Goal: Task Accomplishment & Management: Use online tool/utility

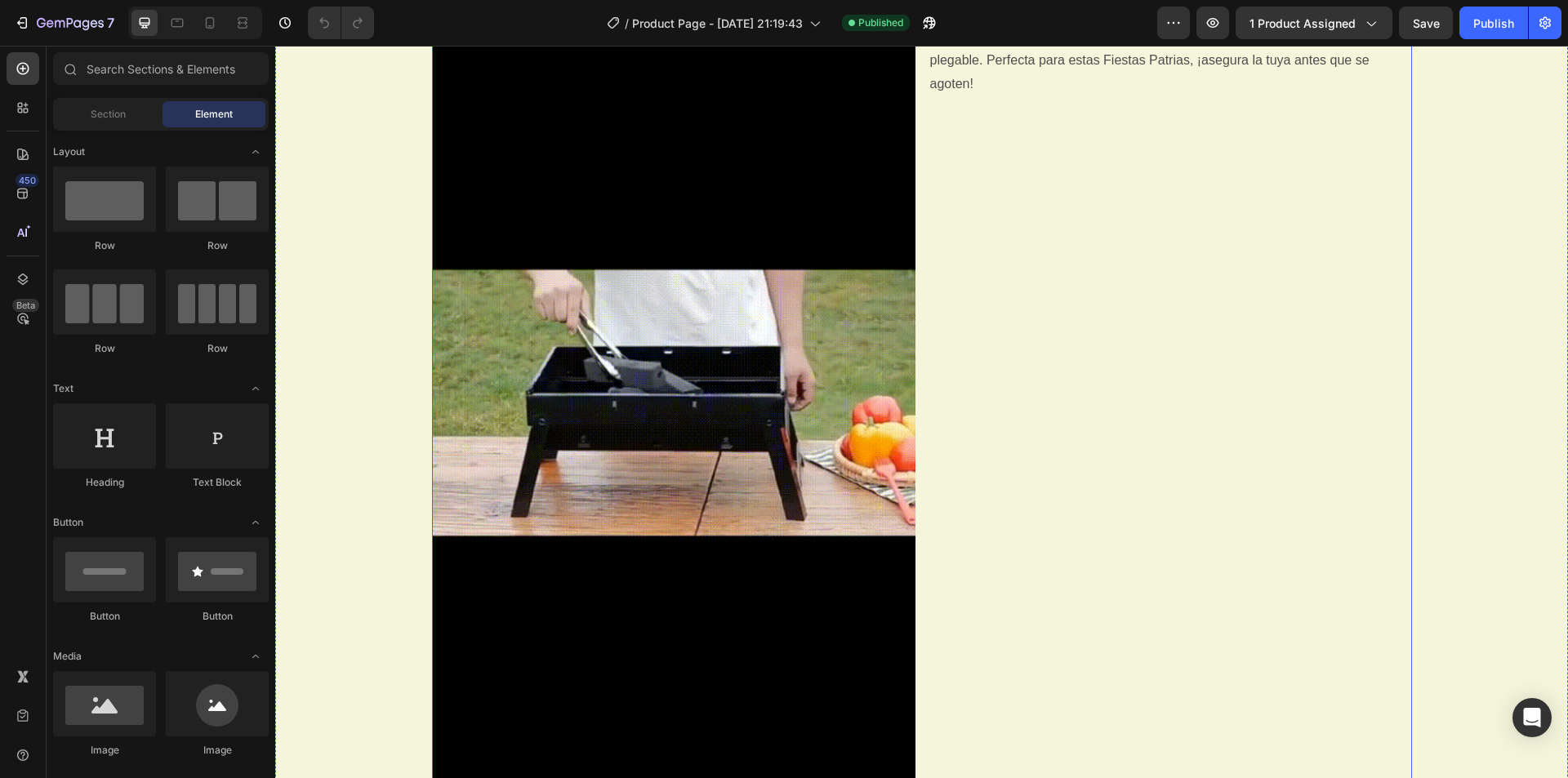
scroll to position [980, 0]
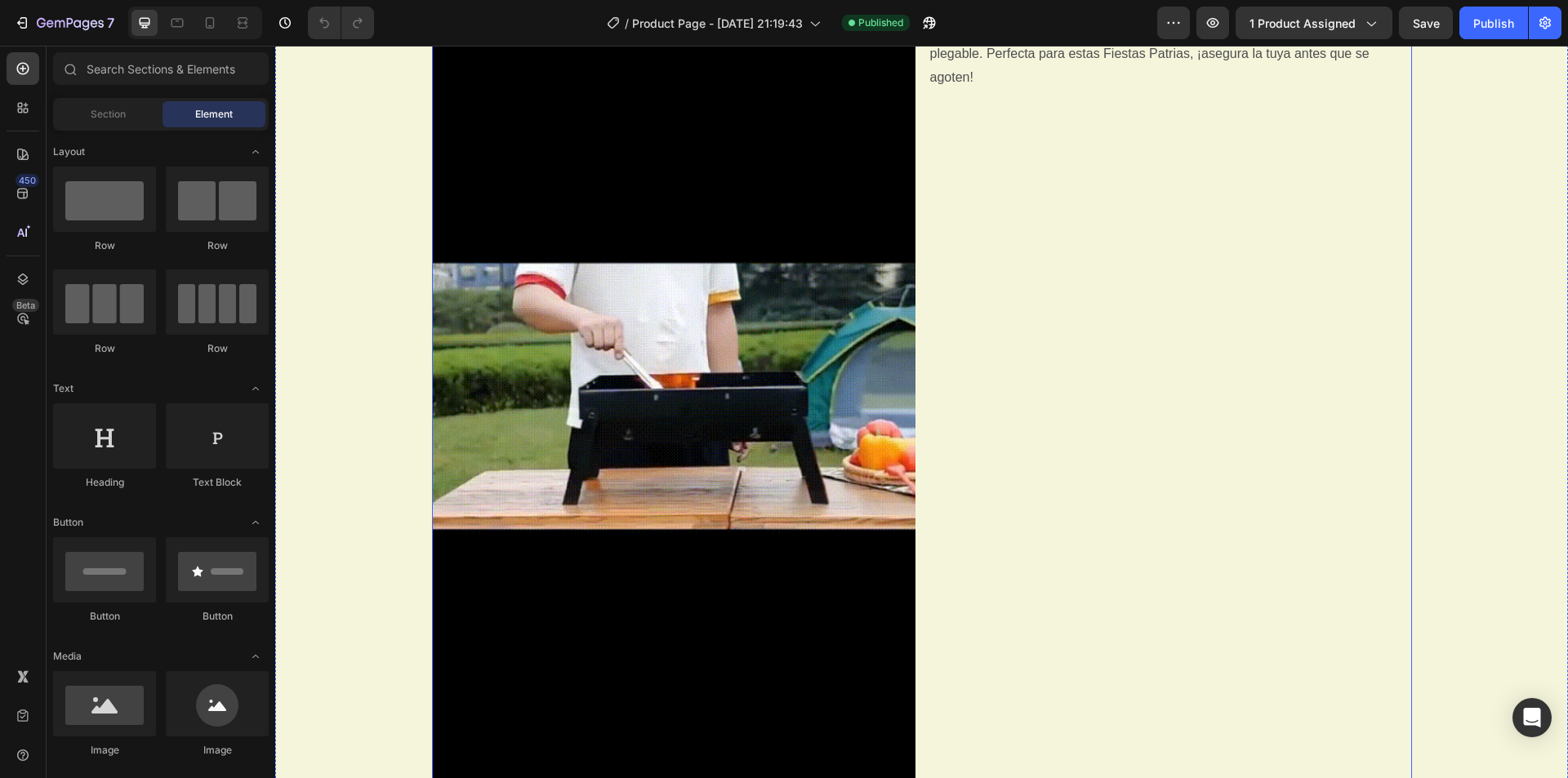
click at [1034, 385] on div "Portátil, Plegable Heading Vive el sabor de un buen asado en cualquier lugar co…" at bounding box center [1170, 395] width 484 height 862
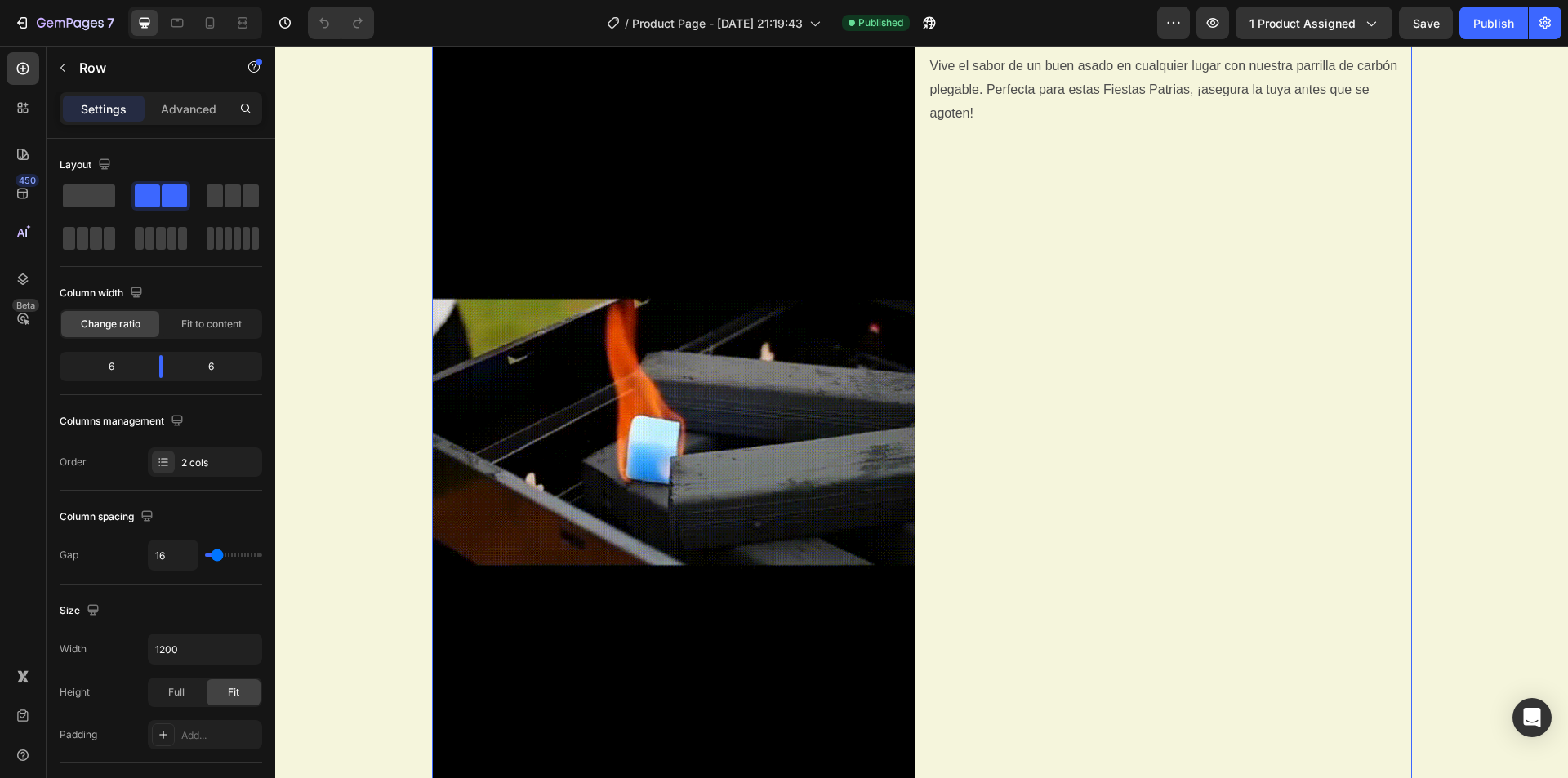
scroll to position [816, 0]
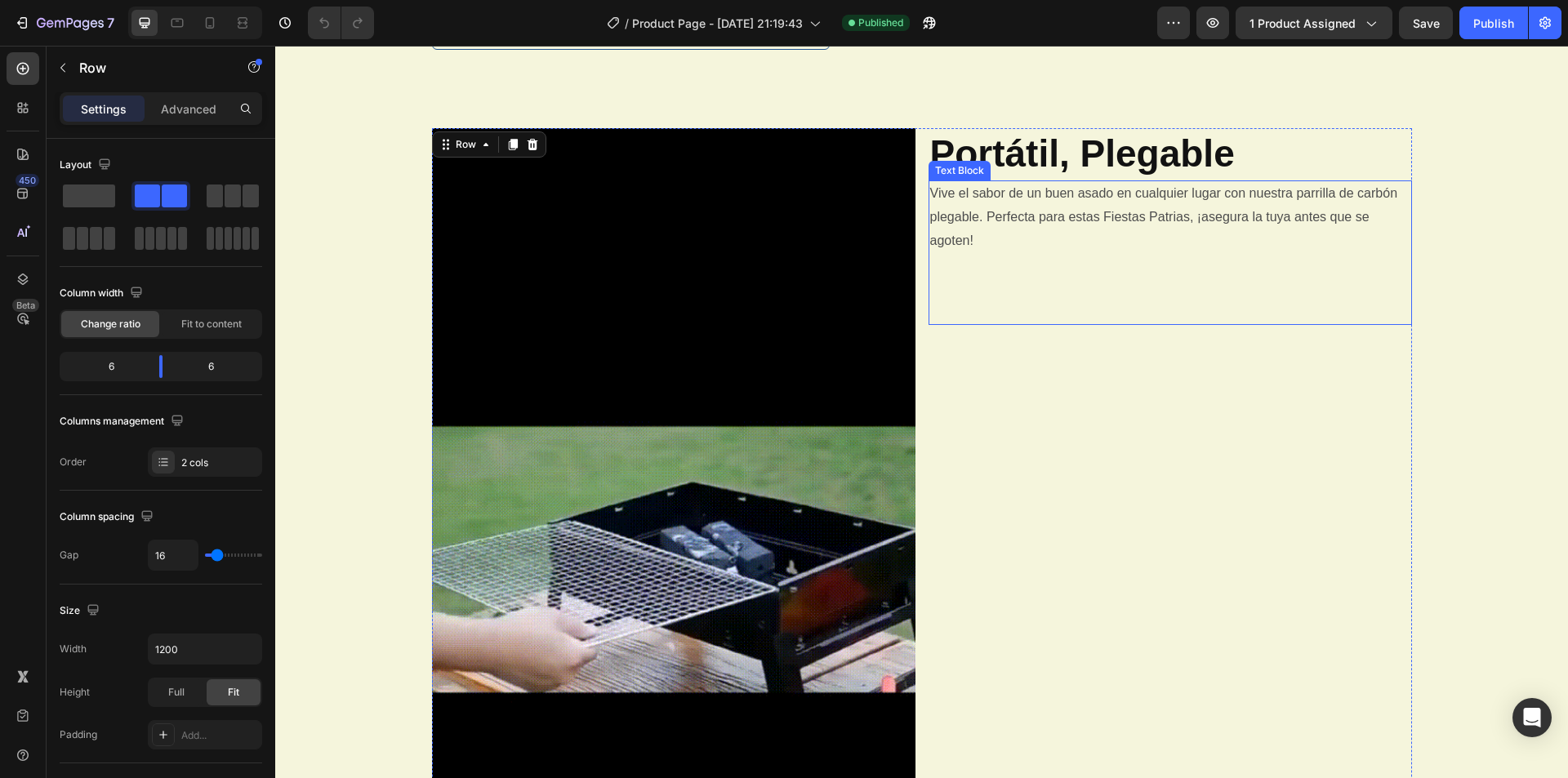
click at [973, 235] on p "Vive el sabor de un buen asado en cualquier lugar con nuestra parrilla de carbó…" at bounding box center [1170, 252] width 480 height 141
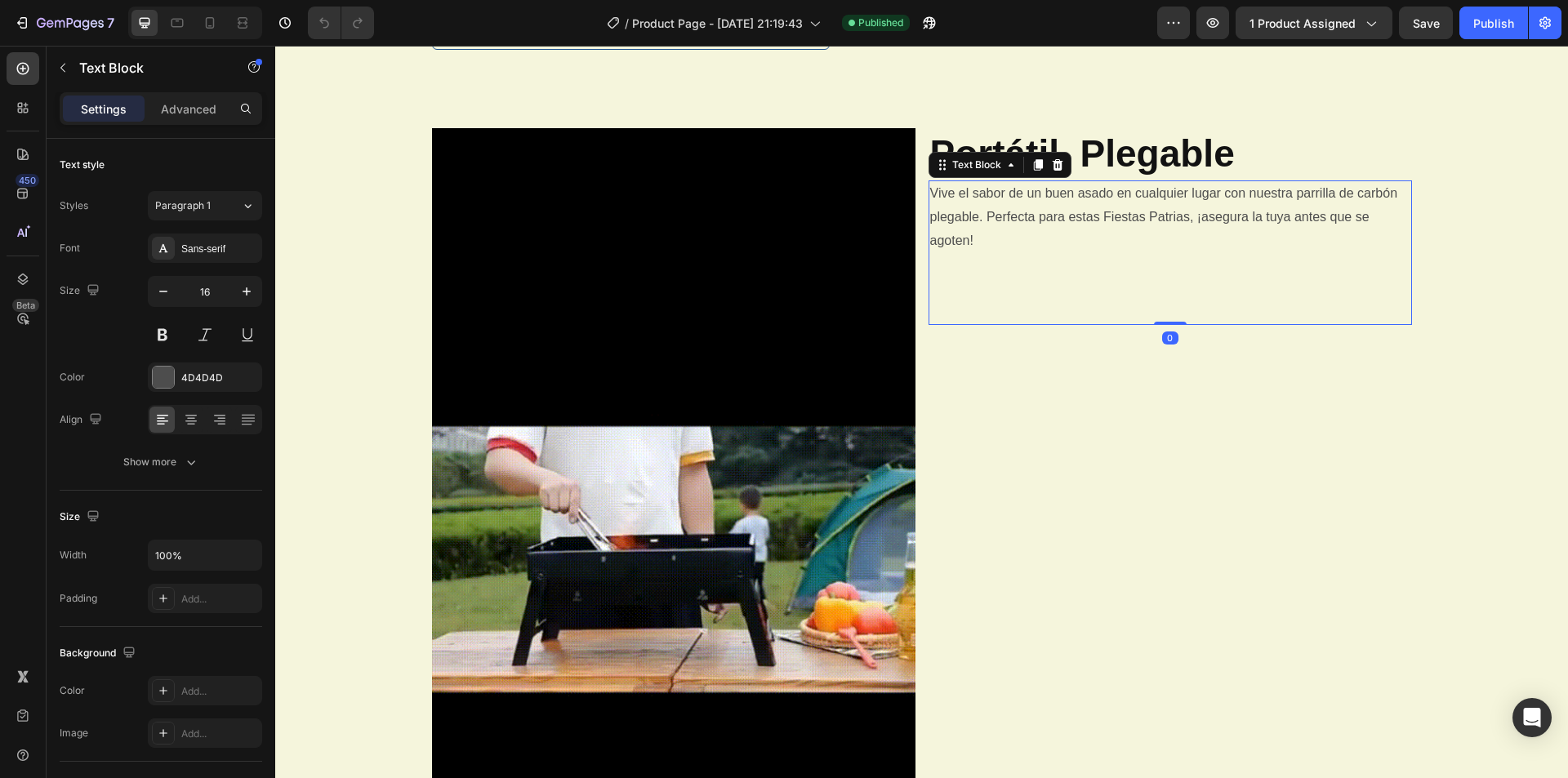
click at [976, 240] on p "Vive el sabor de un buen asado en cualquier lugar con nuestra parrilla de carbó…" at bounding box center [1170, 252] width 480 height 141
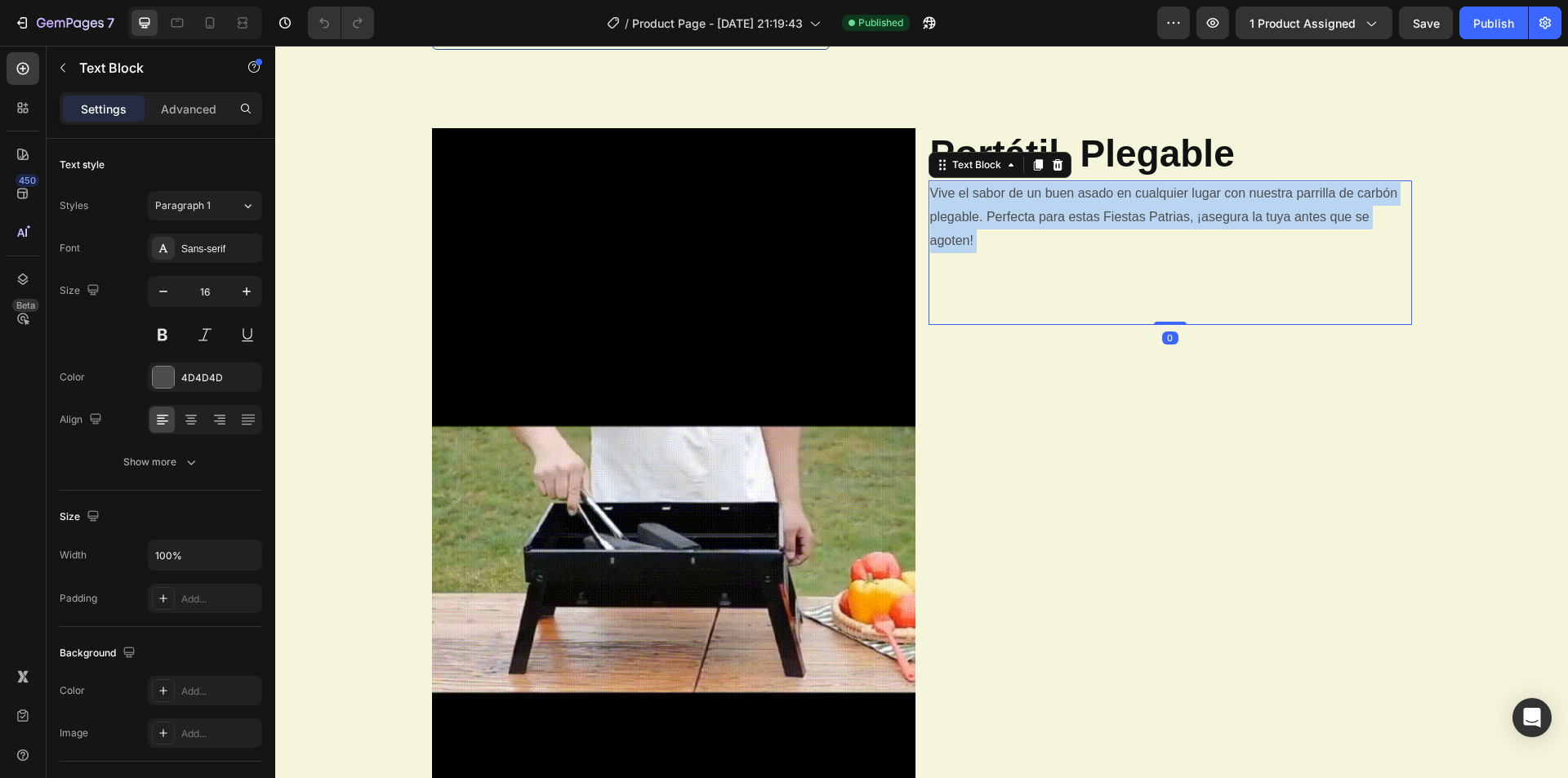
click at [974, 239] on p "Vive el sabor de un buen asado en cualquier lugar con nuestra parrilla de carbó…" at bounding box center [1170, 252] width 480 height 141
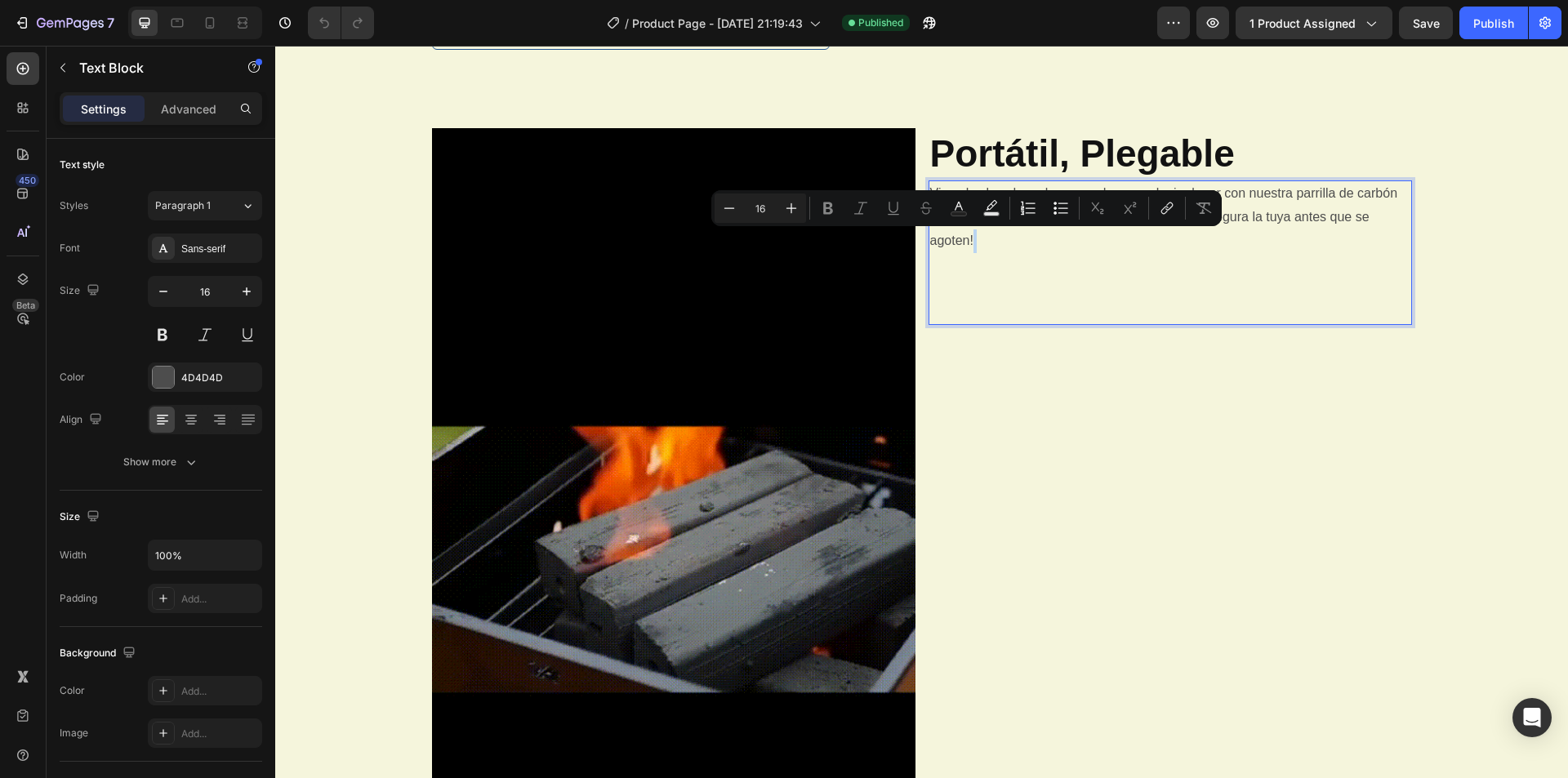
click at [986, 247] on p "Vive el sabor de un buen asado en cualquier lugar con nuestra parrilla de carbó…" at bounding box center [1170, 252] width 480 height 141
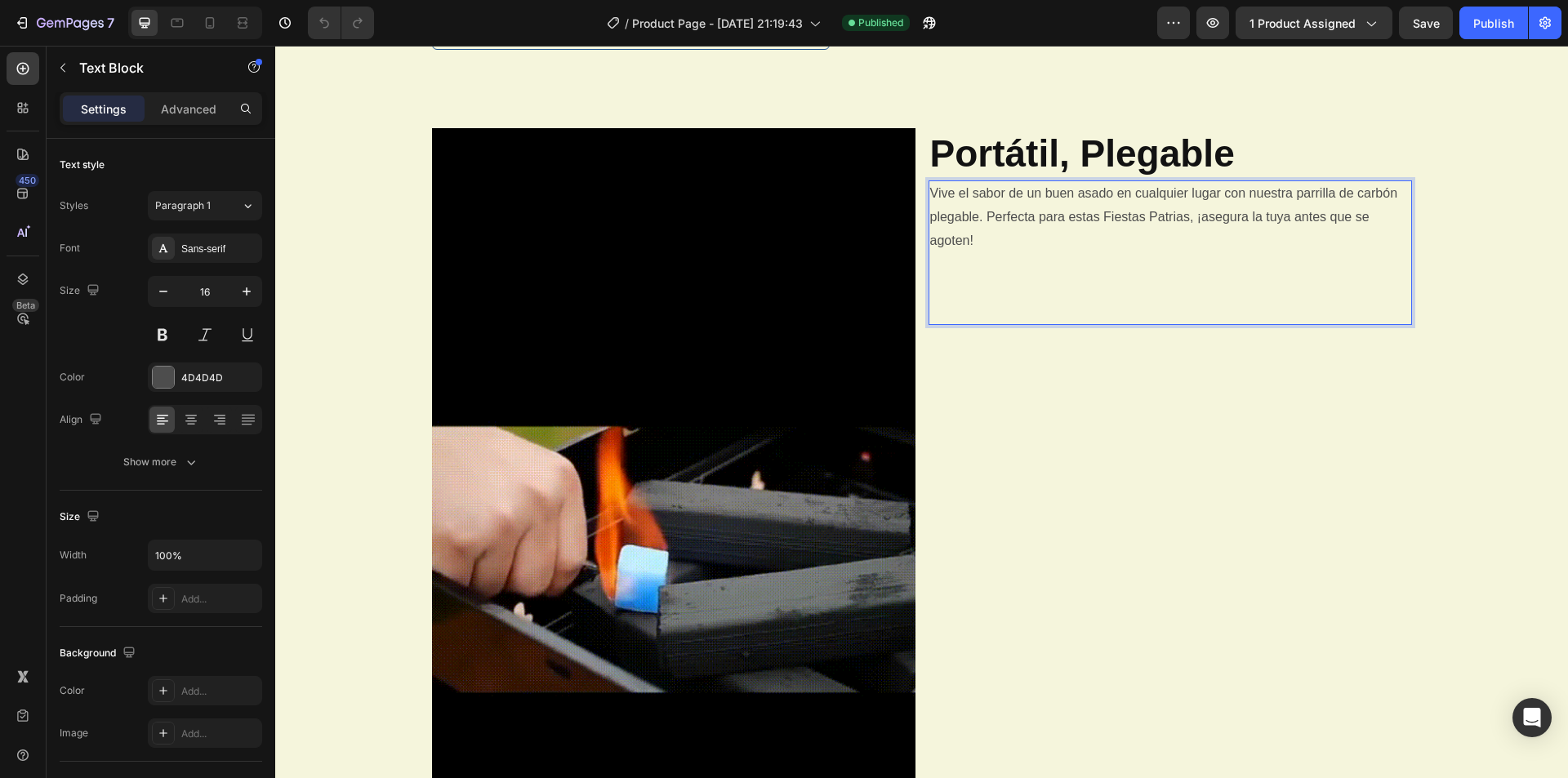
click at [1033, 385] on div "Portátil, Plegable Heading Vive el sabor de un buen asado en cualquier lugar co…" at bounding box center [1170, 559] width 484 height 862
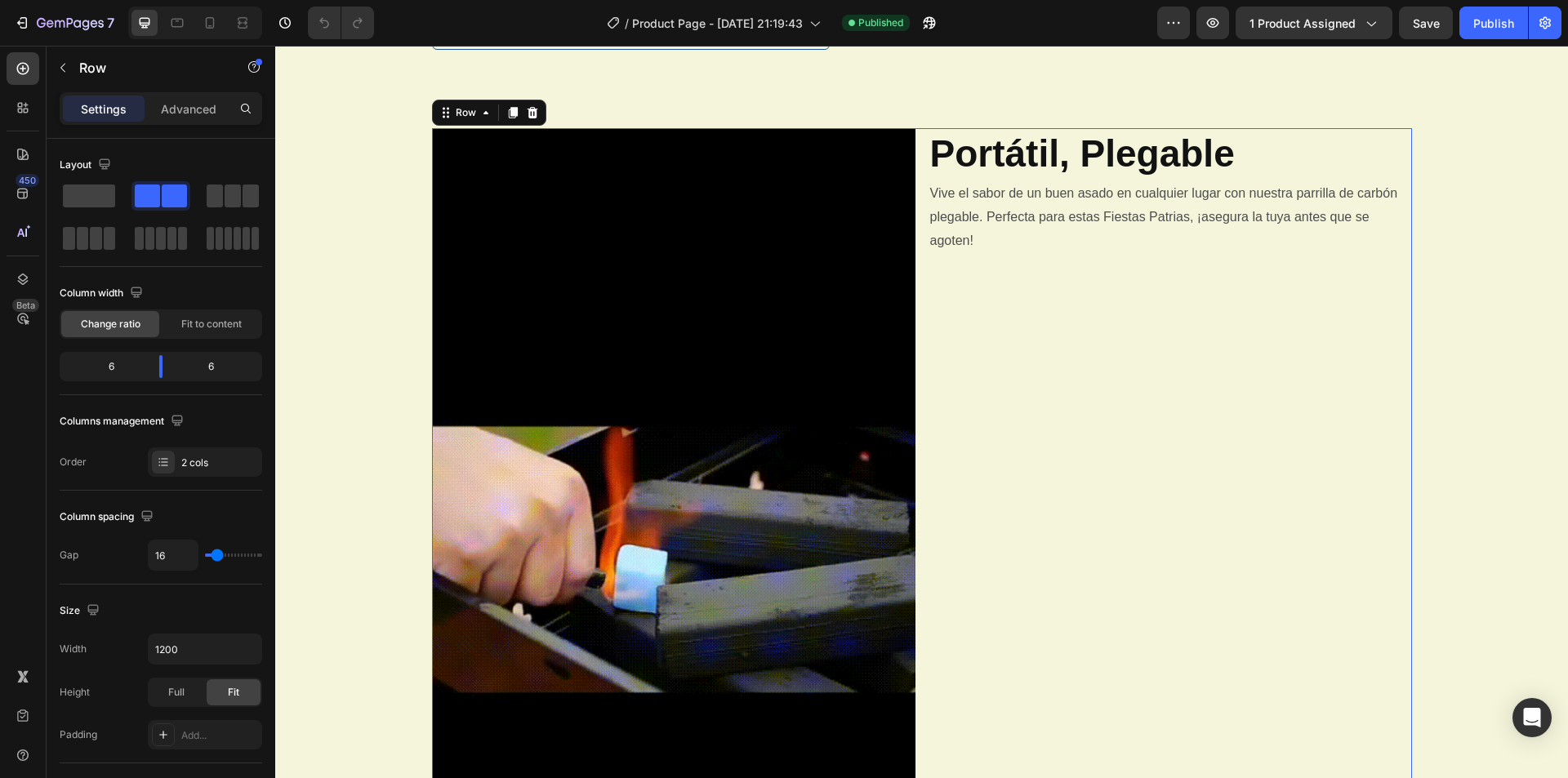
click at [1069, 430] on div "Portátil, Plegable Heading Vive el sabor de un buen asado en cualquier lugar co…" at bounding box center [1170, 559] width 484 height 862
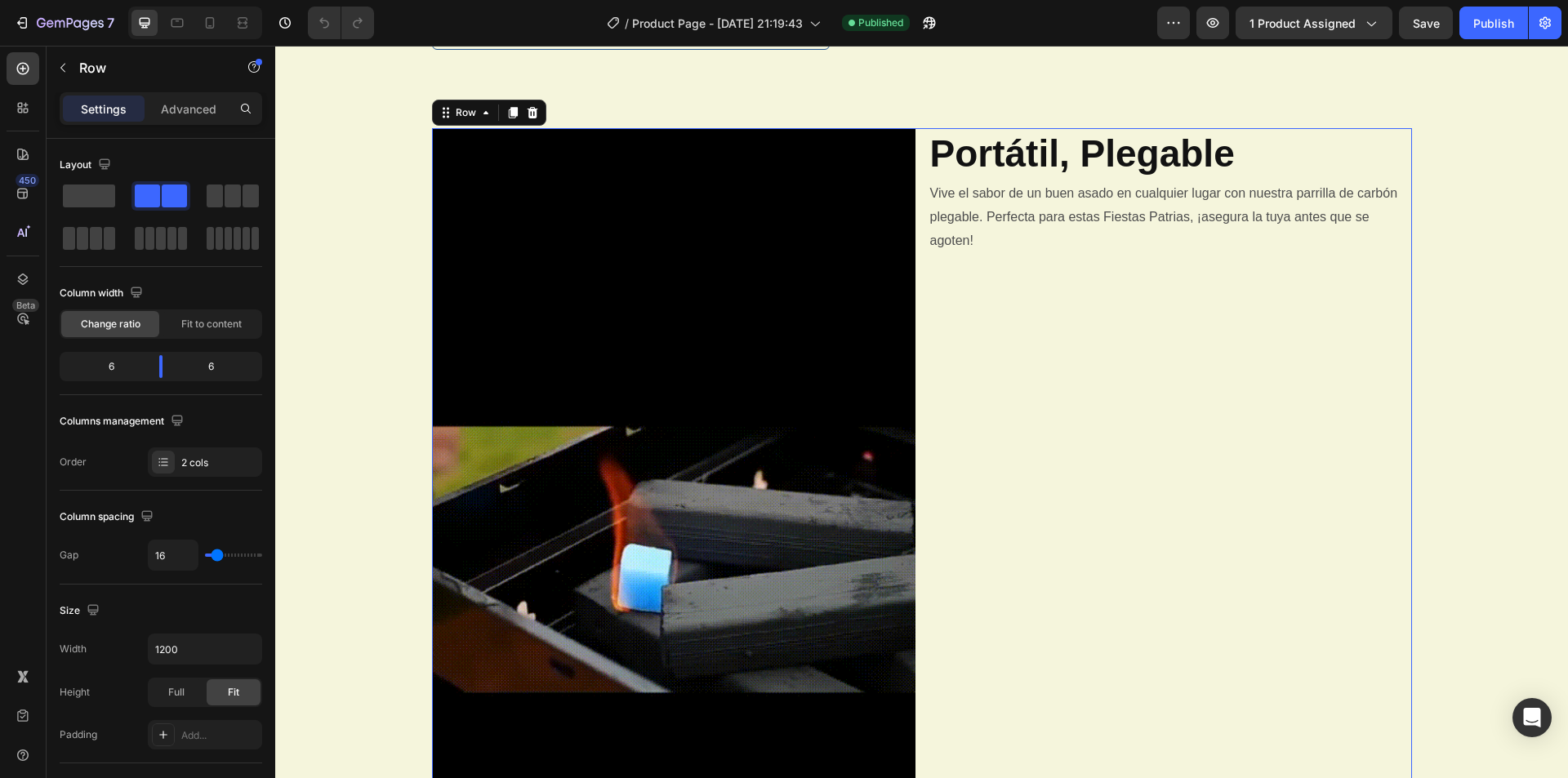
click at [1069, 430] on div "Portátil, Plegable Heading Vive el sabor de un buen asado en cualquier lugar co…" at bounding box center [1170, 559] width 484 height 862
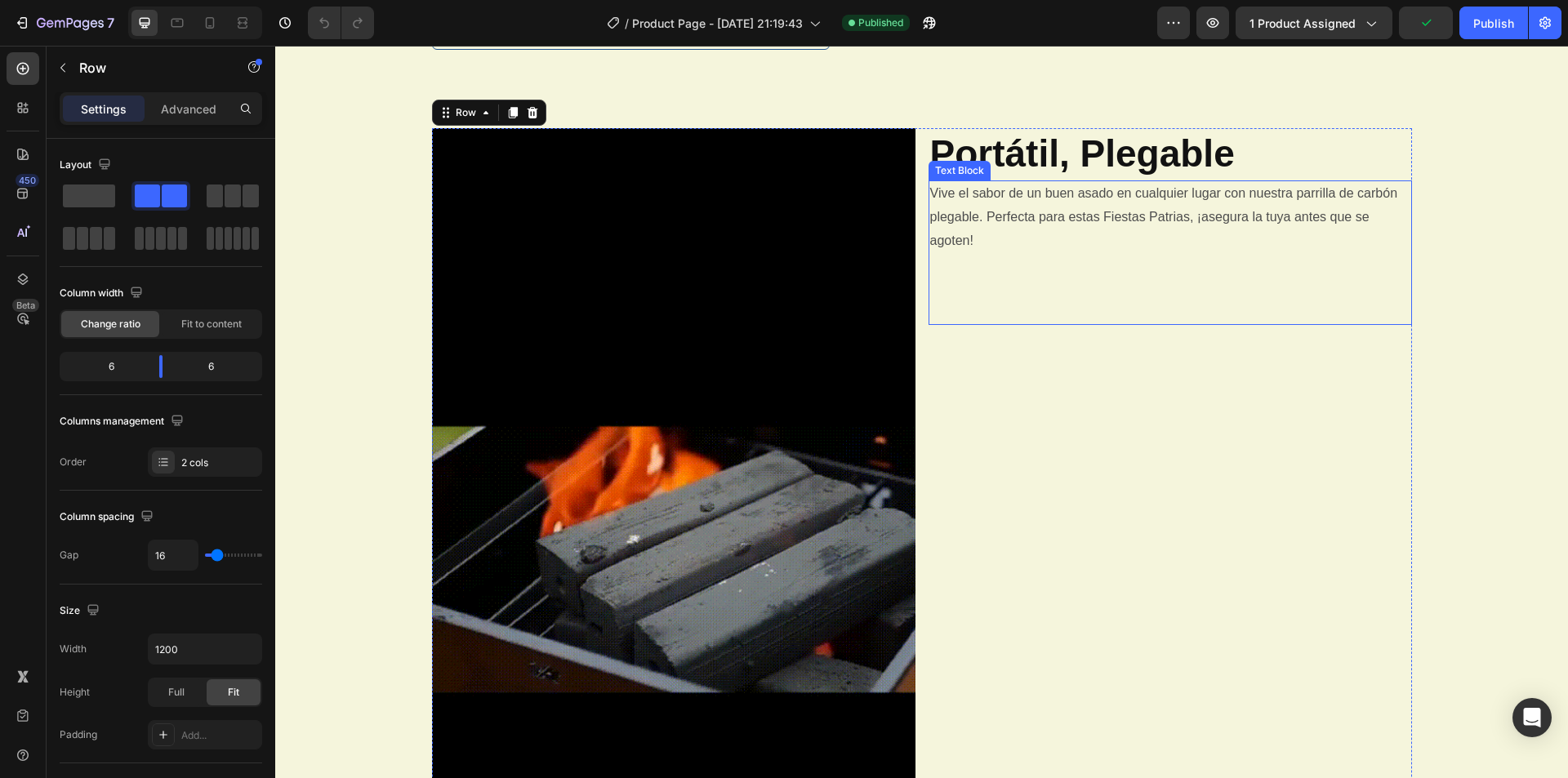
click at [972, 243] on p "Vive el sabor de un buen asado en cualquier lugar con nuestra parrilla de carbó…" at bounding box center [1170, 252] width 480 height 141
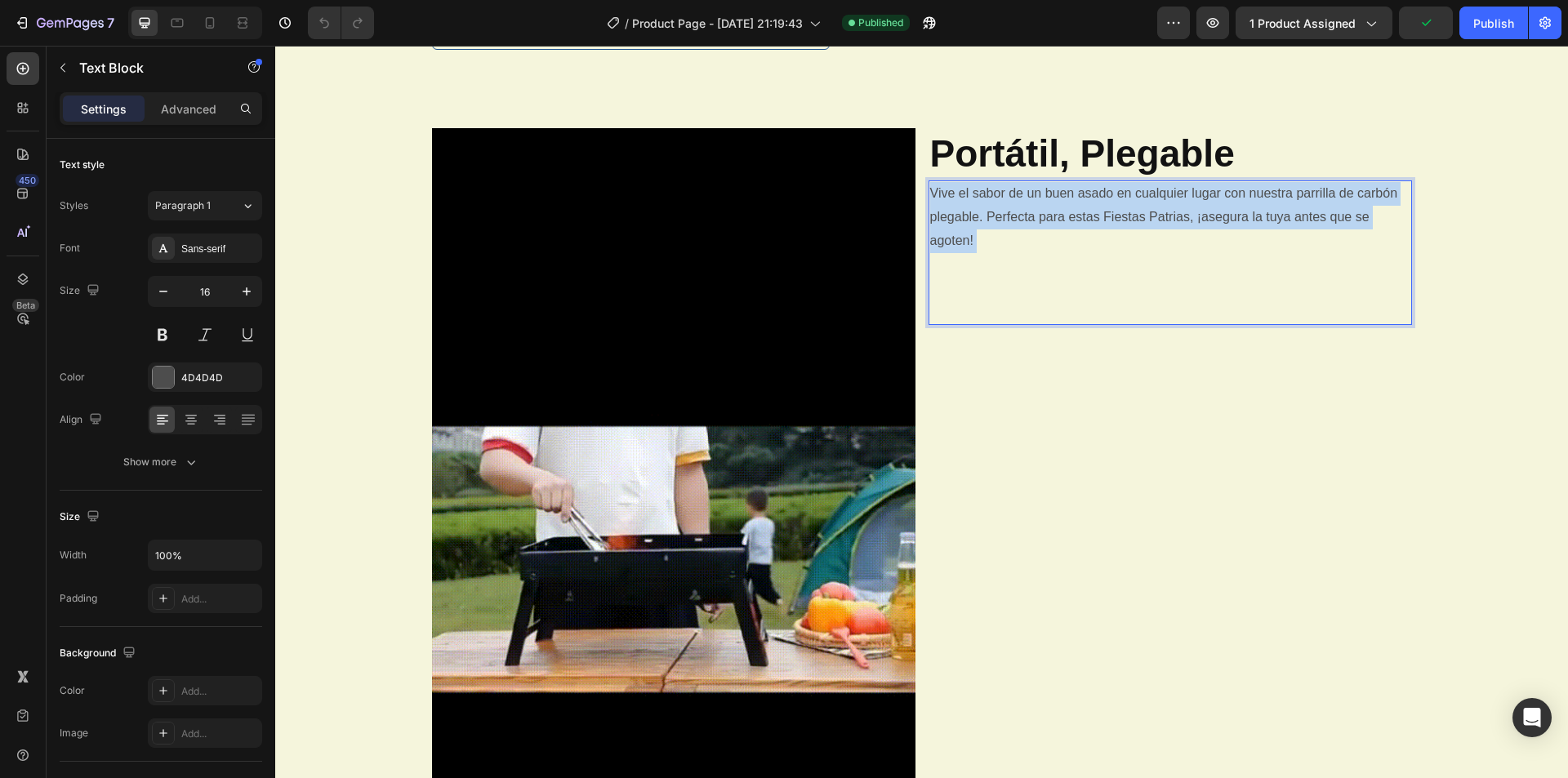
click at [972, 243] on p "Vive el sabor de un buen asado en cualquier lugar con nuestra parrilla de carbó…" at bounding box center [1170, 252] width 480 height 141
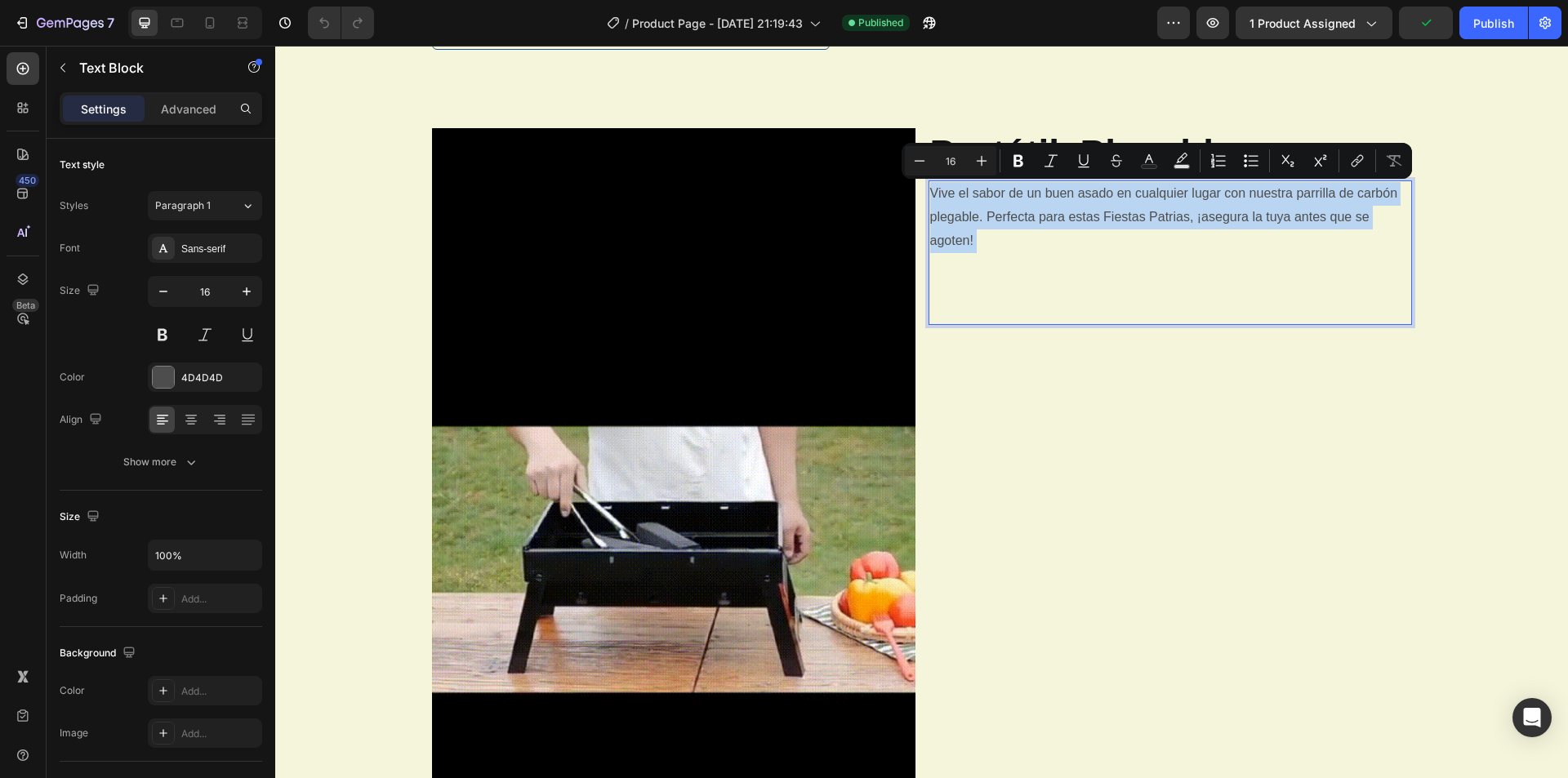
click at [978, 243] on p "Vive el sabor de un buen asado en cualquier lugar con nuestra parrilla de carbó…" at bounding box center [1170, 252] width 480 height 141
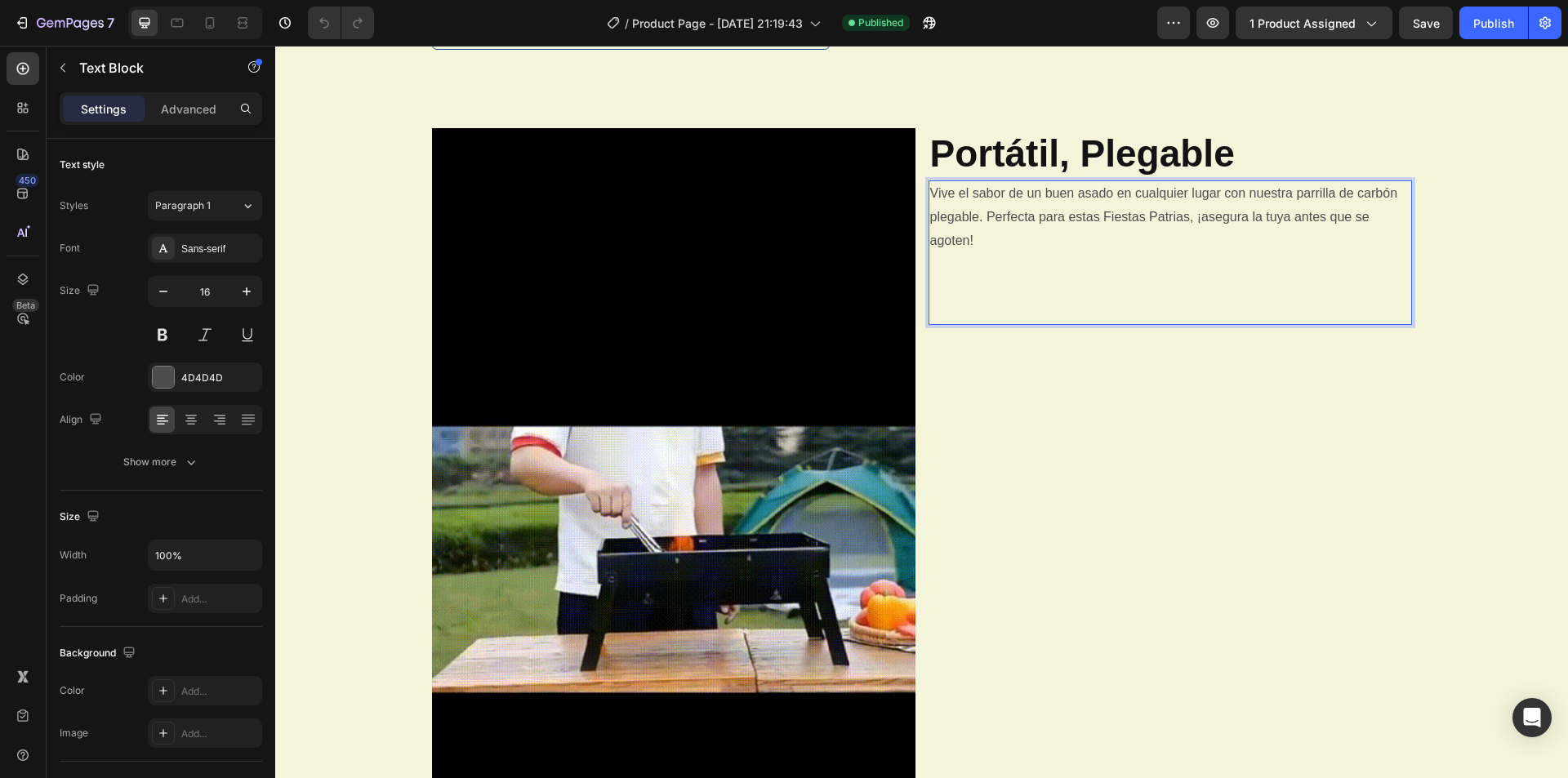
click at [972, 245] on p "Vive el sabor de un buen asado en cualquier lugar con nuestra parrilla de carbó…" at bounding box center [1170, 252] width 480 height 141
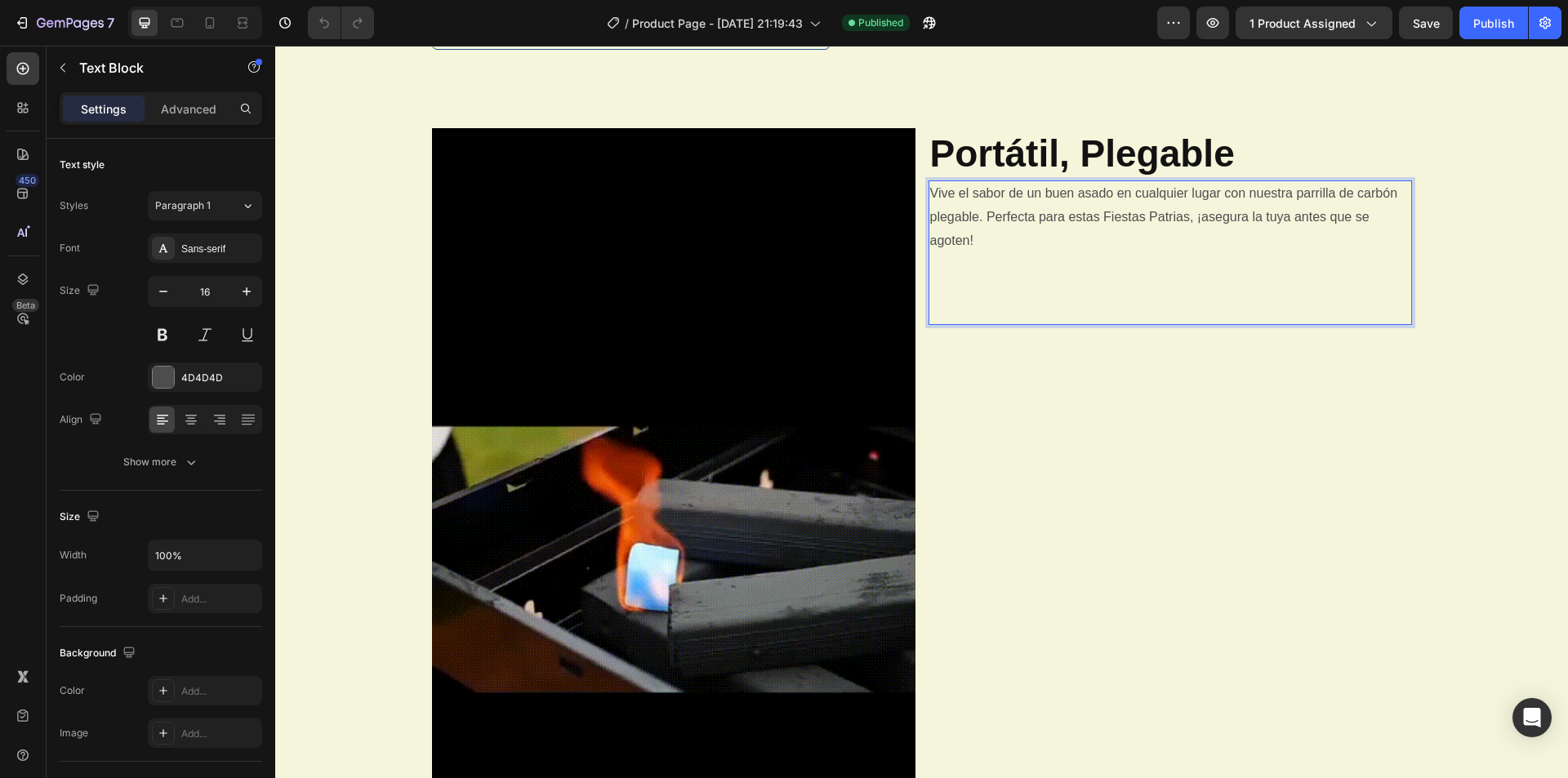
click at [1067, 445] on div "Portátil, Plegable Heading Vive el sabor de un buen asado en cualquier lugar co…" at bounding box center [1170, 559] width 484 height 862
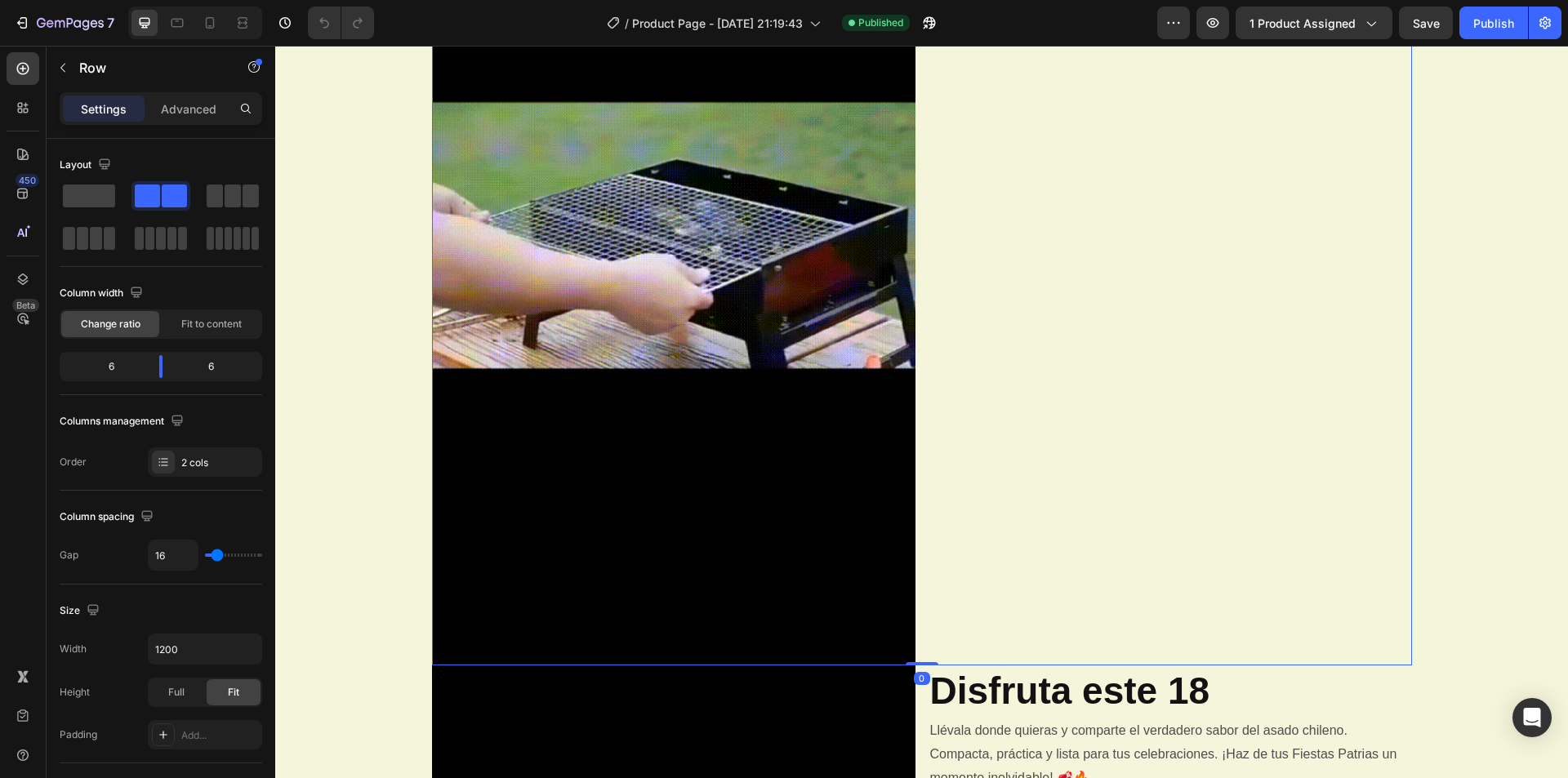
scroll to position [1143, 0]
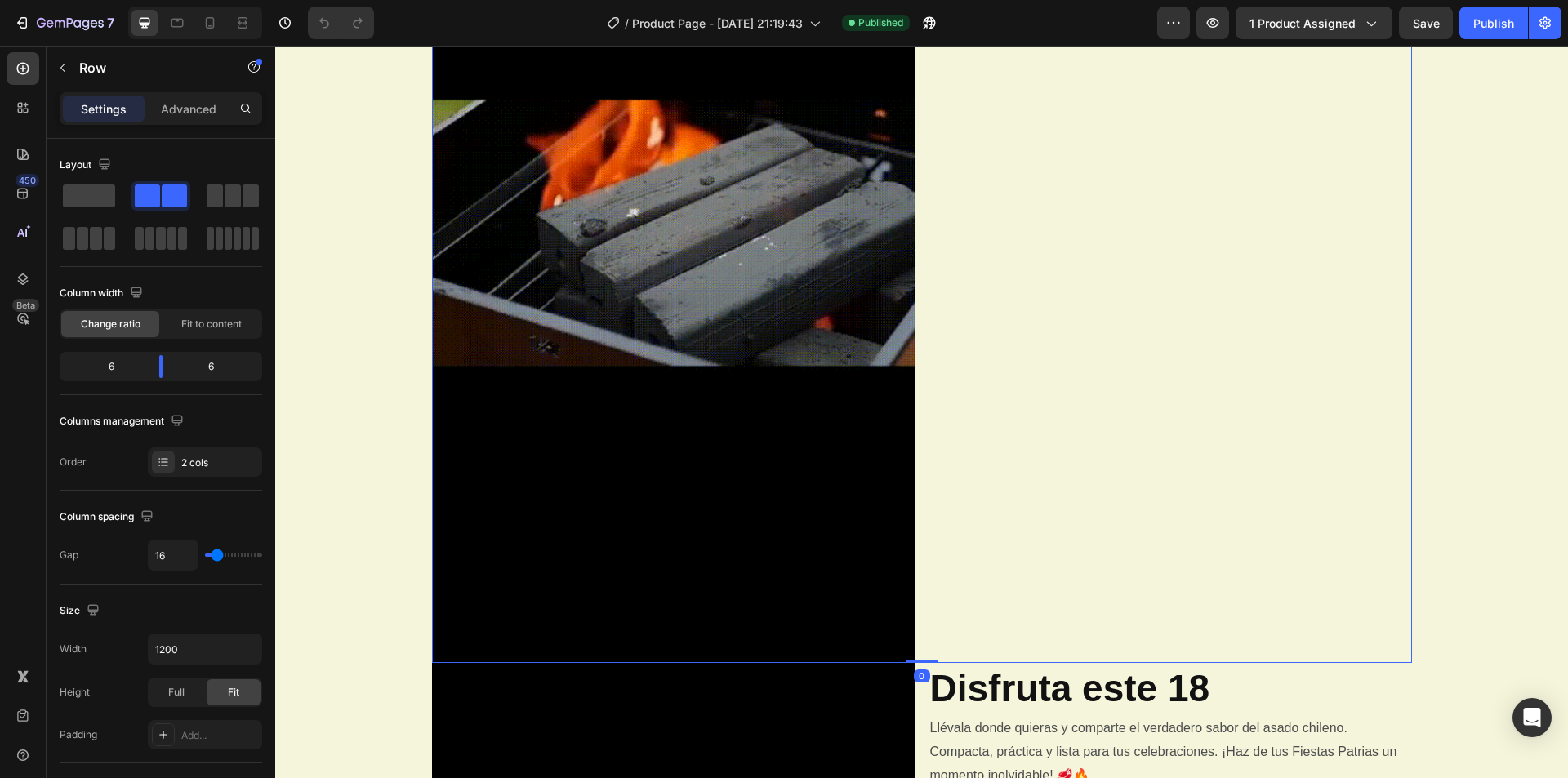
drag, startPoint x: 920, startPoint y: 662, endPoint x: 1345, endPoint y: 480, distance: 462.3
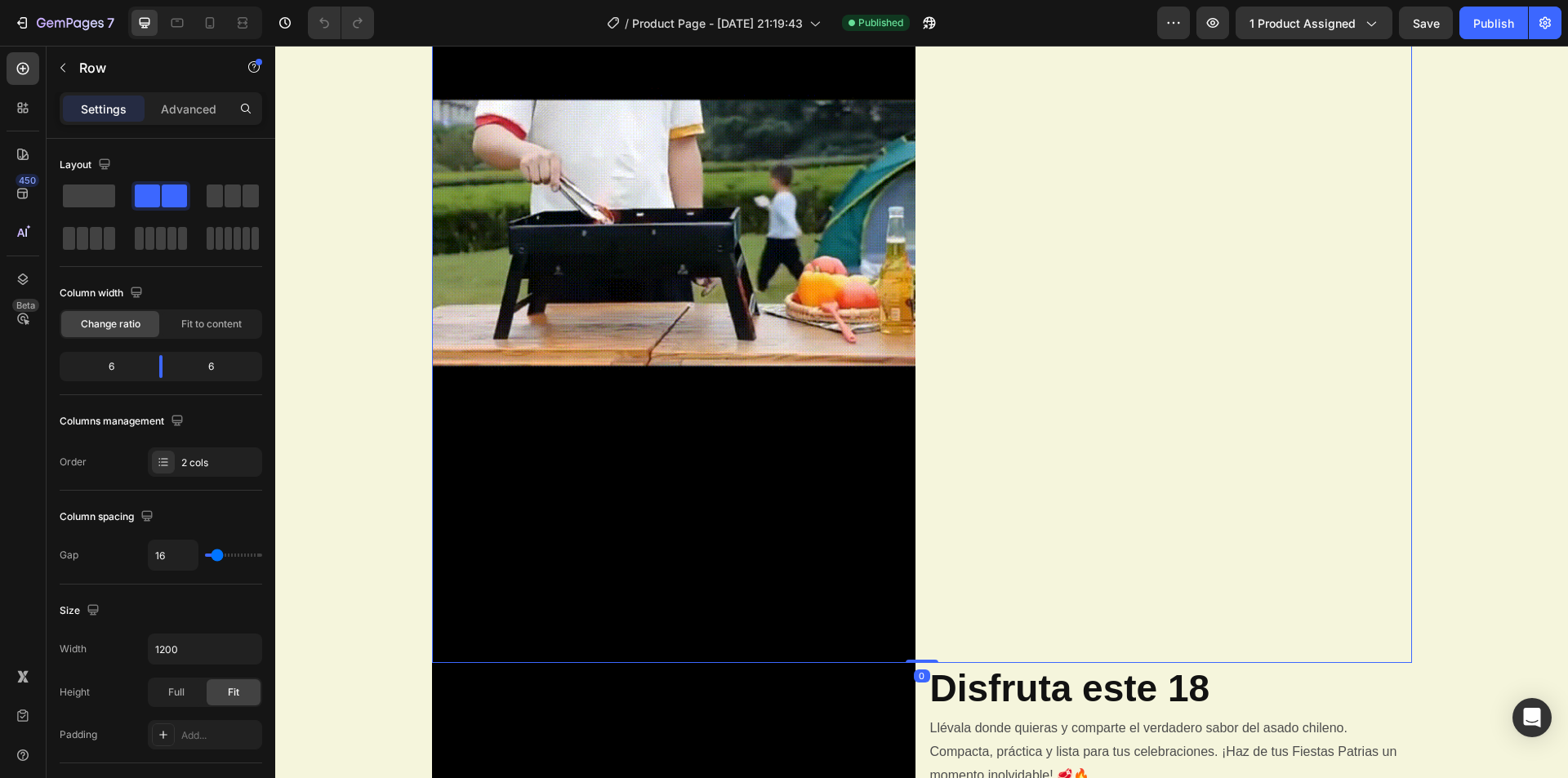
click at [928, 642] on div "Image Portátil, Plegable Heading Vive el sabor de un buen asado en cualquier lu…" at bounding box center [922, 233] width 980 height 862
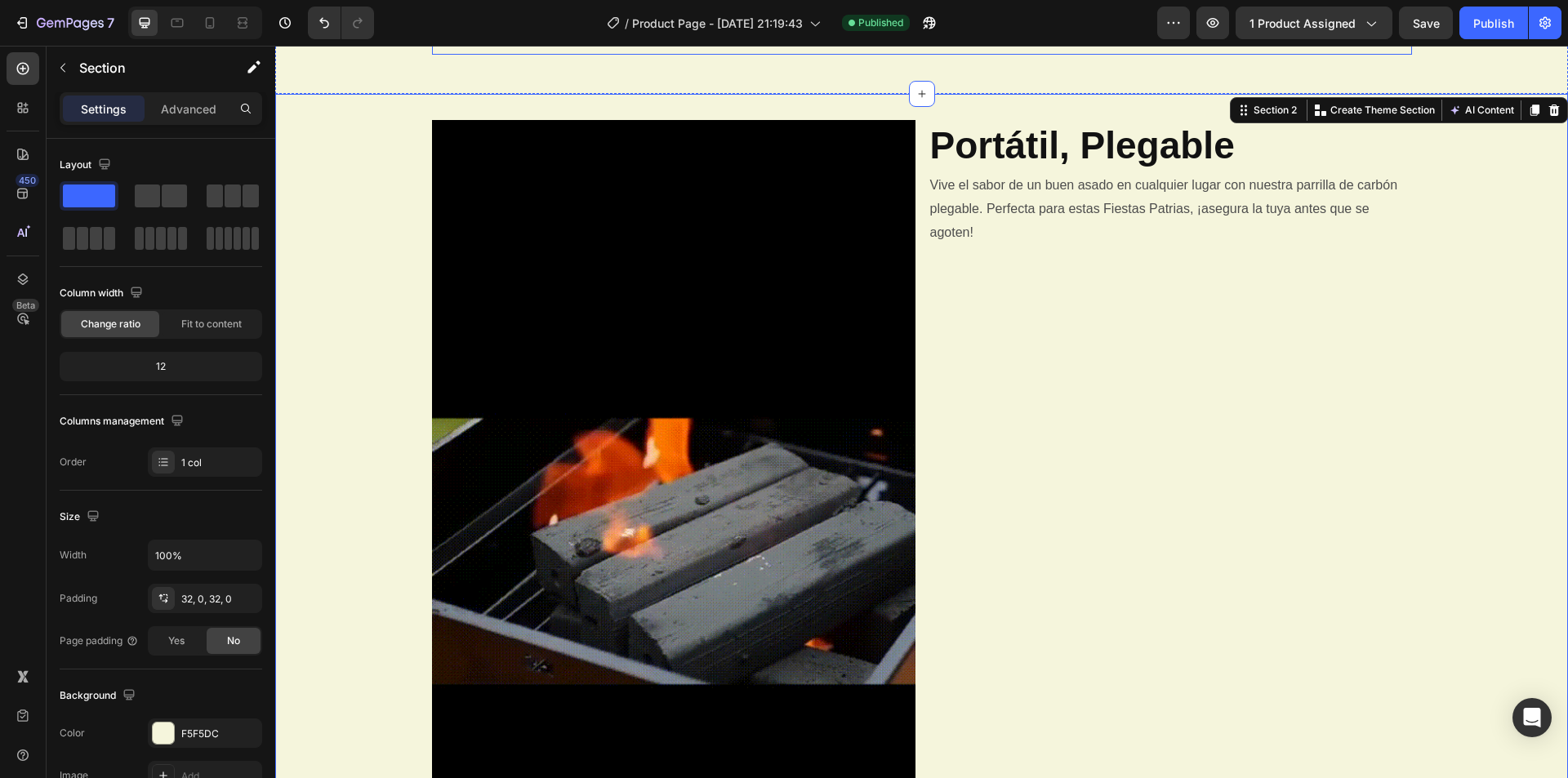
scroll to position [572, 0]
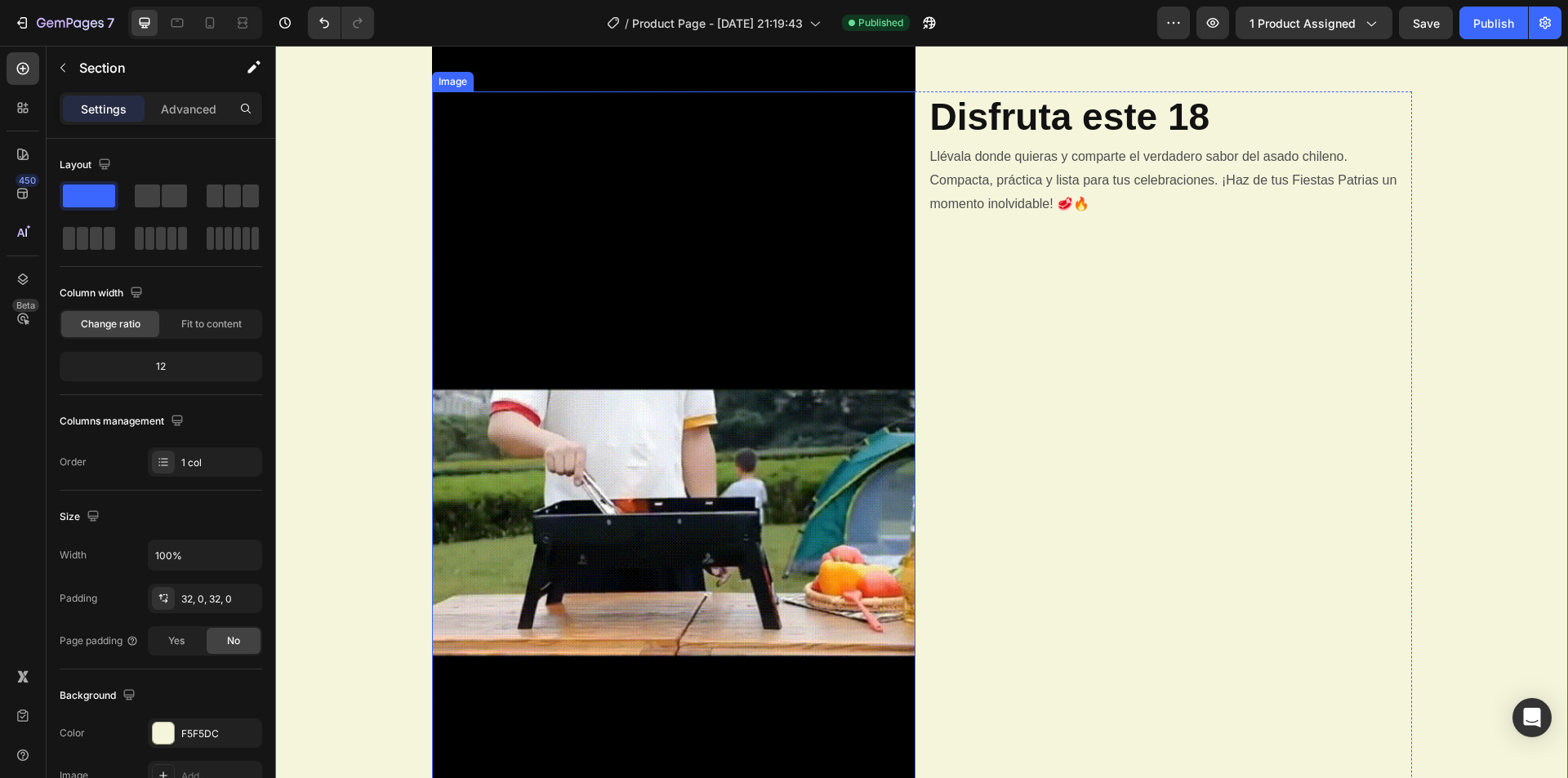
click at [815, 324] on img at bounding box center [674, 523] width 484 height 862
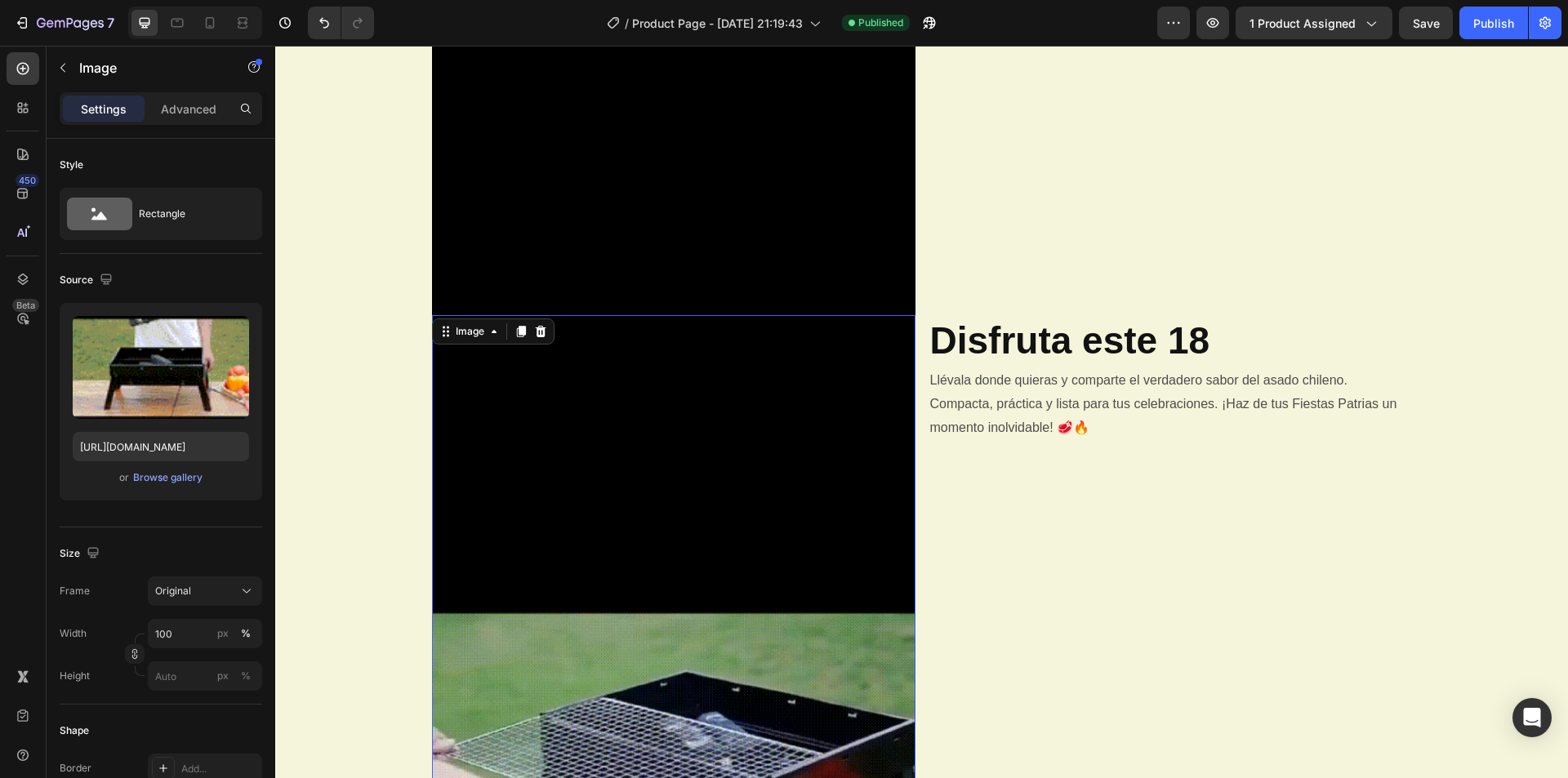
scroll to position [1470, 0]
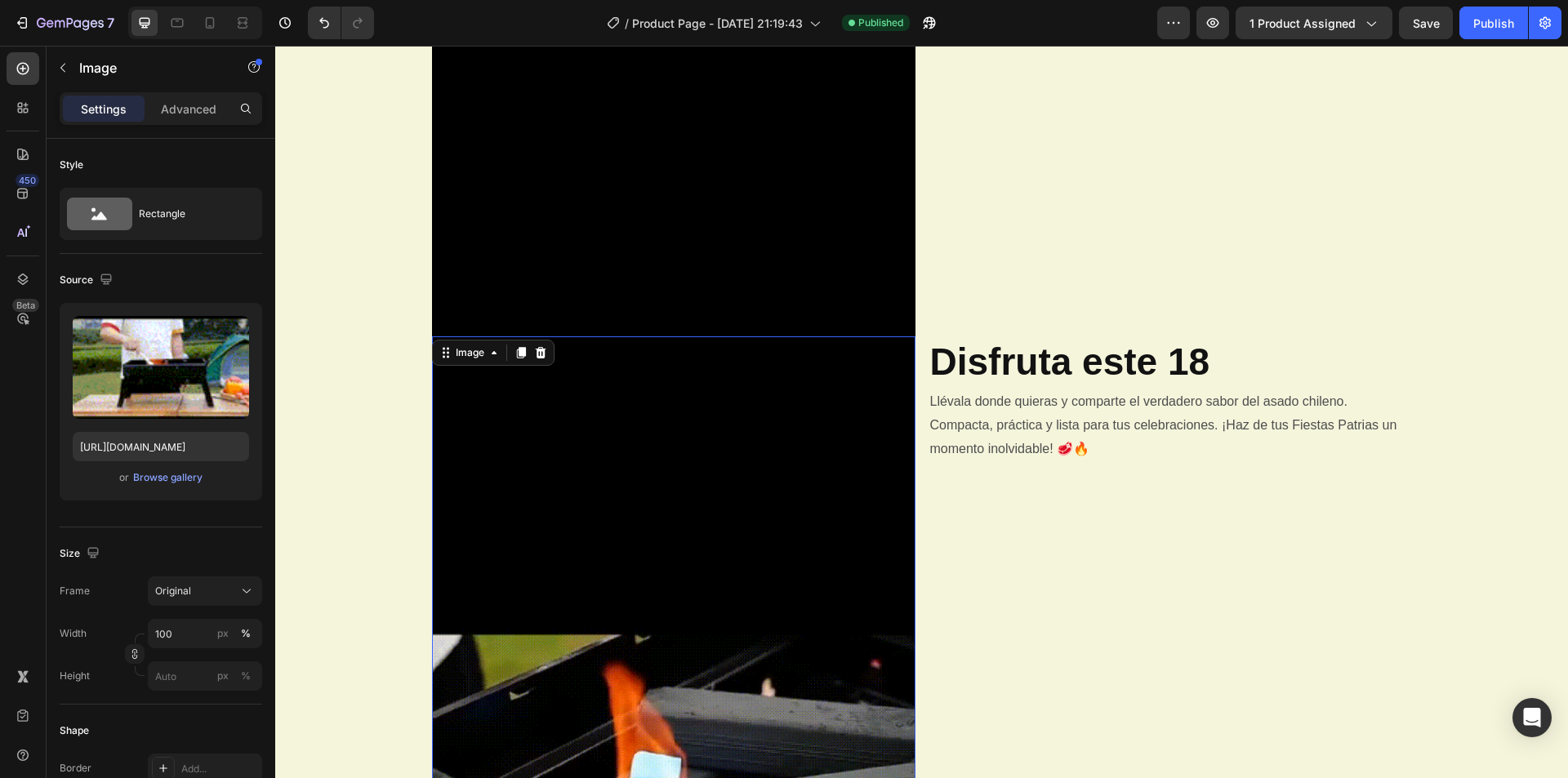
click at [829, 458] on img at bounding box center [674, 767] width 484 height 862
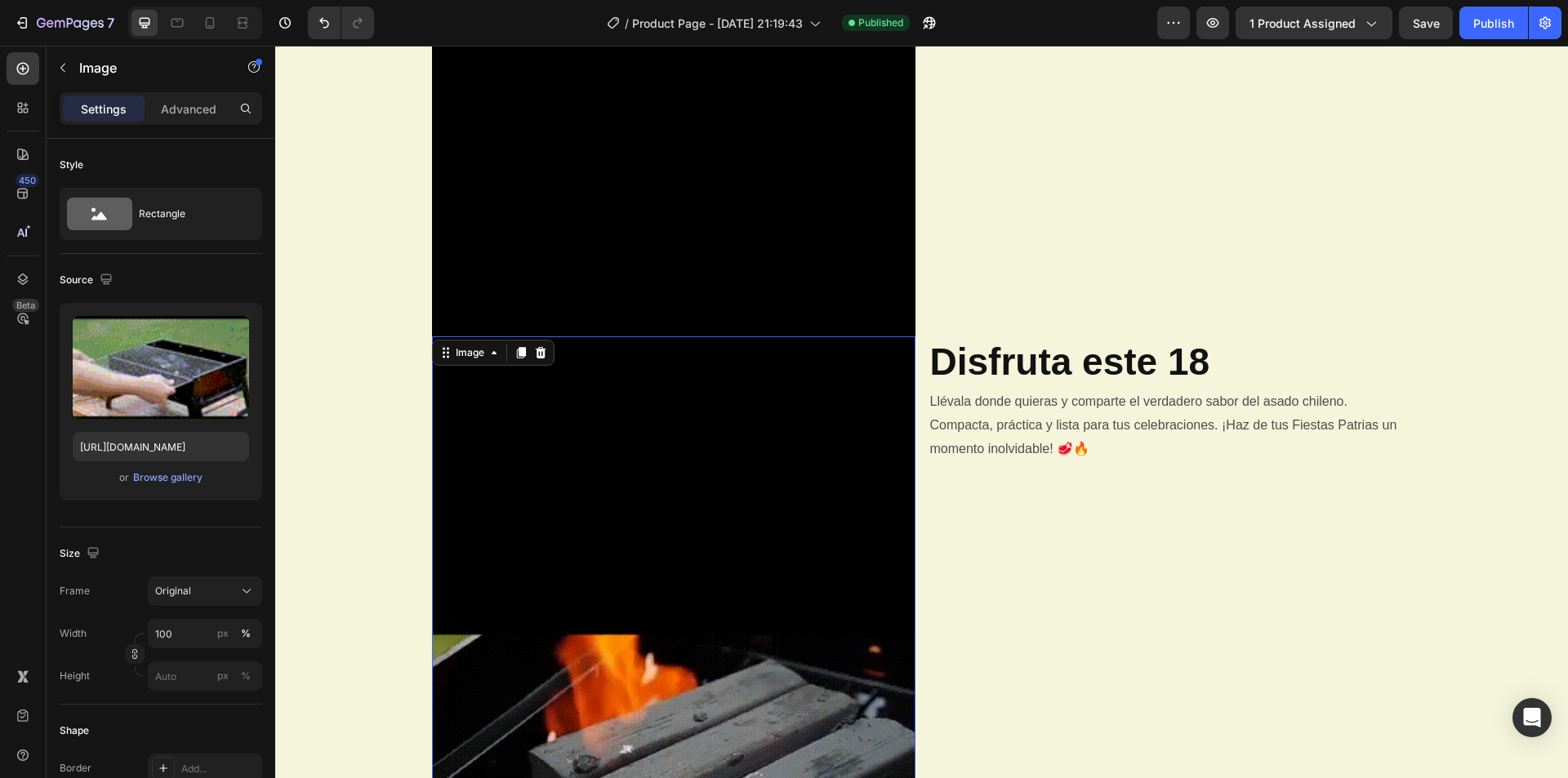
click at [829, 458] on img at bounding box center [674, 767] width 484 height 862
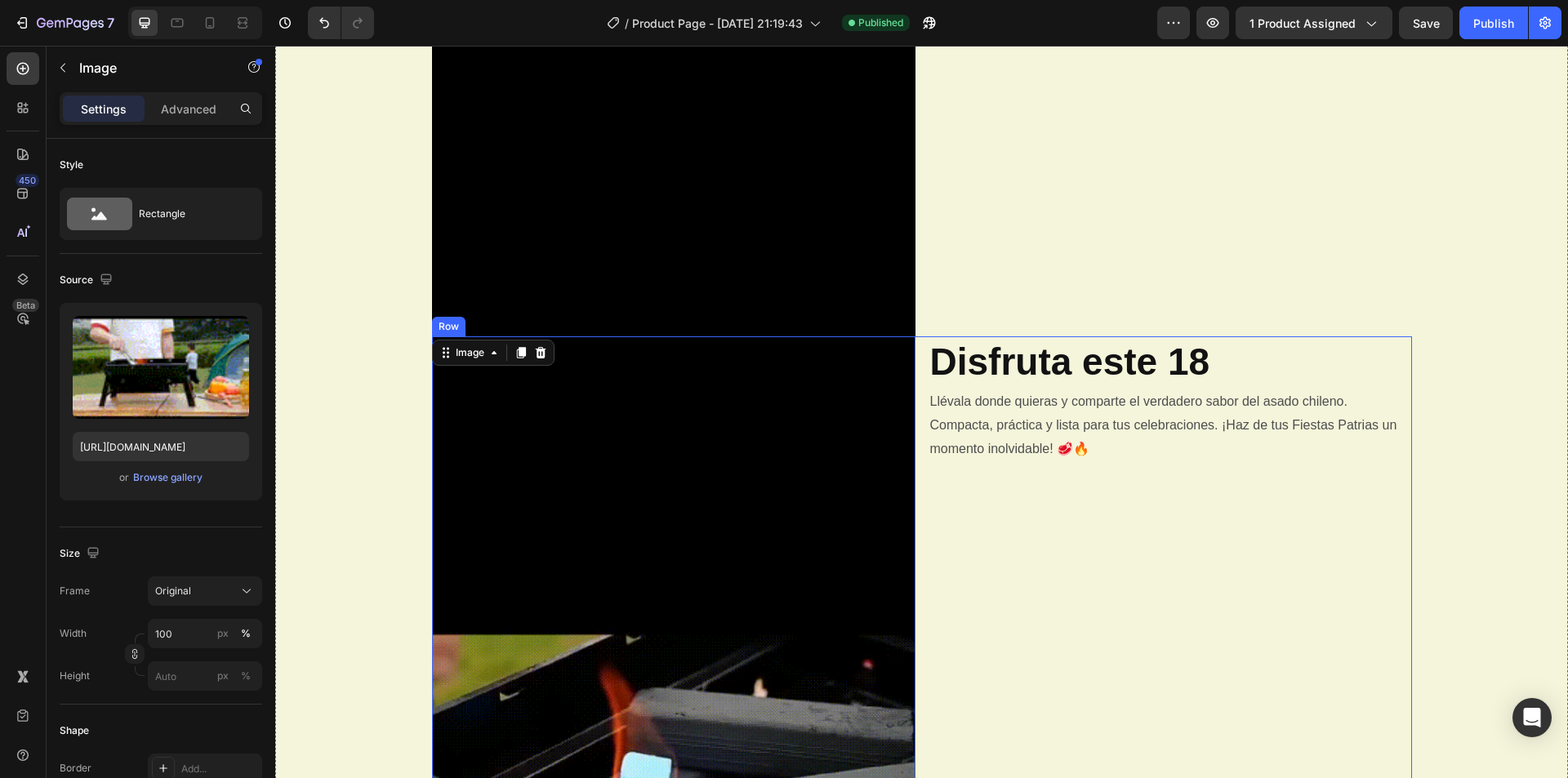
click at [1018, 518] on div "Disfruta este 18 Heading Llévala donde quieras y comparte el verdadero sabor de…" at bounding box center [1170, 767] width 484 height 862
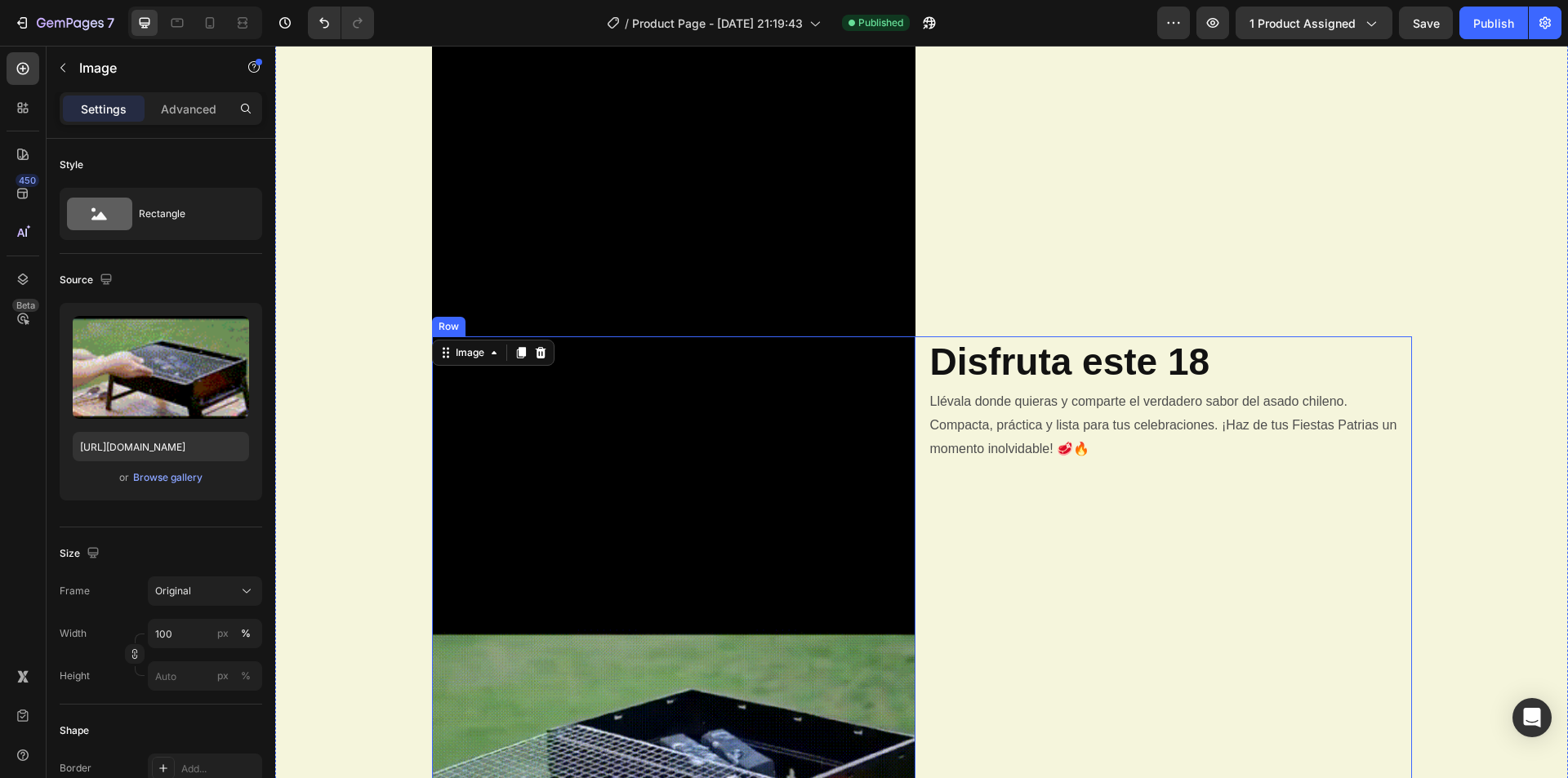
click at [1018, 518] on div "Disfruta este 18 Heading Llévala donde quieras y comparte el verdadero sabor de…" at bounding box center [1170, 767] width 484 height 862
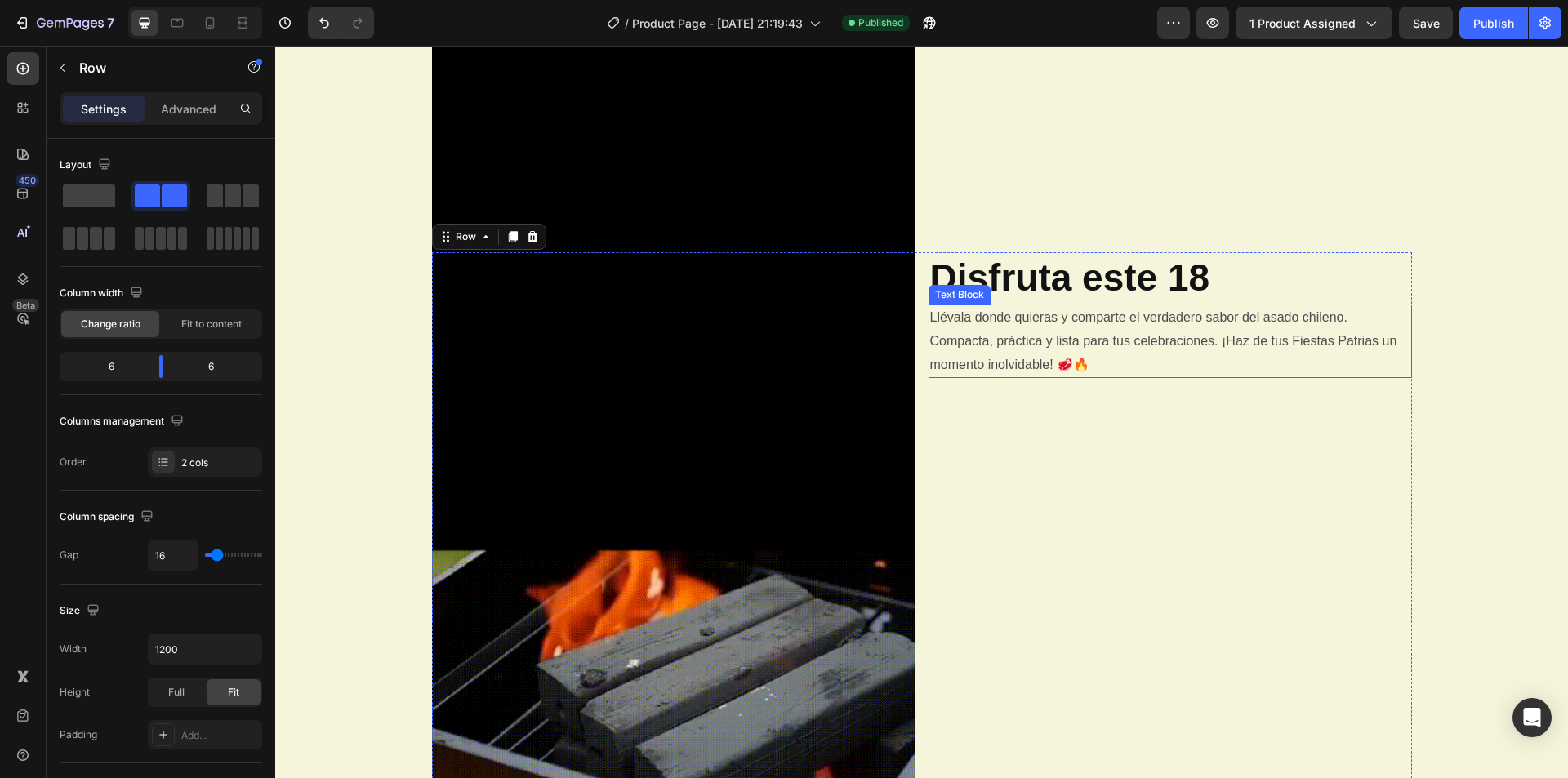
scroll to position [1551, 0]
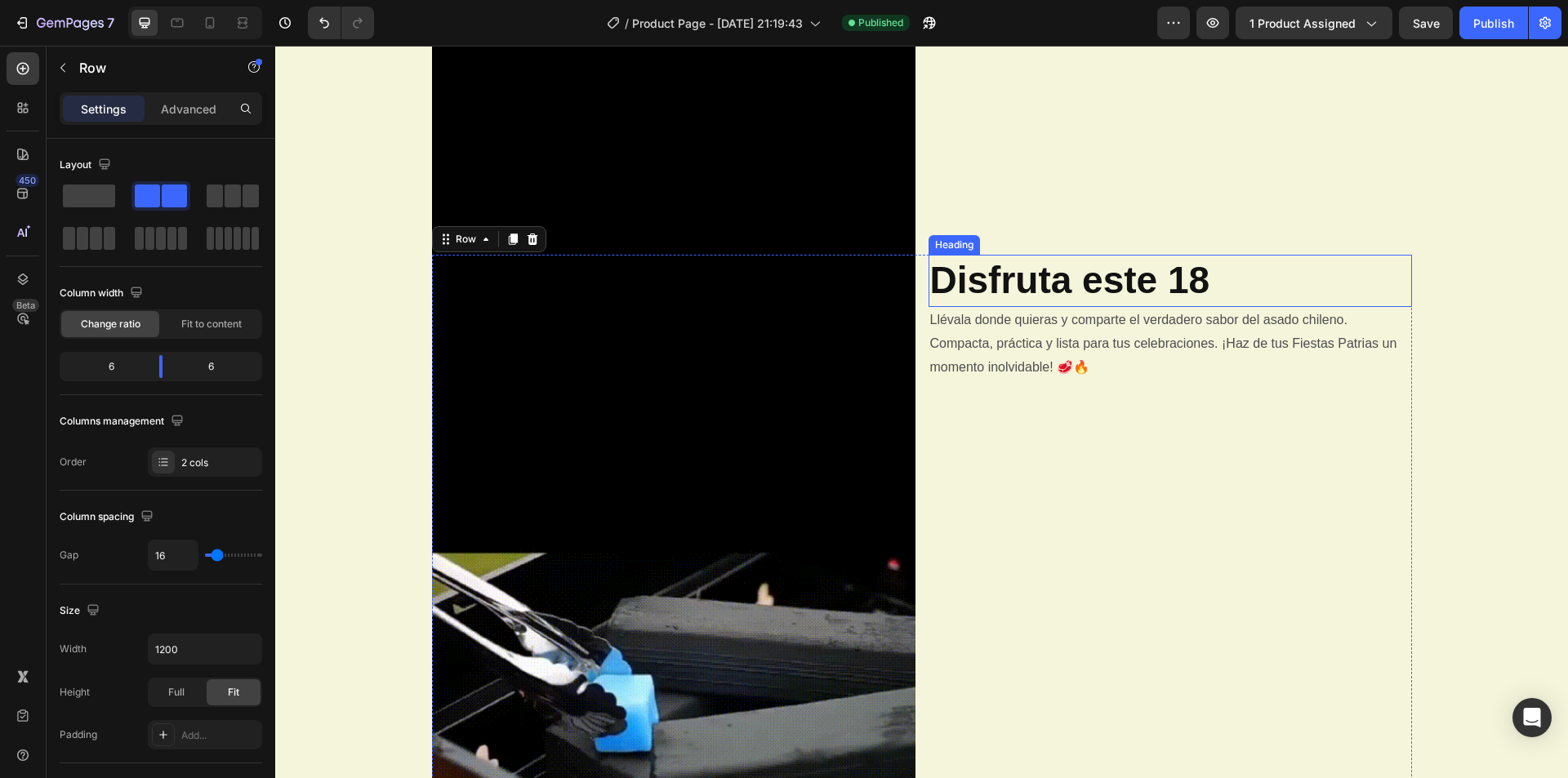
click at [1124, 275] on strong "Disfruta este 18" at bounding box center [1070, 280] width 280 height 43
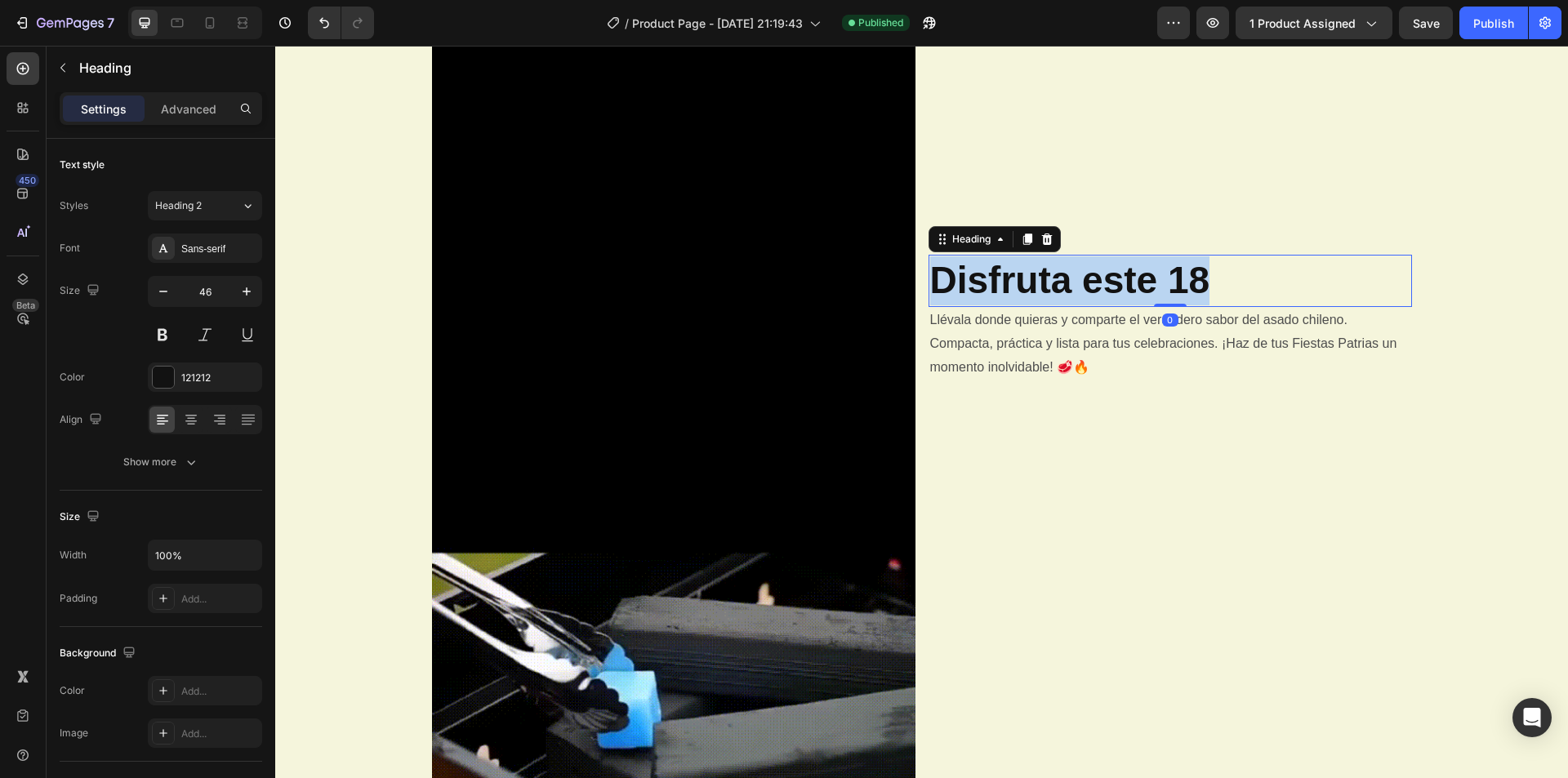
click at [1124, 275] on strong "Disfruta este 18" at bounding box center [1070, 280] width 280 height 43
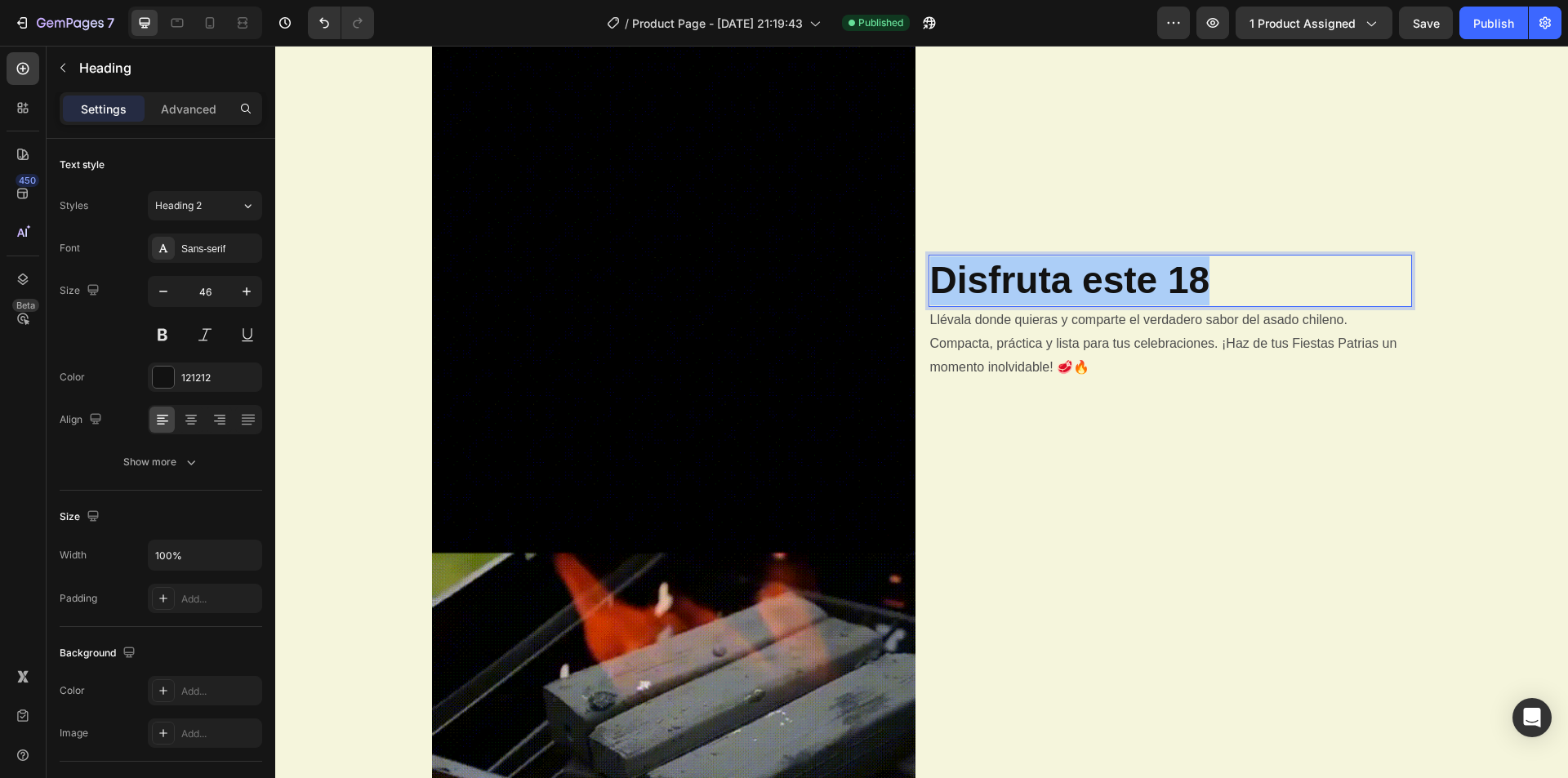
click at [1136, 445] on div "Disfruta este 18 Heading 0 Llévala donde quieras y comparte el verdadero sabor …" at bounding box center [1170, 685] width 484 height 862
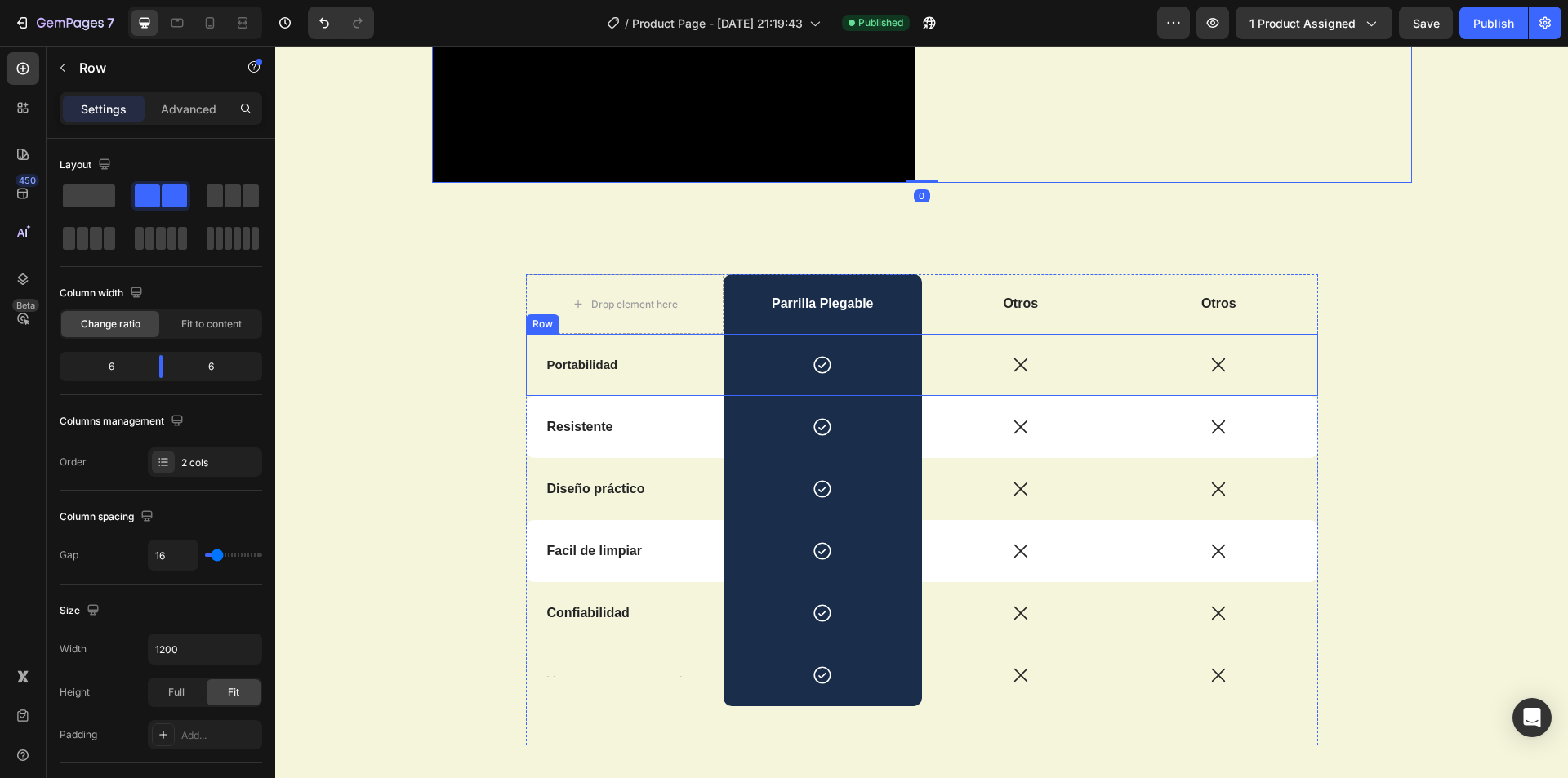
scroll to position [2368, 0]
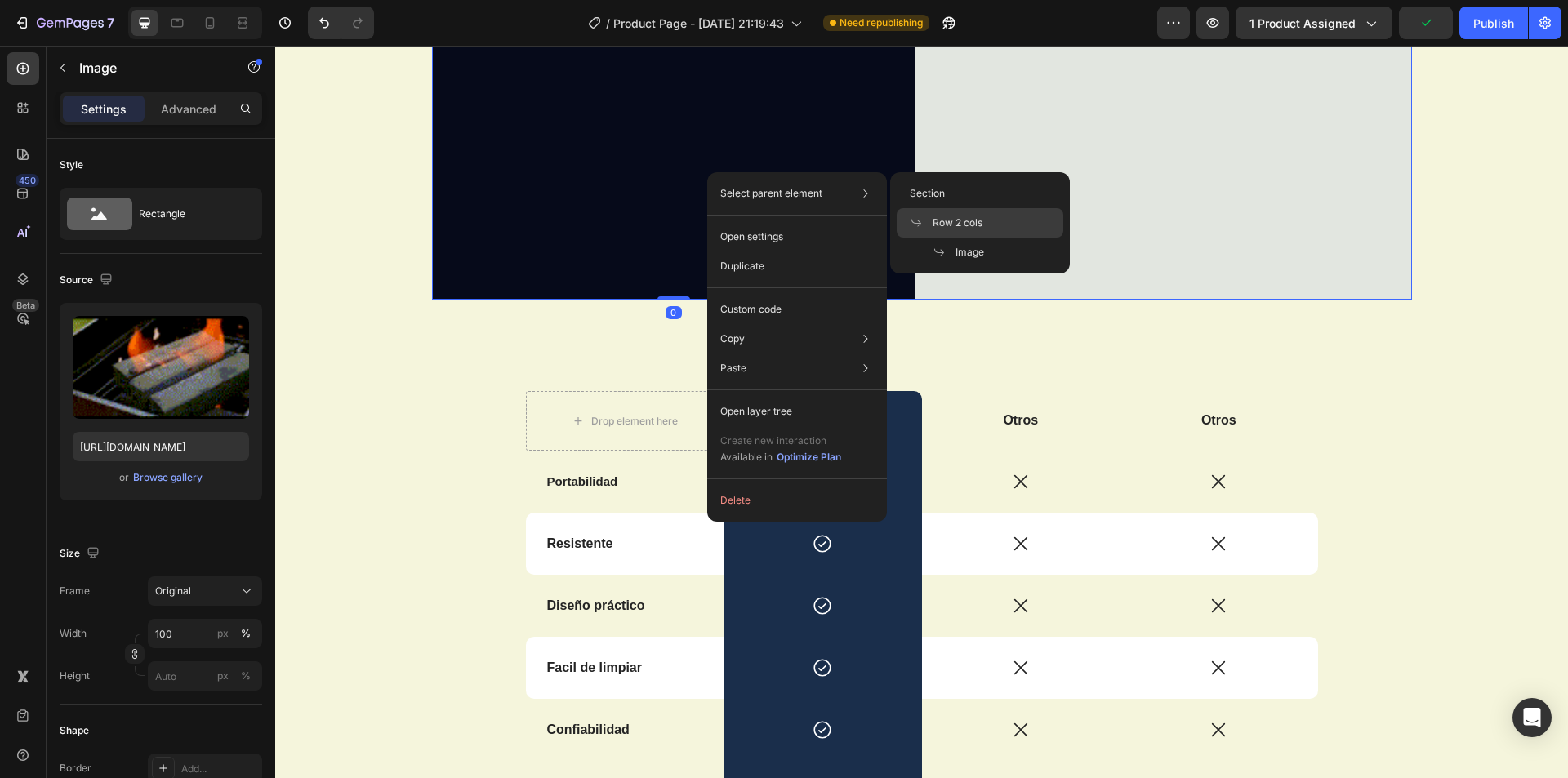
drag, startPoint x: 1016, startPoint y: 214, endPoint x: 1044, endPoint y: 218, distance: 28.3
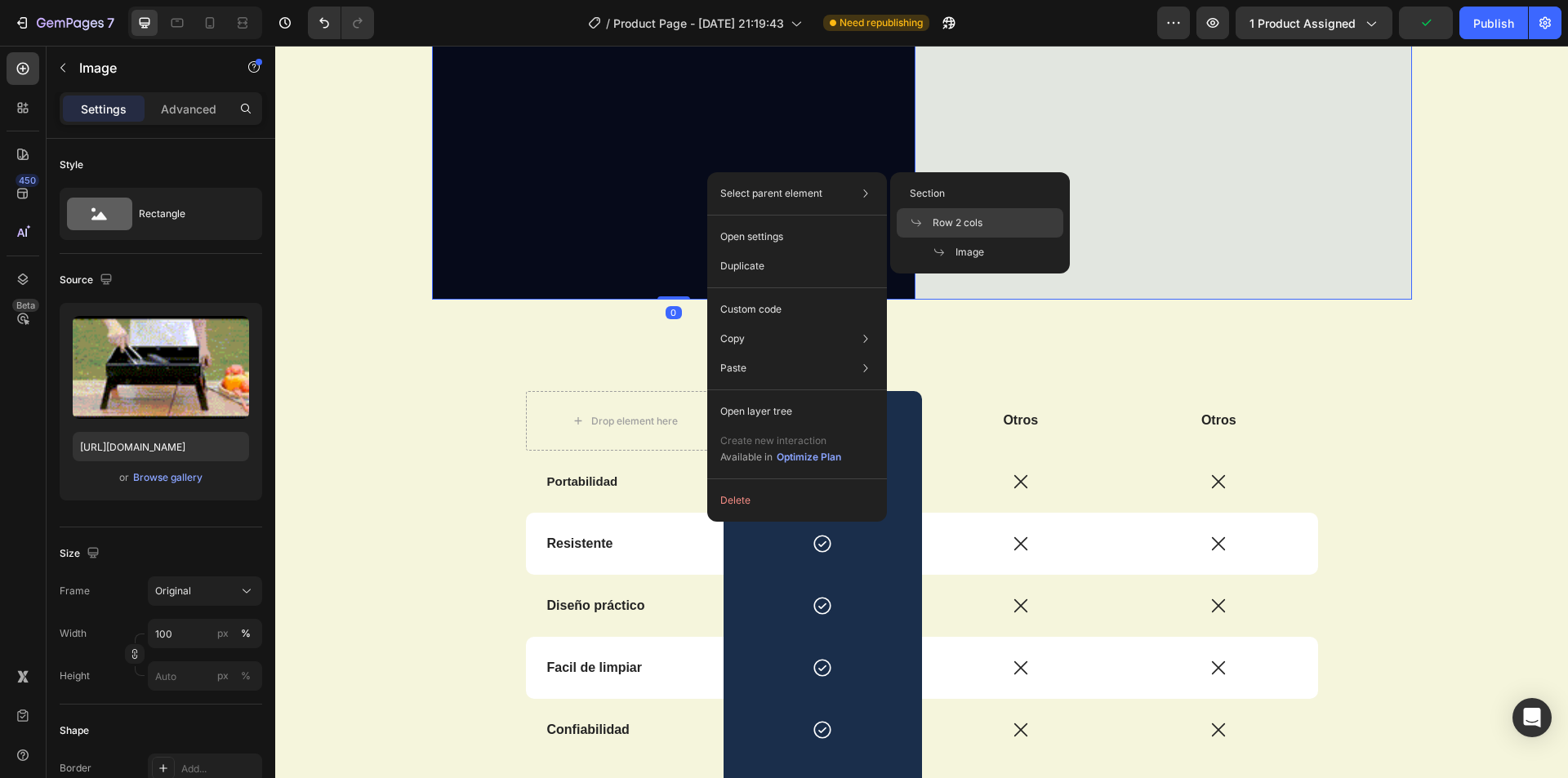
click at [1044, 237] on div "Row 2 cols" at bounding box center [979, 252] width 166 height 29
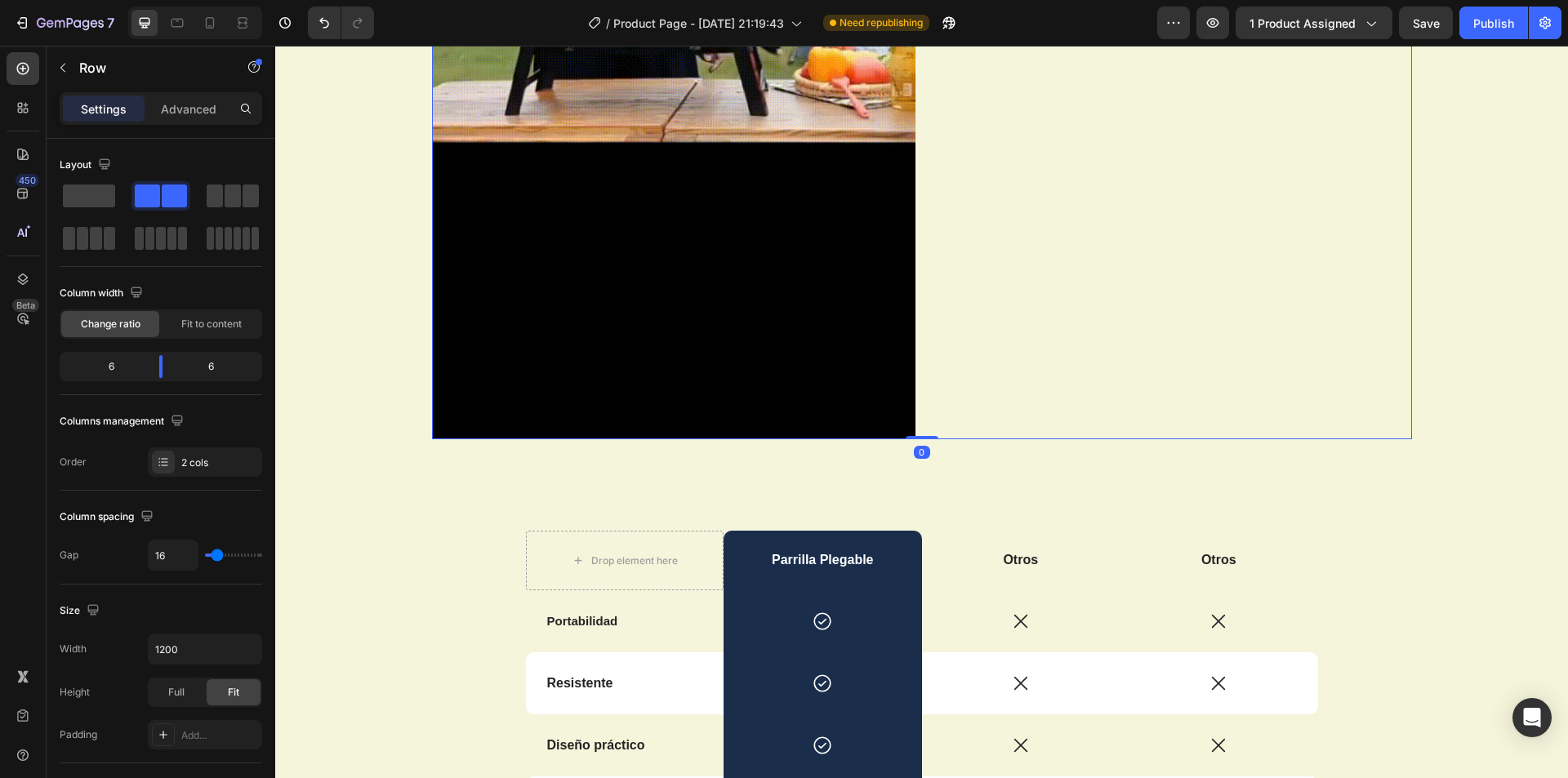
scroll to position [2205, 0]
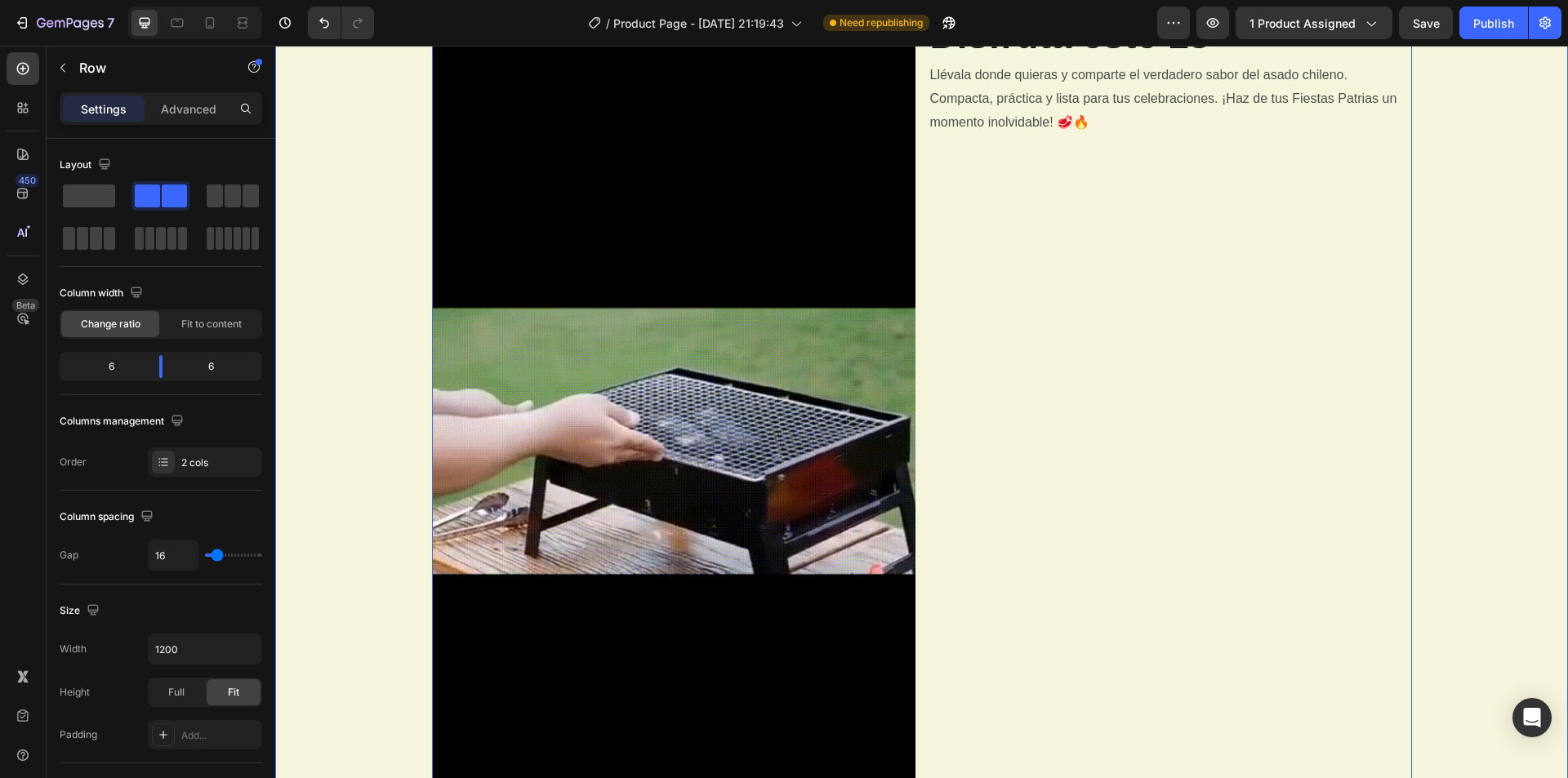
click at [401, 320] on div "Image Portátil, Plegable Heading Vive el sabor de un buen asado en cualquier lu…" at bounding box center [922, 9] width 1293 height 1722
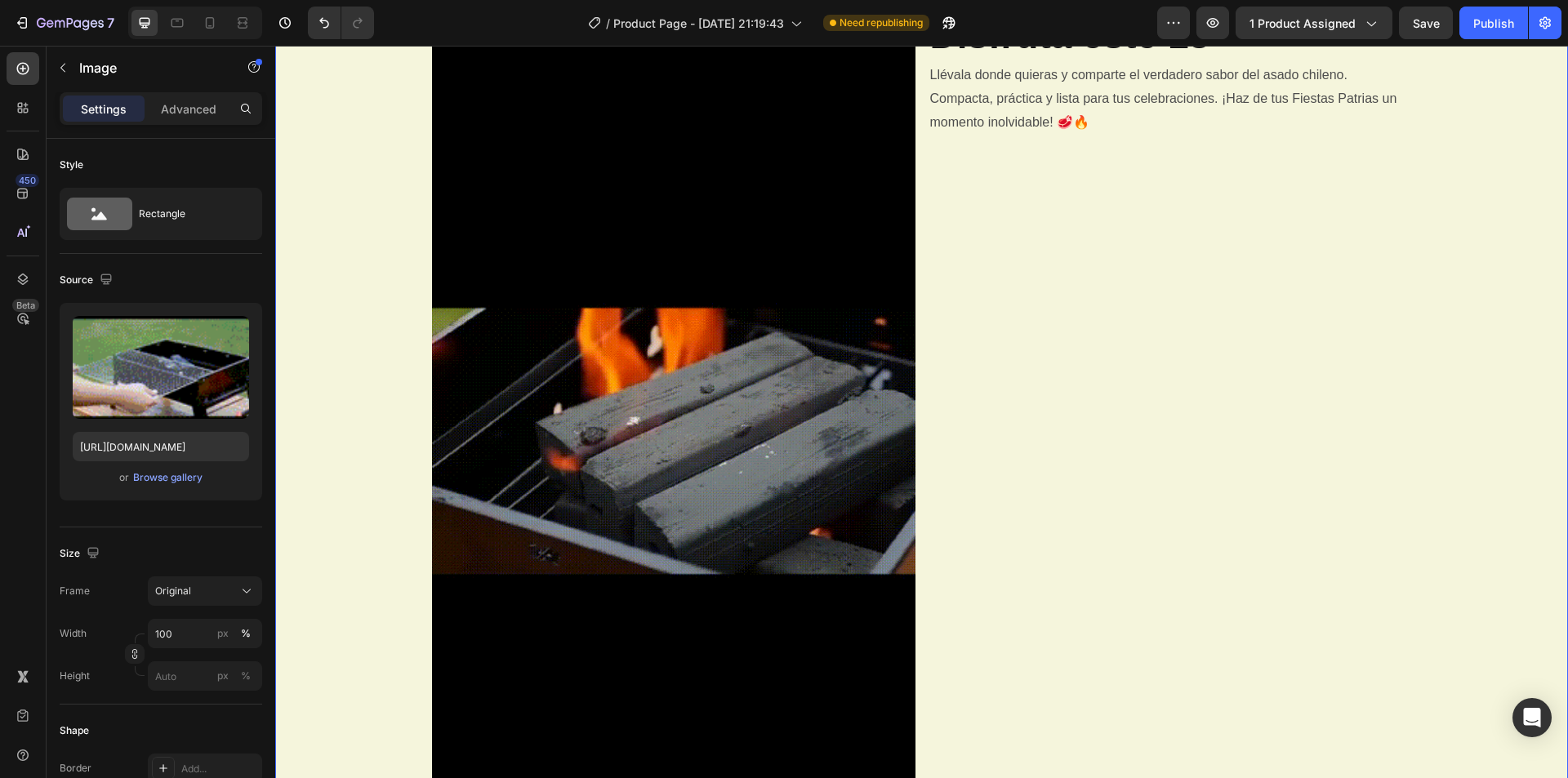
click at [538, 310] on img at bounding box center [674, 441] width 484 height 862
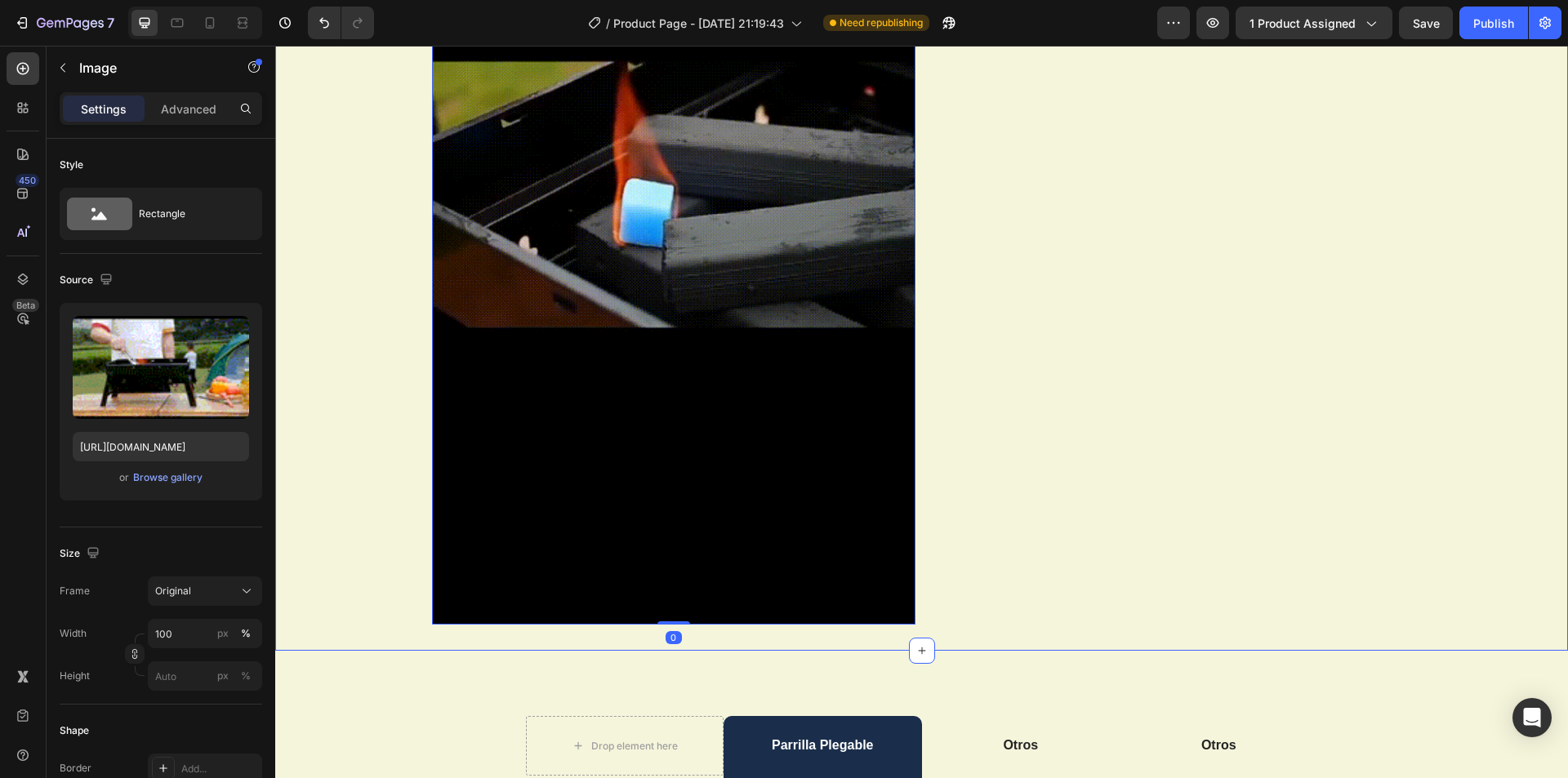
scroll to position [2041, 0]
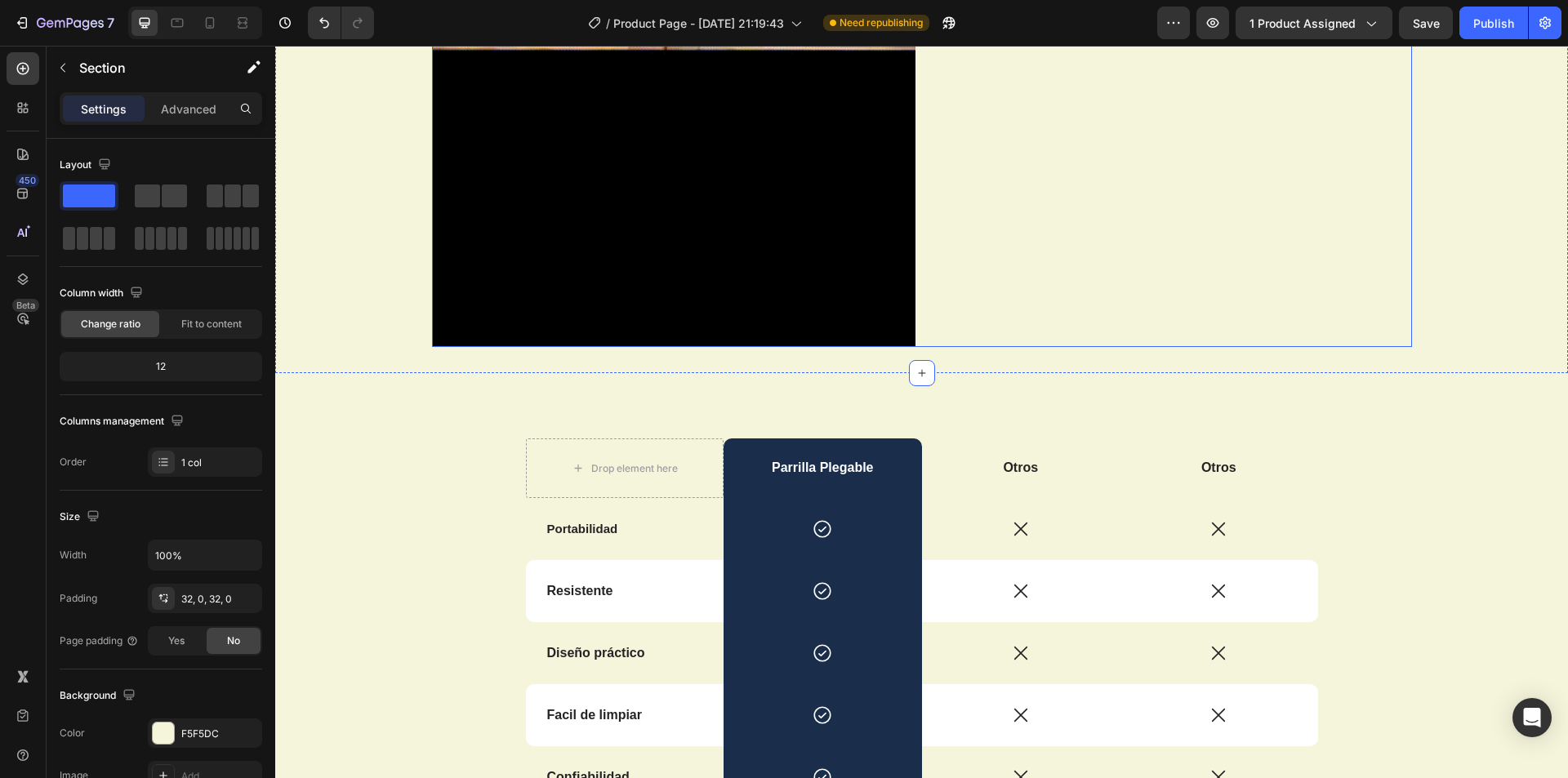
scroll to position [2368, 0]
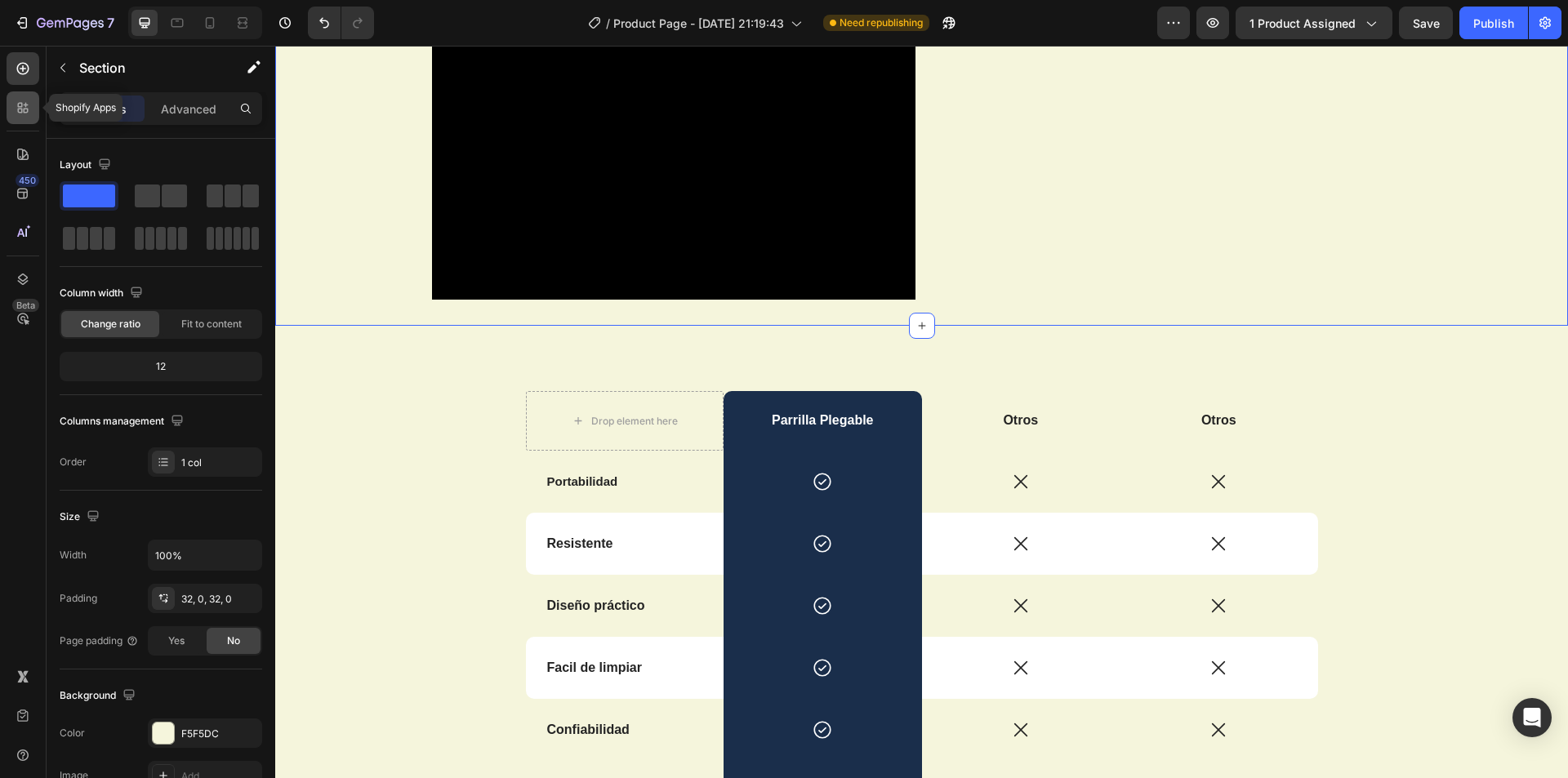
click at [21, 117] on div at bounding box center [23, 108] width 33 height 33
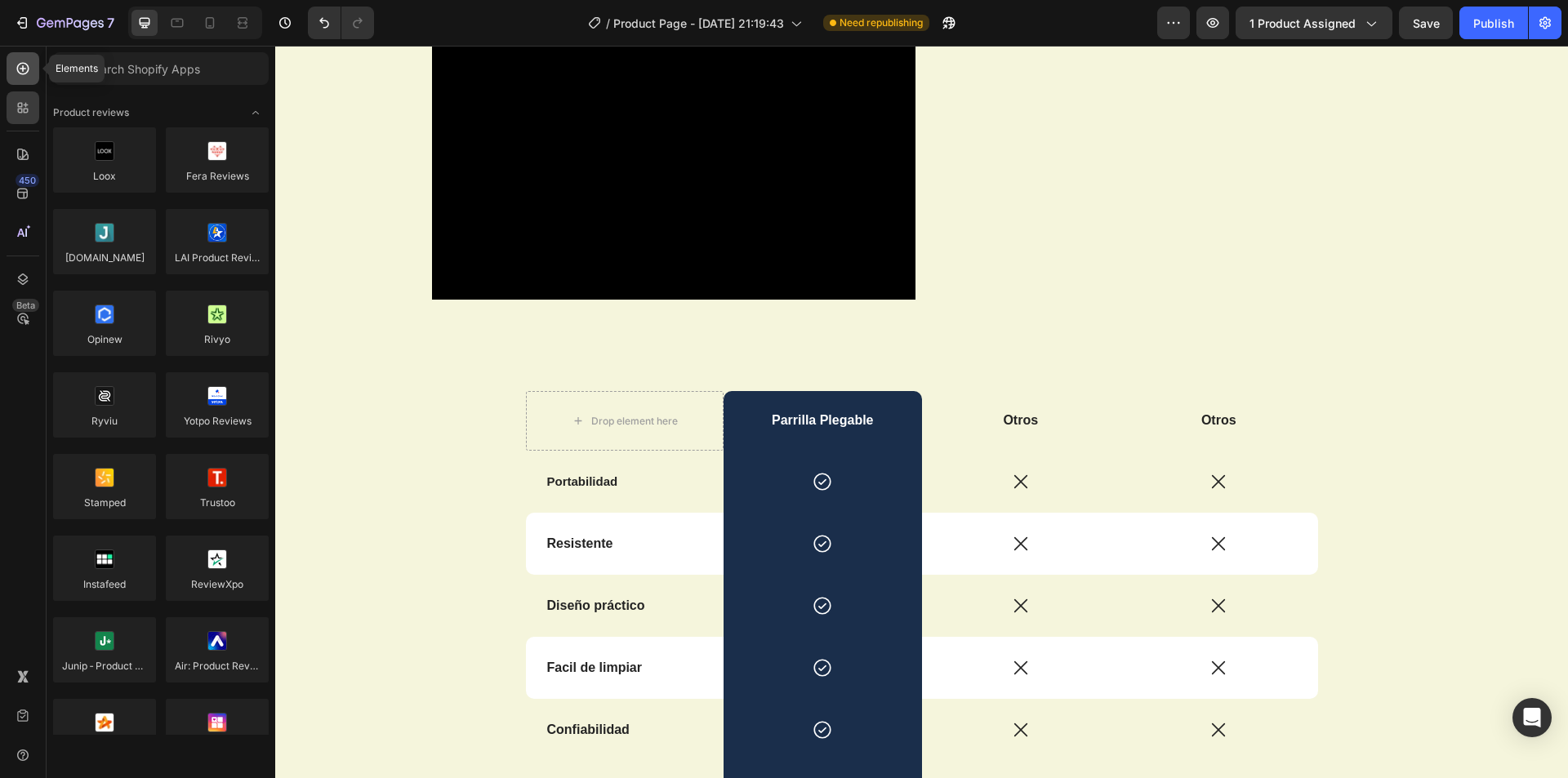
click at [34, 73] on div at bounding box center [23, 68] width 33 height 33
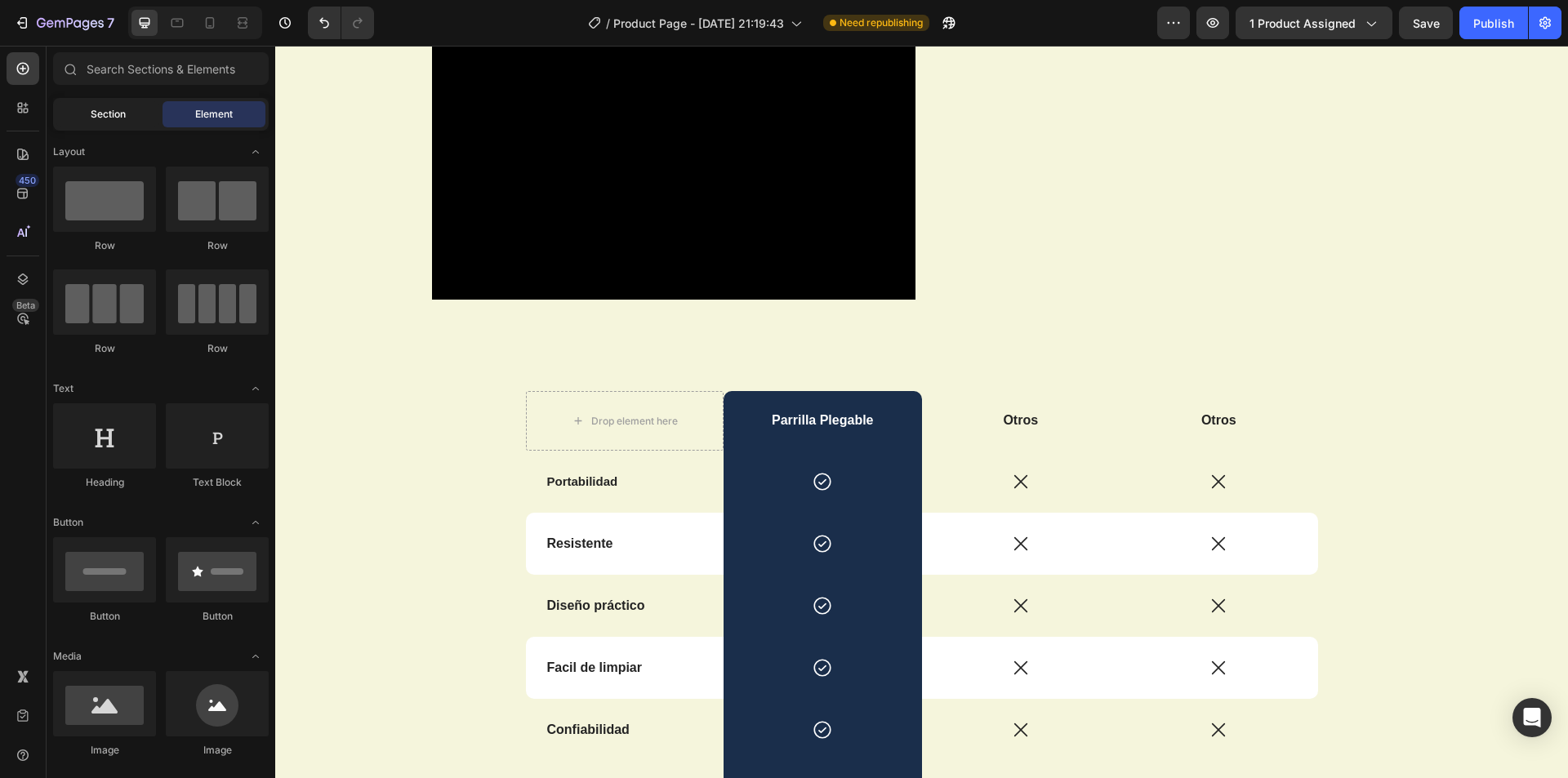
click at [119, 113] on span "Section" at bounding box center [108, 115] width 35 height 15
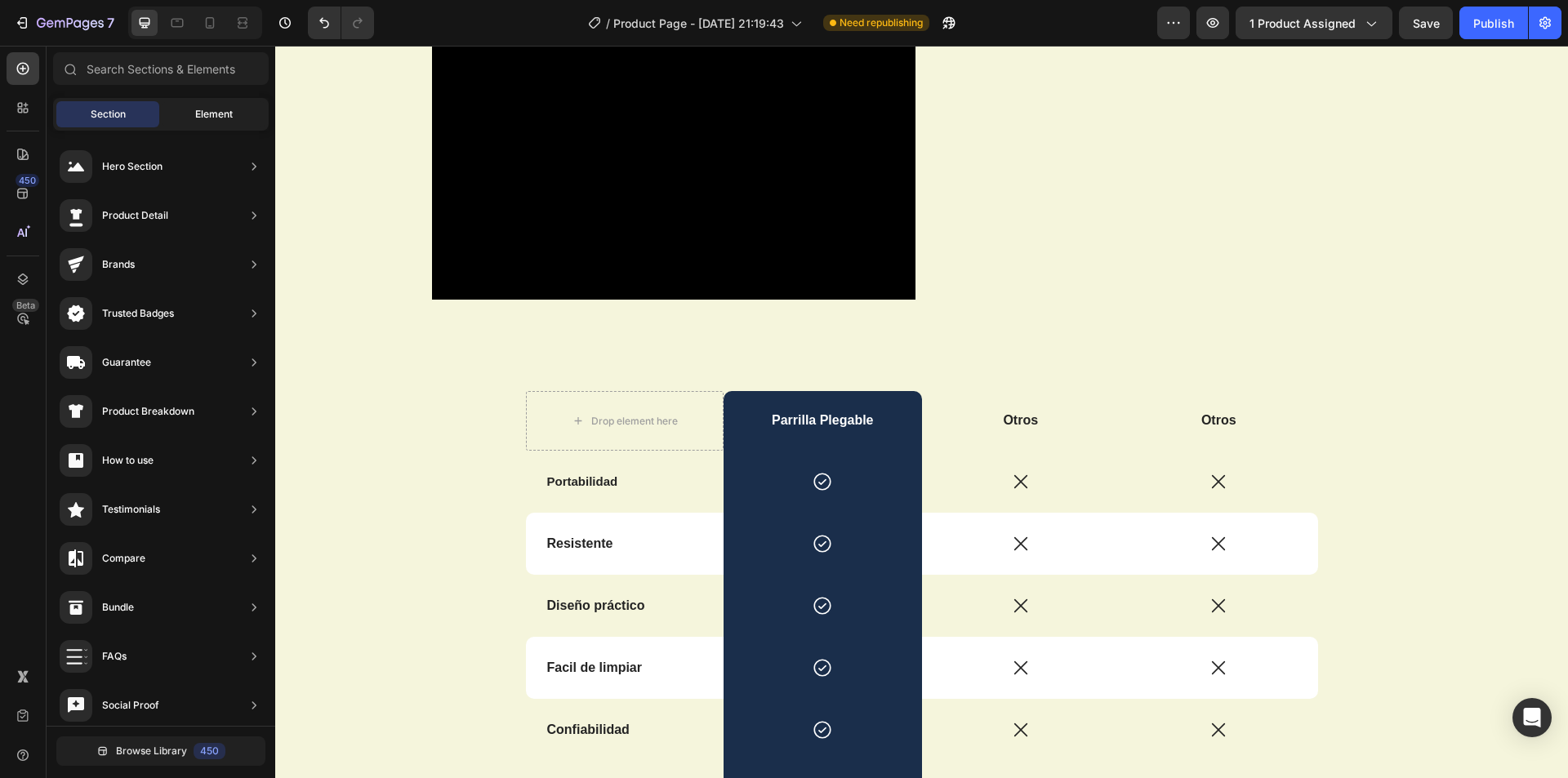
click at [177, 114] on div "Element" at bounding box center [214, 114] width 103 height 26
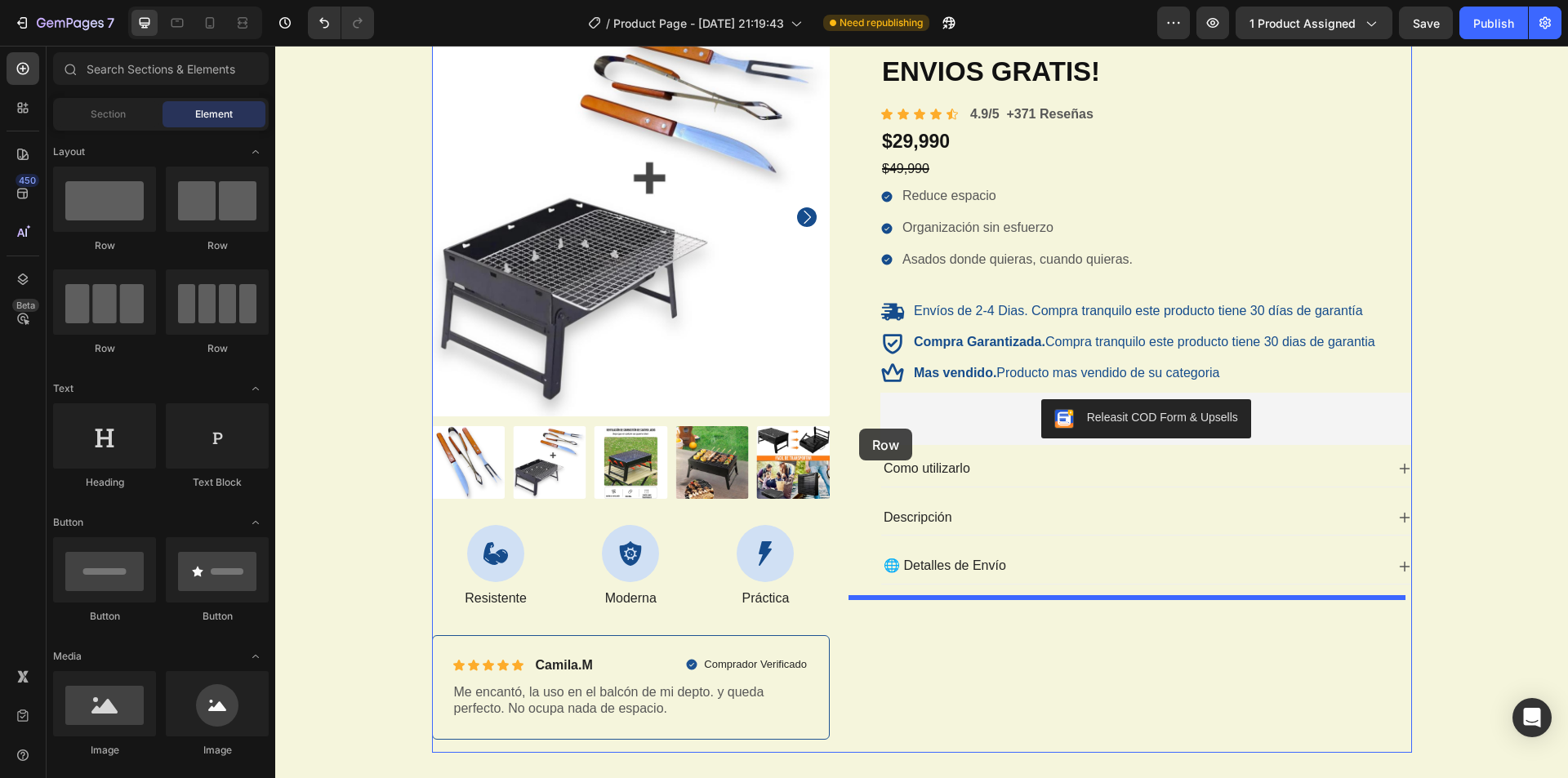
scroll to position [326, 0]
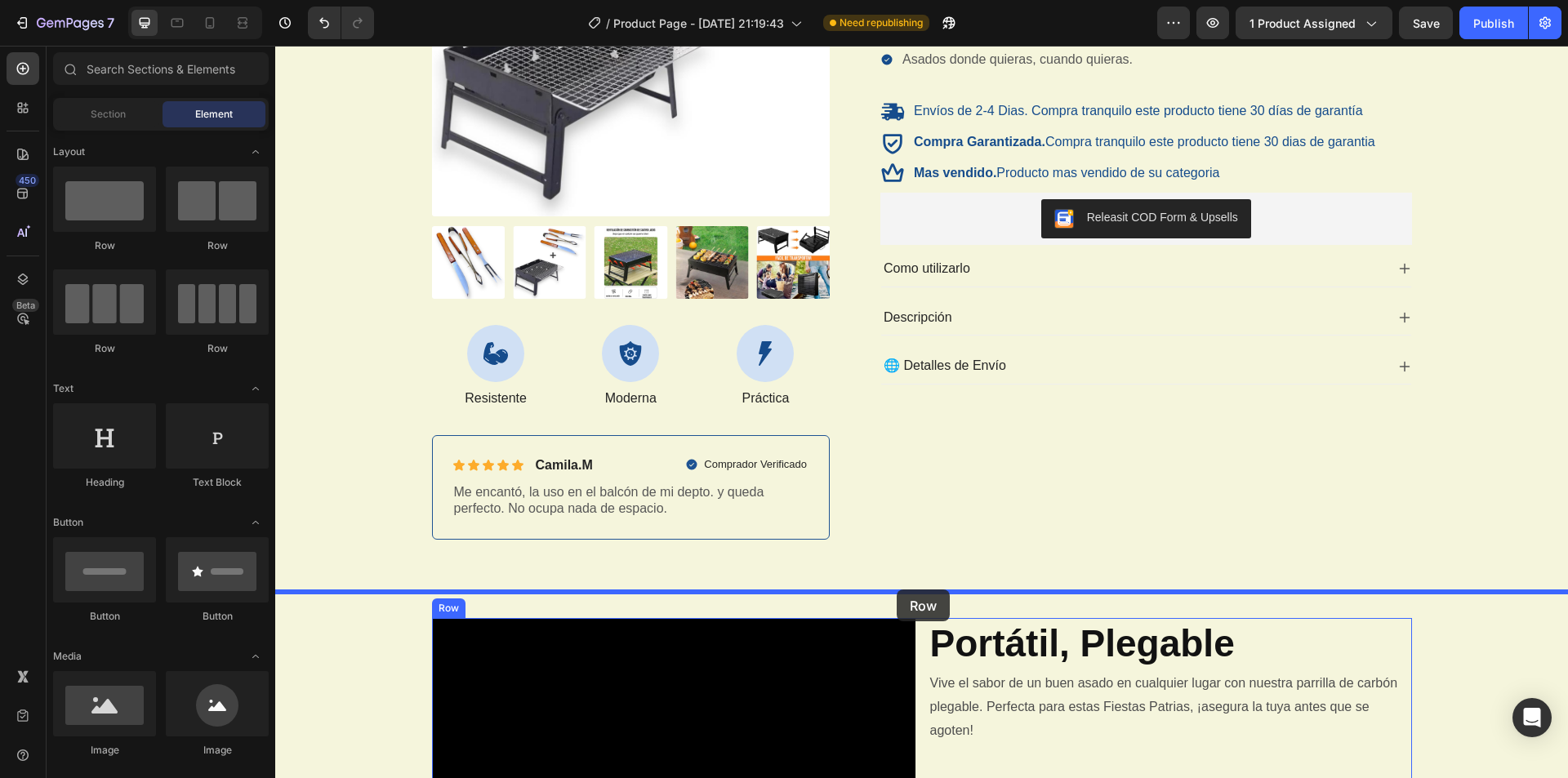
drag, startPoint x: 478, startPoint y: 363, endPoint x: 896, endPoint y: 590, distance: 475.7
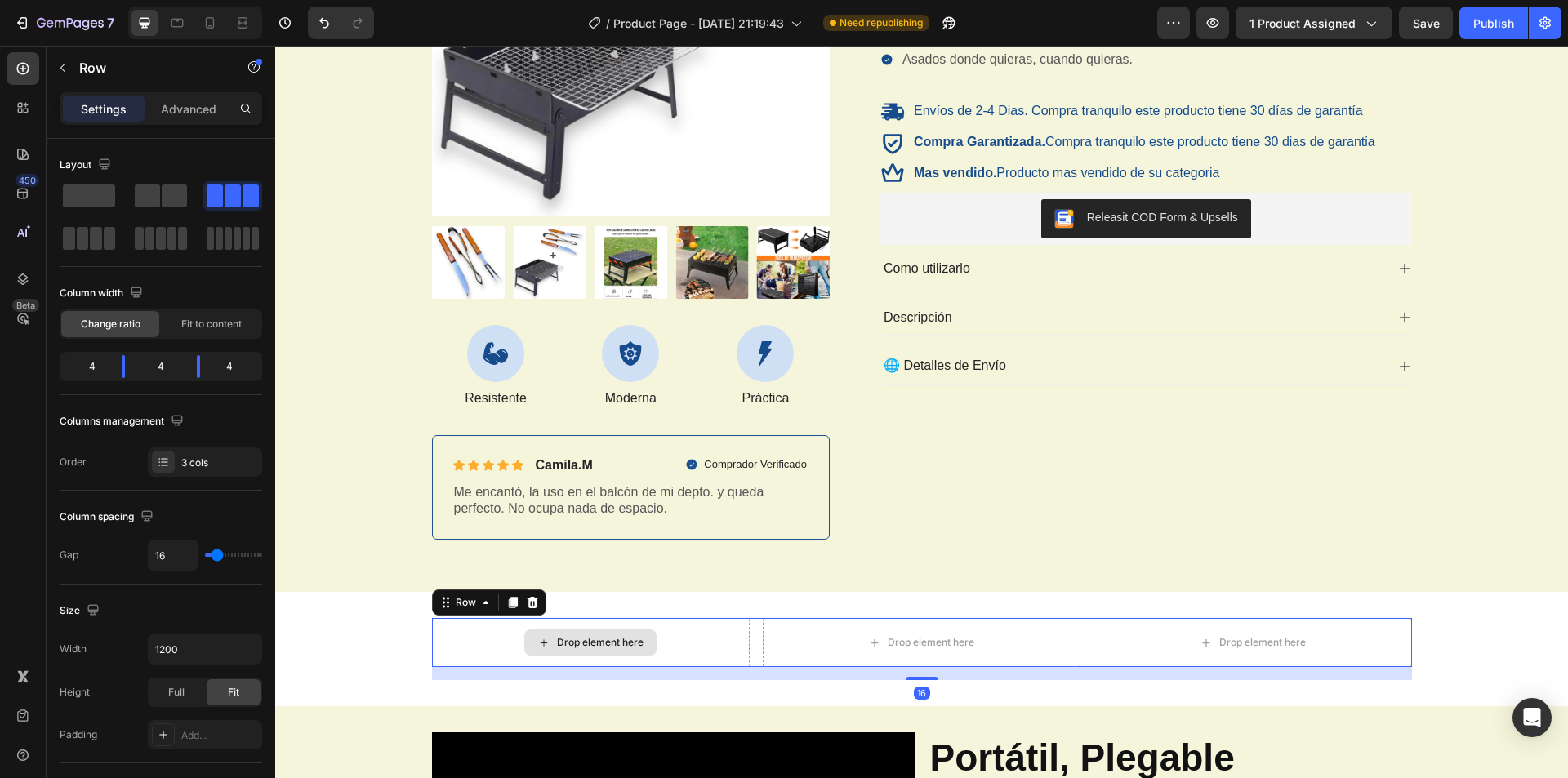
click at [630, 635] on div "Drop element here" at bounding box center [591, 643] width 133 height 26
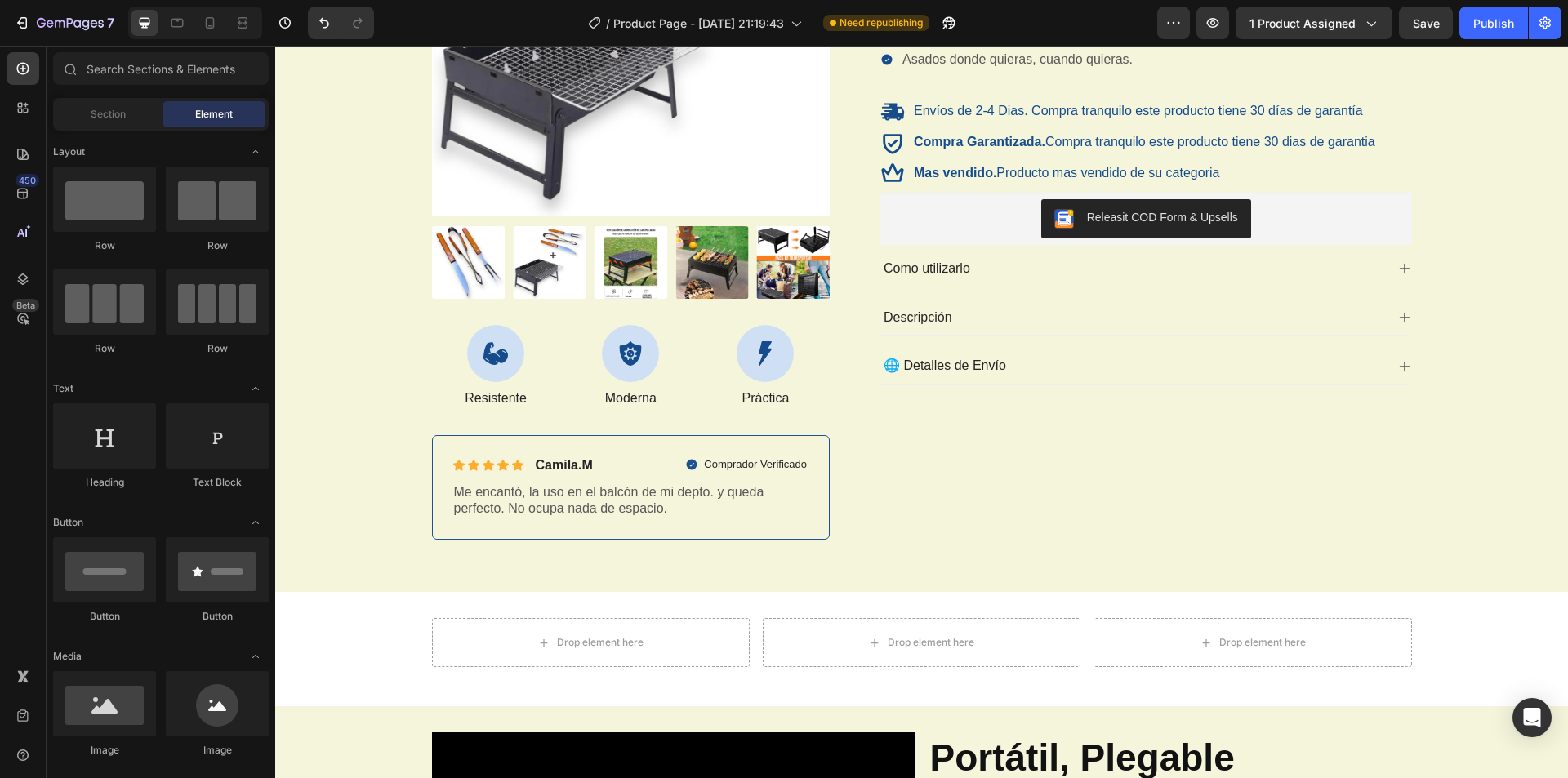
scroll to position [82, 0]
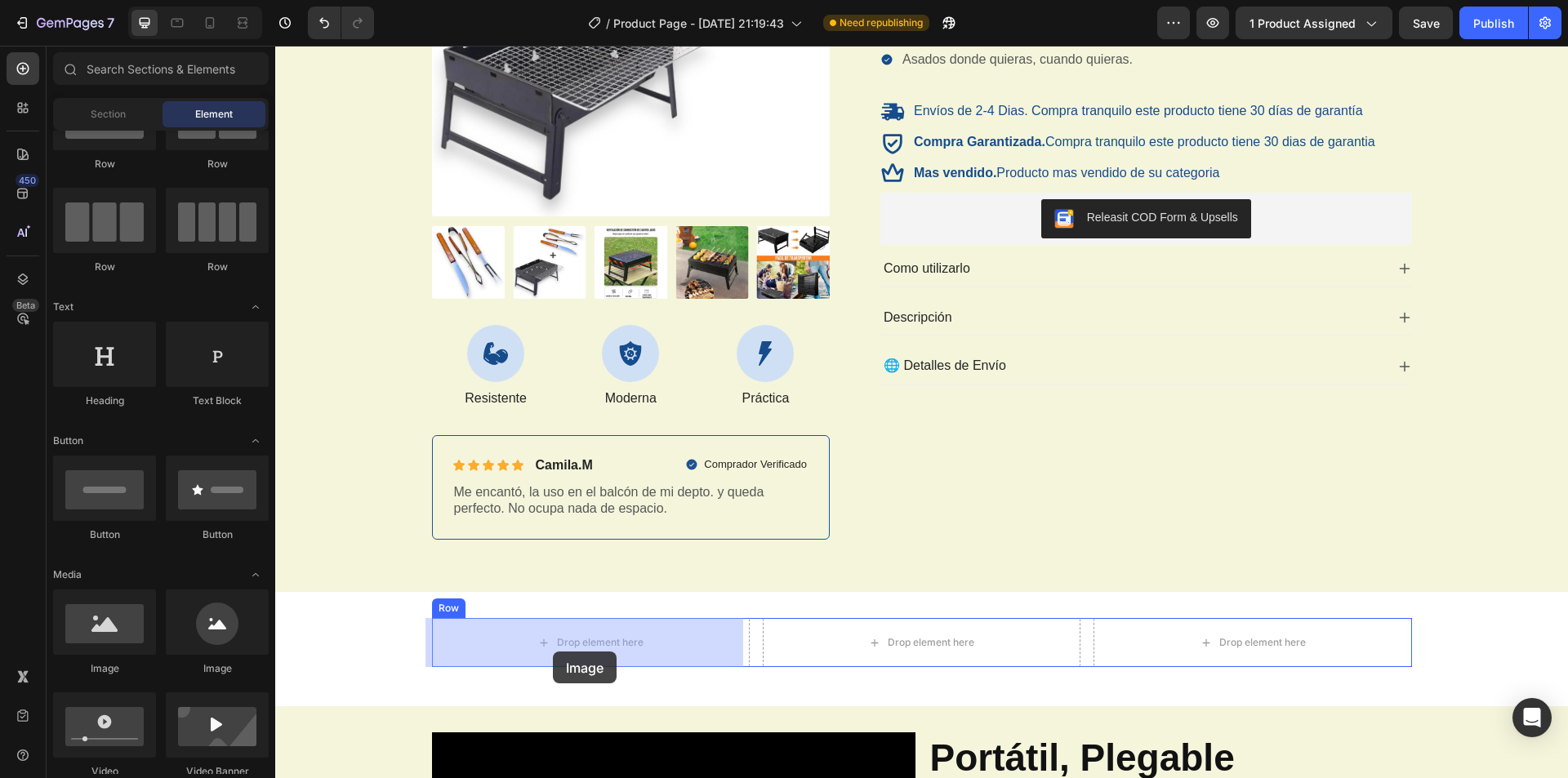
drag, startPoint x: 496, startPoint y: 691, endPoint x: 475, endPoint y: 641, distance: 54.2
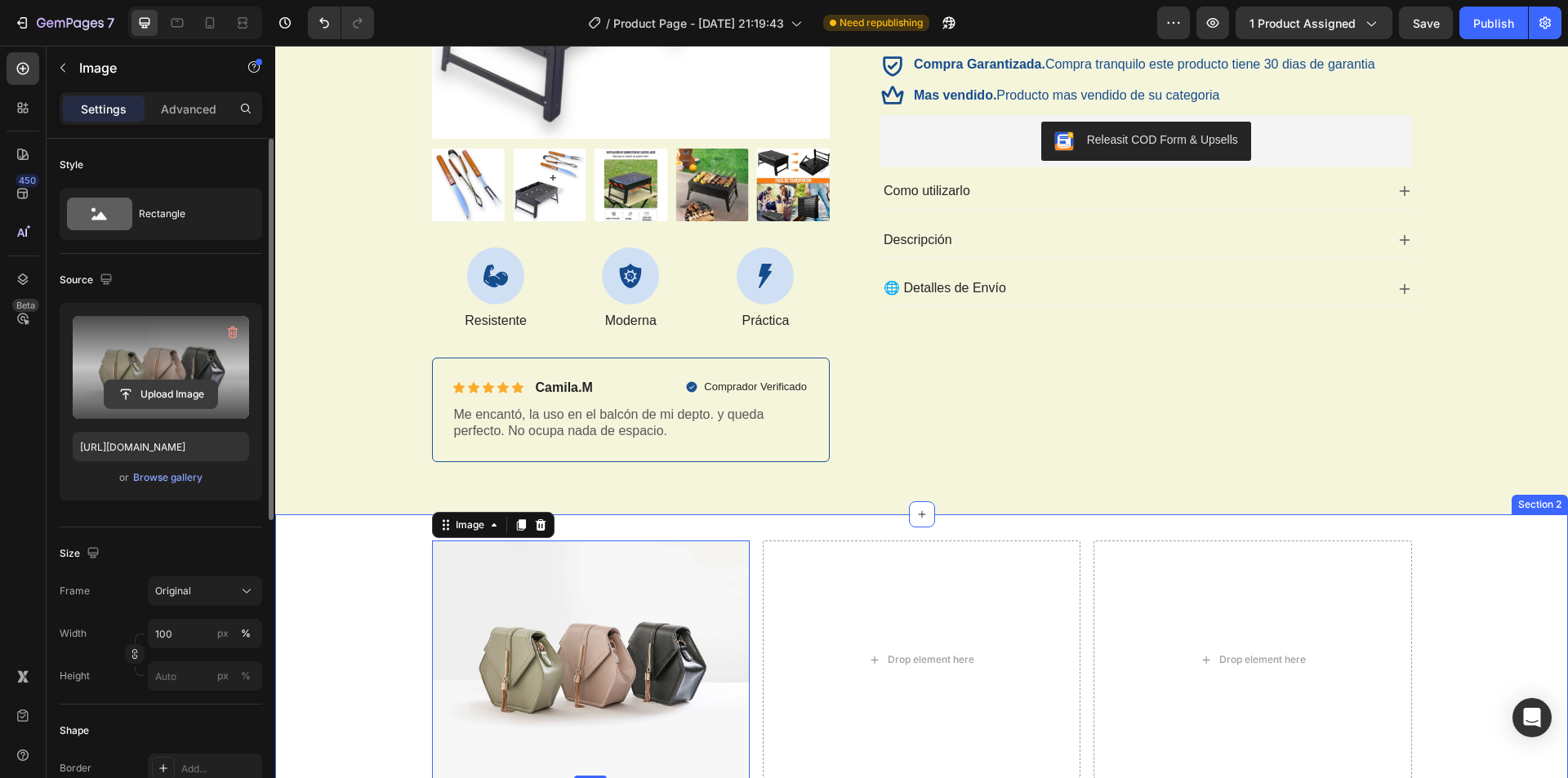
scroll to position [408, 0]
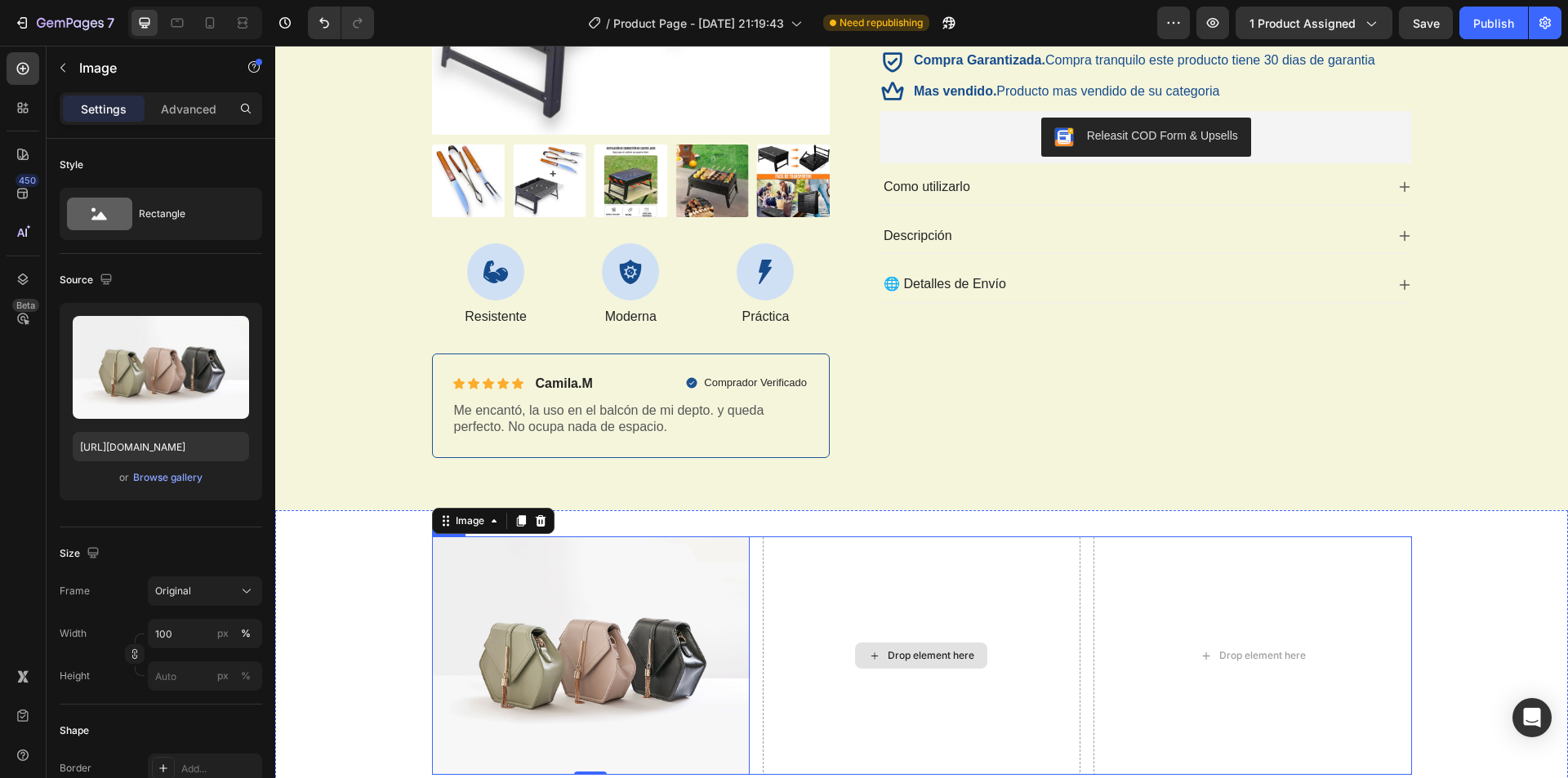
drag, startPoint x: 452, startPoint y: 418, endPoint x: 761, endPoint y: 593, distance: 355.1
click at [904, 654] on div "Drop element here" at bounding box center [930, 655] width 86 height 13
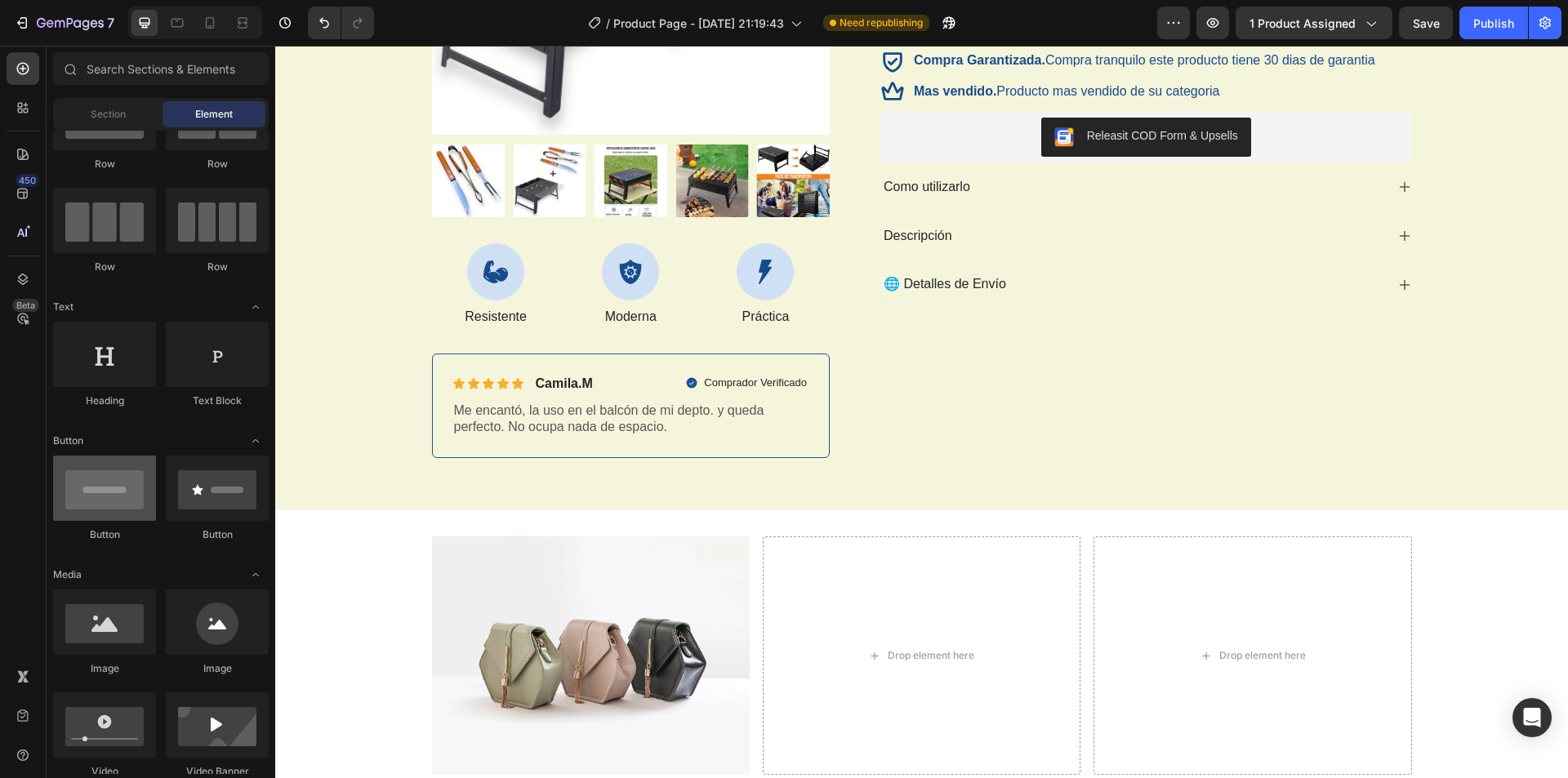
scroll to position [245, 0]
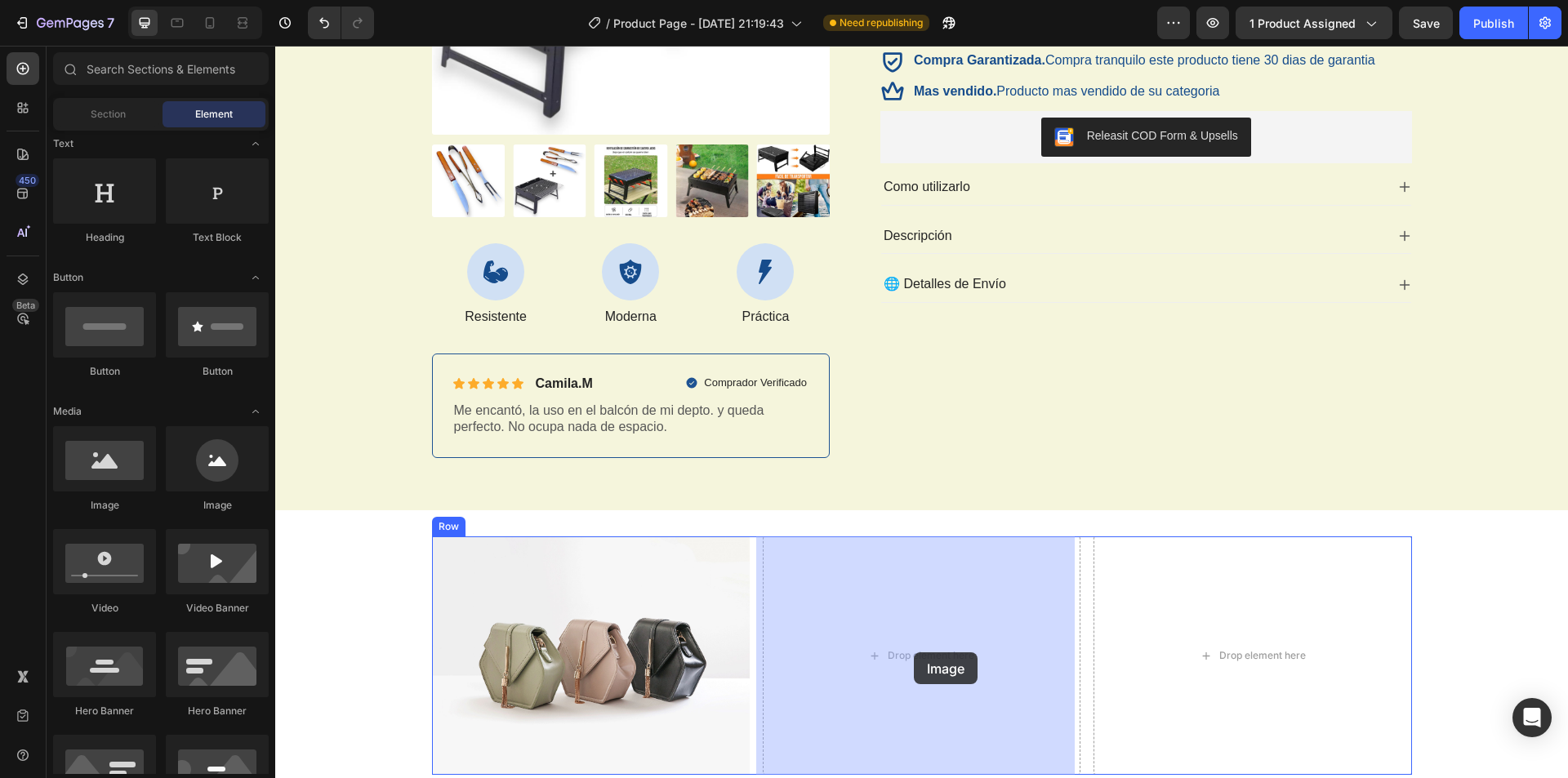
drag, startPoint x: 405, startPoint y: 530, endPoint x: 914, endPoint y: 653, distance: 523.7
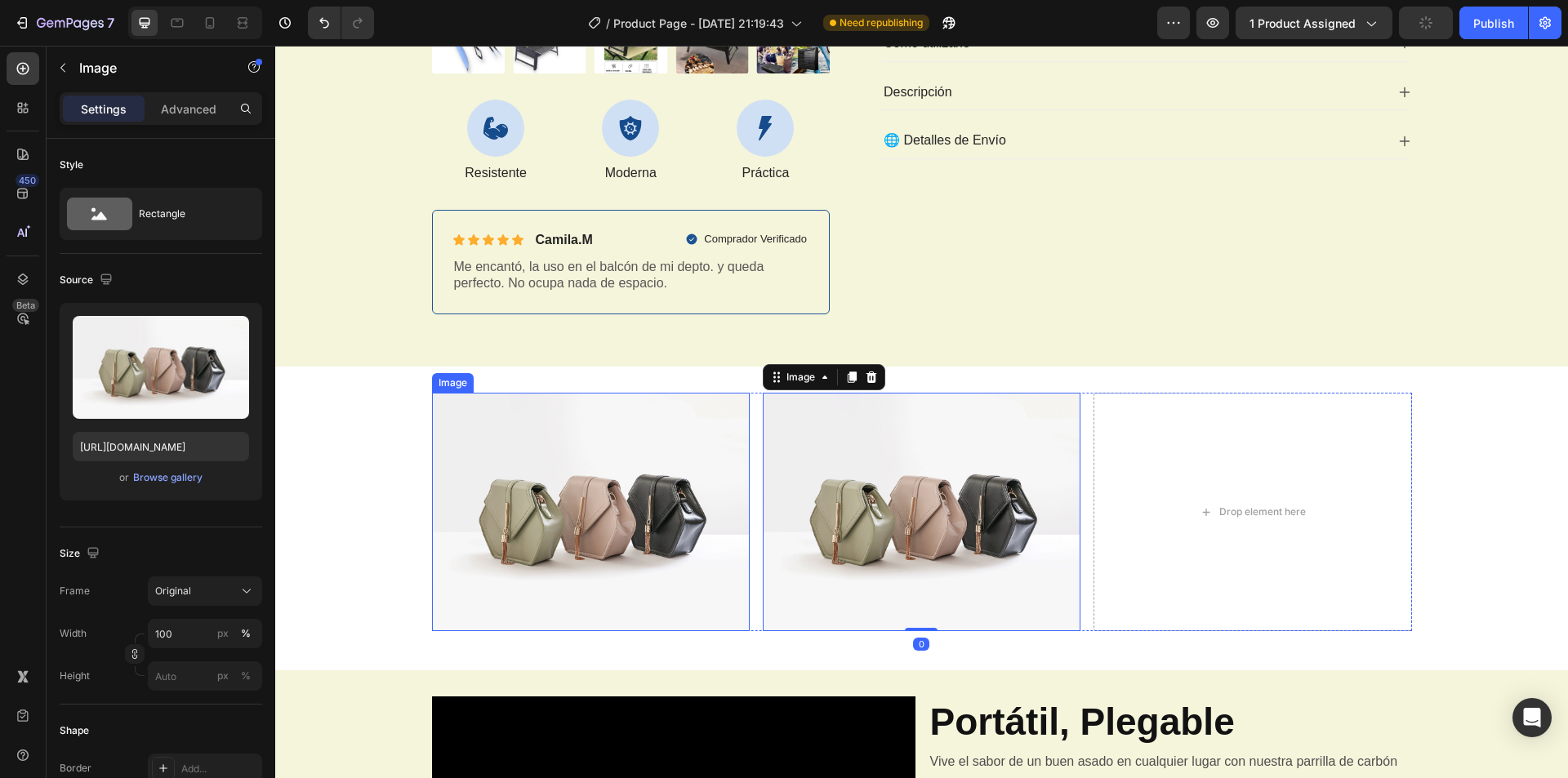
scroll to position [572, 0]
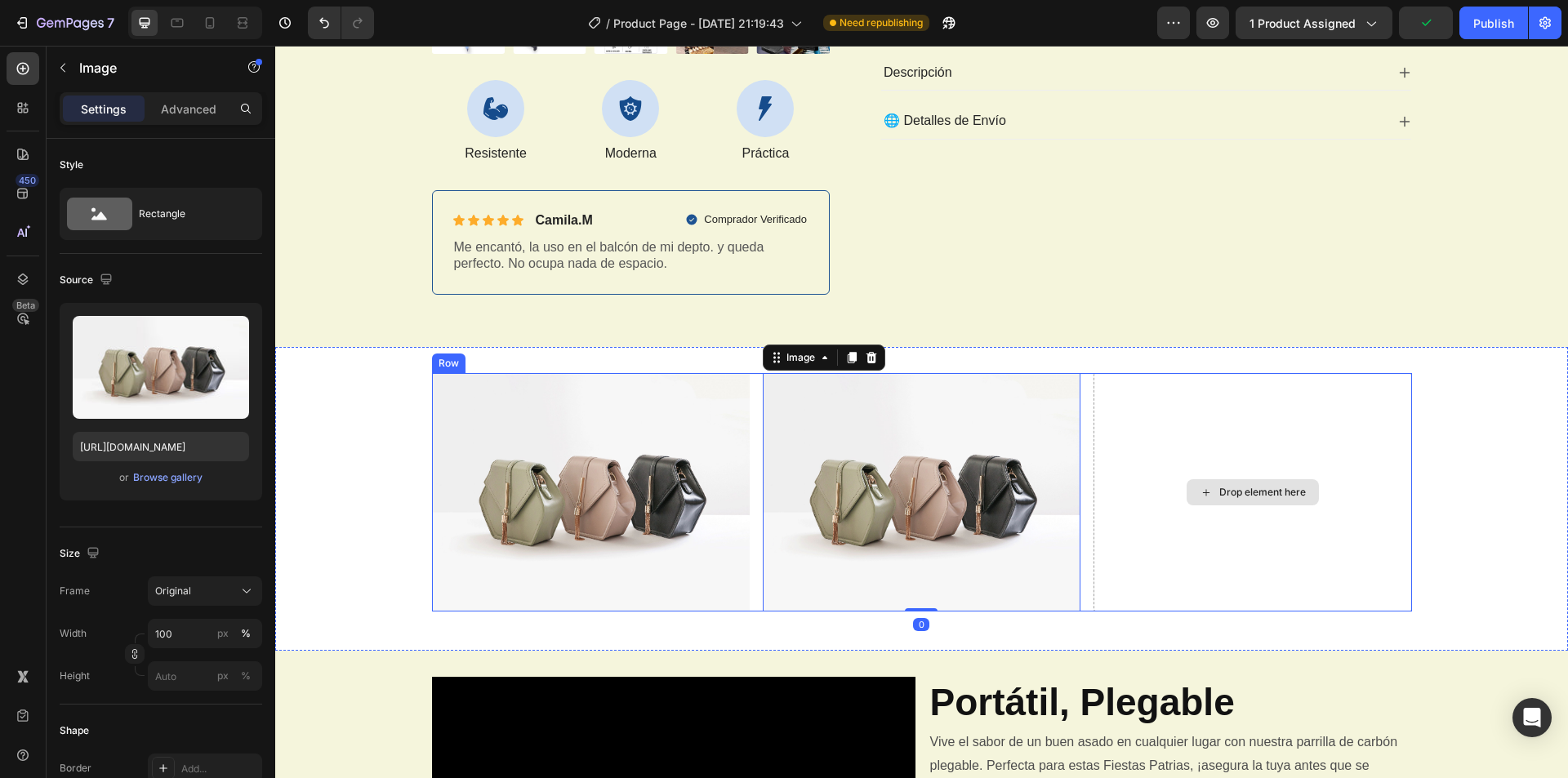
click at [1247, 496] on div "Drop element here" at bounding box center [1262, 493] width 86 height 13
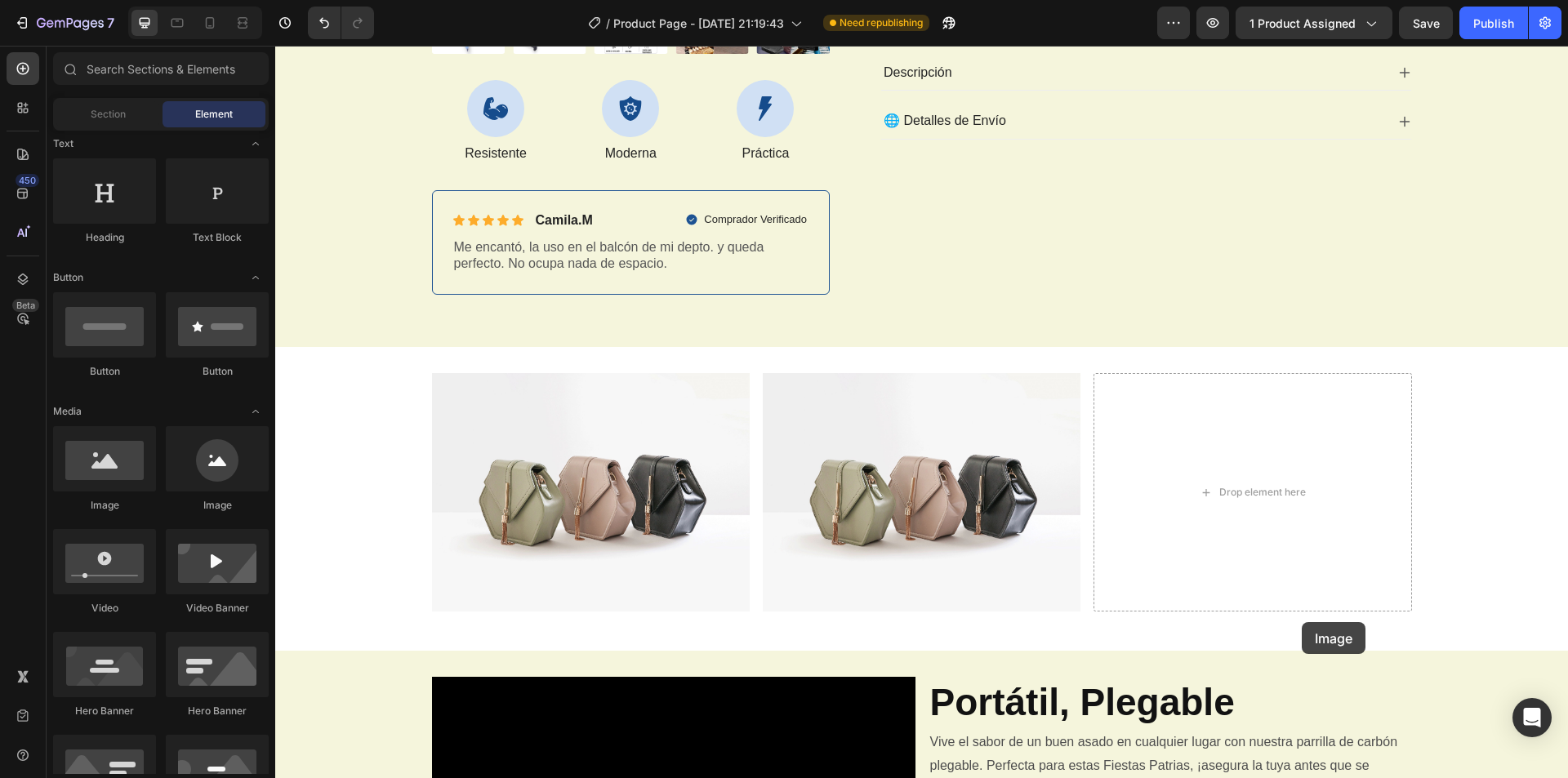
drag, startPoint x: 534, startPoint y: 565, endPoint x: 1213, endPoint y: 533, distance: 679.8
drag, startPoint x: 102, startPoint y: 341, endPoint x: 52, endPoint y: 312, distance: 57.8
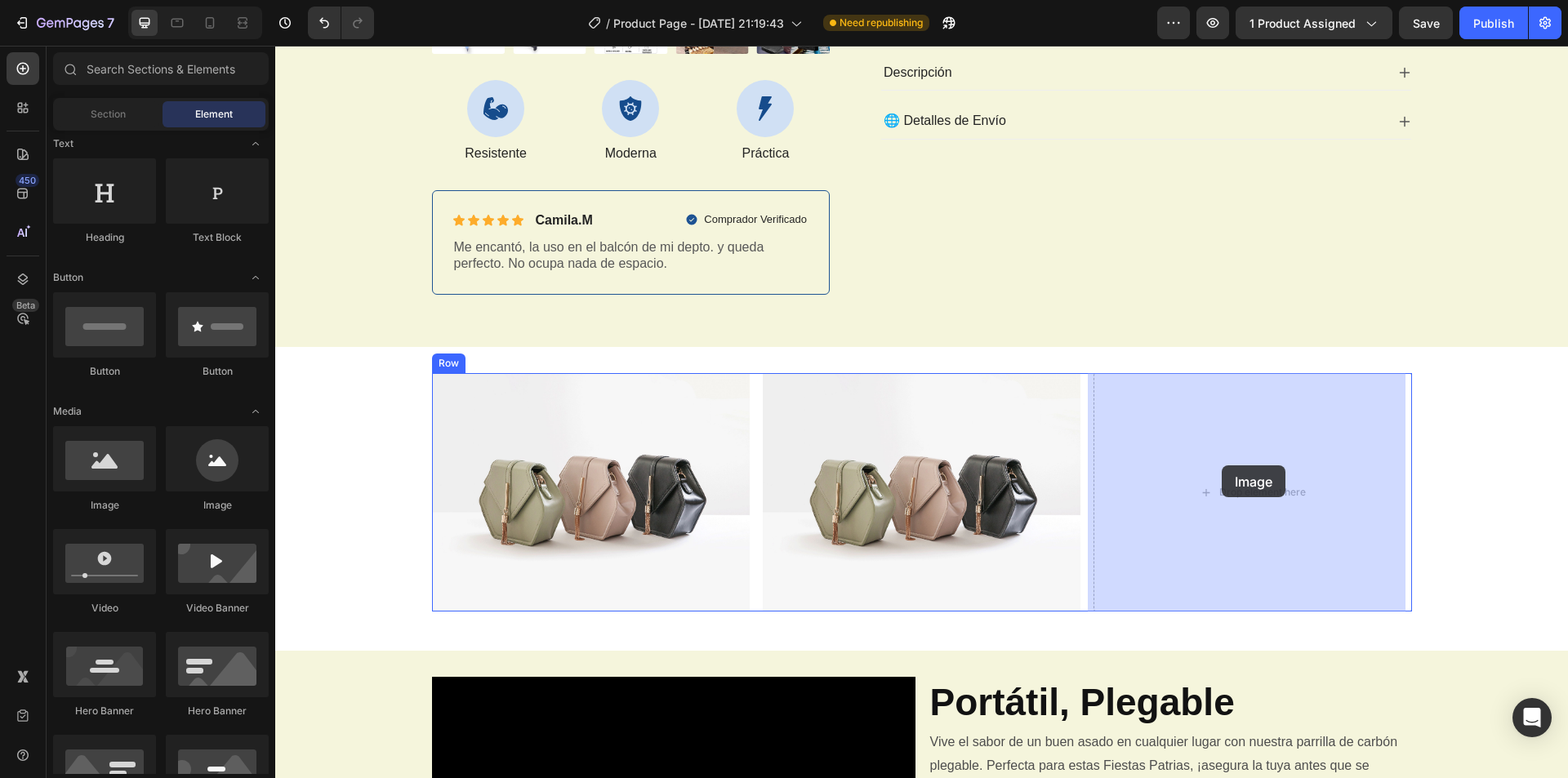
drag, startPoint x: 495, startPoint y: 558, endPoint x: 1222, endPoint y: 465, distance: 732.9
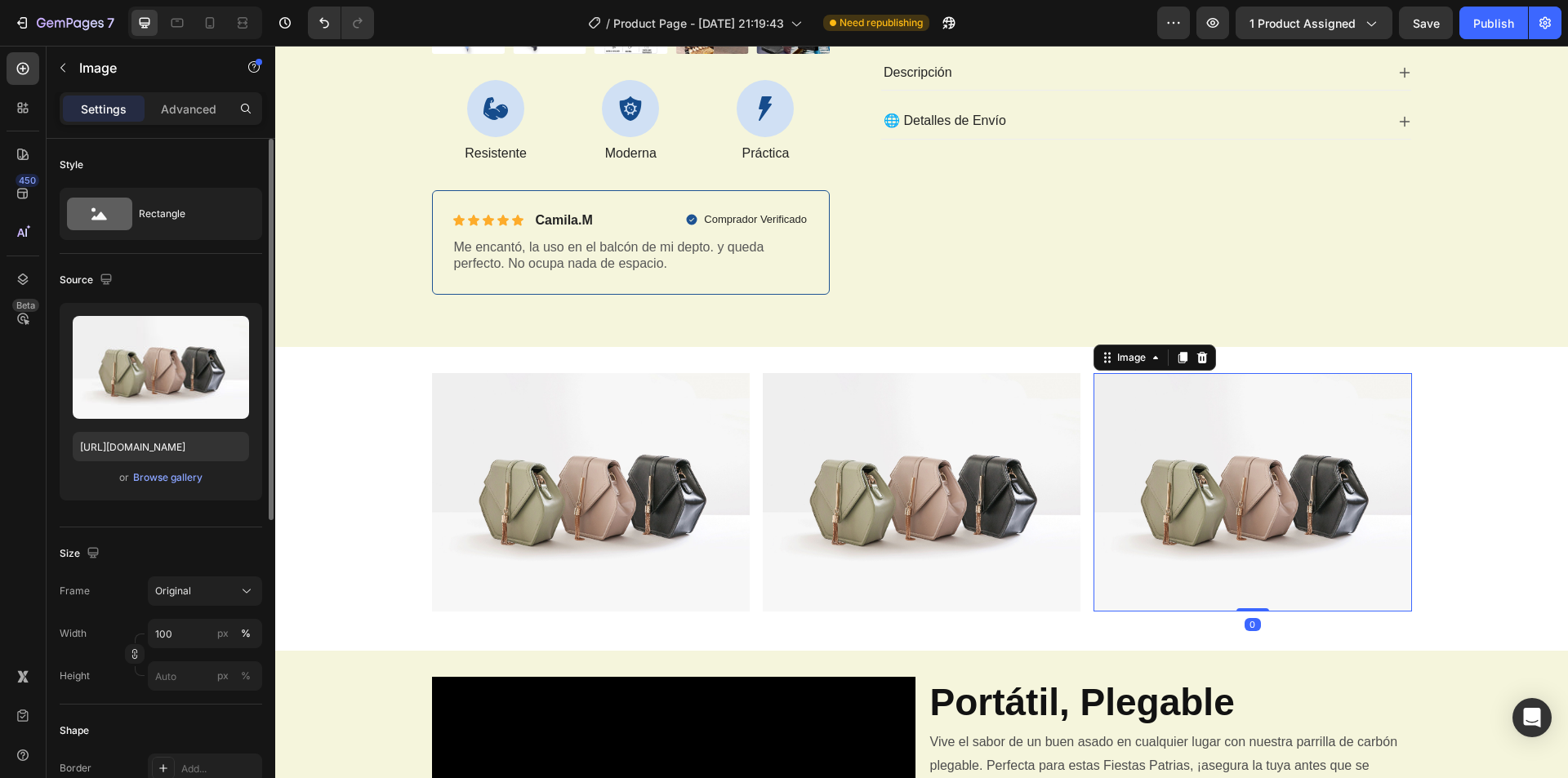
click at [182, 486] on div "or Browse gallery" at bounding box center [161, 478] width 176 height 20
click at [189, 482] on div "Browse gallery" at bounding box center [167, 477] width 69 height 15
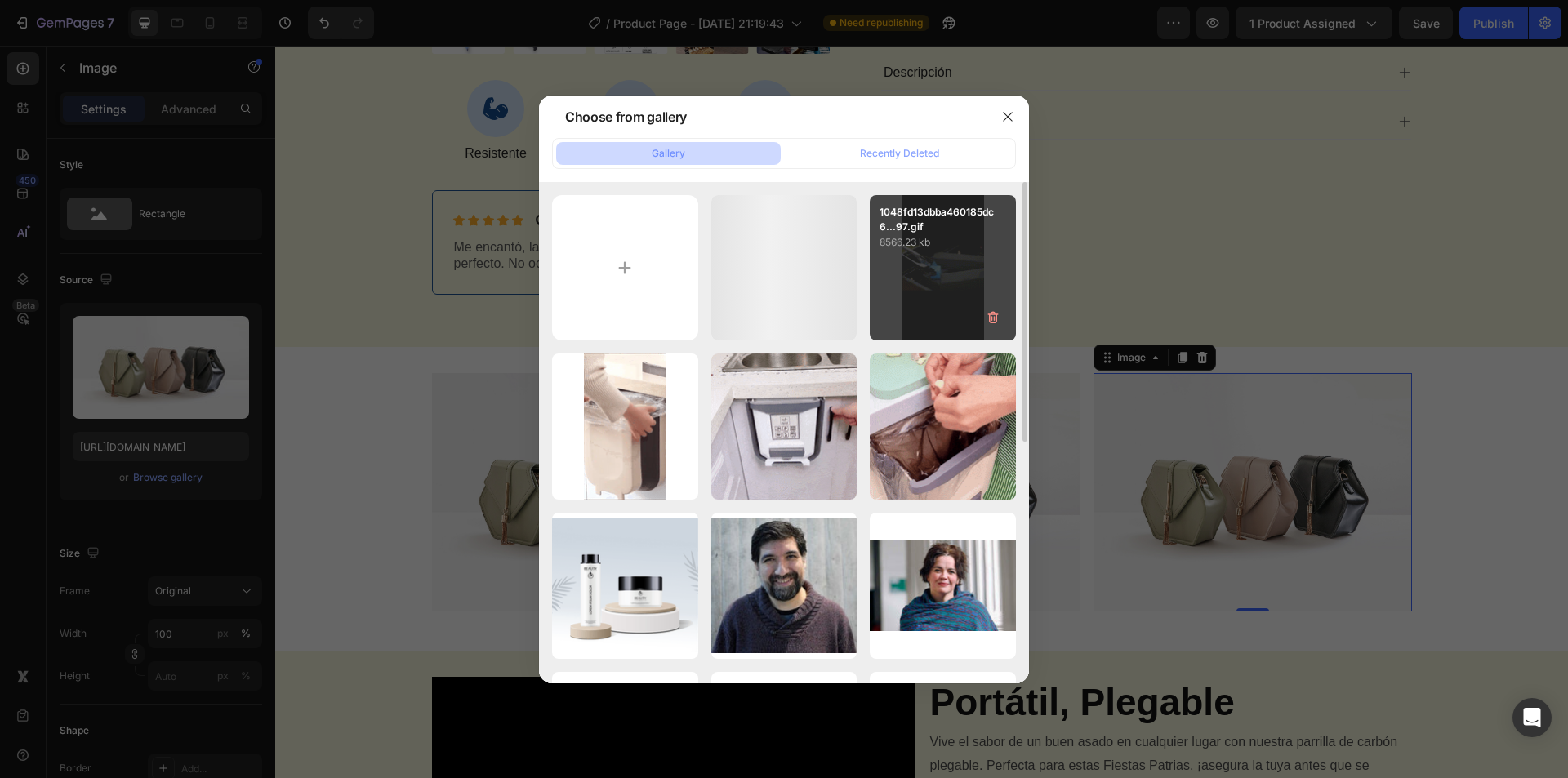
click at [946, 275] on div "1048fd13dbba460185dc6...97.gif 8566.23 kb" at bounding box center [943, 268] width 146 height 146
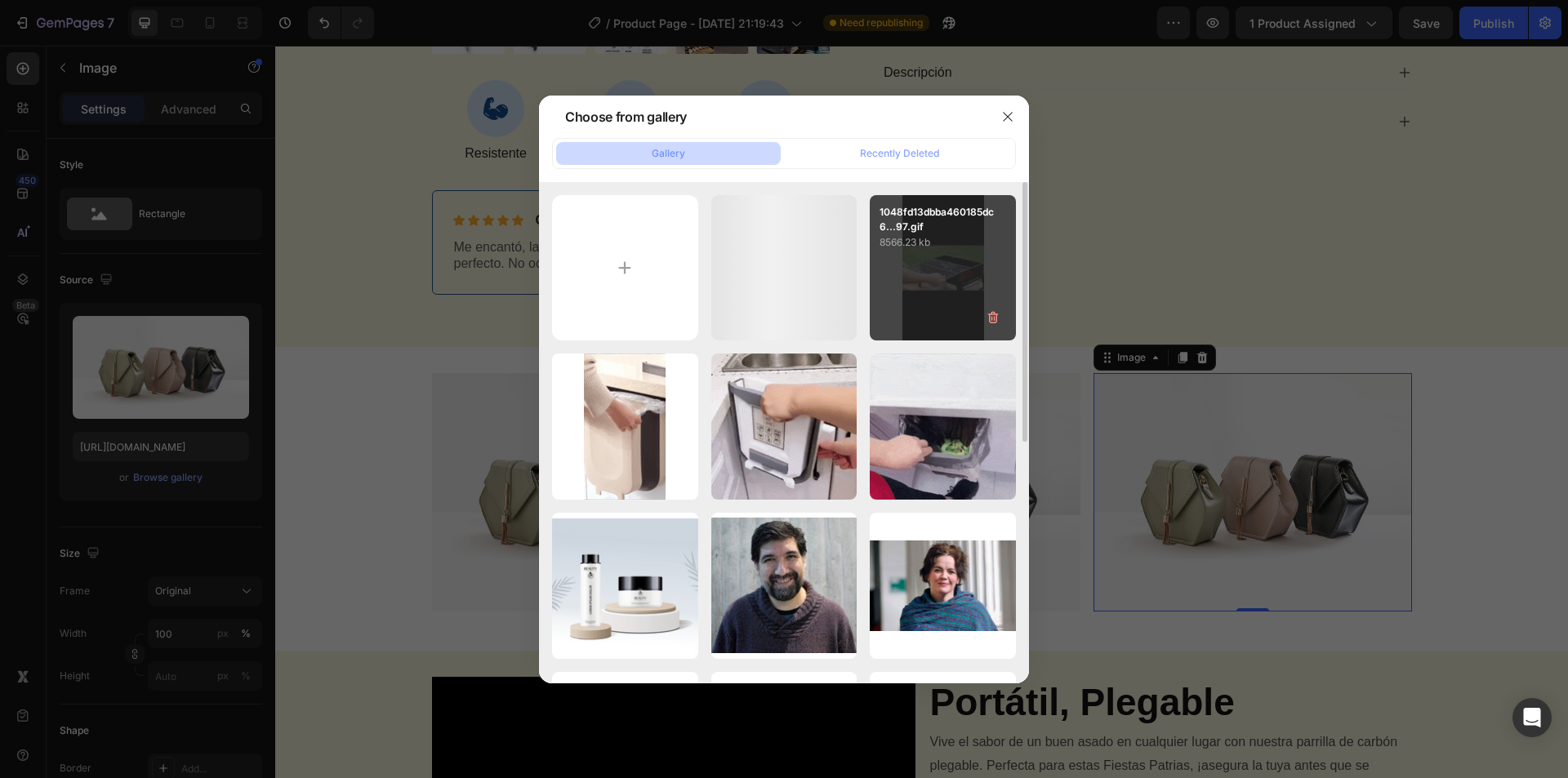
type input "[URL][DOMAIN_NAME]"
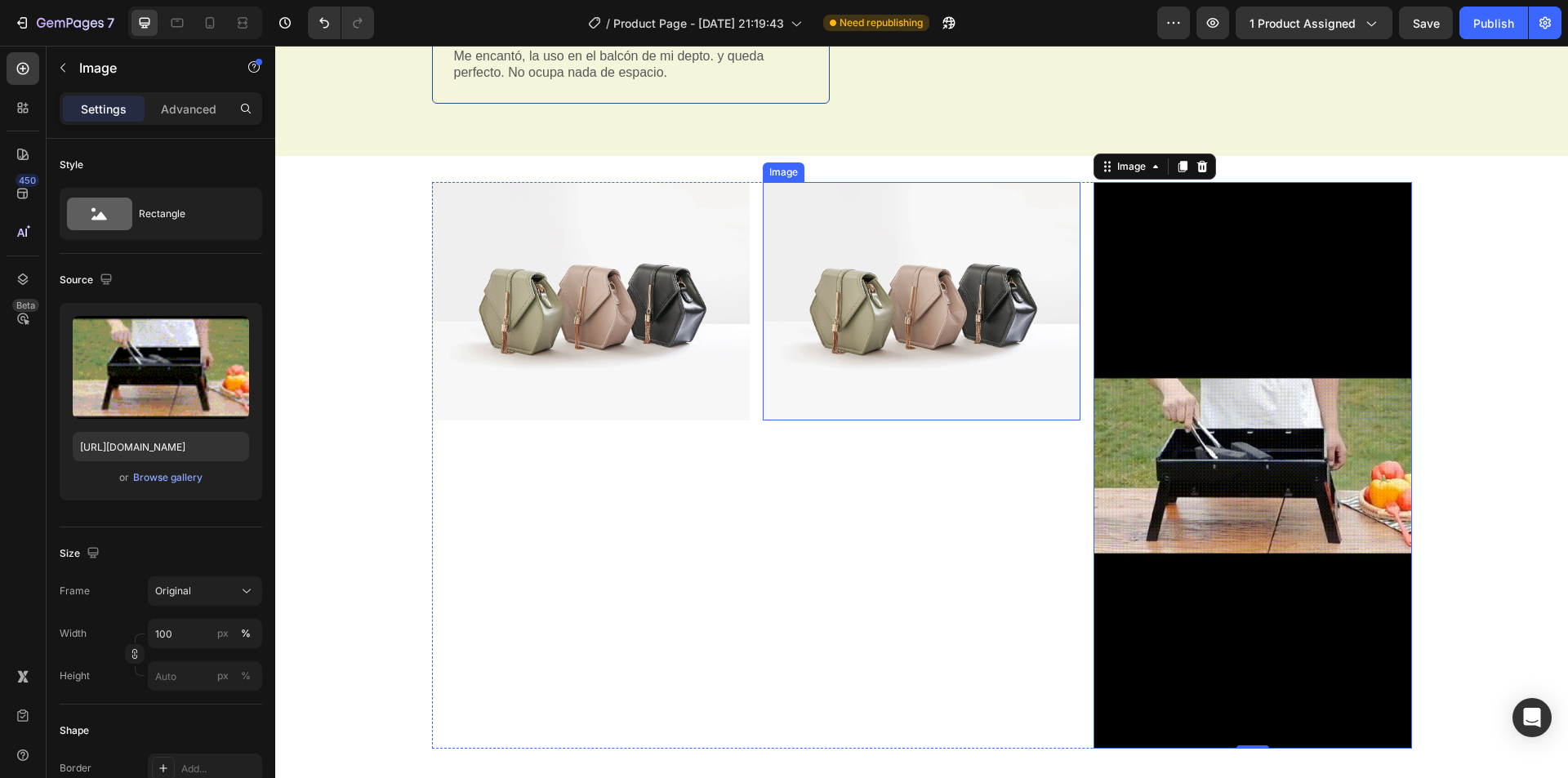
scroll to position [898, 0]
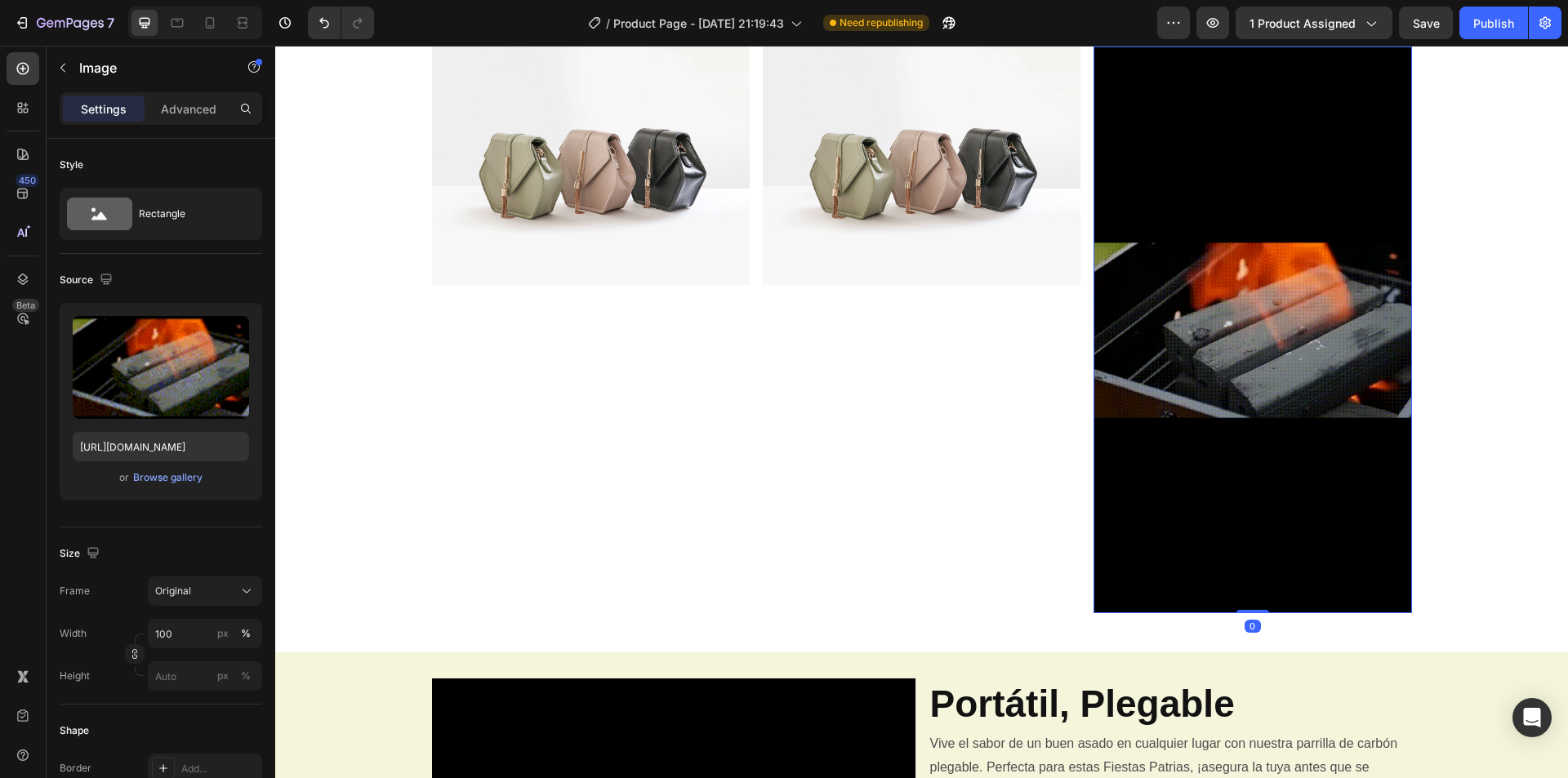
click at [1252, 606] on div "Image 0" at bounding box center [1252, 329] width 317 height 566
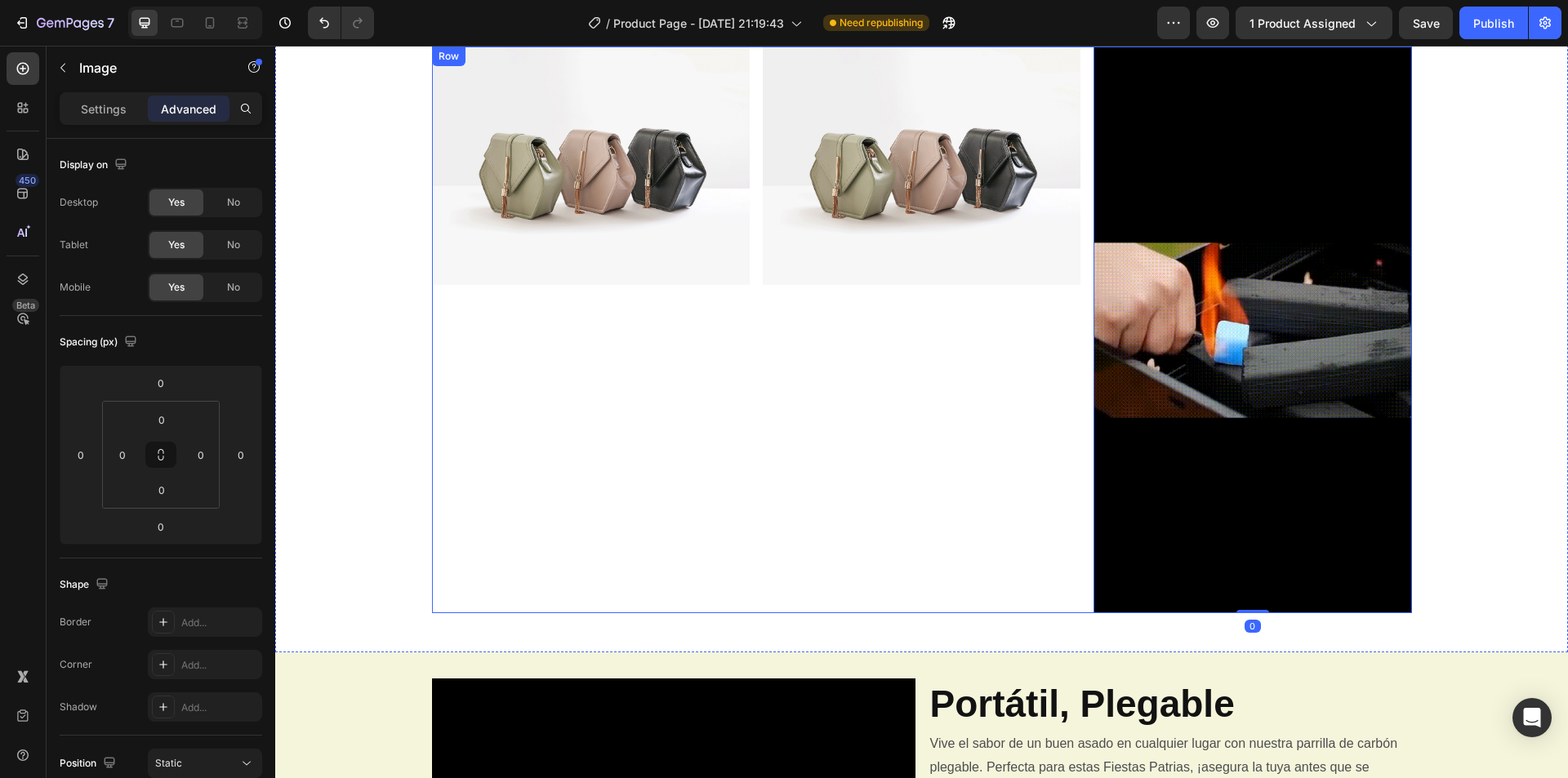
drag, startPoint x: 909, startPoint y: 647, endPoint x: 893, endPoint y: 534, distance: 114.1
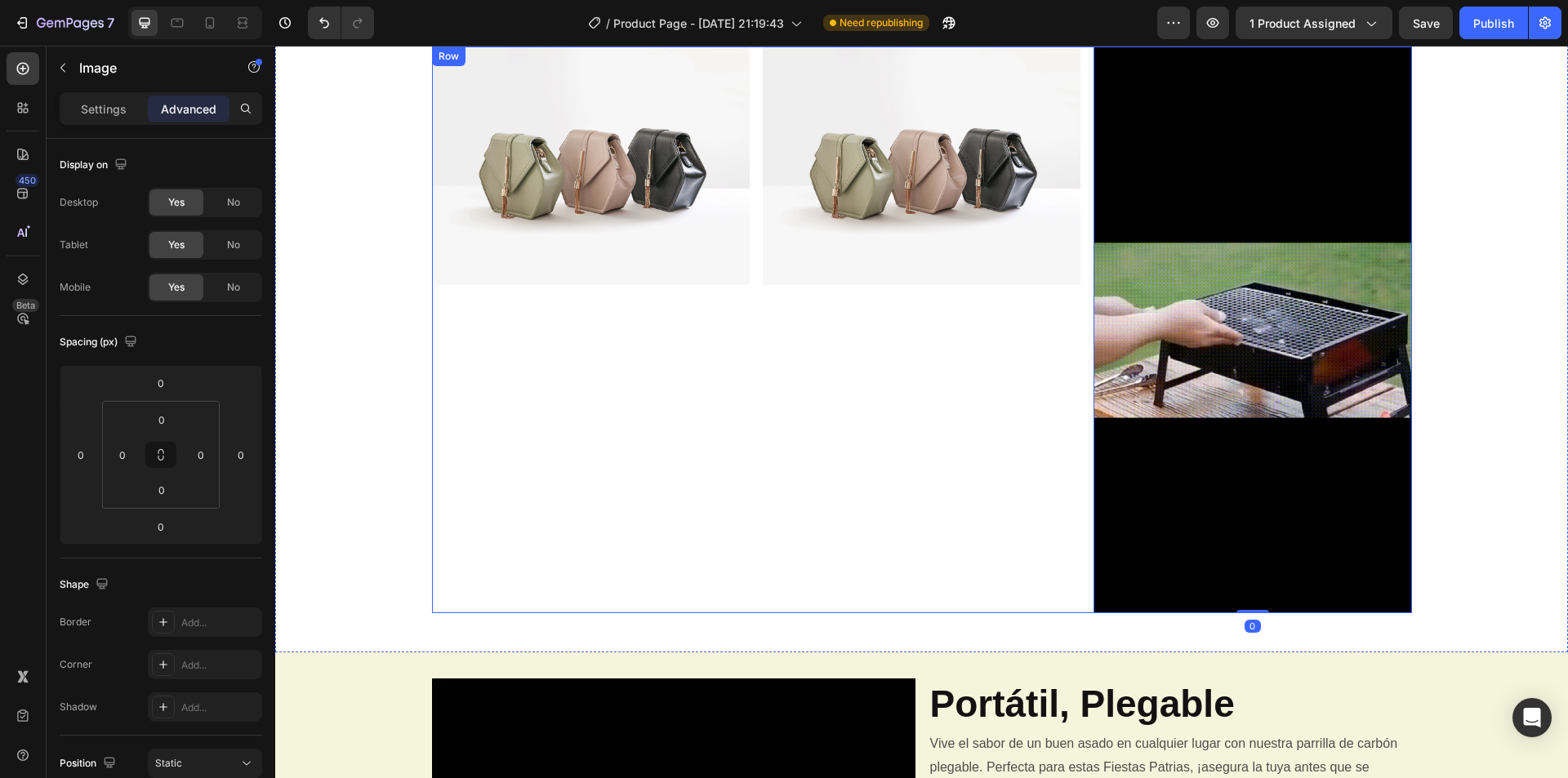
click at [891, 536] on div "Image Image Image 0 Row Section 2" at bounding box center [922, 335] width 1293 height 632
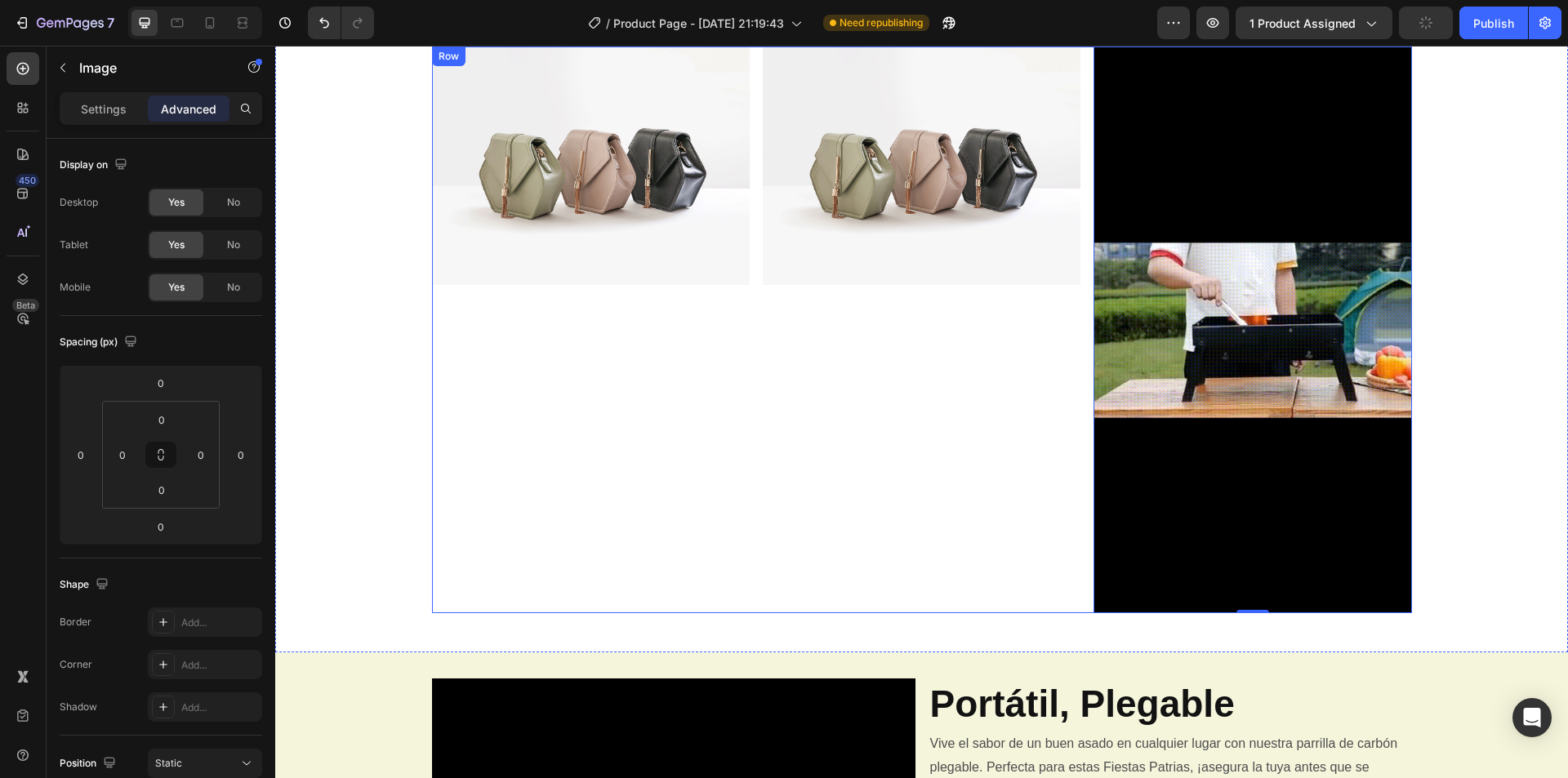
click at [1191, 459] on img at bounding box center [1252, 329] width 317 height 566
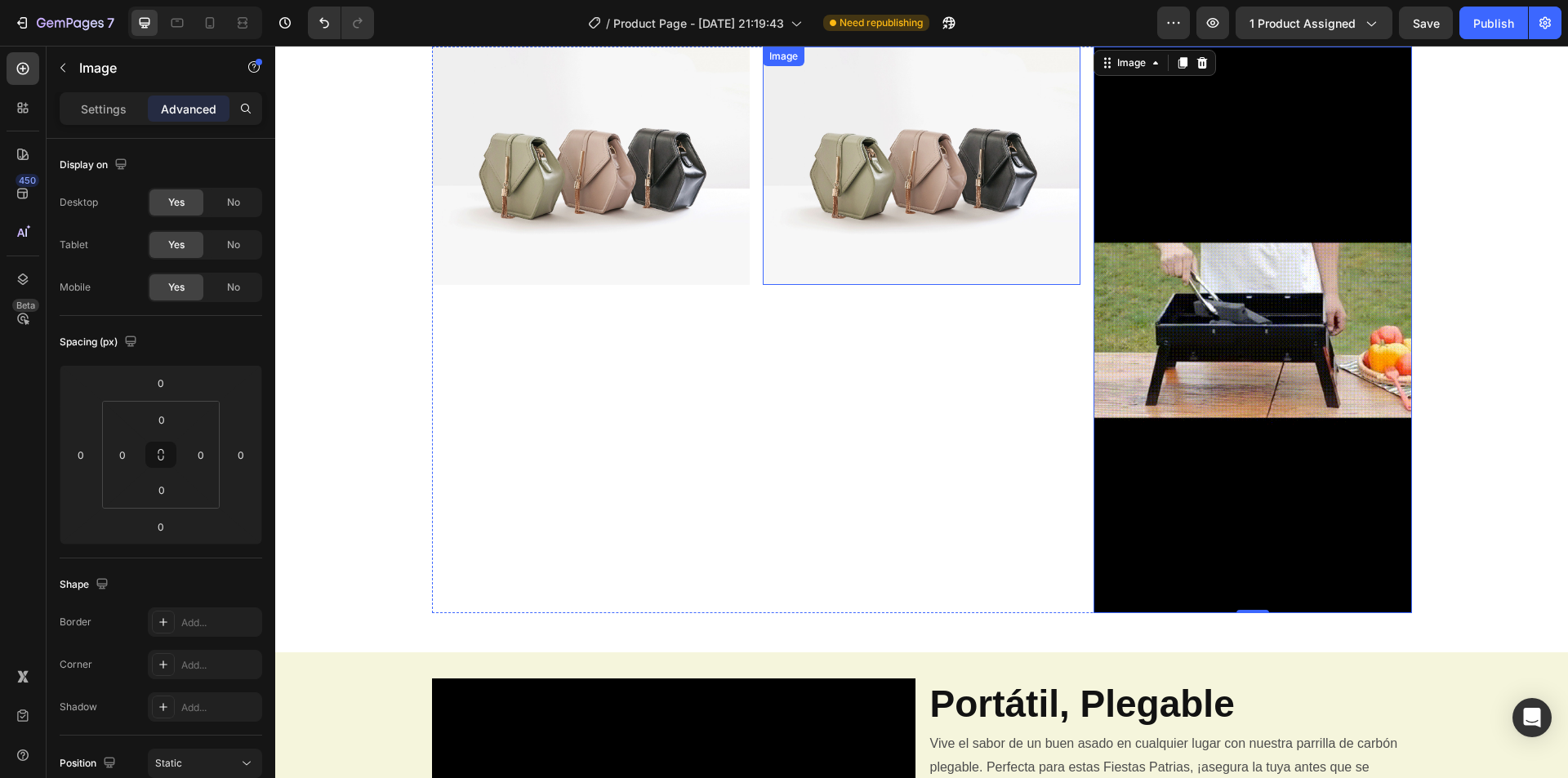
click at [919, 221] on img at bounding box center [921, 165] width 317 height 238
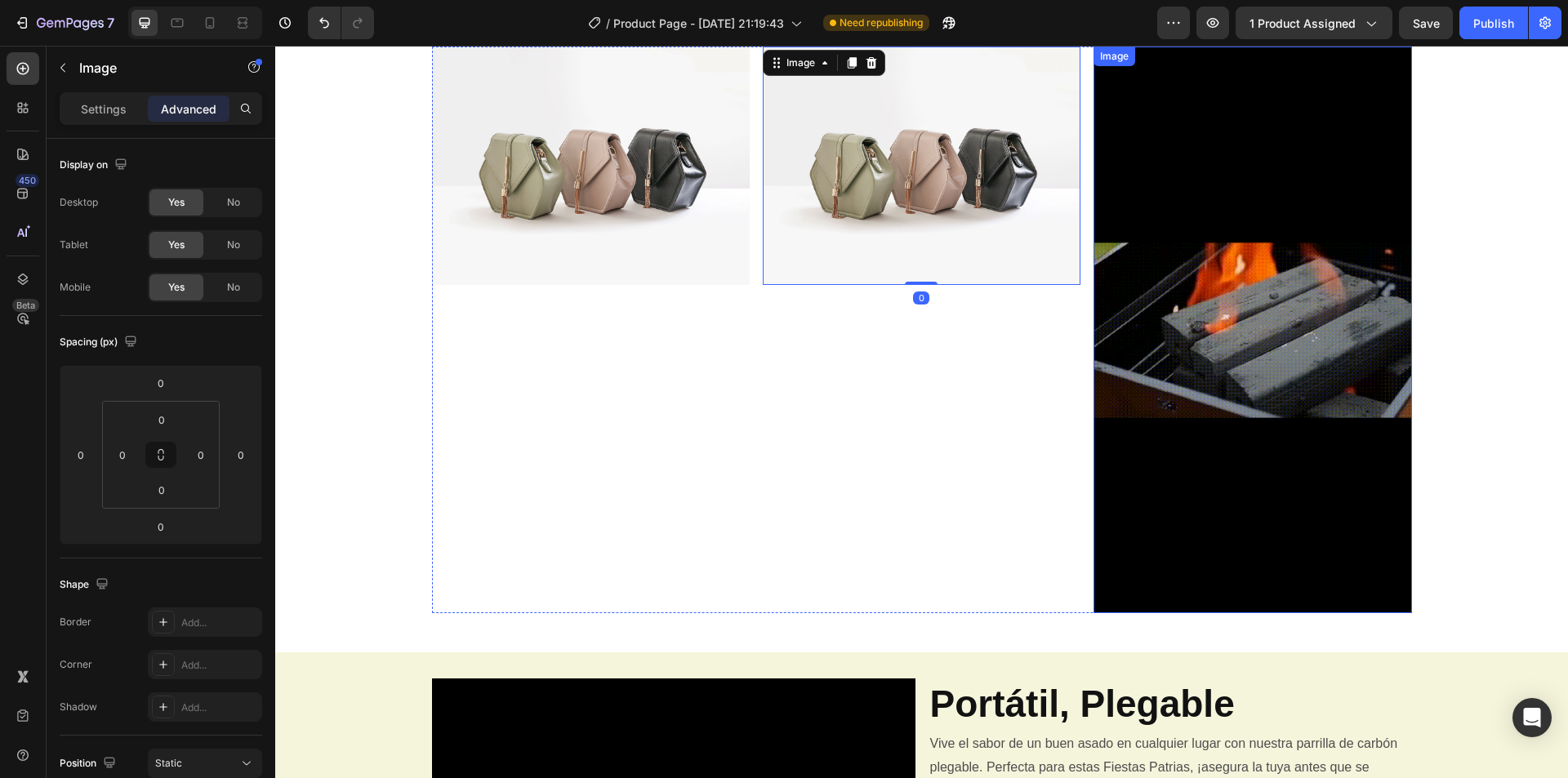
scroll to position [735, 0]
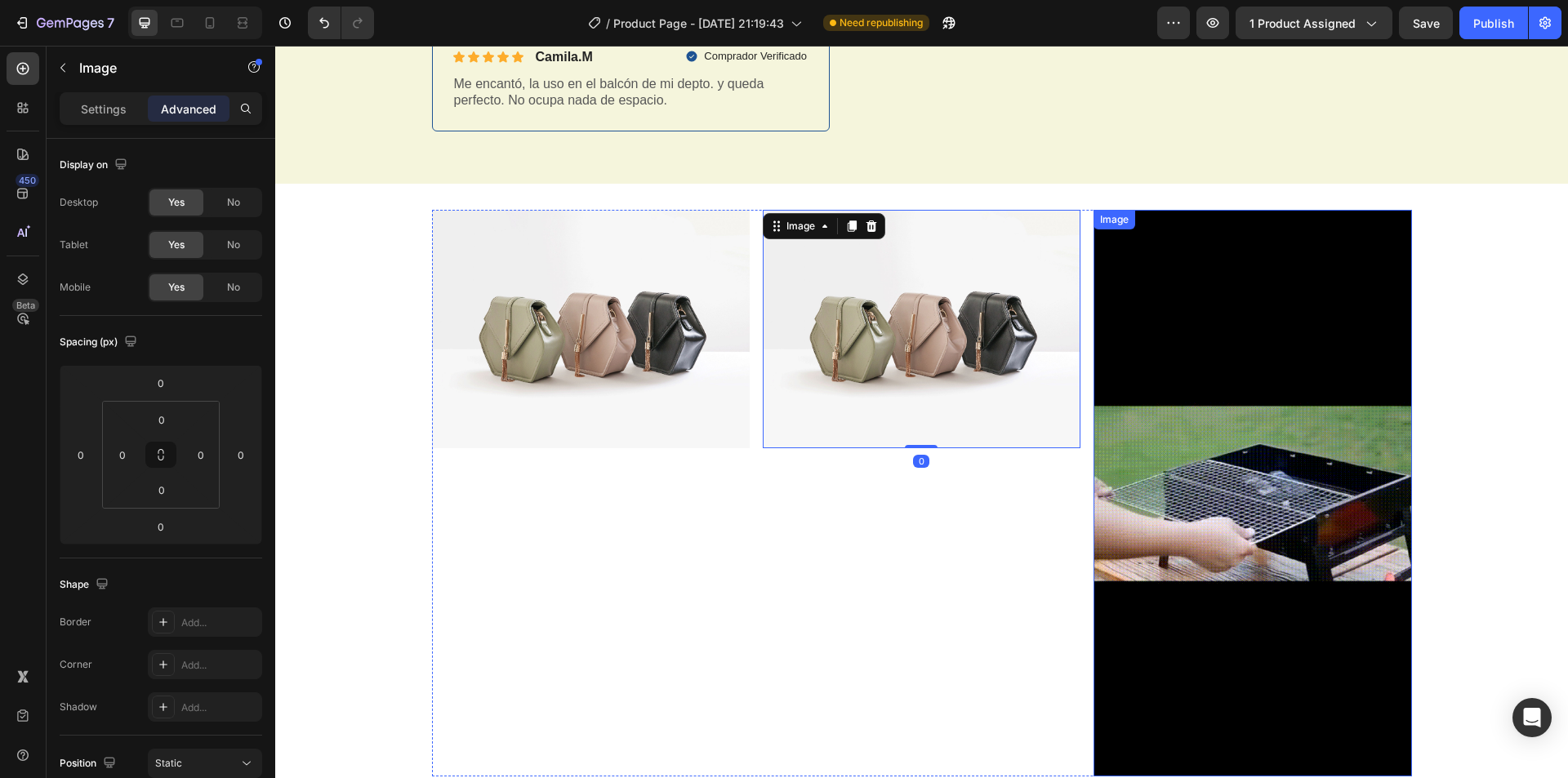
click at [1260, 371] on img at bounding box center [1252, 493] width 317 height 566
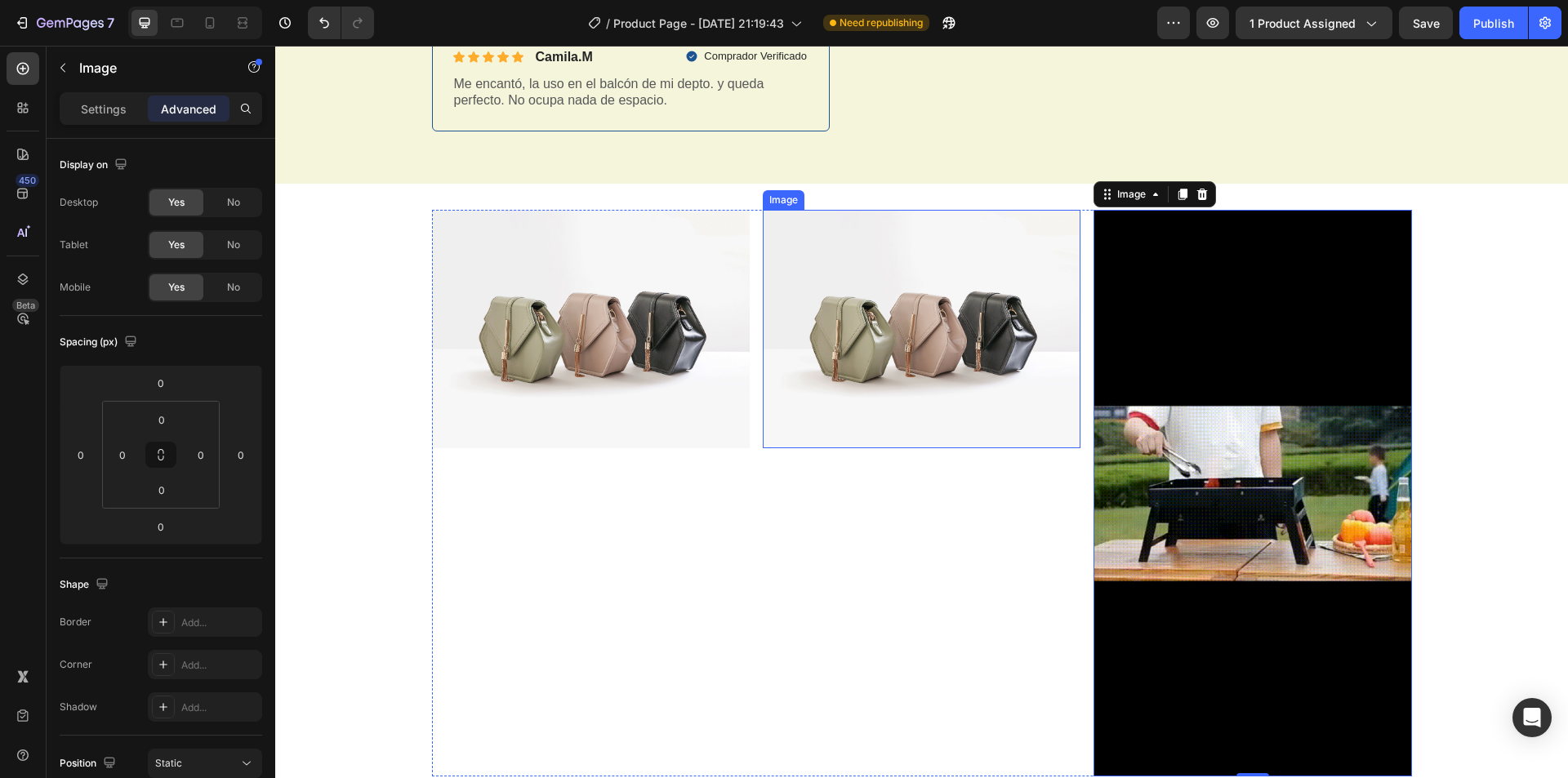
click at [920, 294] on img at bounding box center [921, 329] width 317 height 238
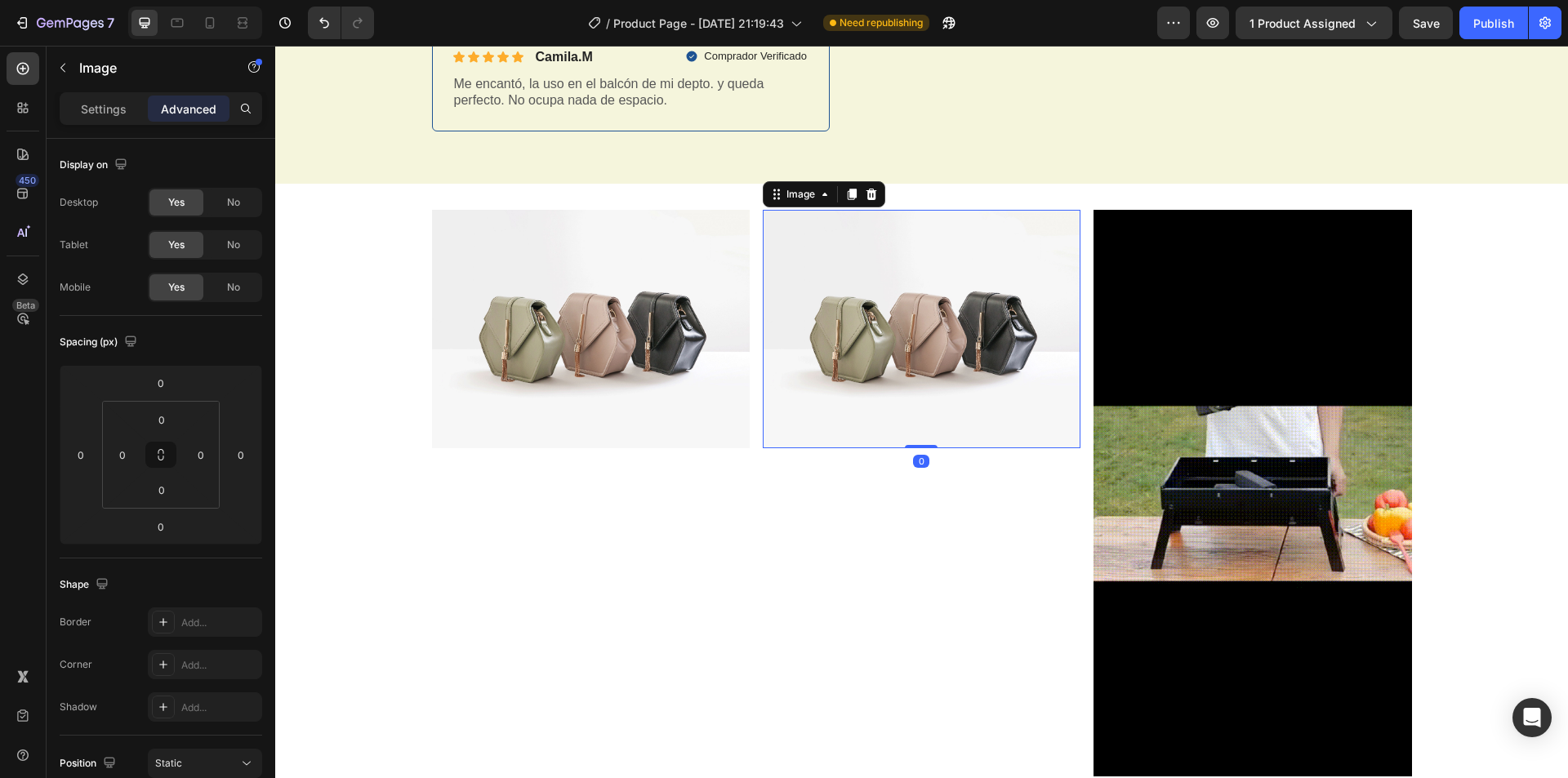
click at [920, 294] on img at bounding box center [921, 329] width 317 height 238
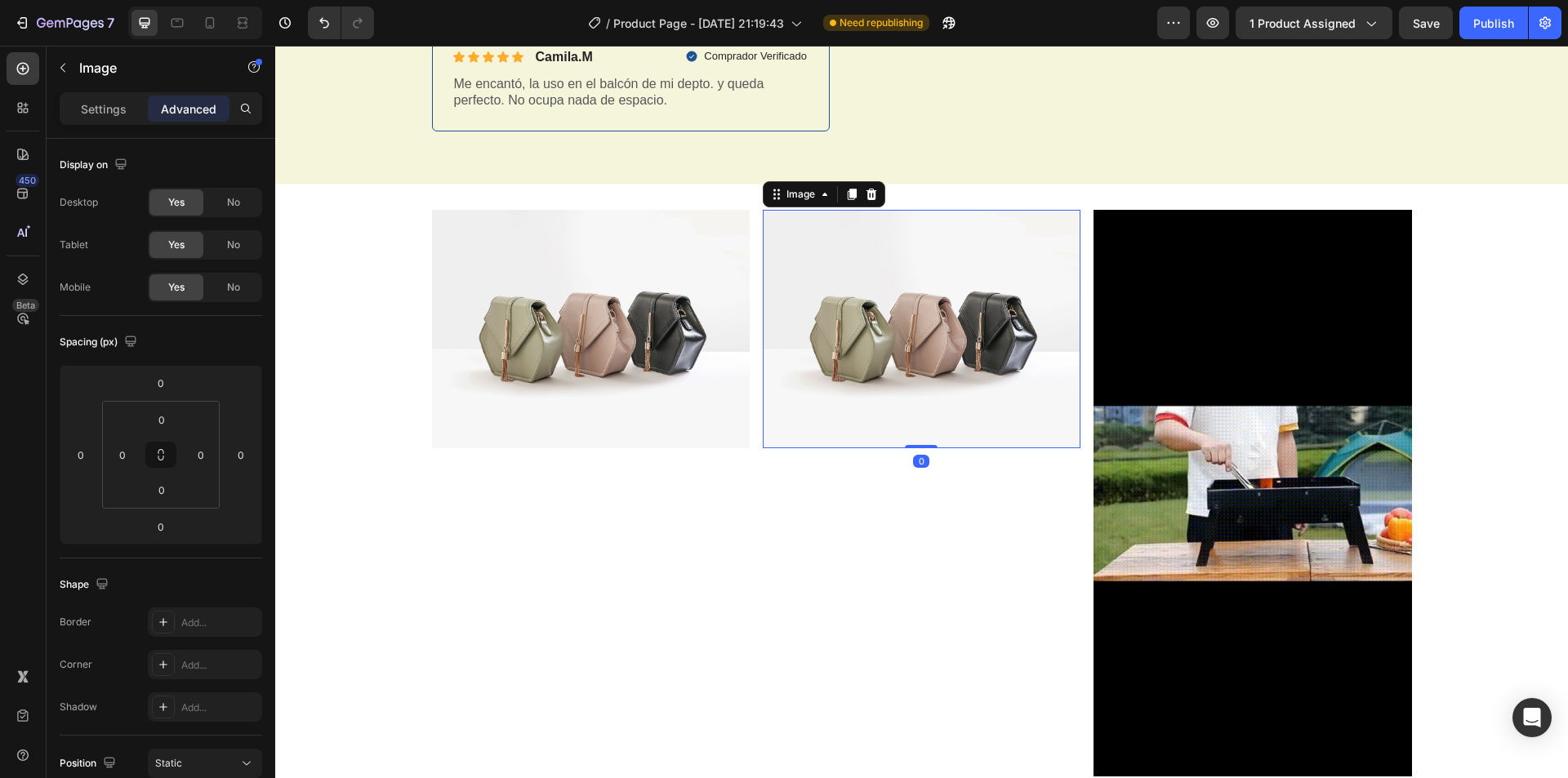
click at [920, 294] on img at bounding box center [921, 329] width 317 height 238
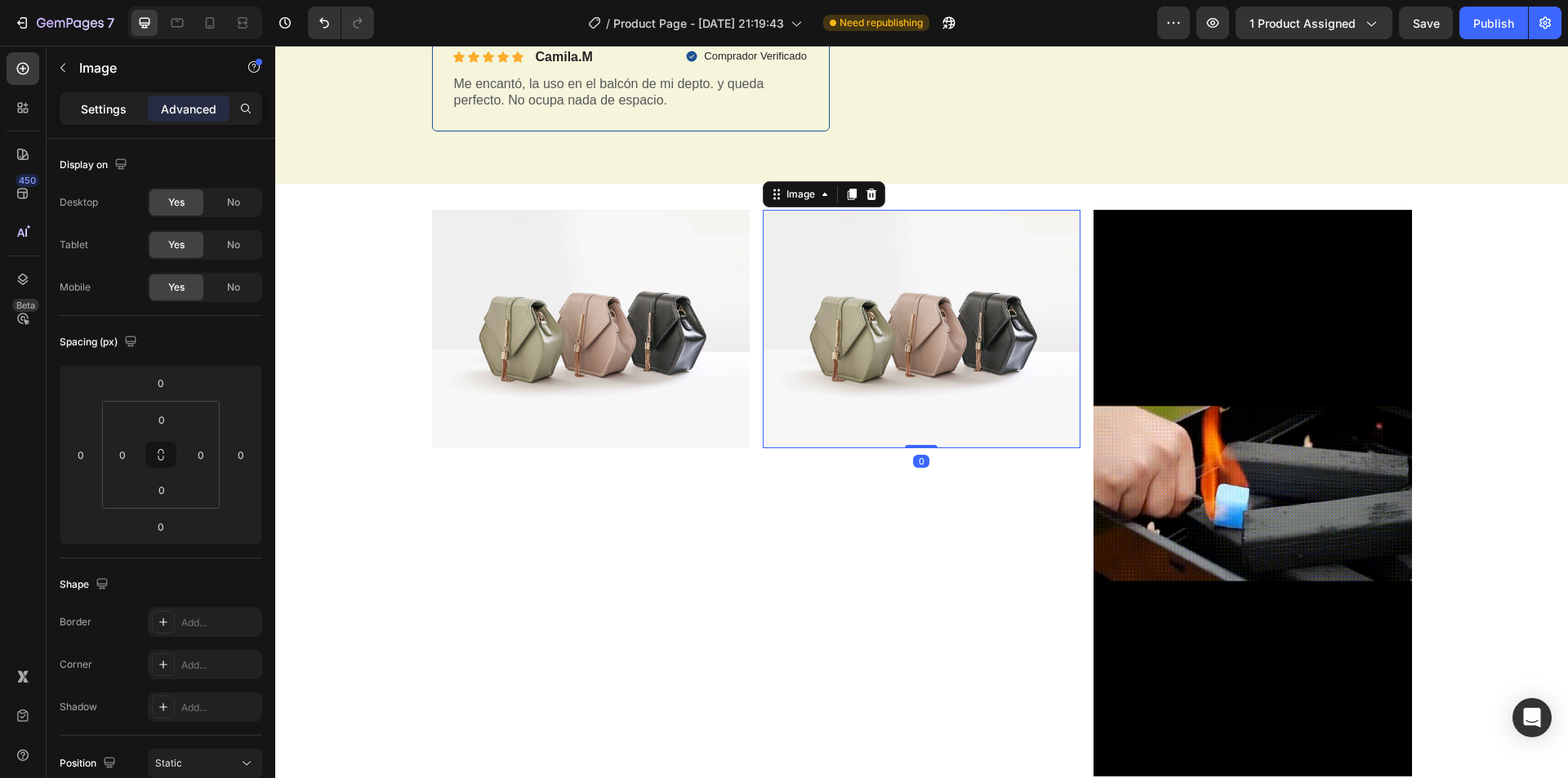
click at [116, 108] on p "Settings" at bounding box center [104, 108] width 45 height 17
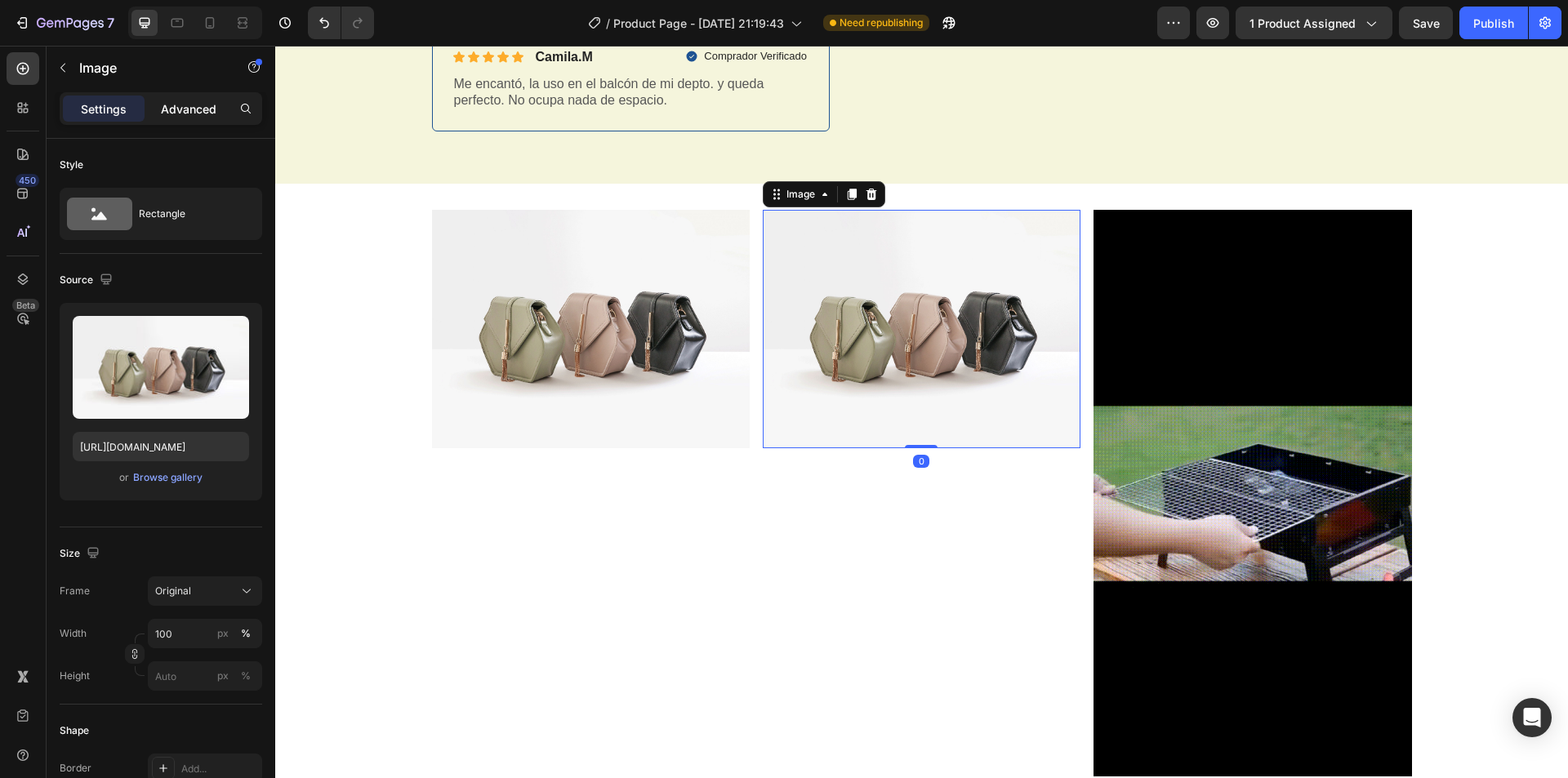
click at [185, 102] on p "Advanced" at bounding box center [188, 108] width 55 height 17
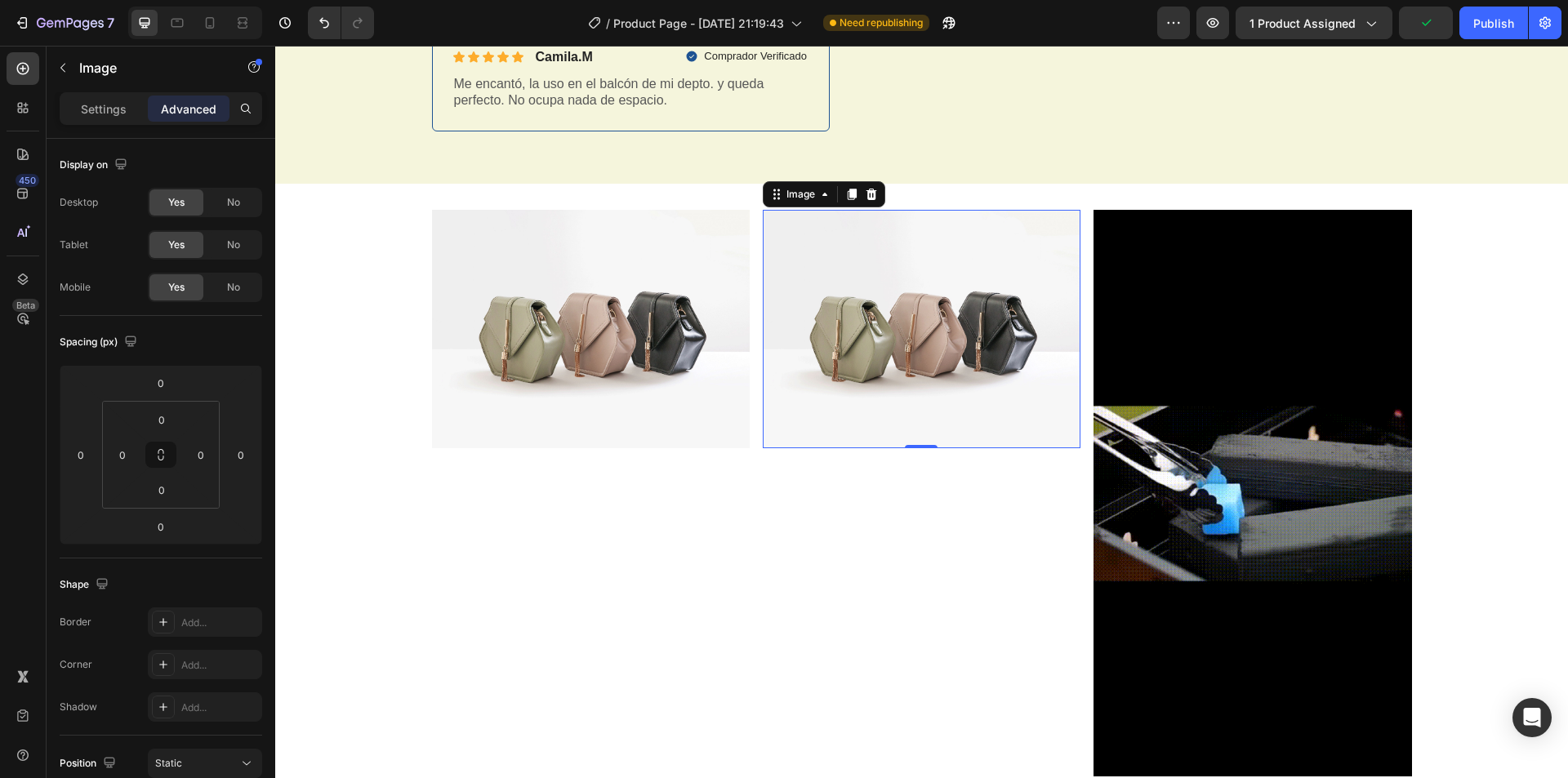
click at [870, 293] on img at bounding box center [921, 329] width 317 height 238
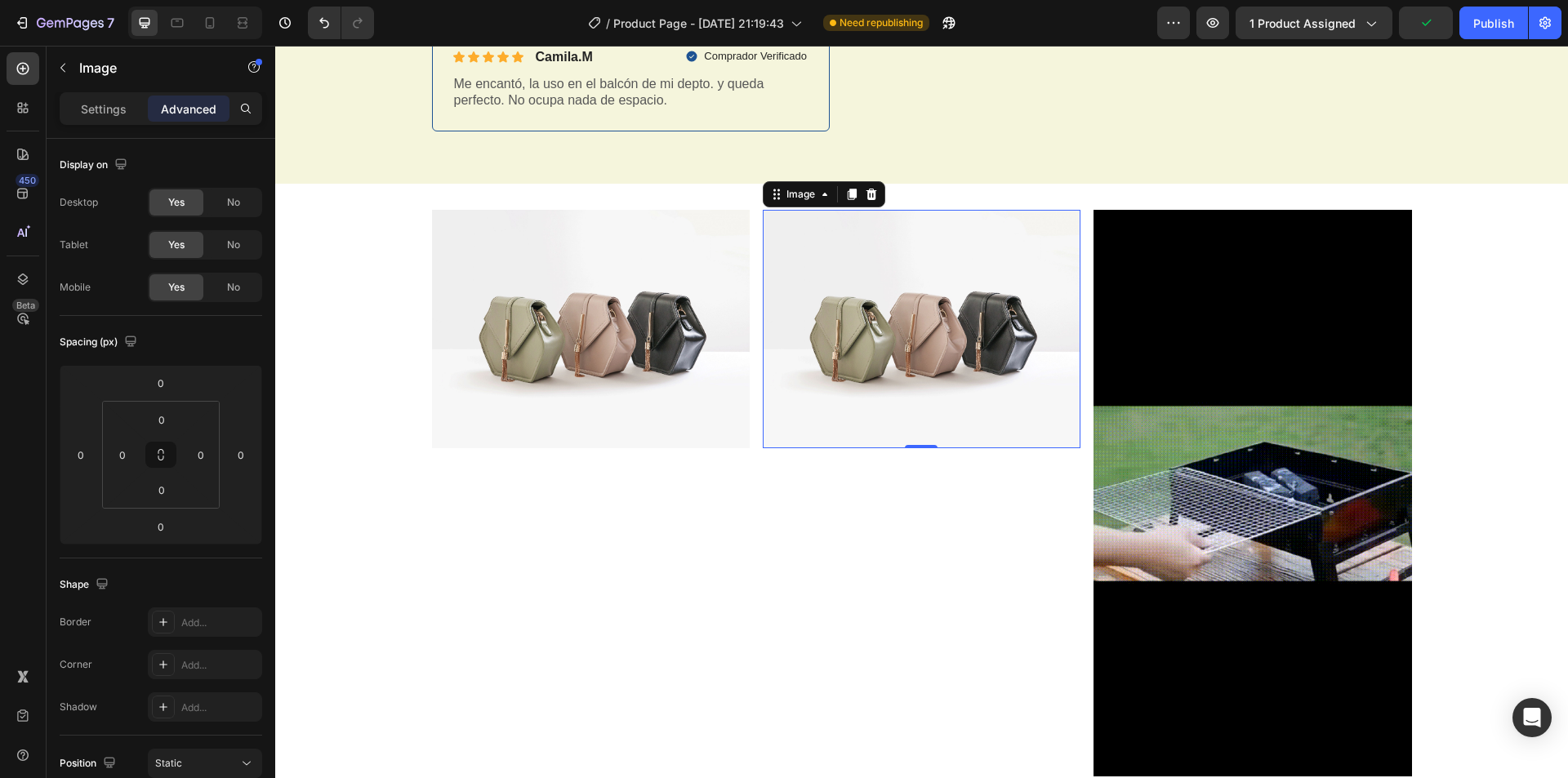
click at [864, 367] on img at bounding box center [921, 329] width 317 height 238
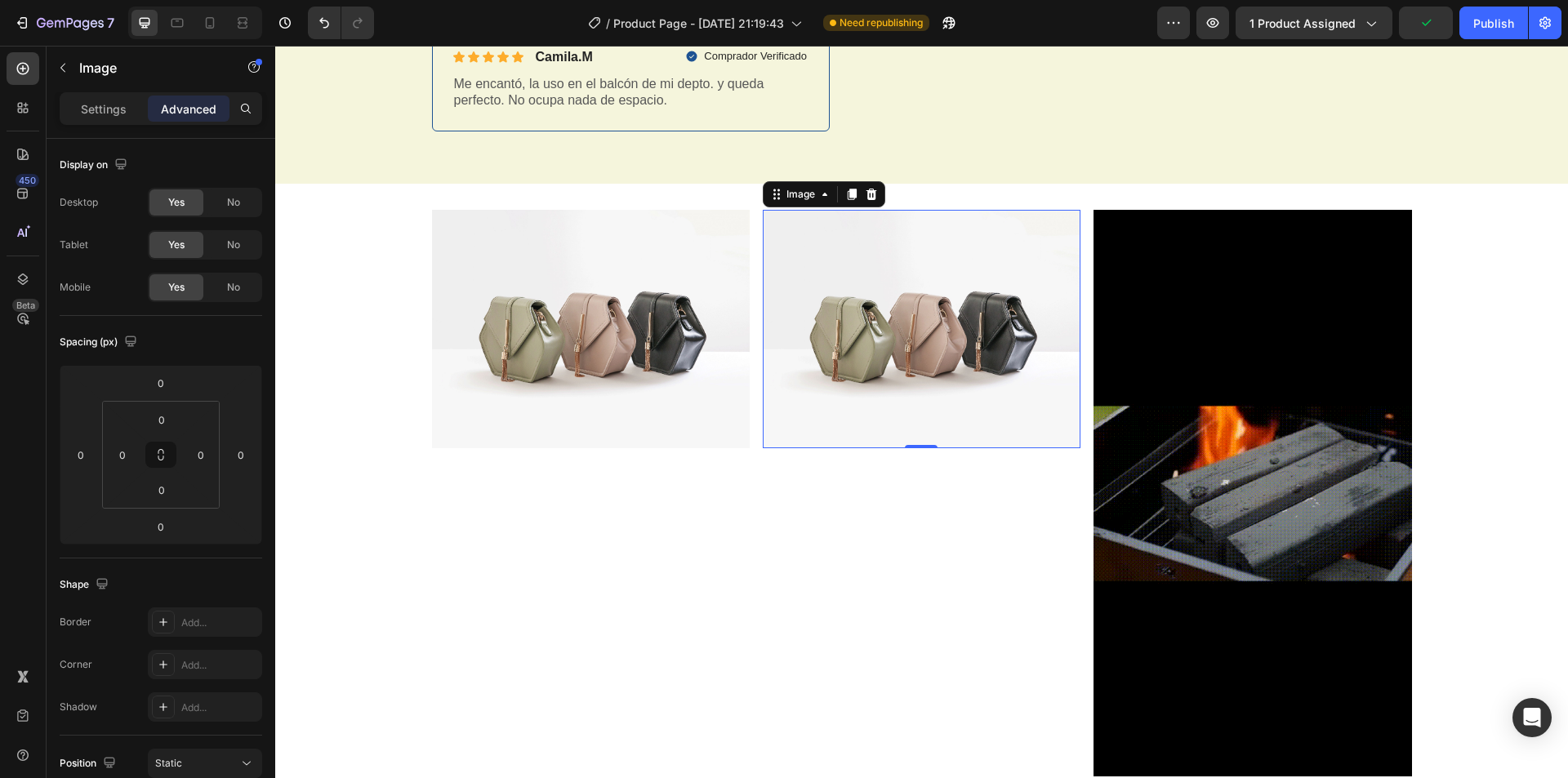
click at [864, 365] on img at bounding box center [921, 329] width 317 height 238
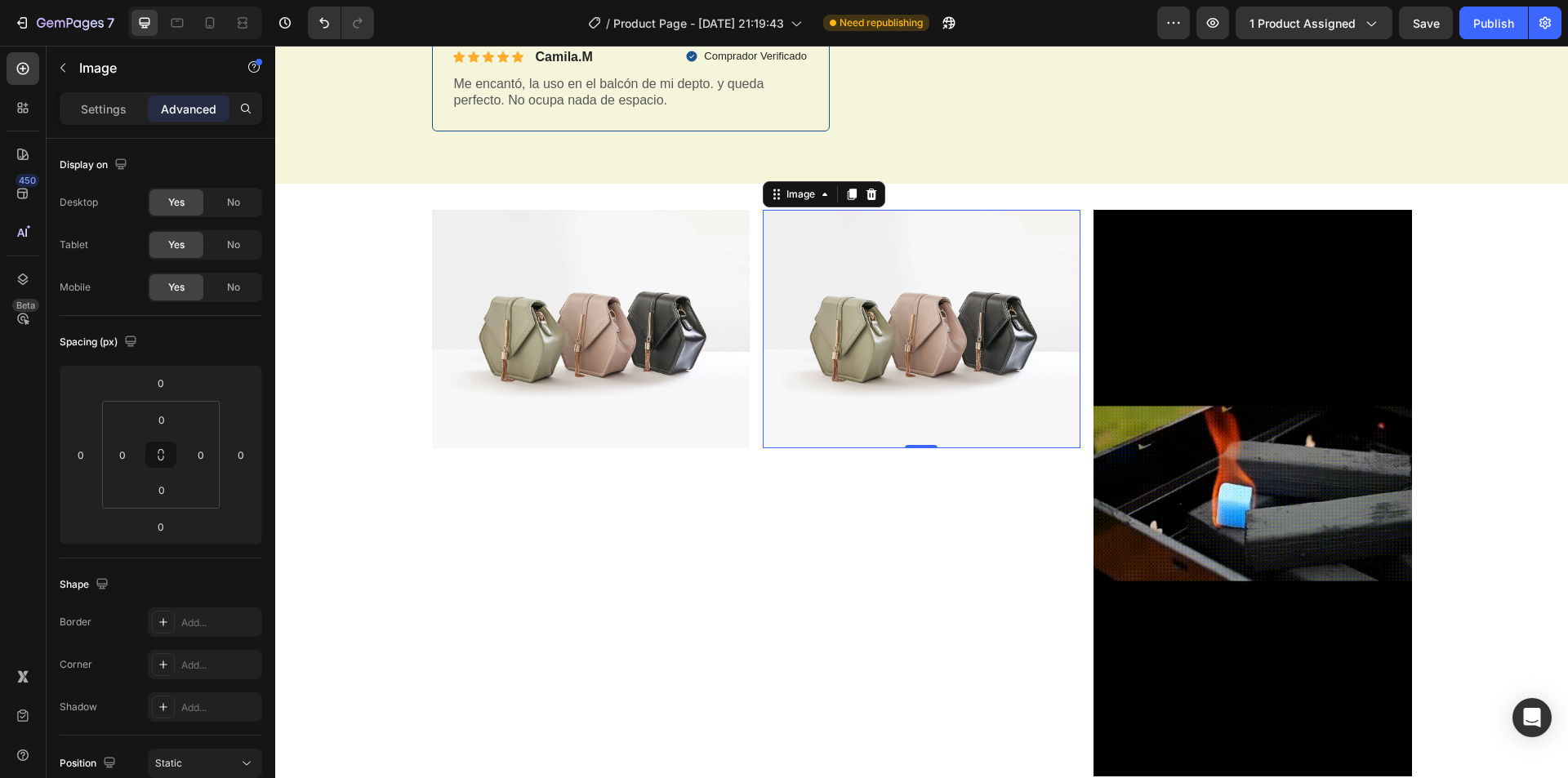
click at [864, 364] on img at bounding box center [921, 329] width 317 height 238
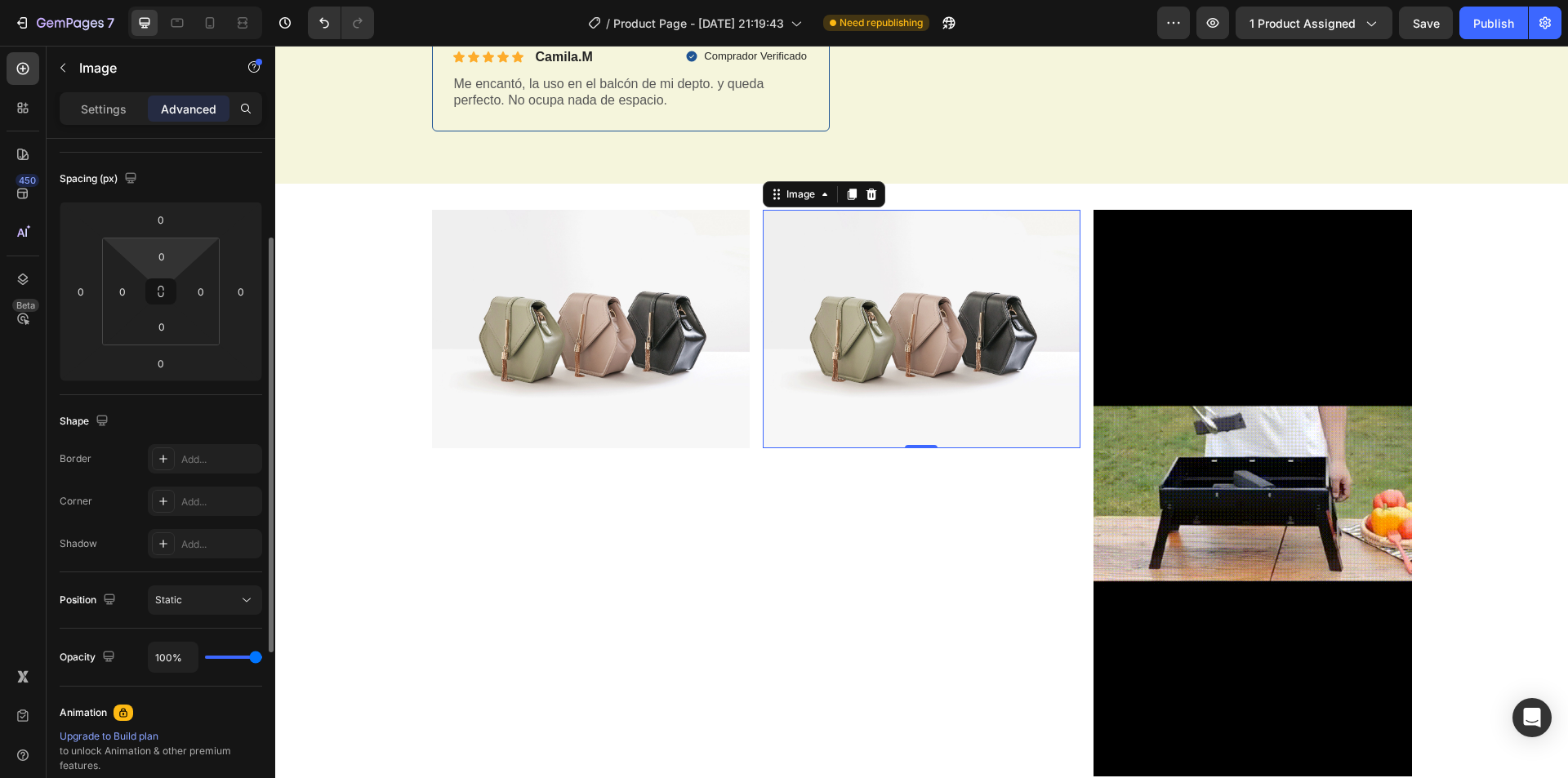
scroll to position [0, 0]
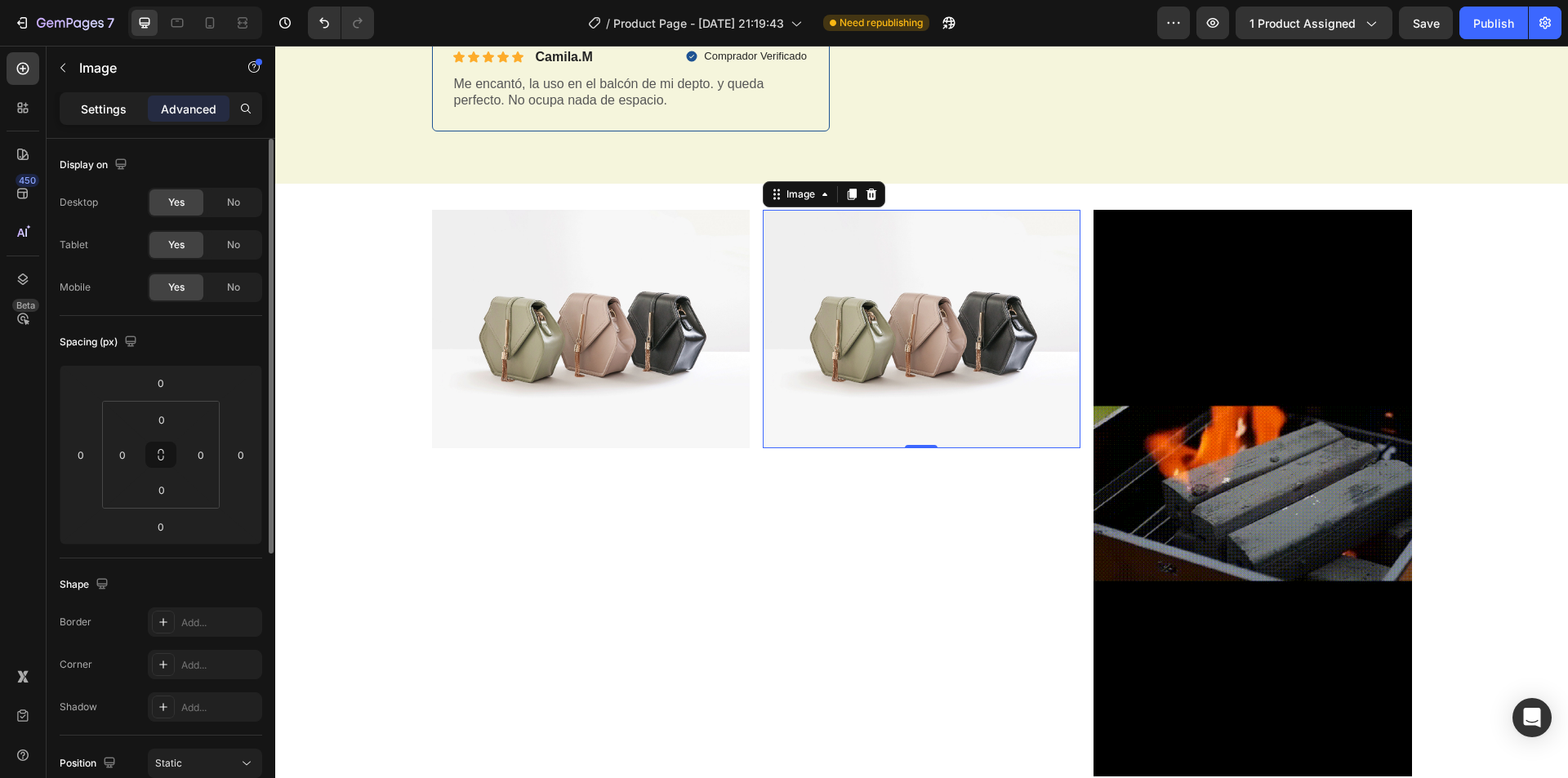
click at [94, 109] on p "Settings" at bounding box center [104, 108] width 45 height 17
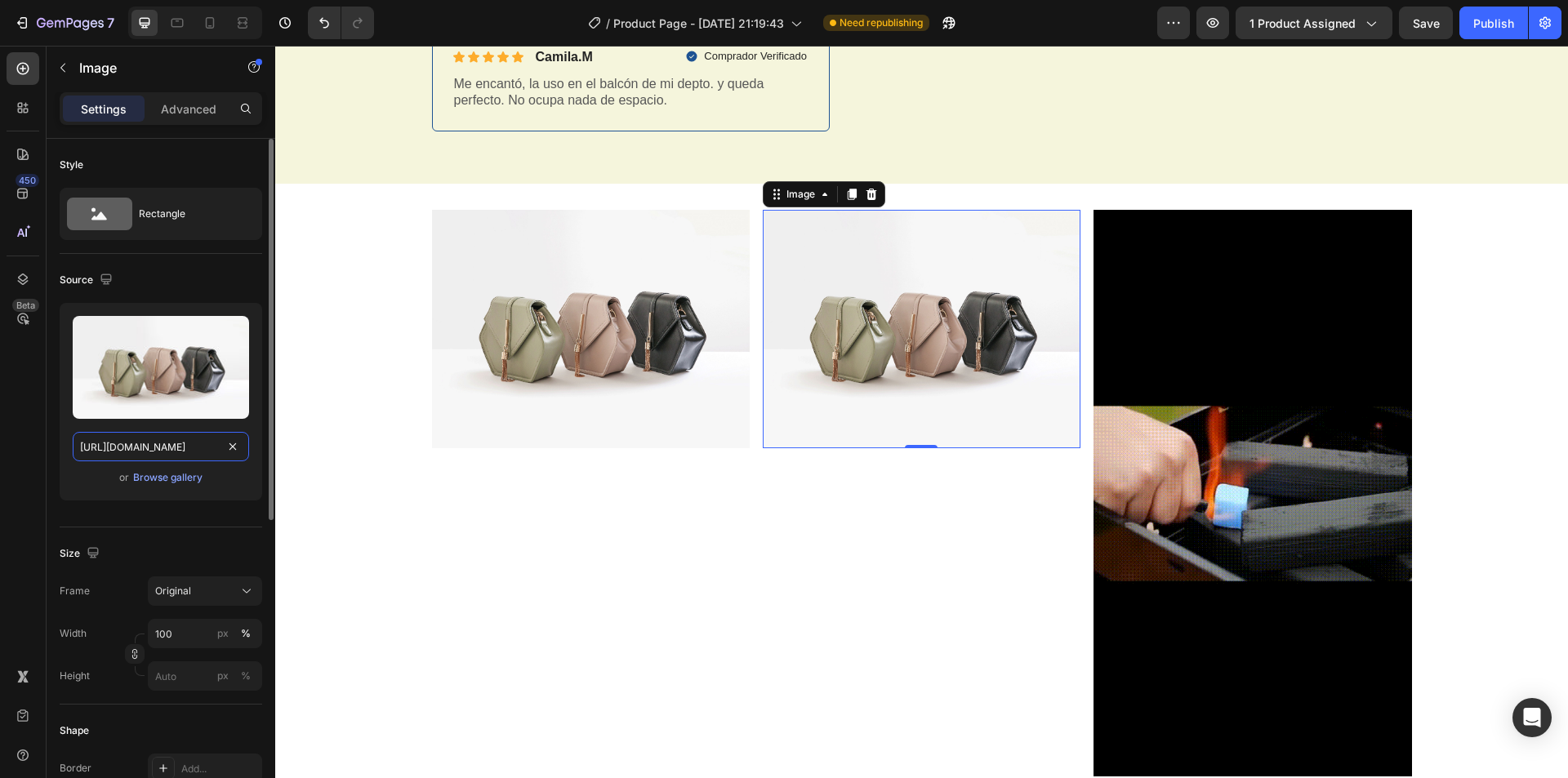
click at [185, 453] on input "[URL][DOMAIN_NAME]" at bounding box center [161, 446] width 176 height 29
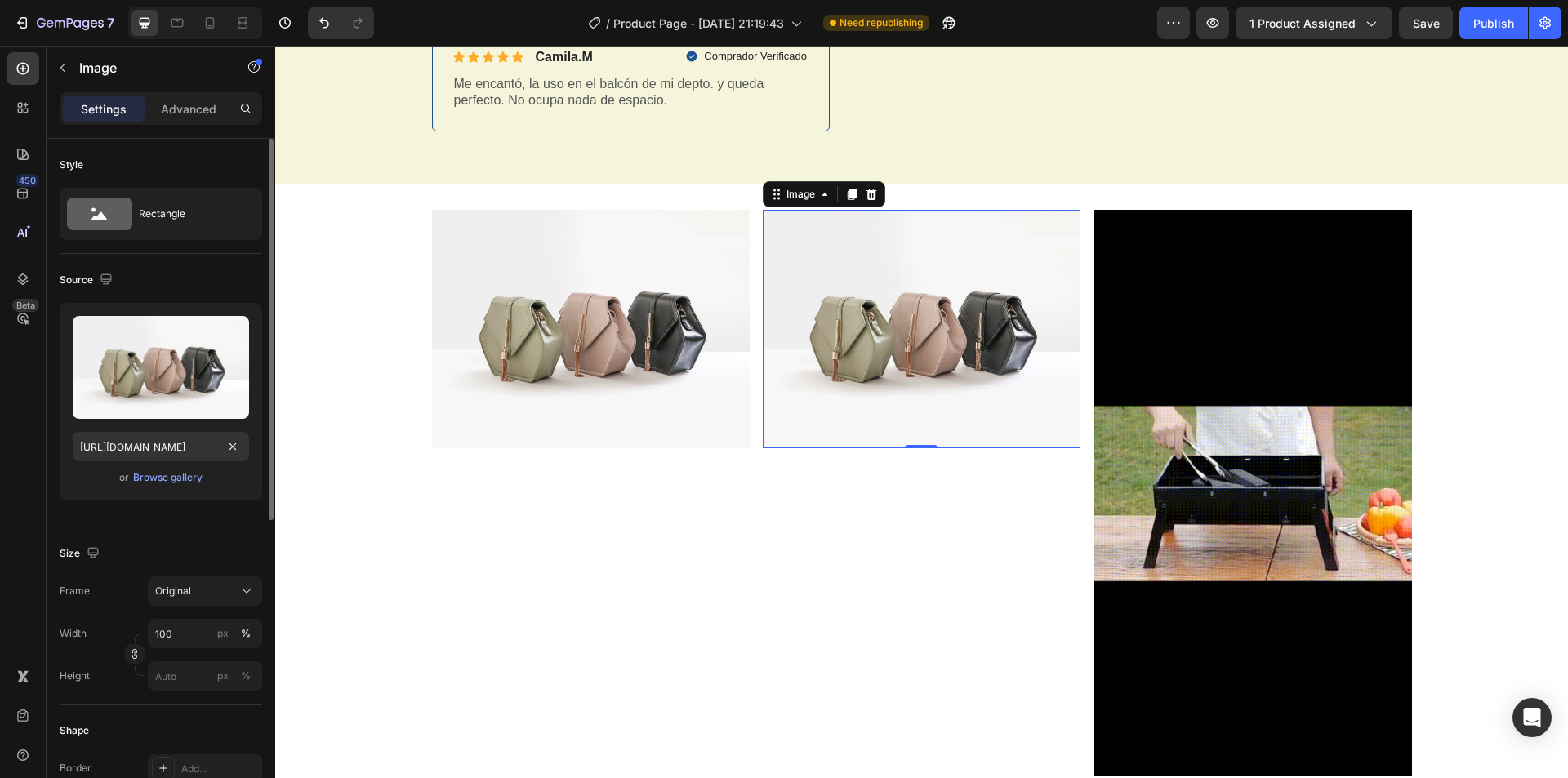
click at [249, 453] on div "Upload Image [URL][DOMAIN_NAME] or Browse gallery" at bounding box center [161, 401] width 203 height 197
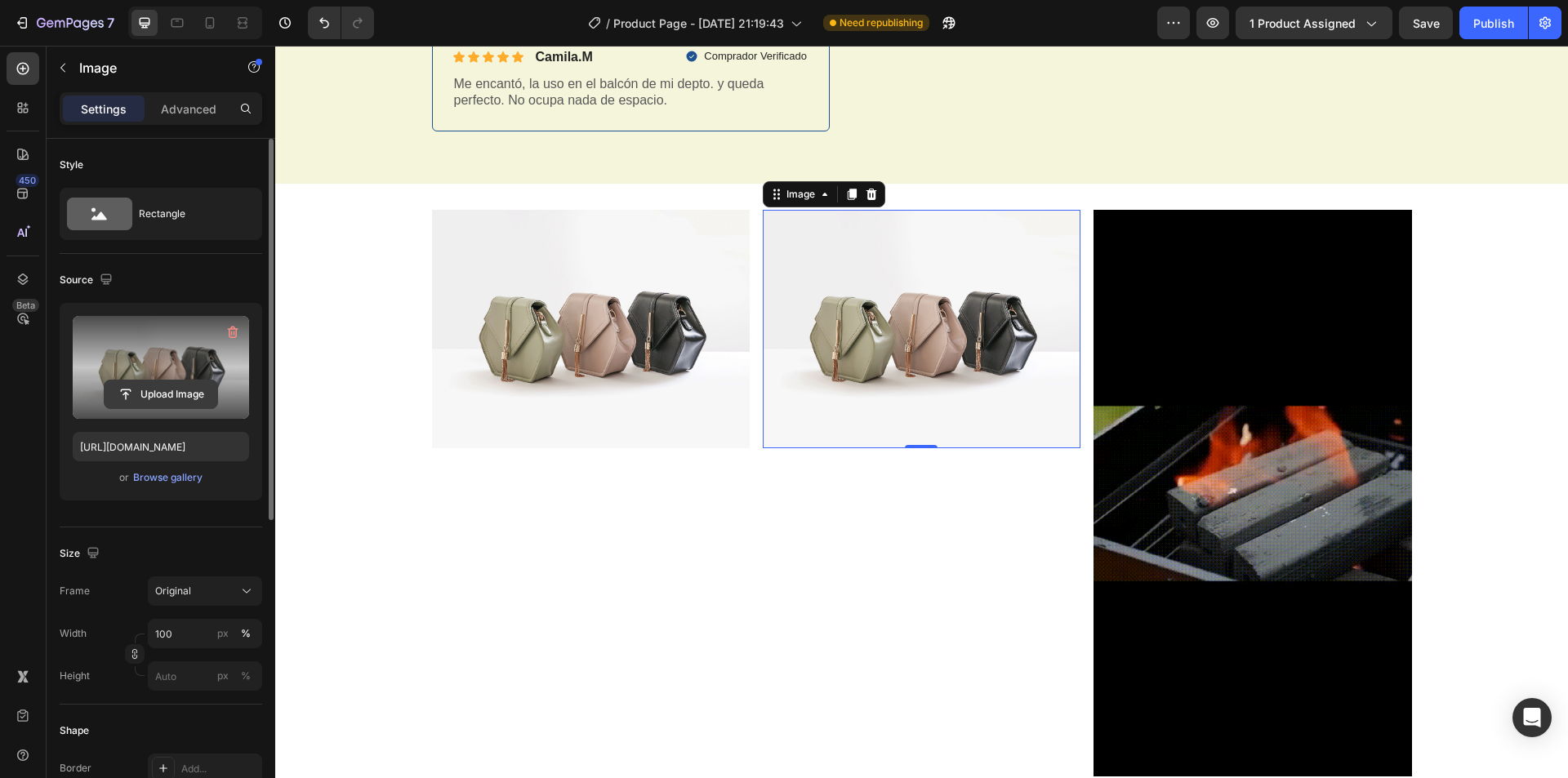
click at [177, 390] on input "file" at bounding box center [161, 394] width 113 height 28
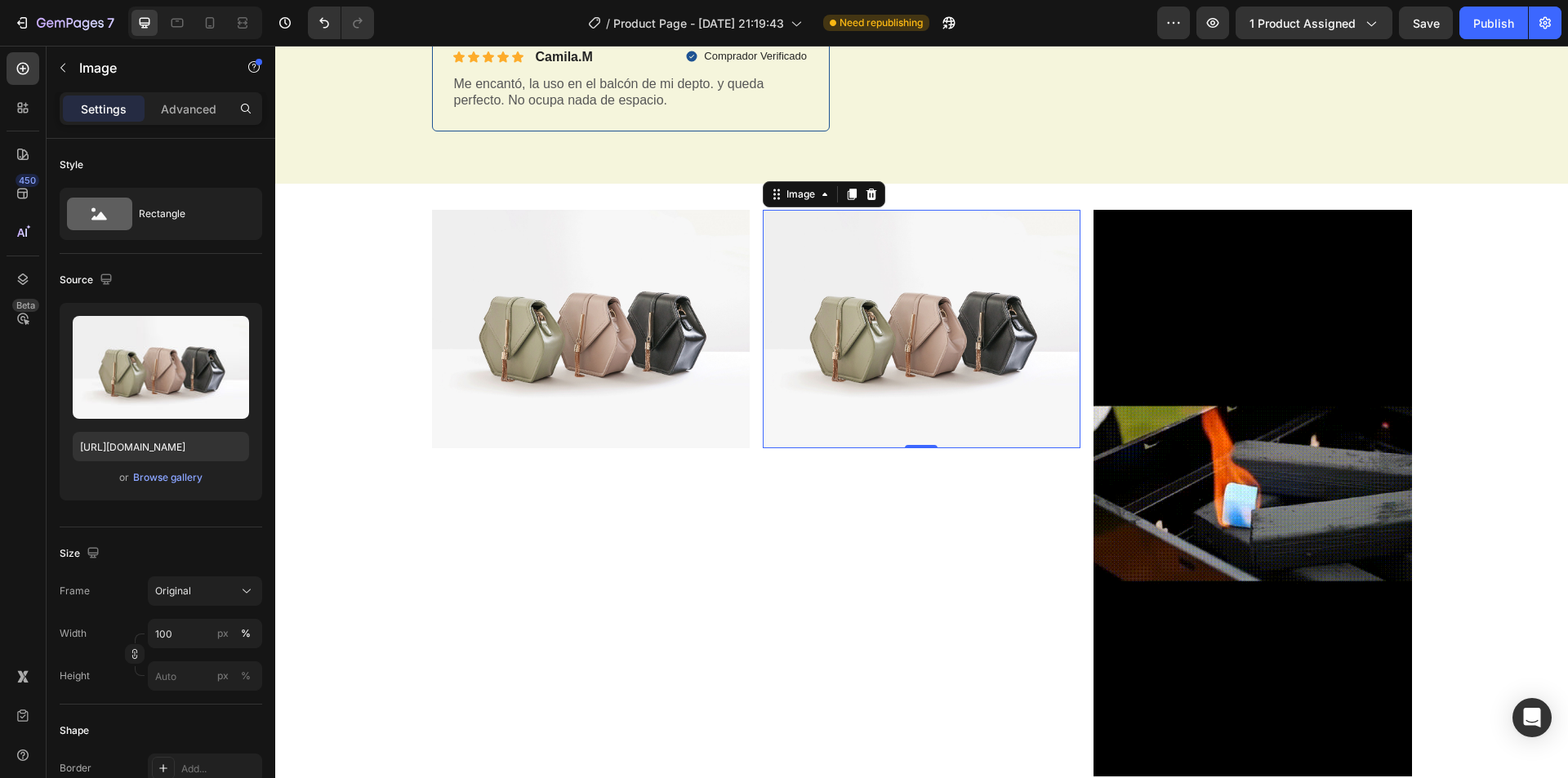
click at [926, 347] on img at bounding box center [921, 329] width 317 height 238
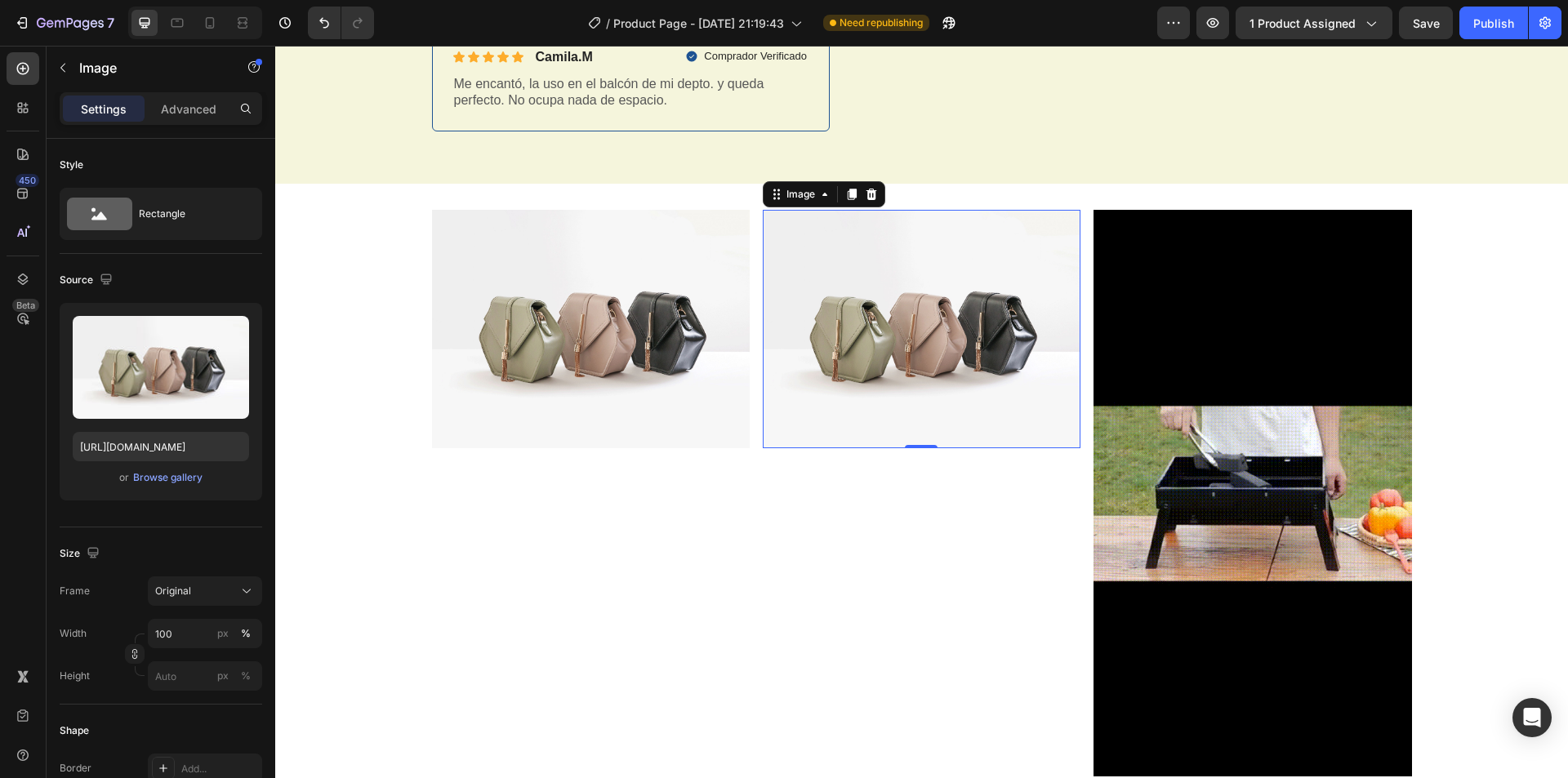
drag, startPoint x: 926, startPoint y: 347, endPoint x: 897, endPoint y: 346, distance: 29.0
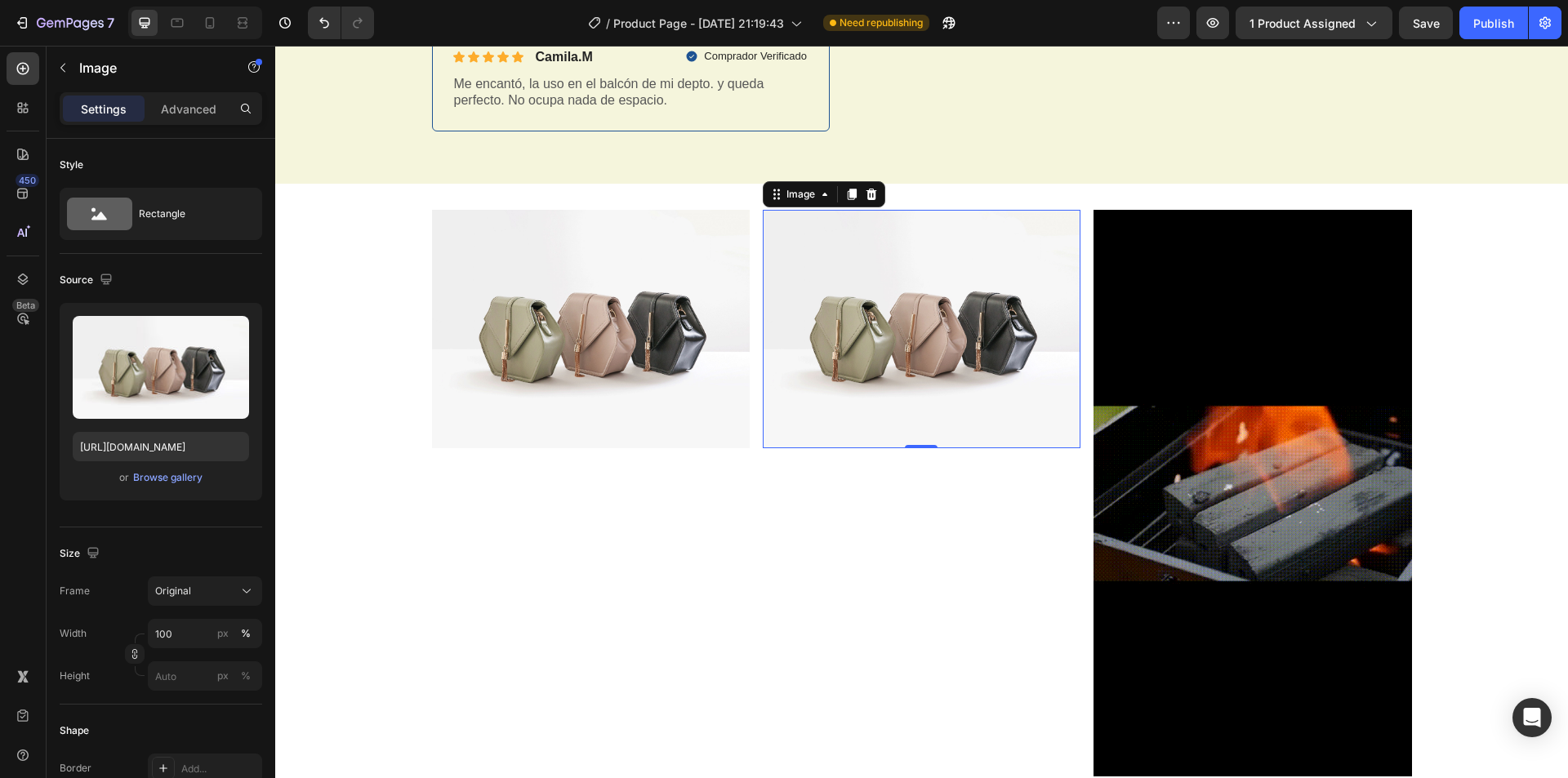
click at [924, 346] on img at bounding box center [921, 329] width 317 height 238
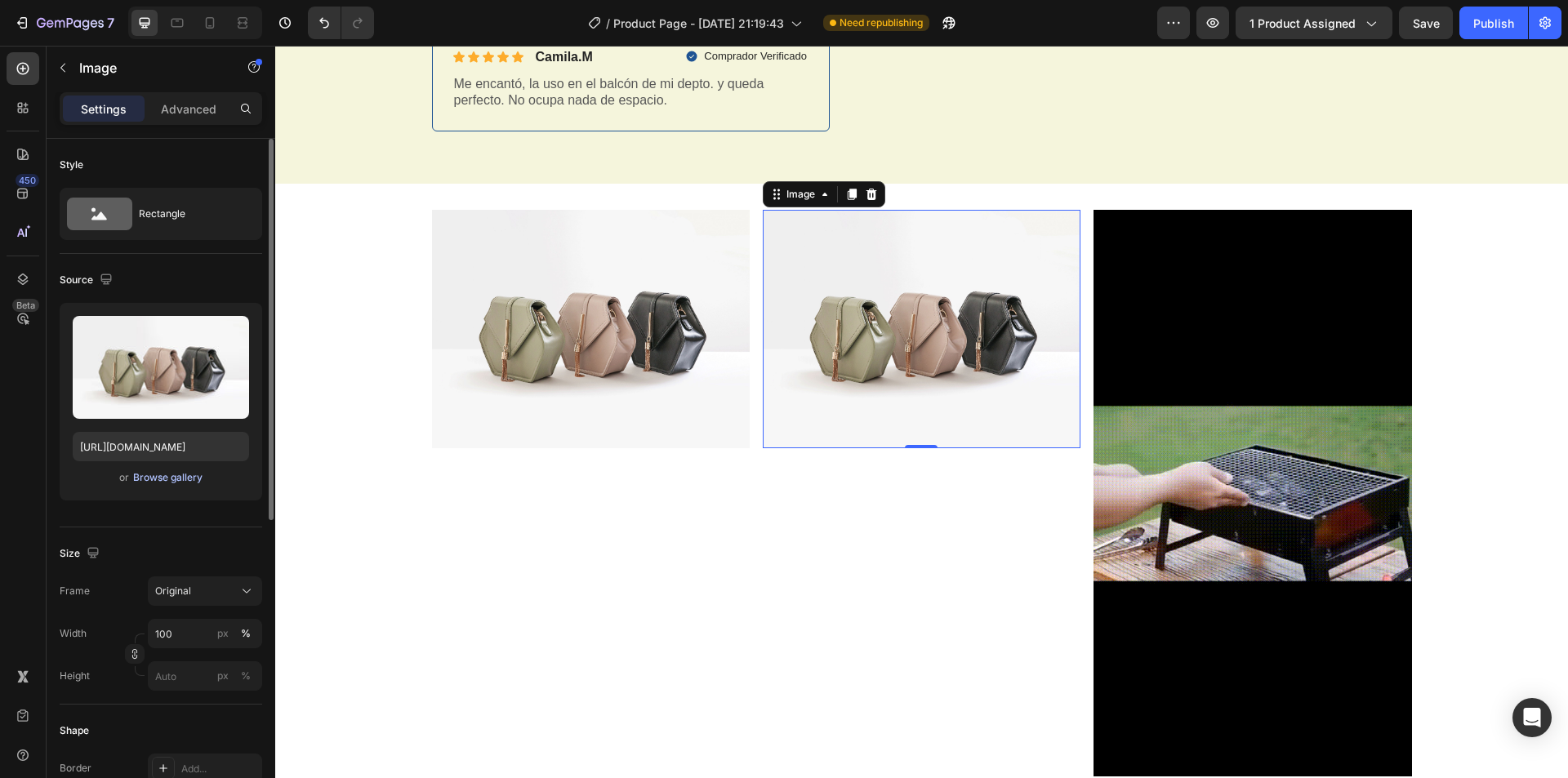
click at [182, 481] on div "Browse gallery" at bounding box center [167, 477] width 69 height 15
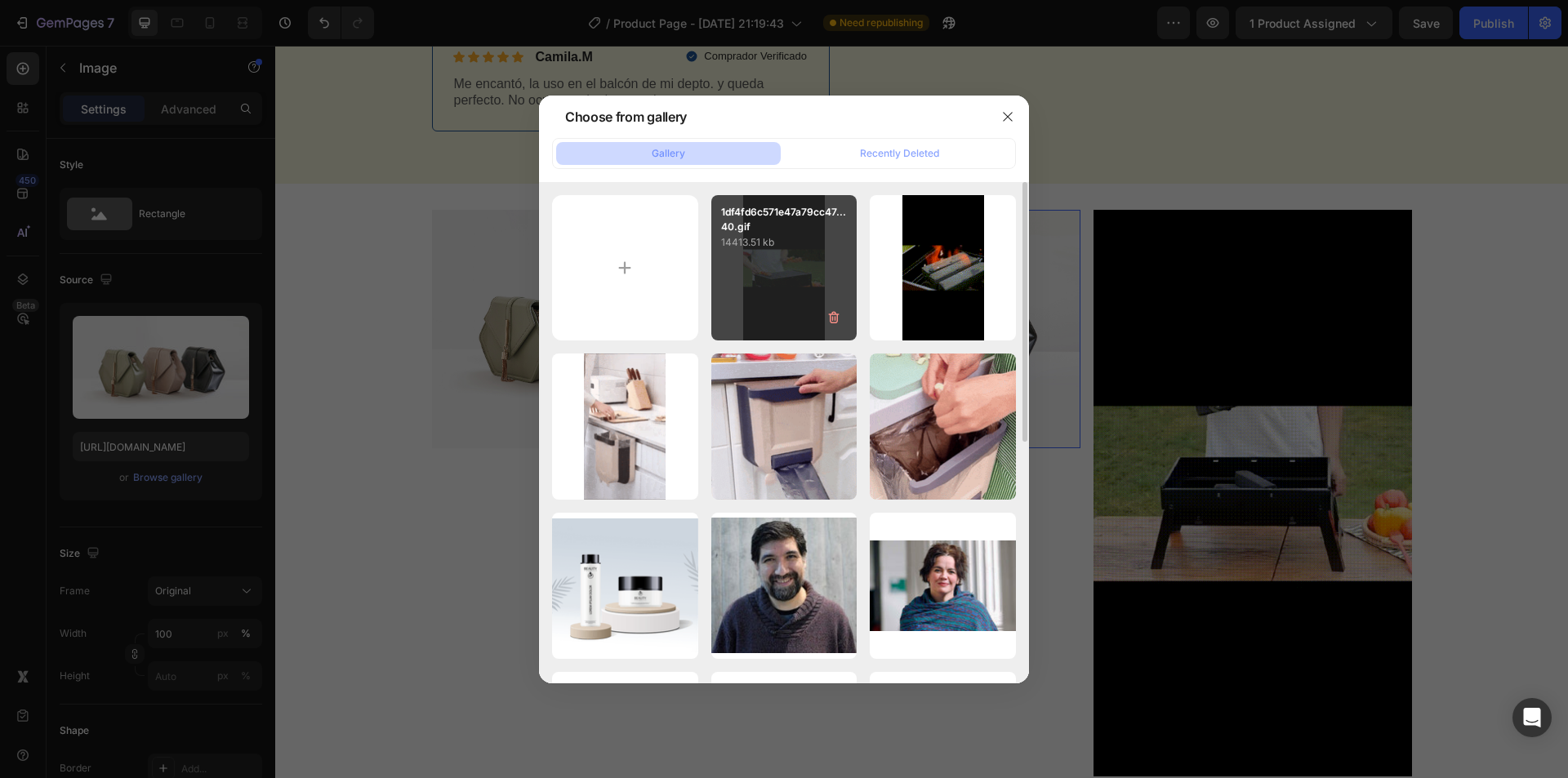
click at [785, 272] on div "1df4fd6c571e47a79cc47...40.gif 14413.51 kb" at bounding box center [784, 268] width 146 height 146
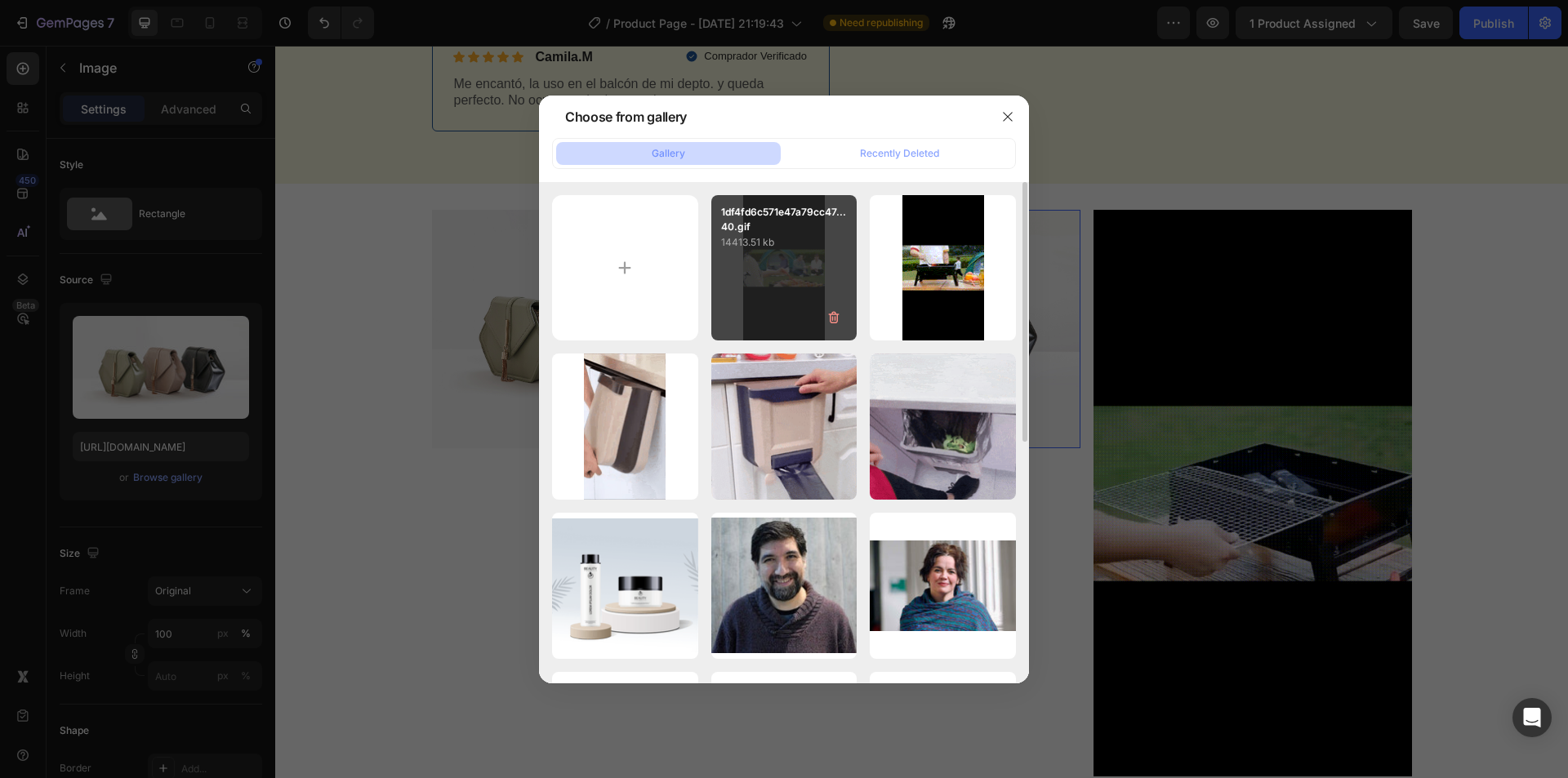
type input "[URL][DOMAIN_NAME]"
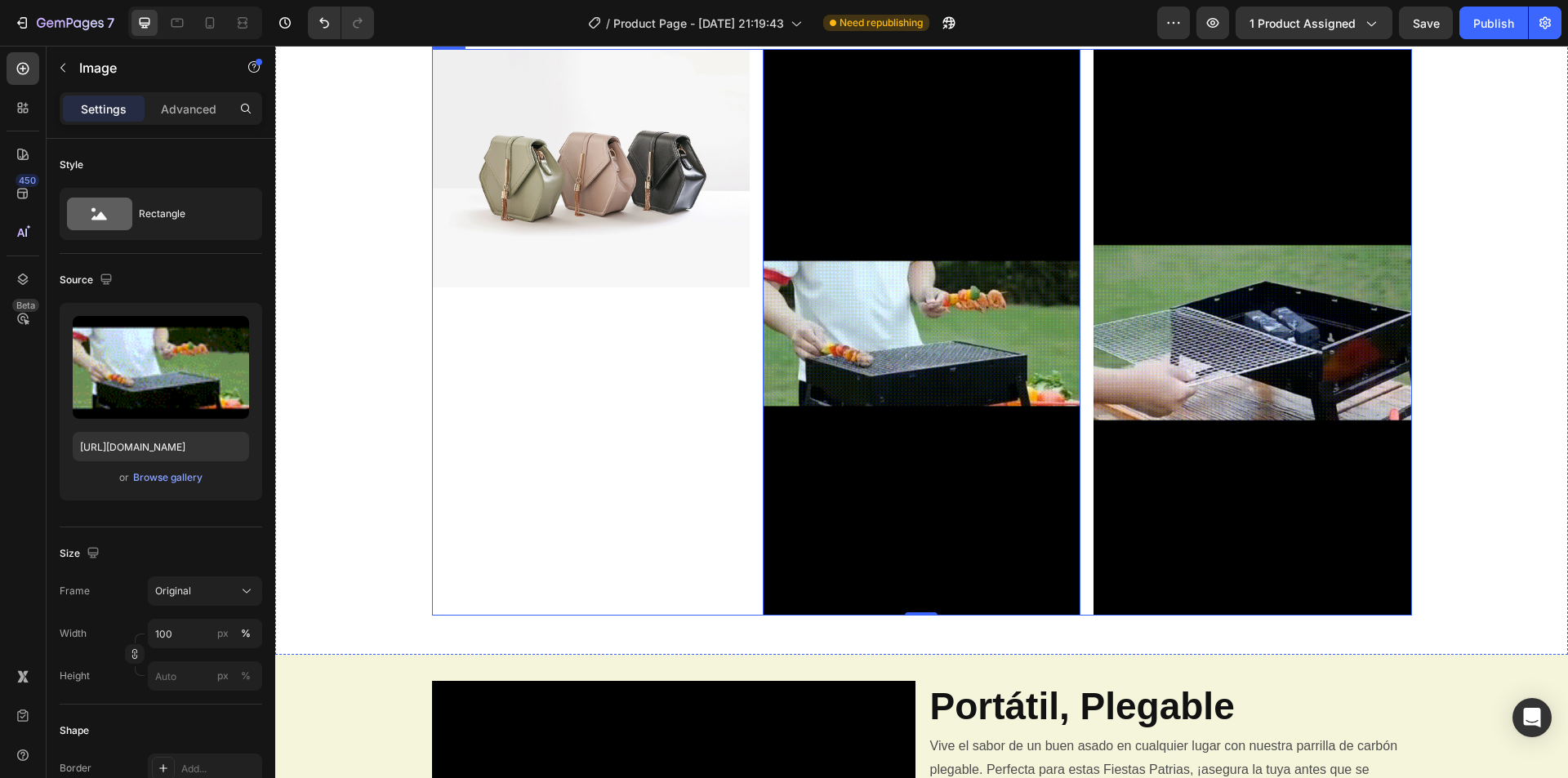
scroll to position [898, 0]
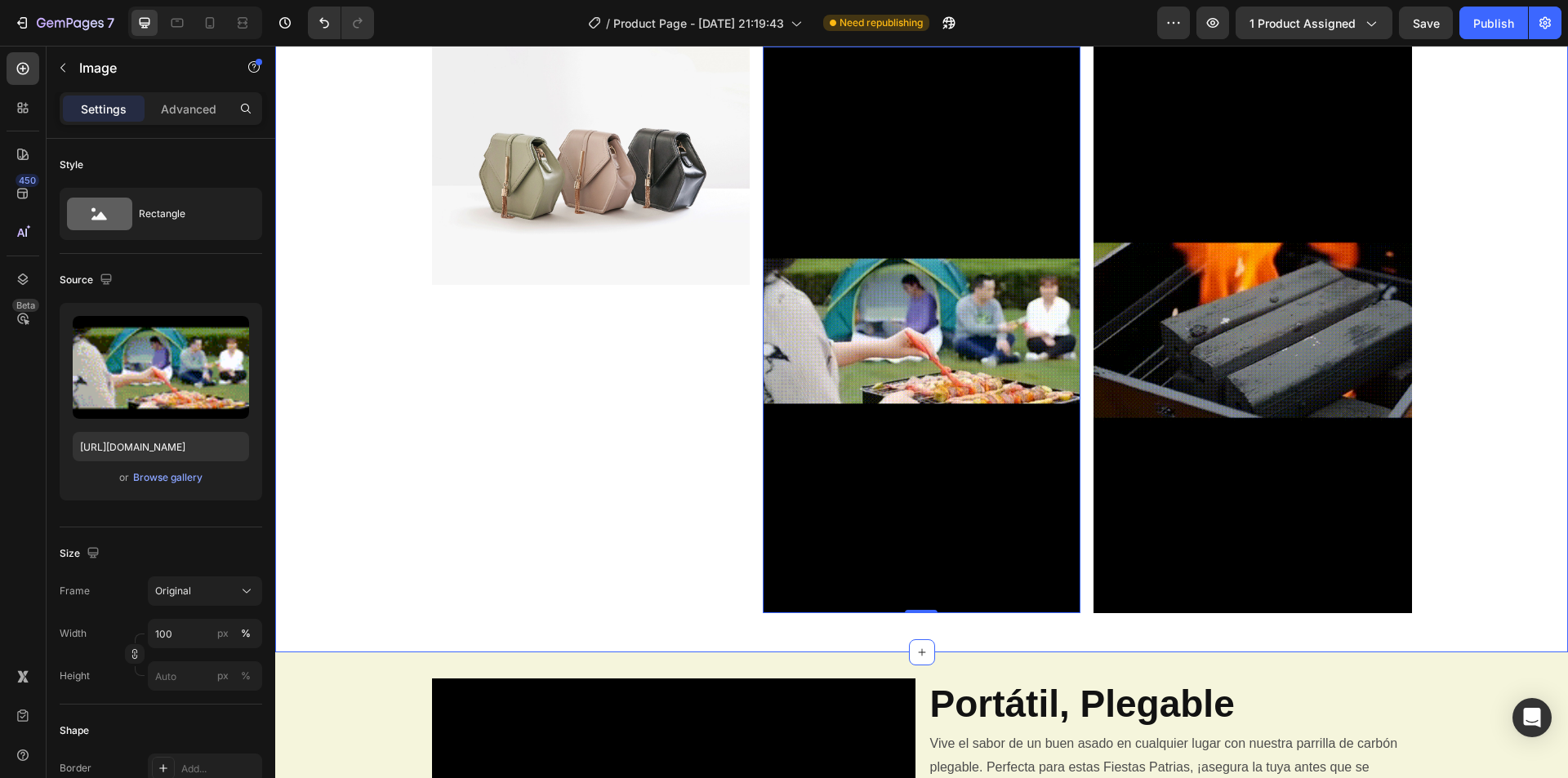
click at [333, 314] on div "Image Image 0 Image Row" at bounding box center [922, 336] width 1293 height 580
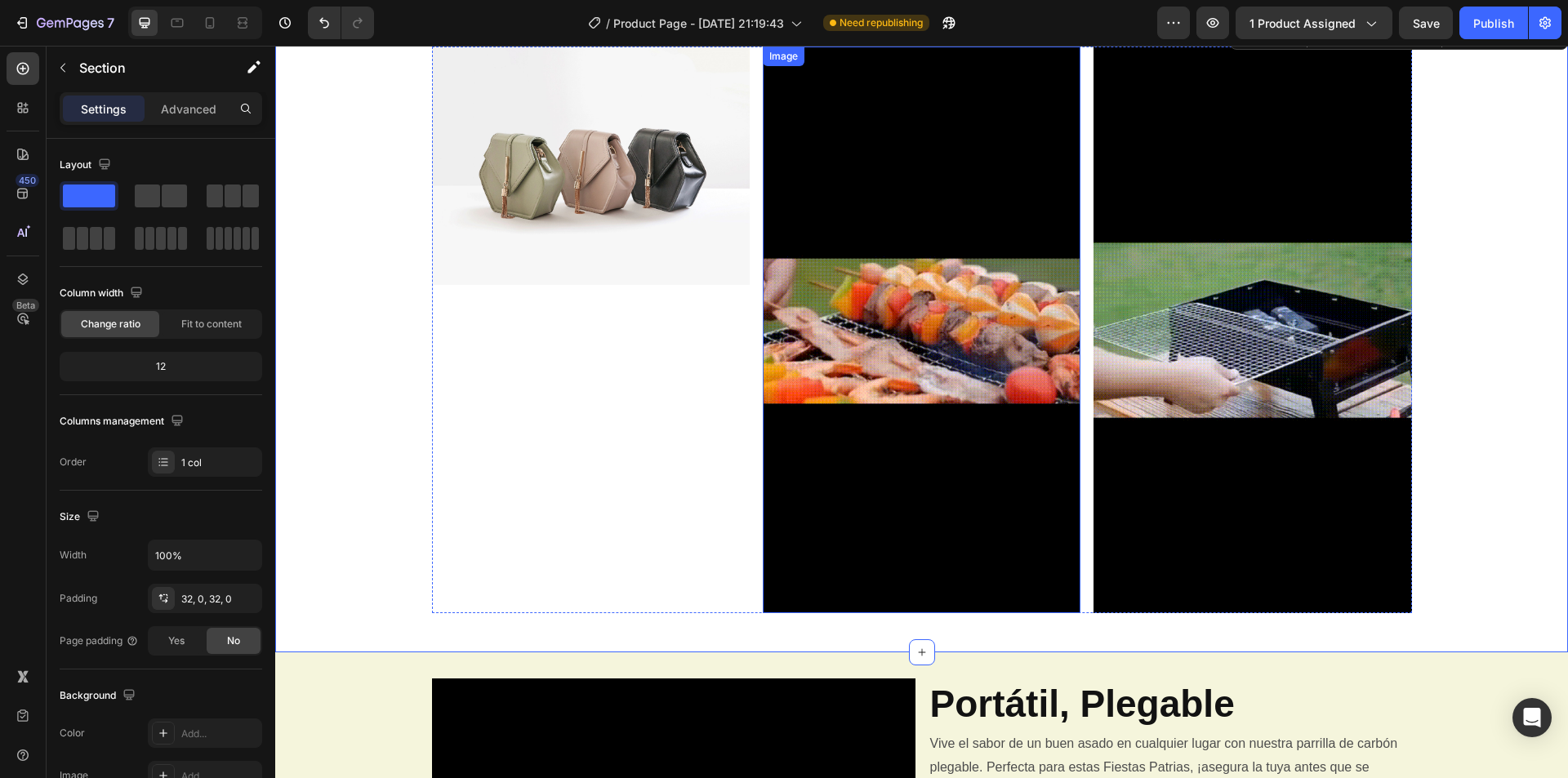
click at [886, 203] on img at bounding box center [921, 329] width 317 height 566
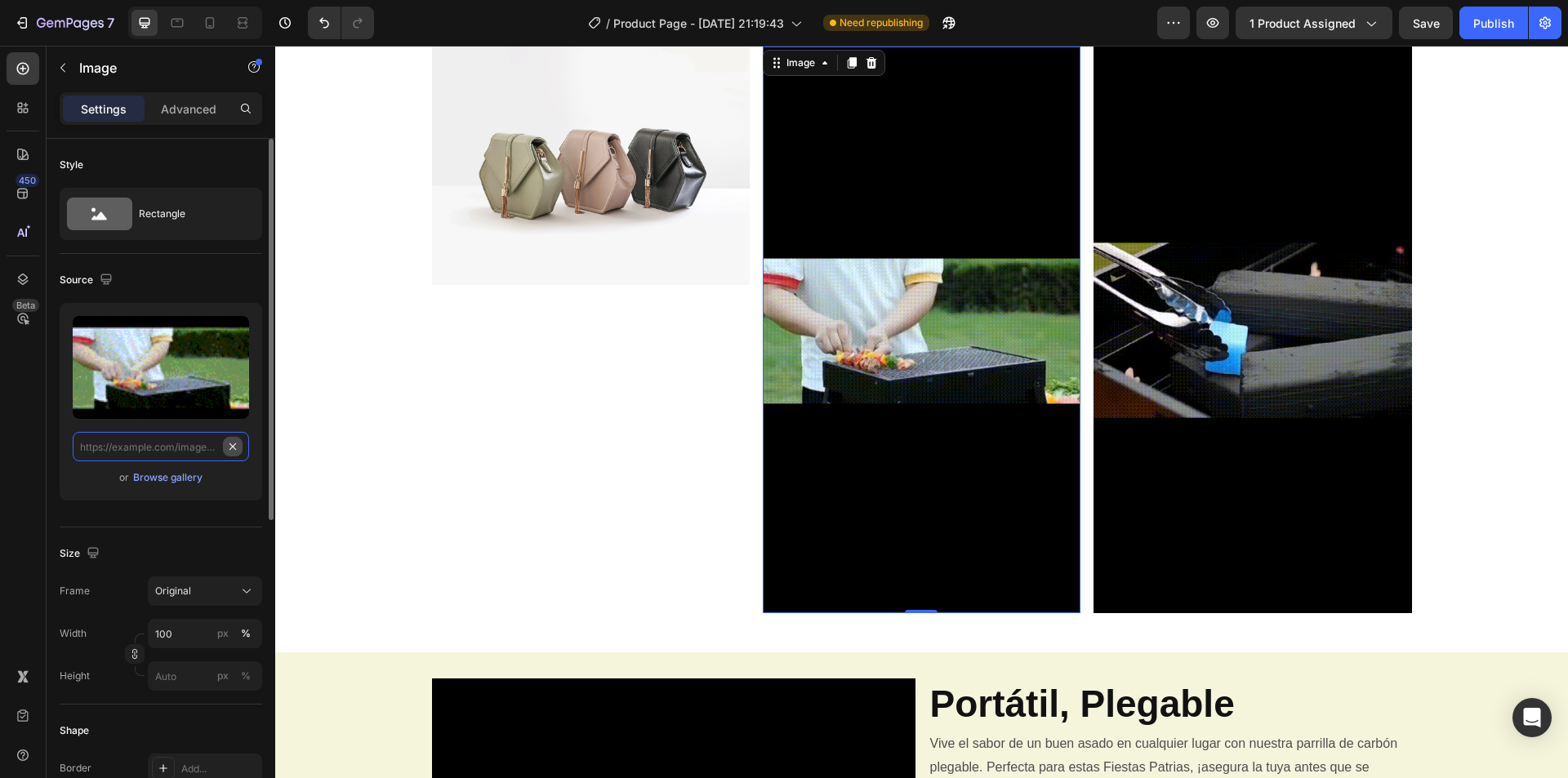
scroll to position [0, 0]
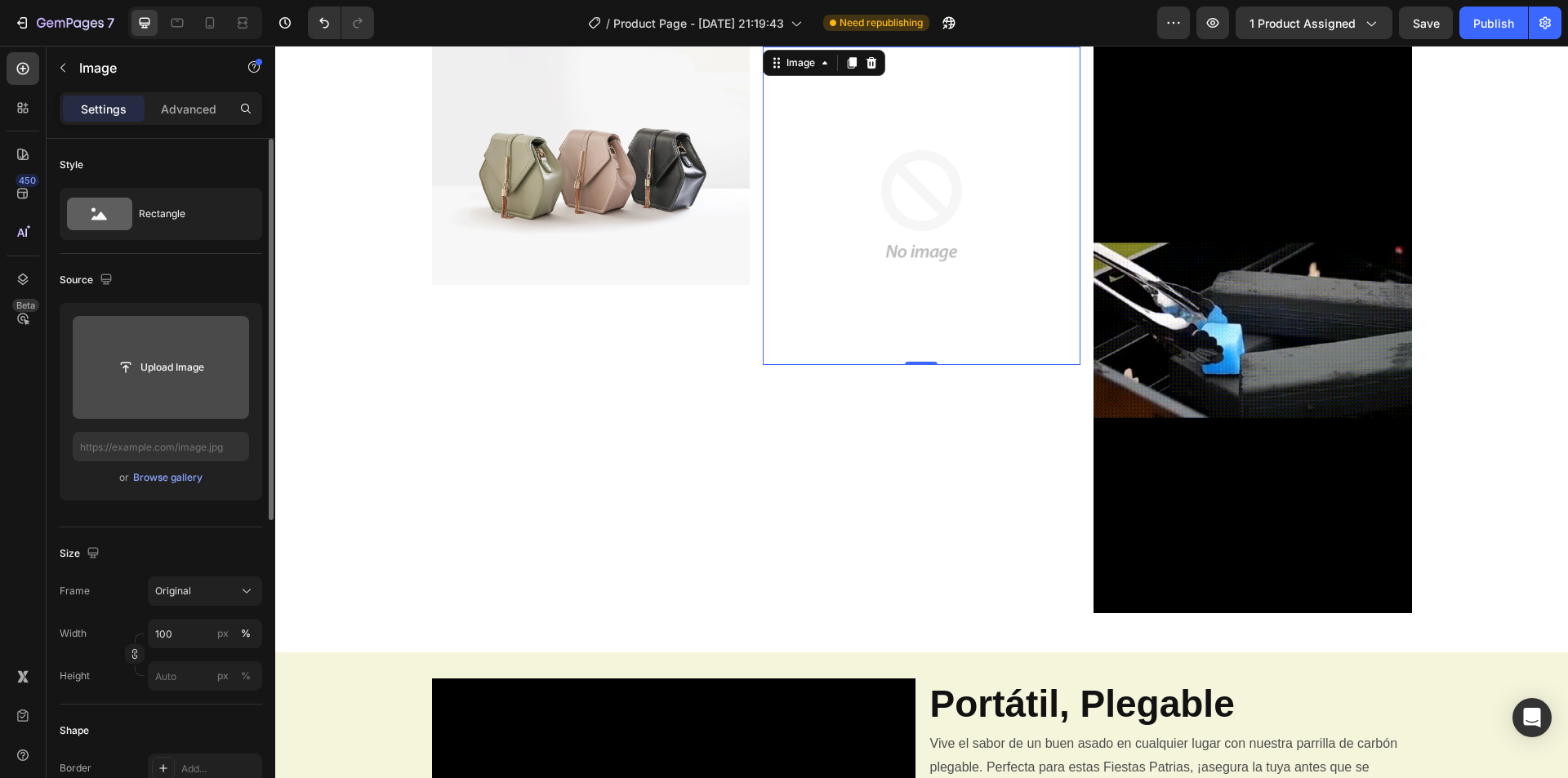
click at [183, 388] on input "file" at bounding box center [161, 367] width 176 height 103
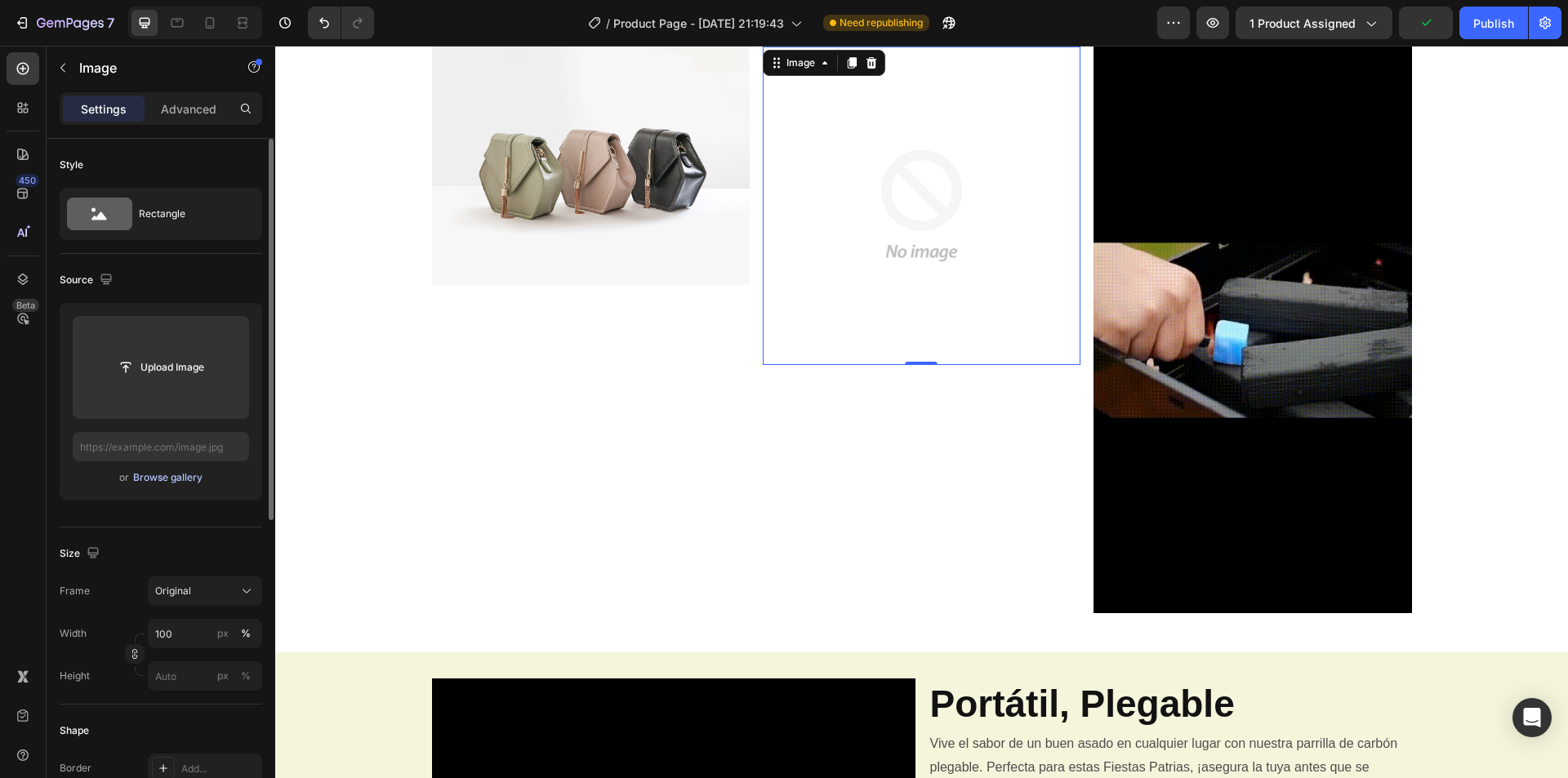
click at [142, 483] on div "Browse gallery" at bounding box center [167, 477] width 69 height 15
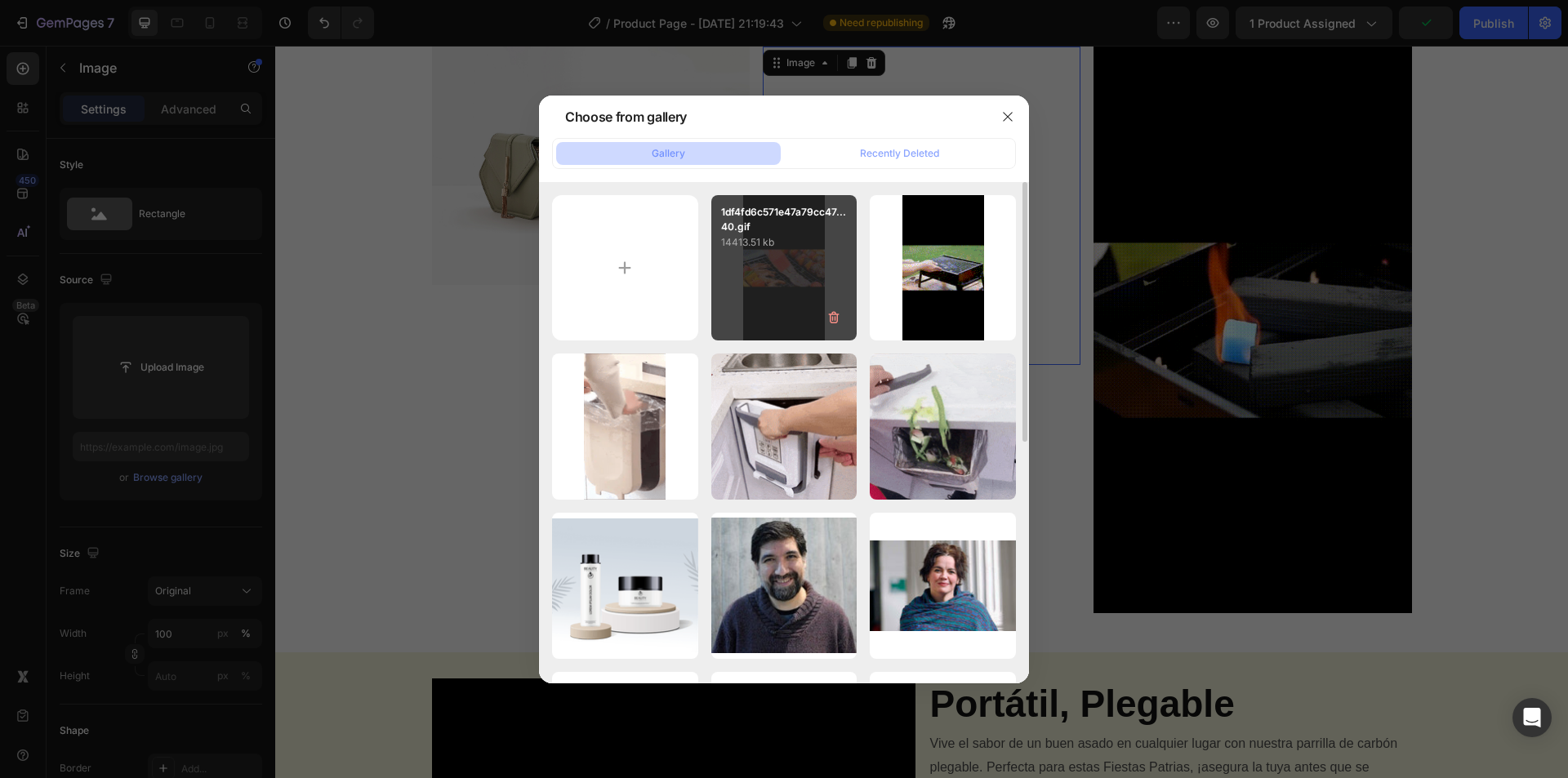
click at [791, 285] on div "1df4fd6c571e47a79cc47...40.gif 14413.51 kb" at bounding box center [784, 268] width 146 height 146
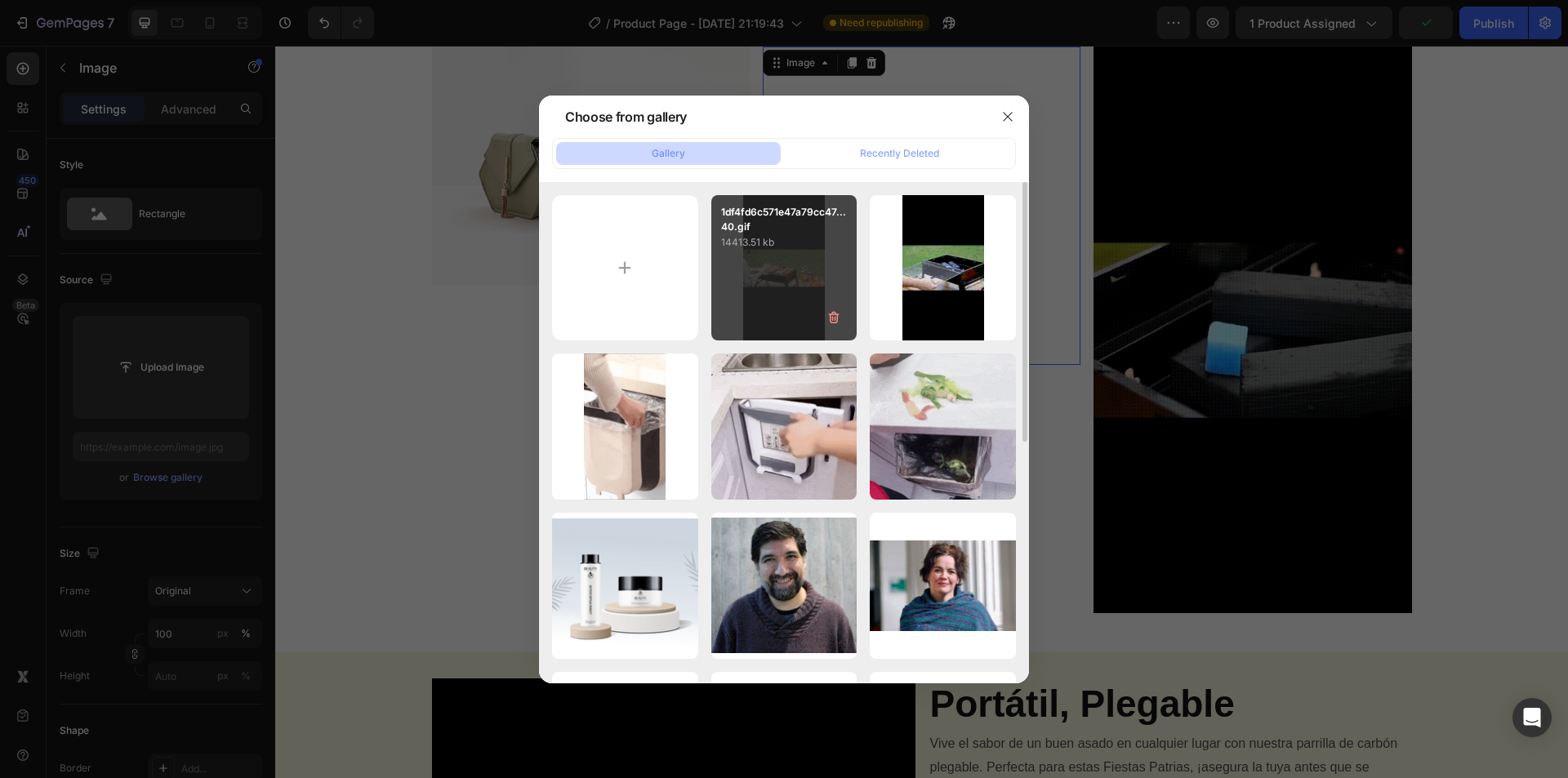
type input "[URL][DOMAIN_NAME]"
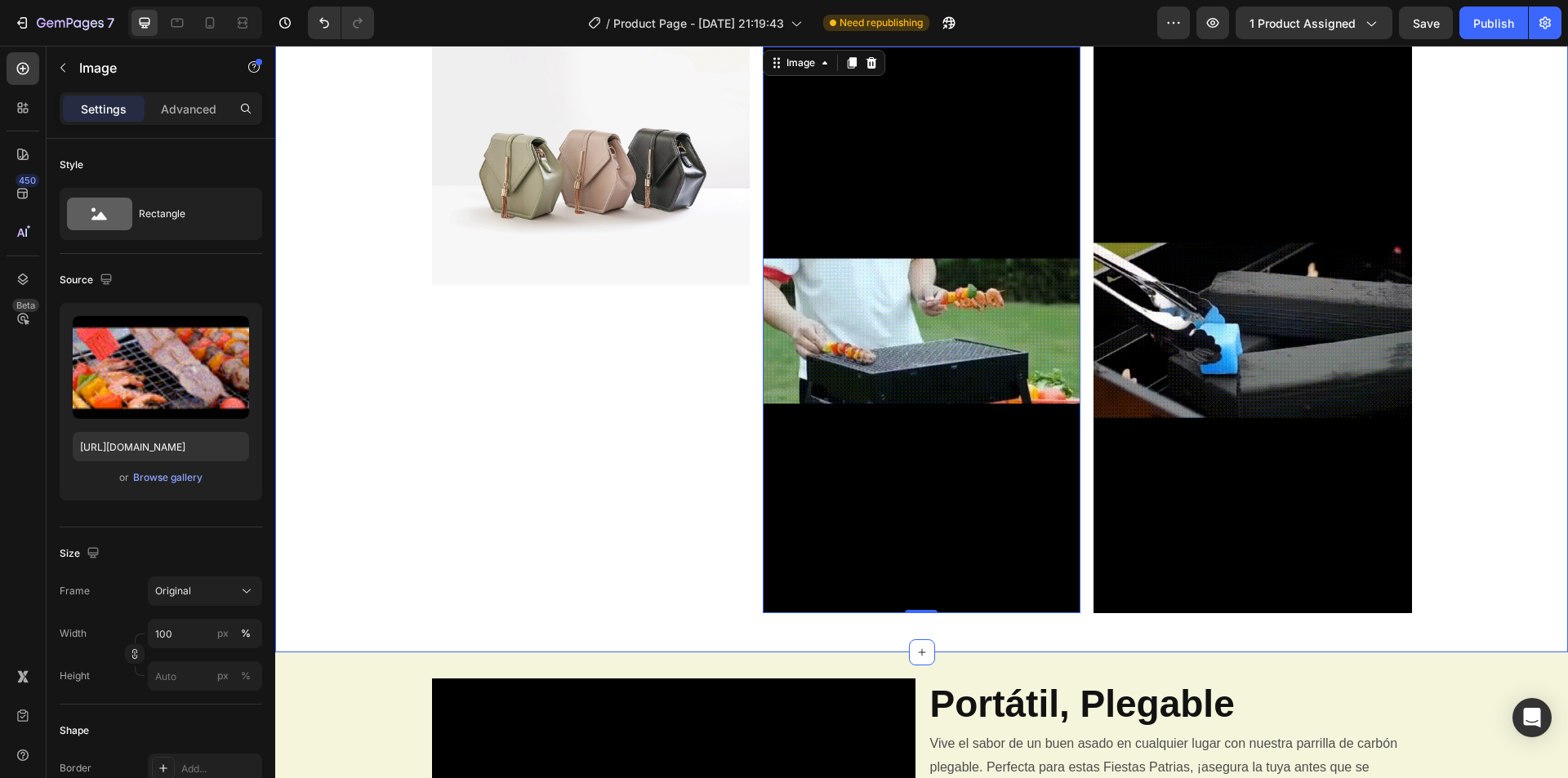
click at [349, 241] on div "Image Image 0 Image Row" at bounding box center [922, 336] width 1293 height 580
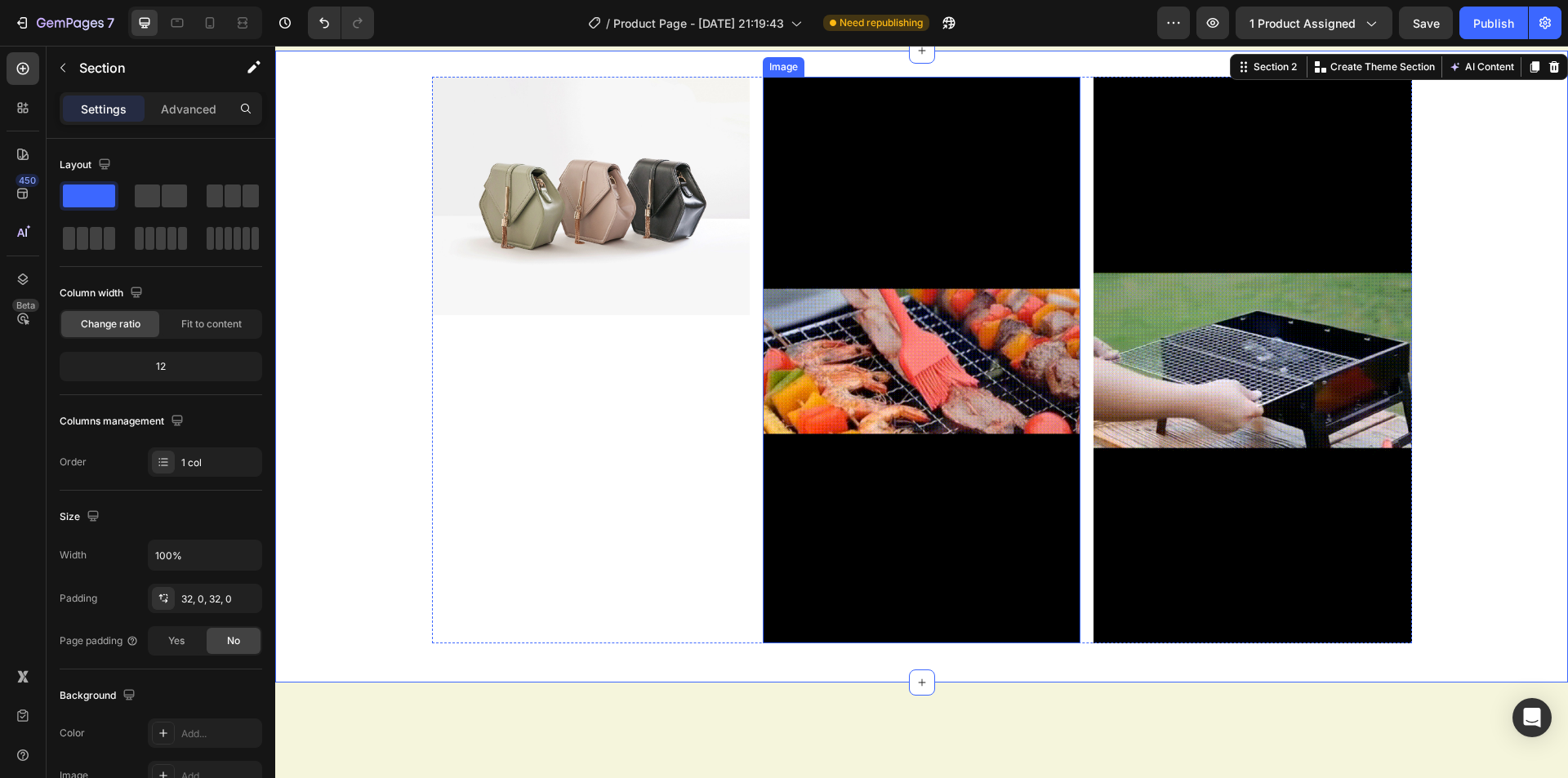
scroll to position [735, 0]
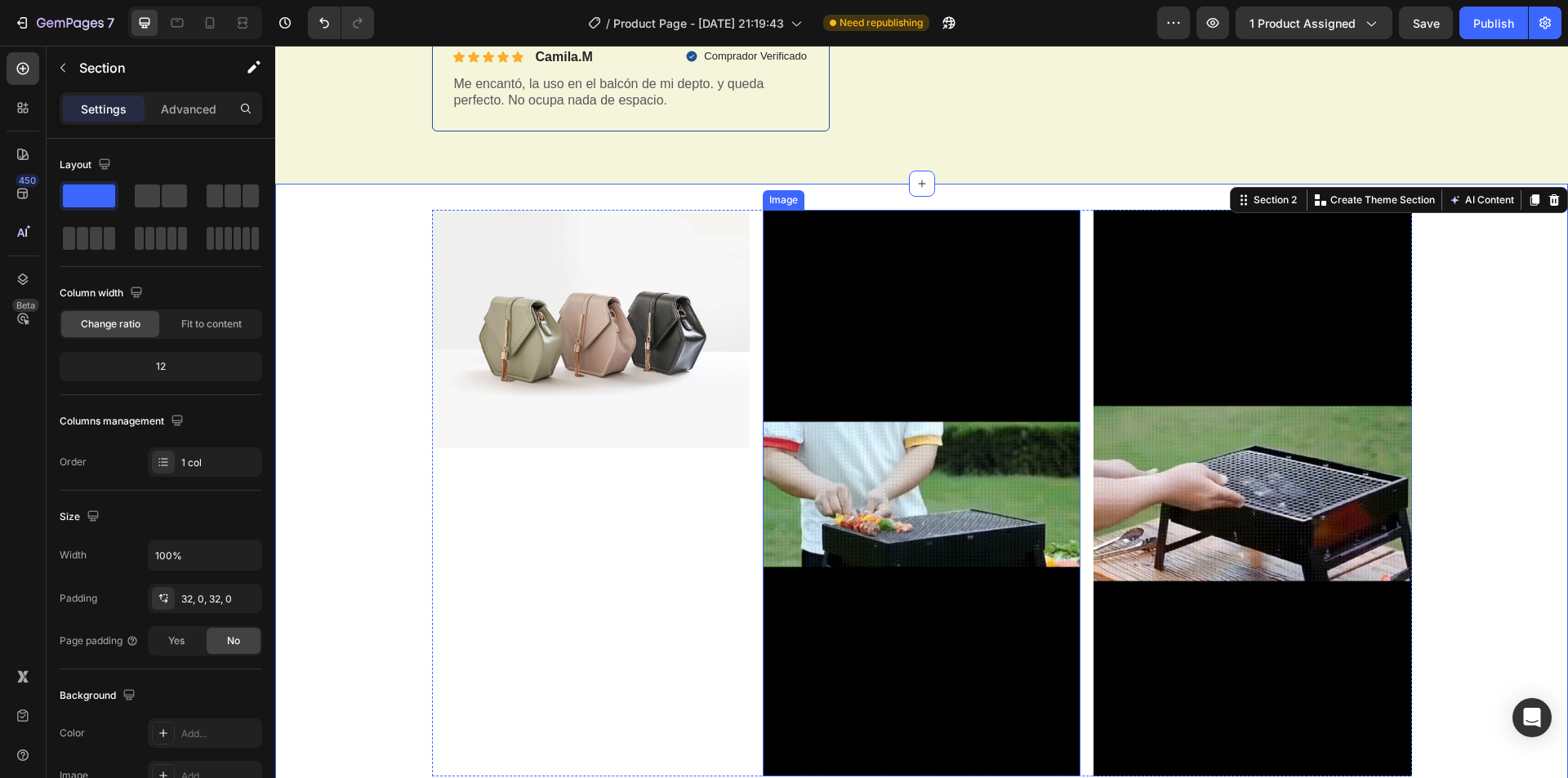
click at [953, 379] on img at bounding box center [921, 493] width 317 height 566
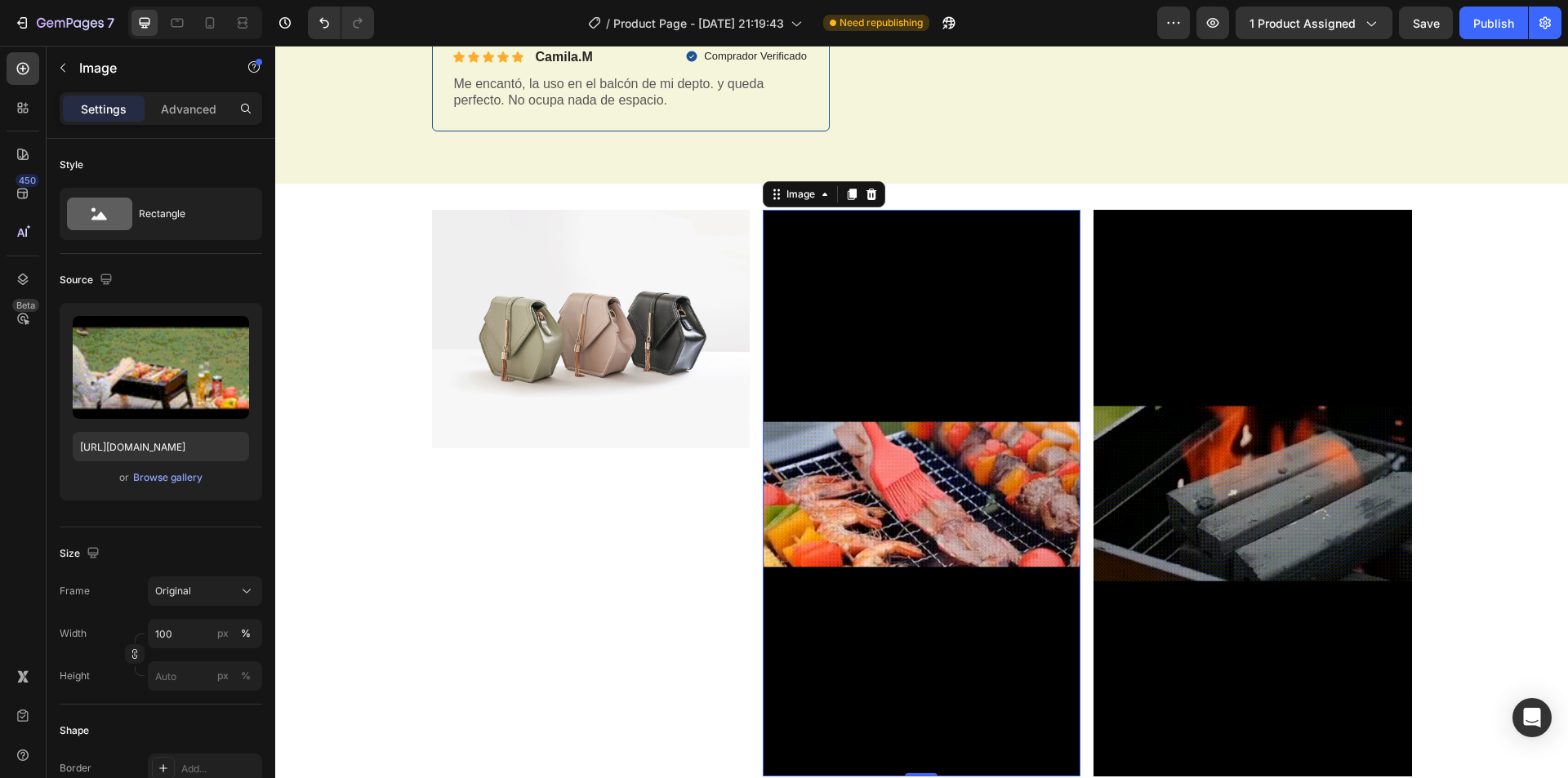
click at [863, 287] on img at bounding box center [921, 493] width 317 height 566
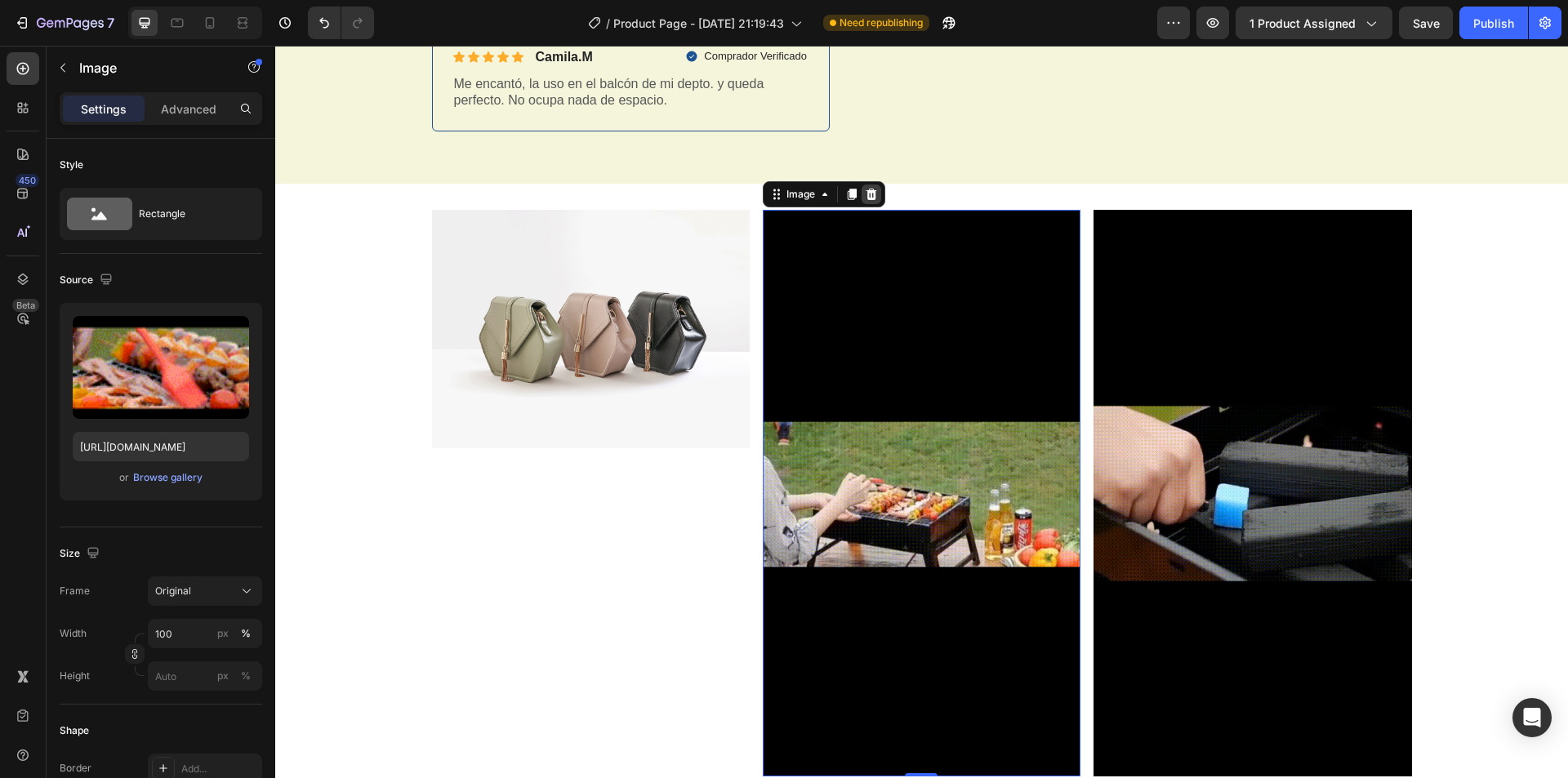
click at [872, 194] on icon at bounding box center [871, 194] width 13 height 13
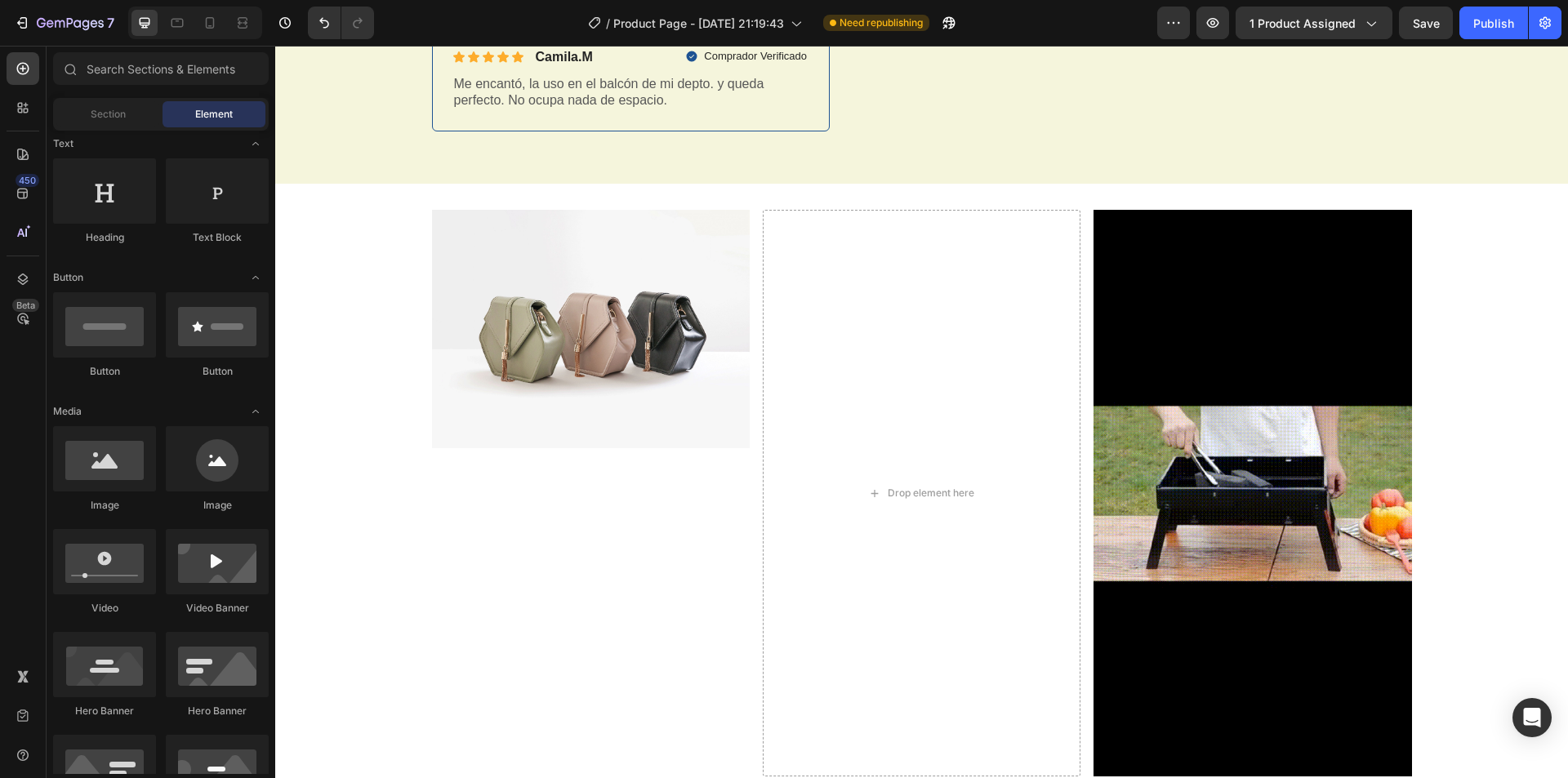
scroll to position [326, 0]
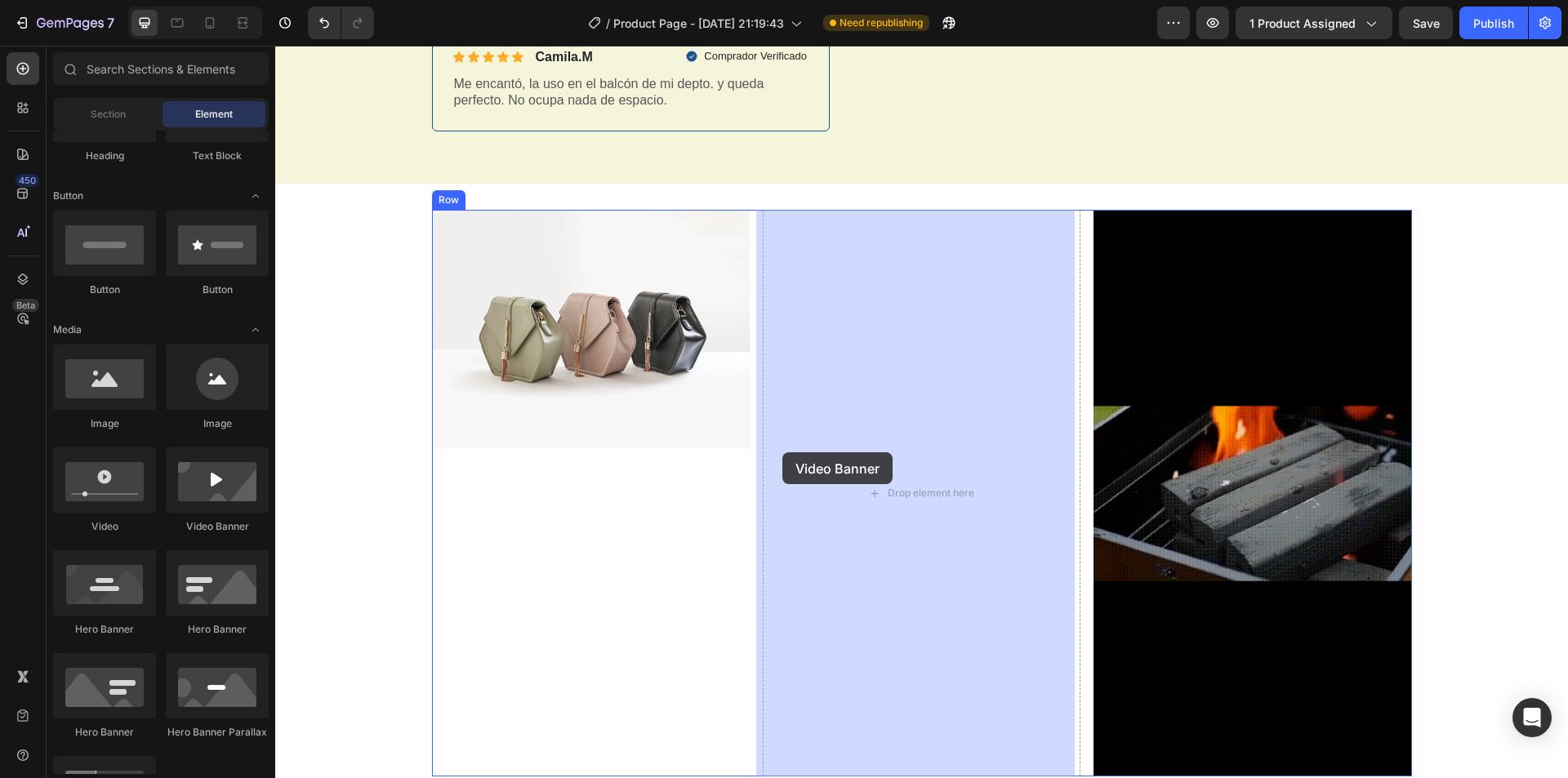
drag, startPoint x: 487, startPoint y: 535, endPoint x: 899, endPoint y: 468, distance: 417.4
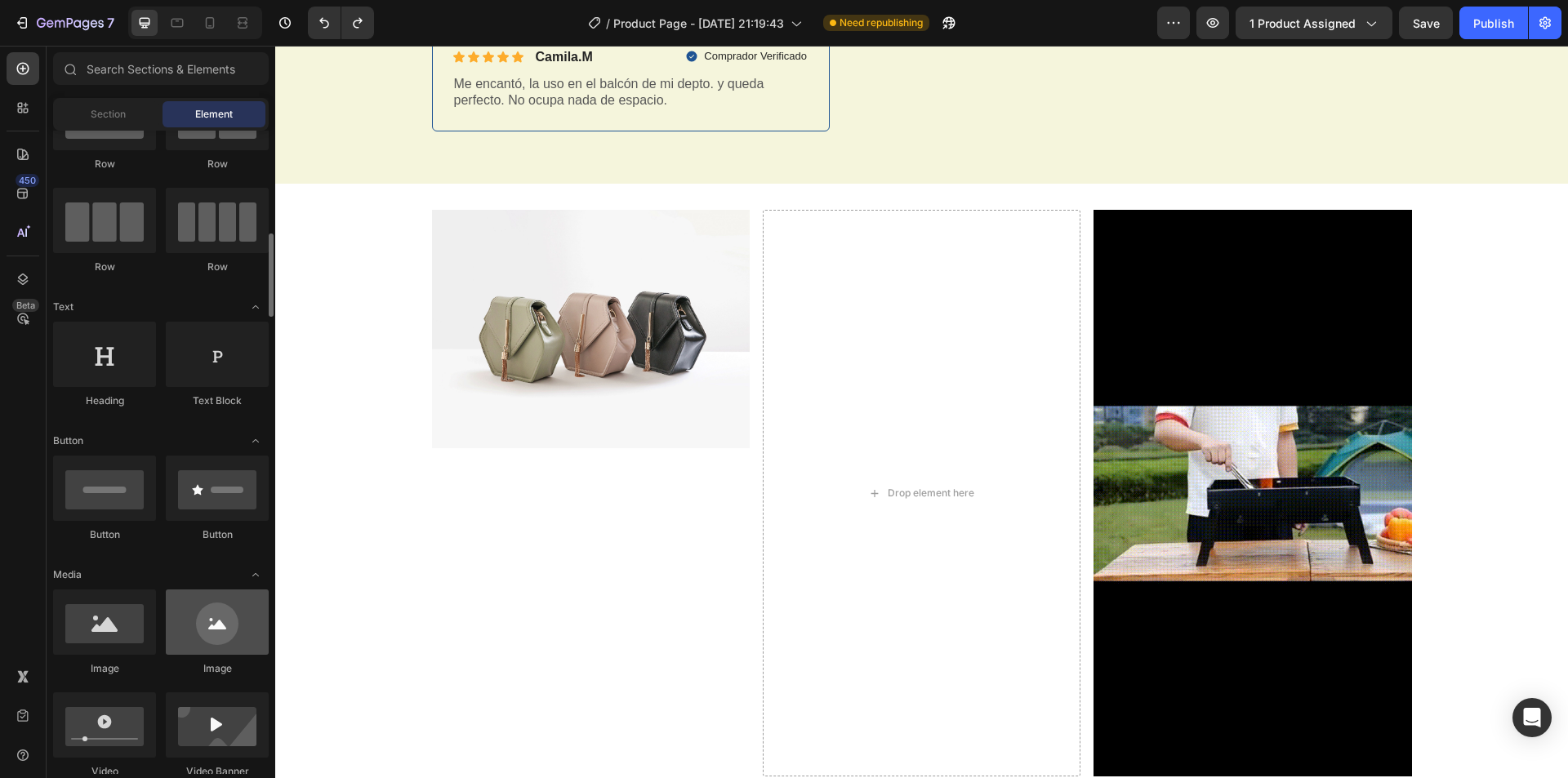
scroll to position [245, 0]
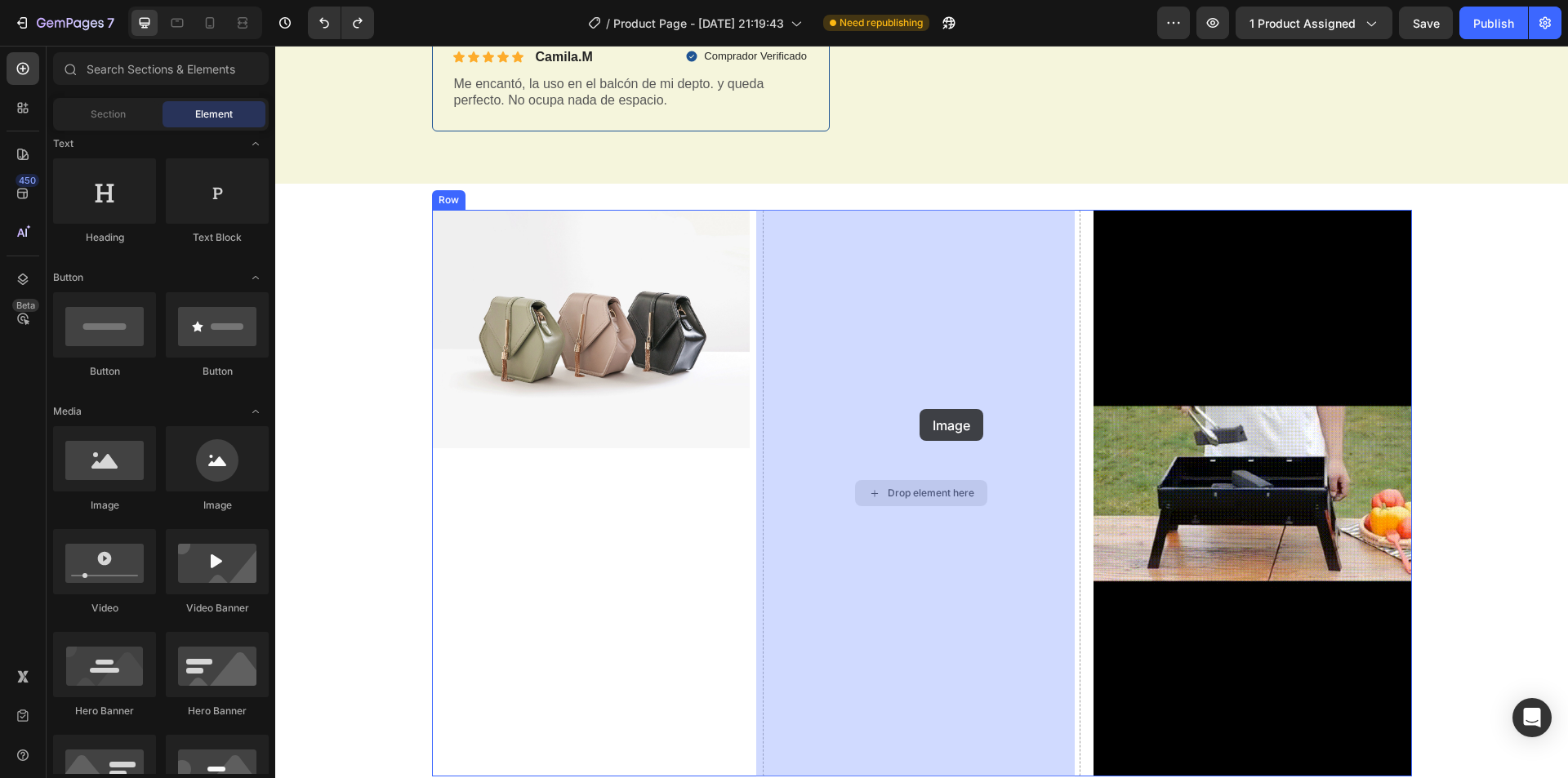
drag, startPoint x: 410, startPoint y: 526, endPoint x: 920, endPoint y: 409, distance: 523.2
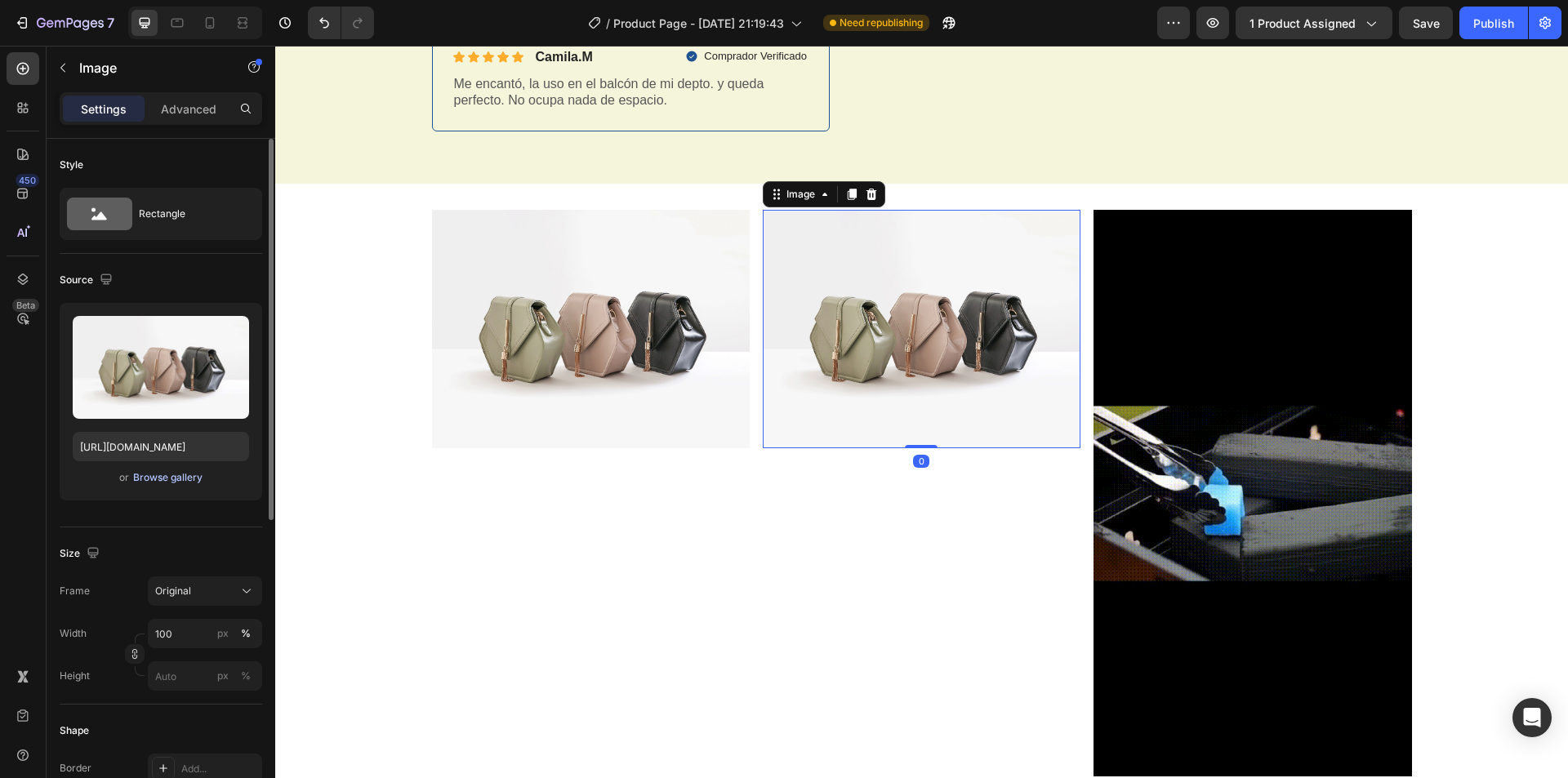
click at [176, 484] on div "Browse gallery" at bounding box center [167, 477] width 69 height 15
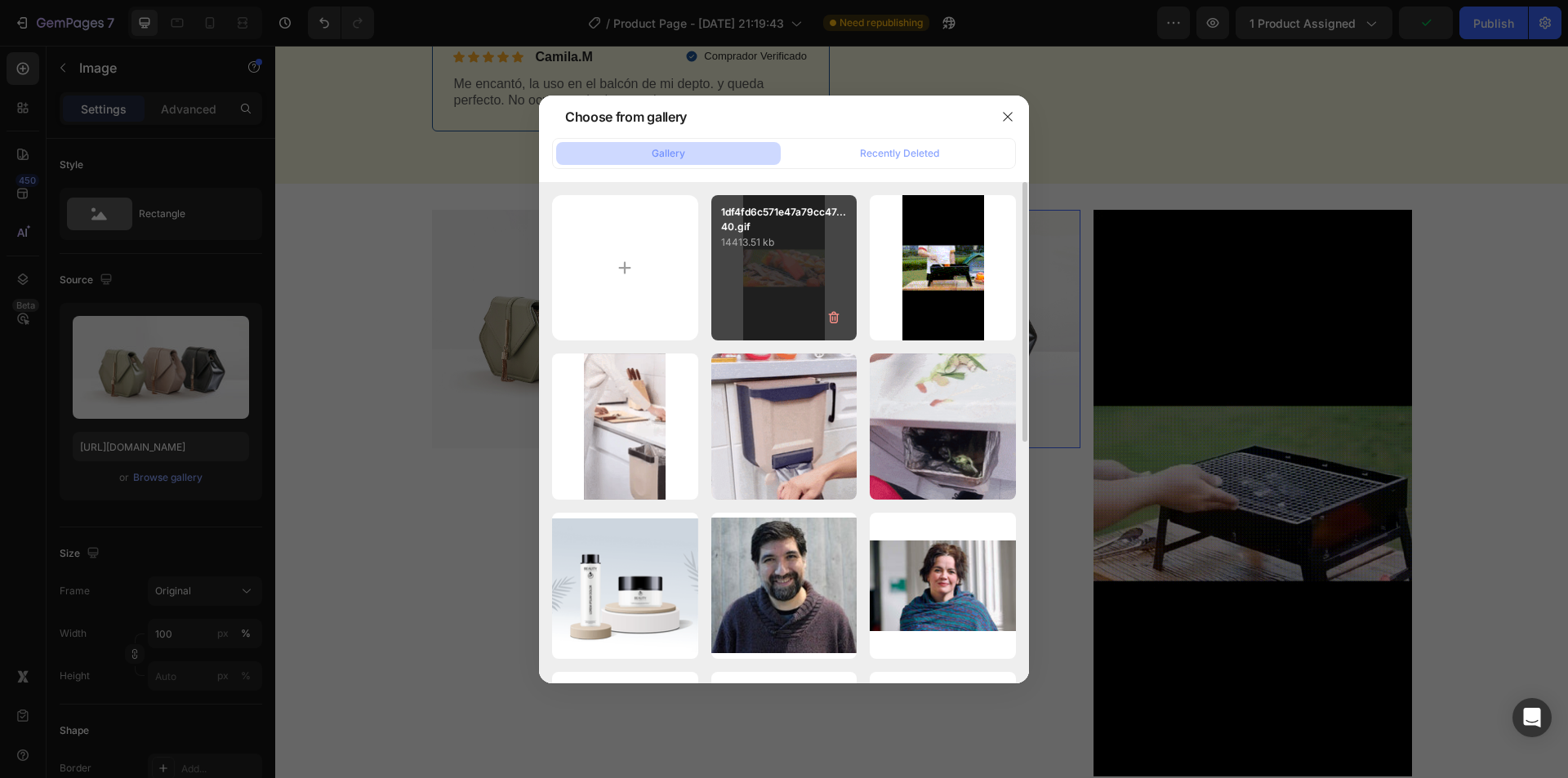
click at [804, 273] on div "1df4fd6c571e47a79cc47...40.gif 14413.51 kb" at bounding box center [784, 268] width 146 height 146
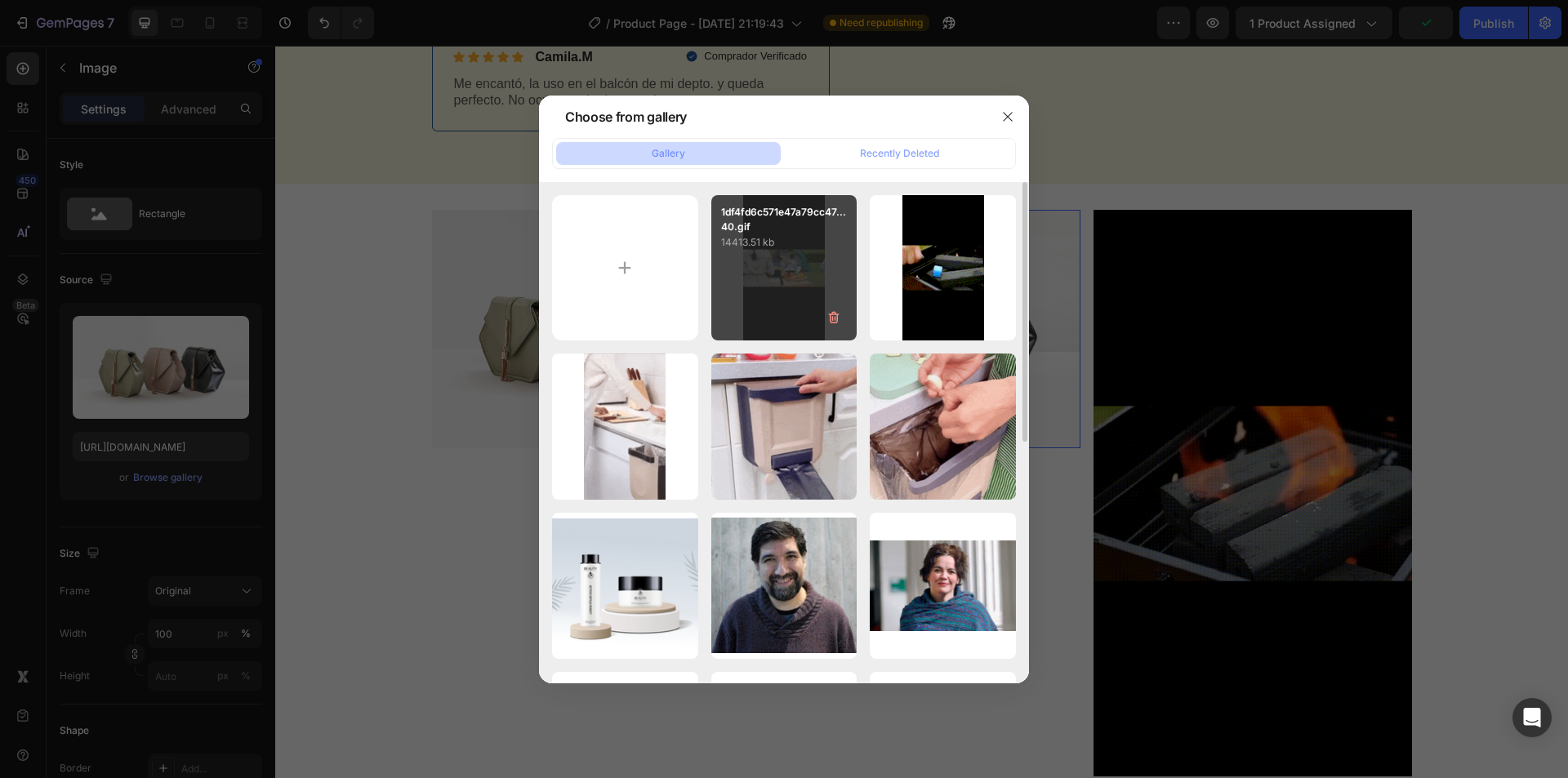
click at [804, 273] on div "1df4fd6c571e47a79cc47...40.gif 14413.51 kb" at bounding box center [784, 268] width 146 height 146
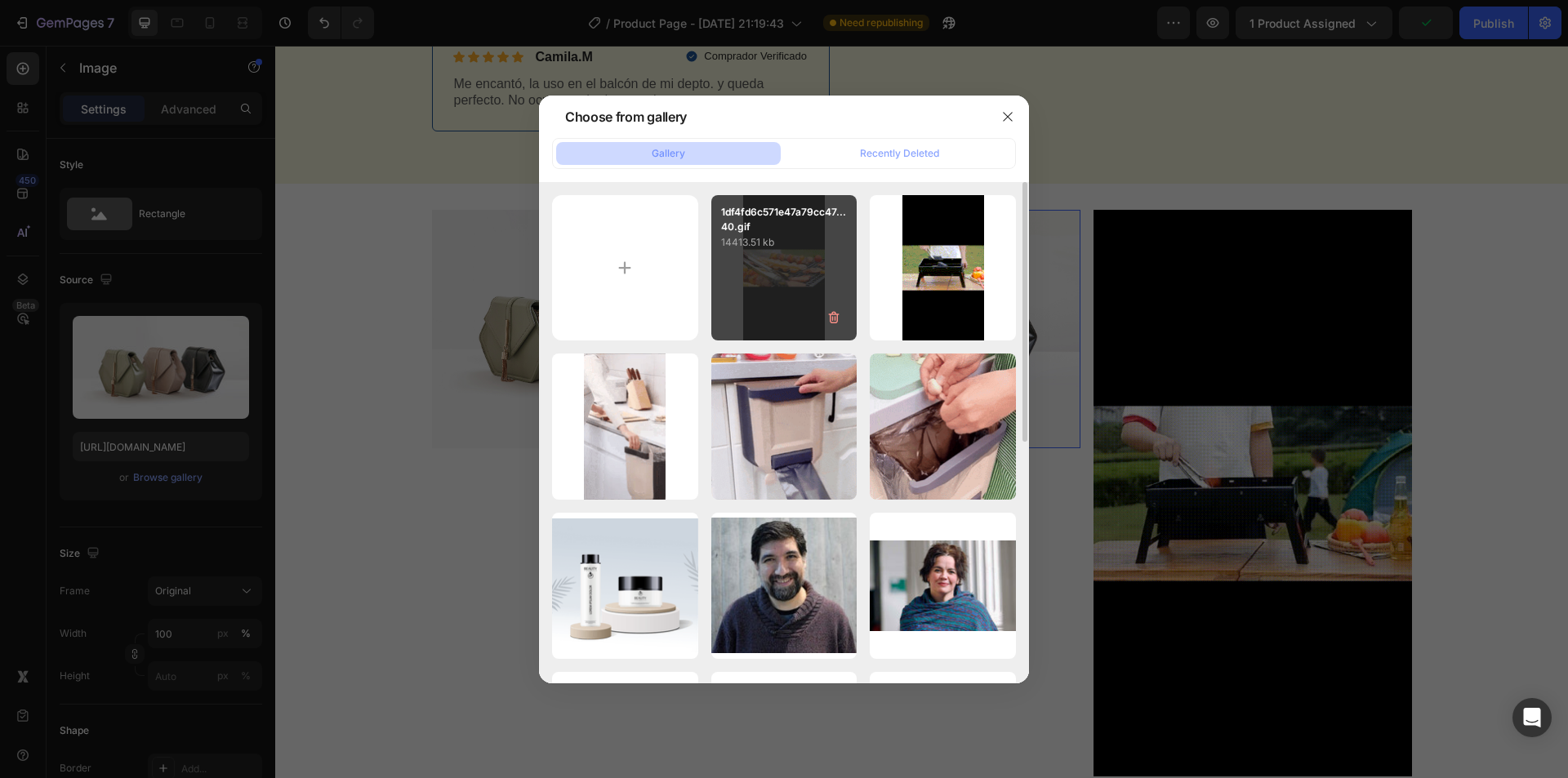
type input "[URL][DOMAIN_NAME]"
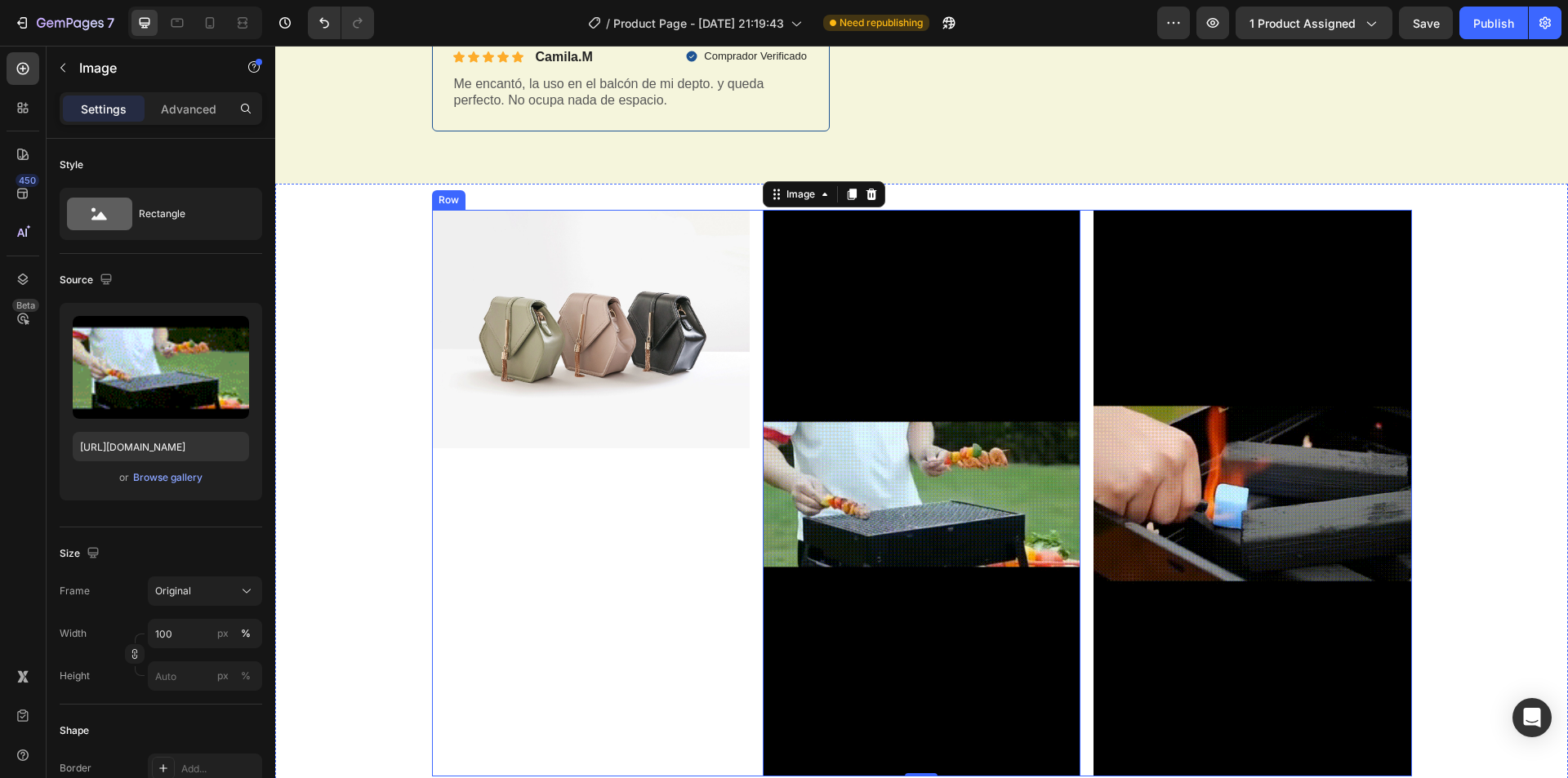
click at [601, 494] on div "Image" at bounding box center [590, 493] width 317 height 566
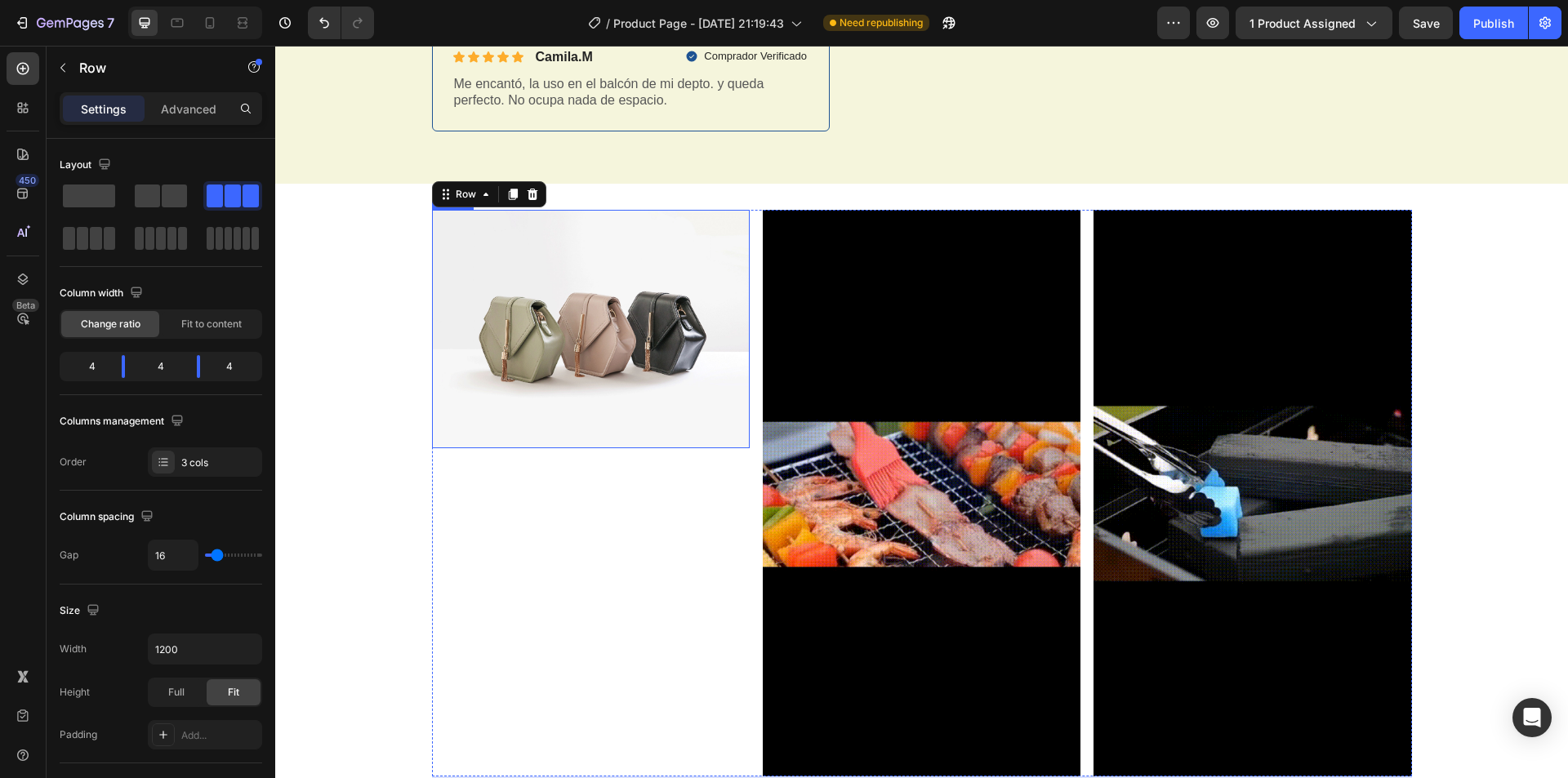
click at [624, 380] on img at bounding box center [590, 329] width 317 height 238
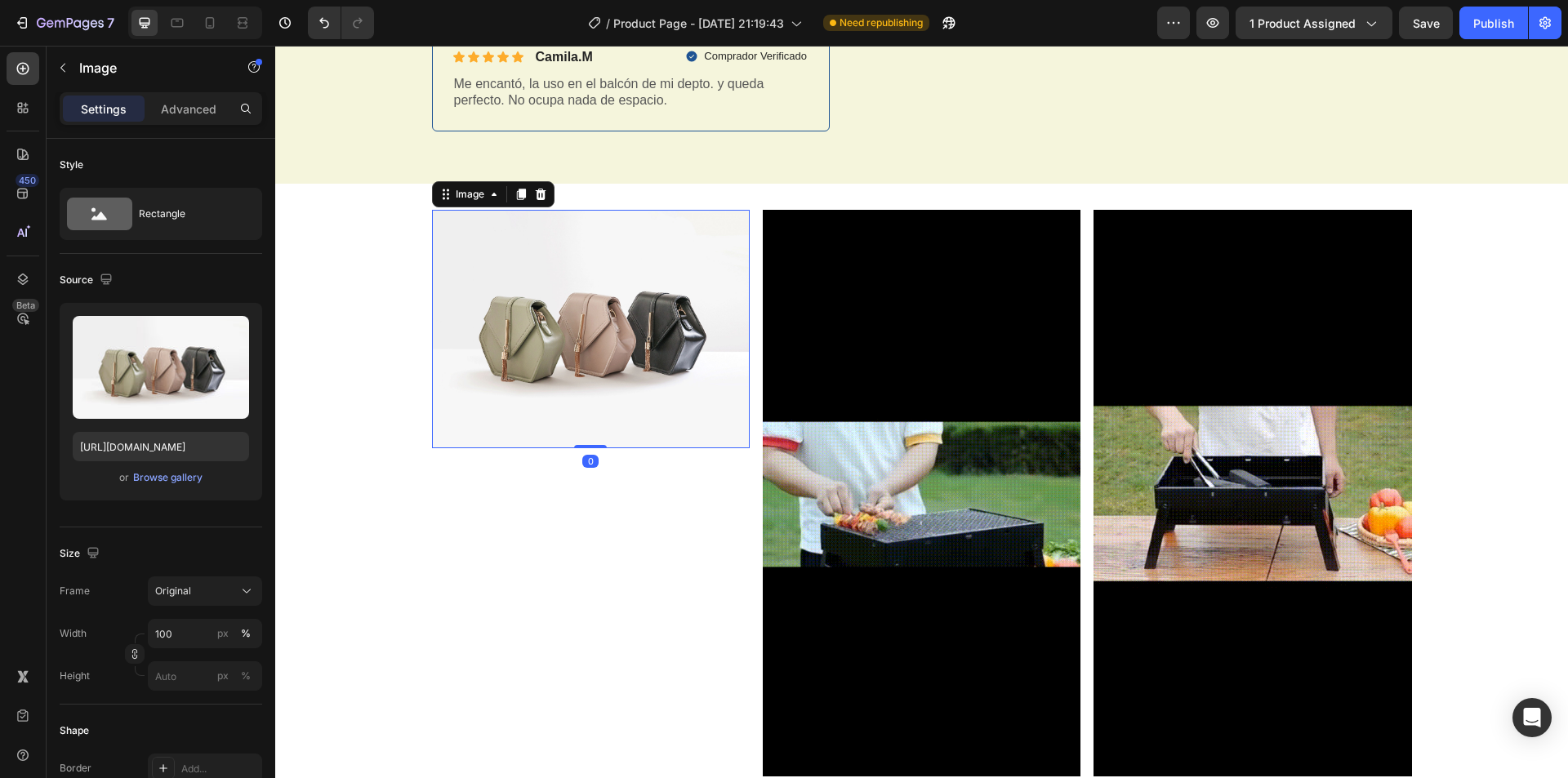
click at [624, 380] on img at bounding box center [590, 329] width 317 height 238
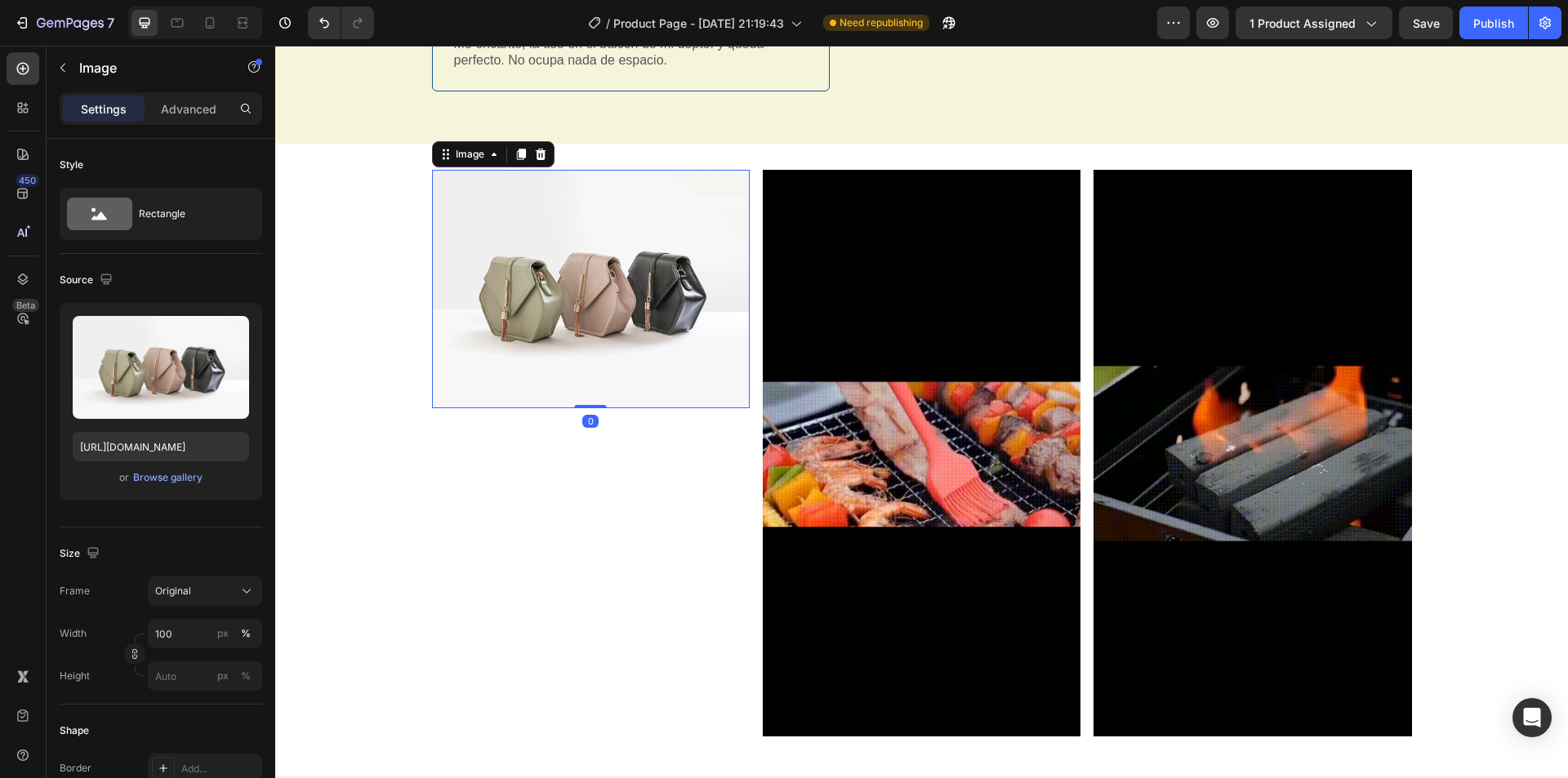
scroll to position [816, 0]
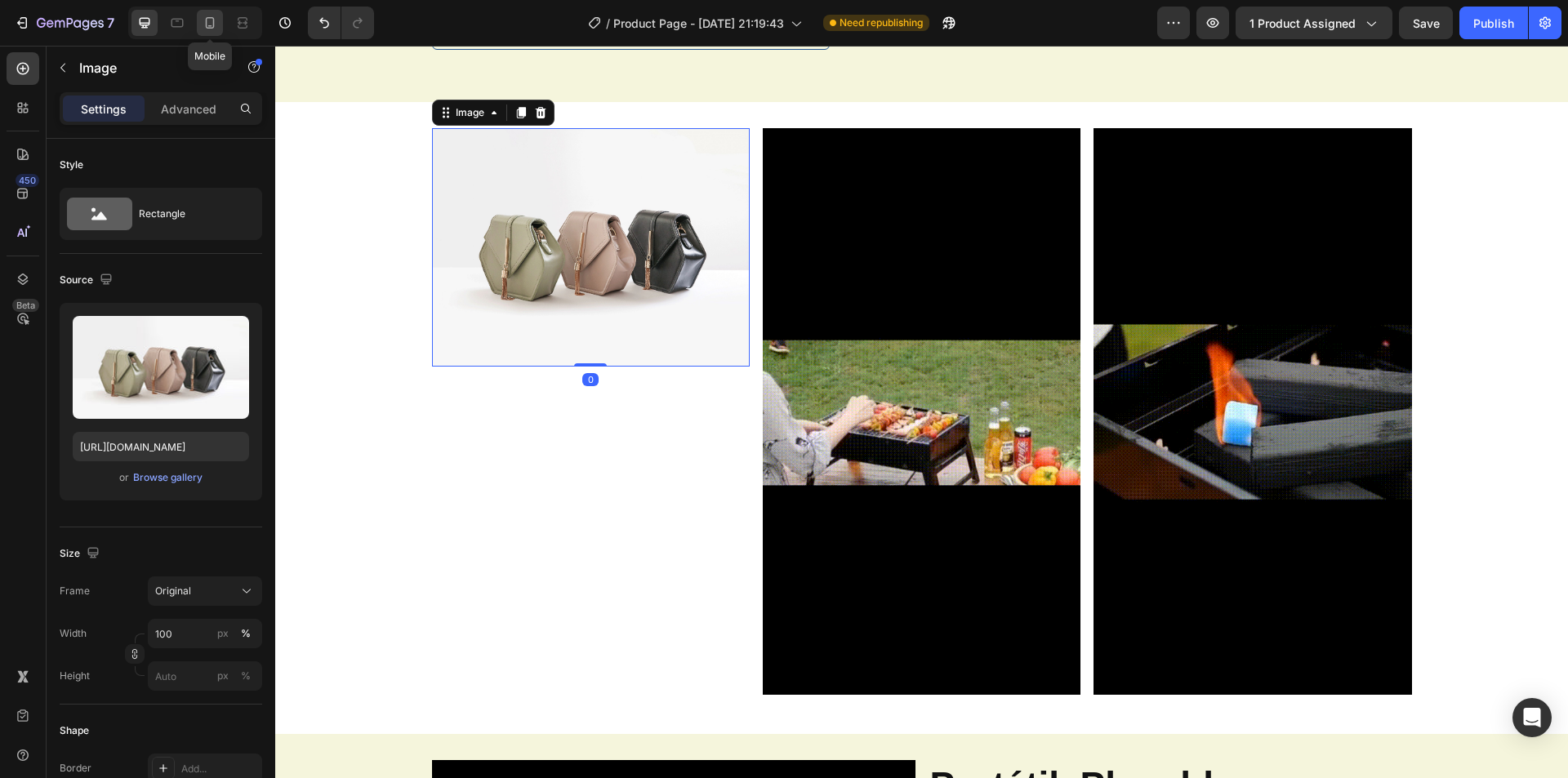
click at [197, 29] on div at bounding box center [209, 23] width 26 height 26
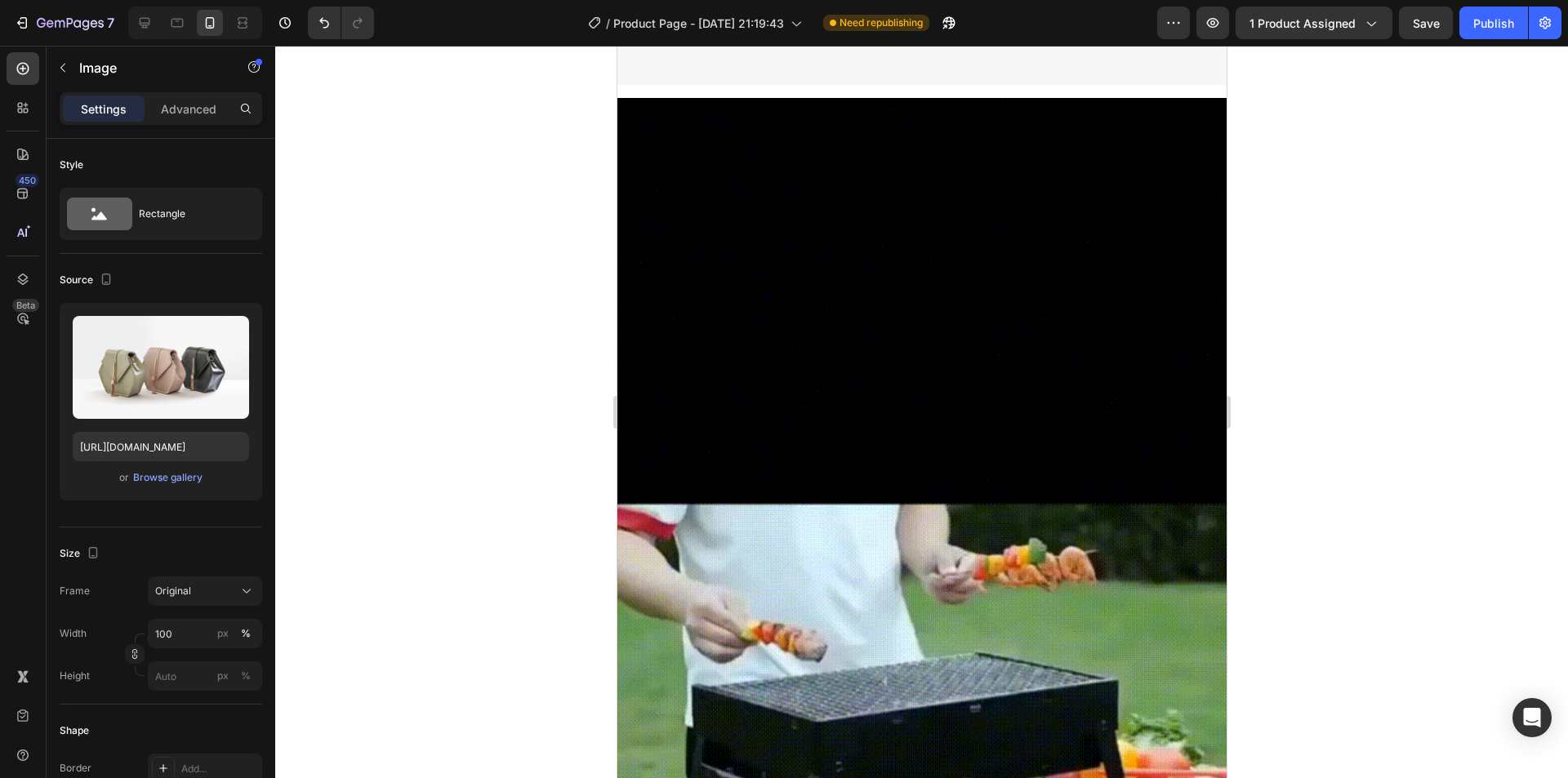
scroll to position [1461, 0]
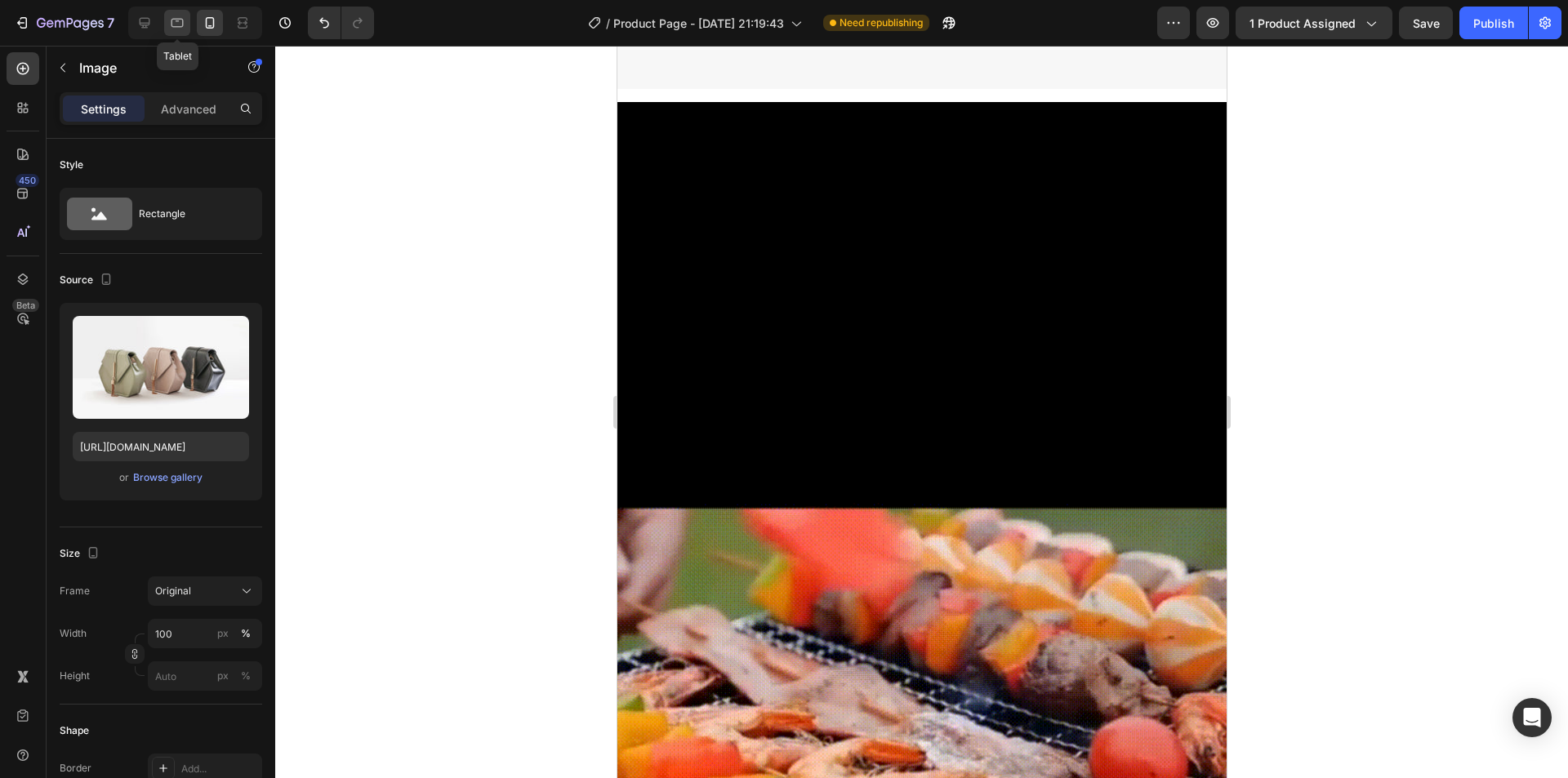
click at [190, 25] on div at bounding box center [177, 23] width 26 height 26
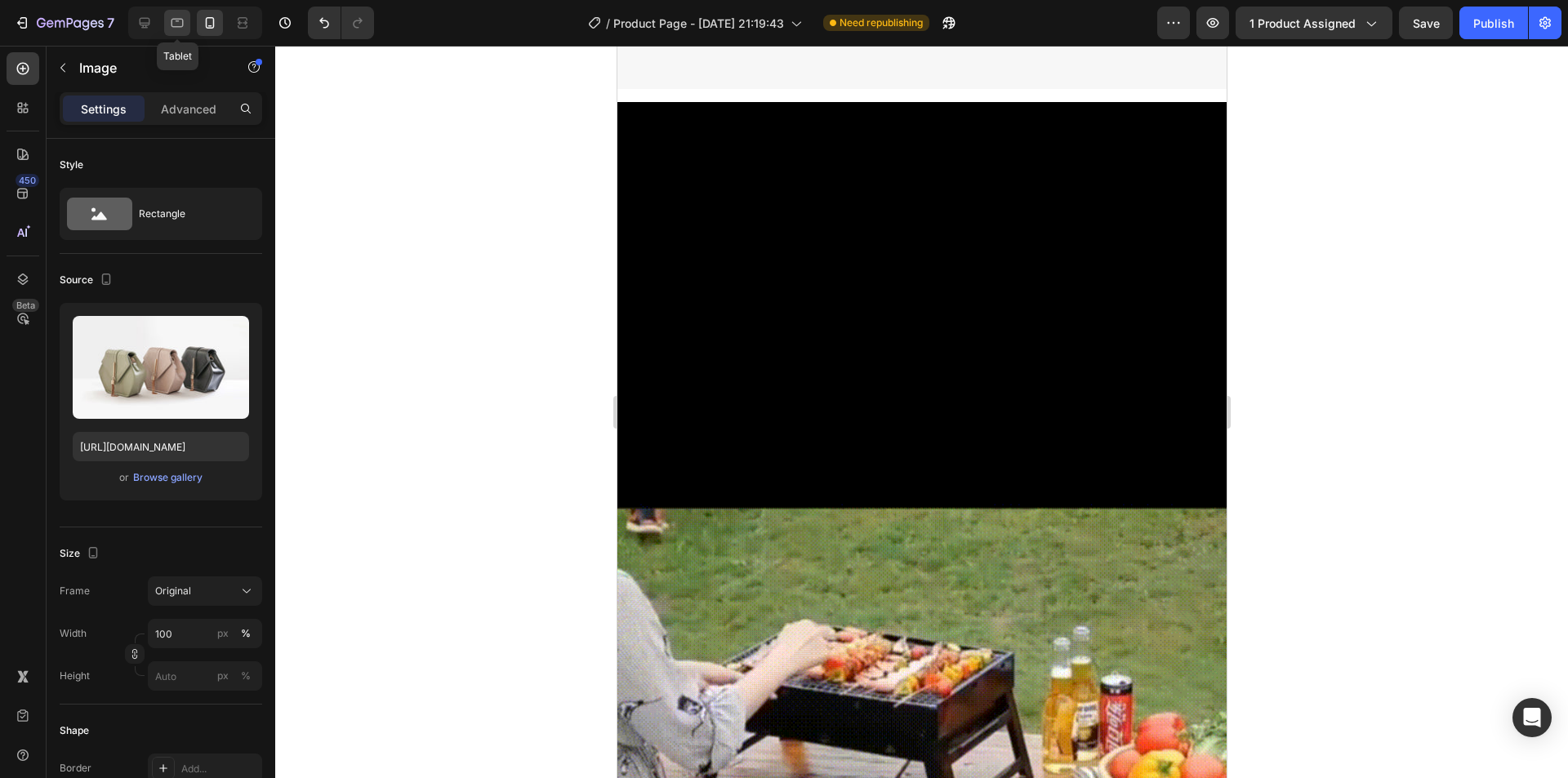
scroll to position [1549, 0]
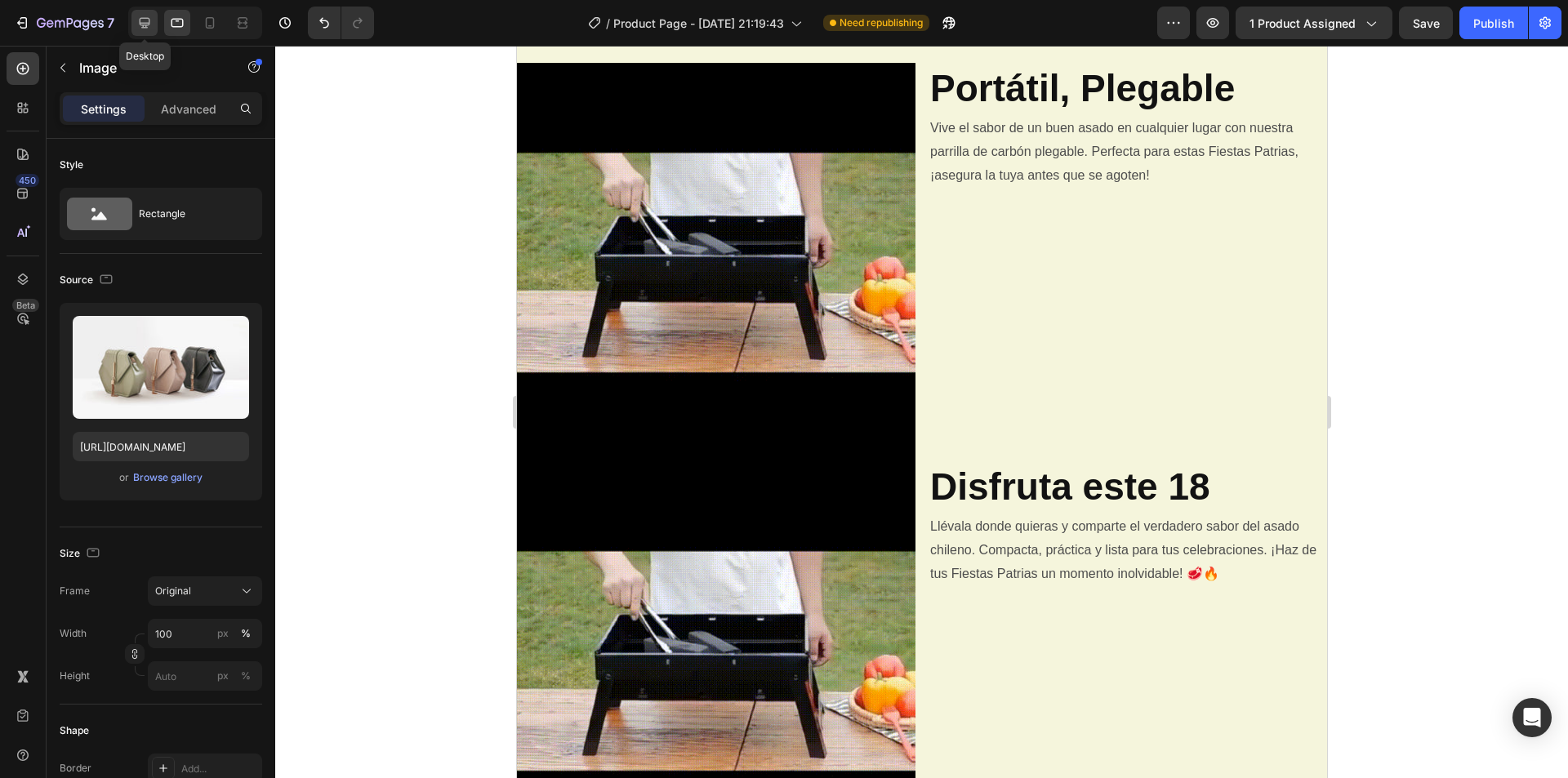
click at [134, 28] on div at bounding box center [145, 23] width 26 height 26
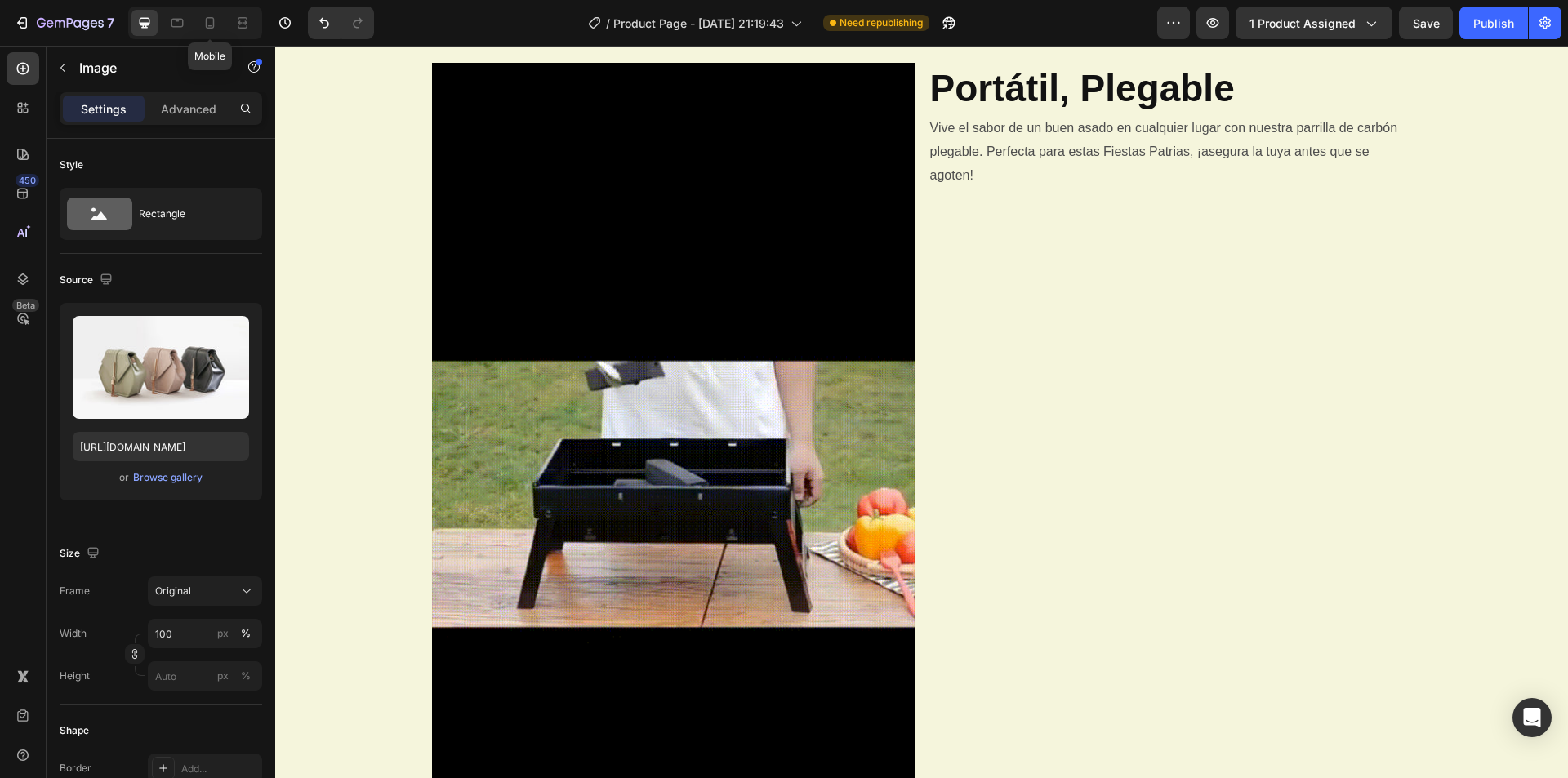
click at [266, 18] on div "7 Mobile" at bounding box center [194, 23] width 387 height 33
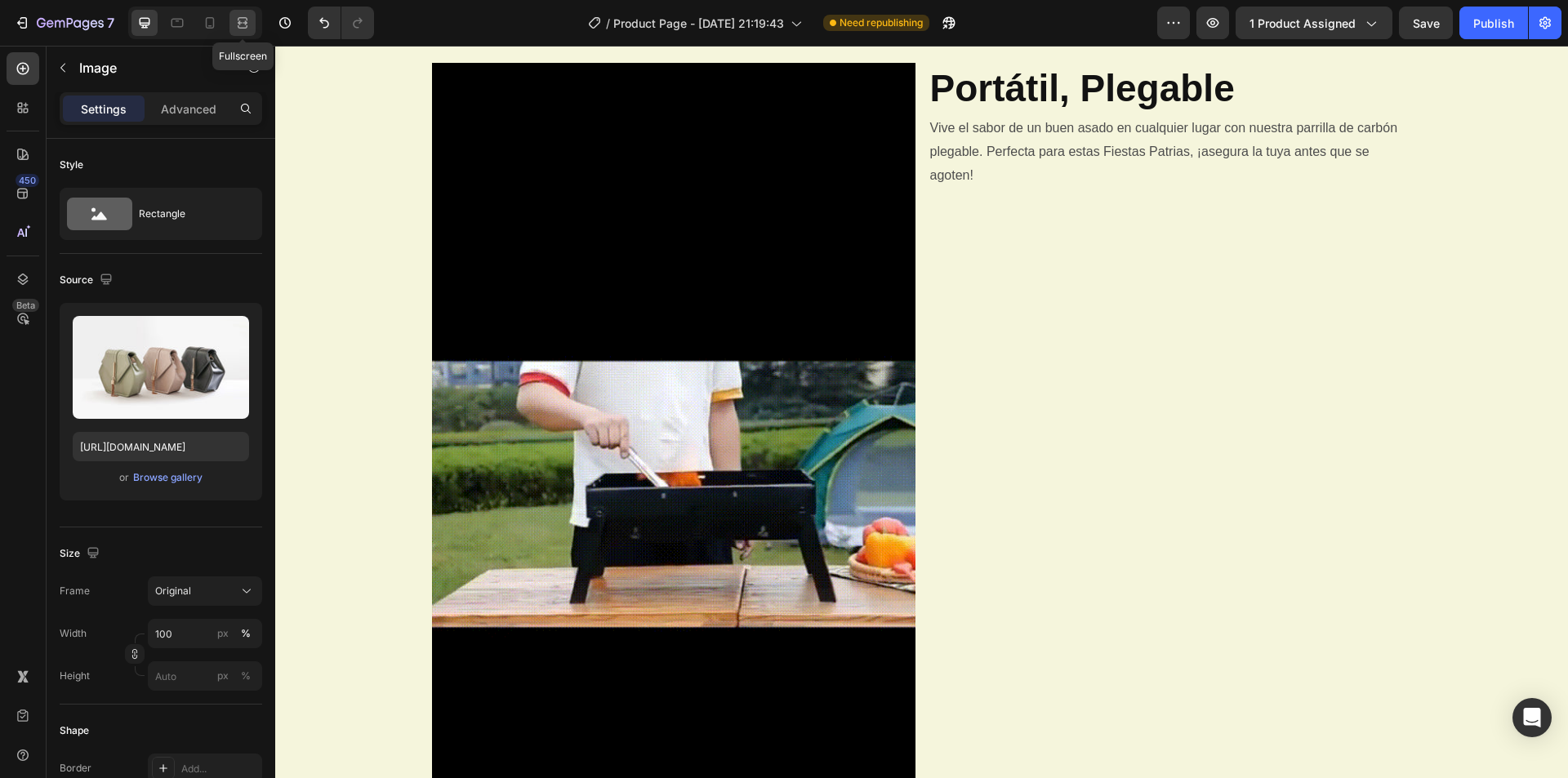
click at [245, 22] on icon at bounding box center [243, 23] width 16 height 16
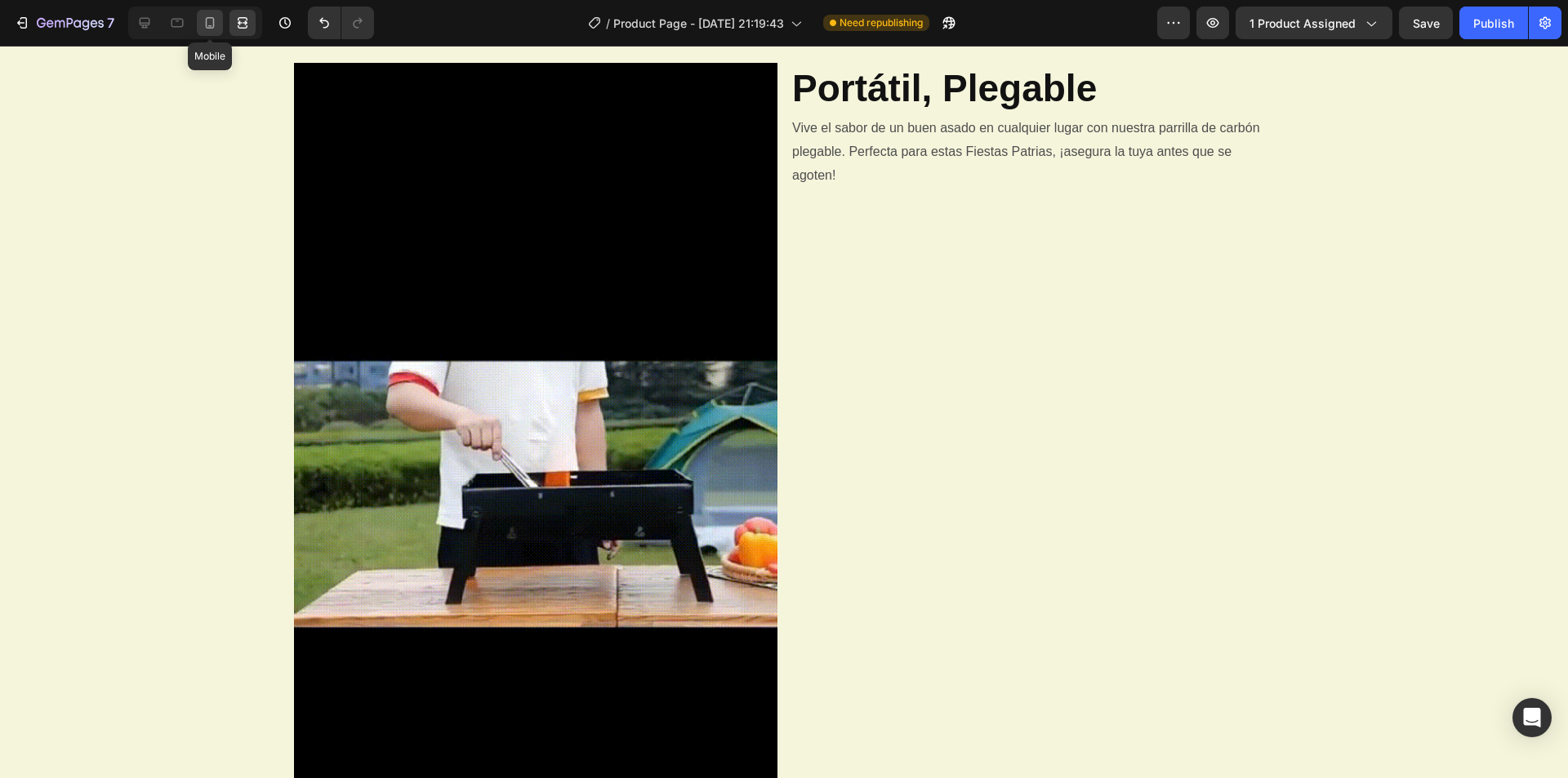
click at [205, 25] on icon at bounding box center [210, 23] width 9 height 12
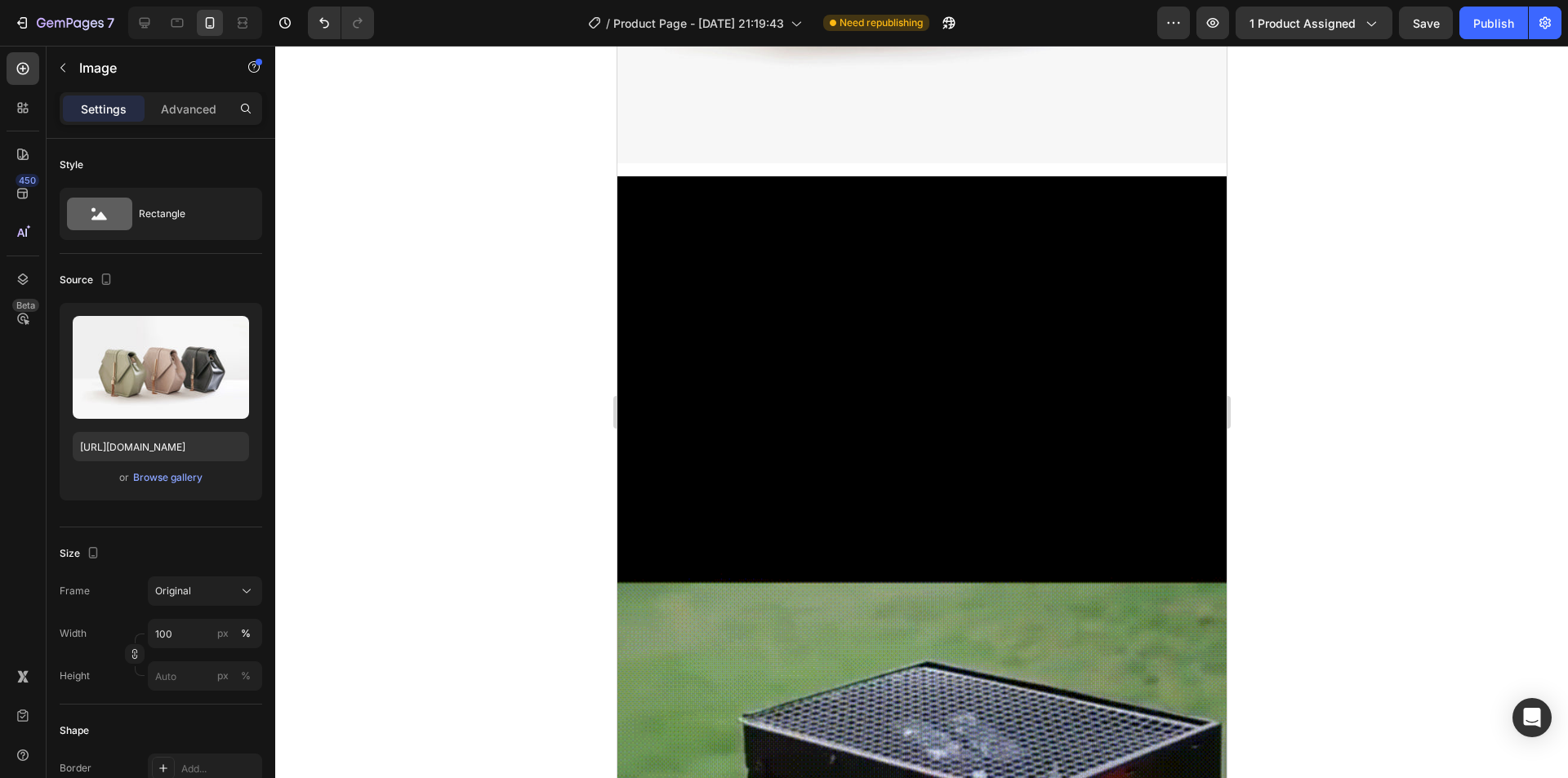
scroll to position [808, 0]
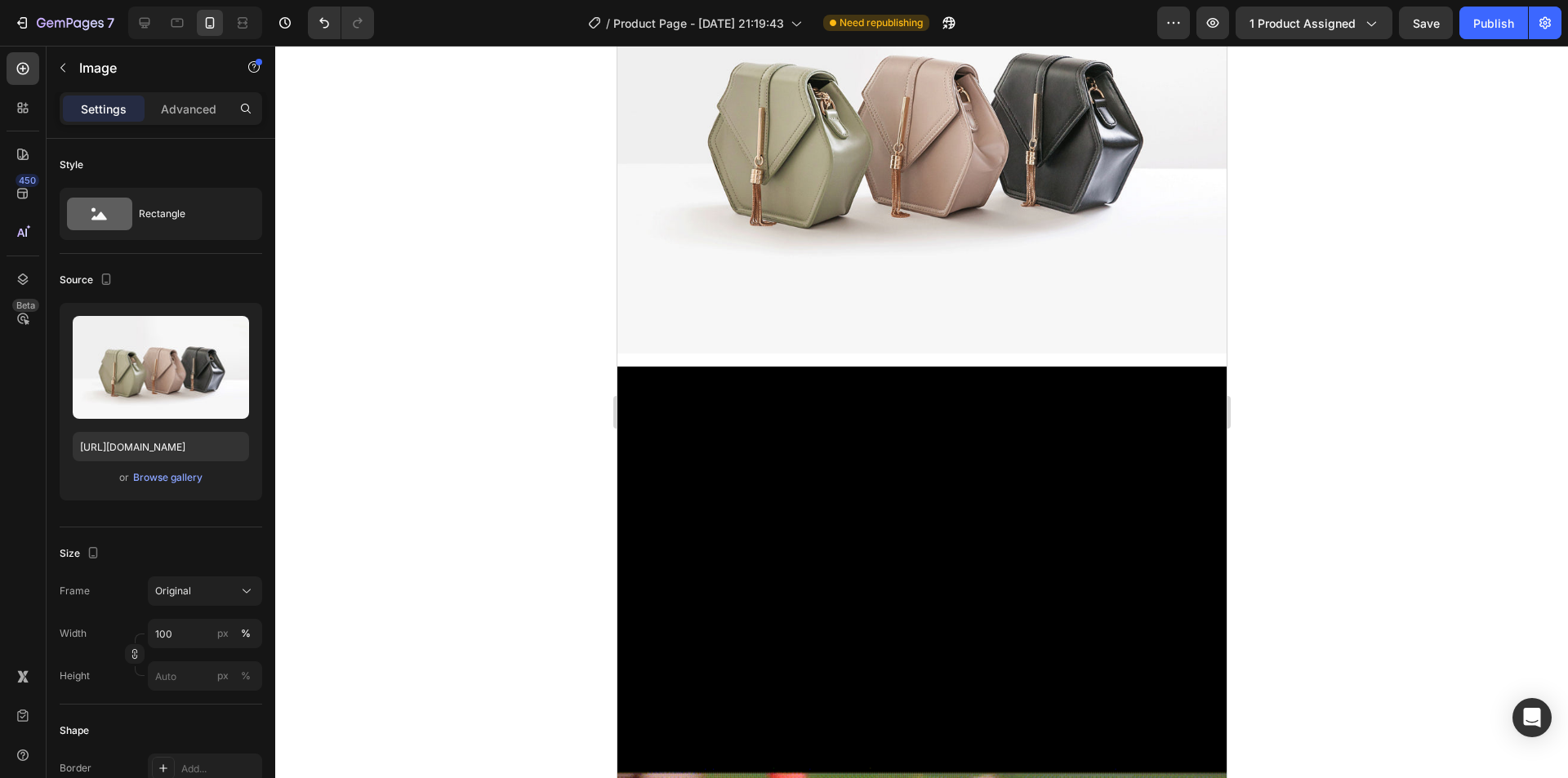
click at [192, 26] on div at bounding box center [195, 23] width 134 height 33
click at [175, 25] on icon at bounding box center [177, 23] width 16 height 16
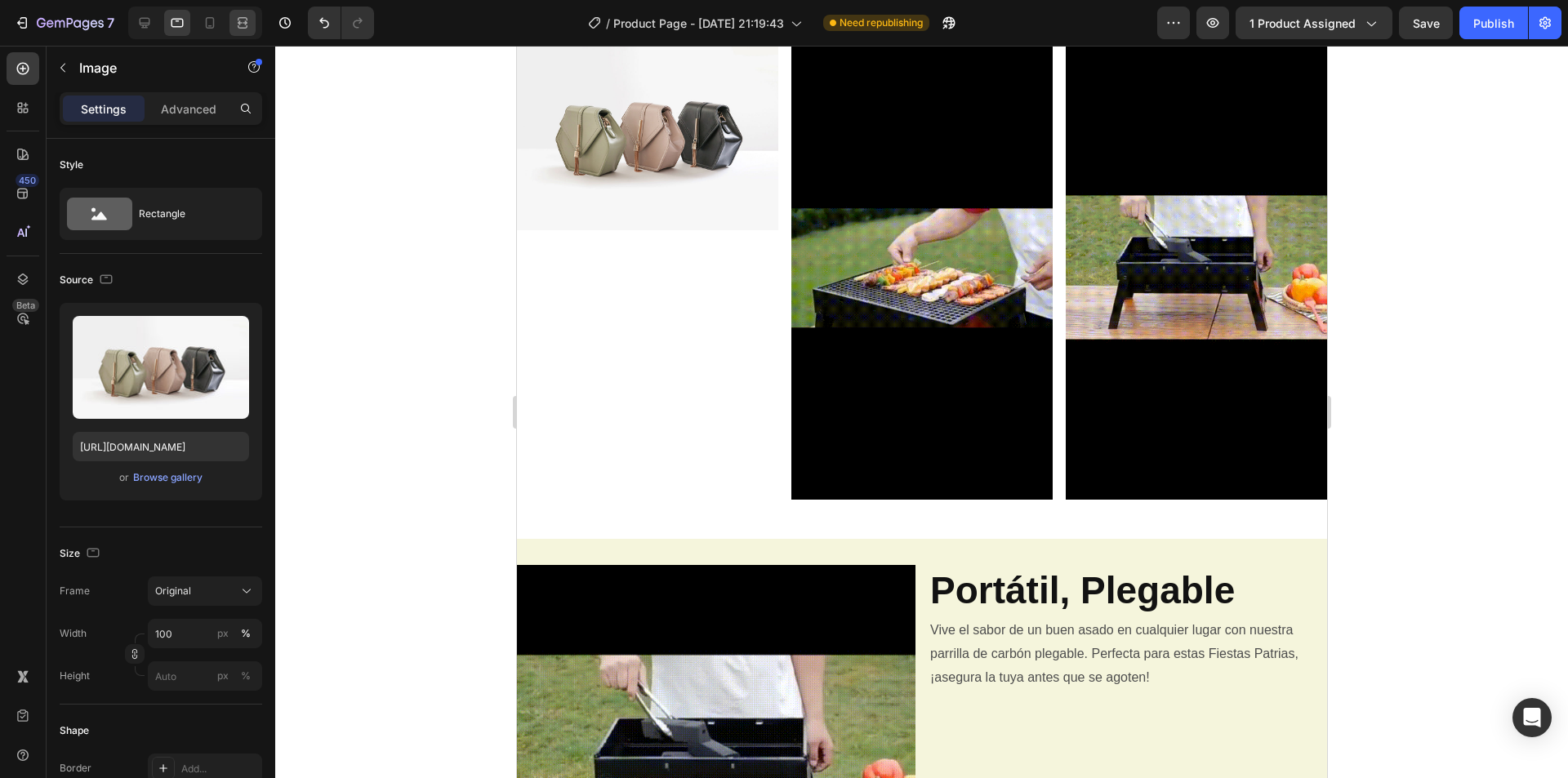
click at [259, 20] on div at bounding box center [195, 23] width 134 height 33
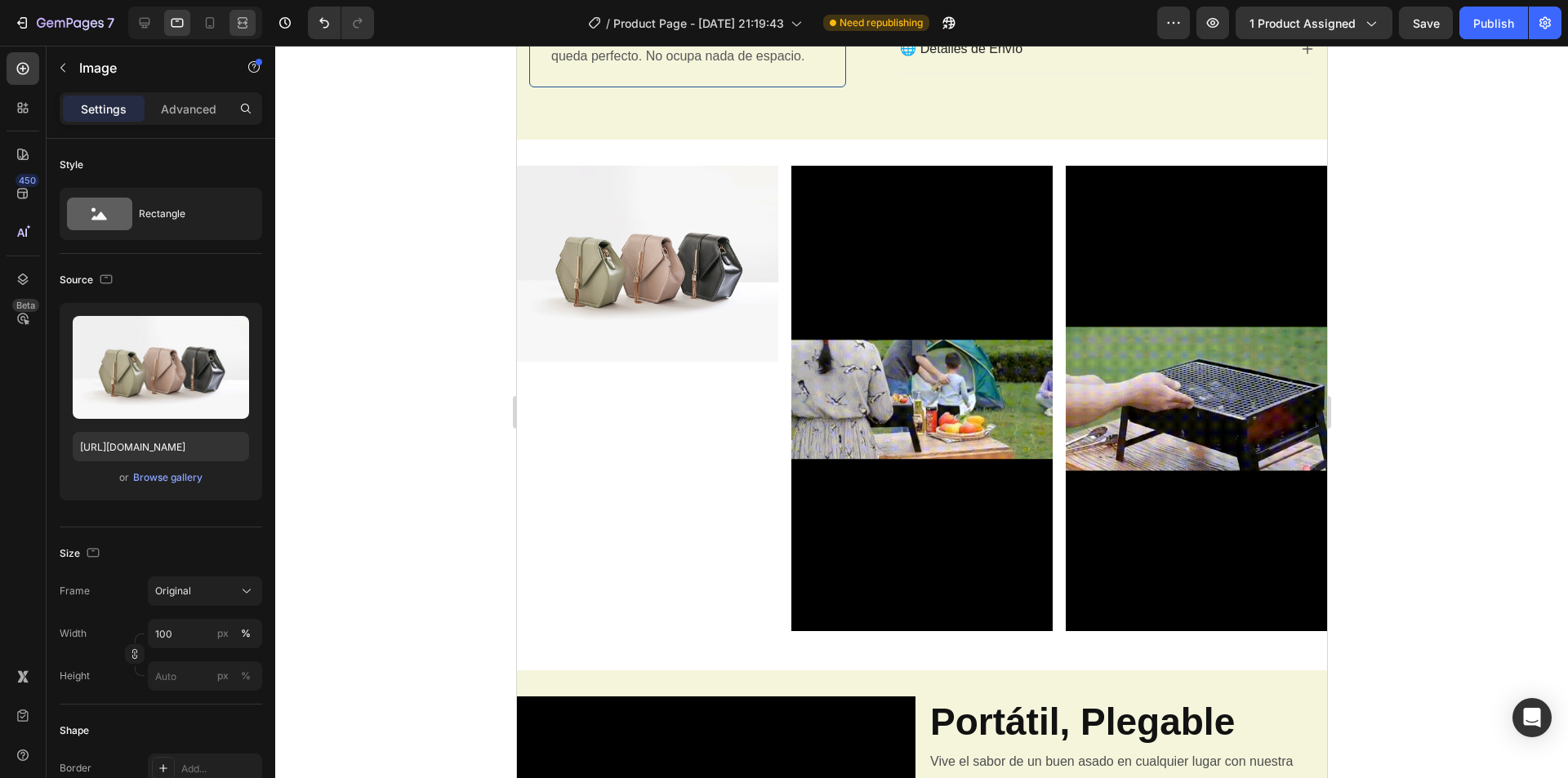
click at [247, 24] on icon at bounding box center [243, 23] width 16 height 16
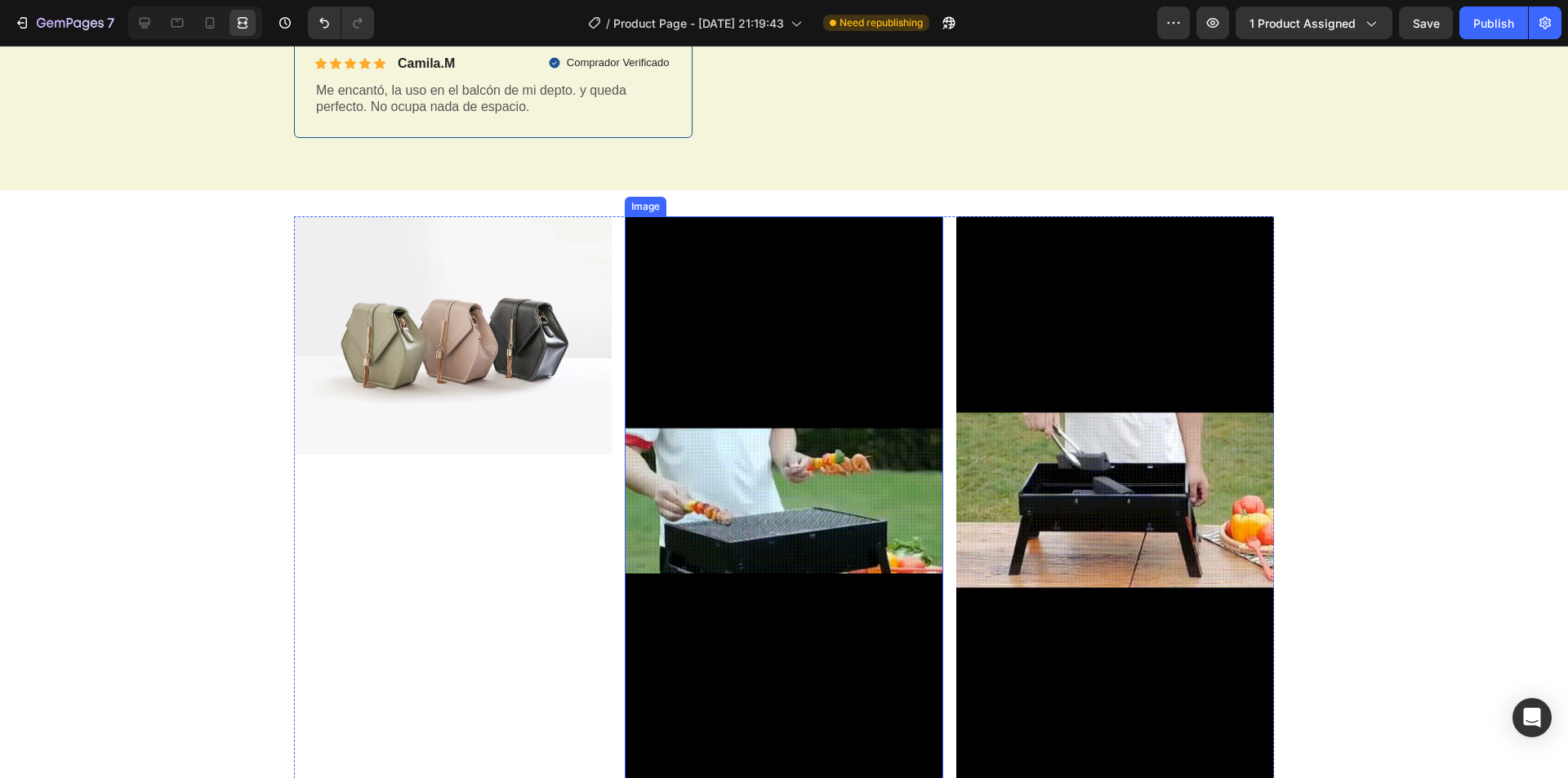
scroll to position [679, 0]
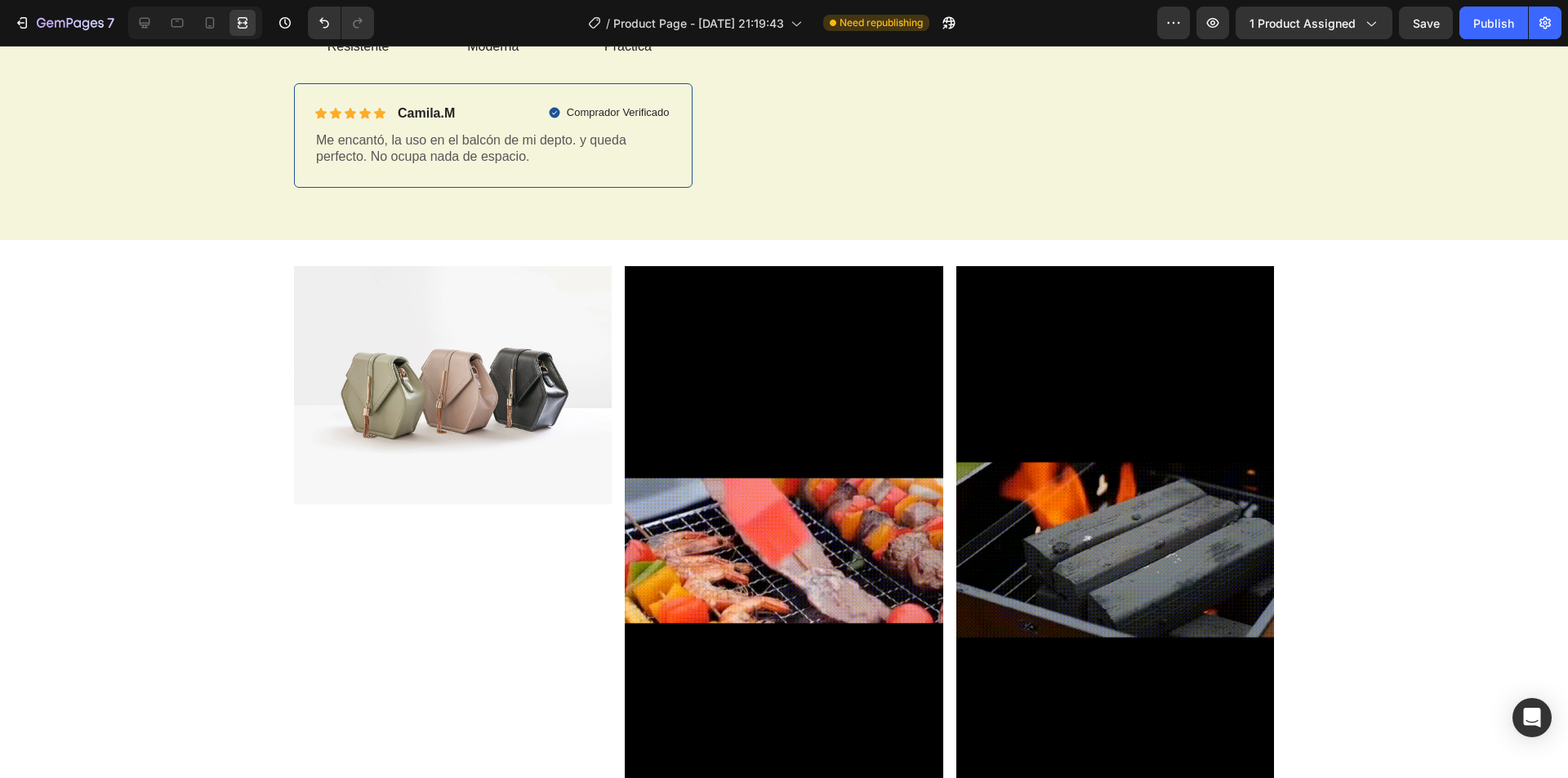
click at [436, 396] on img at bounding box center [452, 385] width 317 height 238
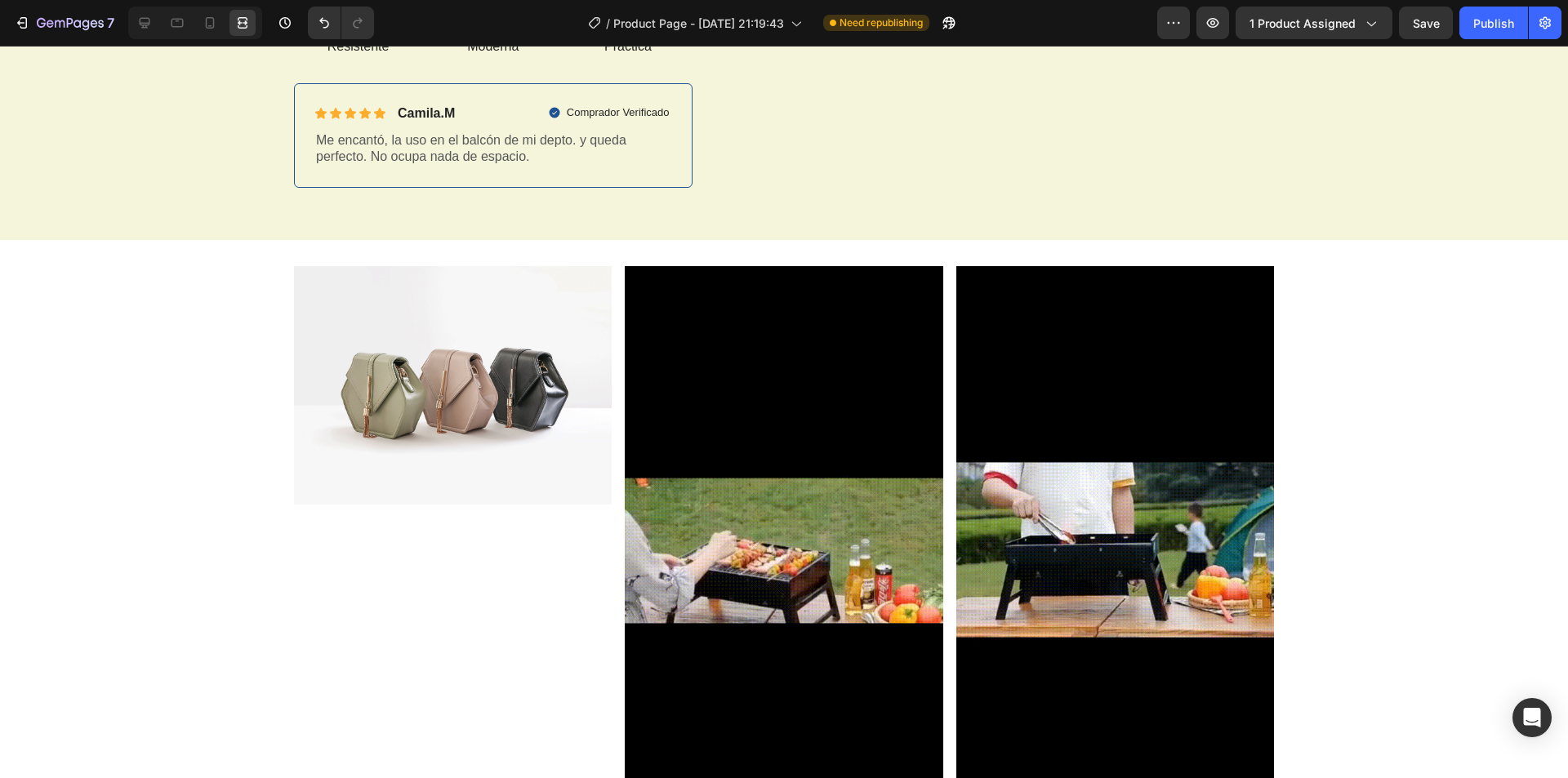
click at [500, 471] on img at bounding box center [452, 385] width 317 height 238
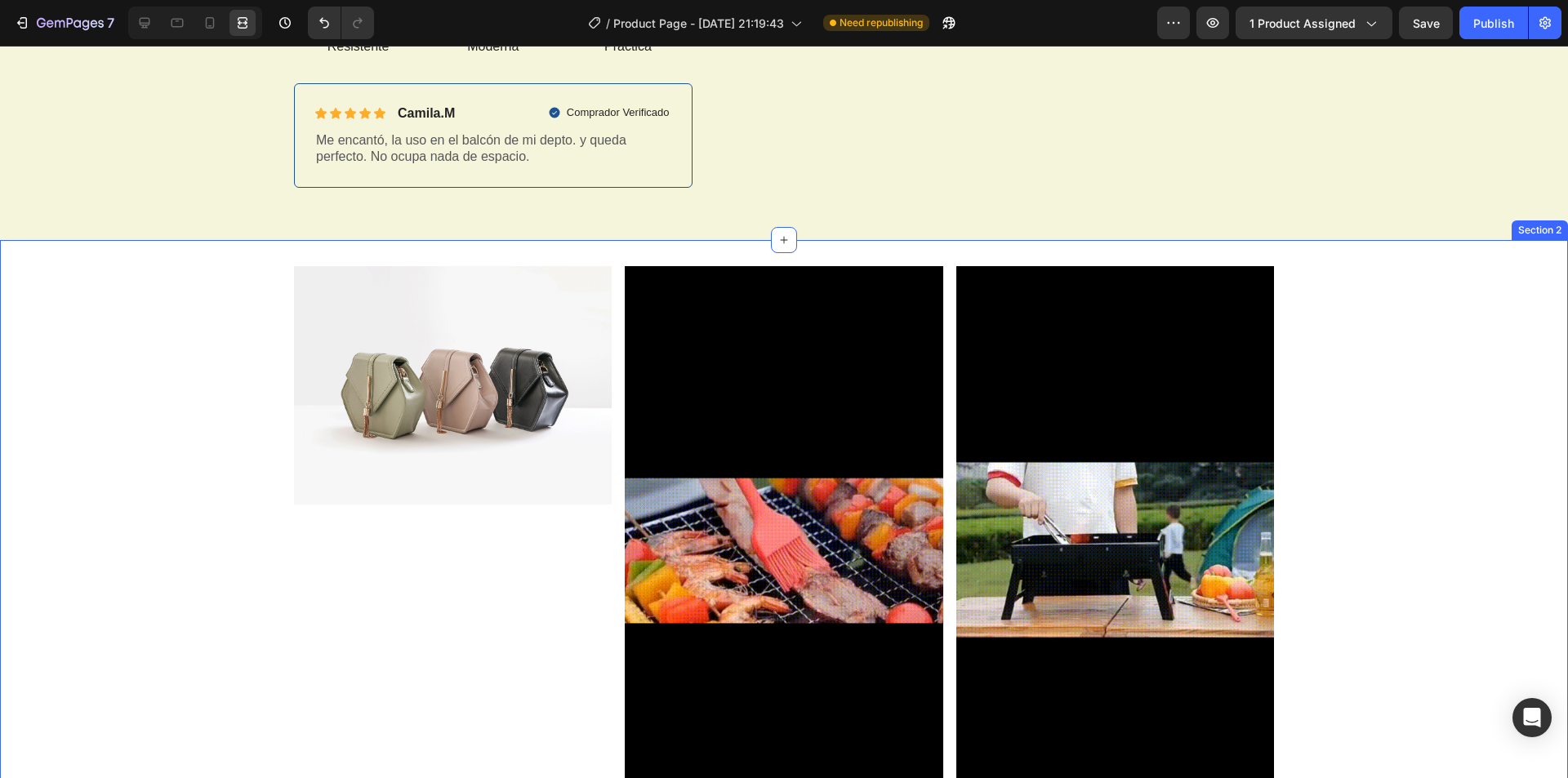
click at [136, 349] on div "Image Image Image Row" at bounding box center [784, 556] width 1568 height 580
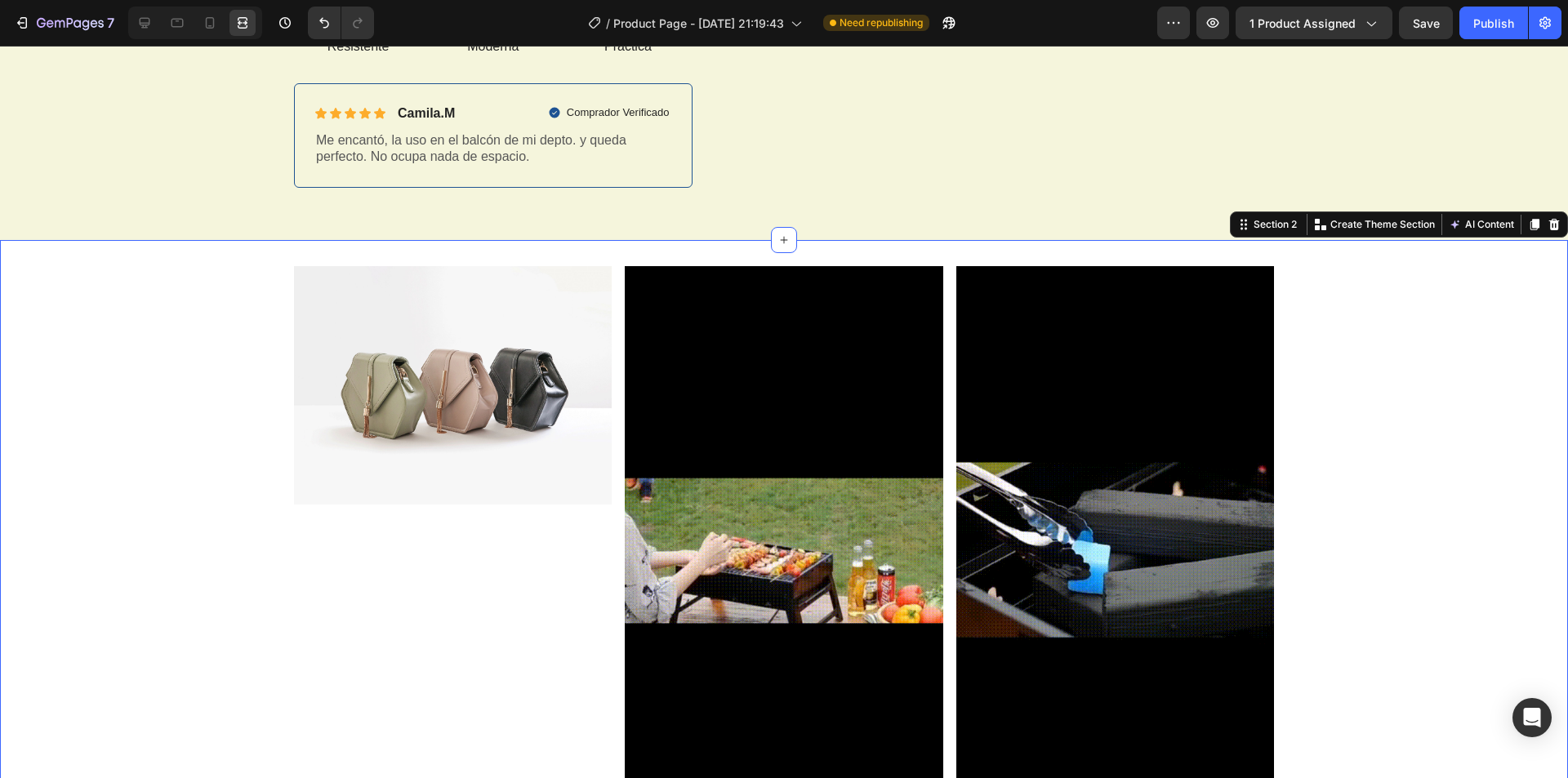
click at [411, 387] on img at bounding box center [452, 385] width 317 height 238
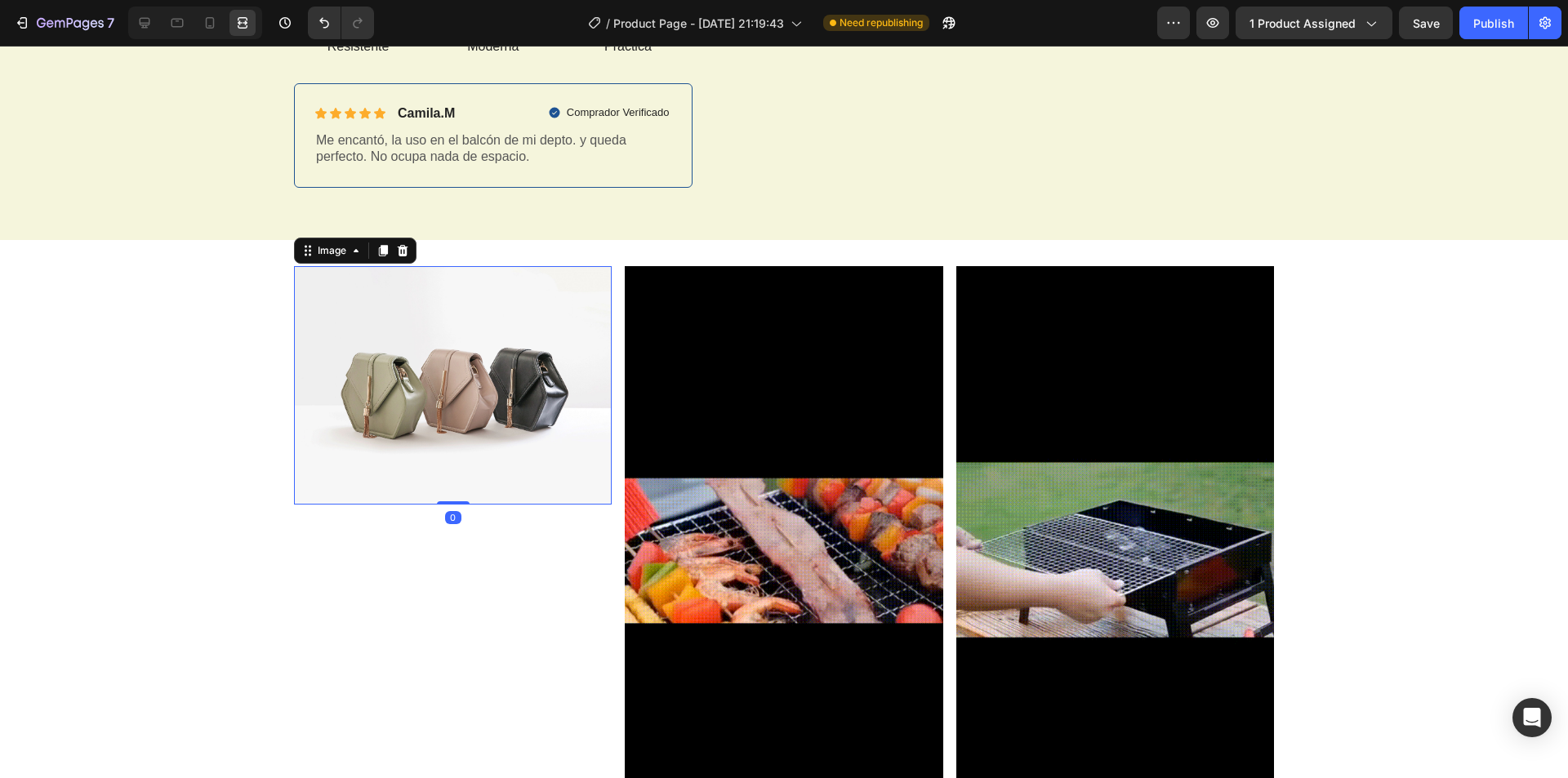
click at [459, 329] on img at bounding box center [452, 385] width 317 height 238
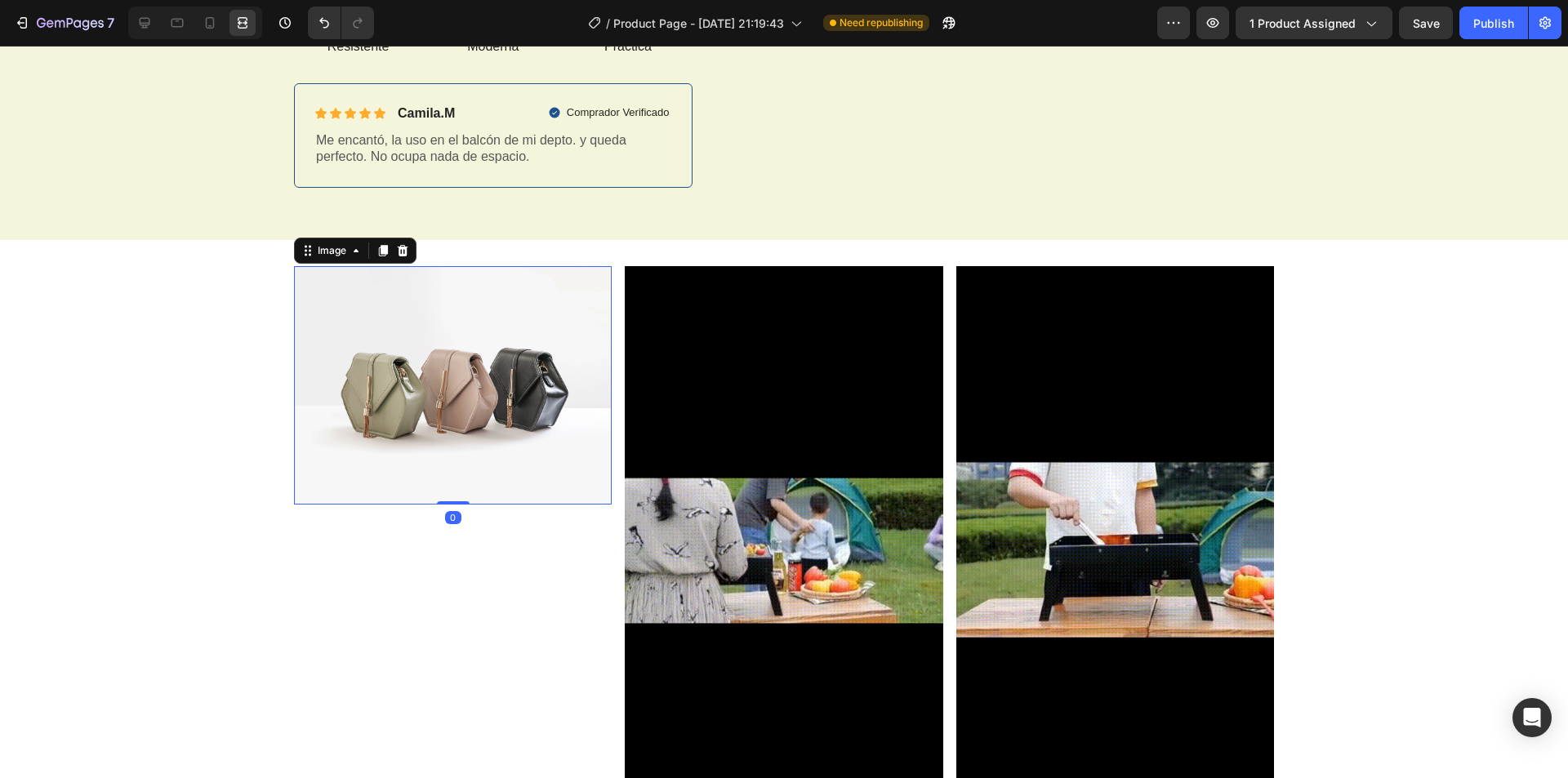
click at [459, 329] on img at bounding box center [452, 385] width 317 height 238
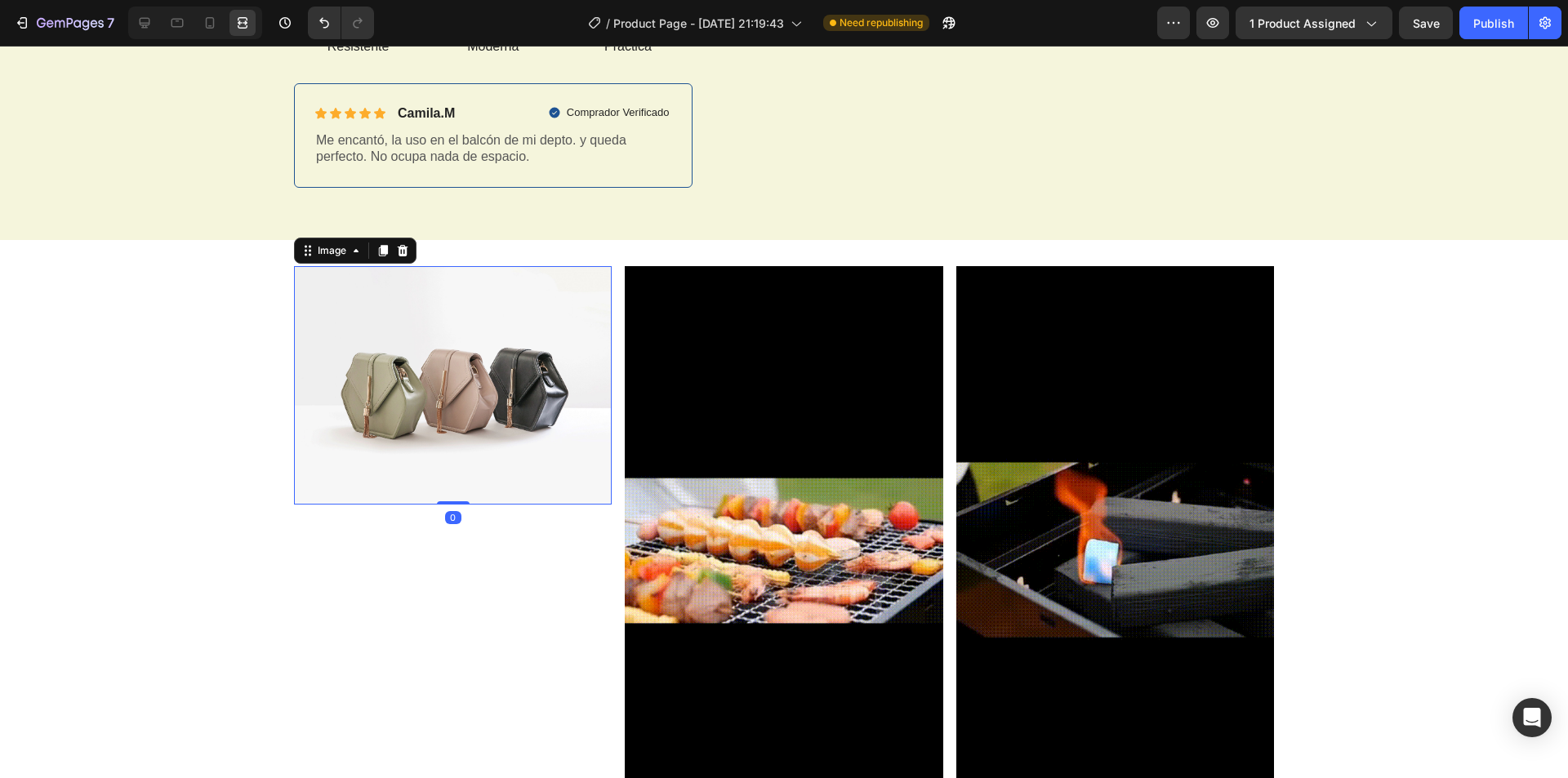
click at [459, 329] on img at bounding box center [452, 385] width 317 height 238
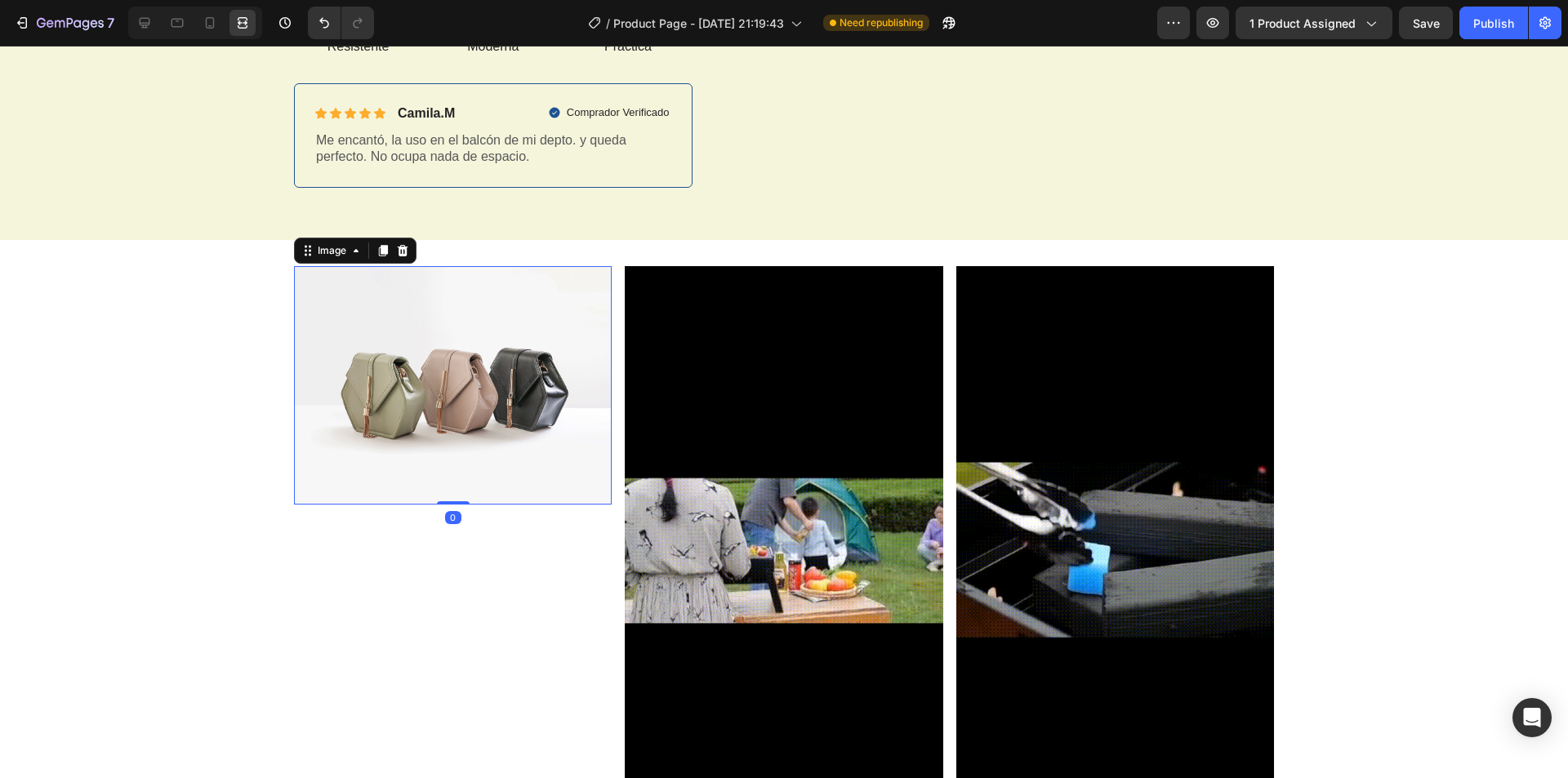
click at [459, 329] on img at bounding box center [452, 385] width 317 height 238
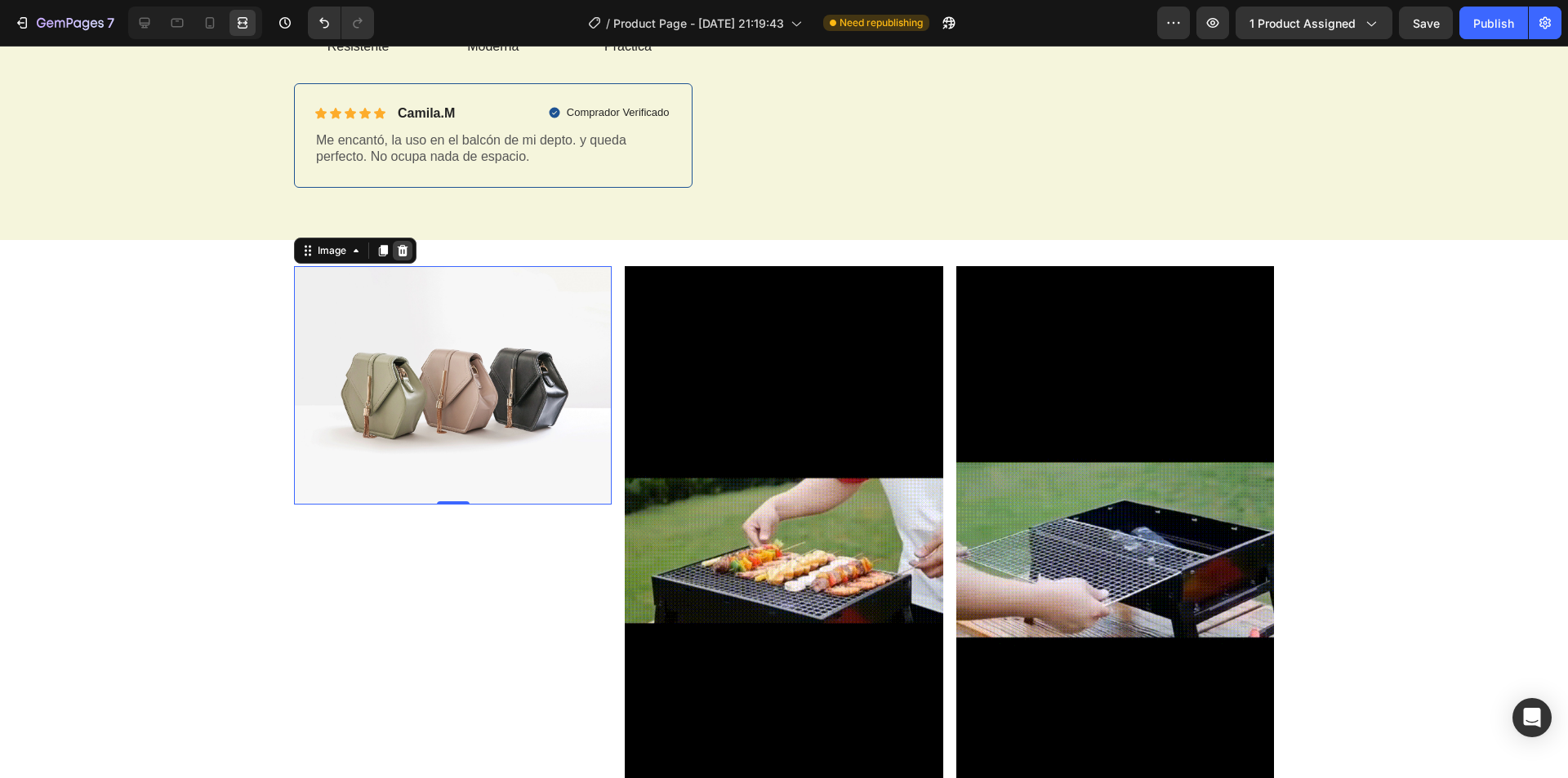
click at [397, 250] on icon at bounding box center [403, 251] width 11 height 12
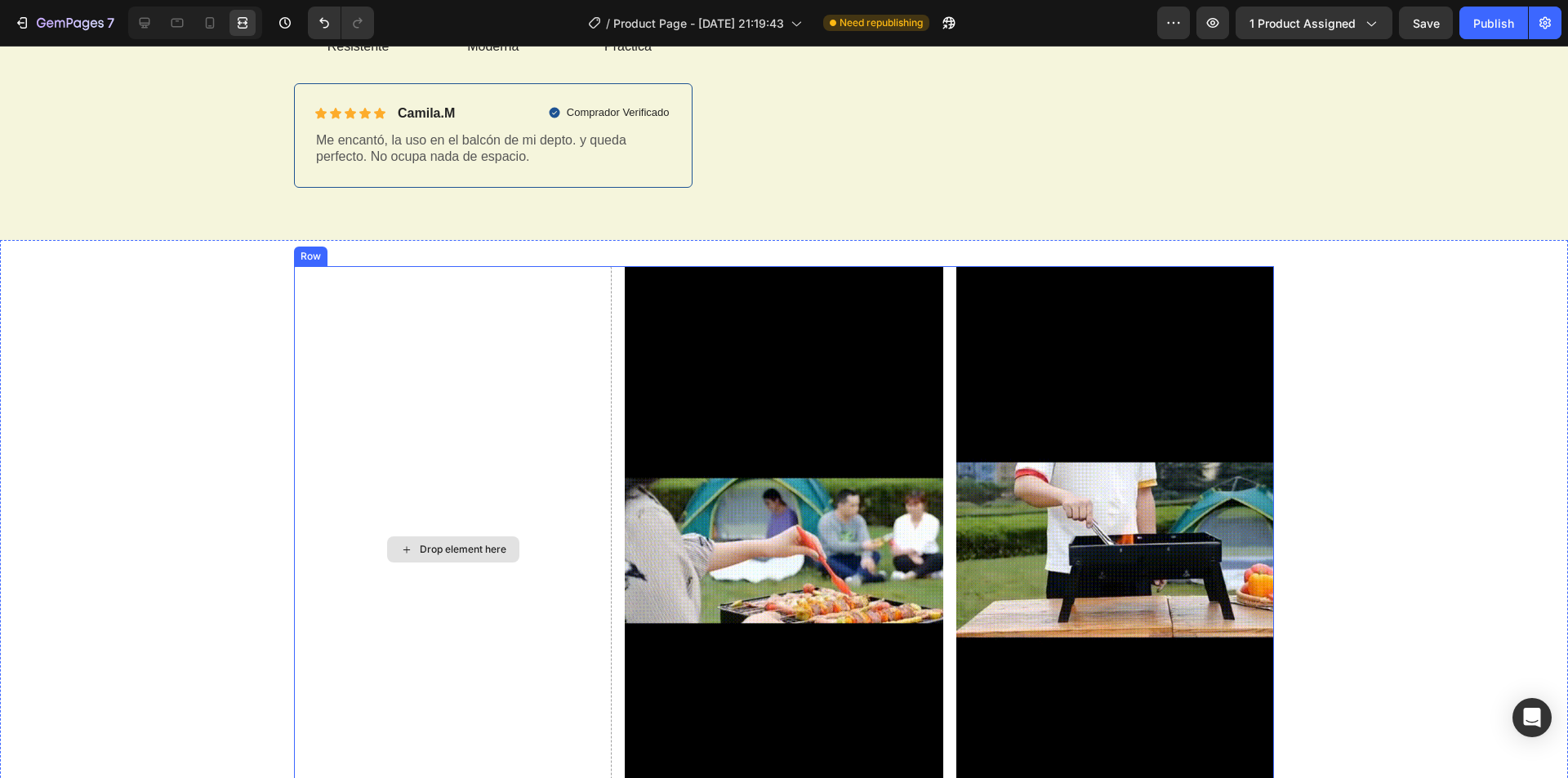
click at [463, 552] on div "Drop element here" at bounding box center [463, 549] width 86 height 13
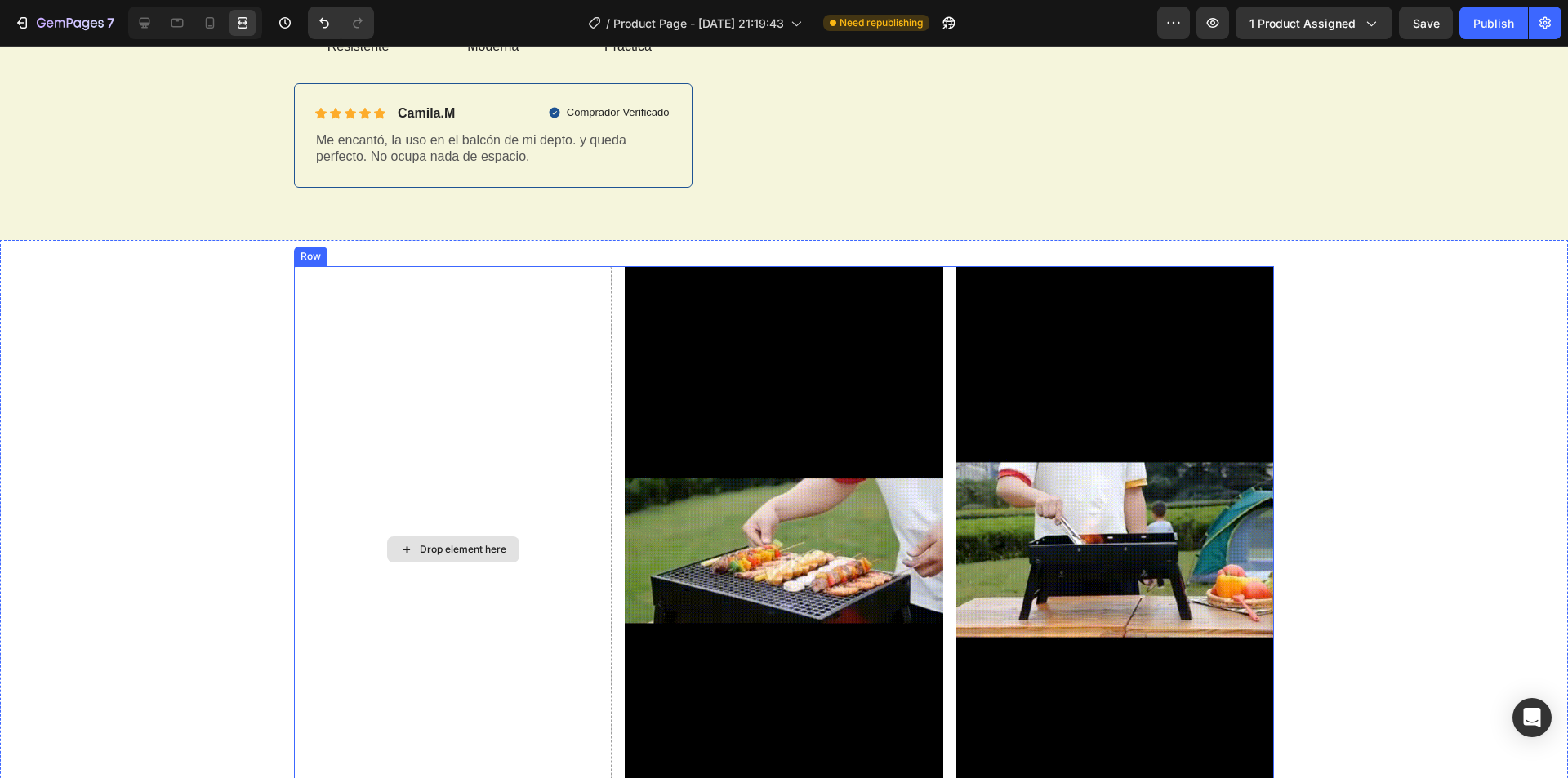
click at [467, 552] on div "Drop element here" at bounding box center [463, 549] width 86 height 13
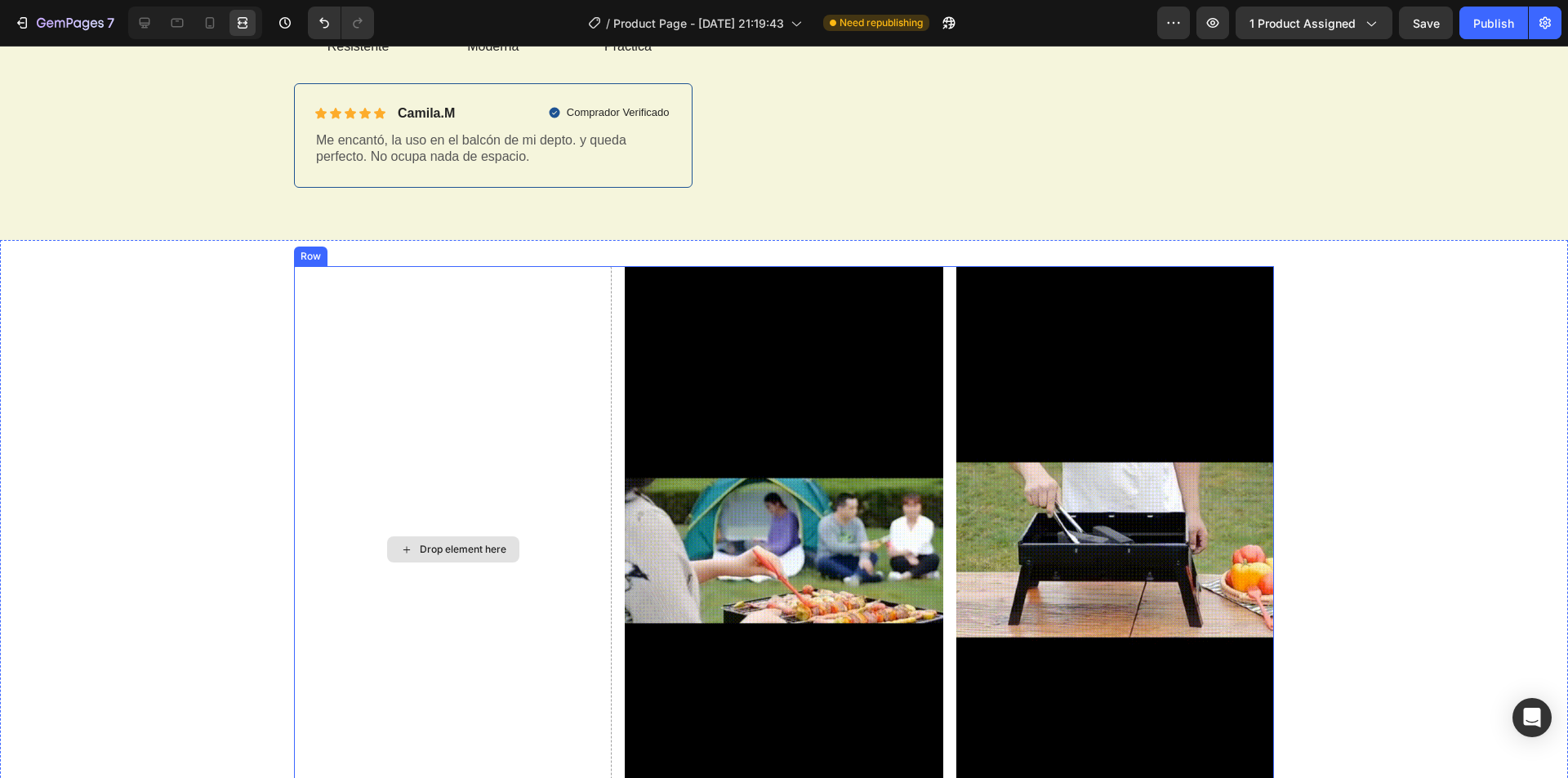
click at [467, 552] on div "Drop element here" at bounding box center [463, 549] width 86 height 13
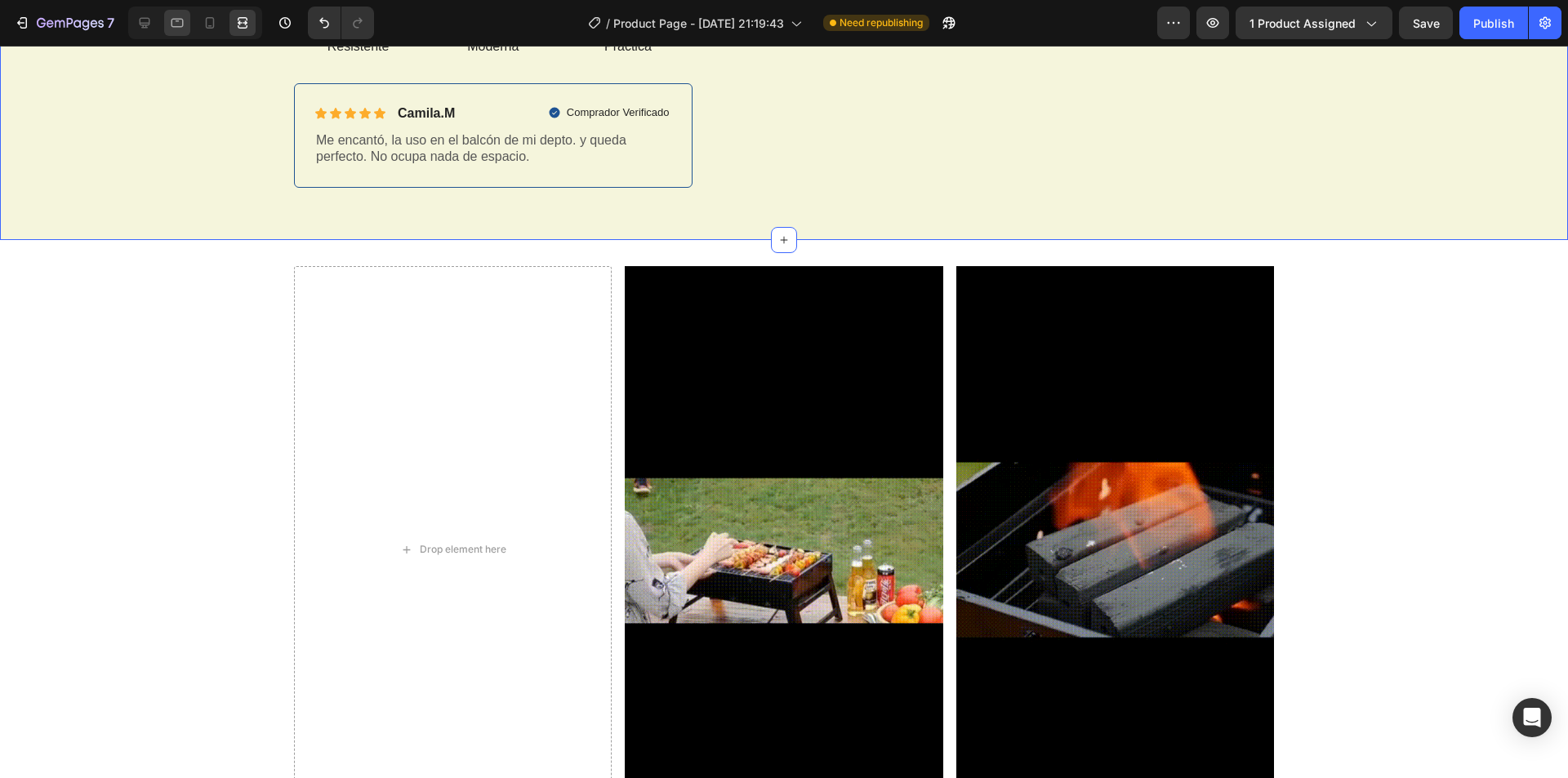
click at [181, 18] on icon at bounding box center [177, 23] width 16 height 16
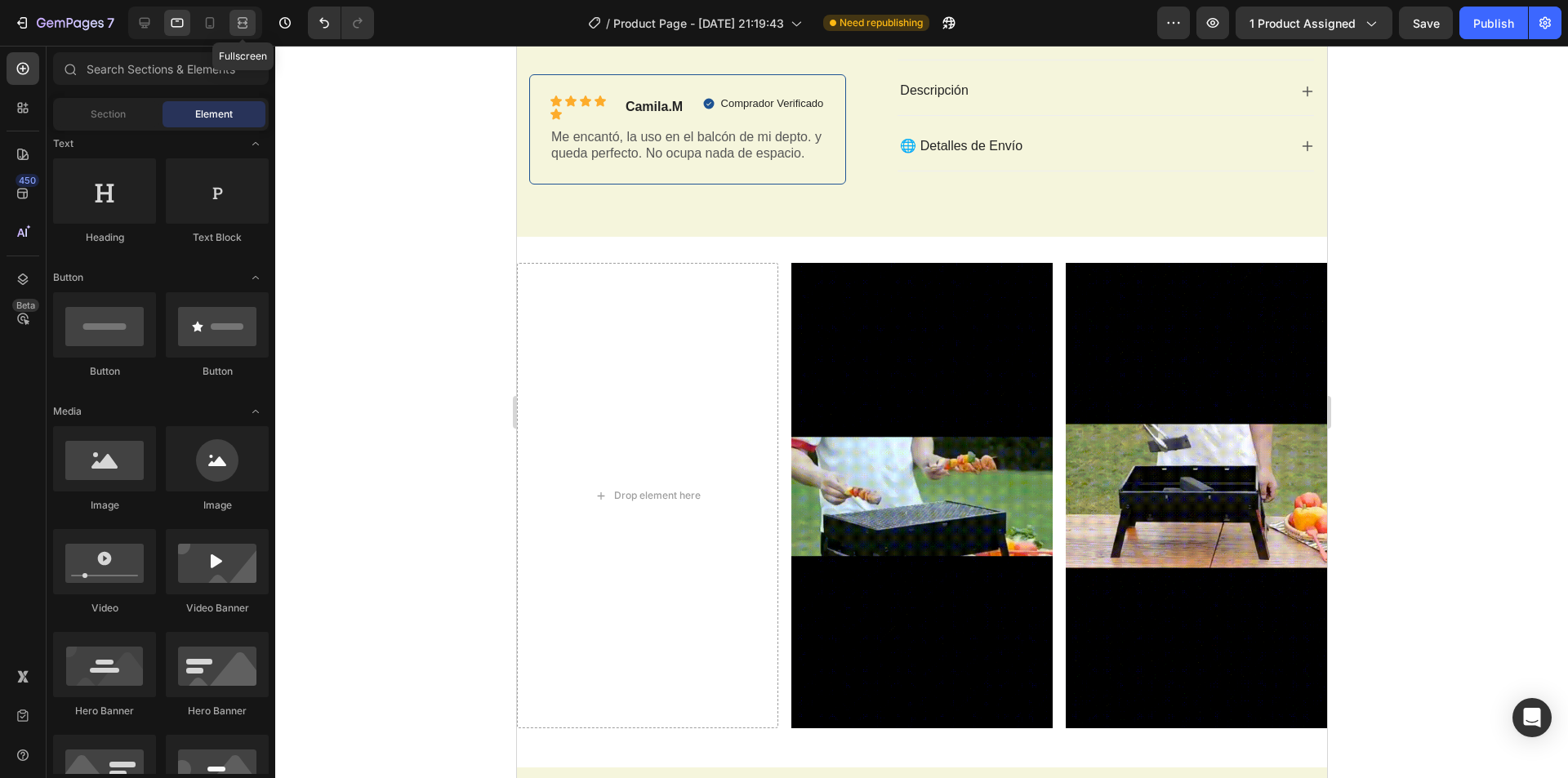
click at [250, 25] on icon at bounding box center [243, 23] width 16 height 16
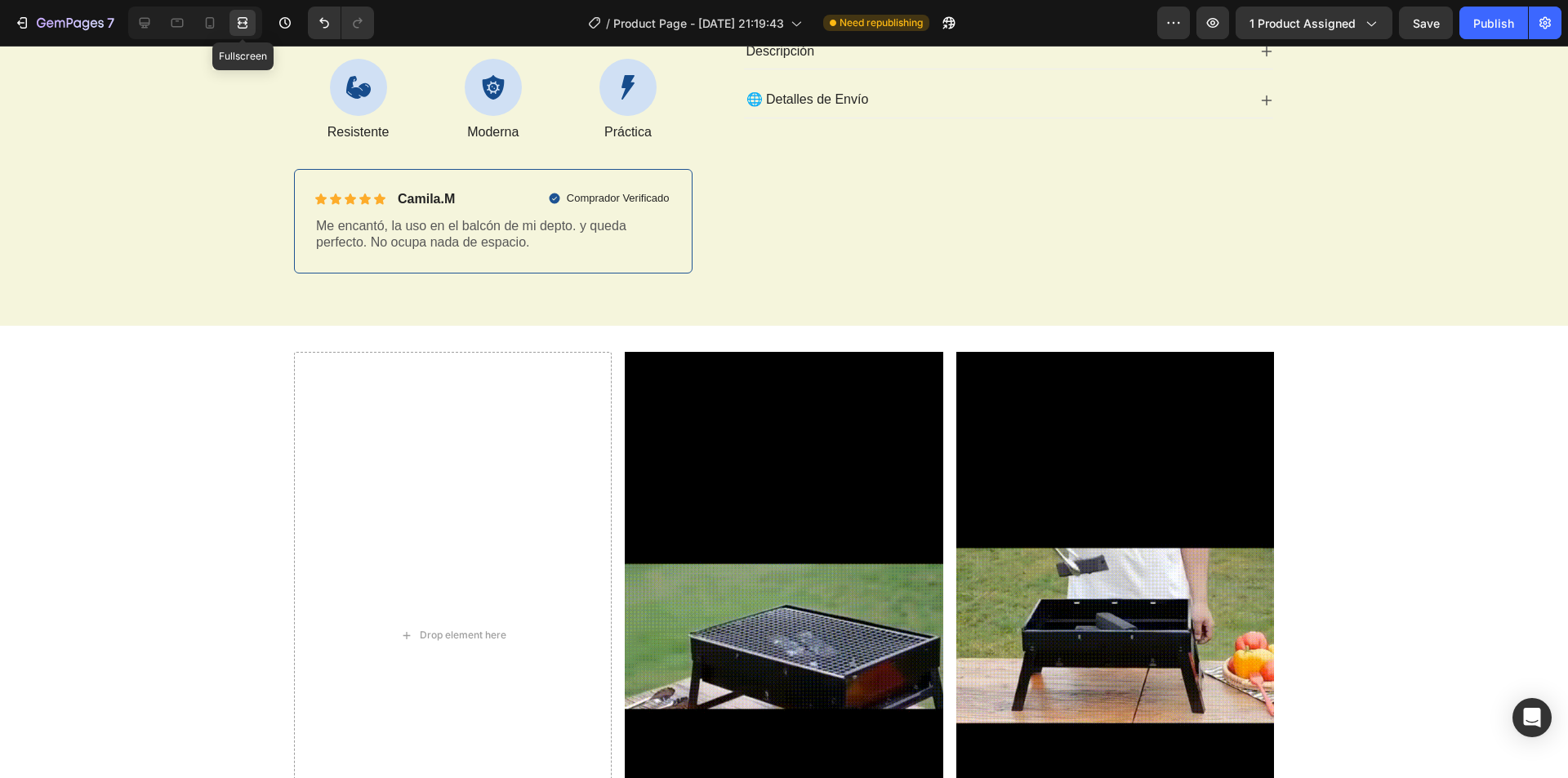
scroll to position [683, 0]
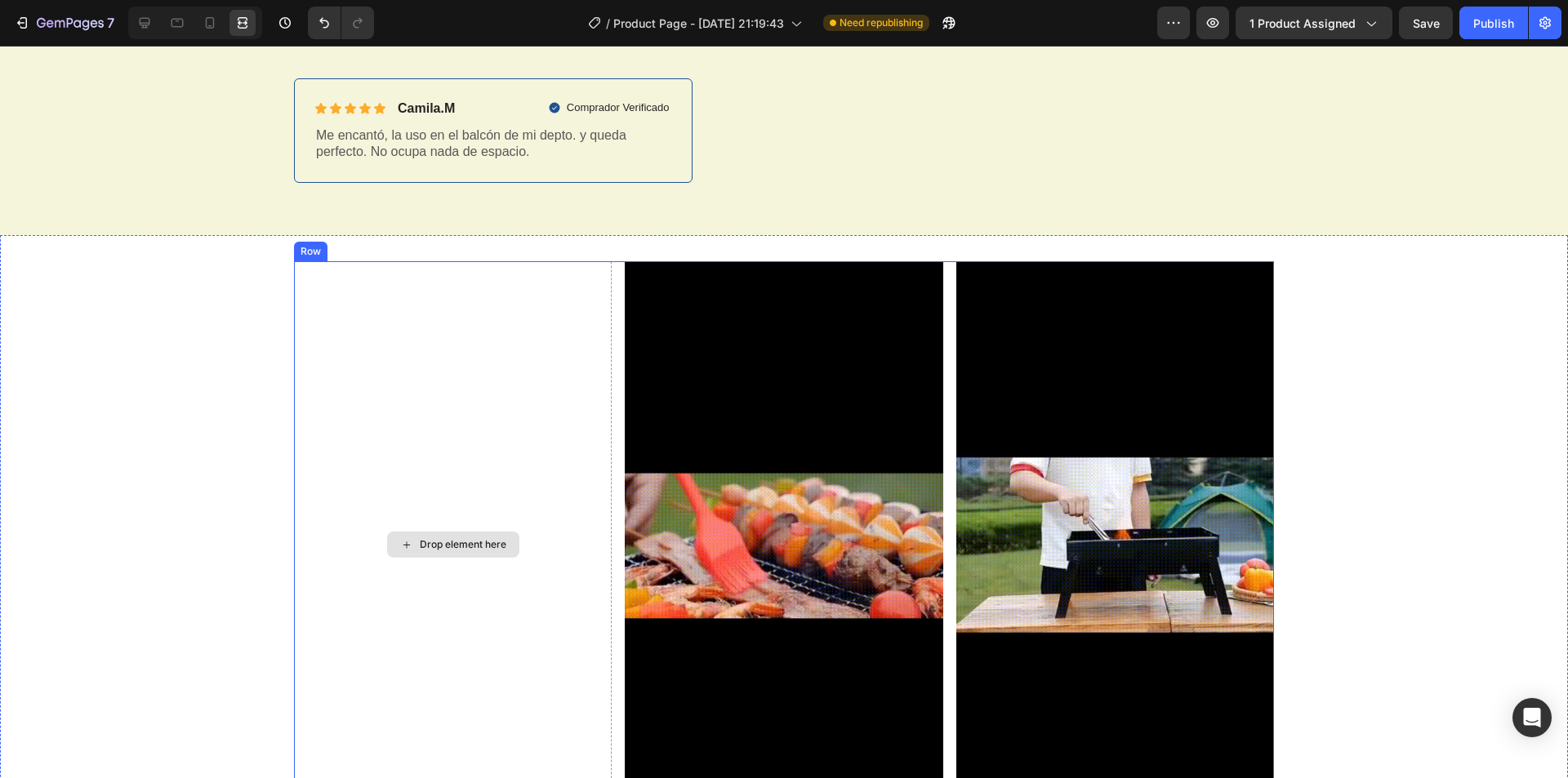
click at [489, 549] on div "Drop element here" at bounding box center [463, 544] width 86 height 13
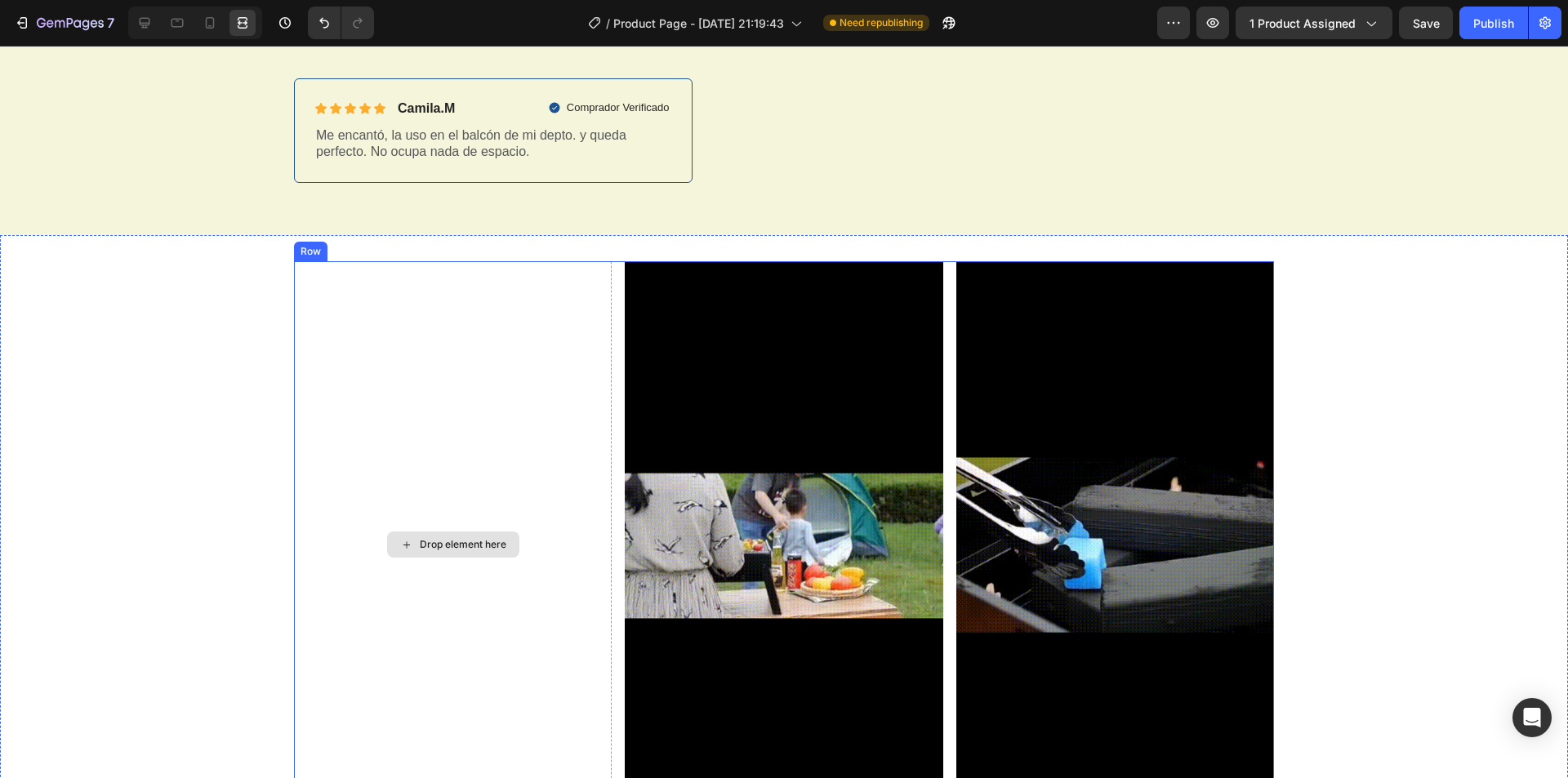
click at [489, 549] on div "Drop element here" at bounding box center [463, 544] width 86 height 13
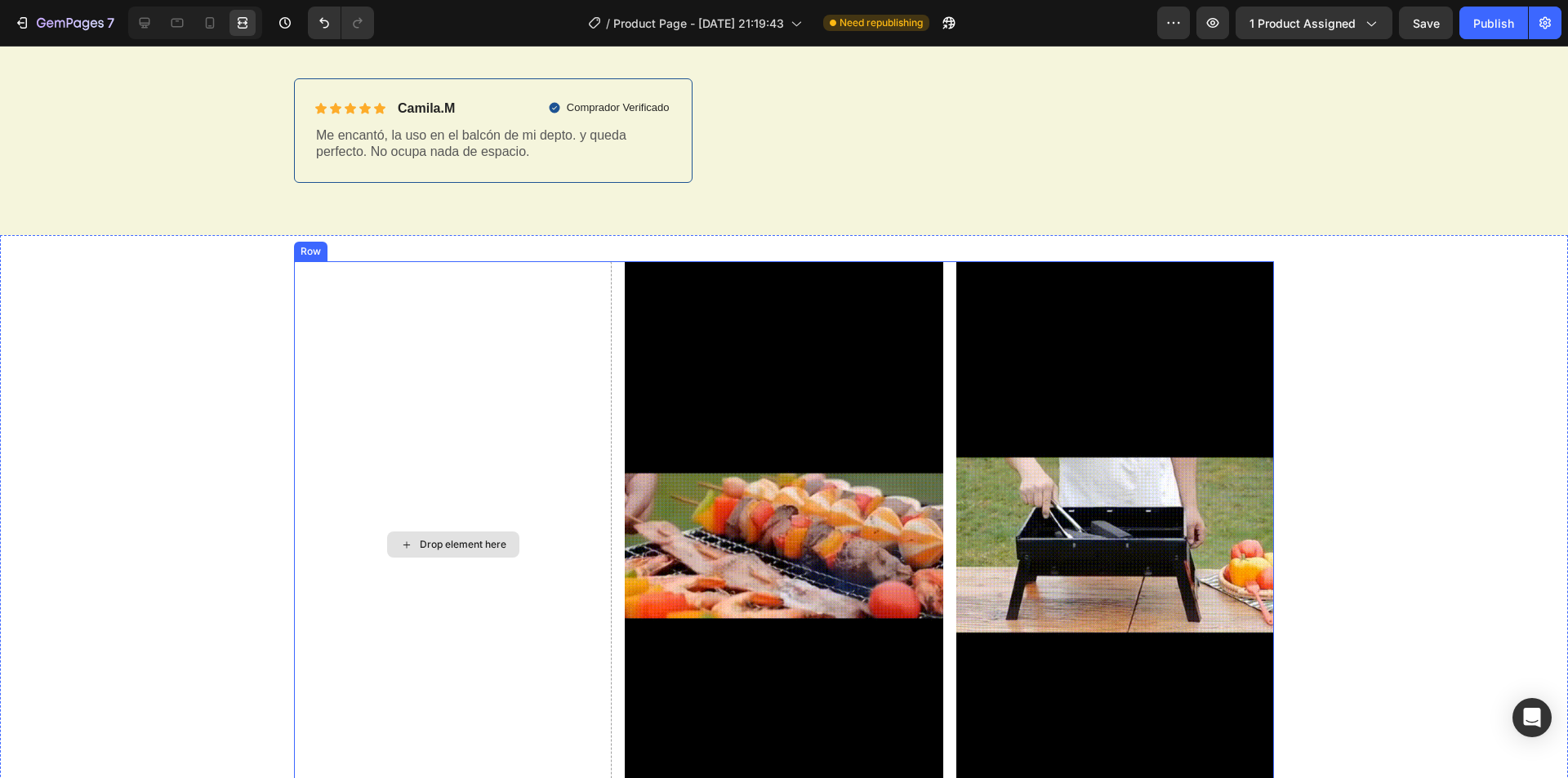
click at [489, 549] on div "Drop element here" at bounding box center [463, 544] width 86 height 13
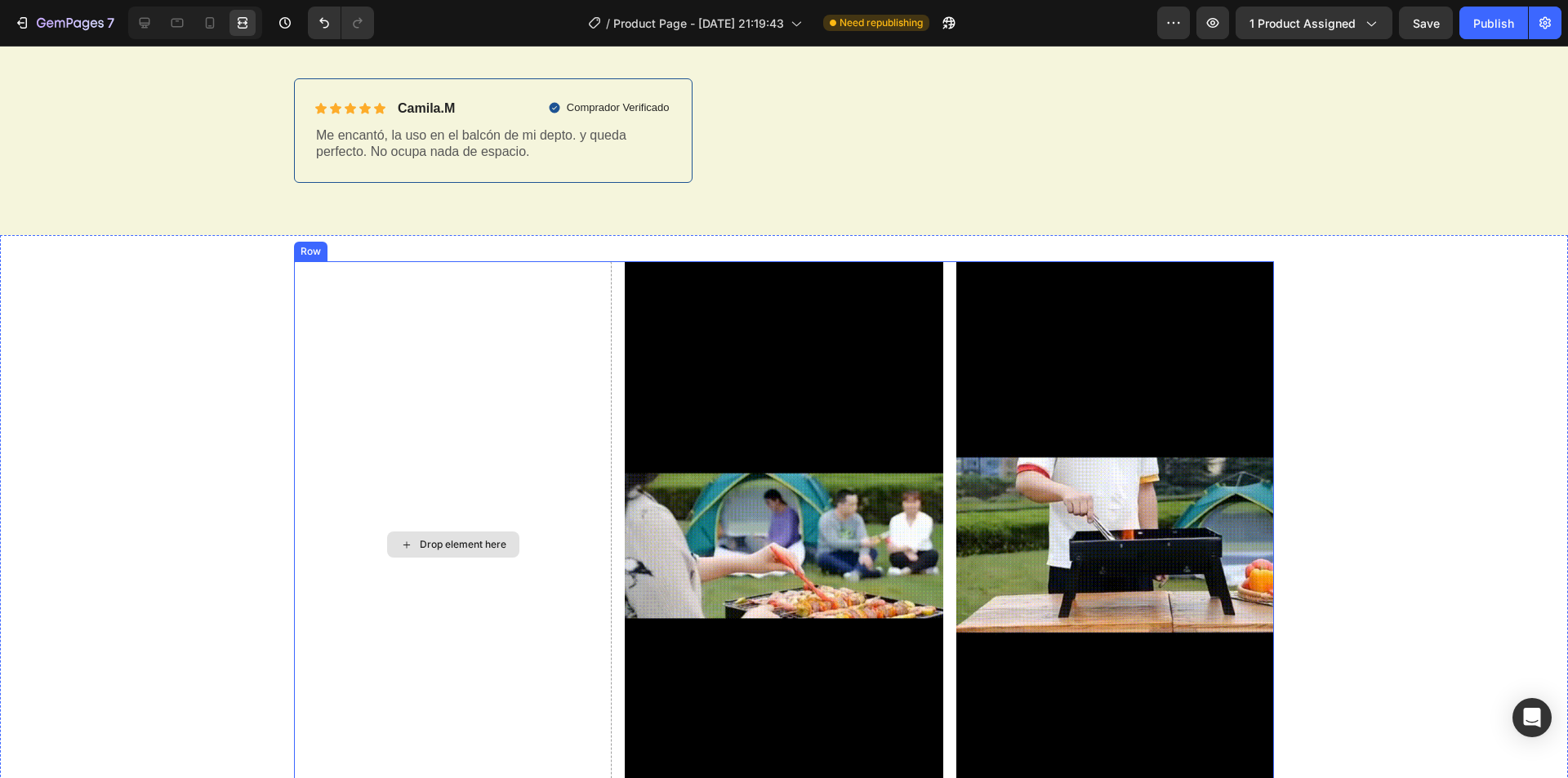
click at [447, 538] on div "Drop element here" at bounding box center [463, 544] width 86 height 13
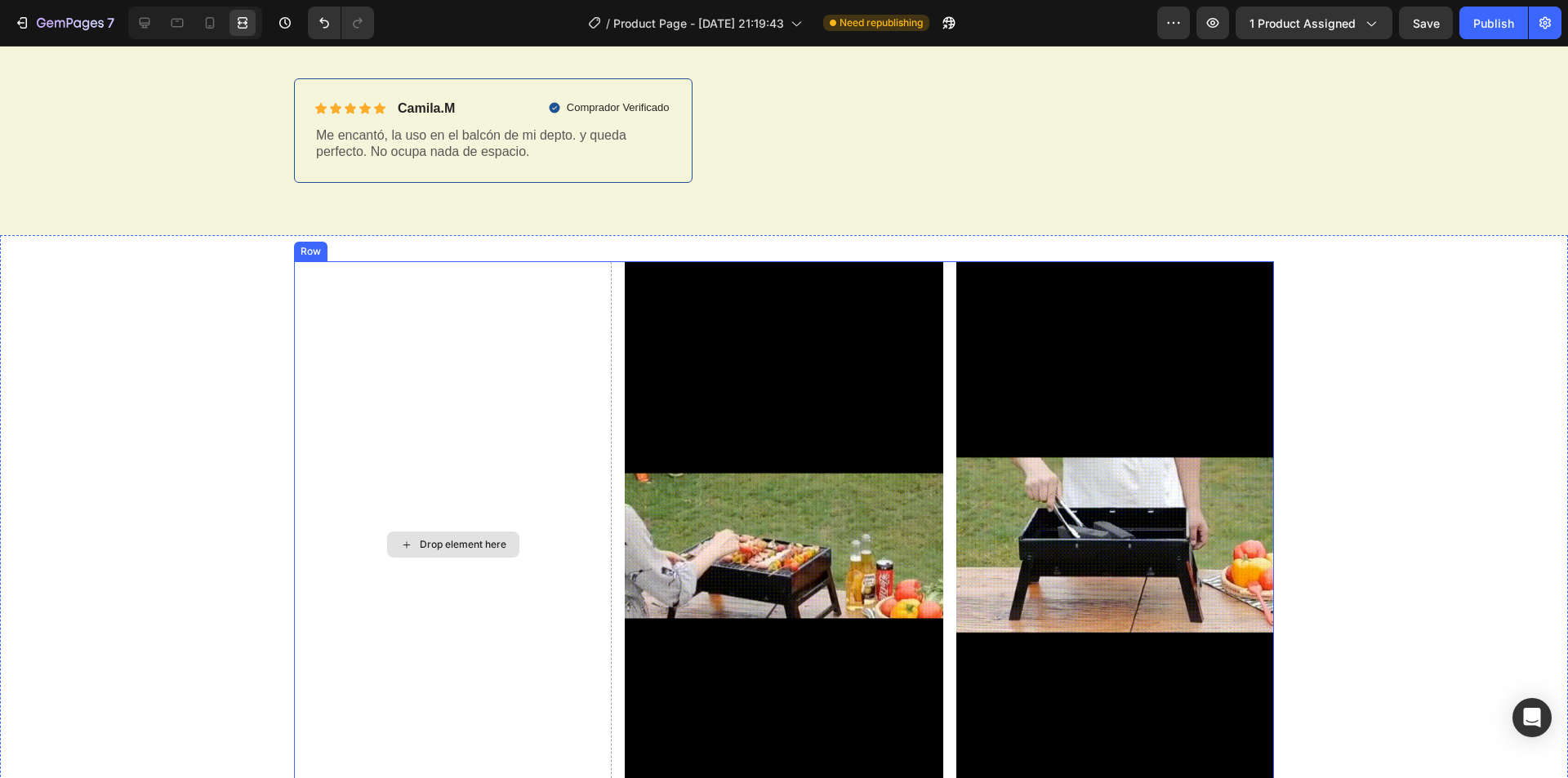
click at [447, 538] on div "Drop element here" at bounding box center [463, 544] width 86 height 13
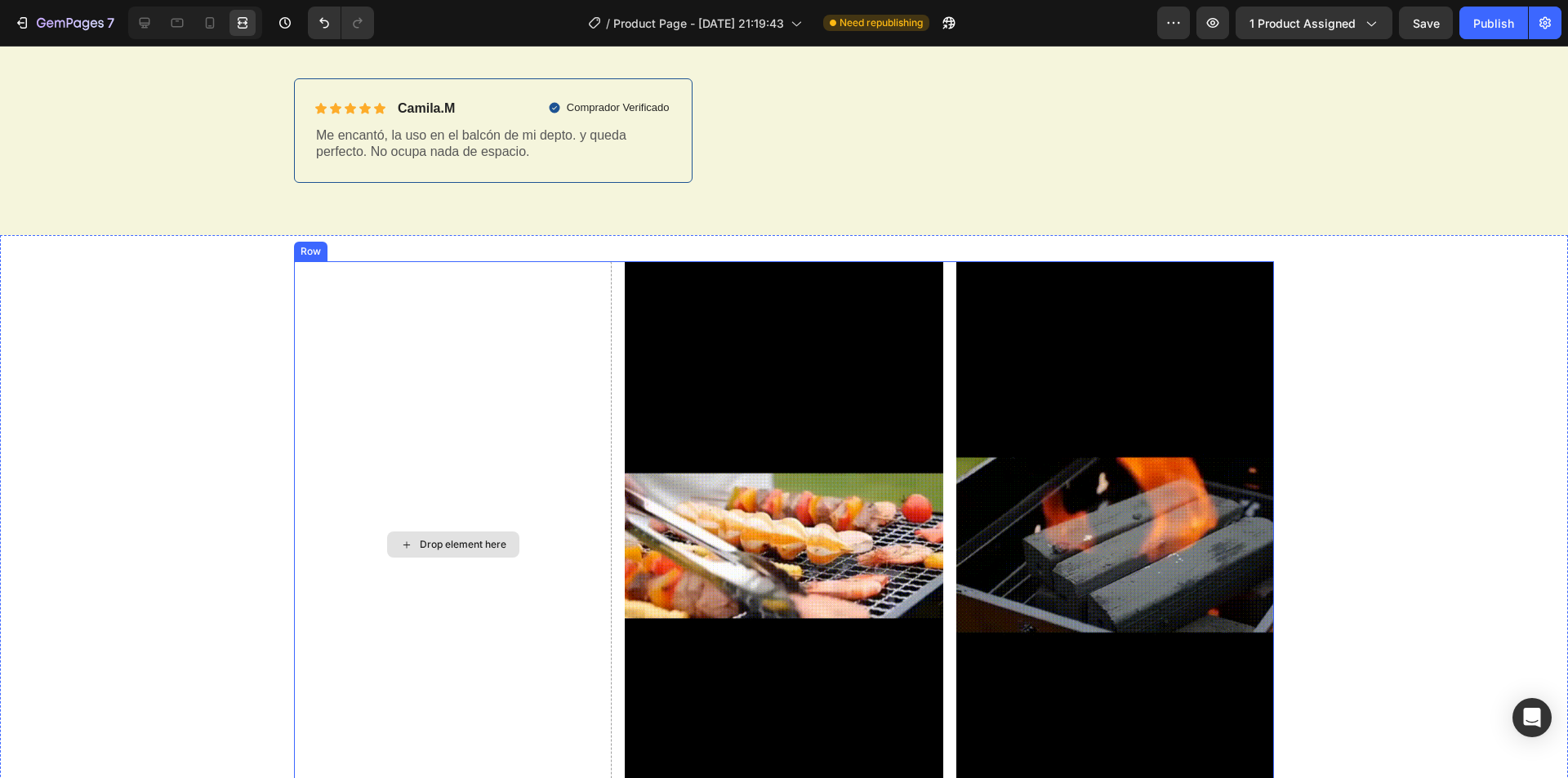
click at [447, 538] on div "Drop element here" at bounding box center [463, 544] width 86 height 13
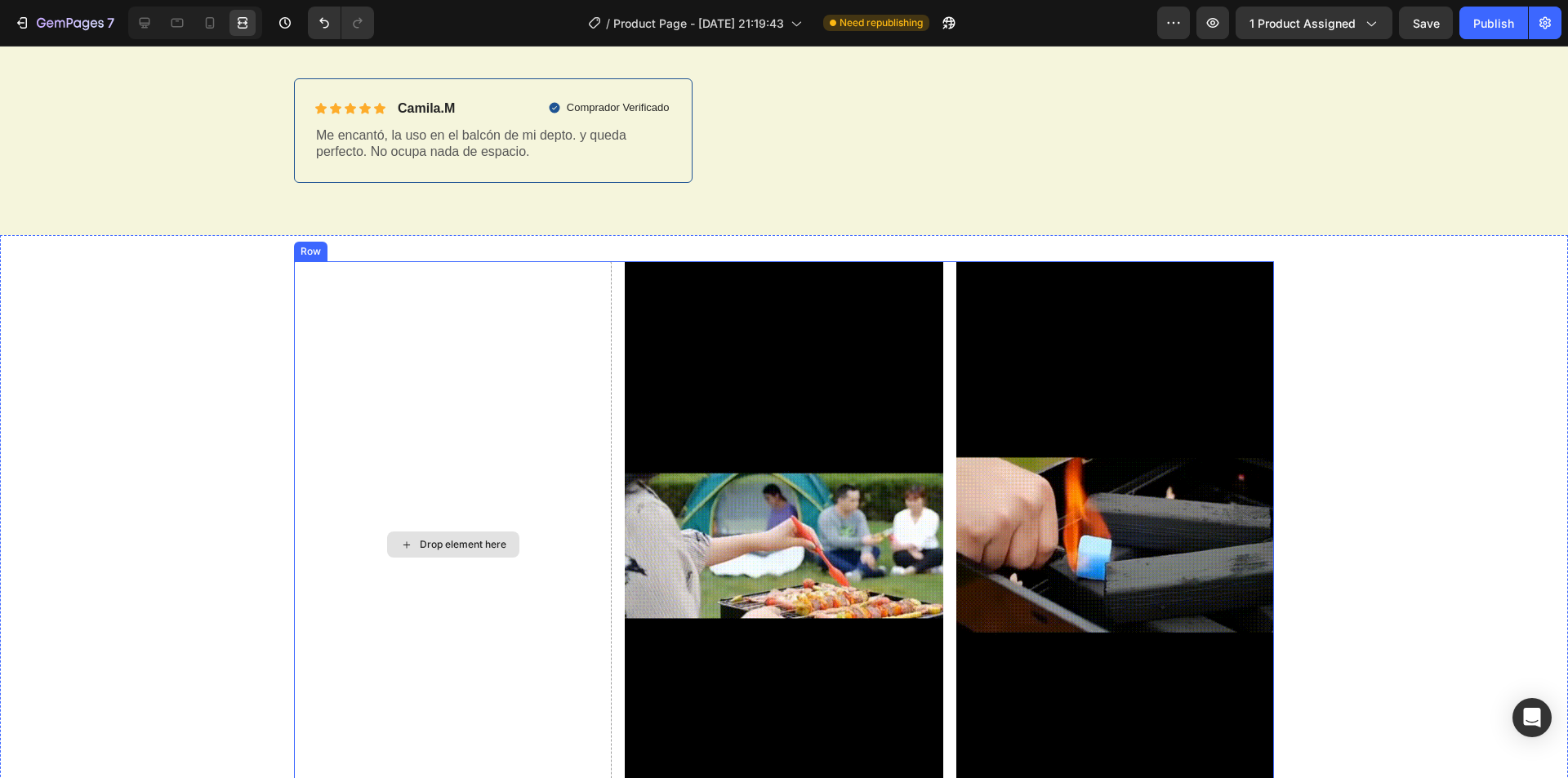
click at [464, 537] on div "Drop element here" at bounding box center [454, 544] width 133 height 26
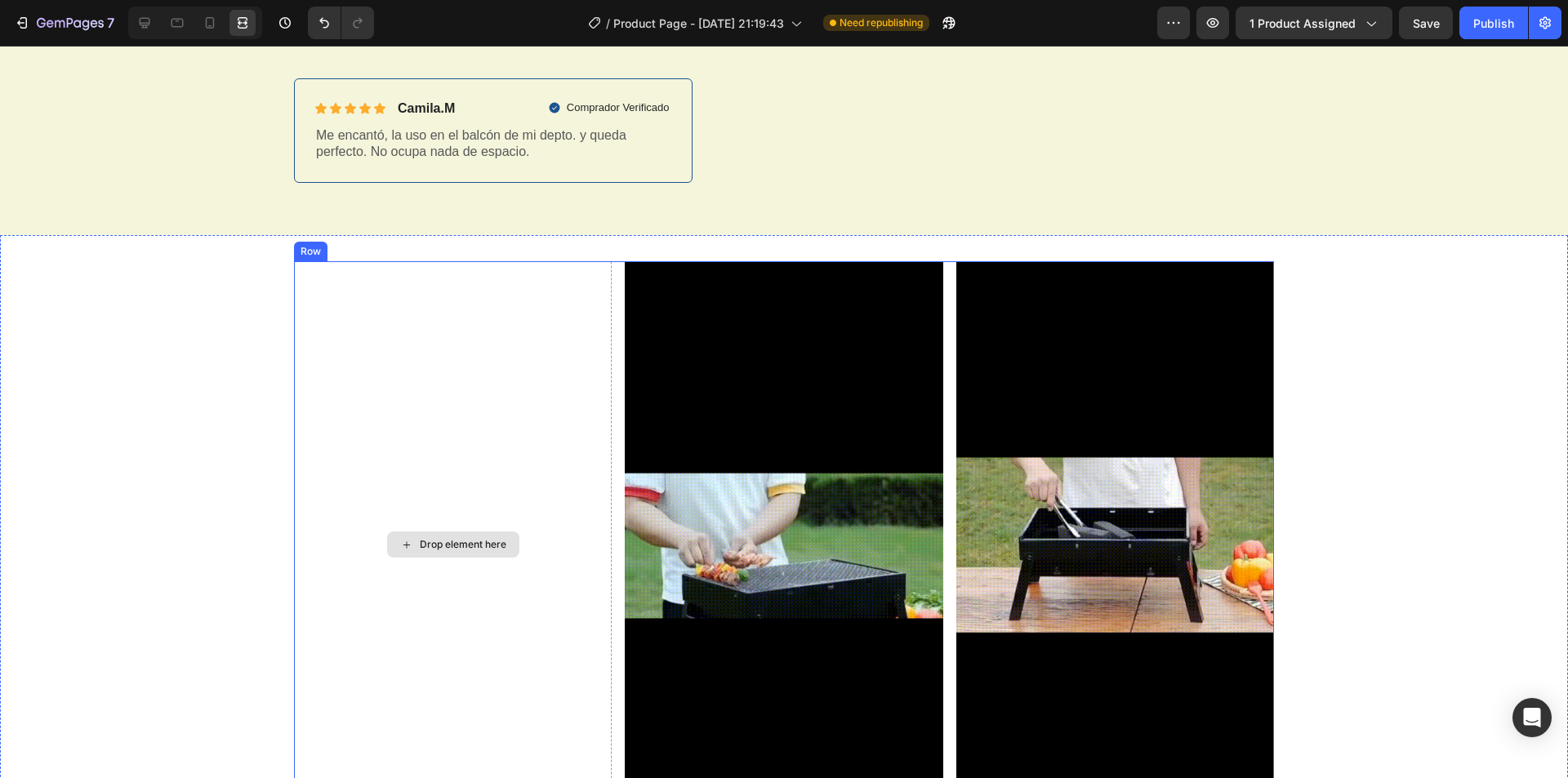
click at [464, 537] on div "Drop element here" at bounding box center [454, 544] width 133 height 26
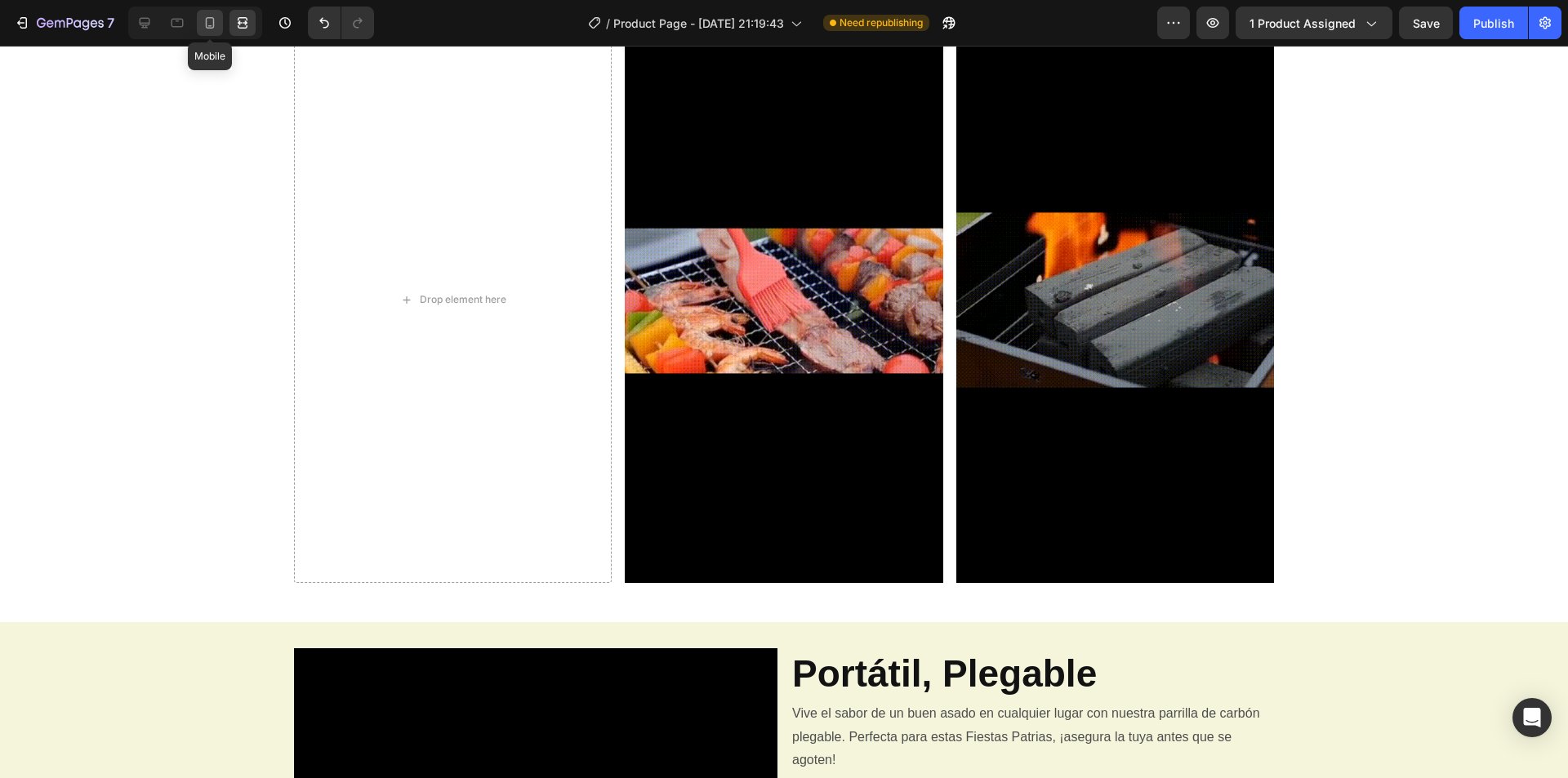
click at [202, 24] on icon at bounding box center [210, 23] width 16 height 16
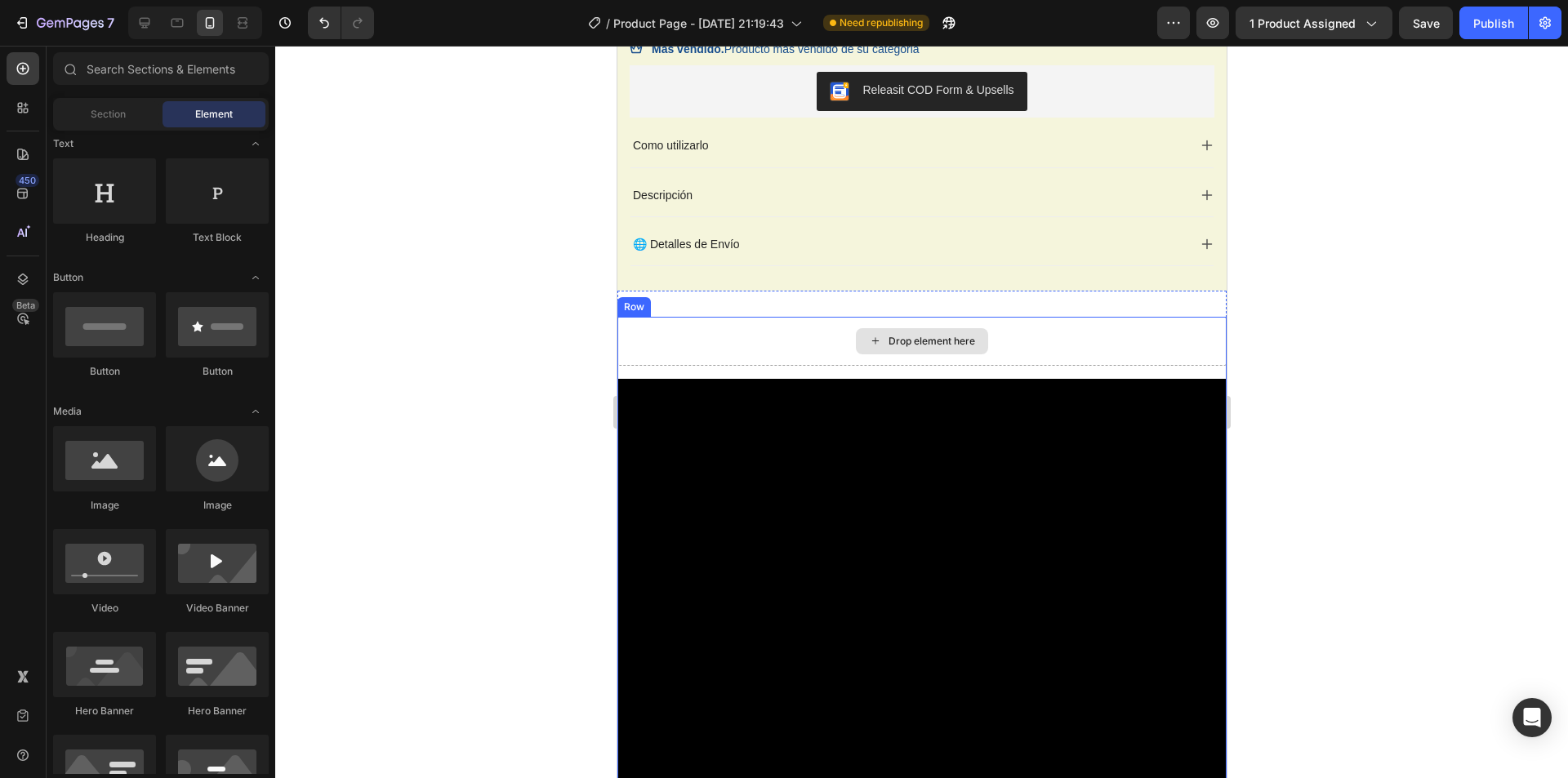
scroll to position [61, 0]
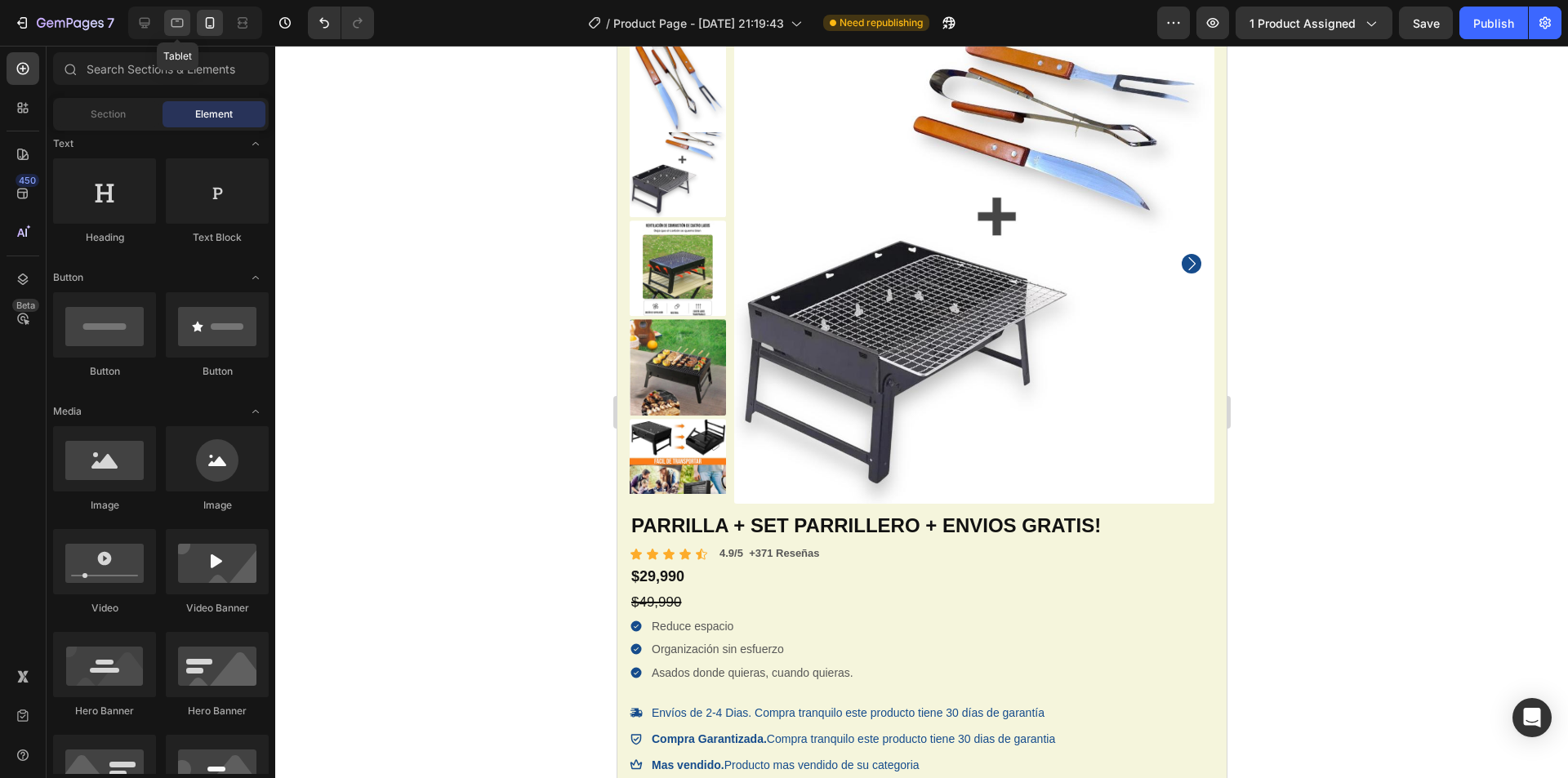
click at [170, 24] on icon at bounding box center [177, 23] width 16 height 16
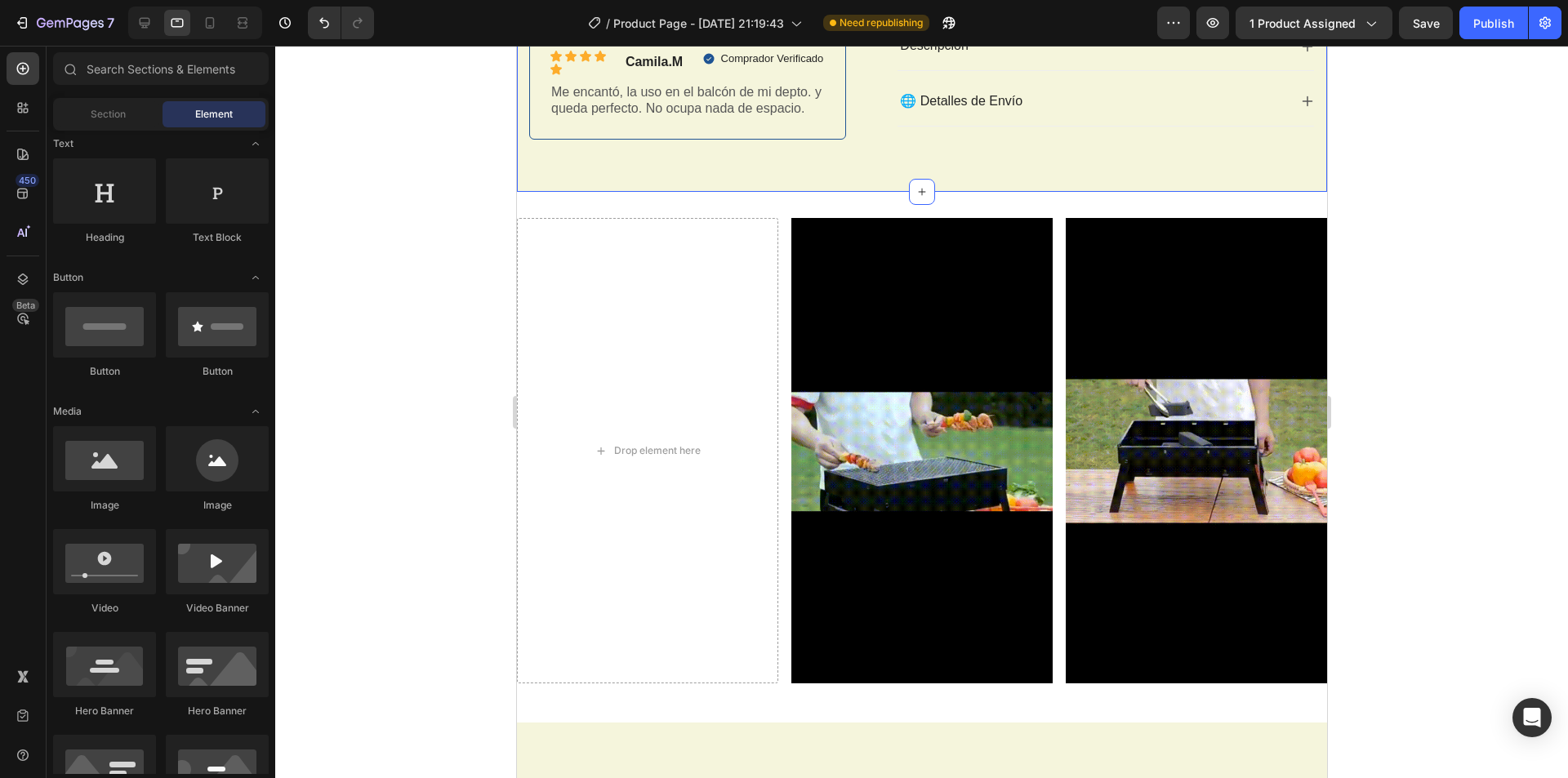
scroll to position [639, 0]
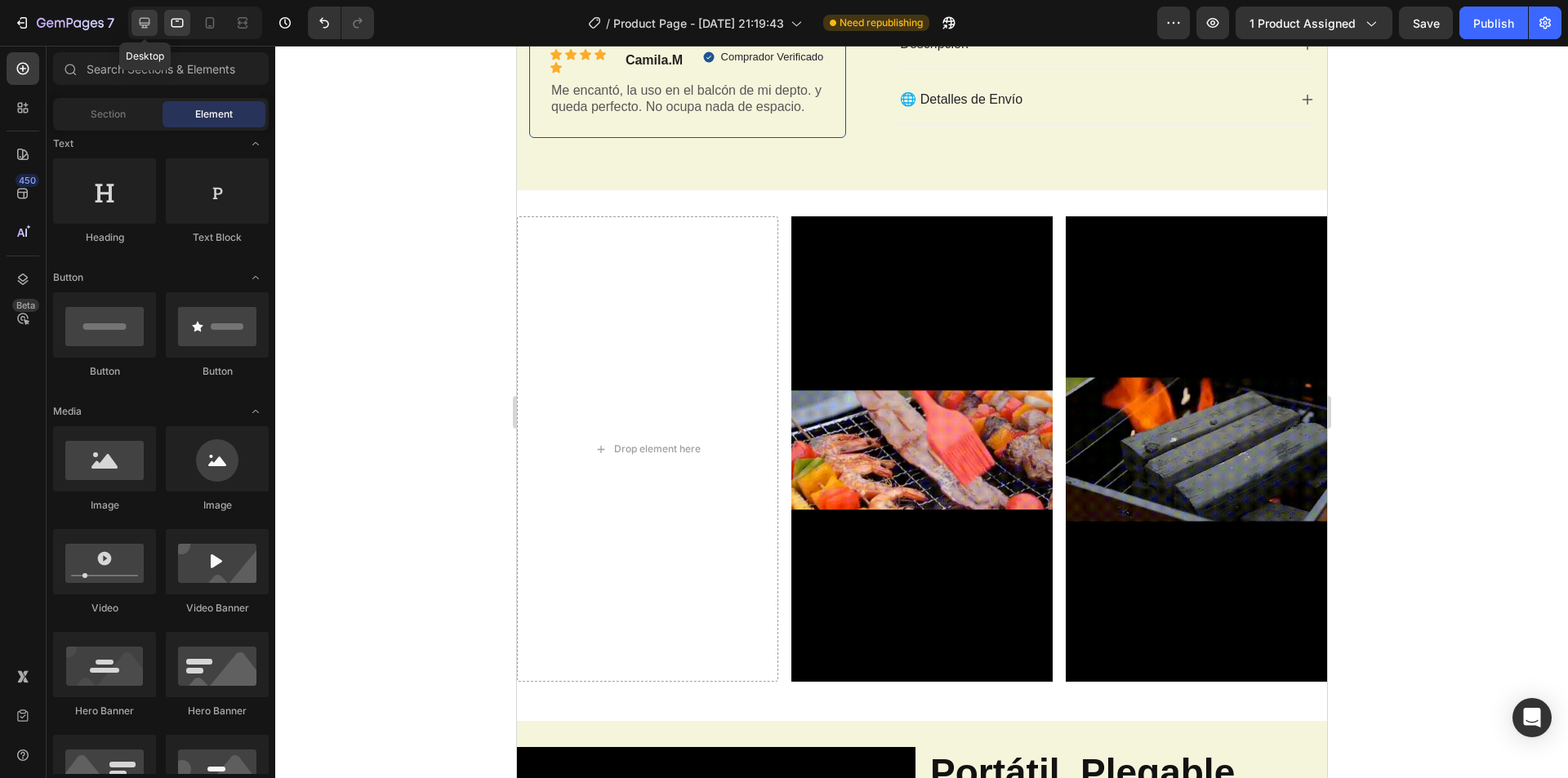
click at [140, 23] on icon at bounding box center [145, 24] width 11 height 11
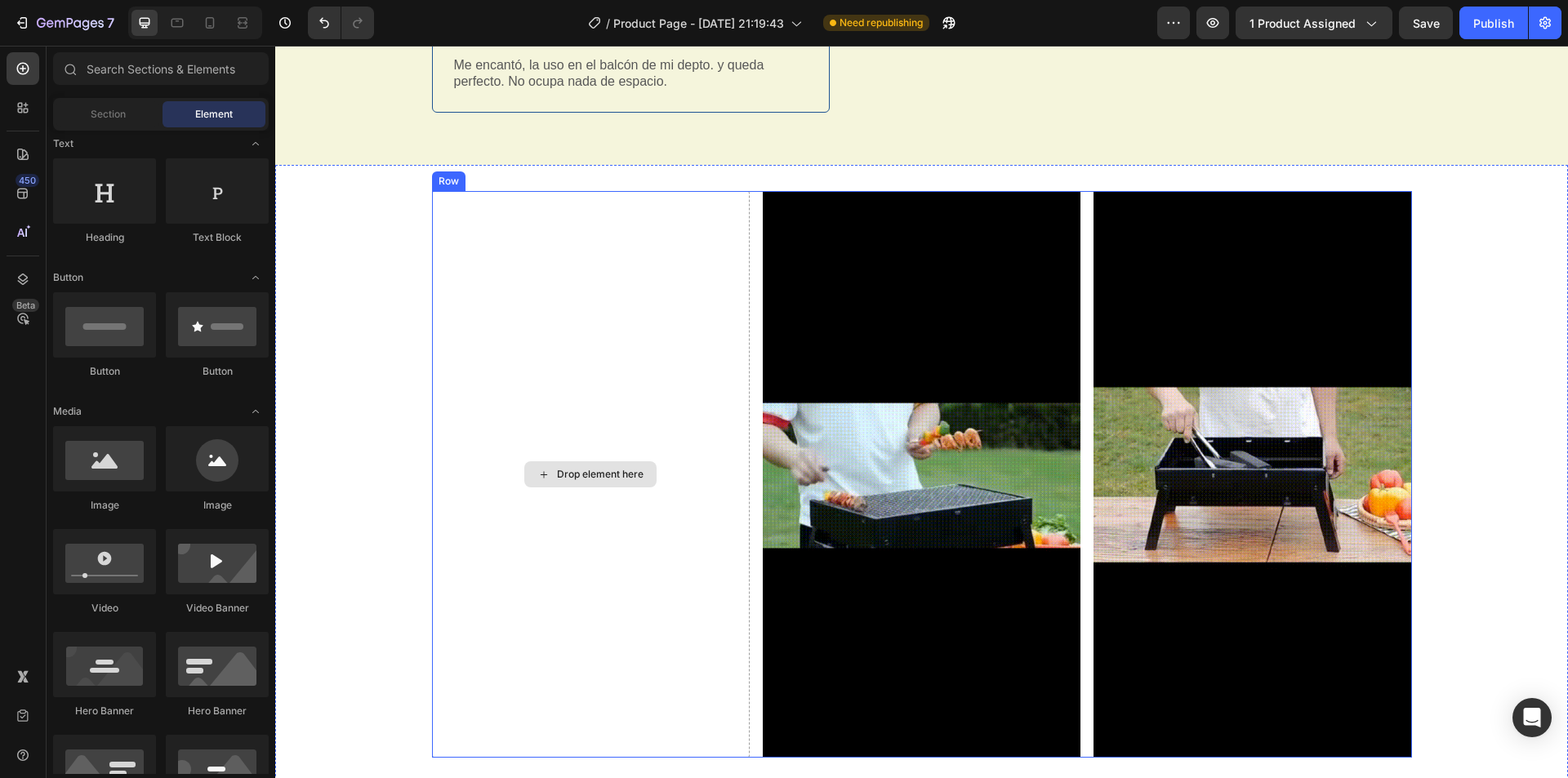
scroll to position [927, 0]
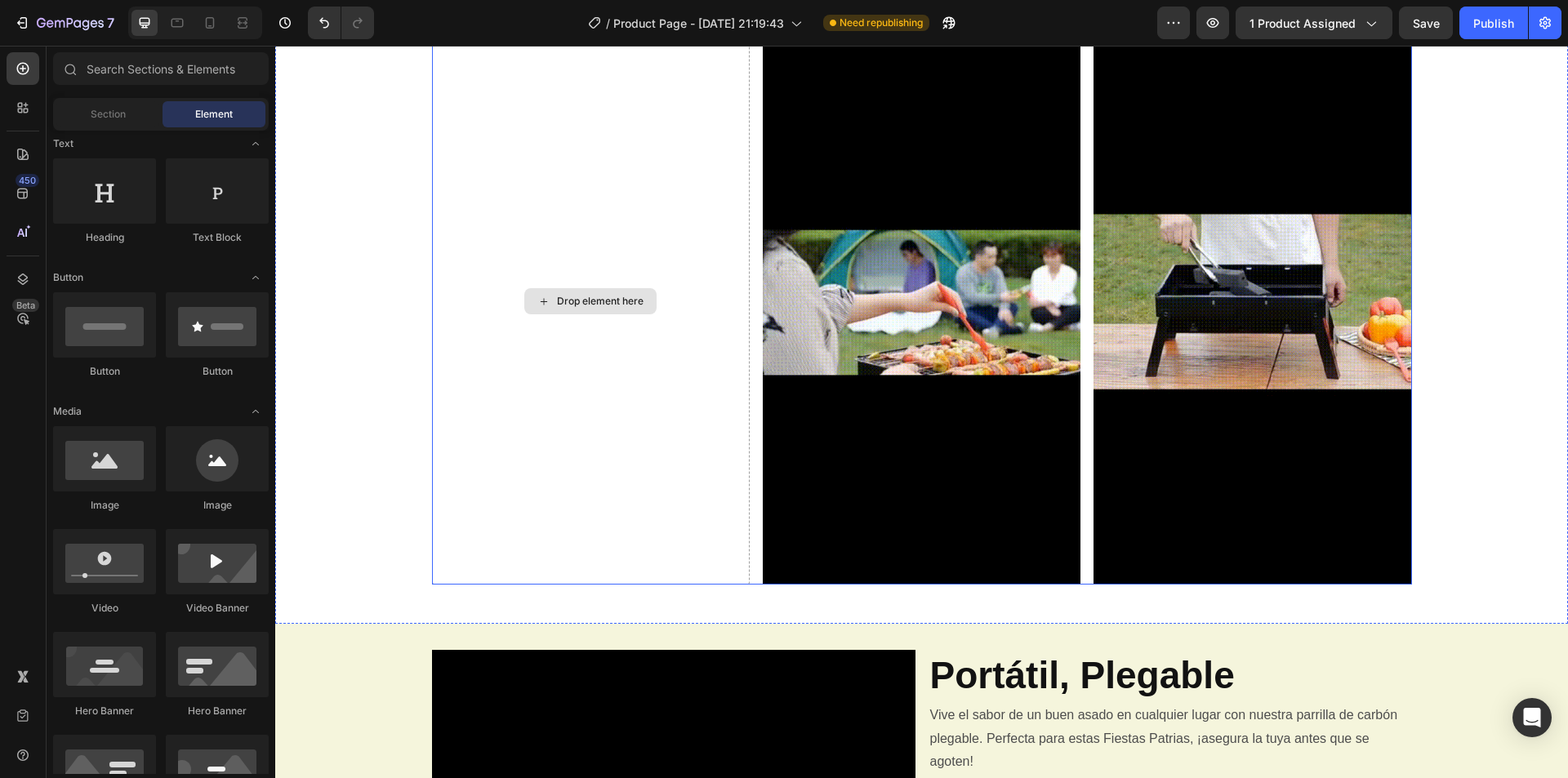
click at [617, 296] on div "Drop element here" at bounding box center [600, 301] width 86 height 13
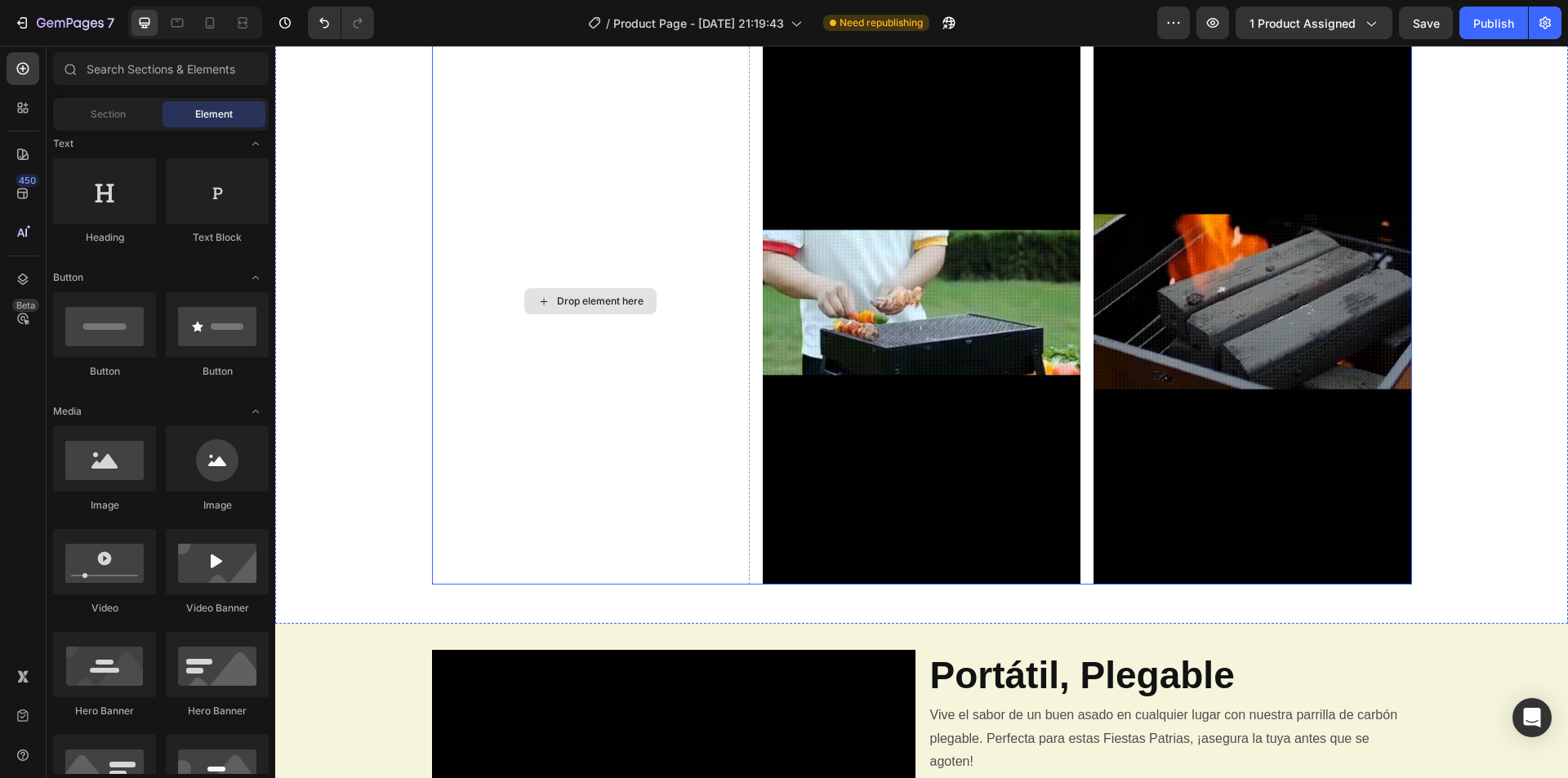
click at [636, 305] on div "Drop element here" at bounding box center [600, 301] width 86 height 13
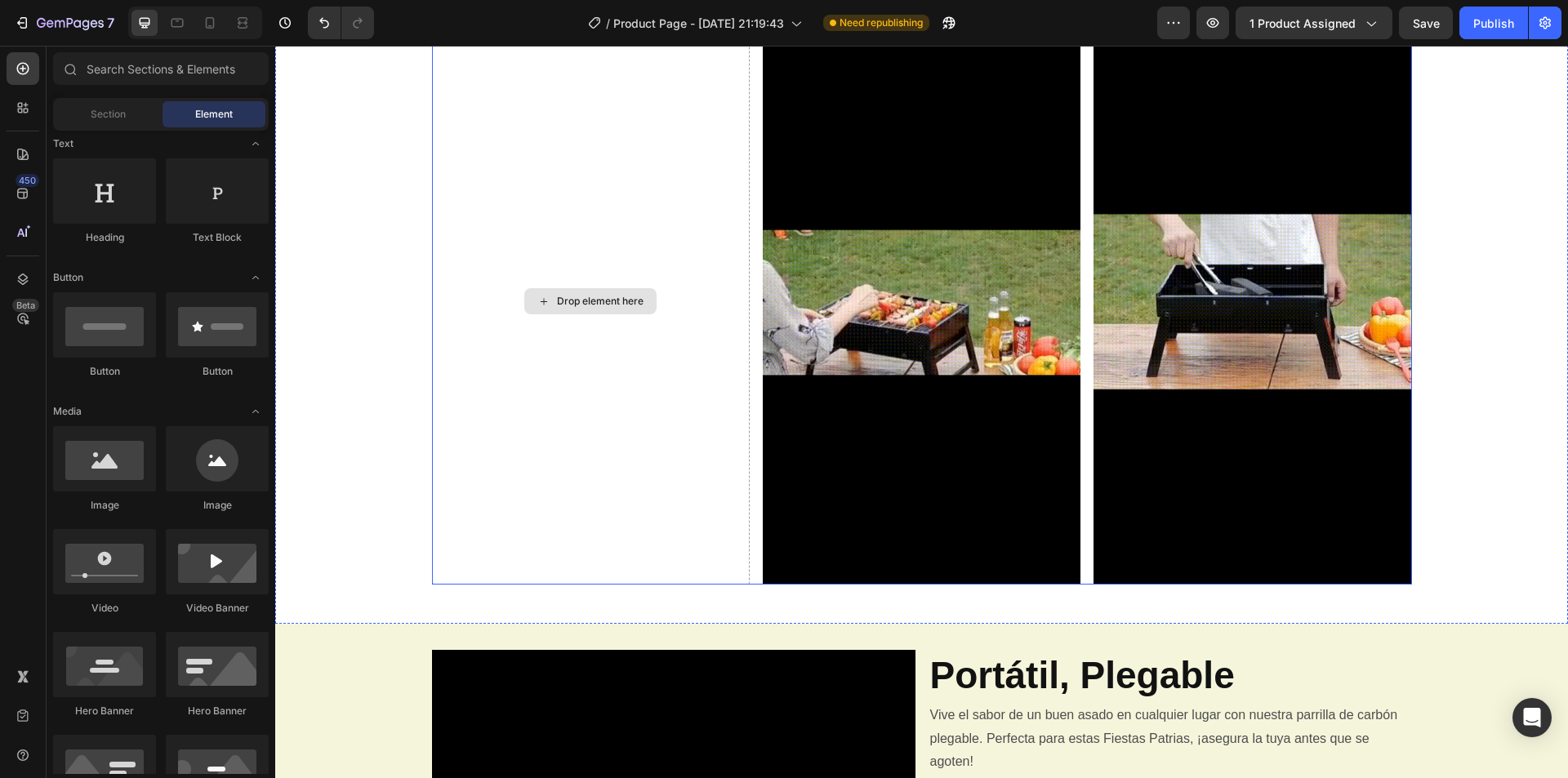
click at [633, 303] on div "Drop element here" at bounding box center [600, 301] width 86 height 13
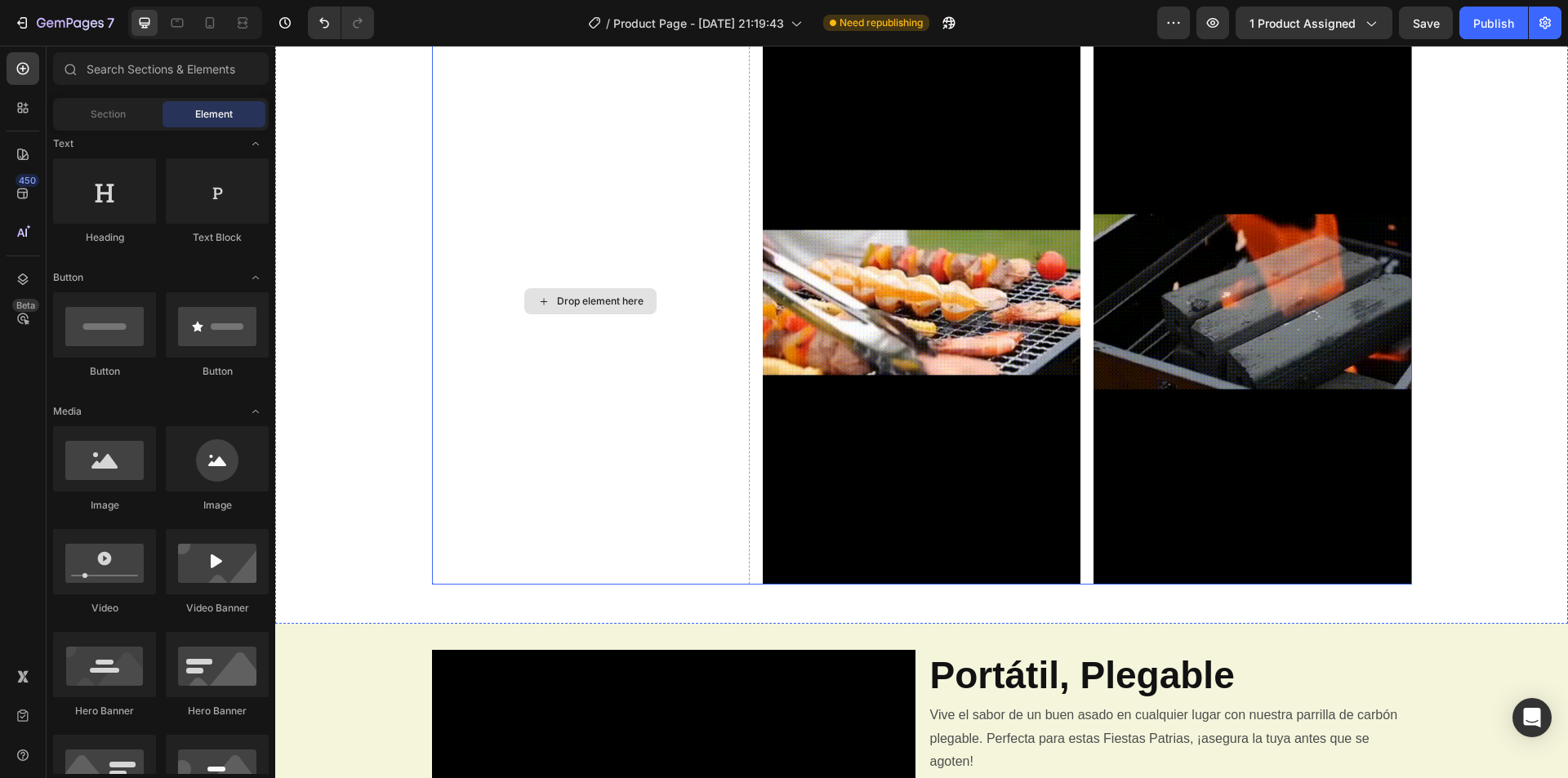
drag, startPoint x: 631, startPoint y: 299, endPoint x: 620, endPoint y: 295, distance: 11.7
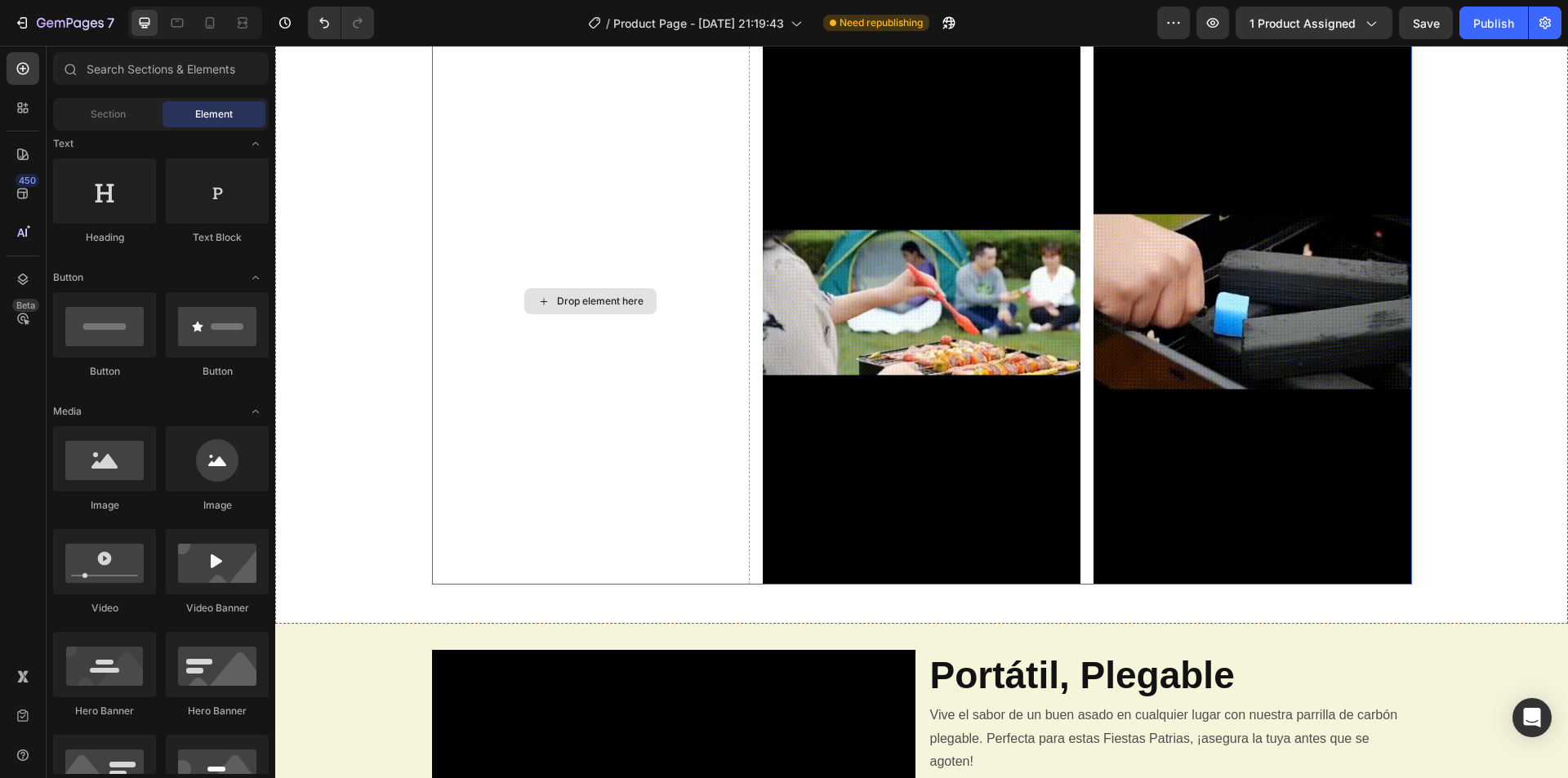
click at [629, 299] on div "Drop element here" at bounding box center [600, 301] width 86 height 13
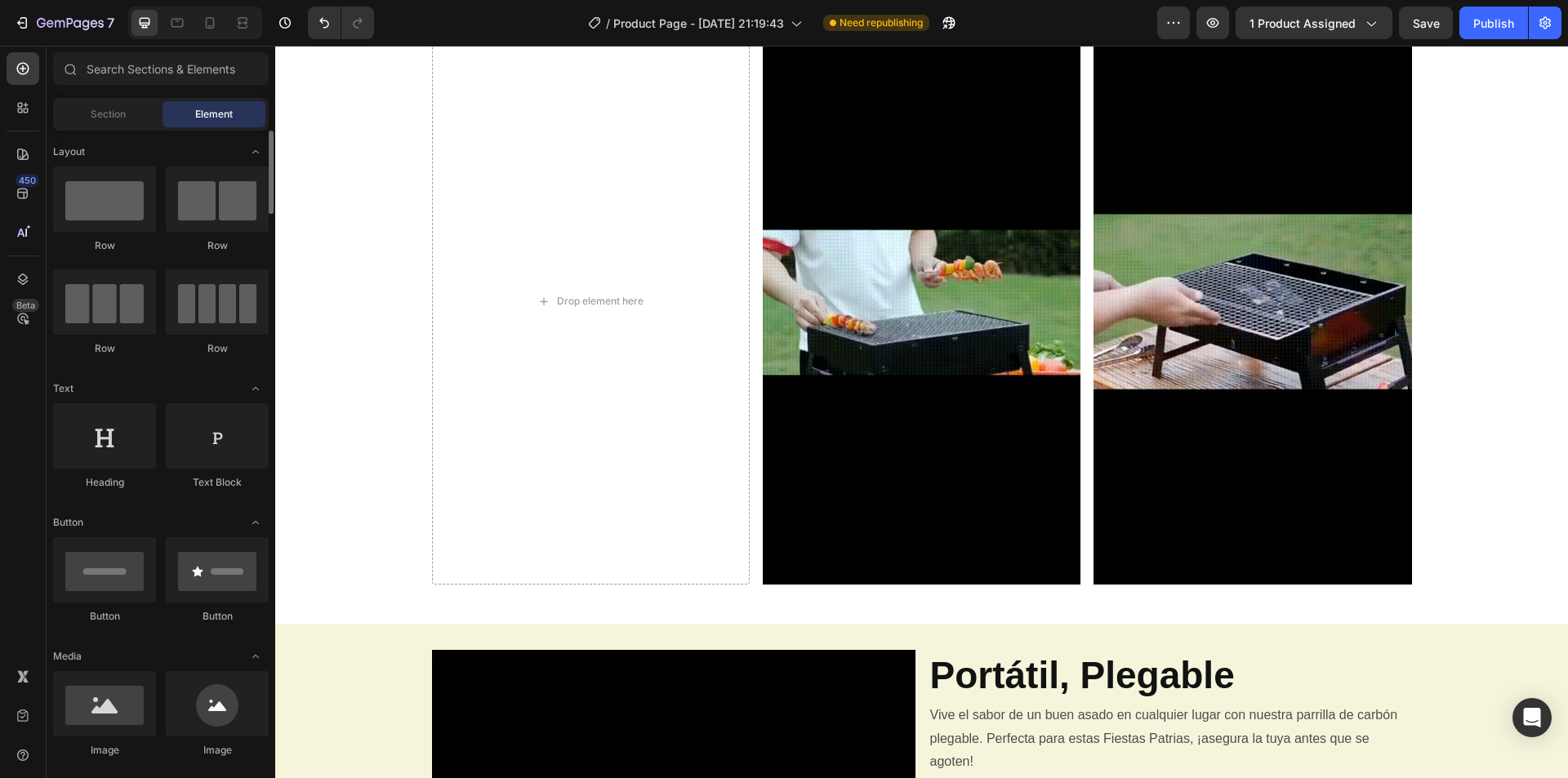
scroll to position [82, 0]
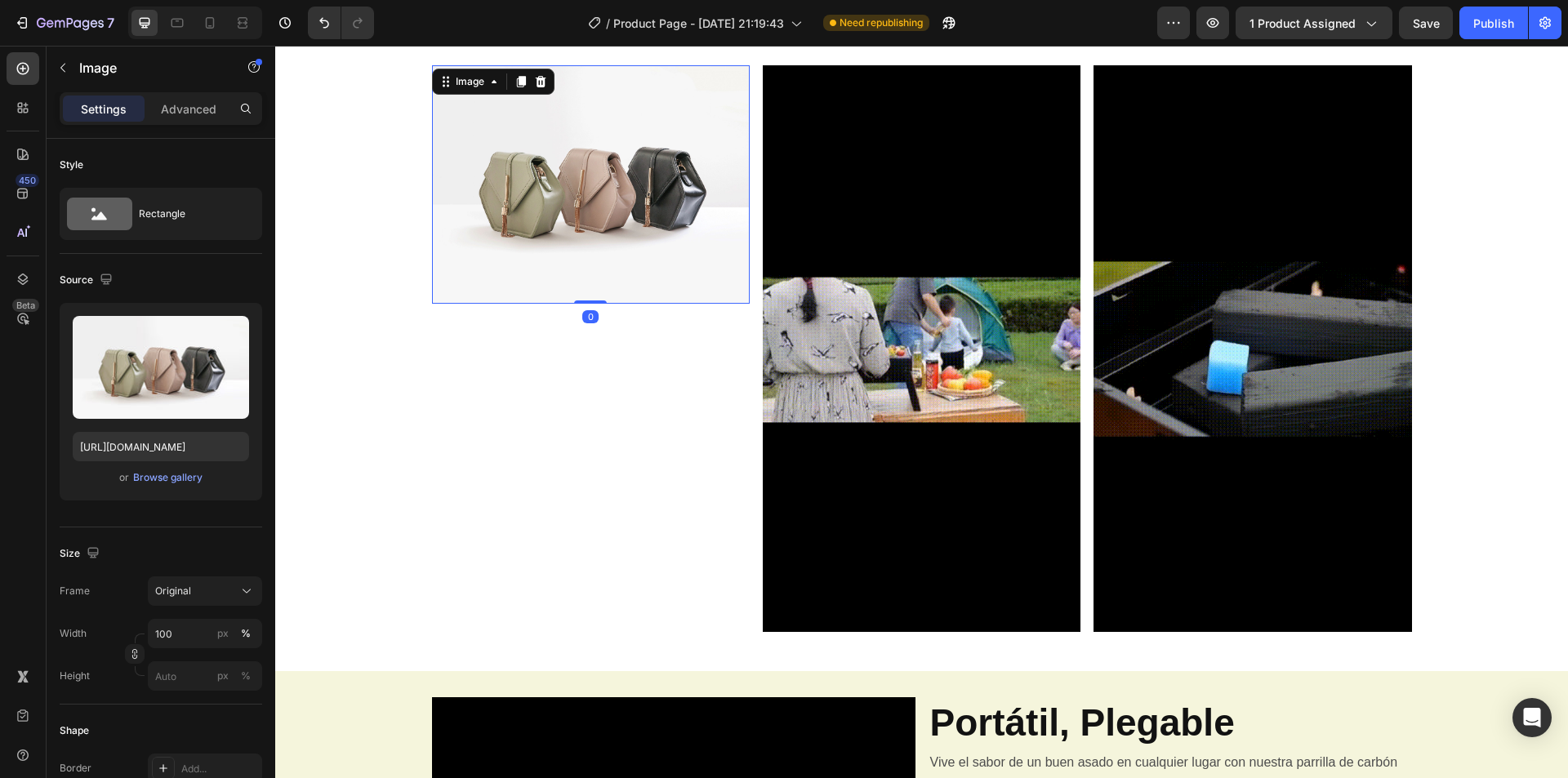
click at [374, 317] on div "Image 0 Image Image Row" at bounding box center [922, 355] width 1293 height 580
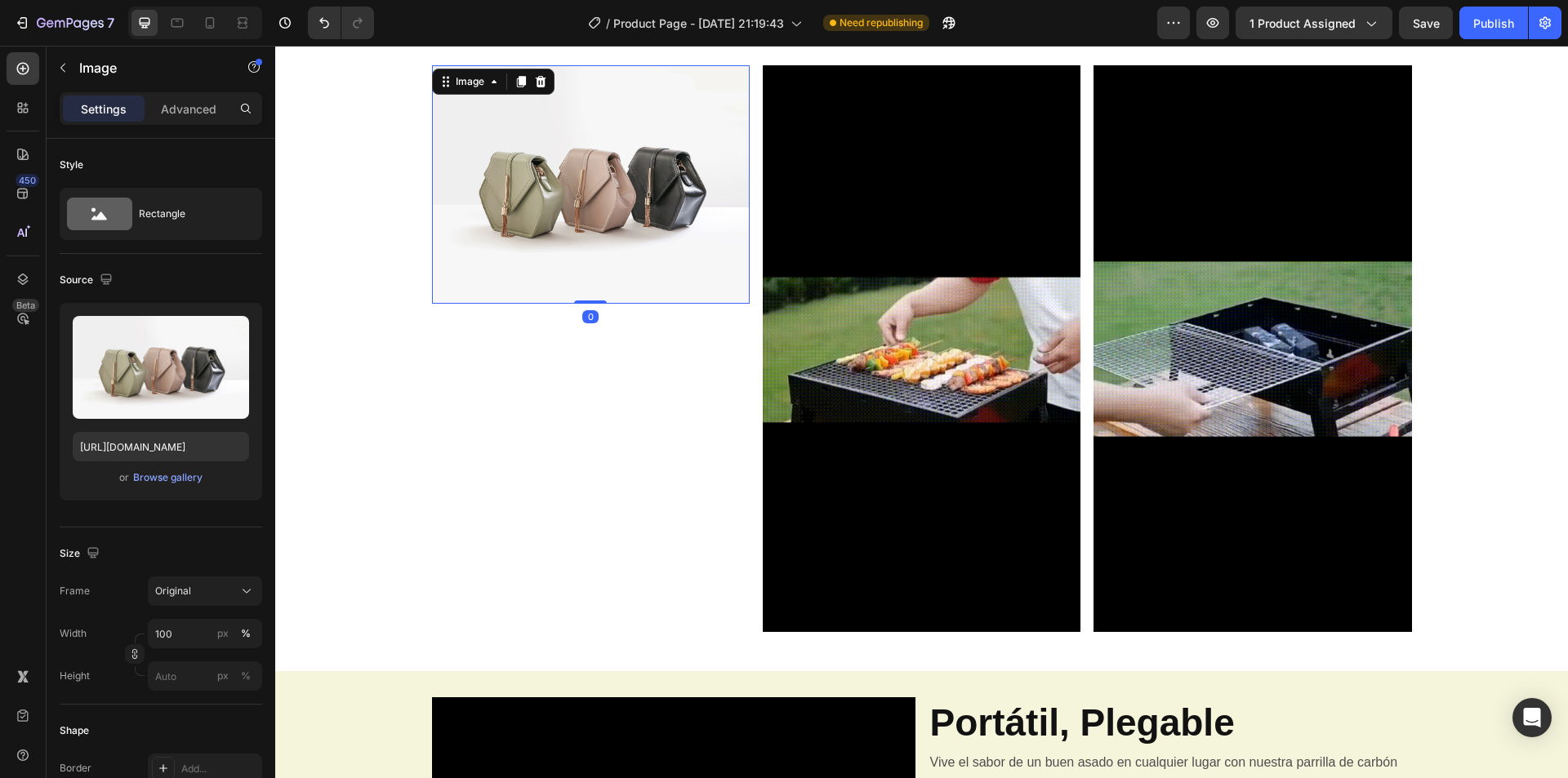
scroll to position [763, 0]
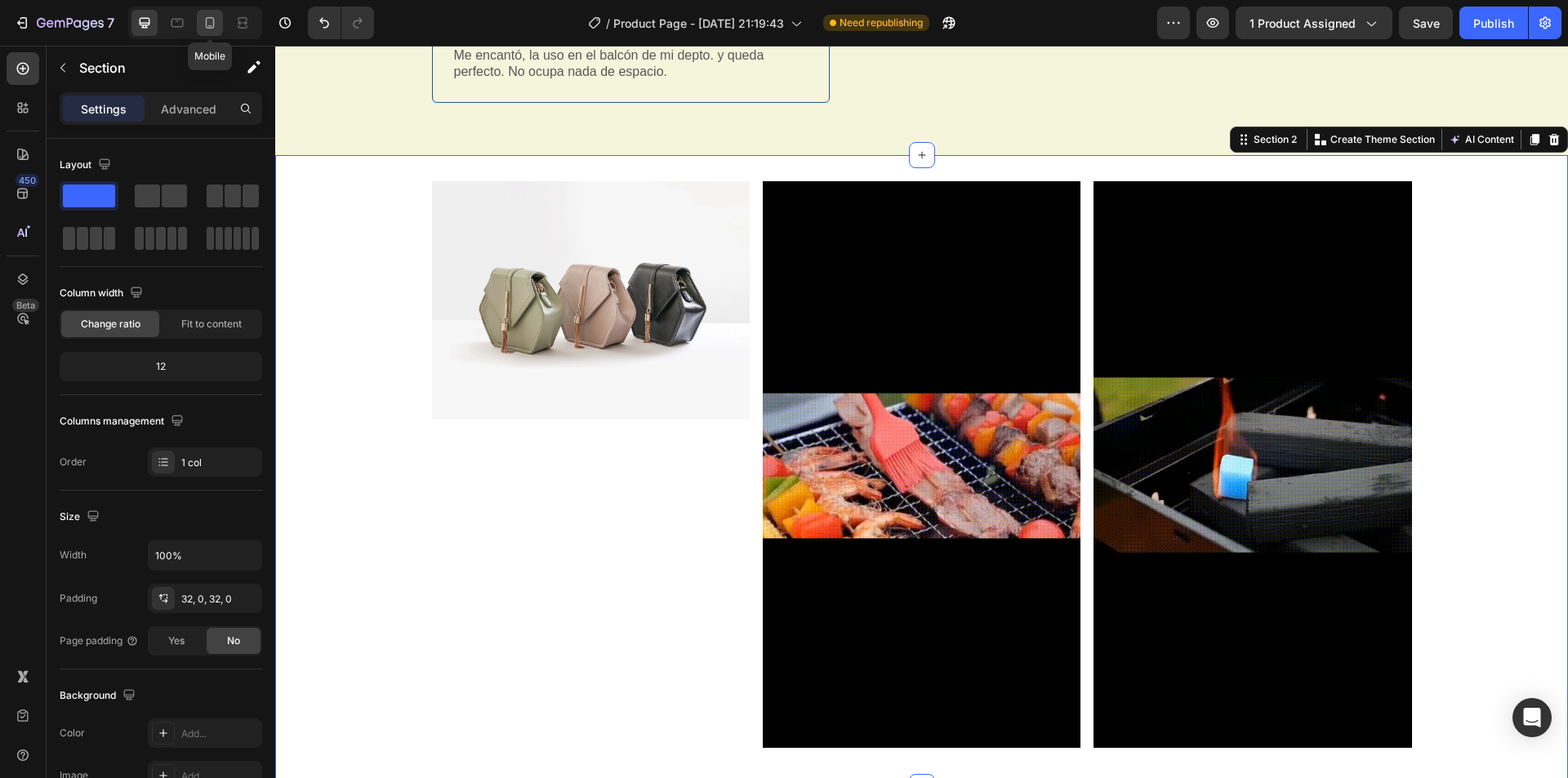
click at [214, 17] on icon at bounding box center [210, 23] width 16 height 16
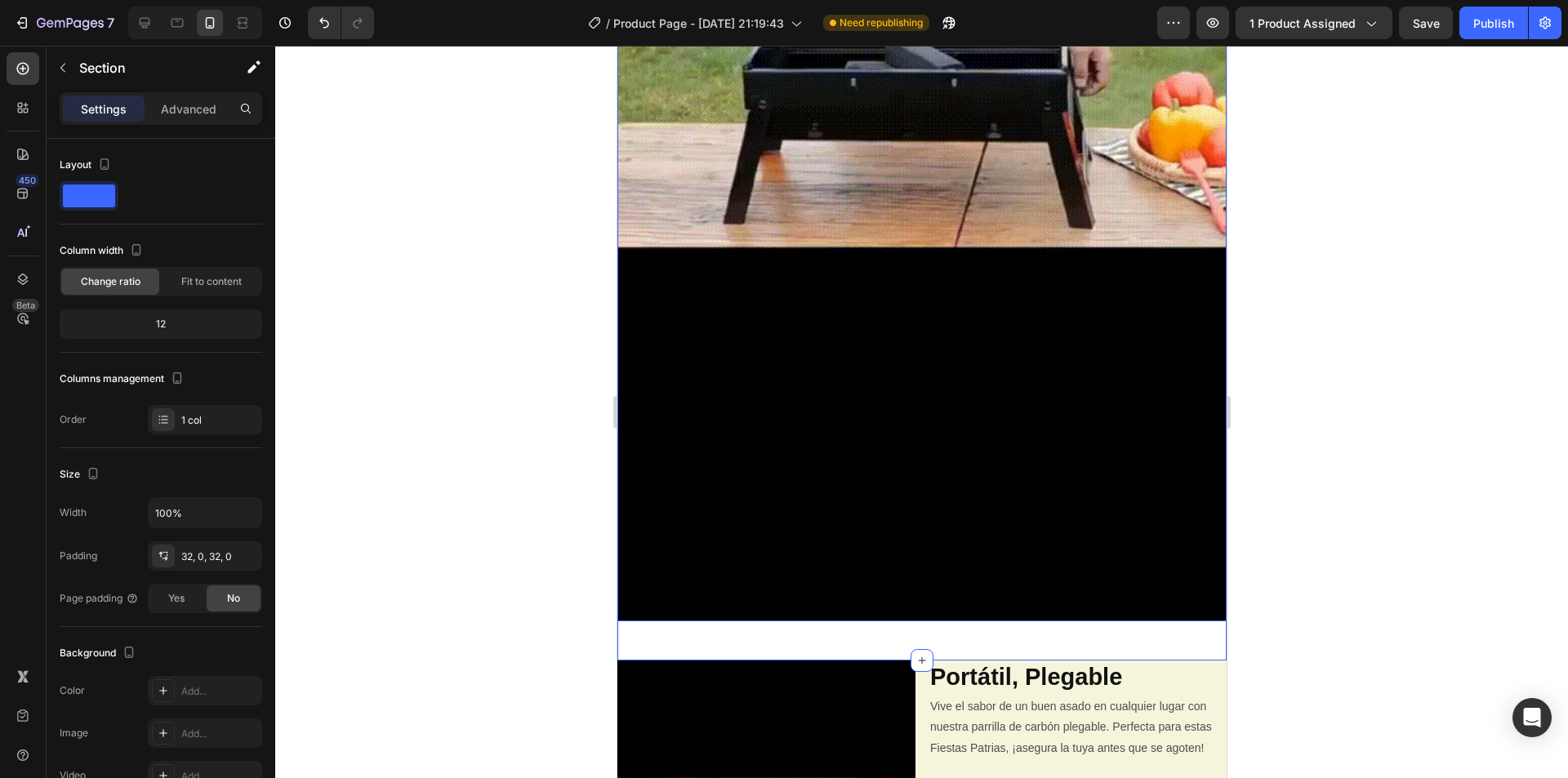
scroll to position [3068, 0]
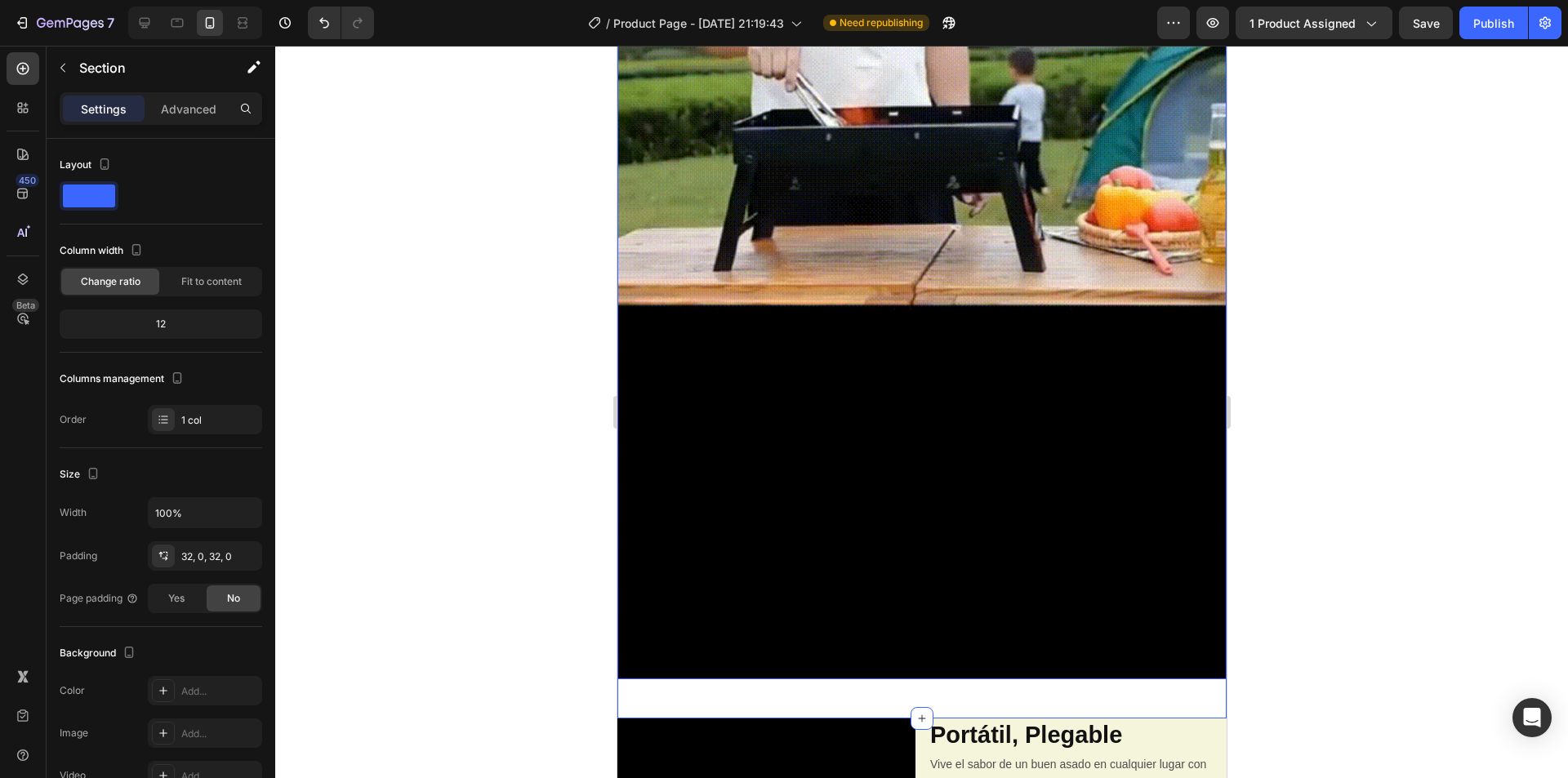
click at [805, 377] on img at bounding box center [921, 137] width 609 height 1086
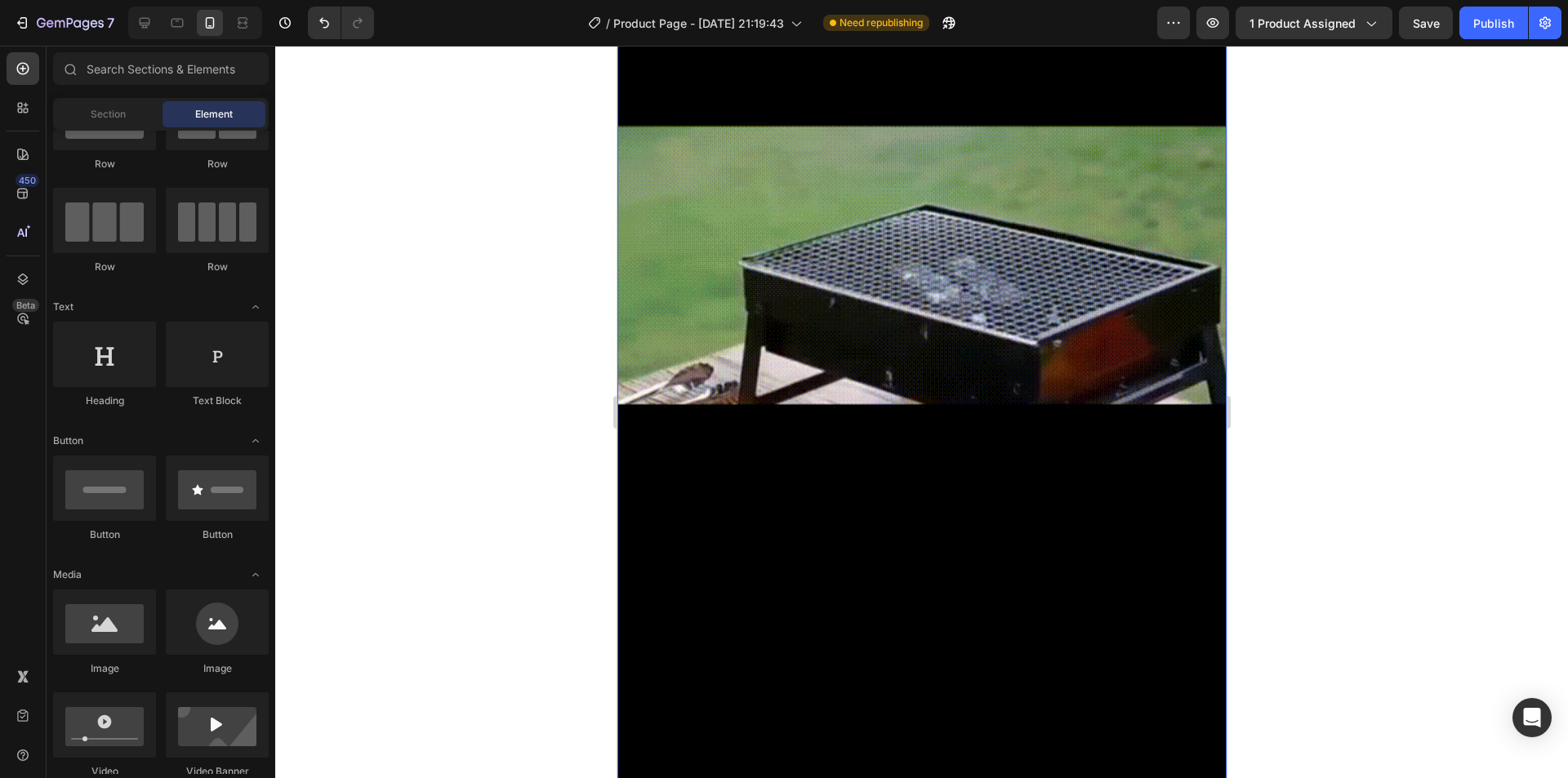
click at [805, 474] on img at bounding box center [921, 263] width 609 height 1086
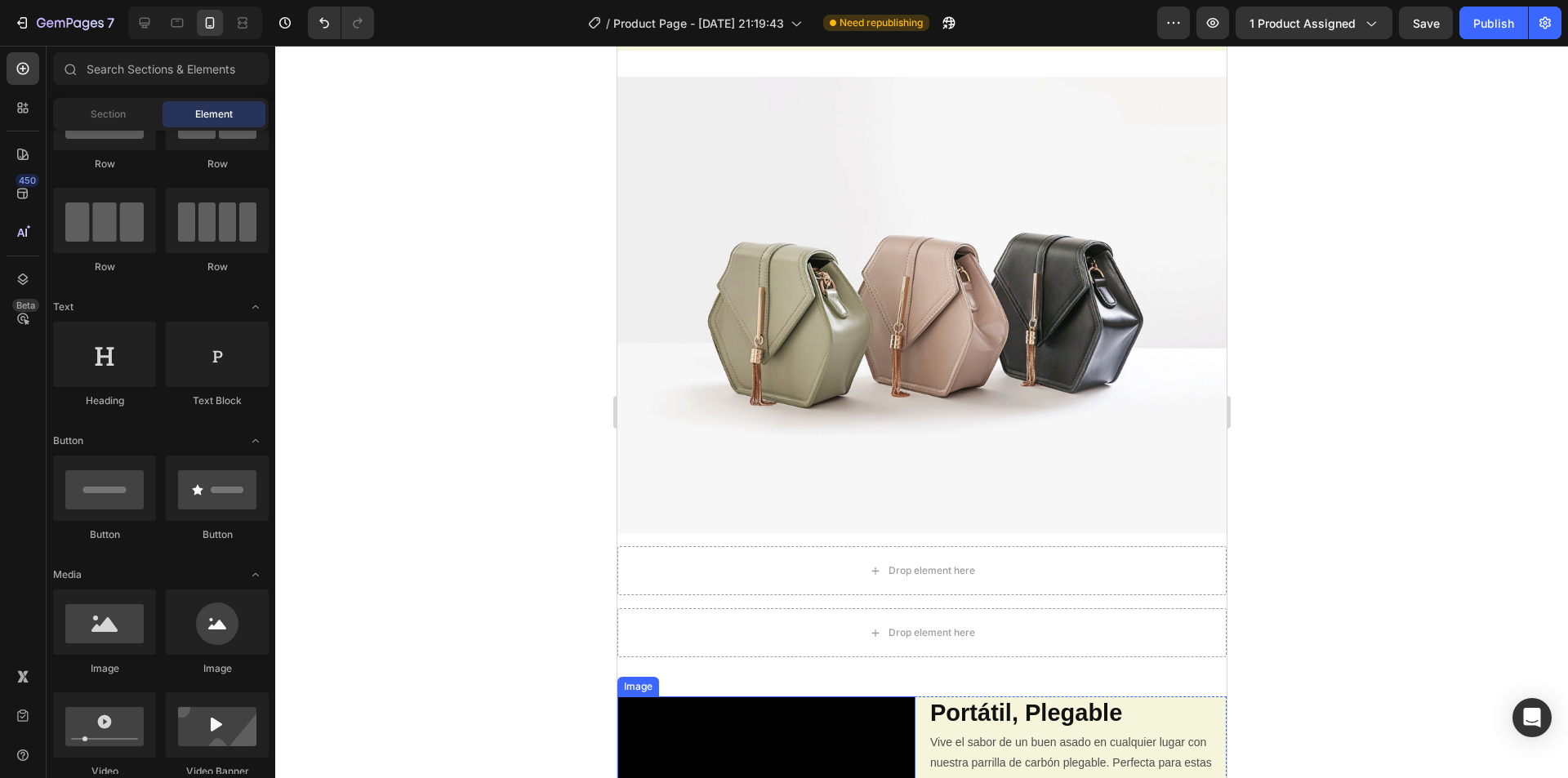
click at [800, 401] on img at bounding box center [921, 304] width 609 height 457
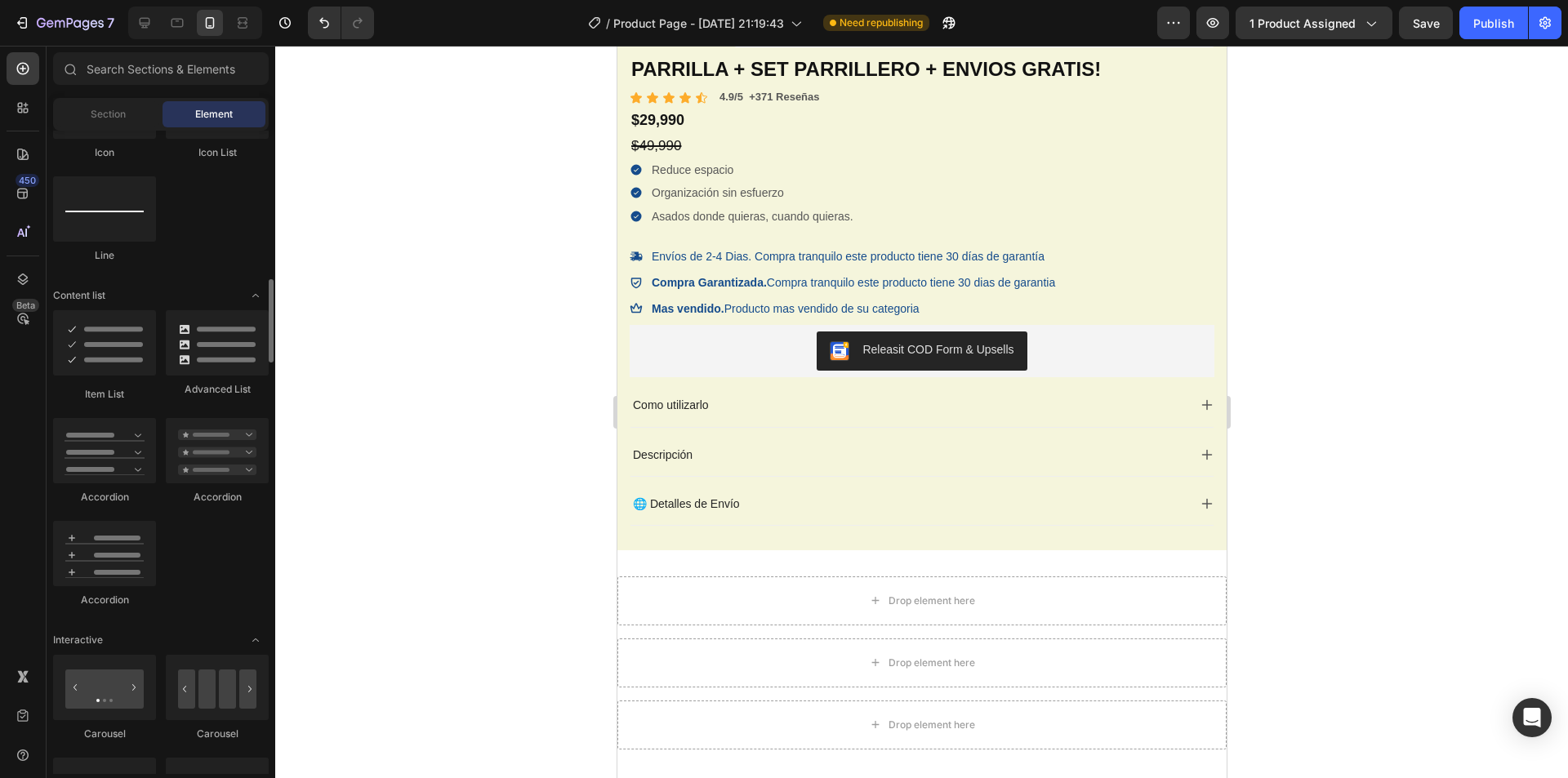
scroll to position [1306, 0]
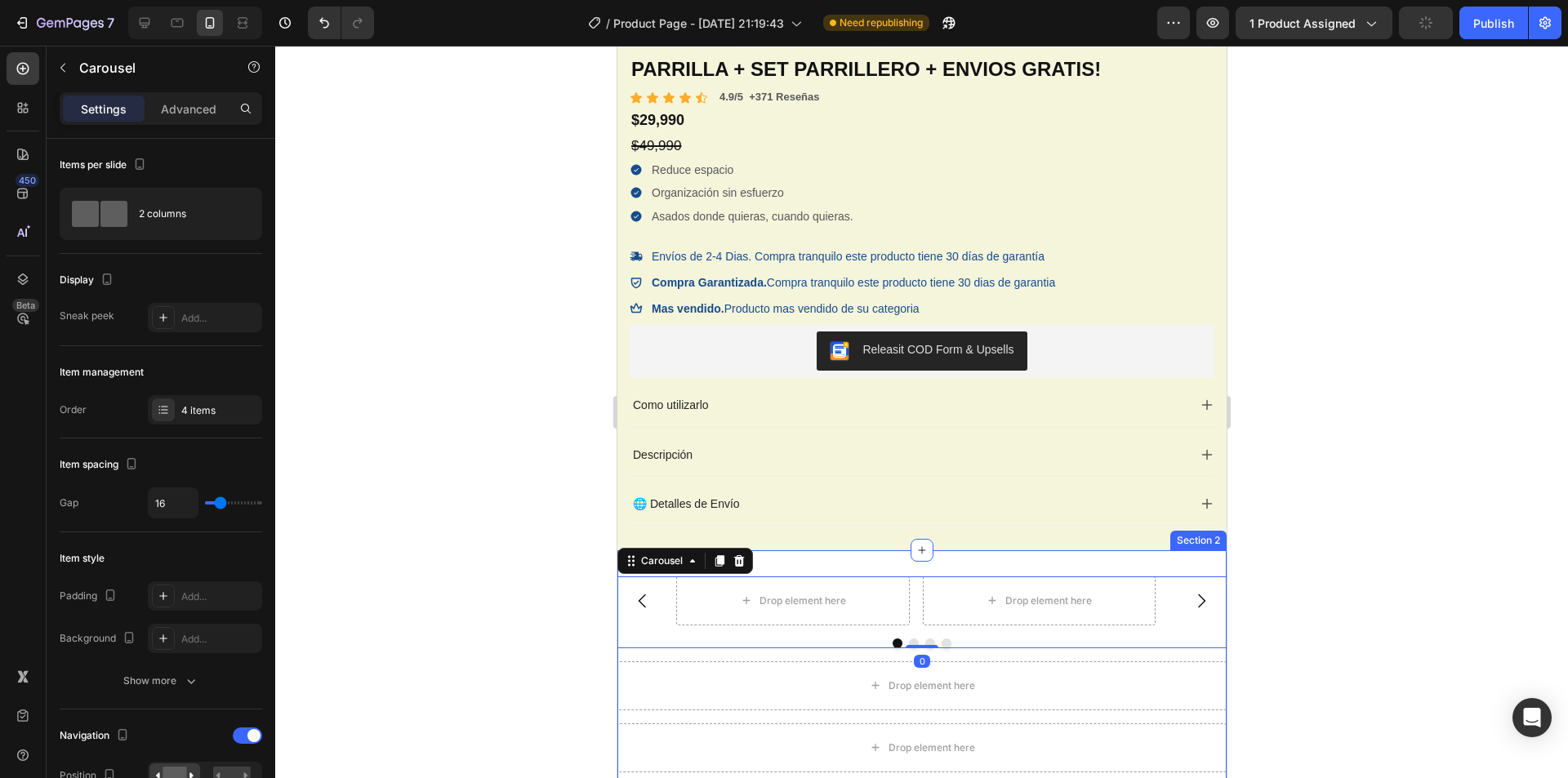
click at [1384, 503] on div at bounding box center [922, 412] width 1293 height 733
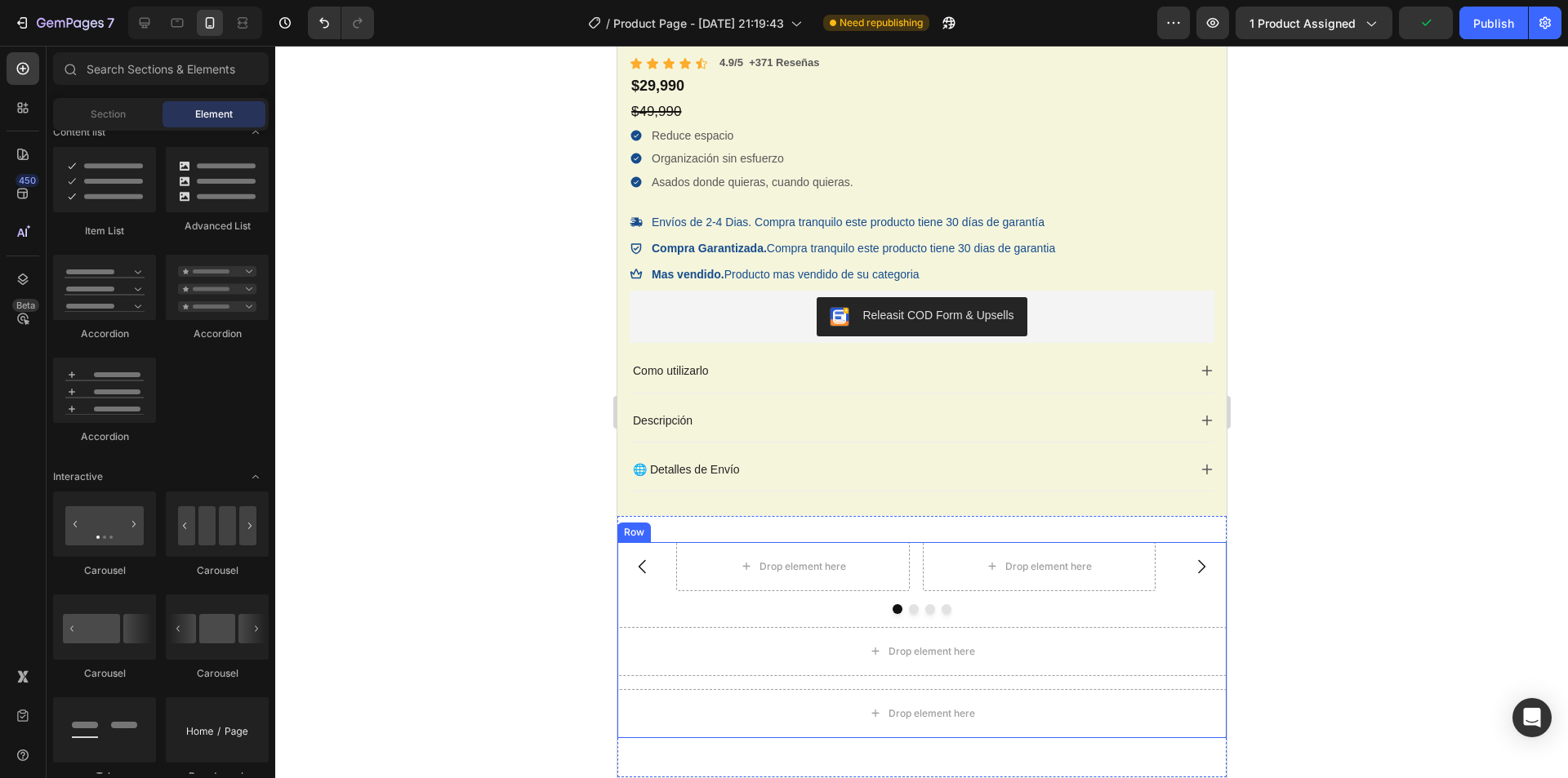
scroll to position [599, 0]
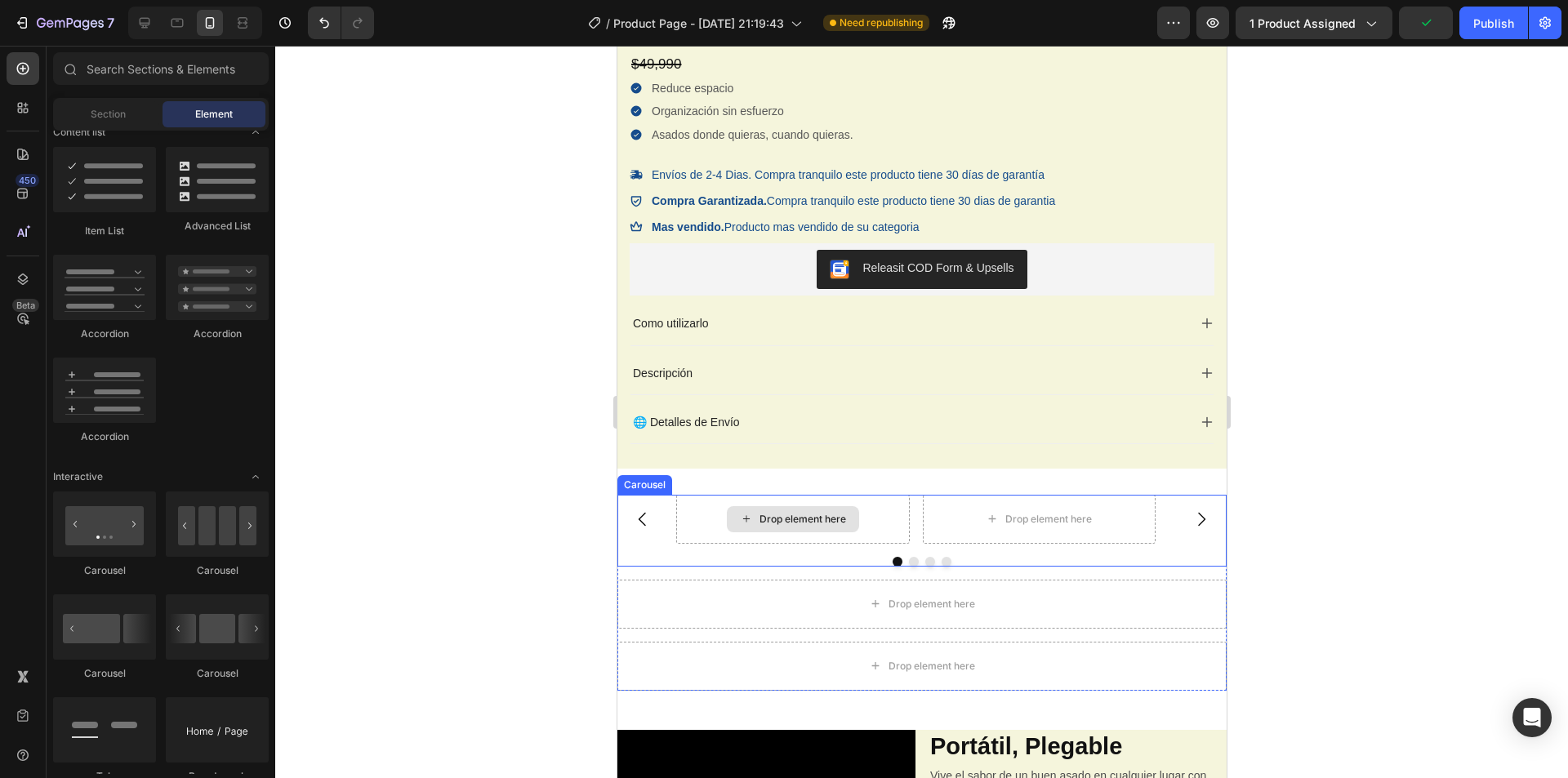
click at [739, 506] on div "Drop element here" at bounding box center [793, 519] width 133 height 26
click at [929, 590] on div "Drop element here" at bounding box center [921, 604] width 609 height 49
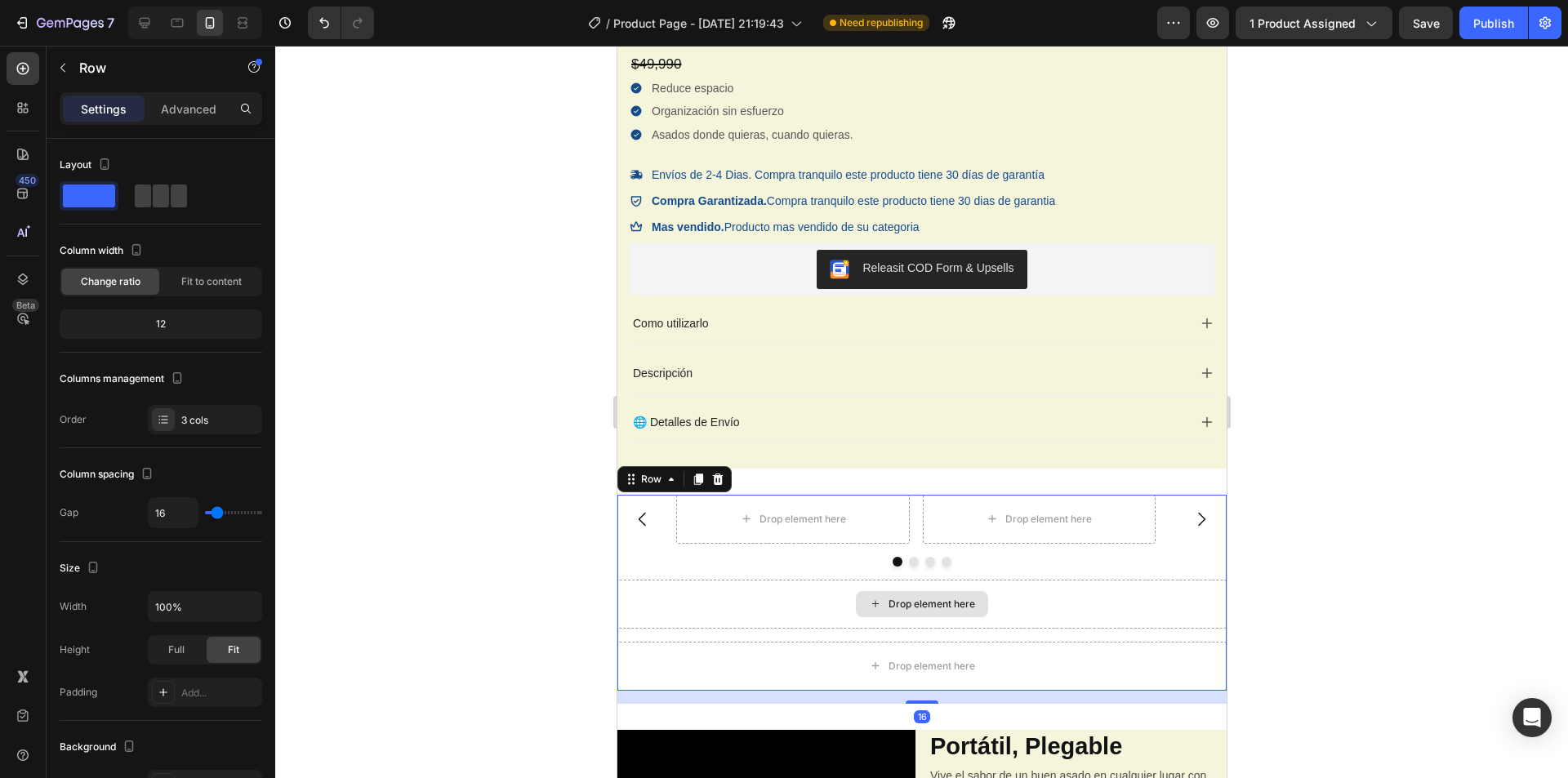
click at [1095, 606] on div "Drop element here" at bounding box center [921, 604] width 609 height 49
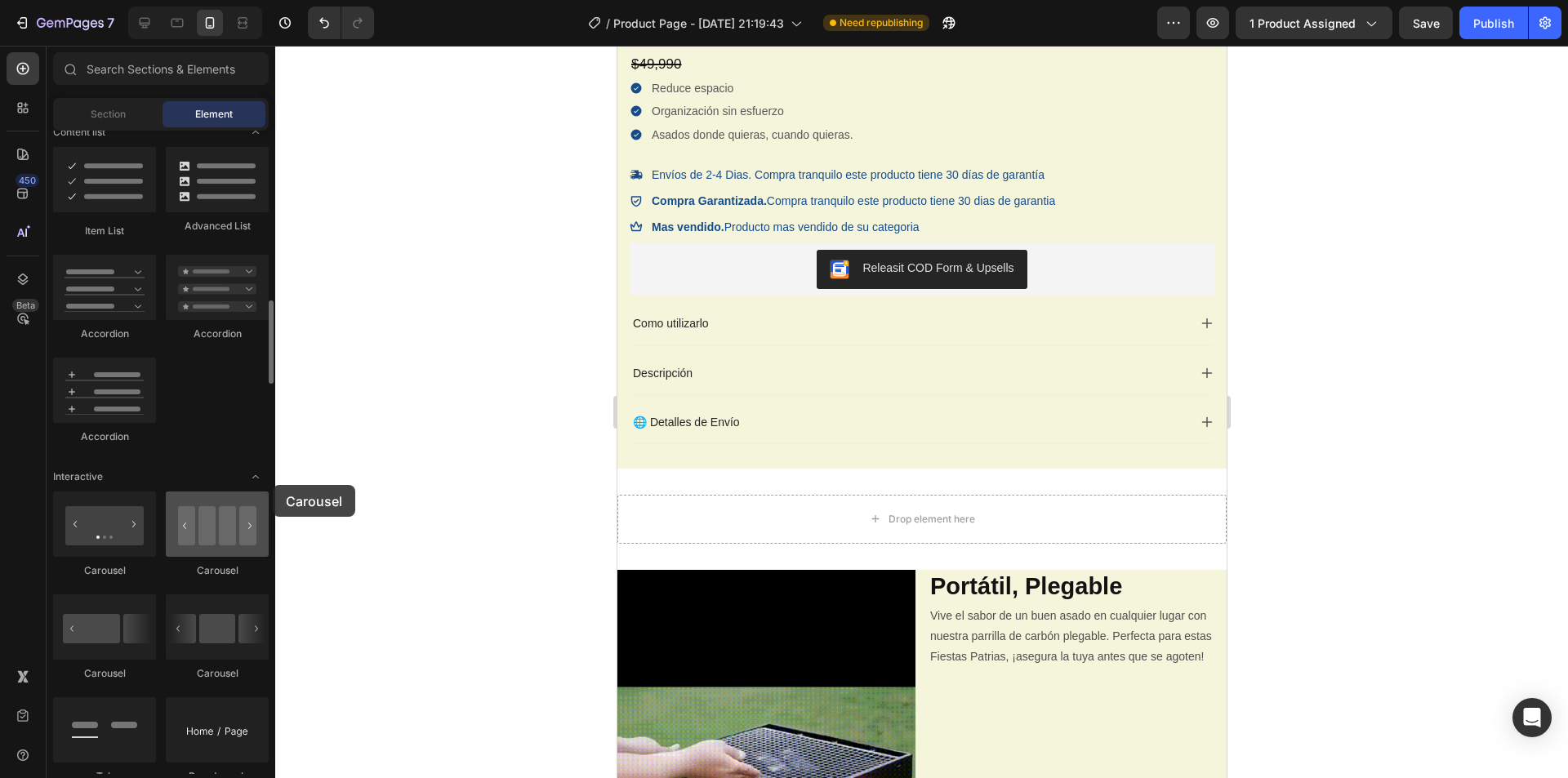
drag, startPoint x: 193, startPoint y: 536, endPoint x: 175, endPoint y: 499, distance: 41.1
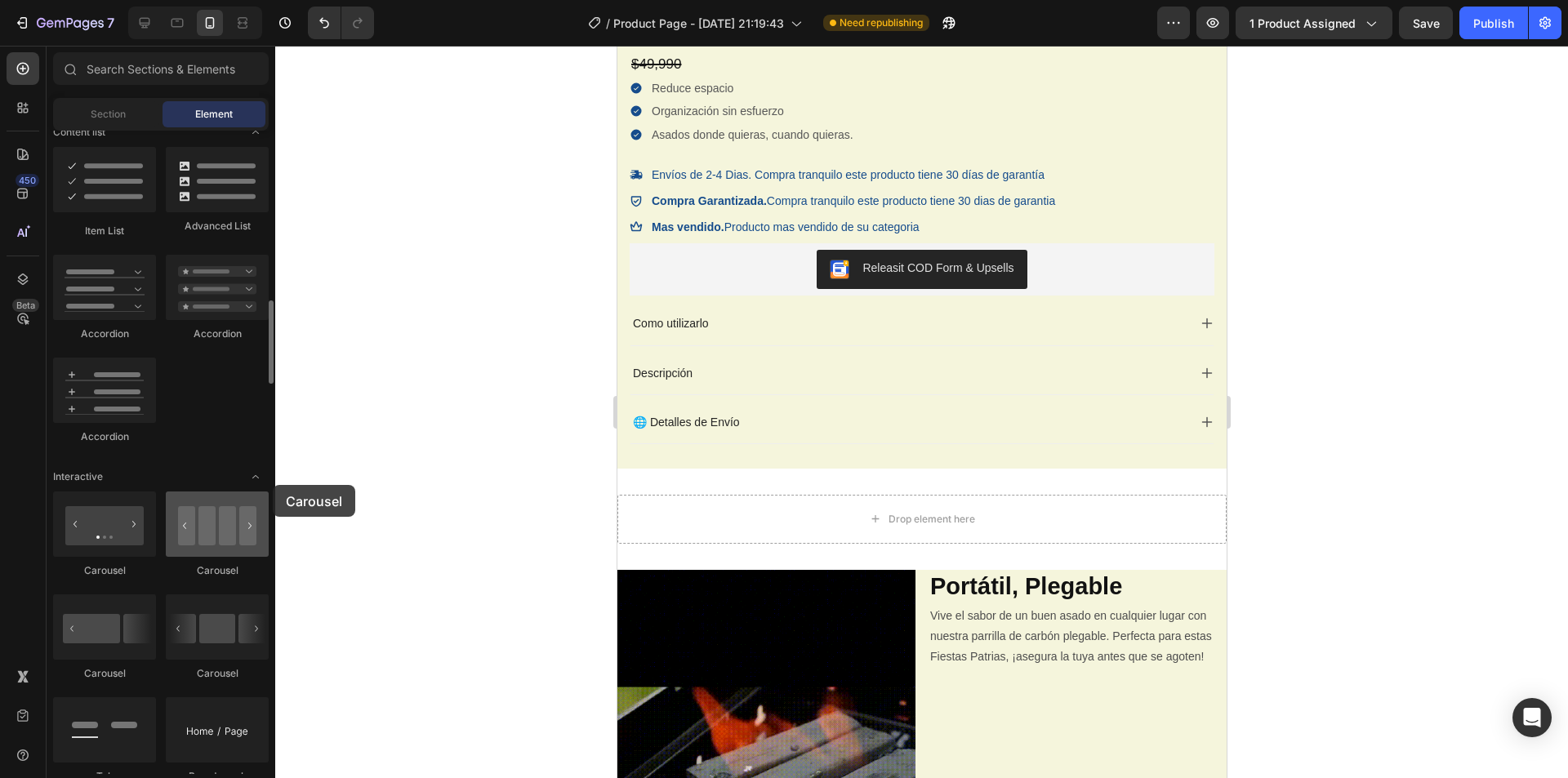
click at [175, 499] on div at bounding box center [216, 524] width 103 height 65
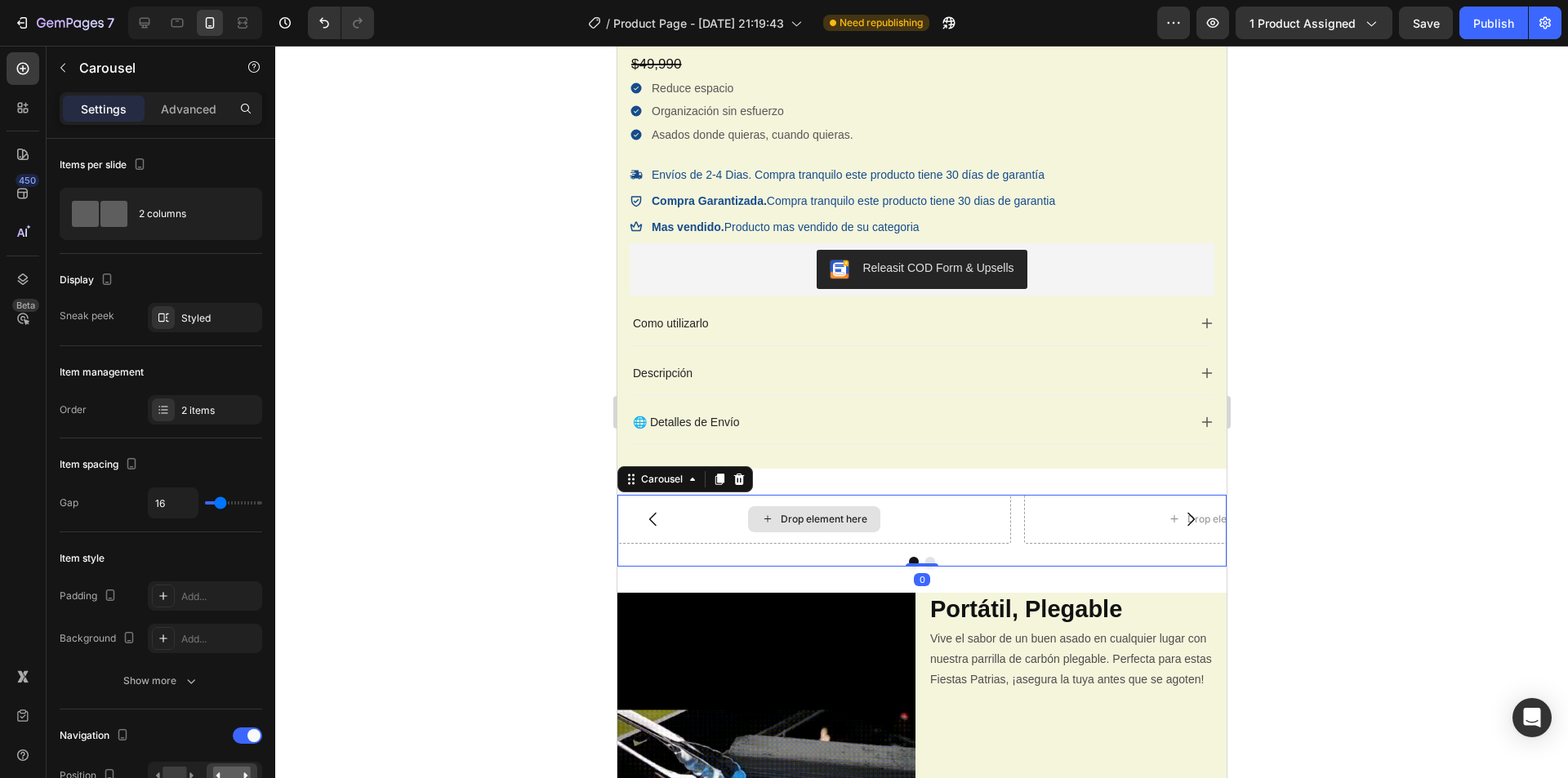
click at [871, 522] on div "Drop element here" at bounding box center [814, 519] width 133 height 26
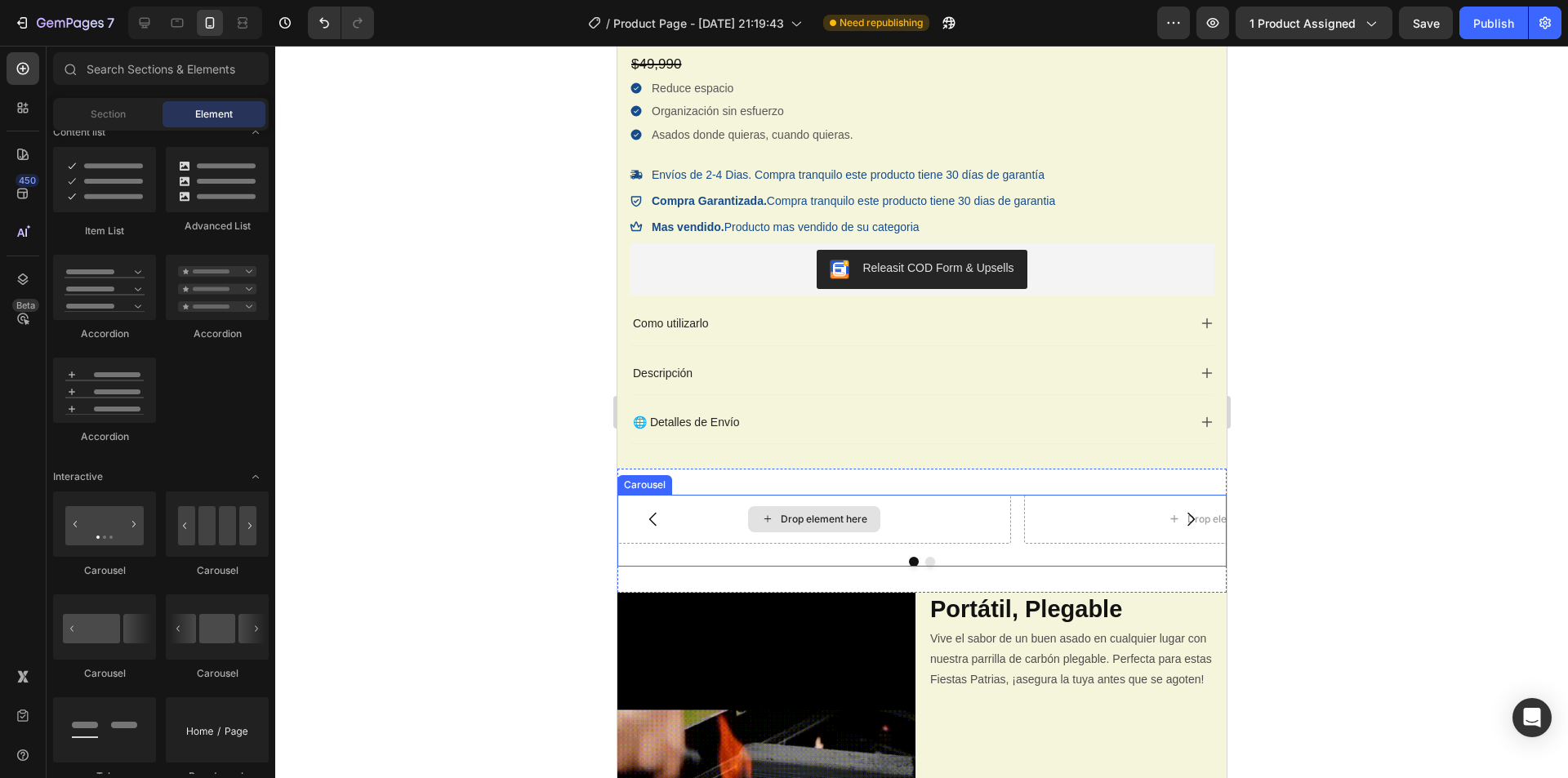
click at [820, 520] on div "Drop element here" at bounding box center [823, 519] width 86 height 13
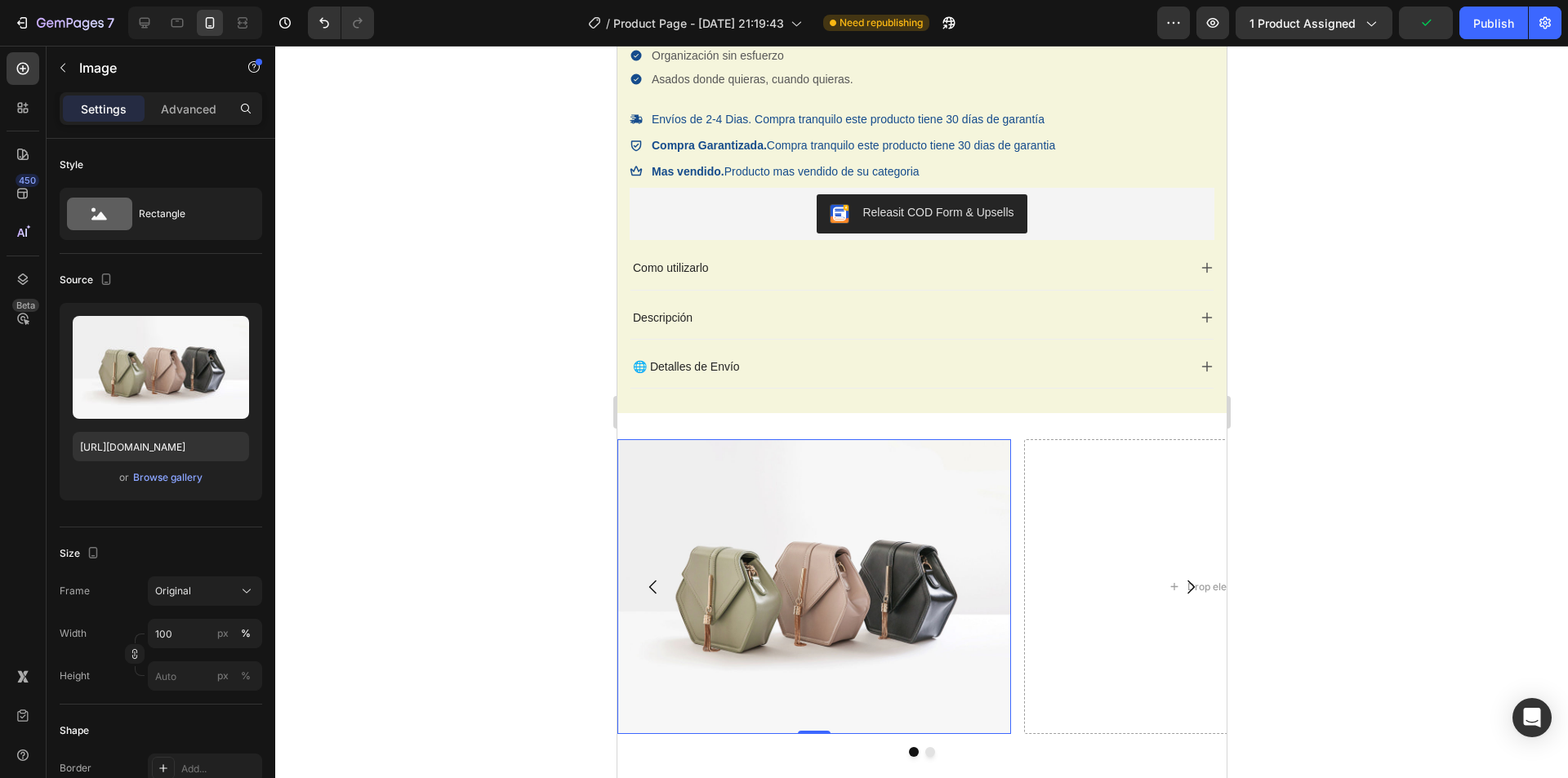
scroll to position [763, 0]
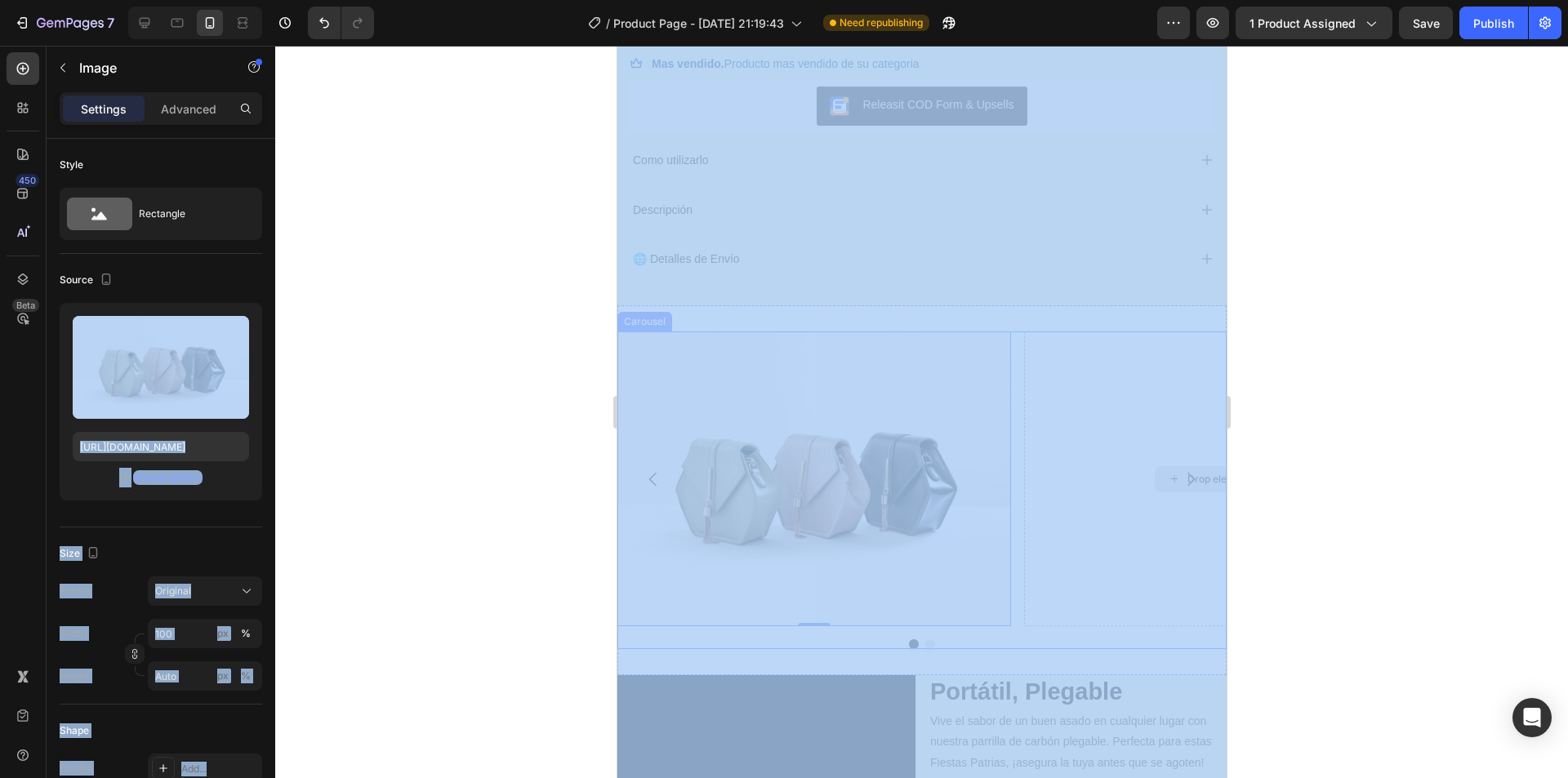
drag, startPoint x: 880, startPoint y: 424, endPoint x: 1033, endPoint y: 483, distance: 164.0
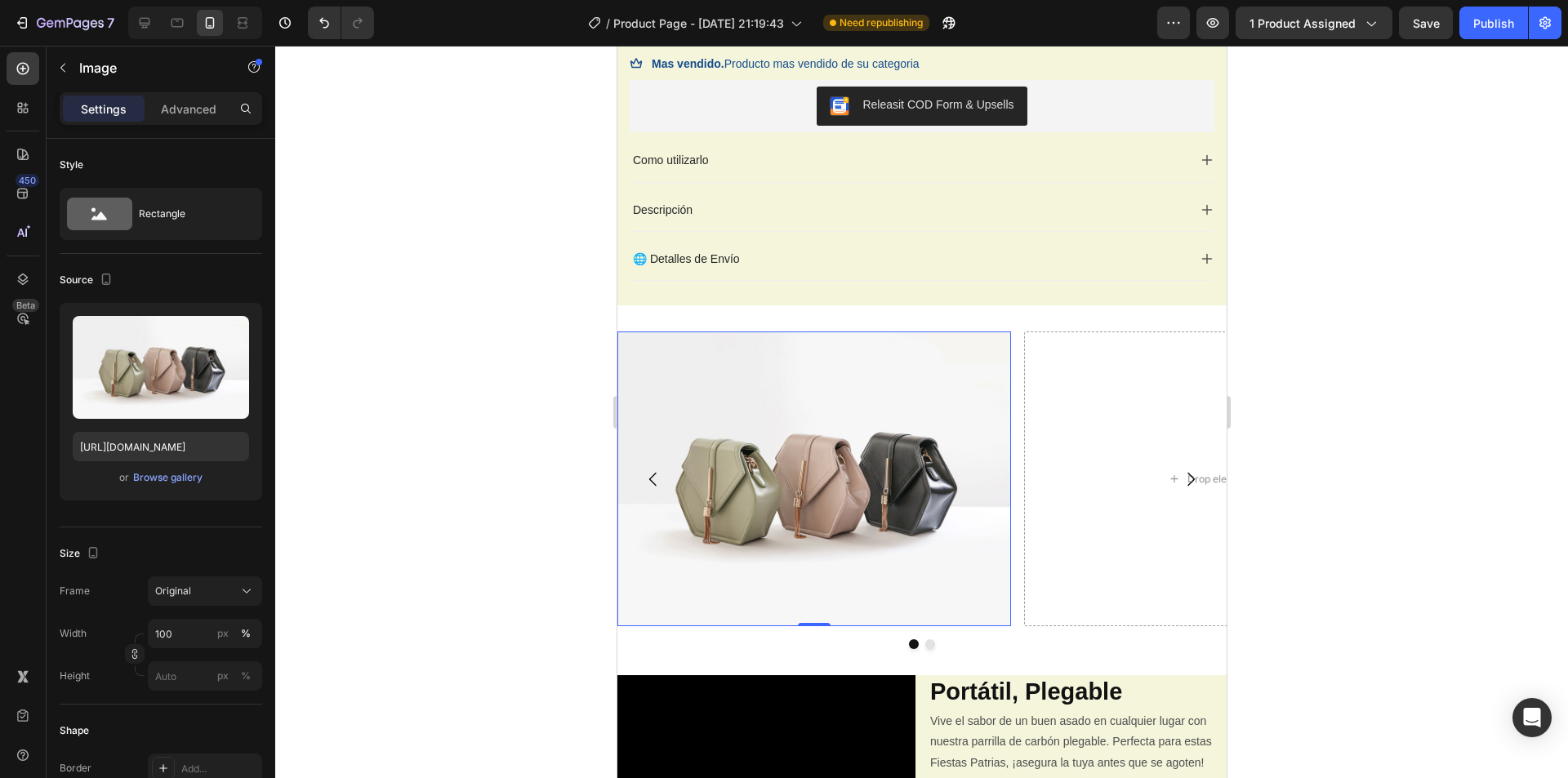
click at [780, 474] on img at bounding box center [813, 479] width 394 height 295
click at [792, 486] on img at bounding box center [813, 479] width 394 height 295
click at [772, 426] on img at bounding box center [813, 479] width 394 height 295
click at [517, 404] on div at bounding box center [922, 412] width 1293 height 733
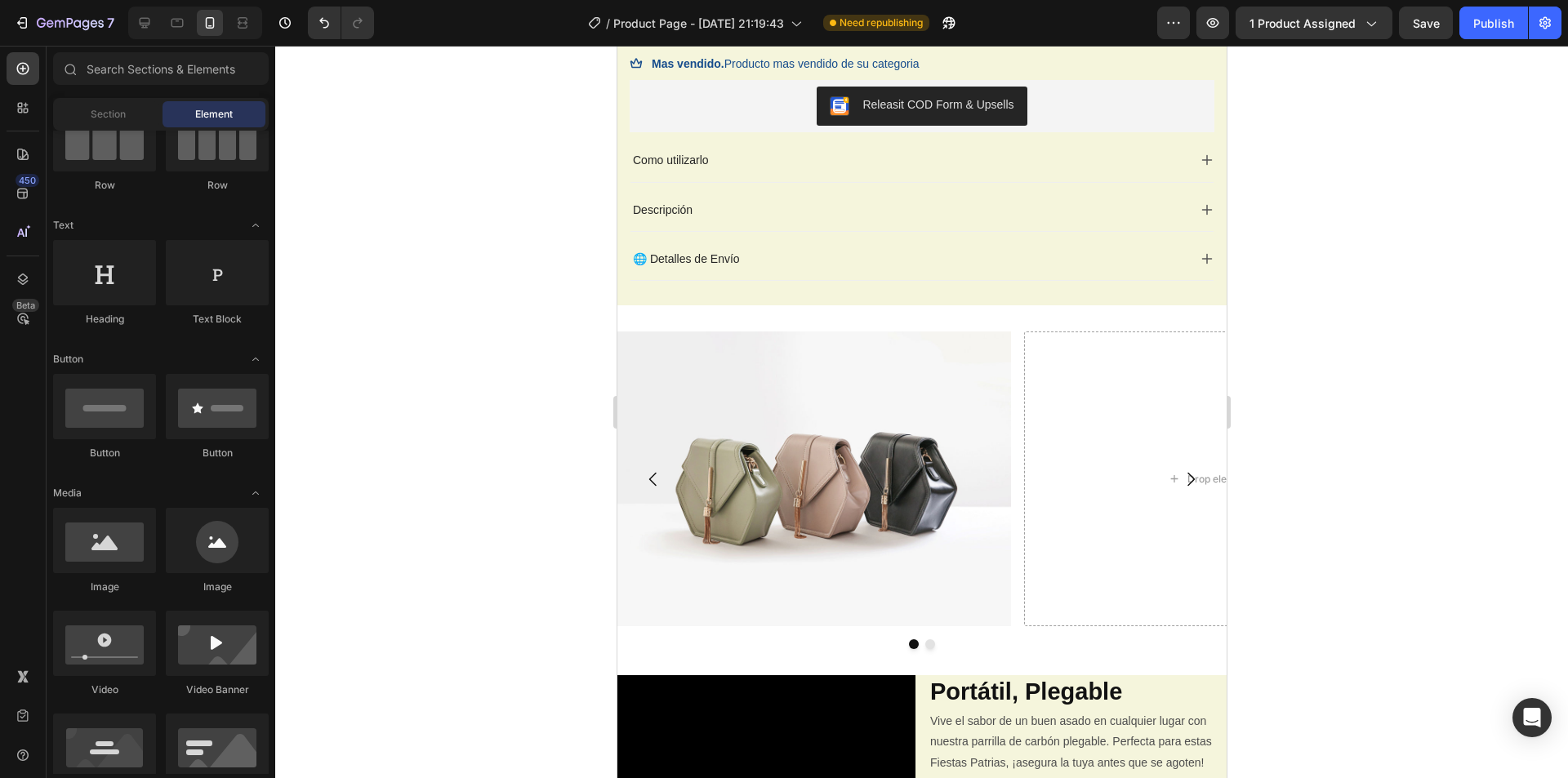
click at [757, 447] on img at bounding box center [813, 479] width 394 height 295
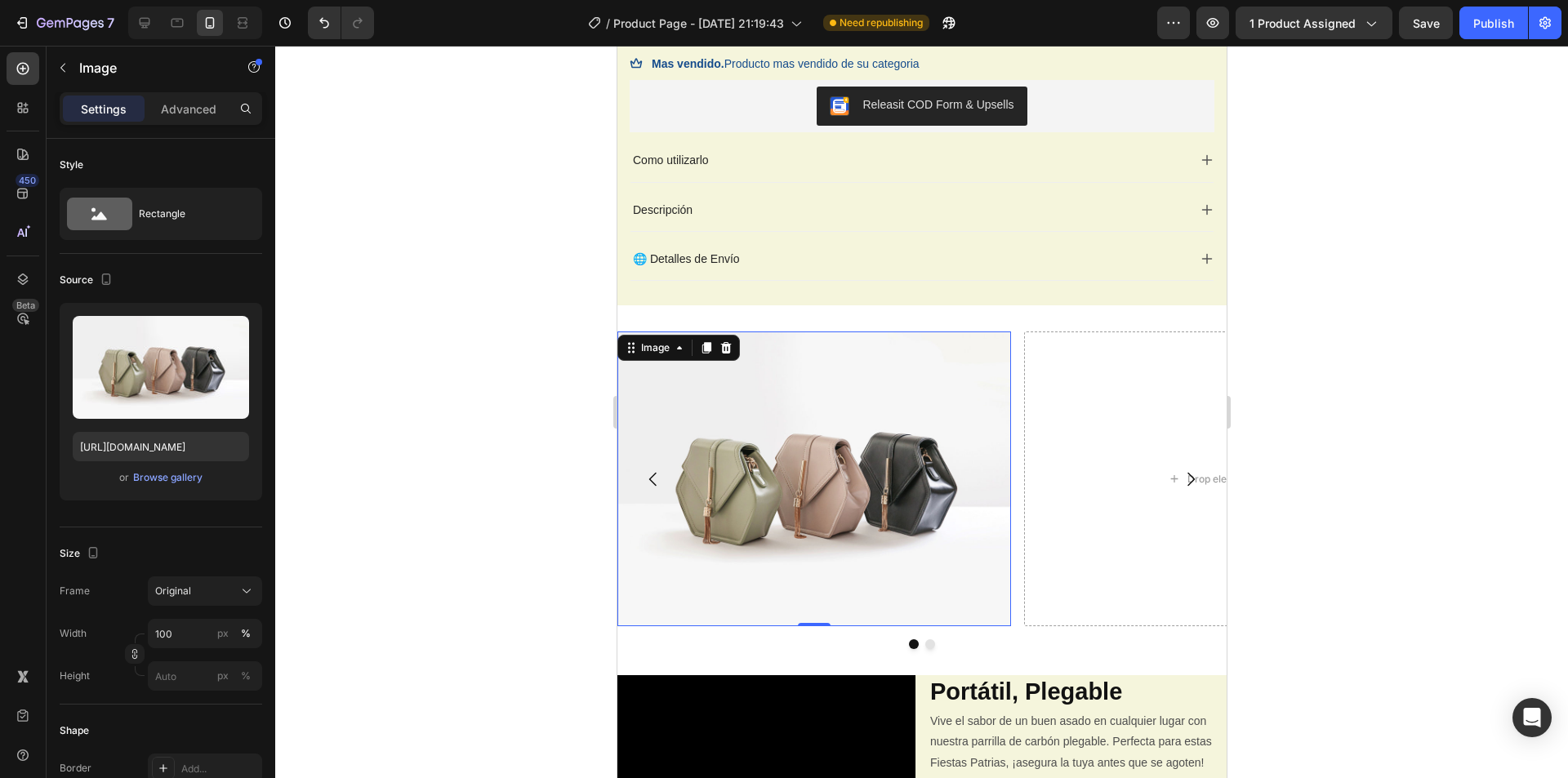
click at [757, 447] on img at bounding box center [813, 479] width 394 height 295
click at [914, 449] on img at bounding box center [813, 479] width 394 height 295
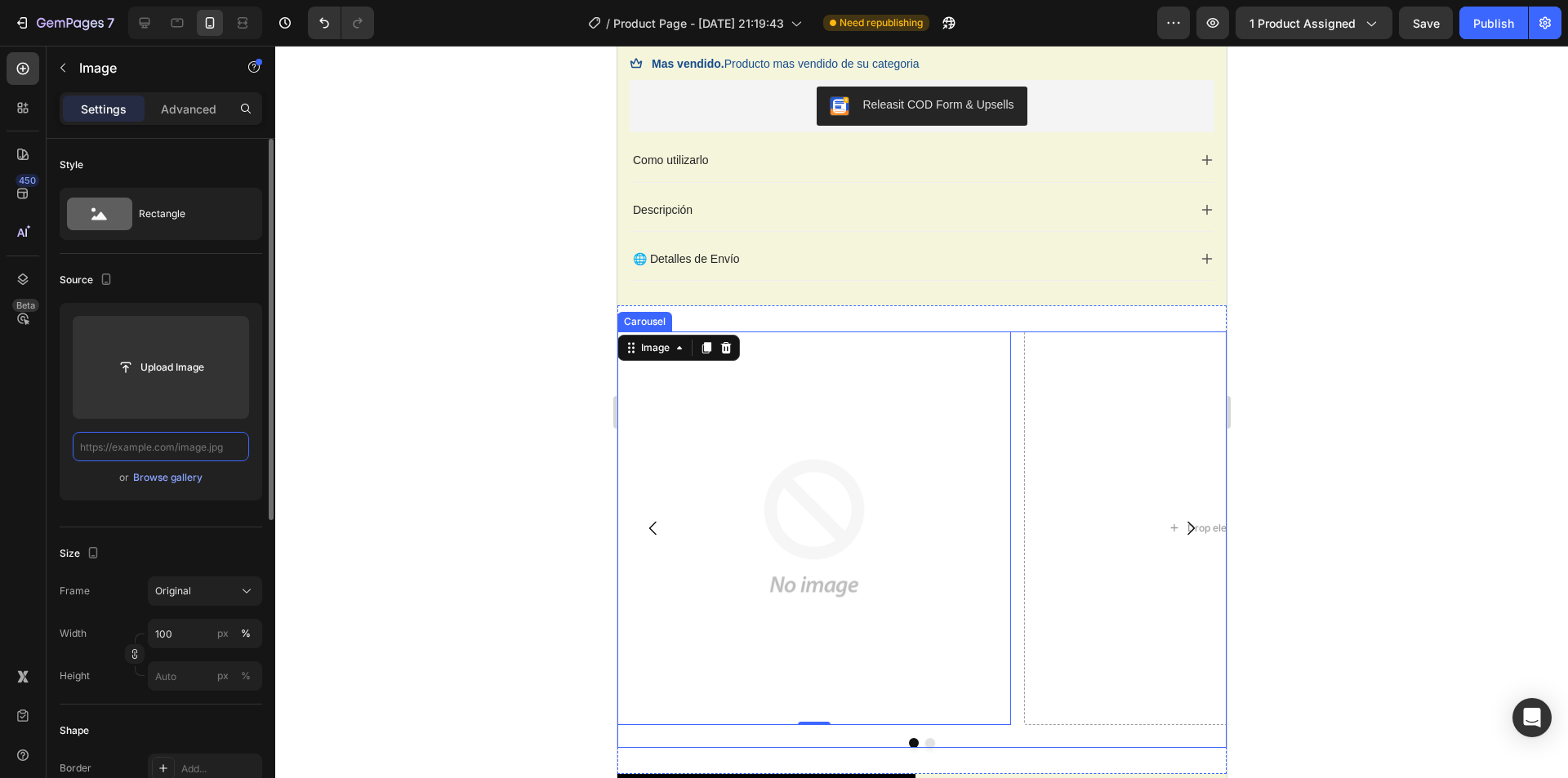
scroll to position [0, 0]
click at [179, 445] on input "text" at bounding box center [161, 446] width 176 height 29
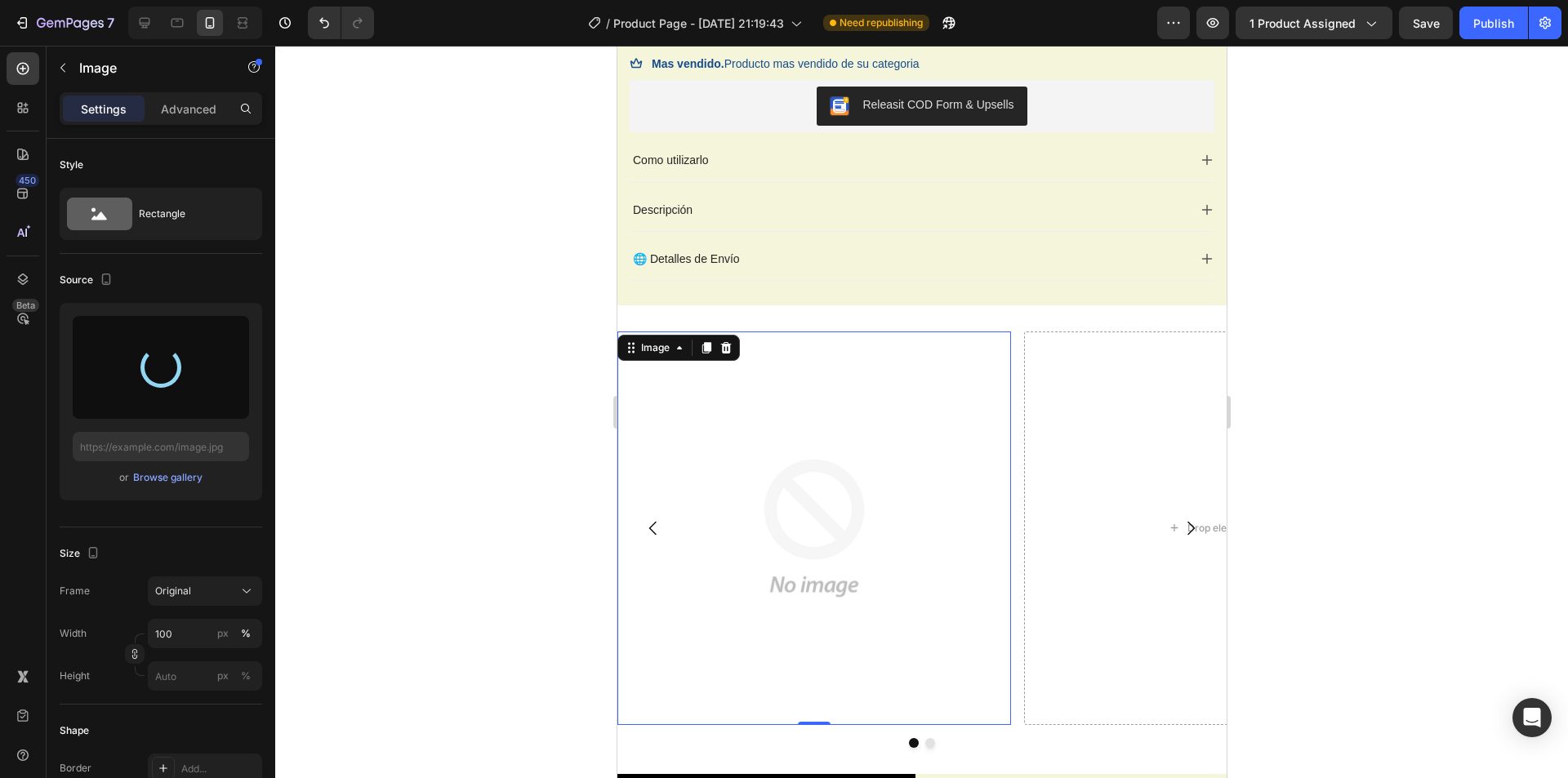
type input "[URL][DOMAIN_NAME]"
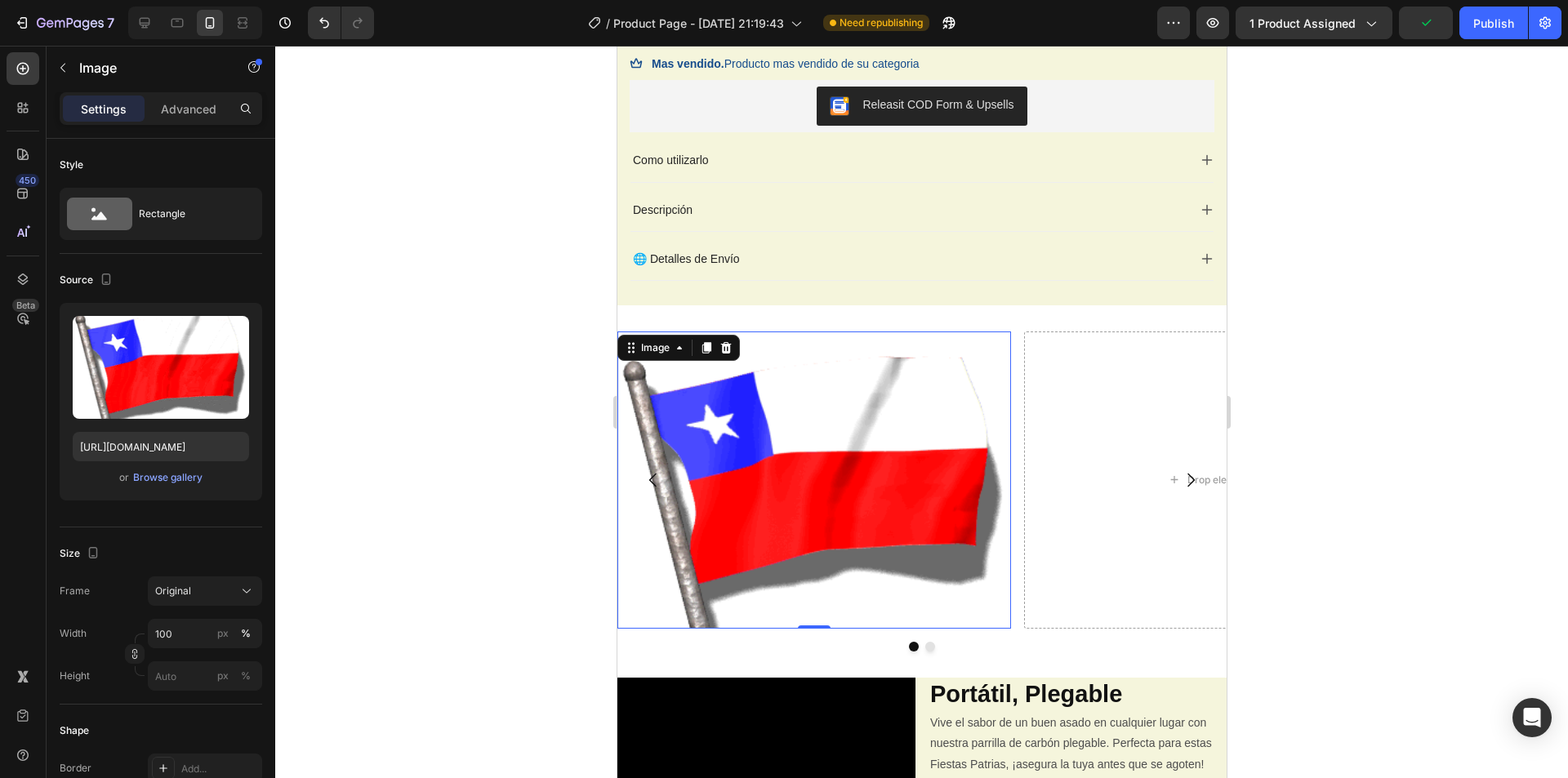
click at [503, 446] on div at bounding box center [922, 412] width 1293 height 733
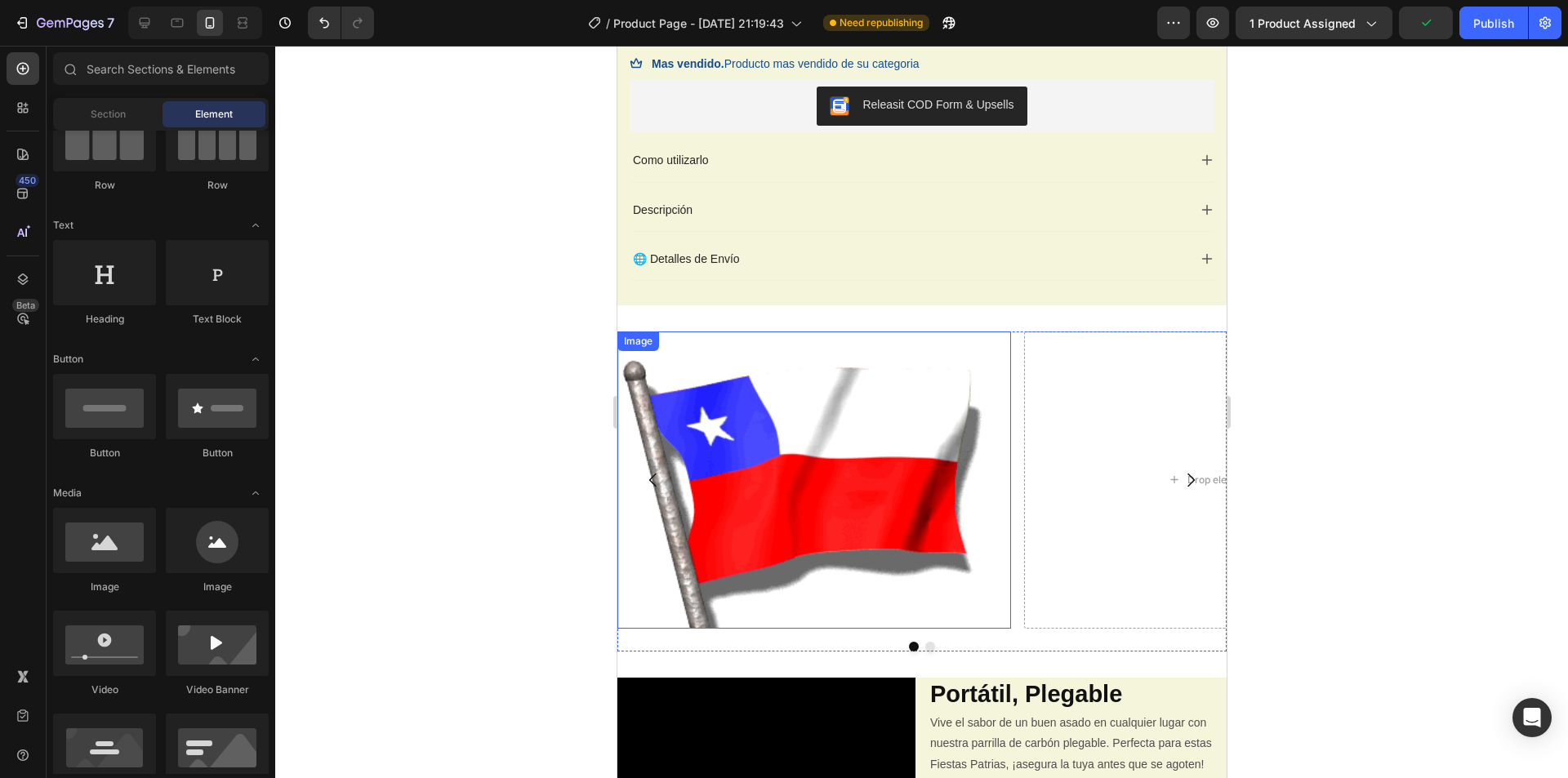
click at [715, 471] on img at bounding box center [813, 480] width 394 height 297
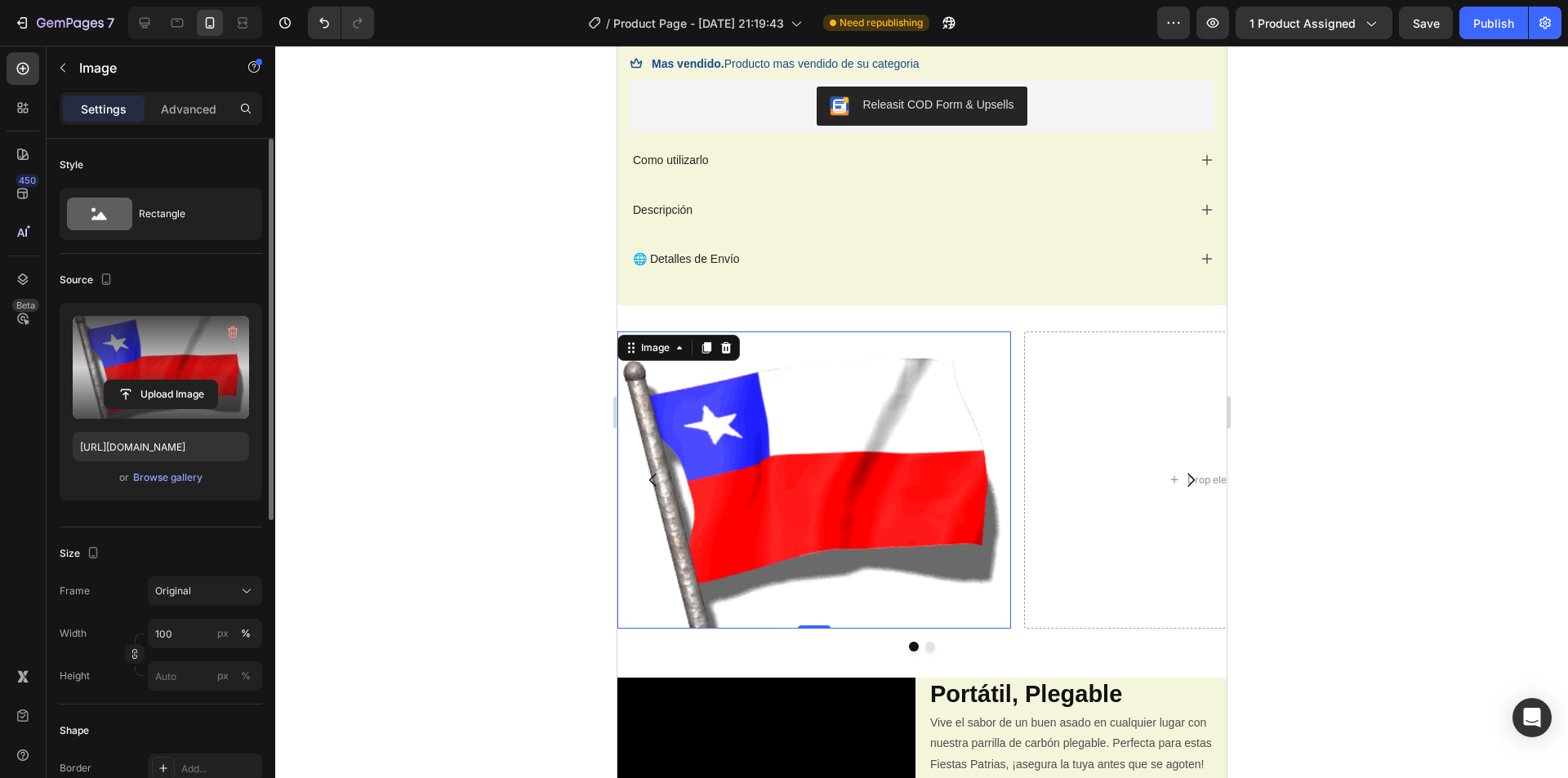
click at [195, 373] on label at bounding box center [161, 367] width 176 height 103
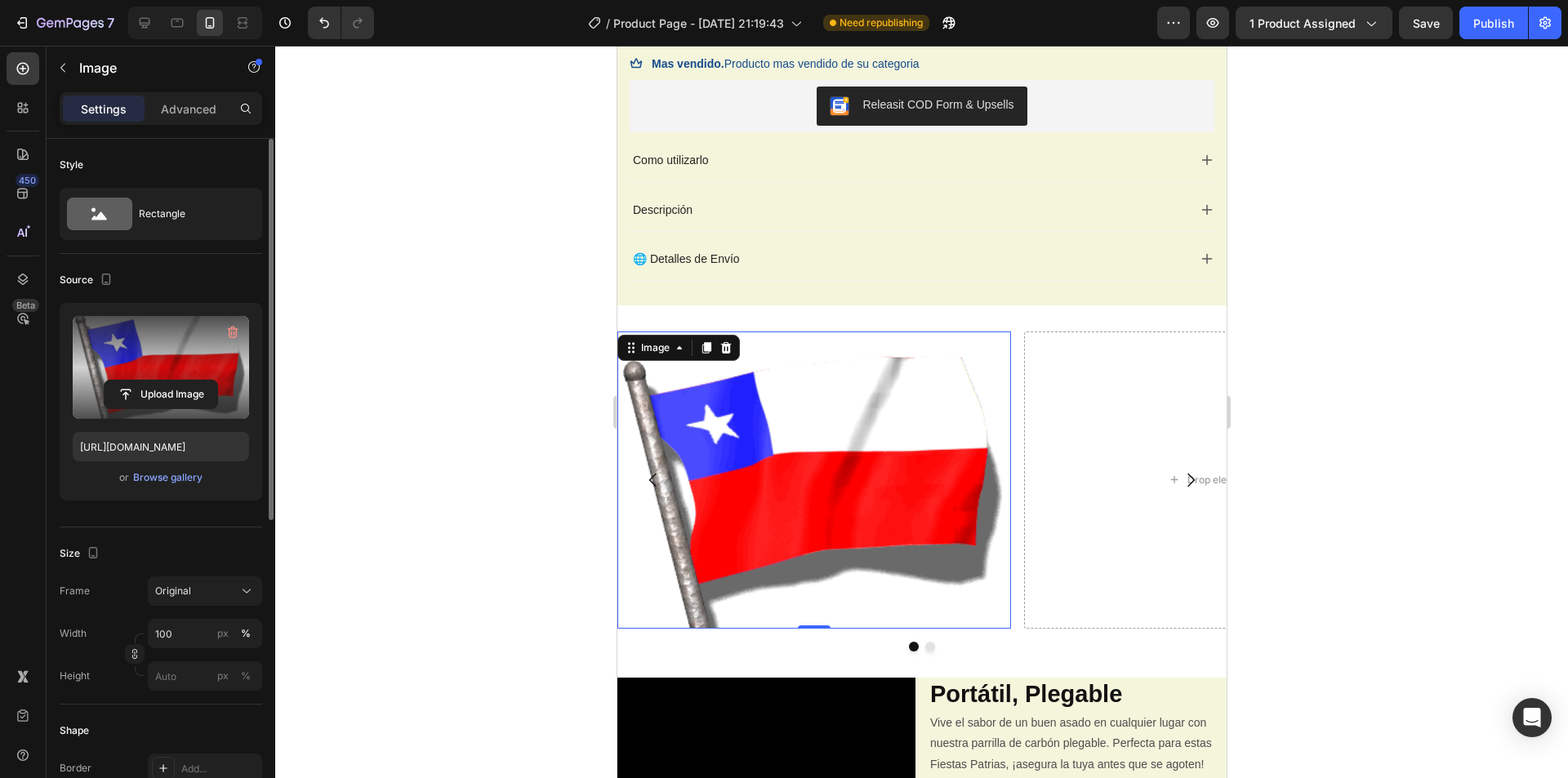
click at [195, 381] on input "file" at bounding box center [161, 394] width 113 height 28
click at [232, 332] on icon "button" at bounding box center [232, 333] width 2 height 5
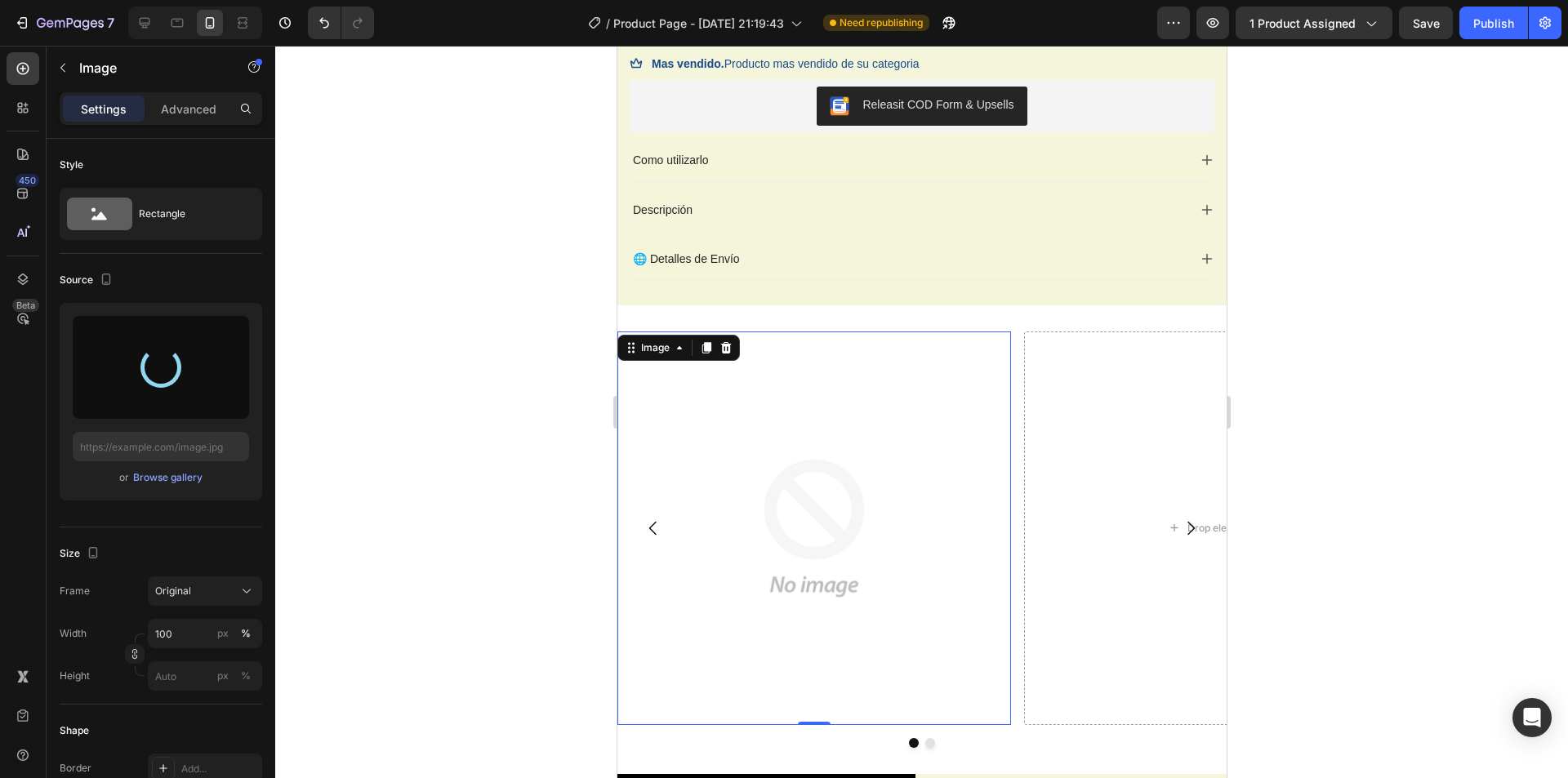
click at [442, 395] on div at bounding box center [922, 412] width 1293 height 733
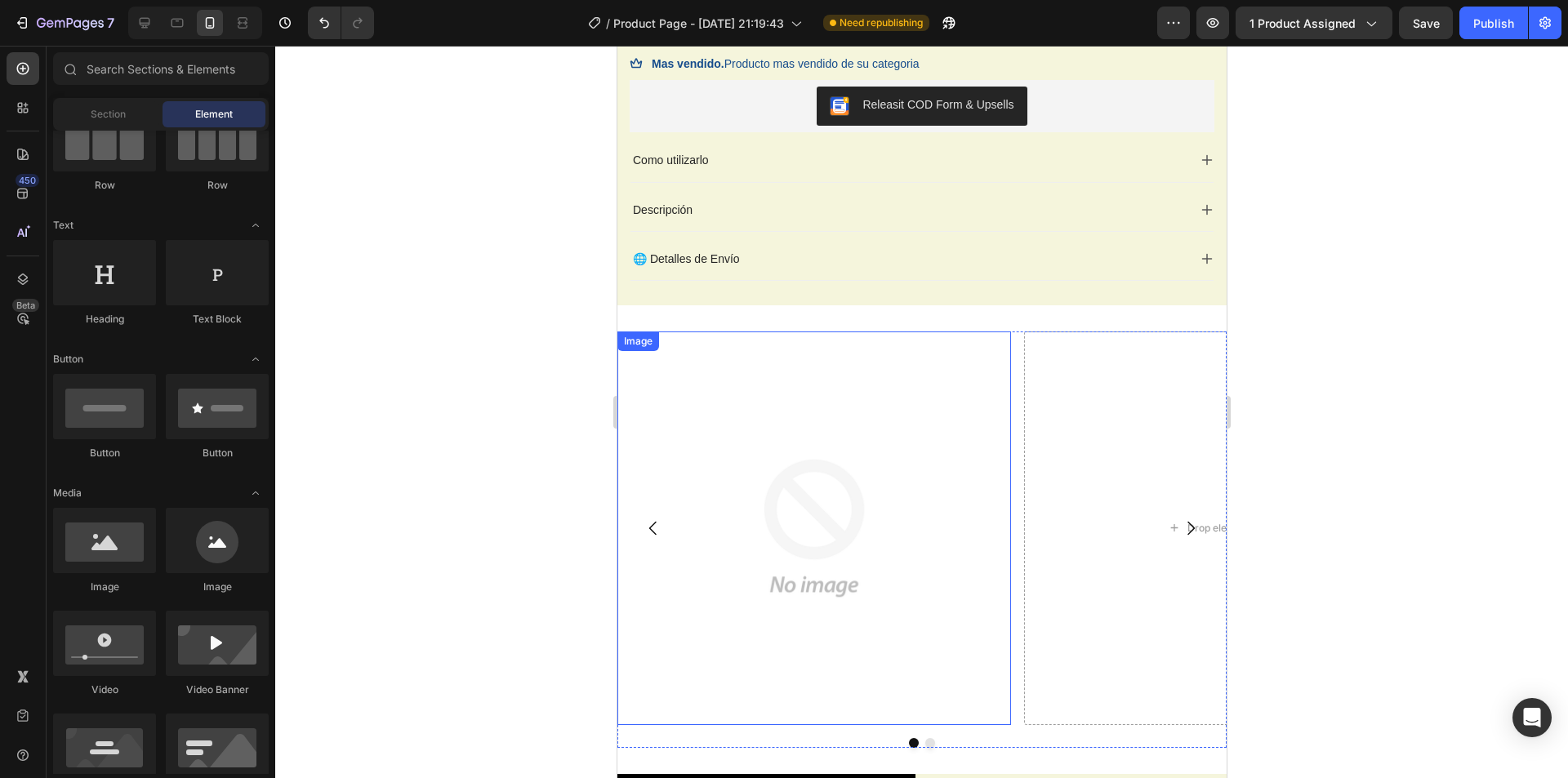
click at [798, 464] on img at bounding box center [813, 528] width 394 height 394
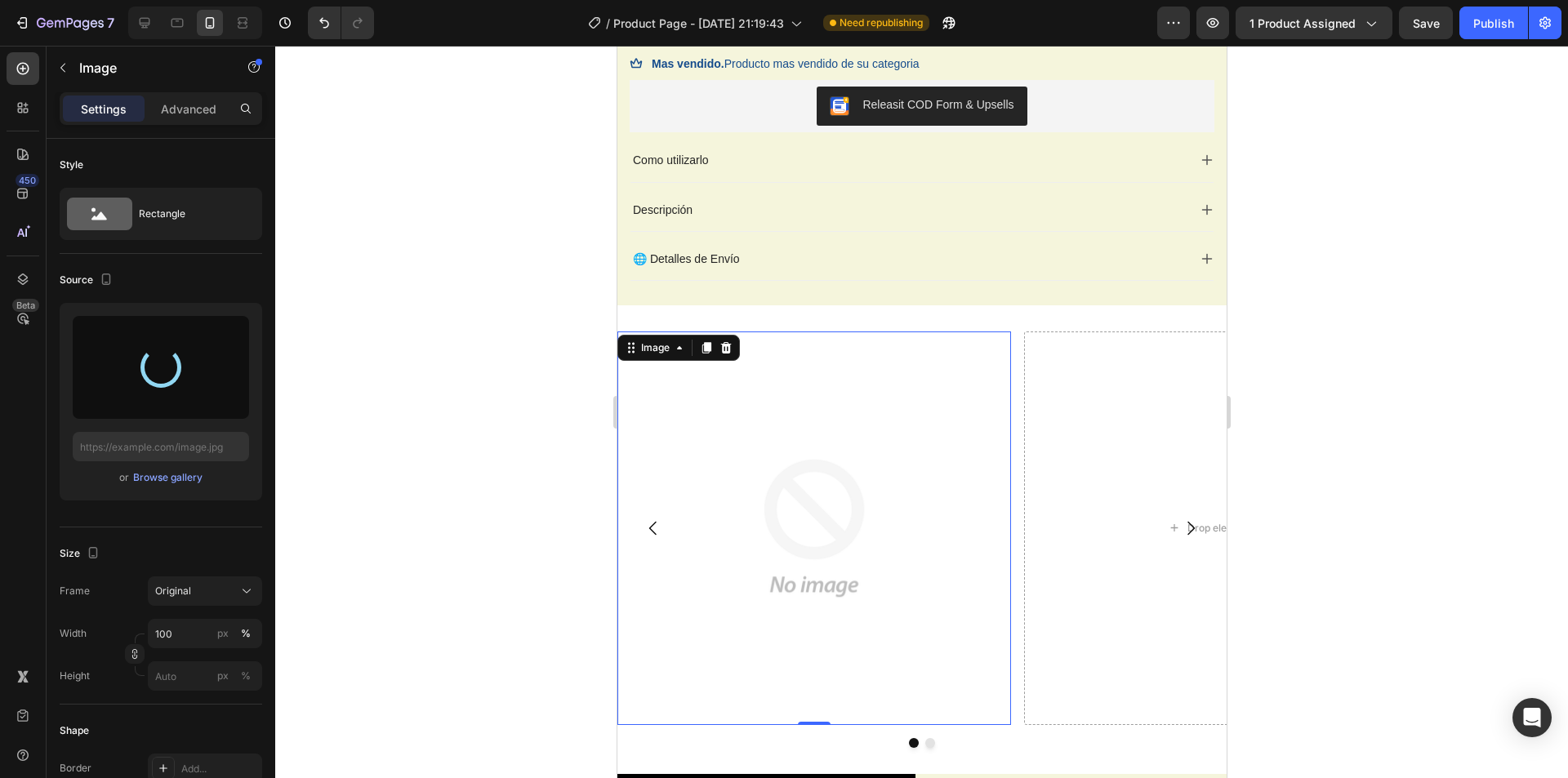
type input "[URL][DOMAIN_NAME]"
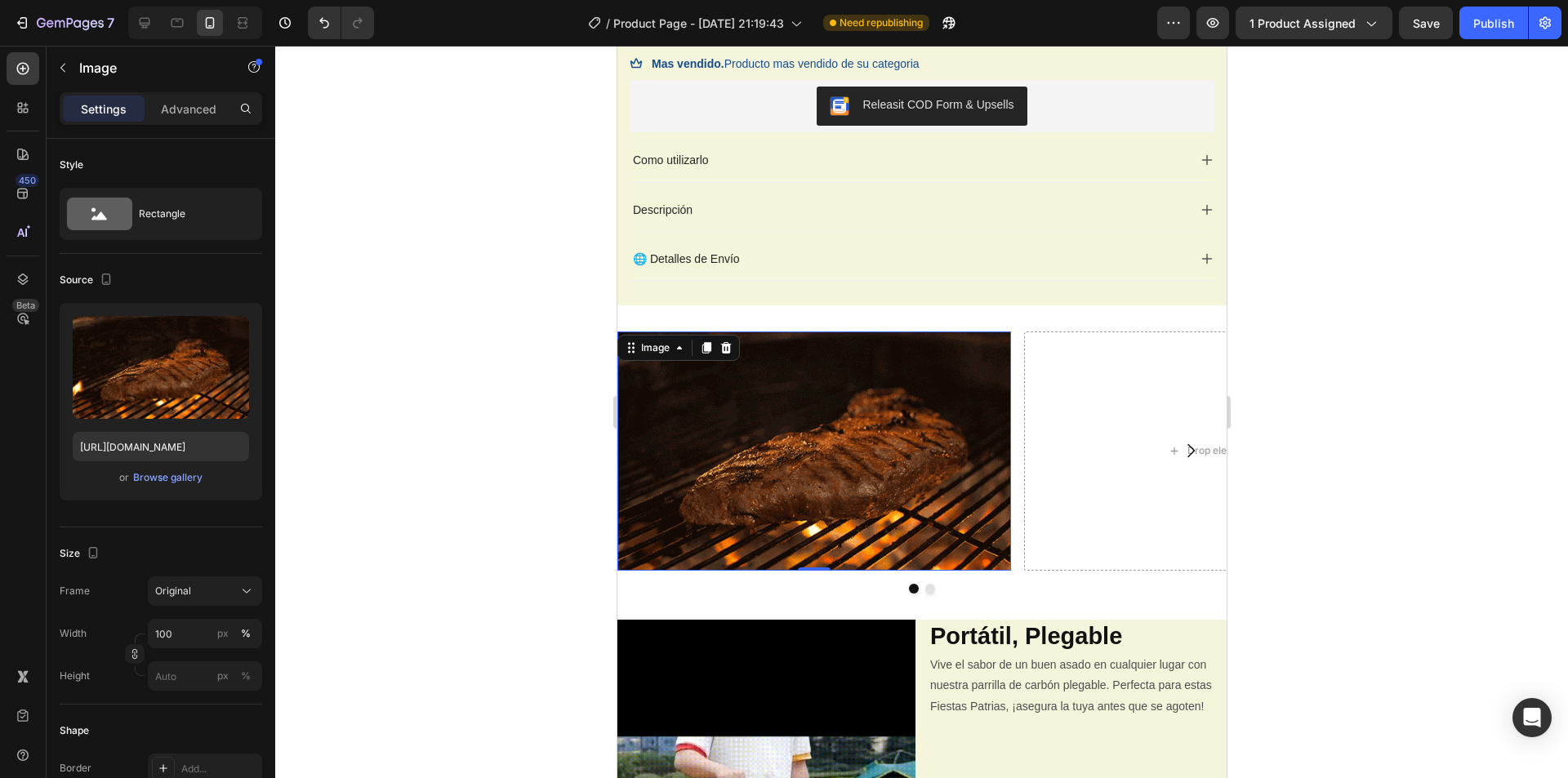
click at [335, 430] on div at bounding box center [922, 412] width 1293 height 733
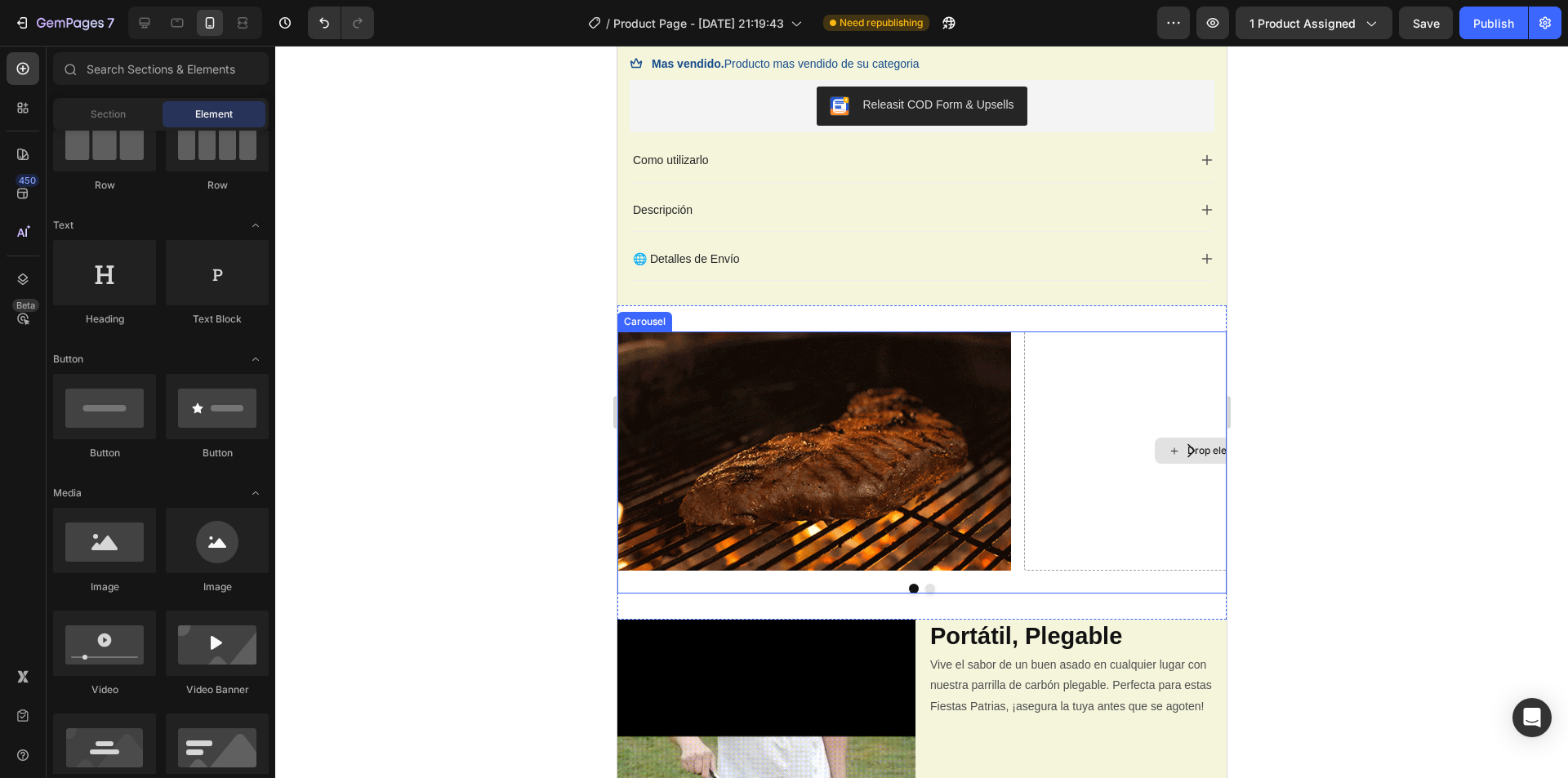
click at [1115, 447] on div "Drop element here" at bounding box center [1220, 451] width 394 height 239
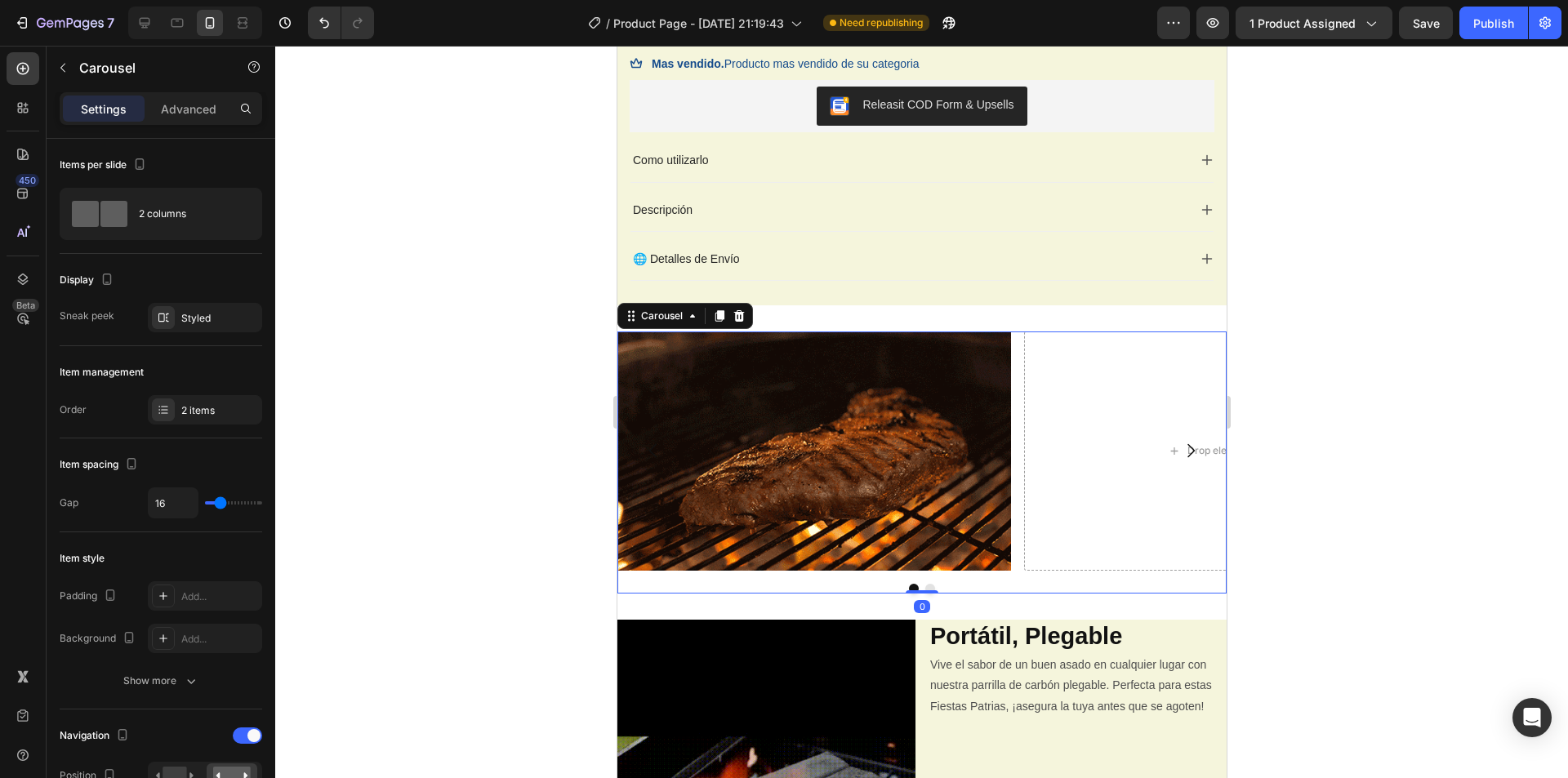
click at [1167, 438] on button "Carousel Next Arrow" at bounding box center [1190, 451] width 45 height 45
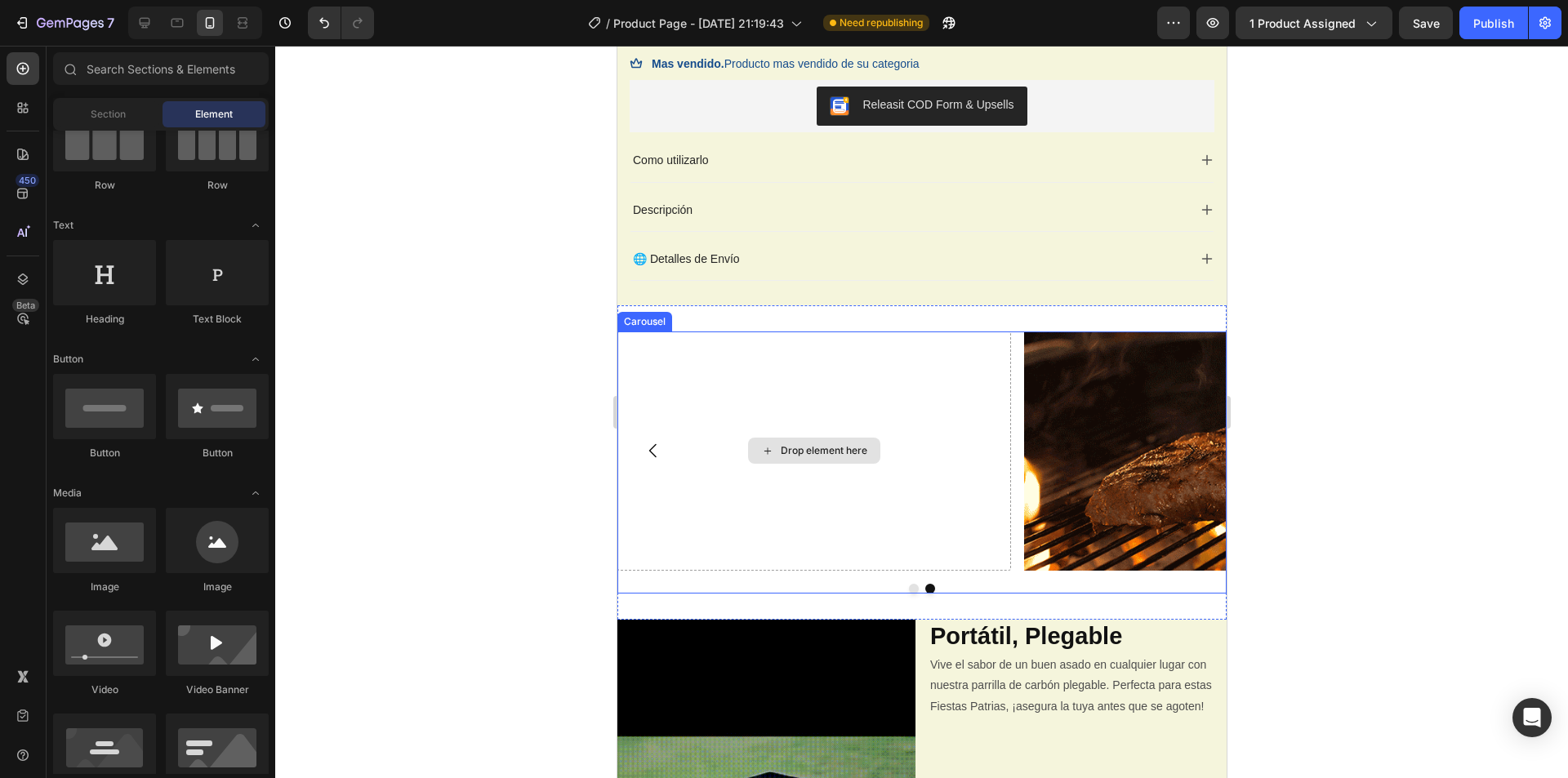
click at [768, 461] on div "Drop element here" at bounding box center [814, 451] width 133 height 26
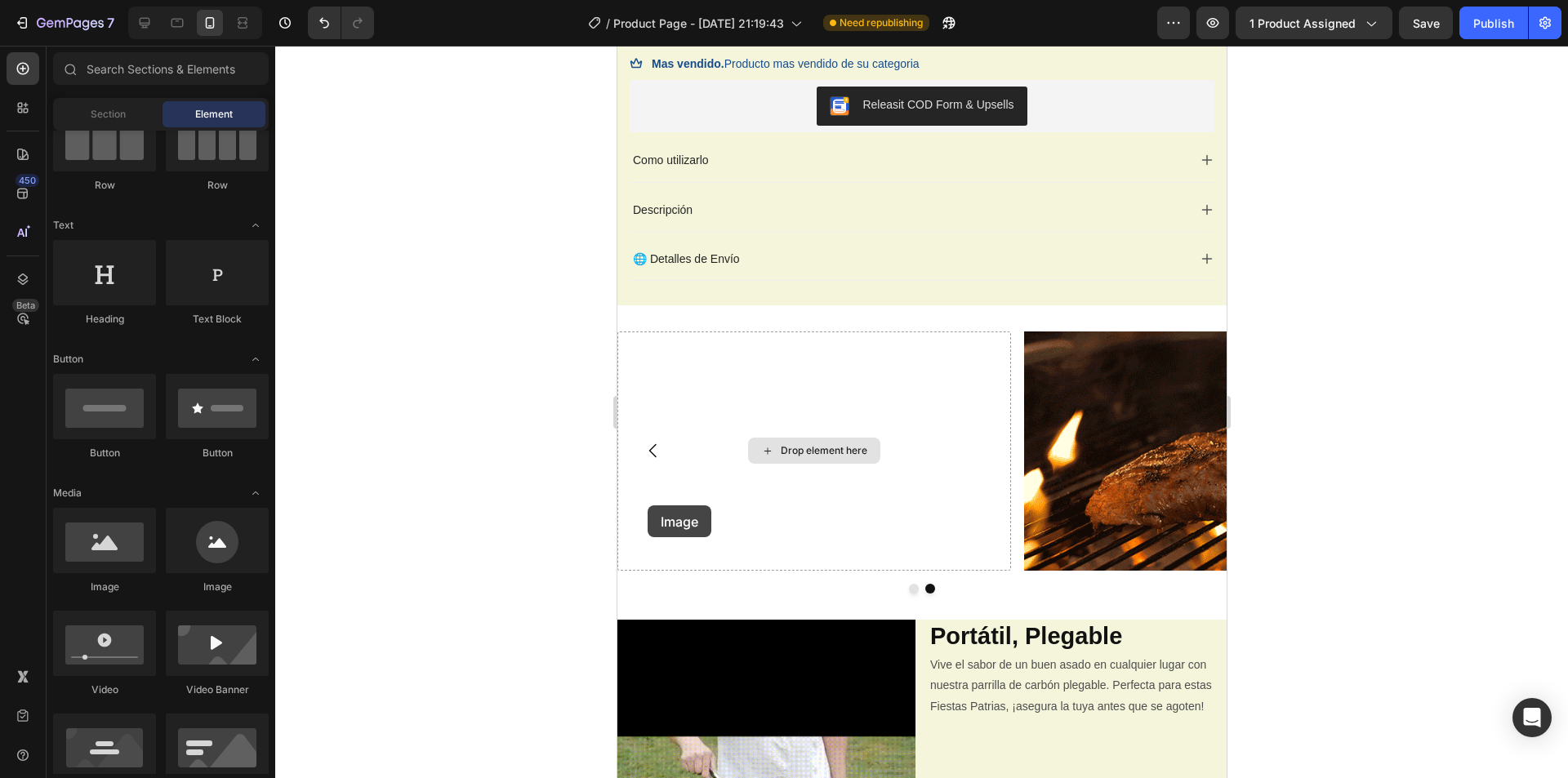
drag, startPoint x: 734, startPoint y: 595, endPoint x: 772, endPoint y: 442, distance: 157.6
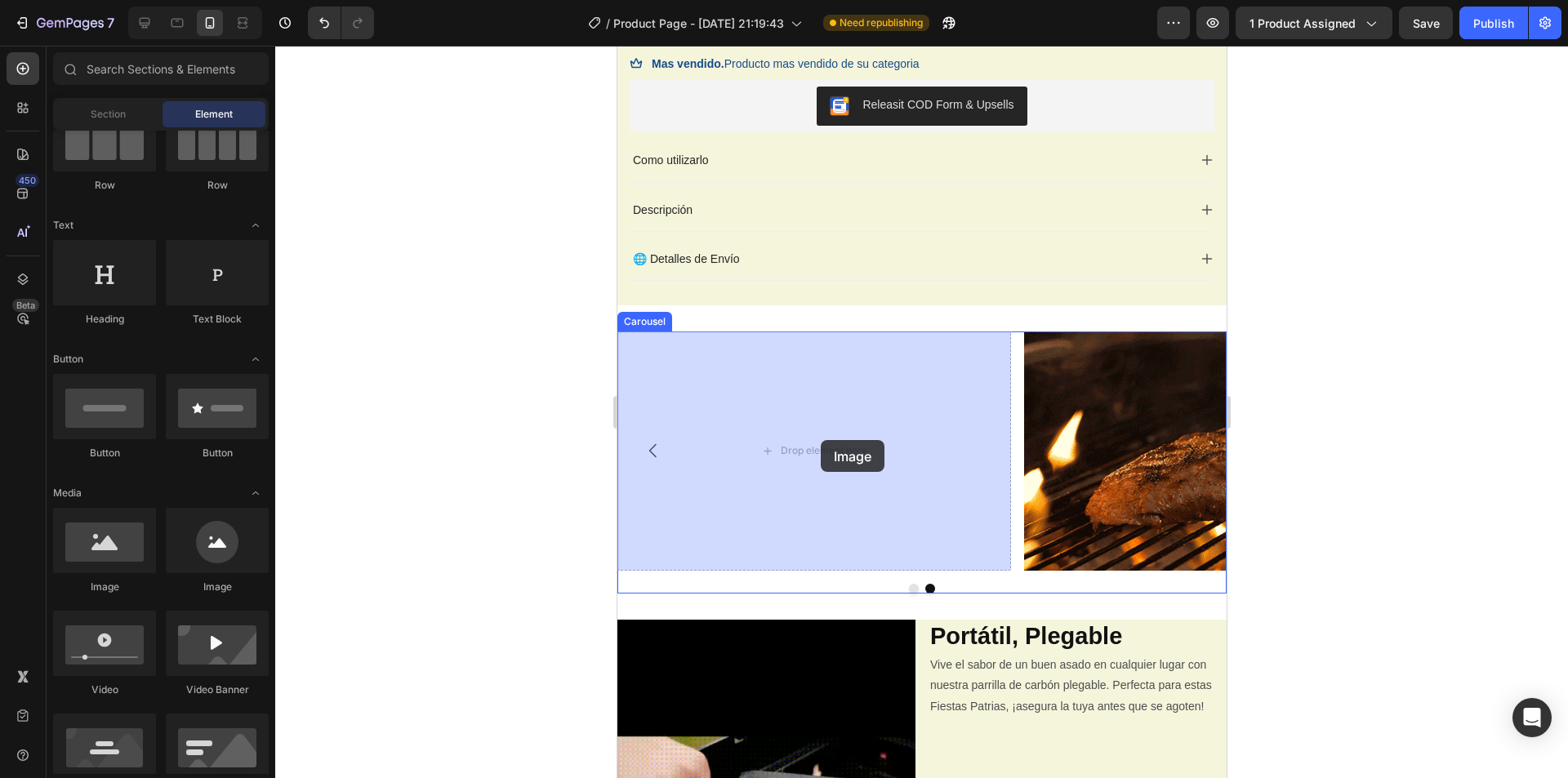
drag, startPoint x: 808, startPoint y: 599, endPoint x: 820, endPoint y: 440, distance: 159.5
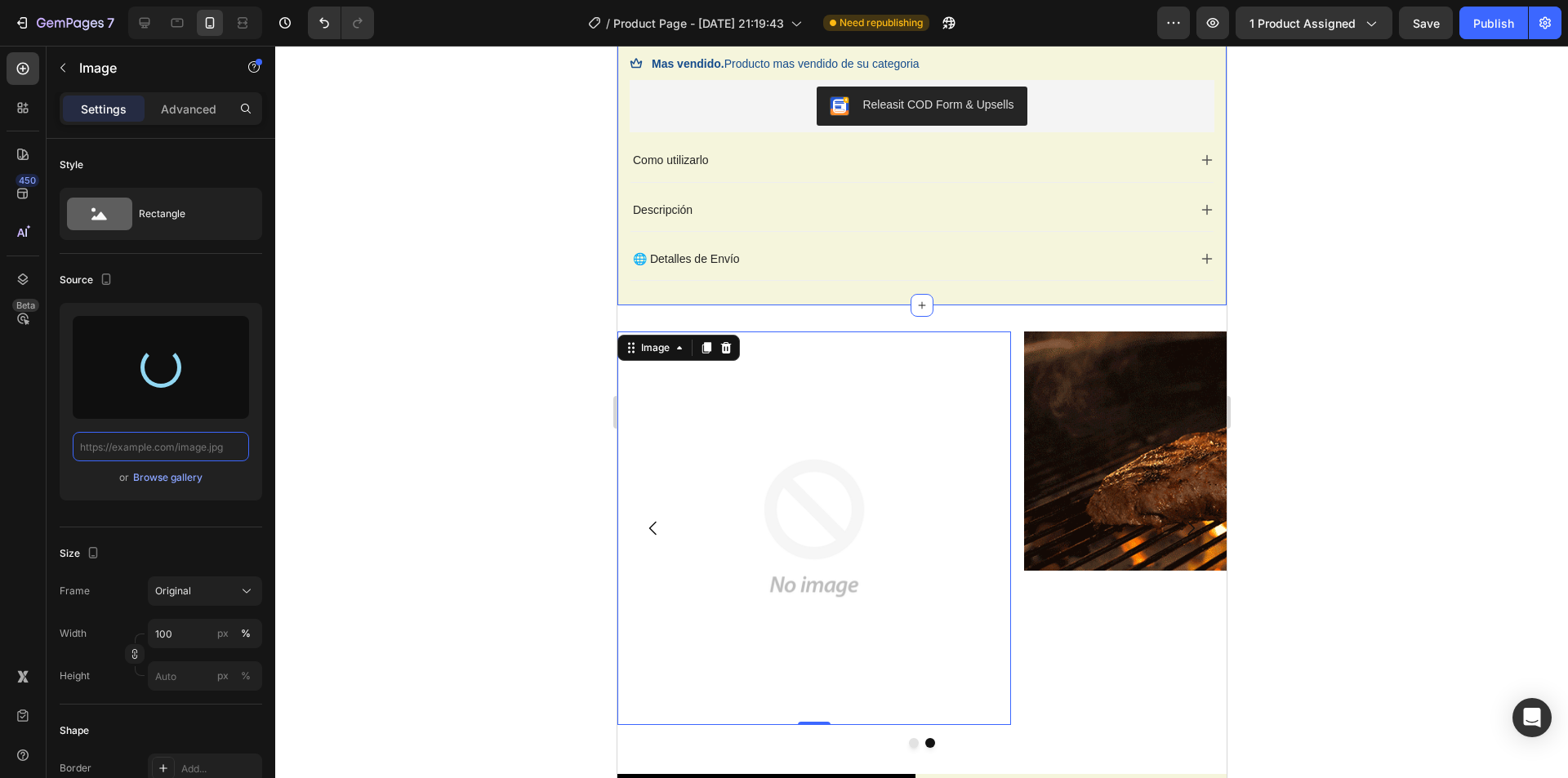
type input "[URL][DOMAIN_NAME]"
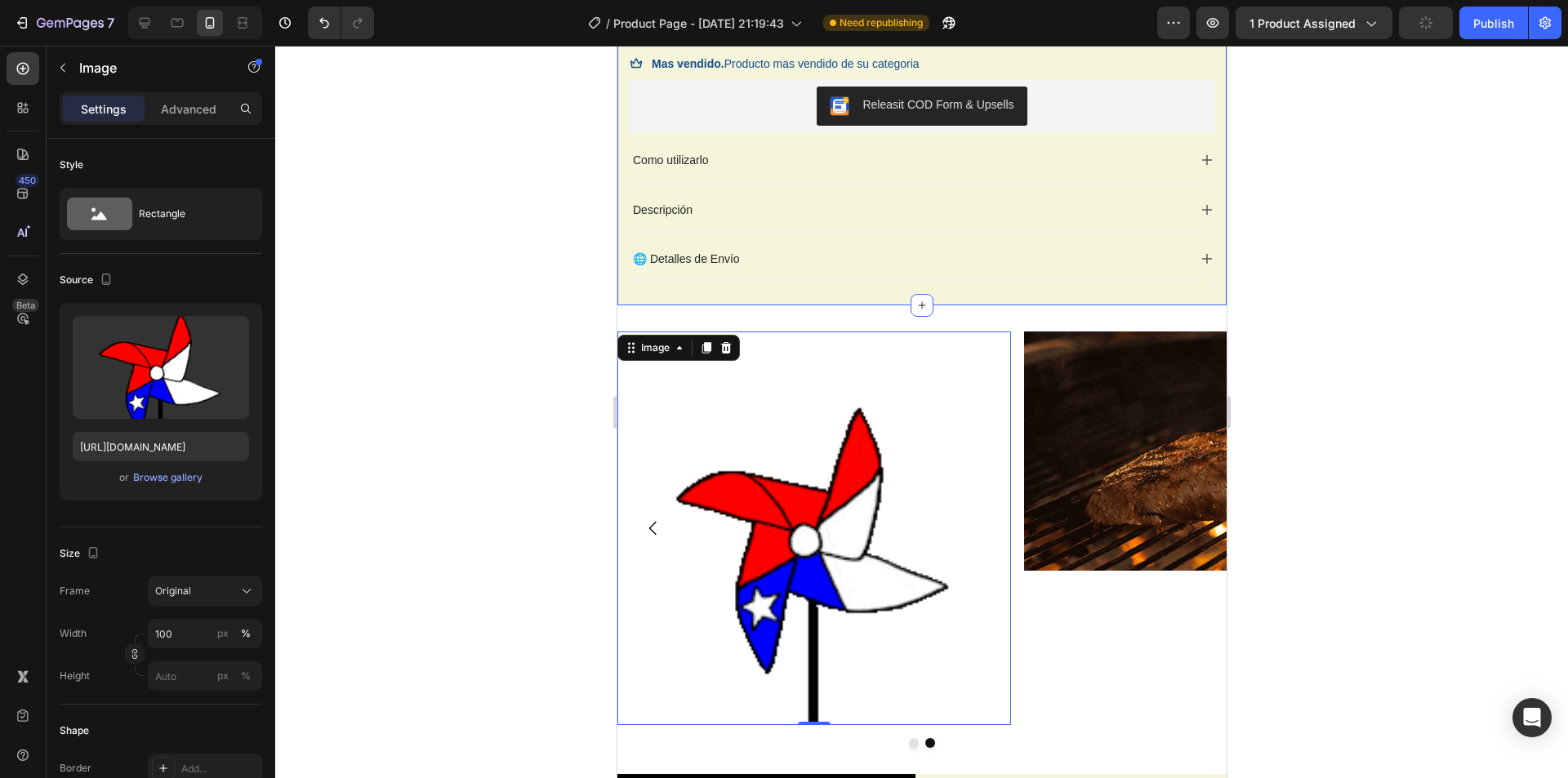
click at [345, 438] on div at bounding box center [922, 412] width 1293 height 733
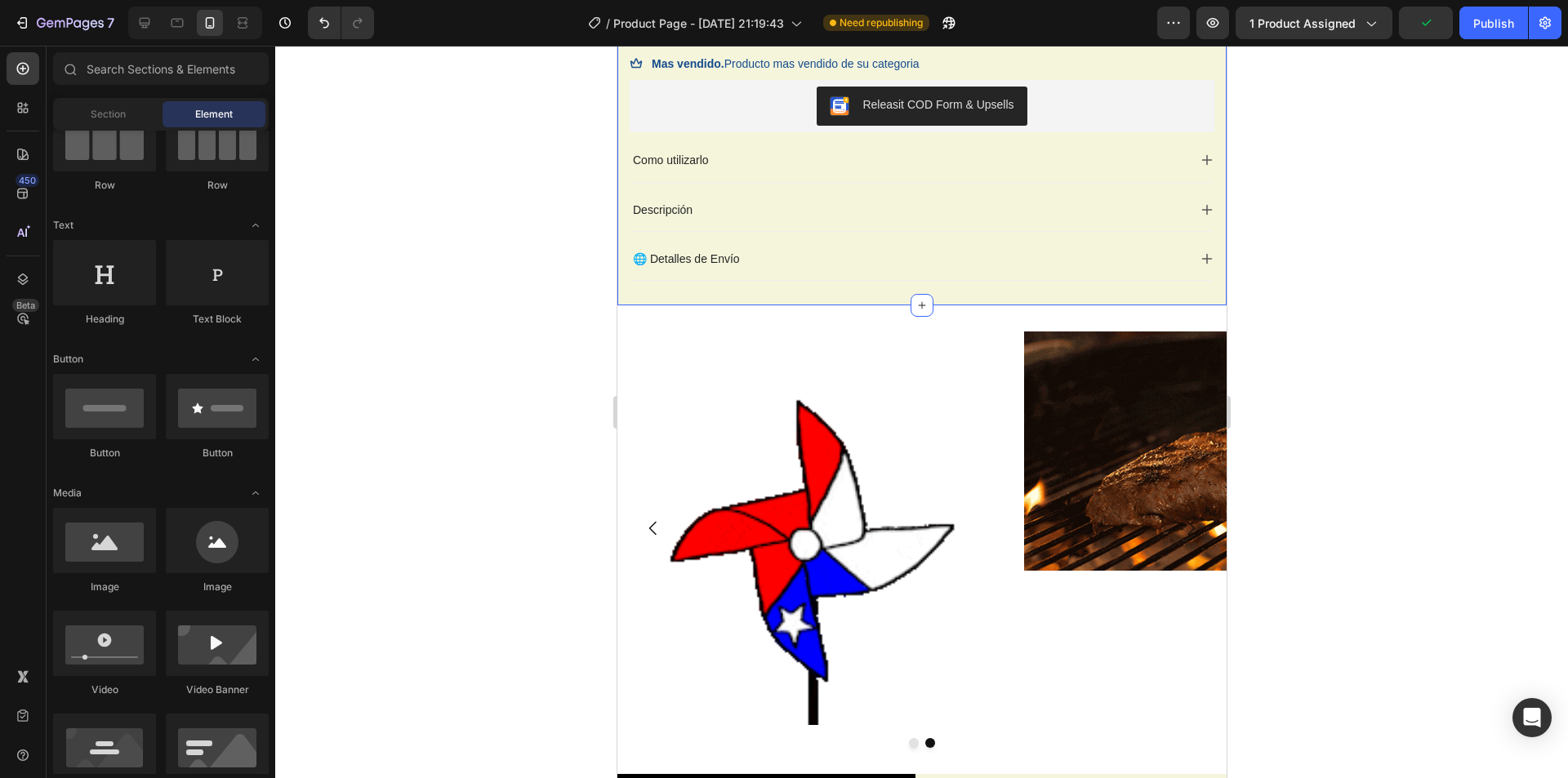
click at [654, 494] on img at bounding box center [813, 528] width 394 height 394
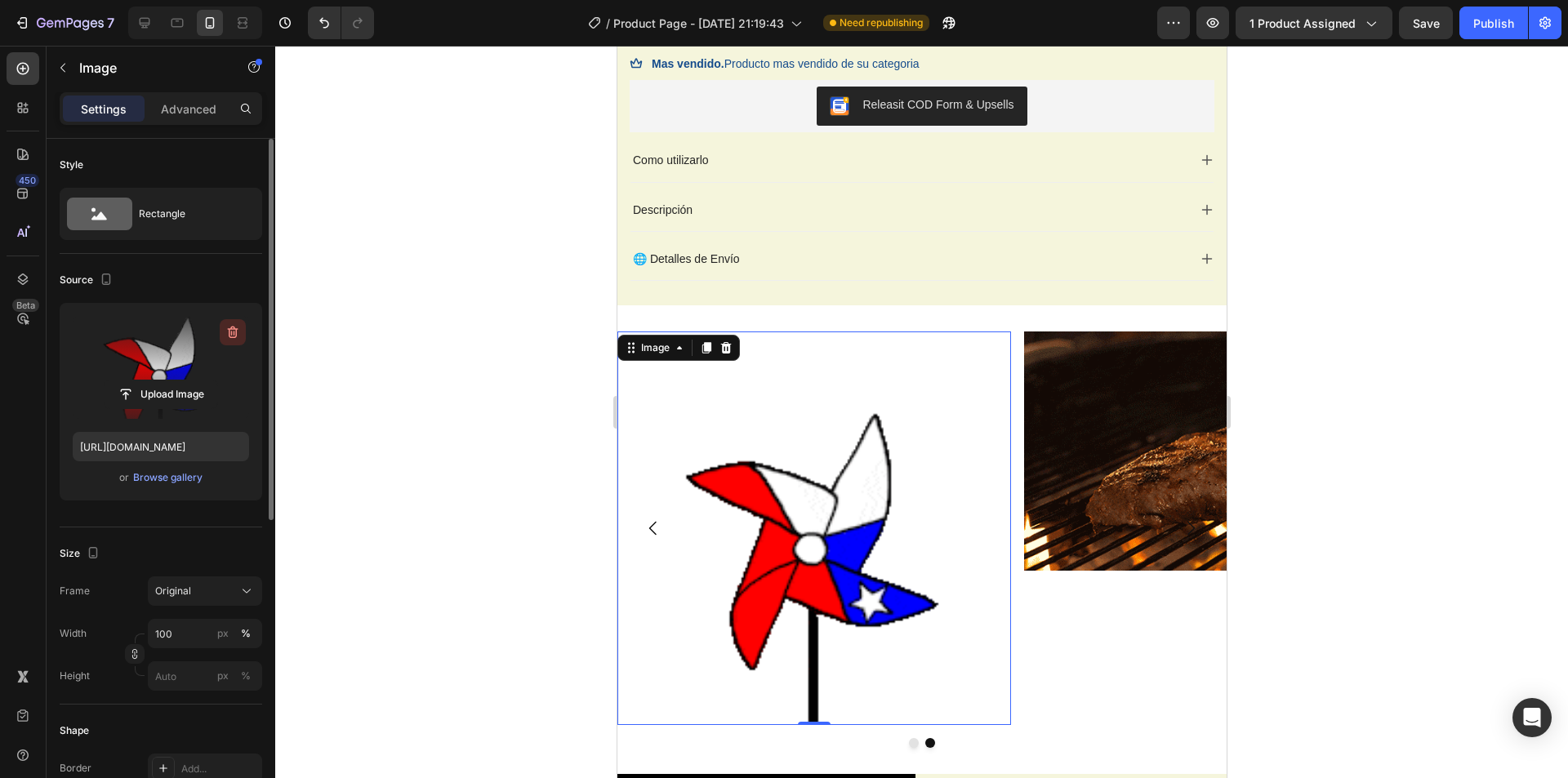
click at [232, 332] on icon "button" at bounding box center [232, 333] width 2 height 5
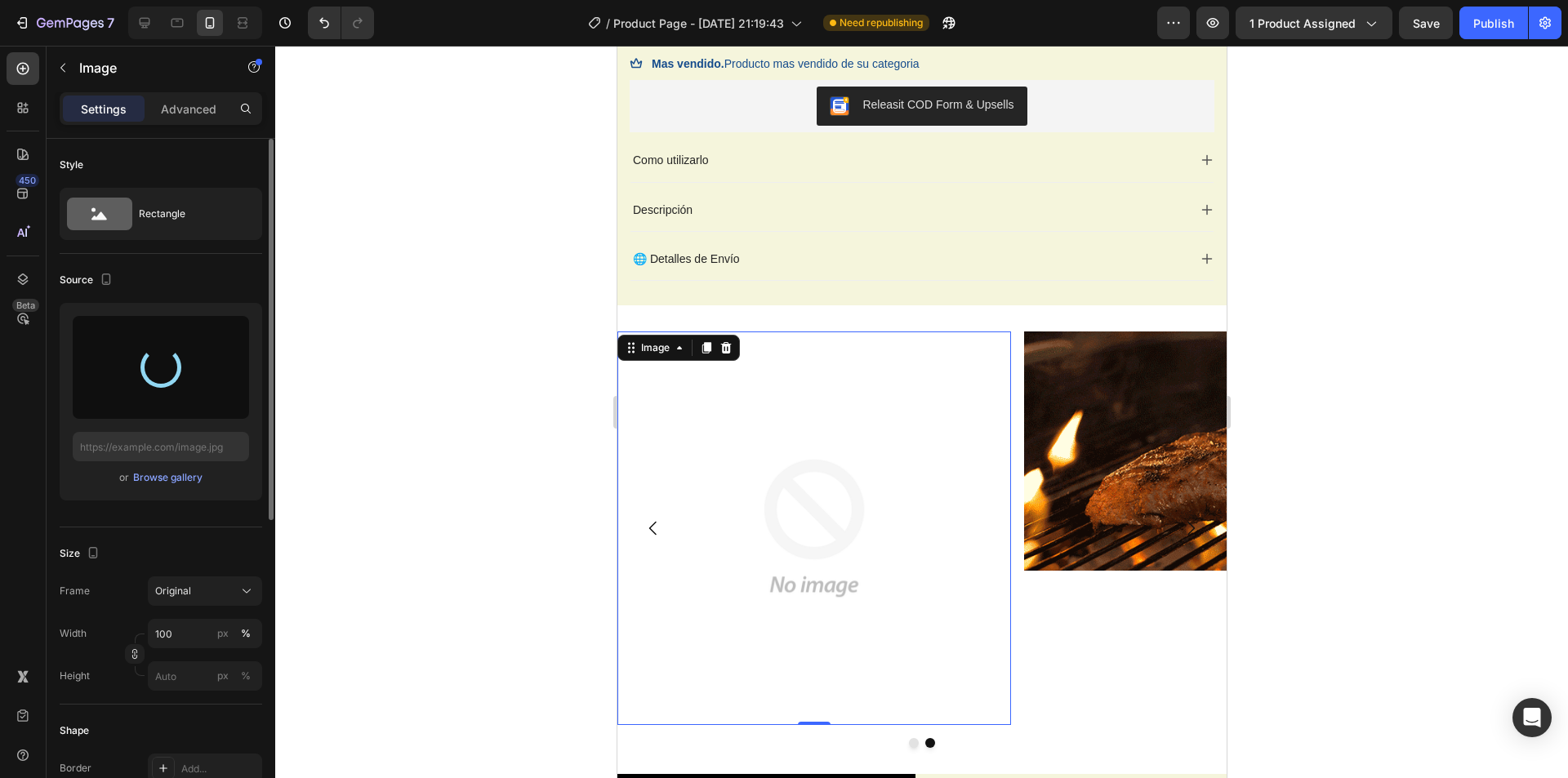
type input "[URL][DOMAIN_NAME]"
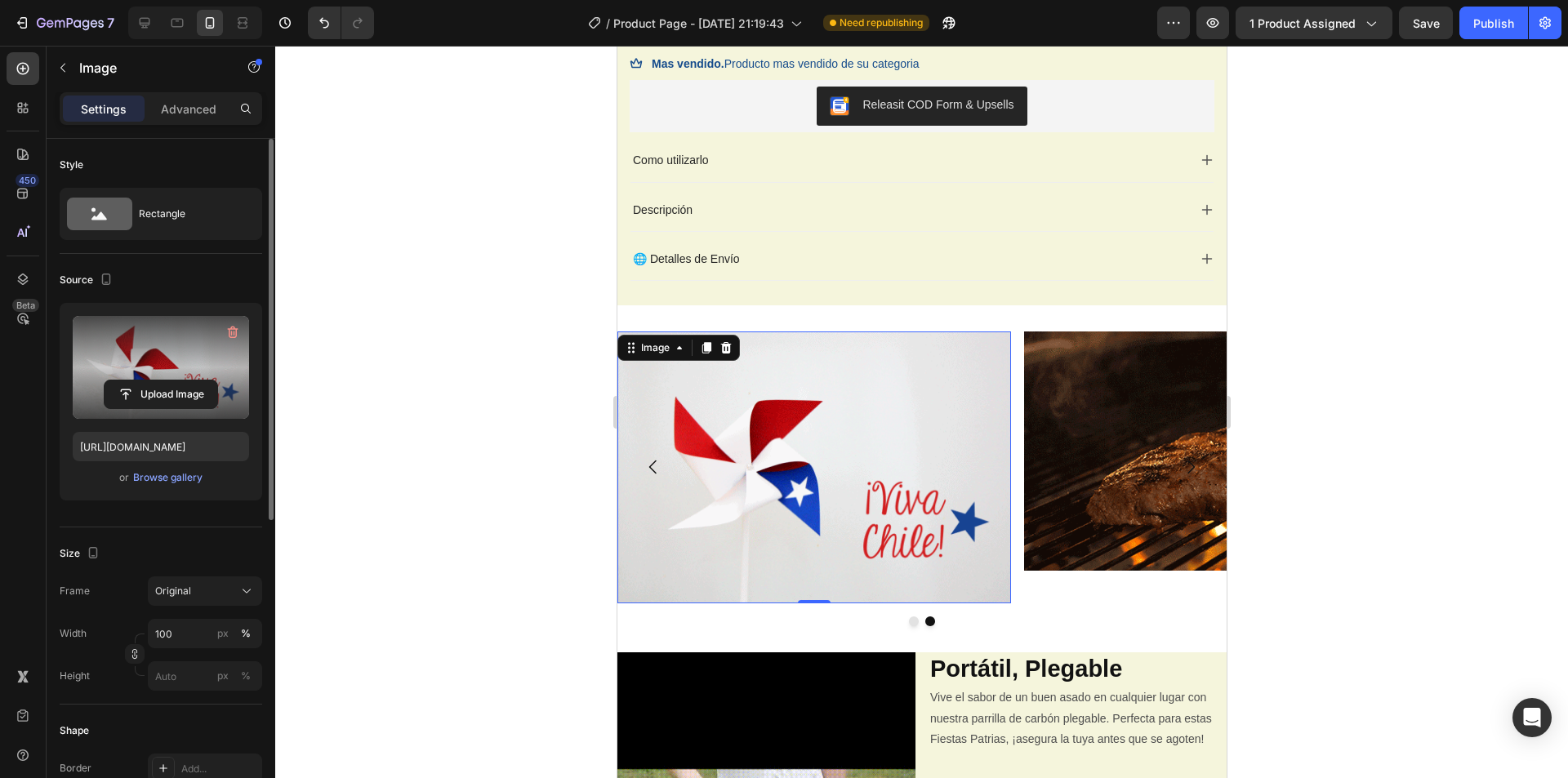
click at [424, 343] on div at bounding box center [922, 412] width 1293 height 733
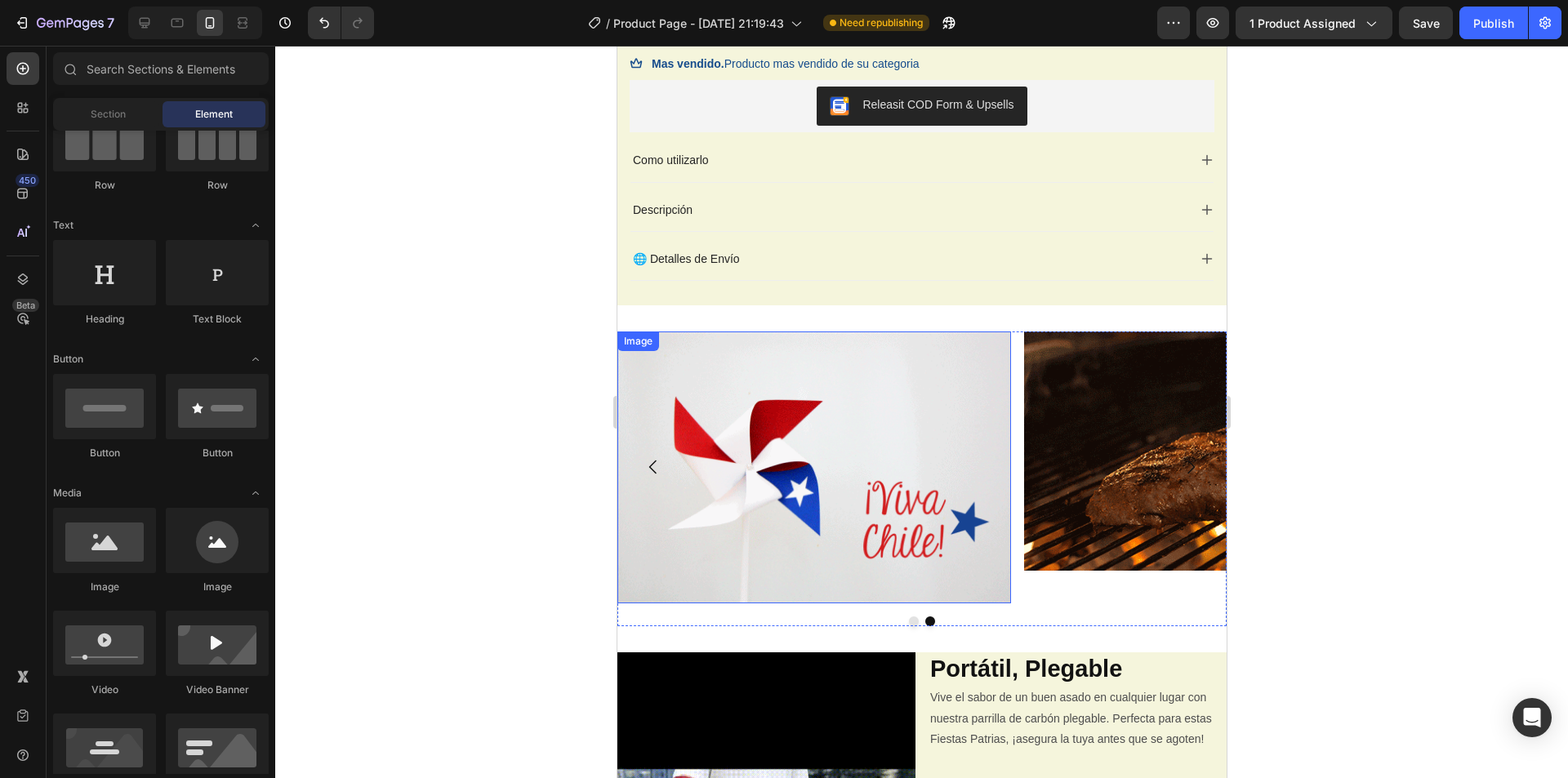
click at [804, 509] on img at bounding box center [813, 467] width 394 height 272
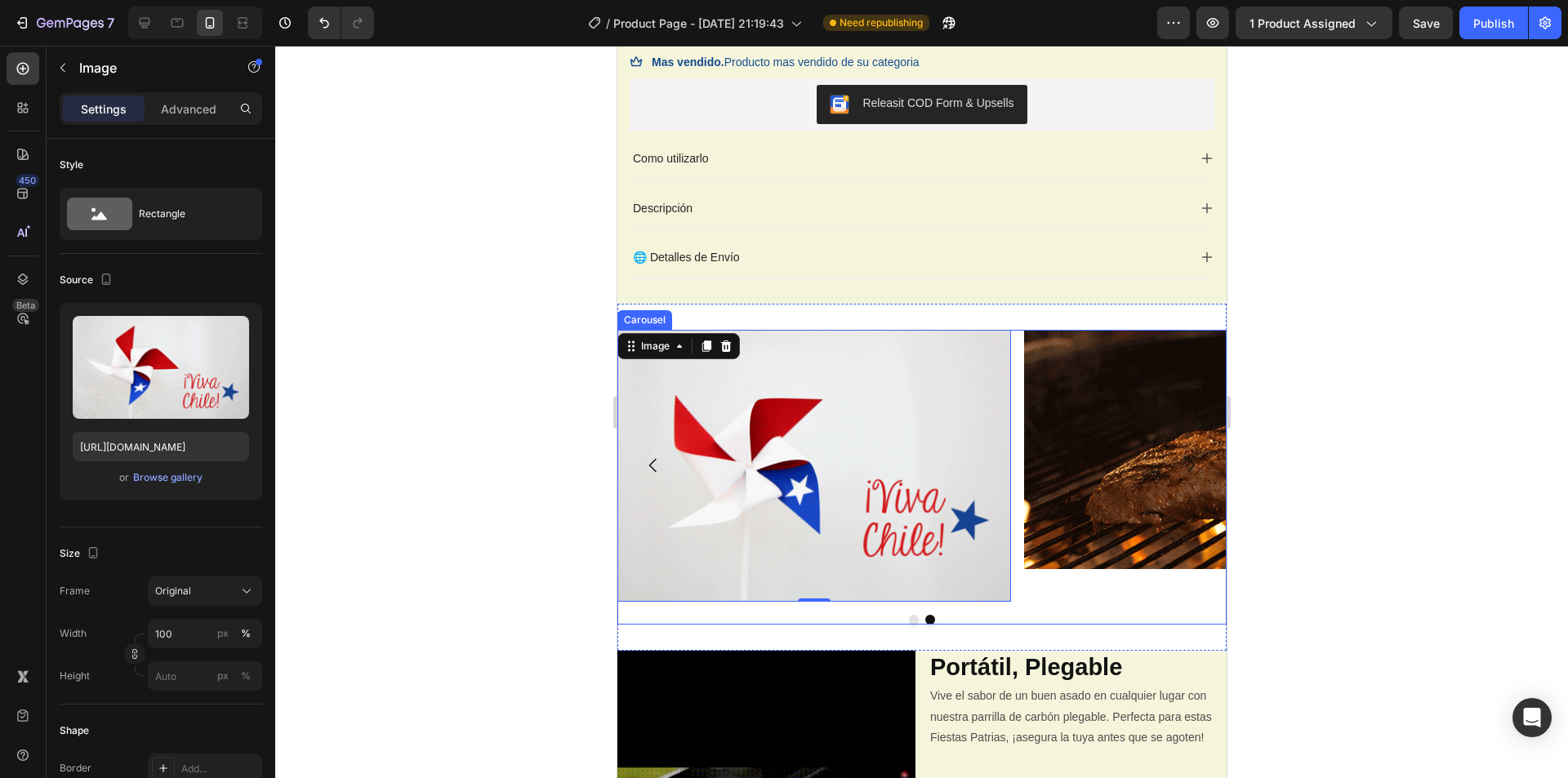
scroll to position [763, 0]
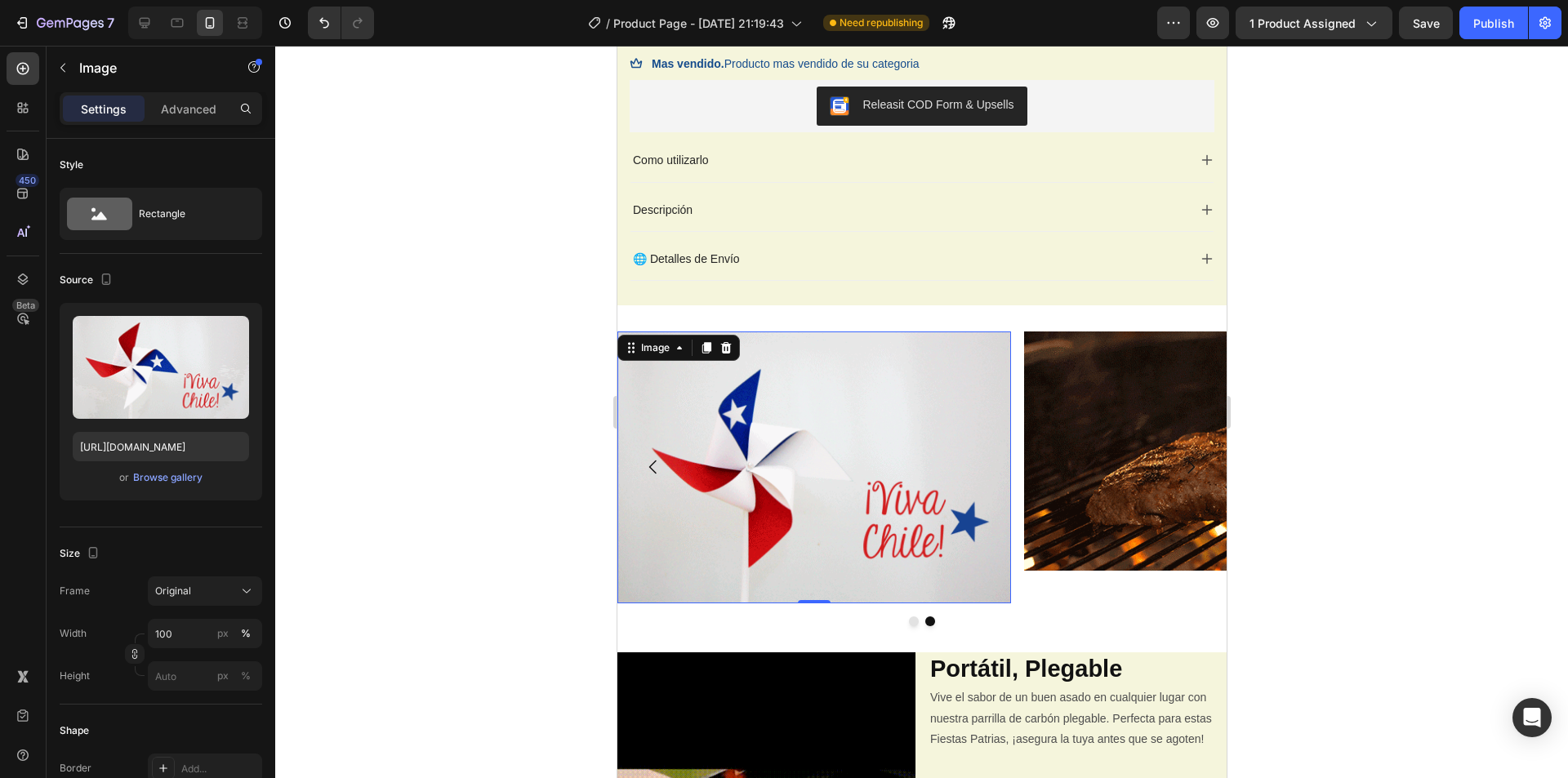
click at [1212, 433] on img at bounding box center [1220, 451] width 394 height 239
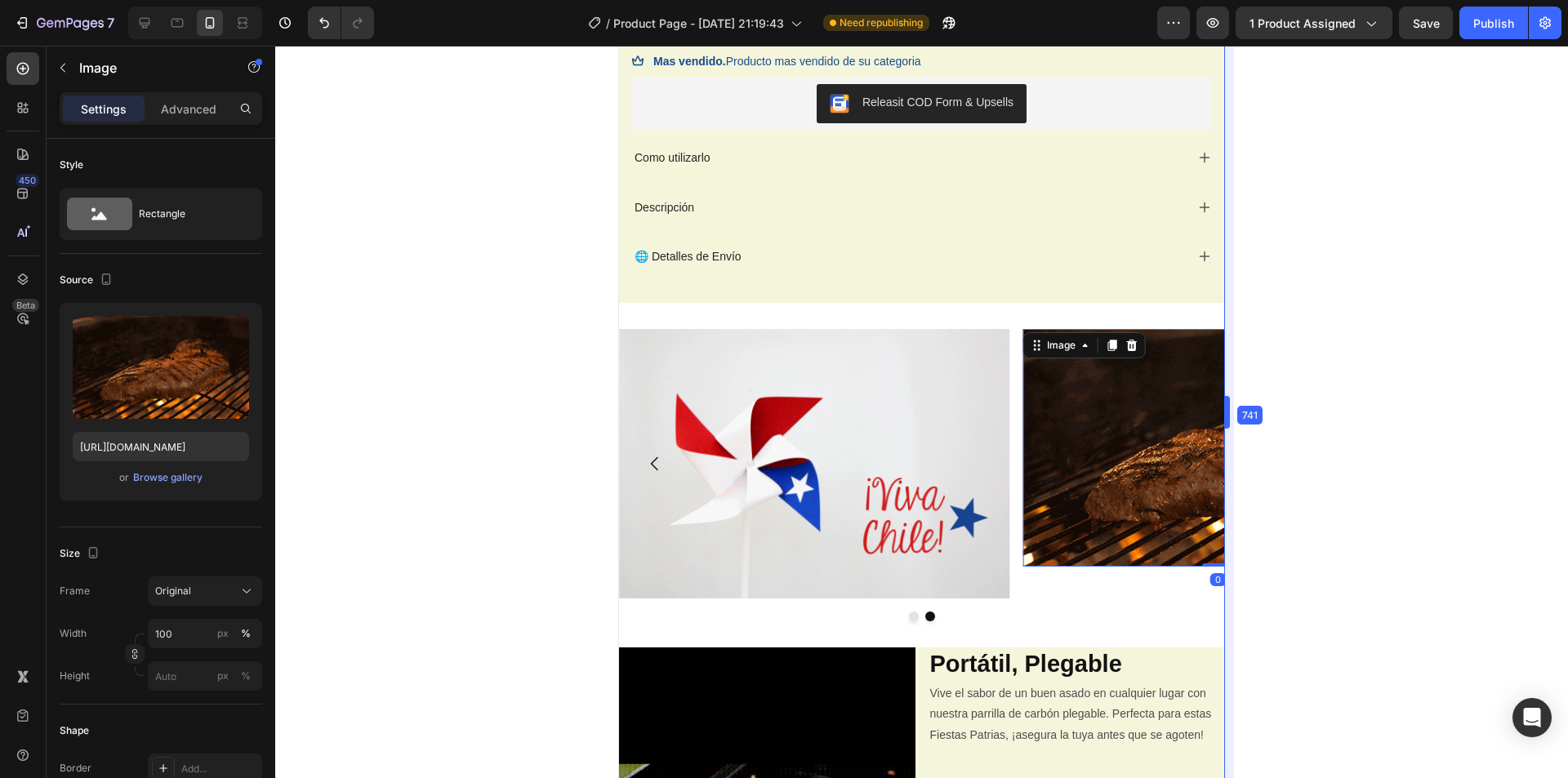
scroll to position [759, 0]
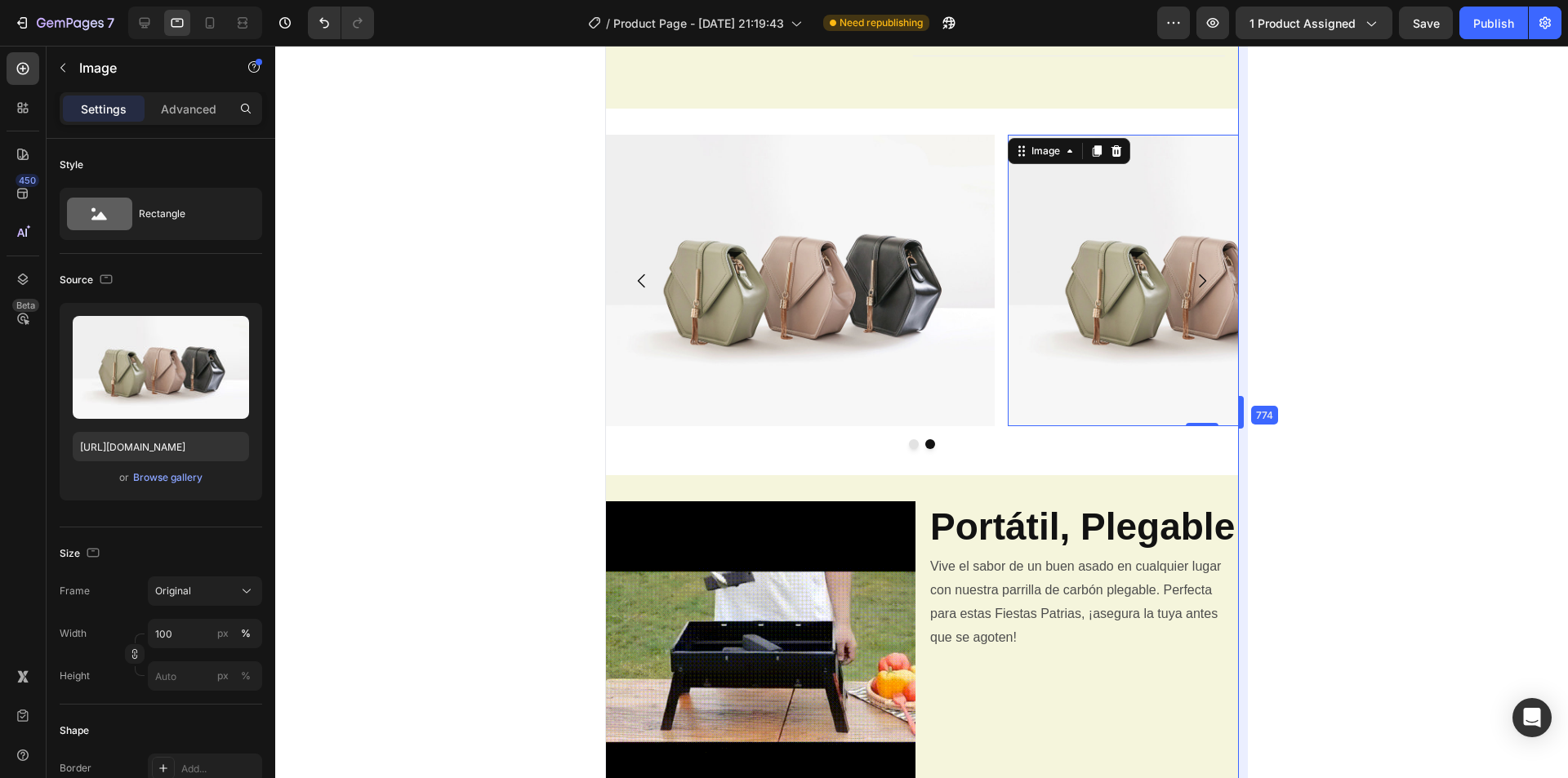
drag, startPoint x: 1233, startPoint y: 412, endPoint x: 1262, endPoint y: 414, distance: 29.1
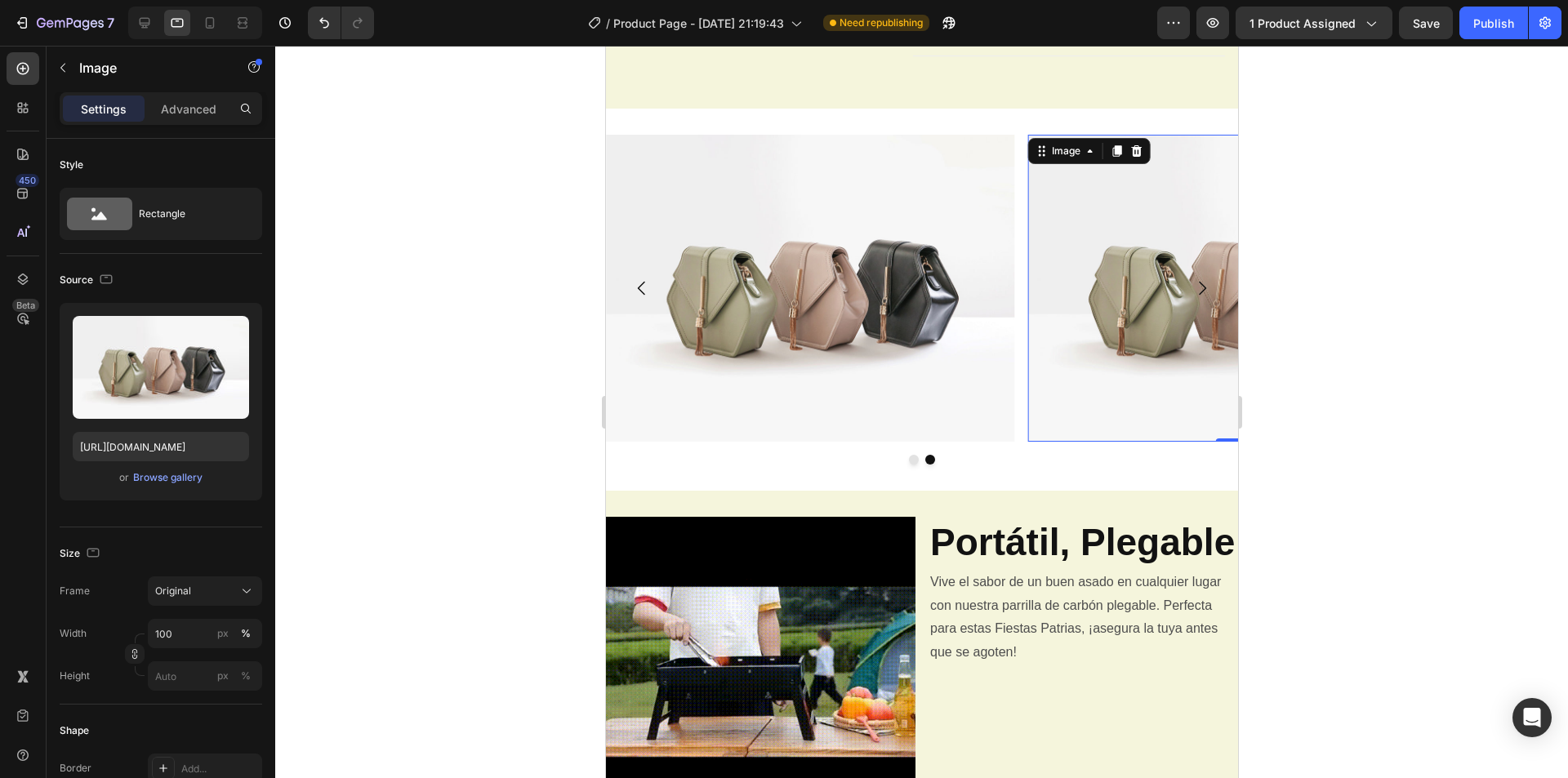
click at [1119, 455] on div "Image 0 Image [GEOGRAPHIC_DATA]" at bounding box center [921, 299] width 632 height 329
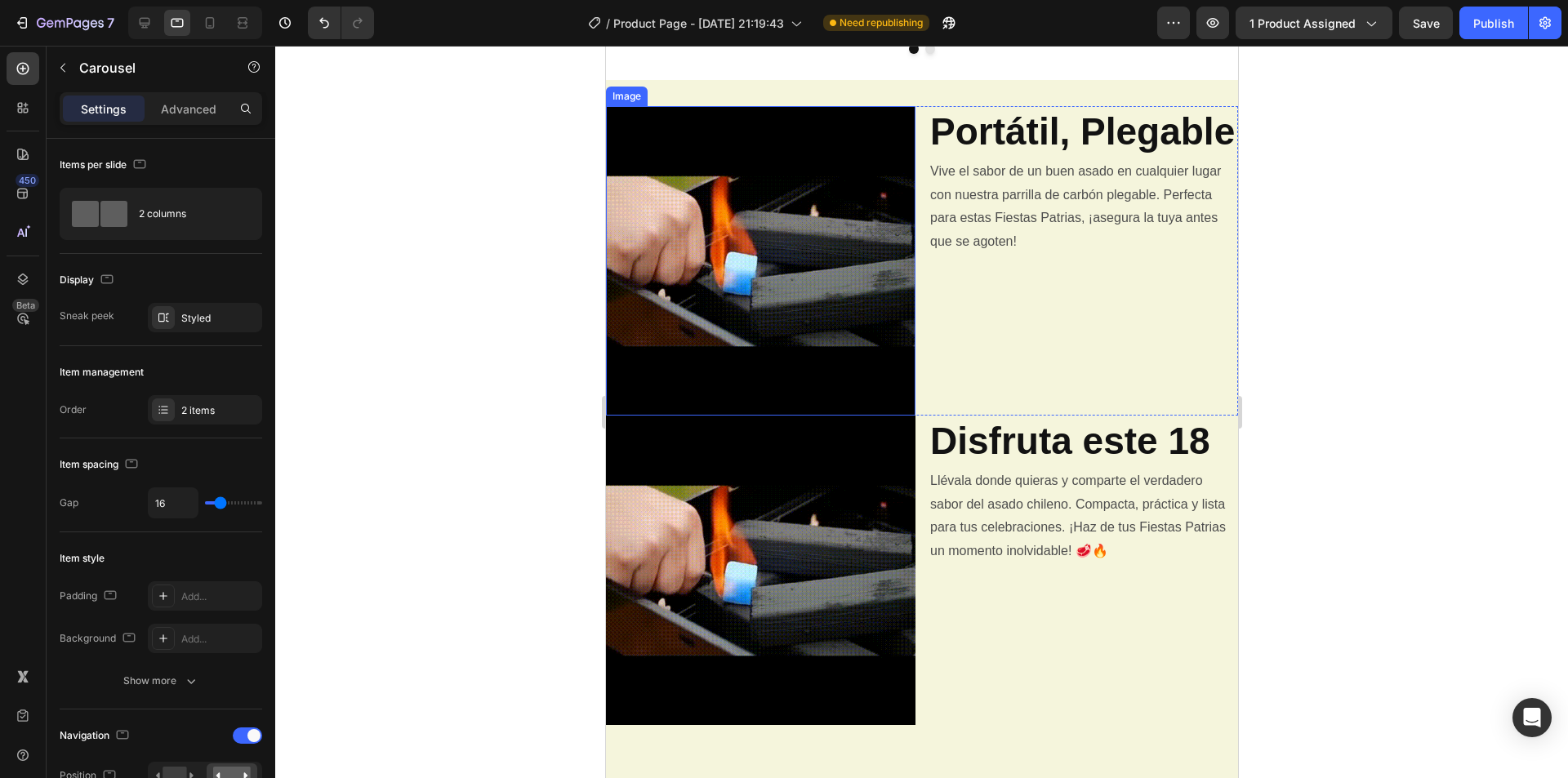
scroll to position [898, 0]
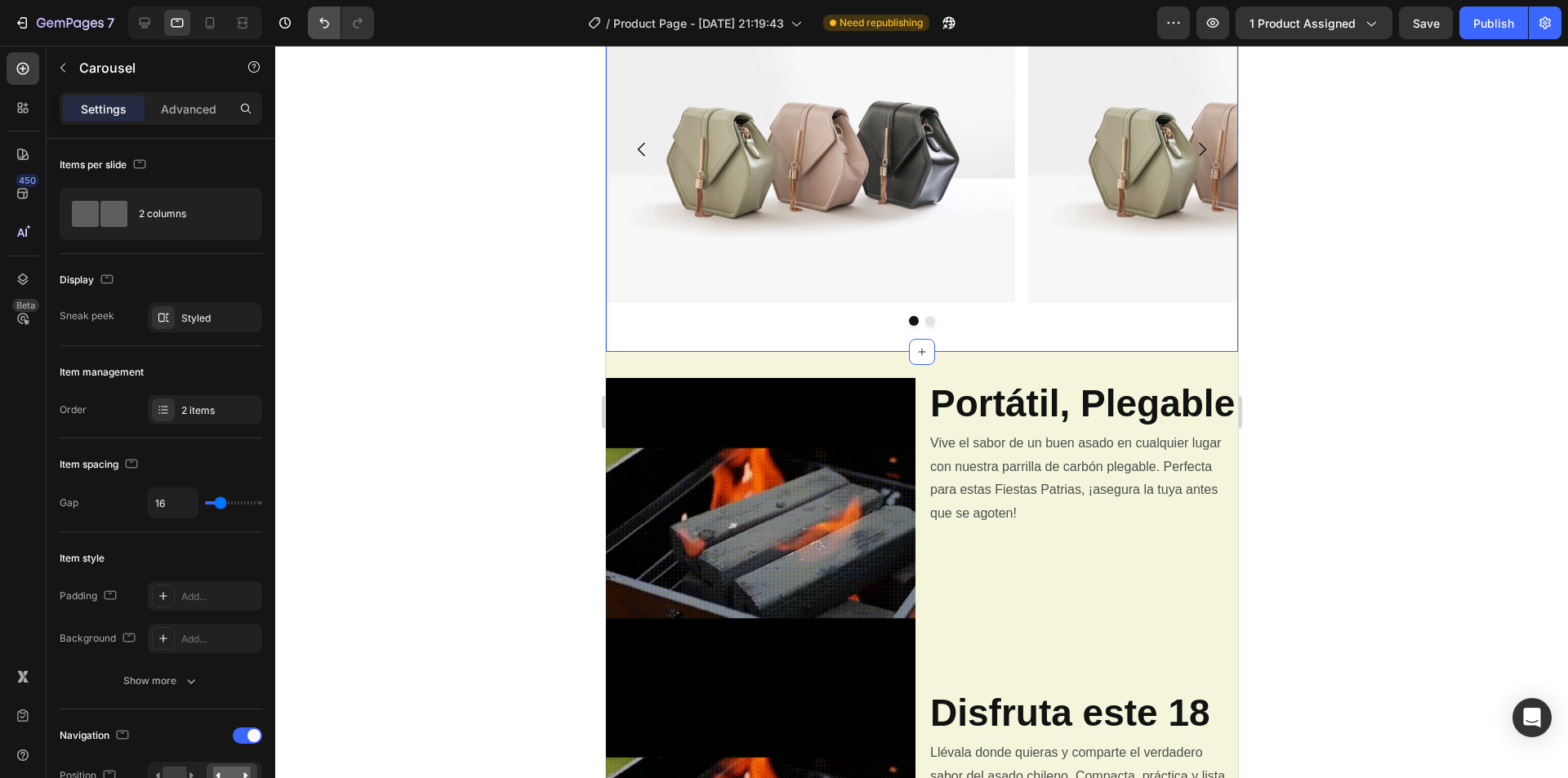
click at [306, 20] on div at bounding box center [337, 23] width 73 height 33
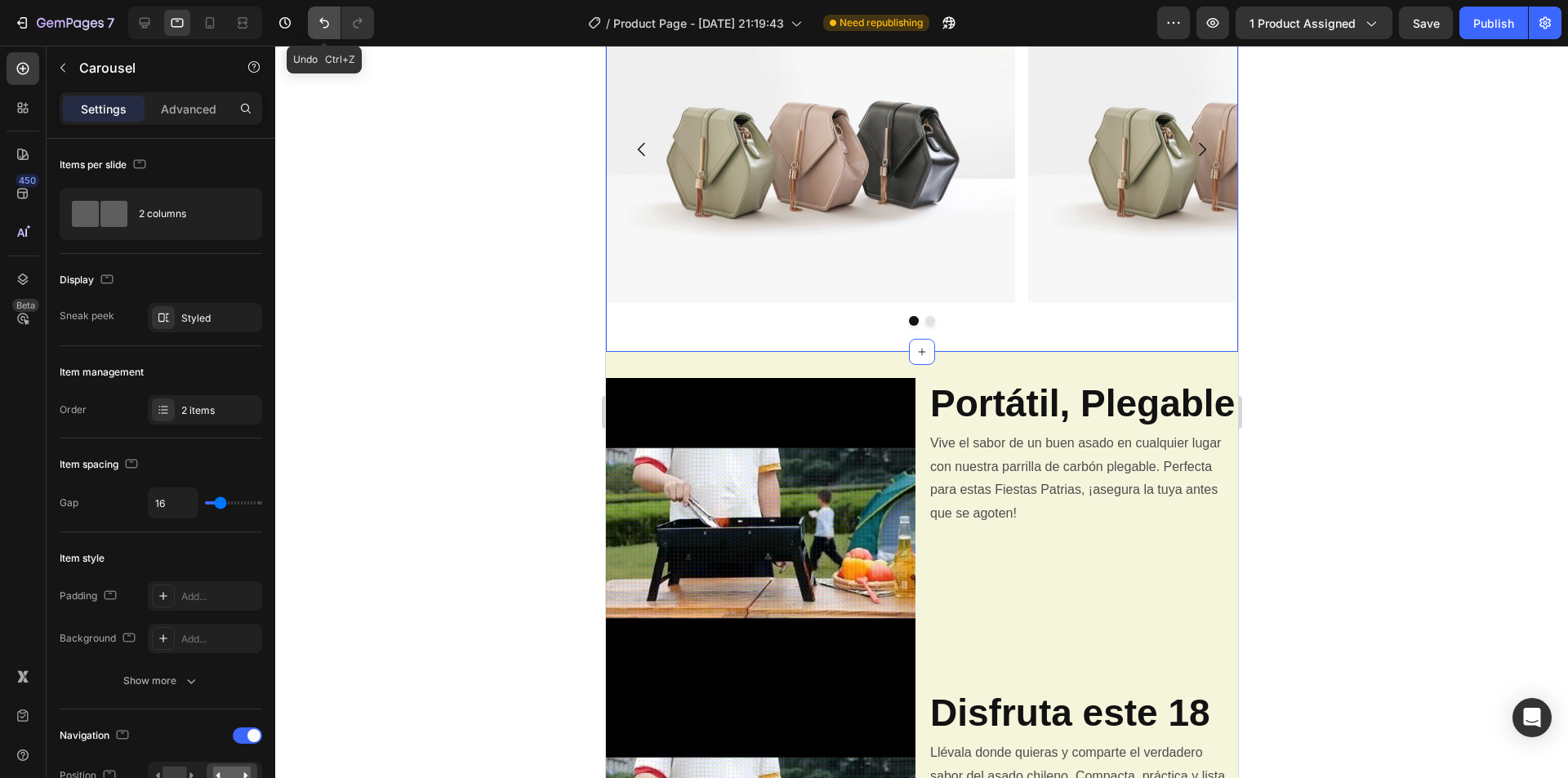
click at [313, 20] on button "Undo/Redo" at bounding box center [325, 23] width 33 height 33
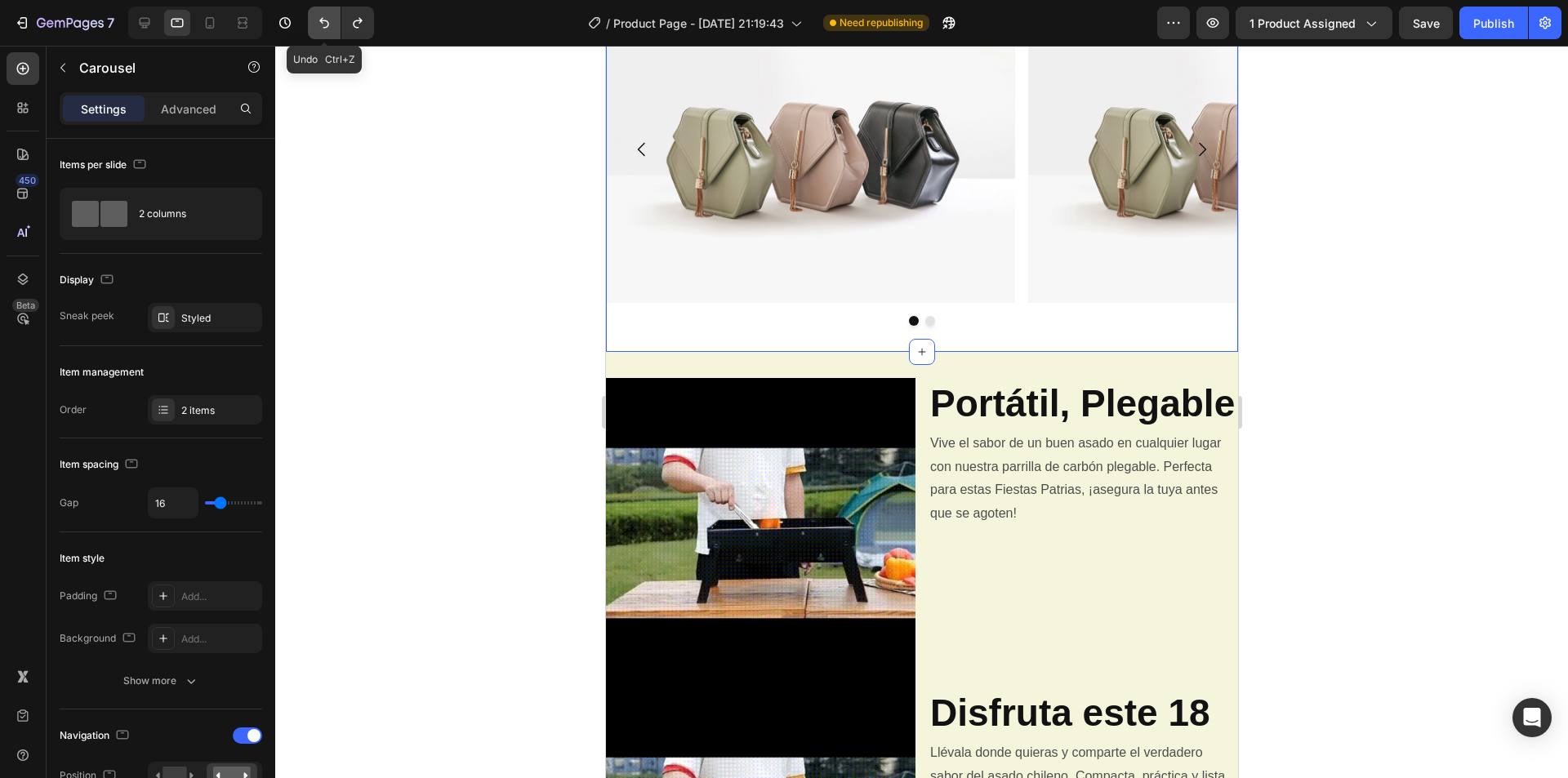
click at [325, 20] on icon "Undo/Redo" at bounding box center [325, 23] width 16 height 16
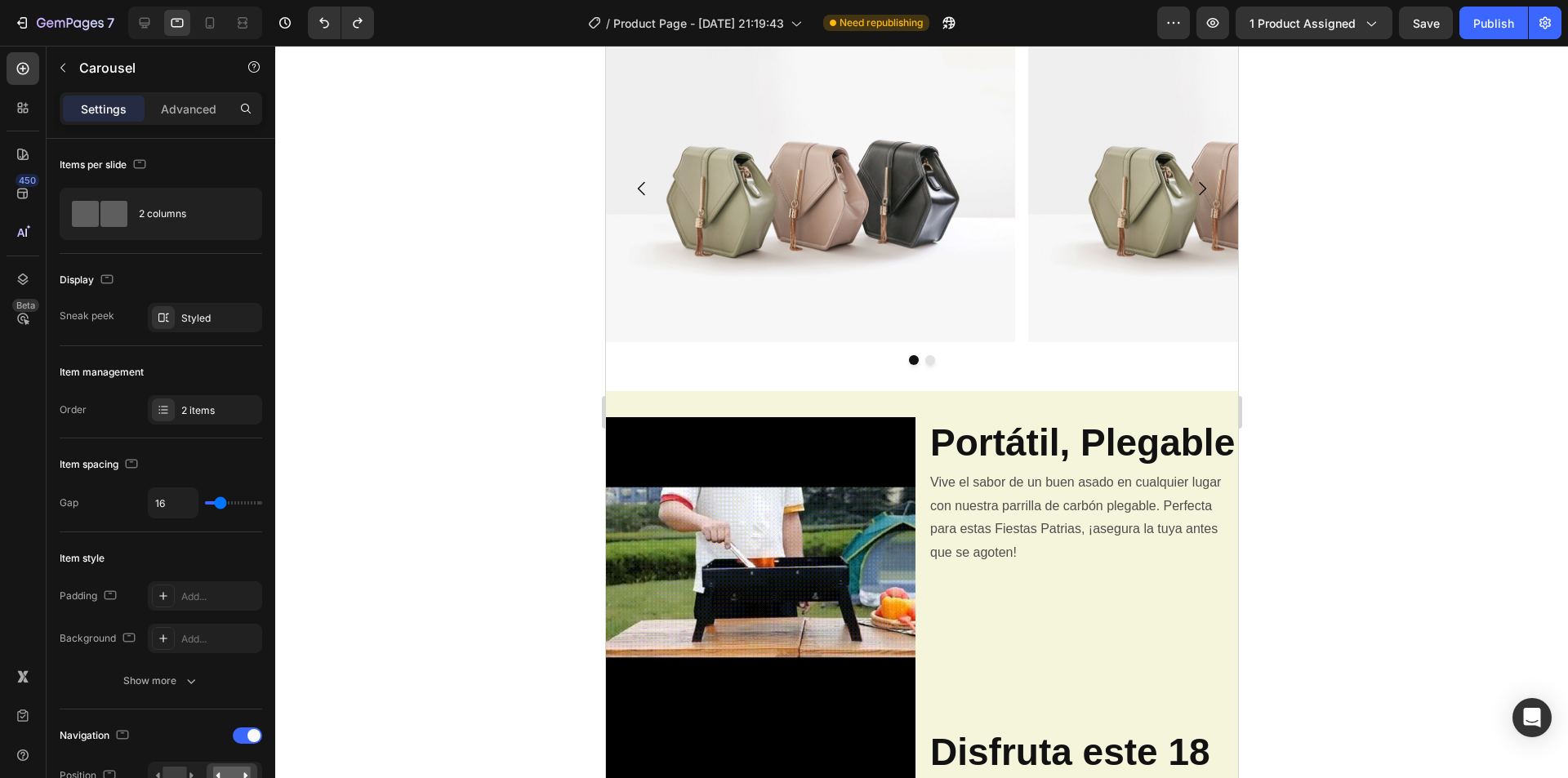
click at [898, 310] on img at bounding box center [810, 188] width 409 height 306
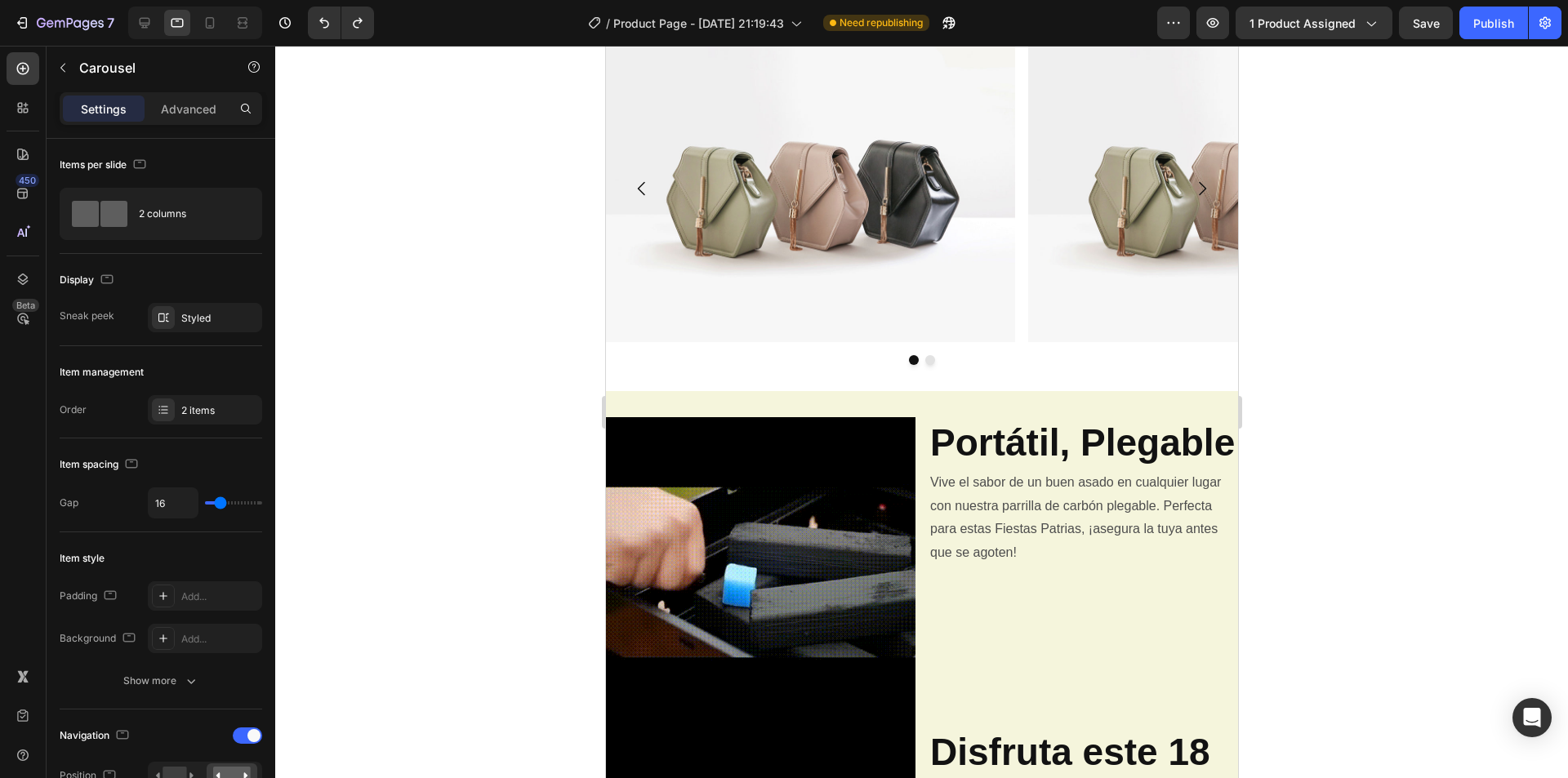
scroll to position [735, 0]
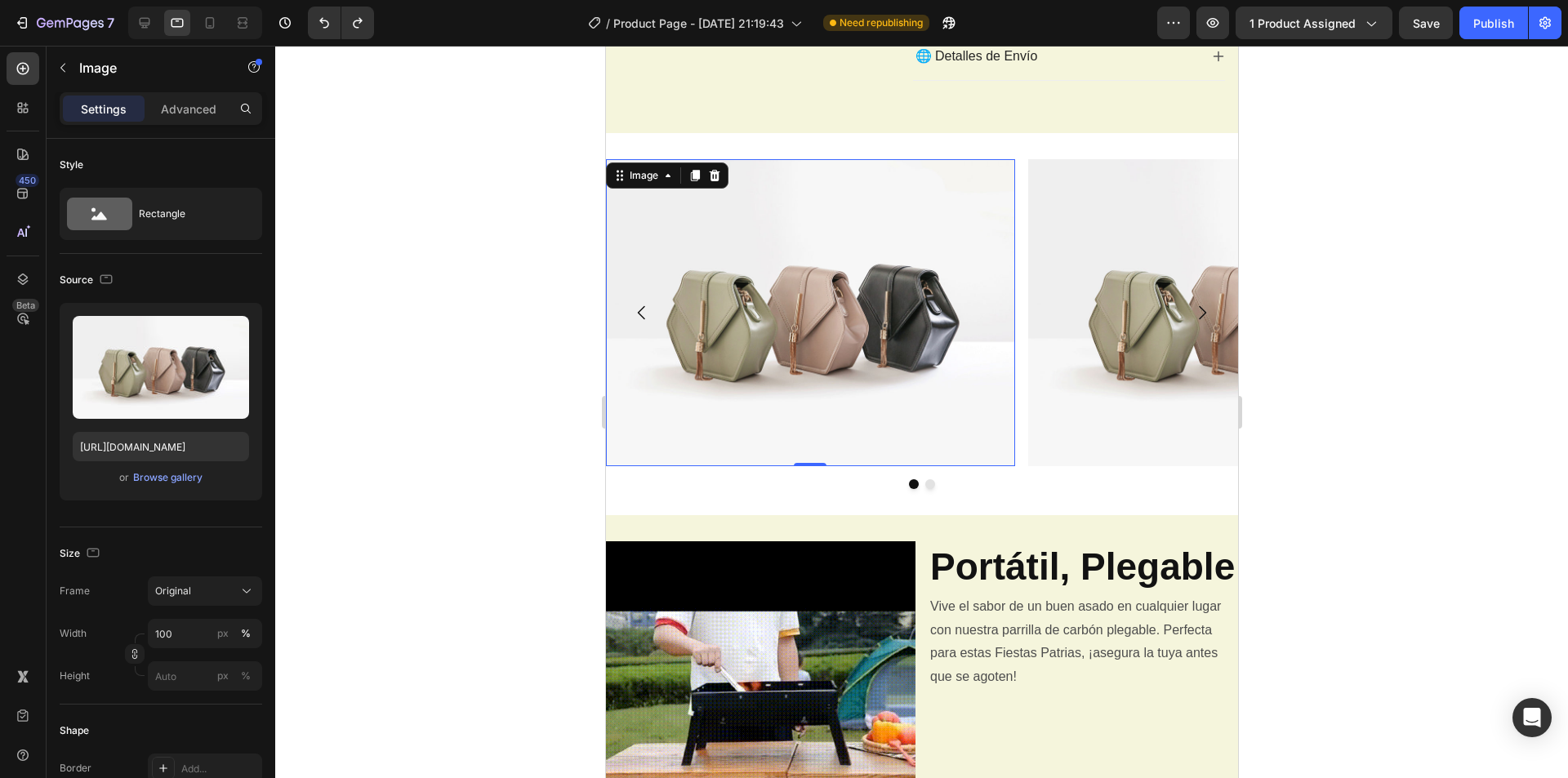
click at [1072, 321] on img at bounding box center [1232, 312] width 409 height 306
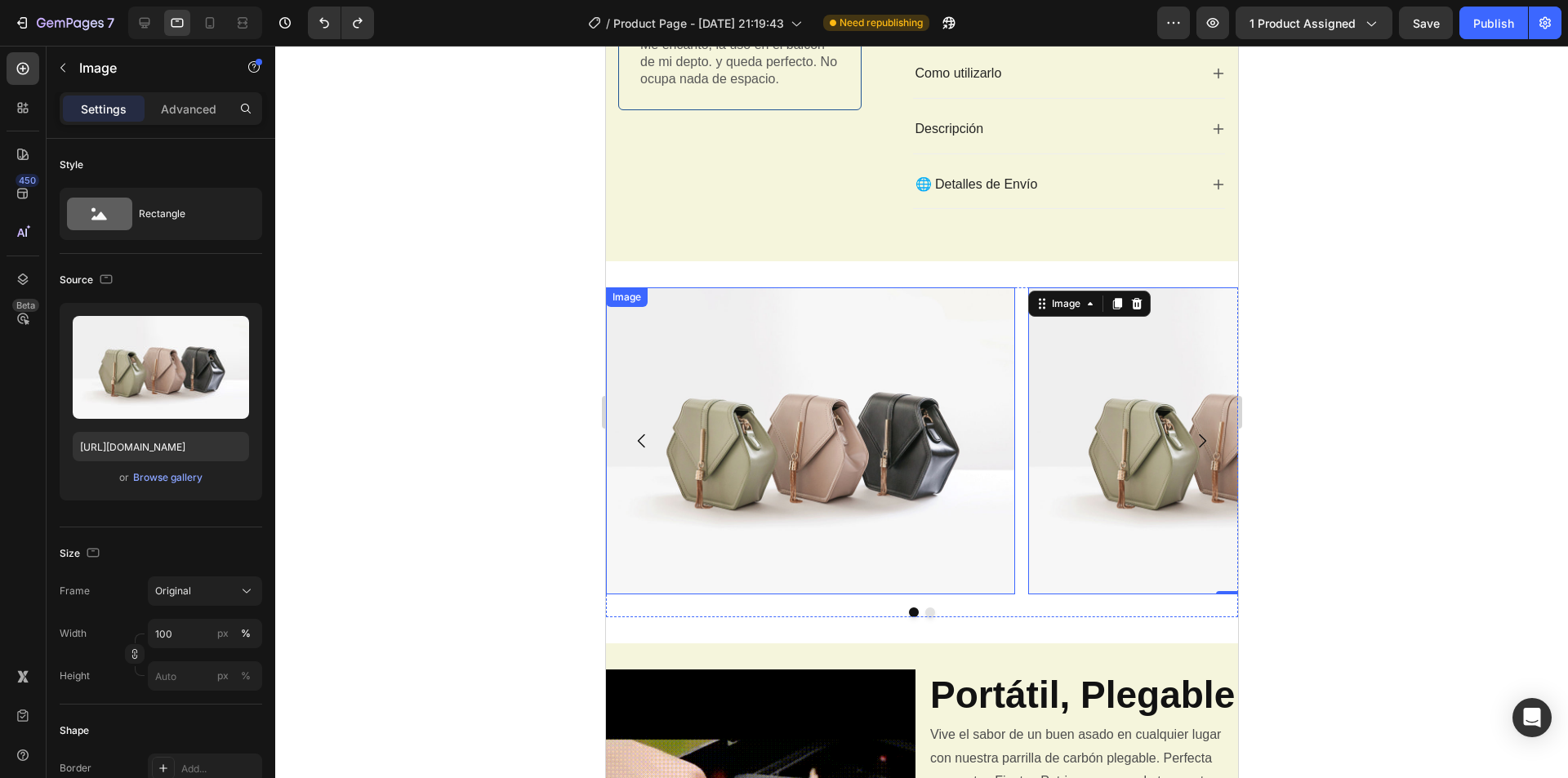
scroll to position [408, 0]
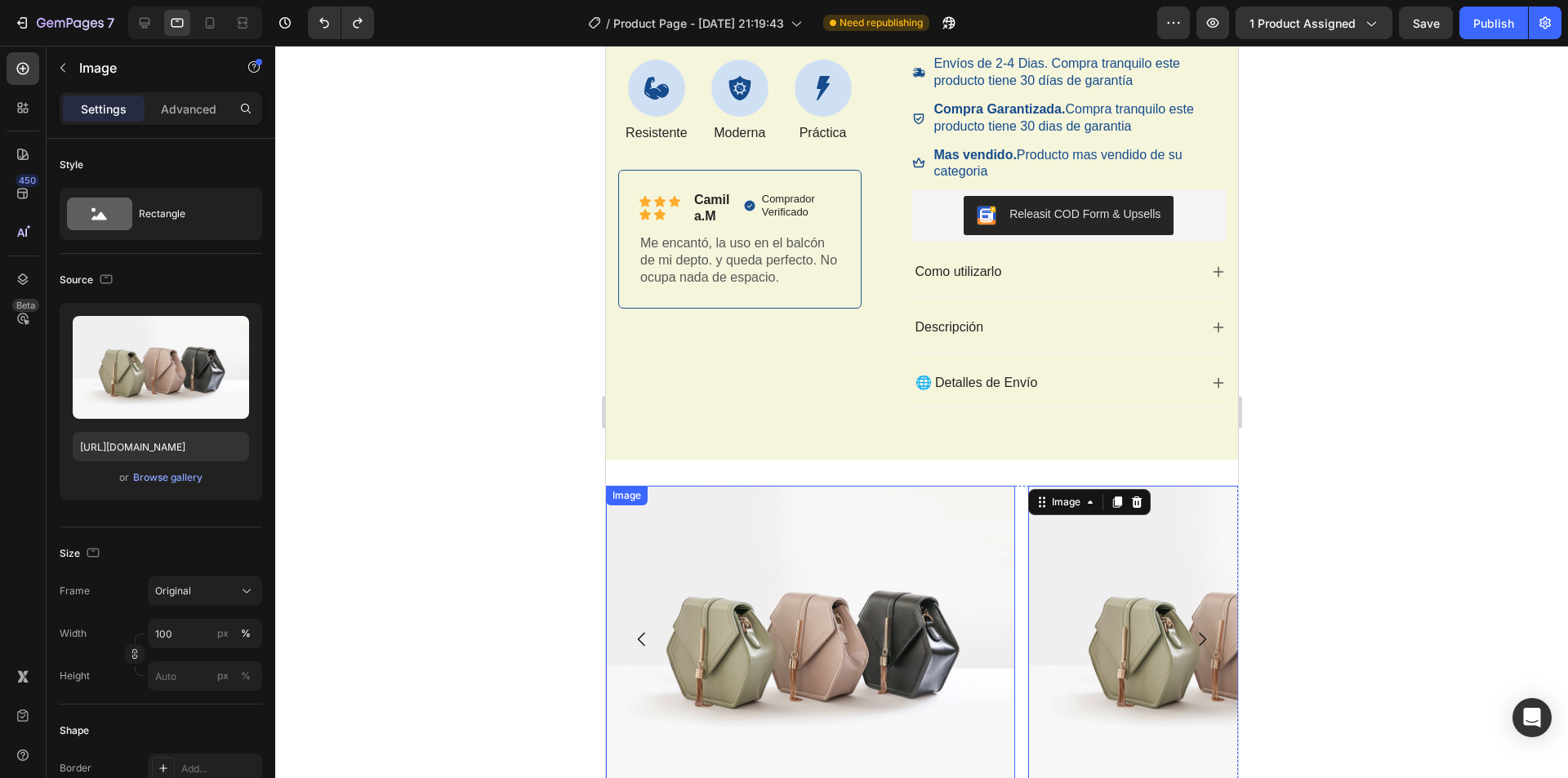
click at [857, 584] on img at bounding box center [810, 639] width 409 height 306
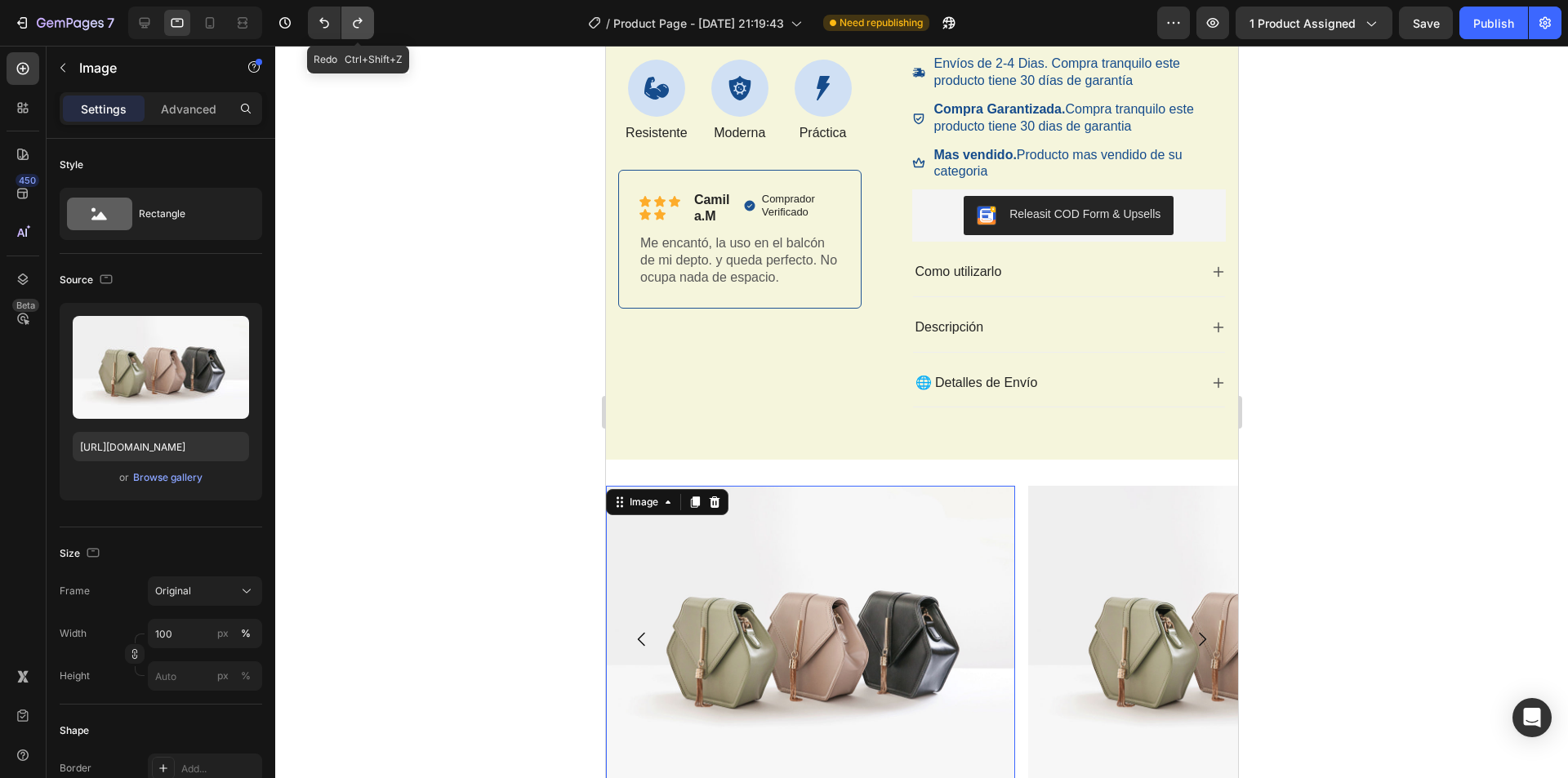
click at [356, 20] on icon "Undo/Redo" at bounding box center [357, 24] width 9 height 11
click at [319, 35] on button "Undo/Redo" at bounding box center [325, 23] width 33 height 33
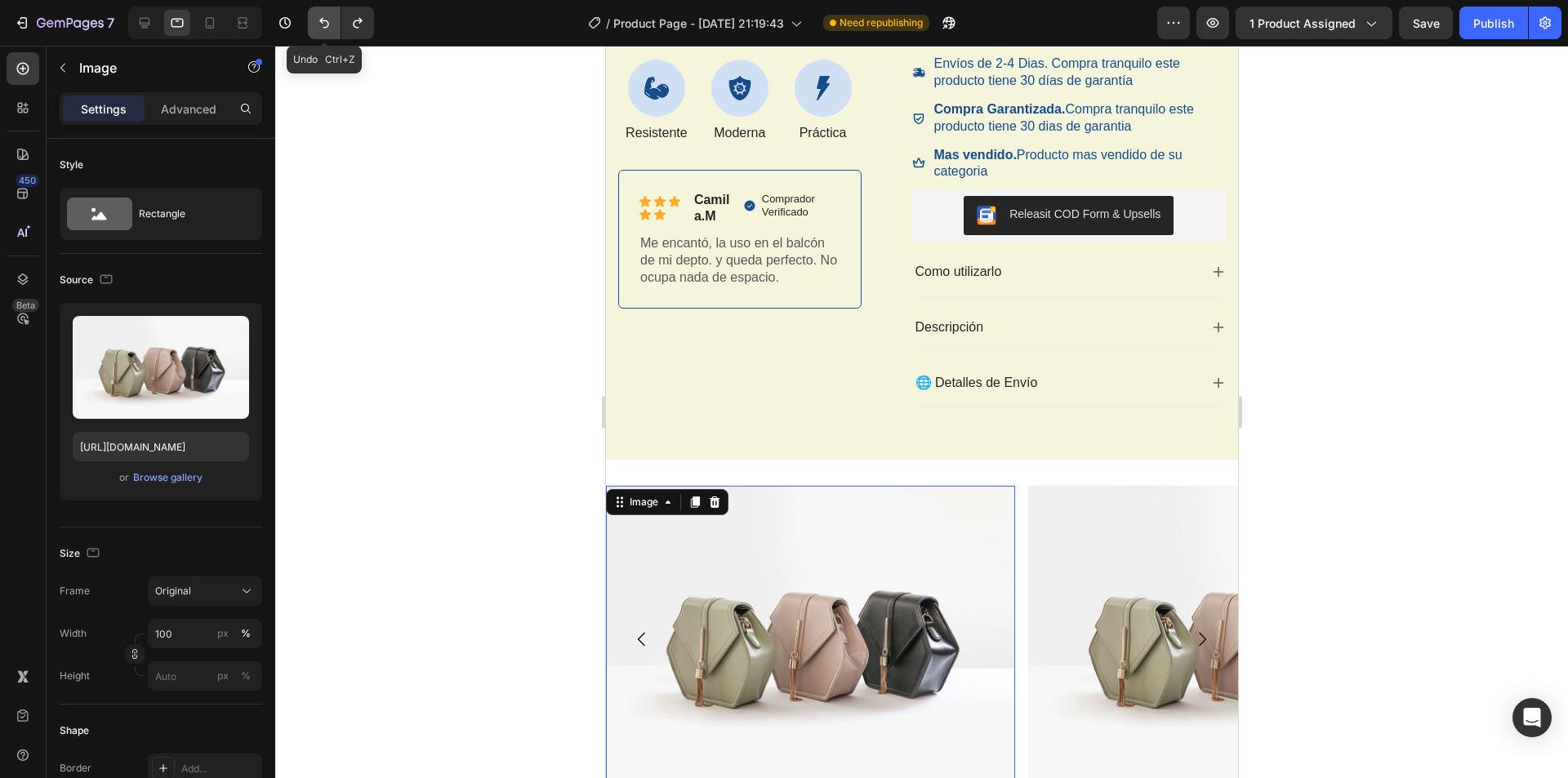
click at [319, 35] on button "Undo/Redo" at bounding box center [325, 23] width 33 height 33
click at [322, 33] on button "Undo/Redo" at bounding box center [325, 23] width 33 height 33
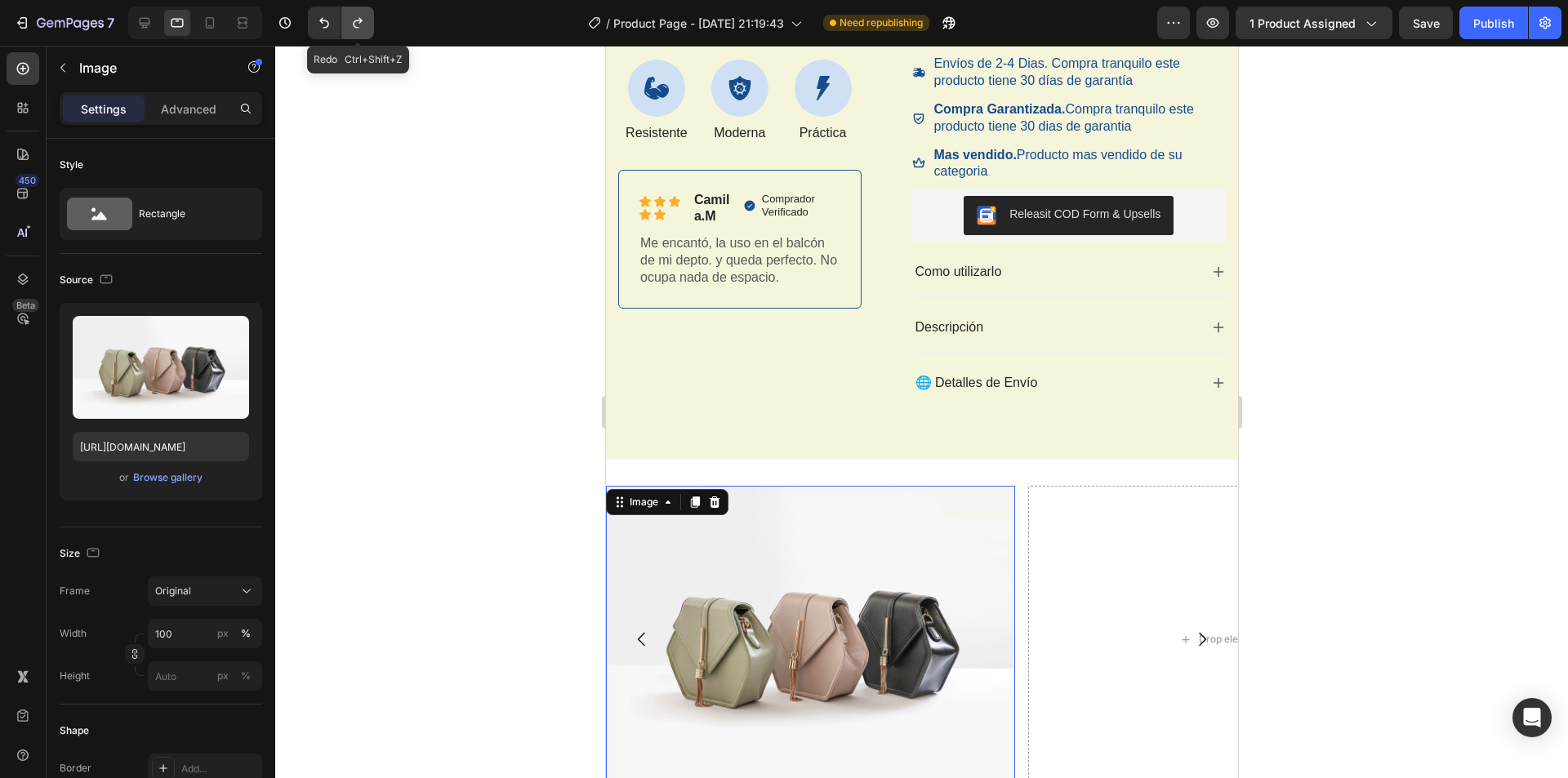
click at [358, 22] on icon "Undo/Redo" at bounding box center [357, 23] width 16 height 16
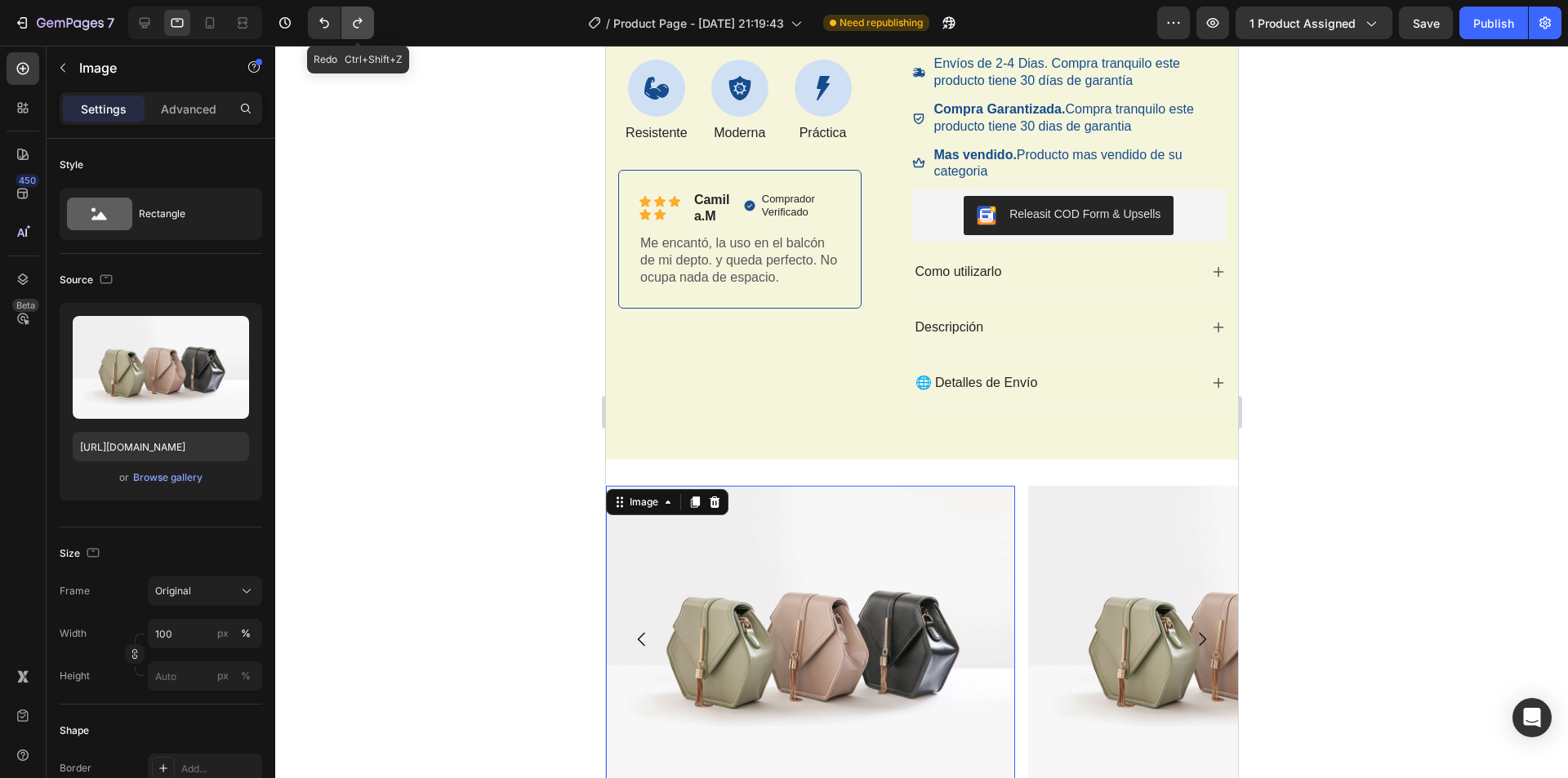
click at [358, 22] on icon "Undo/Redo" at bounding box center [357, 23] width 16 height 16
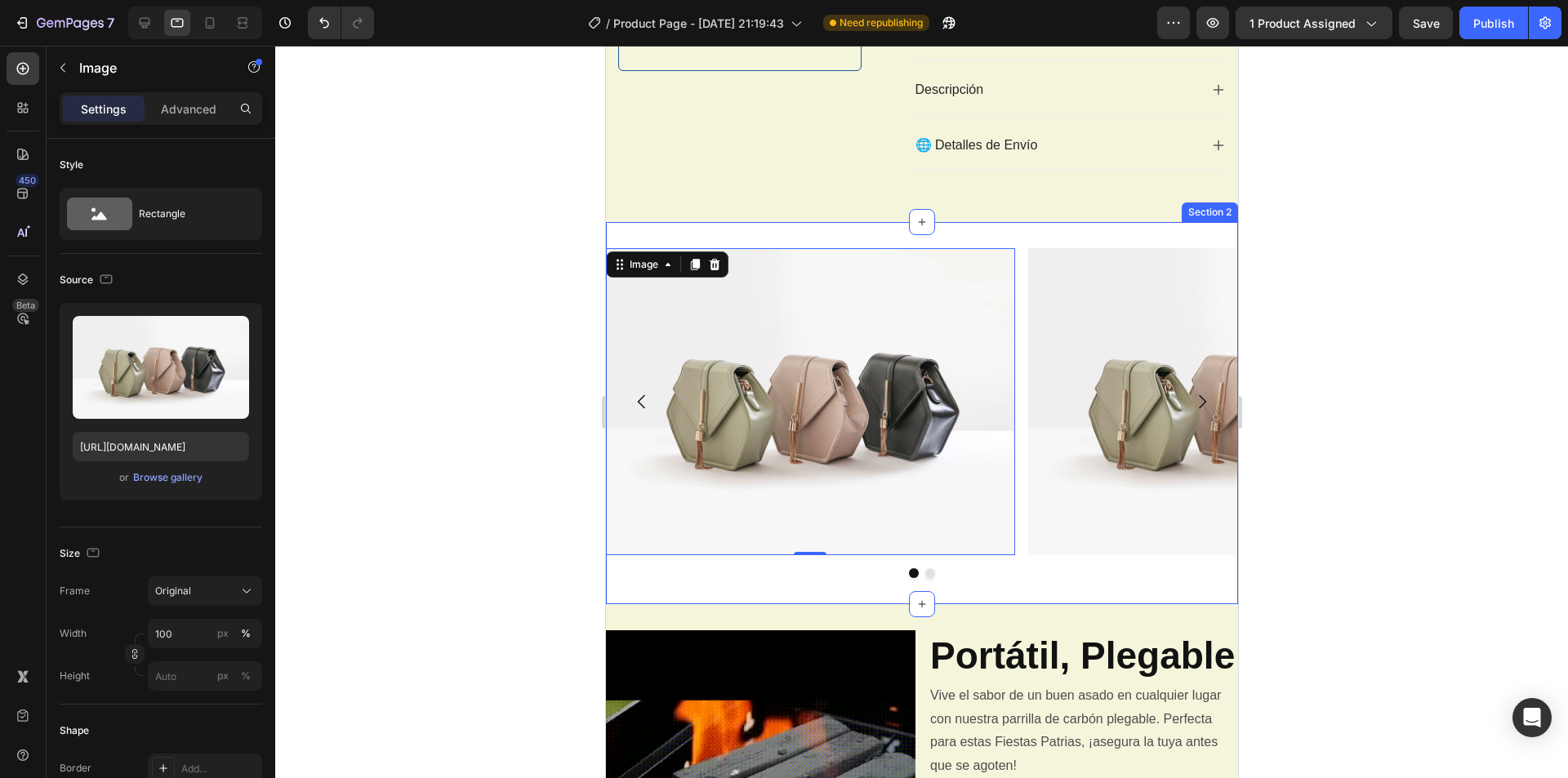
scroll to position [653, 0]
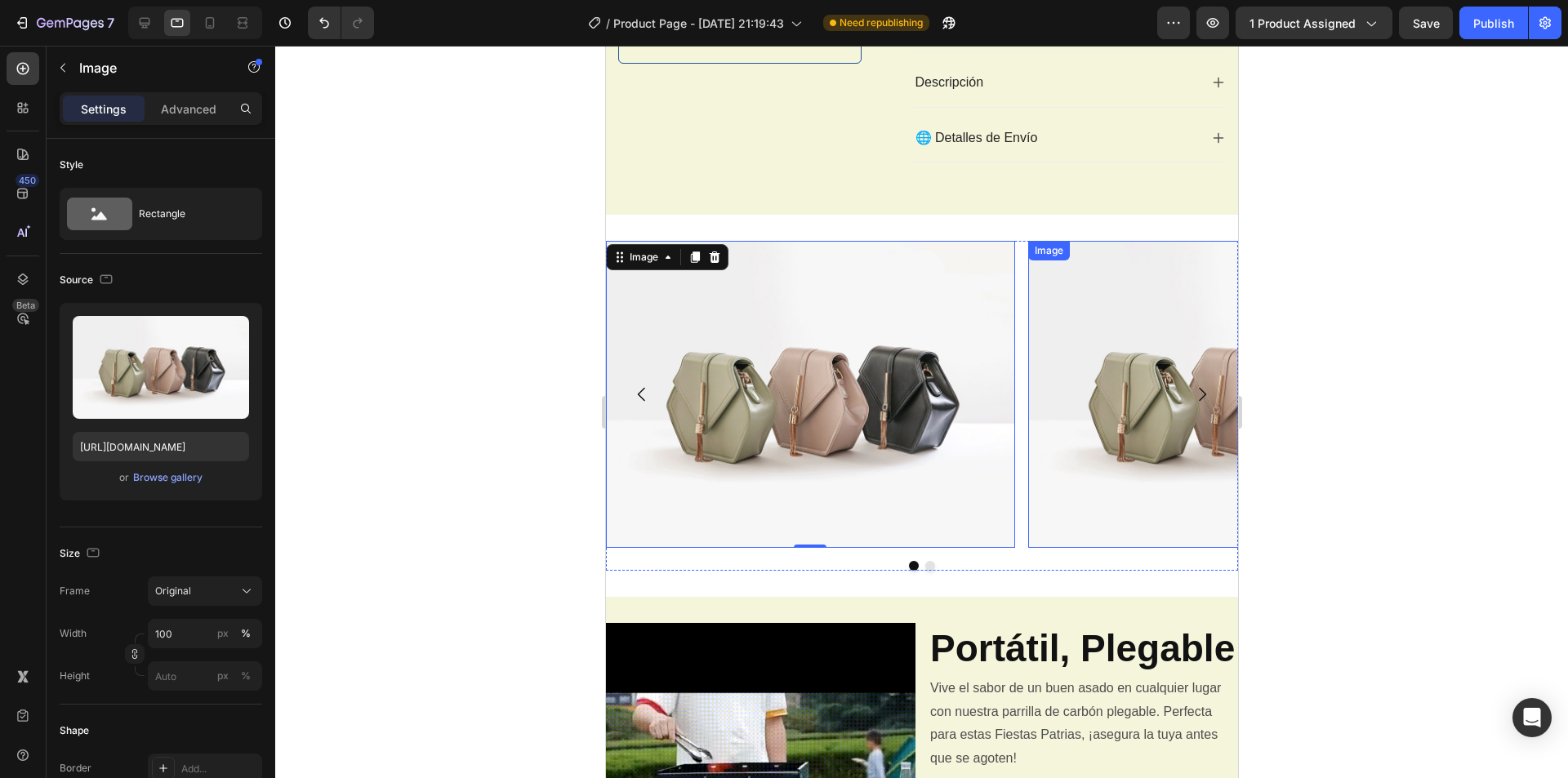
click at [935, 406] on img at bounding box center [810, 394] width 409 height 306
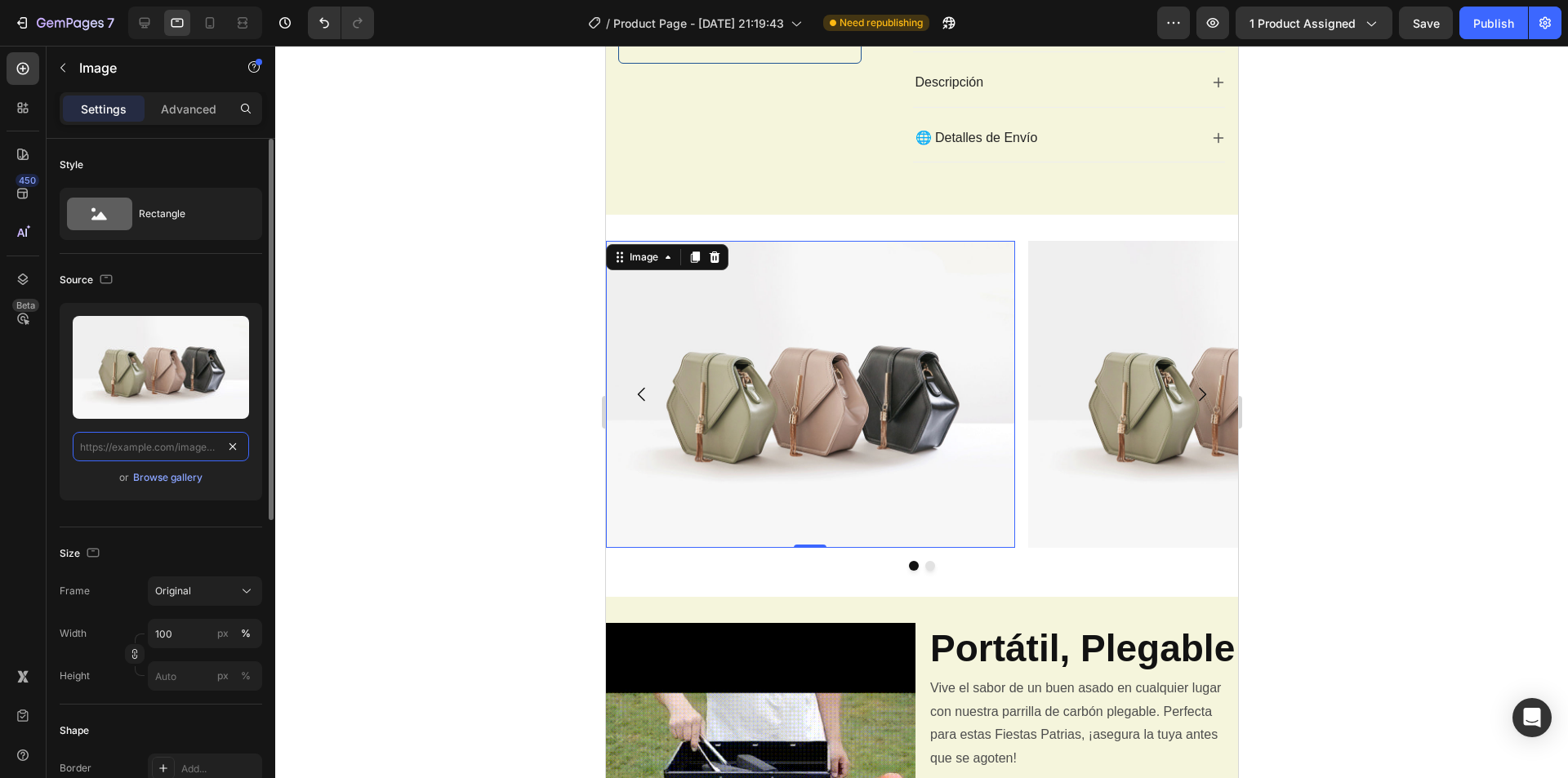
scroll to position [0, 0]
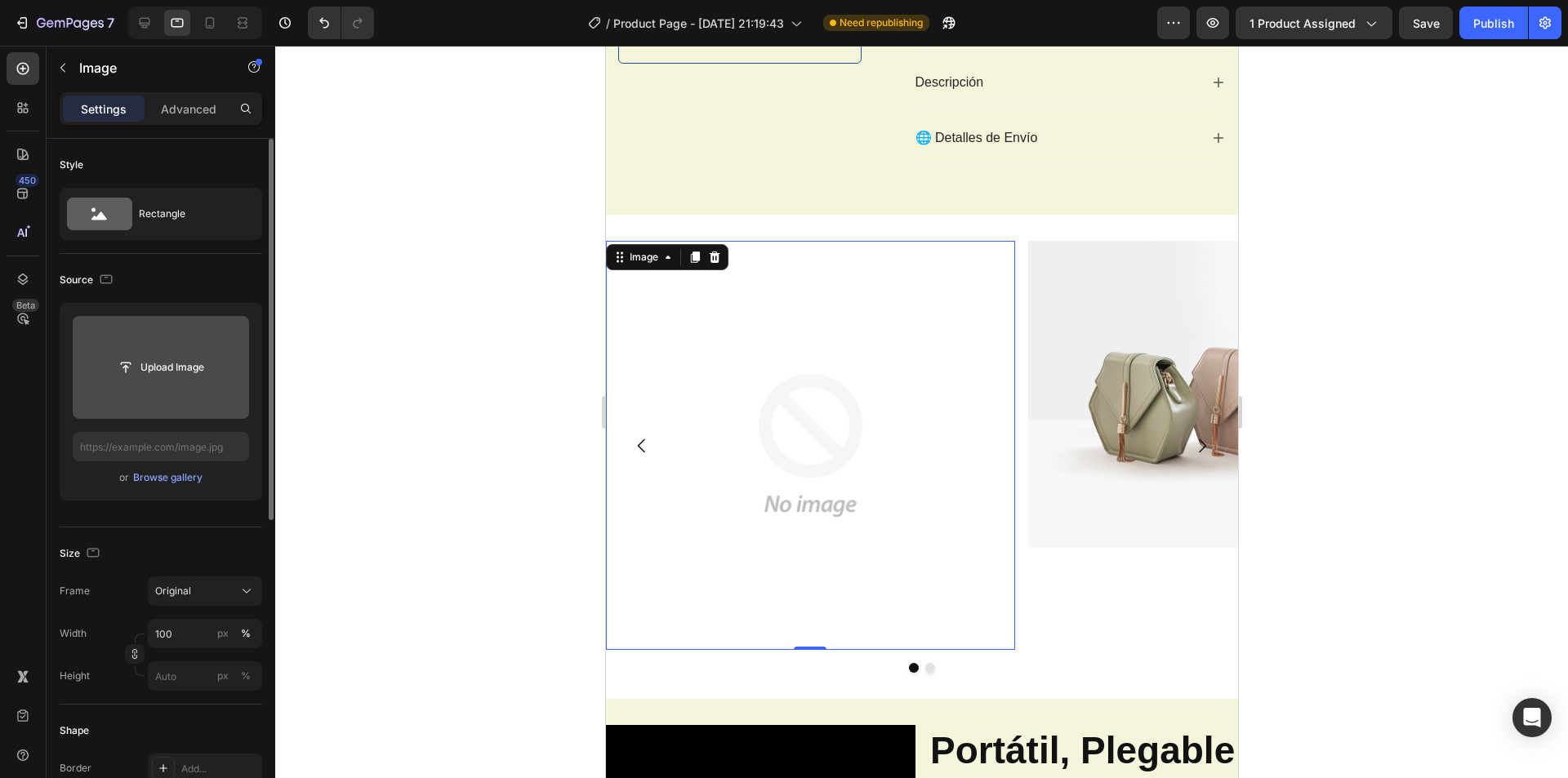
click at [169, 366] on input "file" at bounding box center [161, 367] width 113 height 28
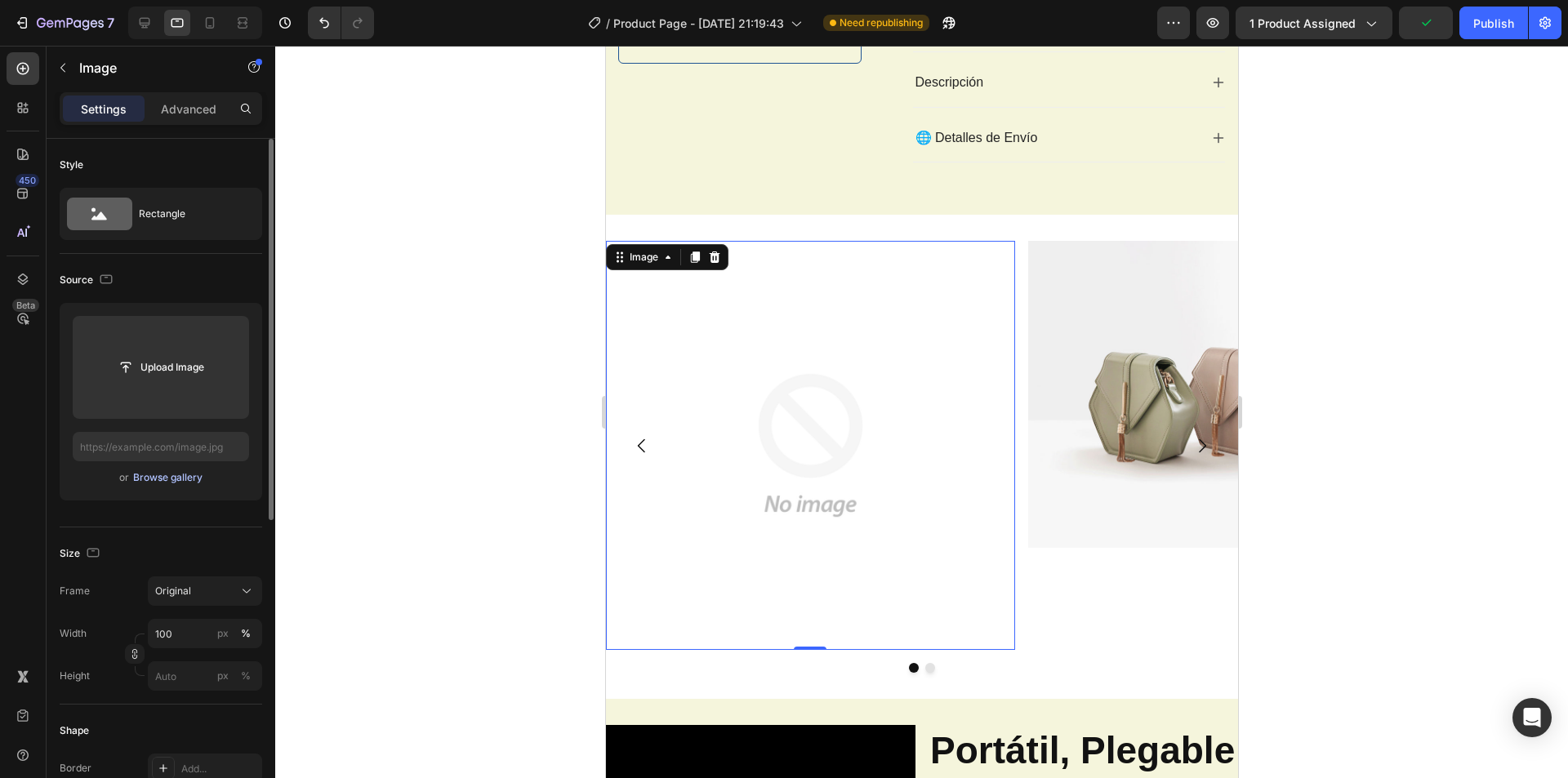
click at [173, 476] on div "Browse gallery" at bounding box center [167, 477] width 69 height 15
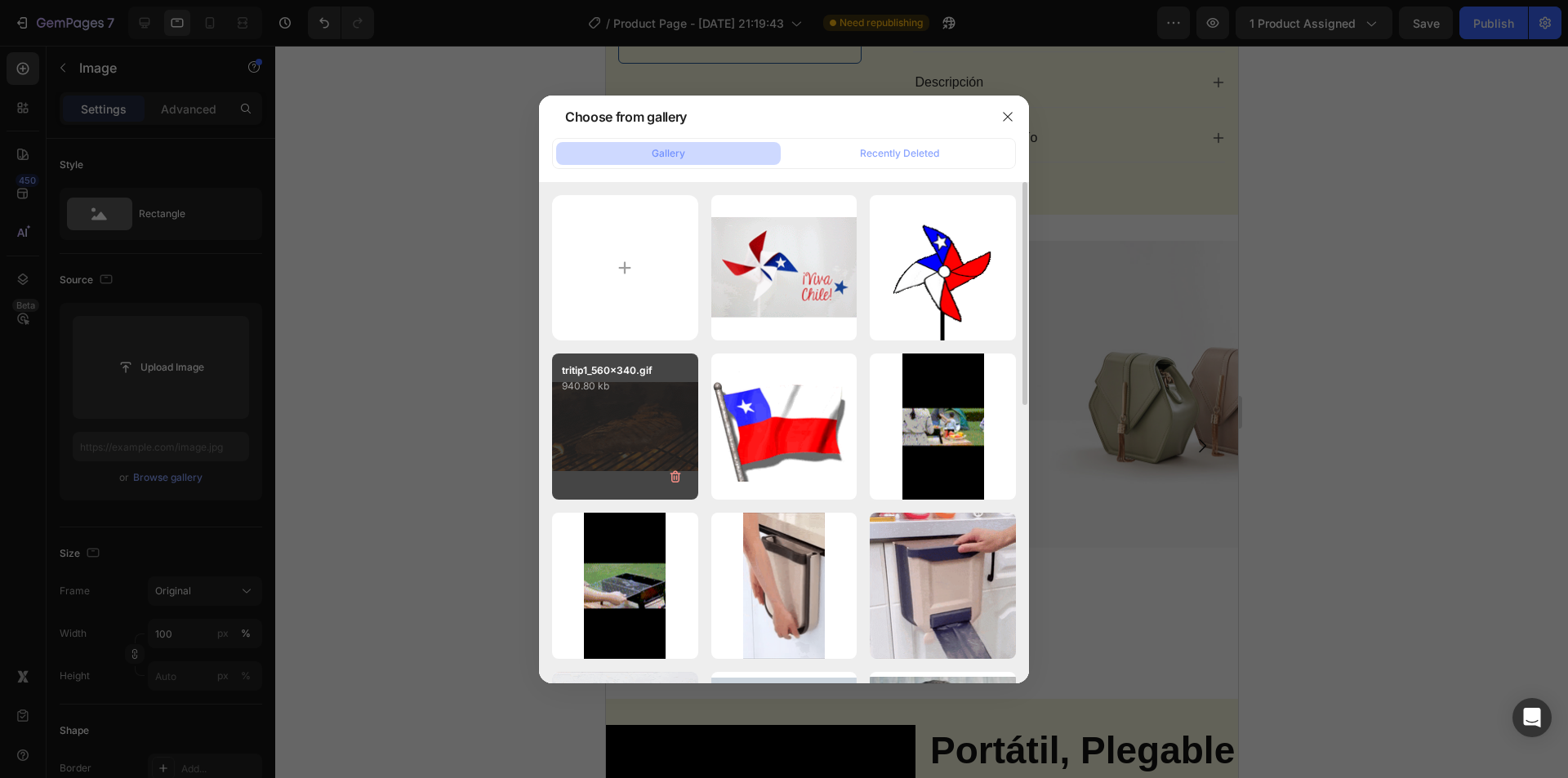
click at [654, 436] on div "tritip1_560x340.gif 940.80 kb" at bounding box center [624, 426] width 146 height 146
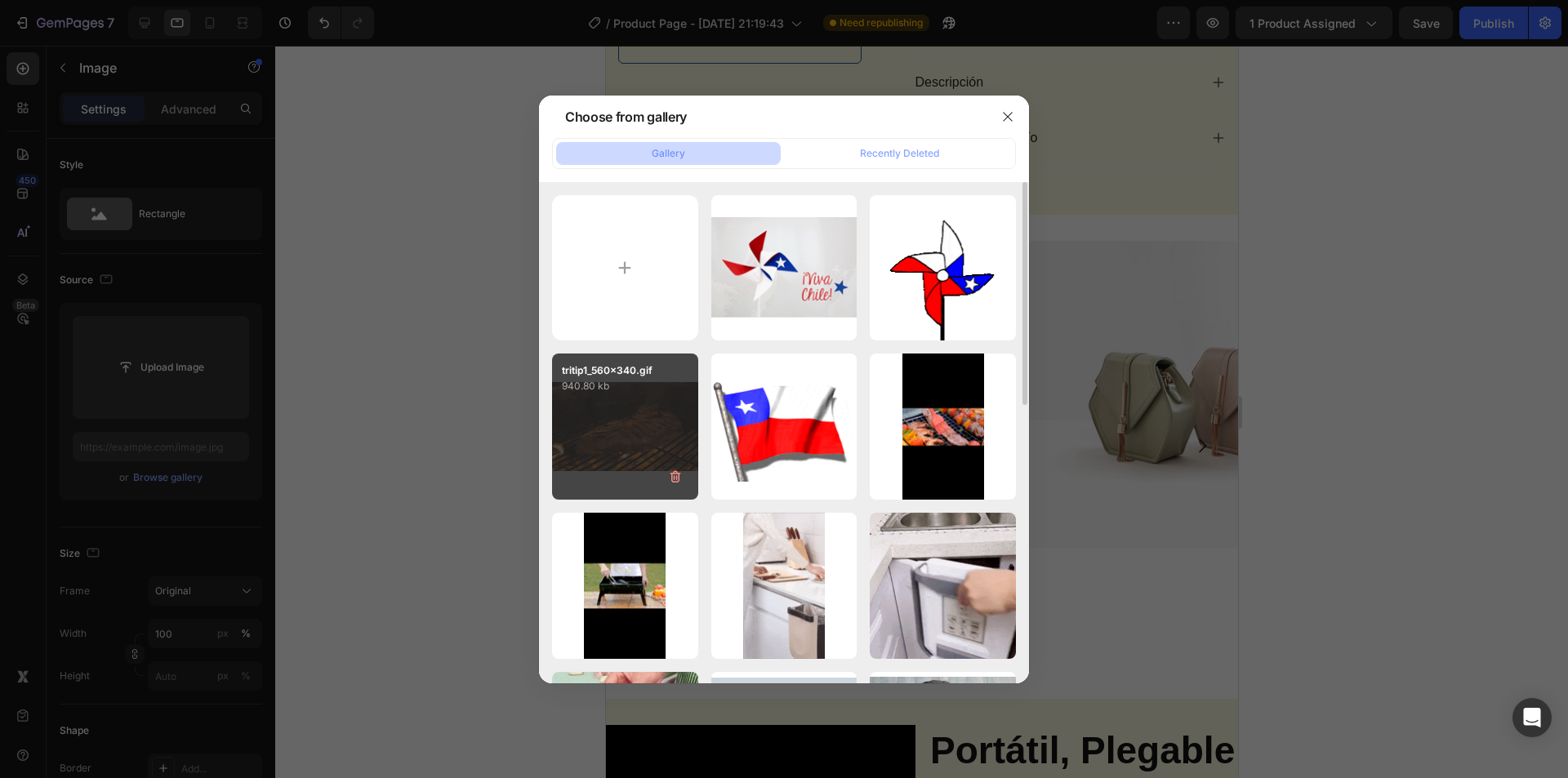
type input "[URL][DOMAIN_NAME]"
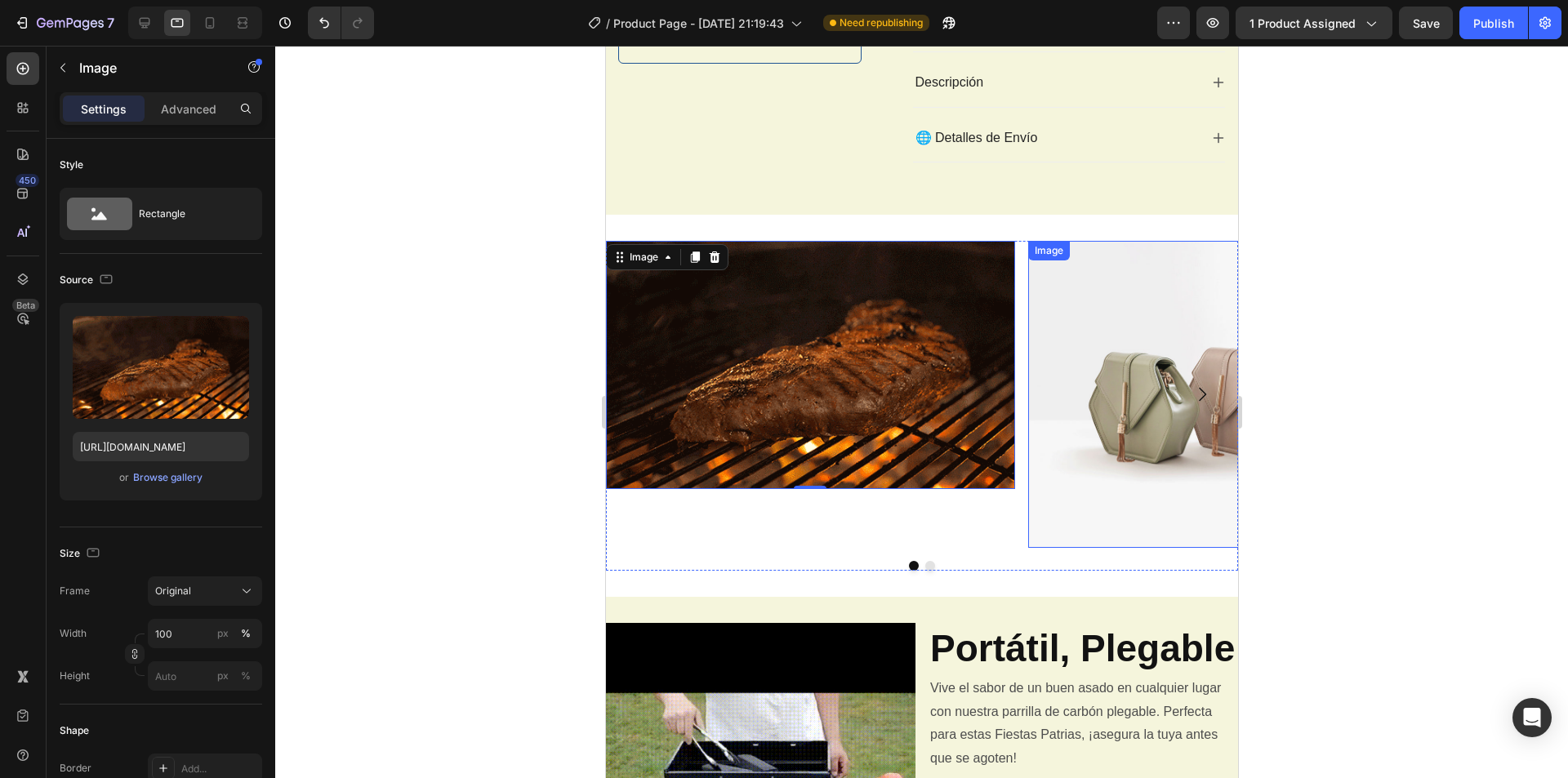
click at [1184, 417] on button "Carousel Next Arrow" at bounding box center [1201, 394] width 45 height 45
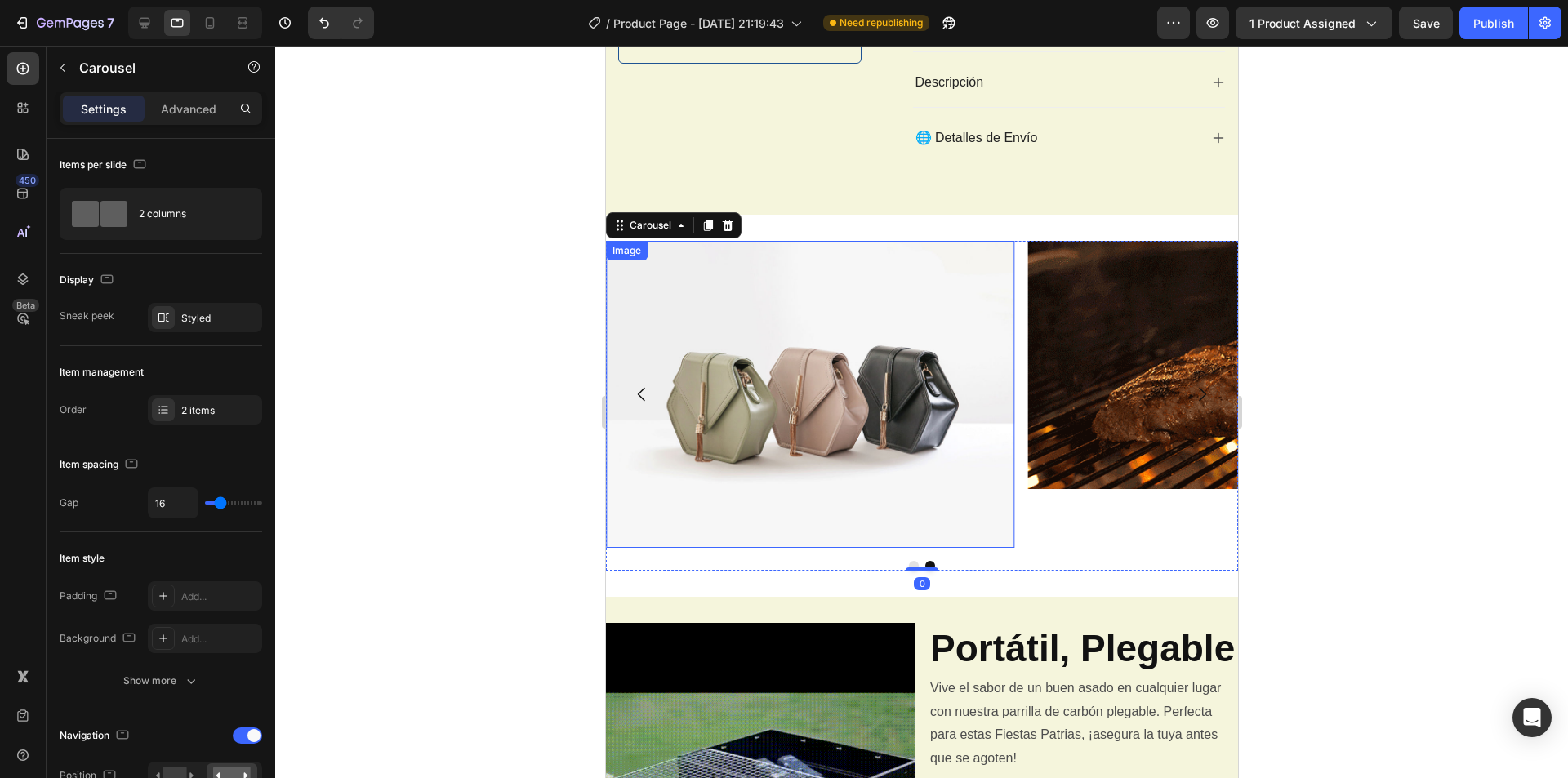
click at [854, 368] on img at bounding box center [810, 394] width 409 height 306
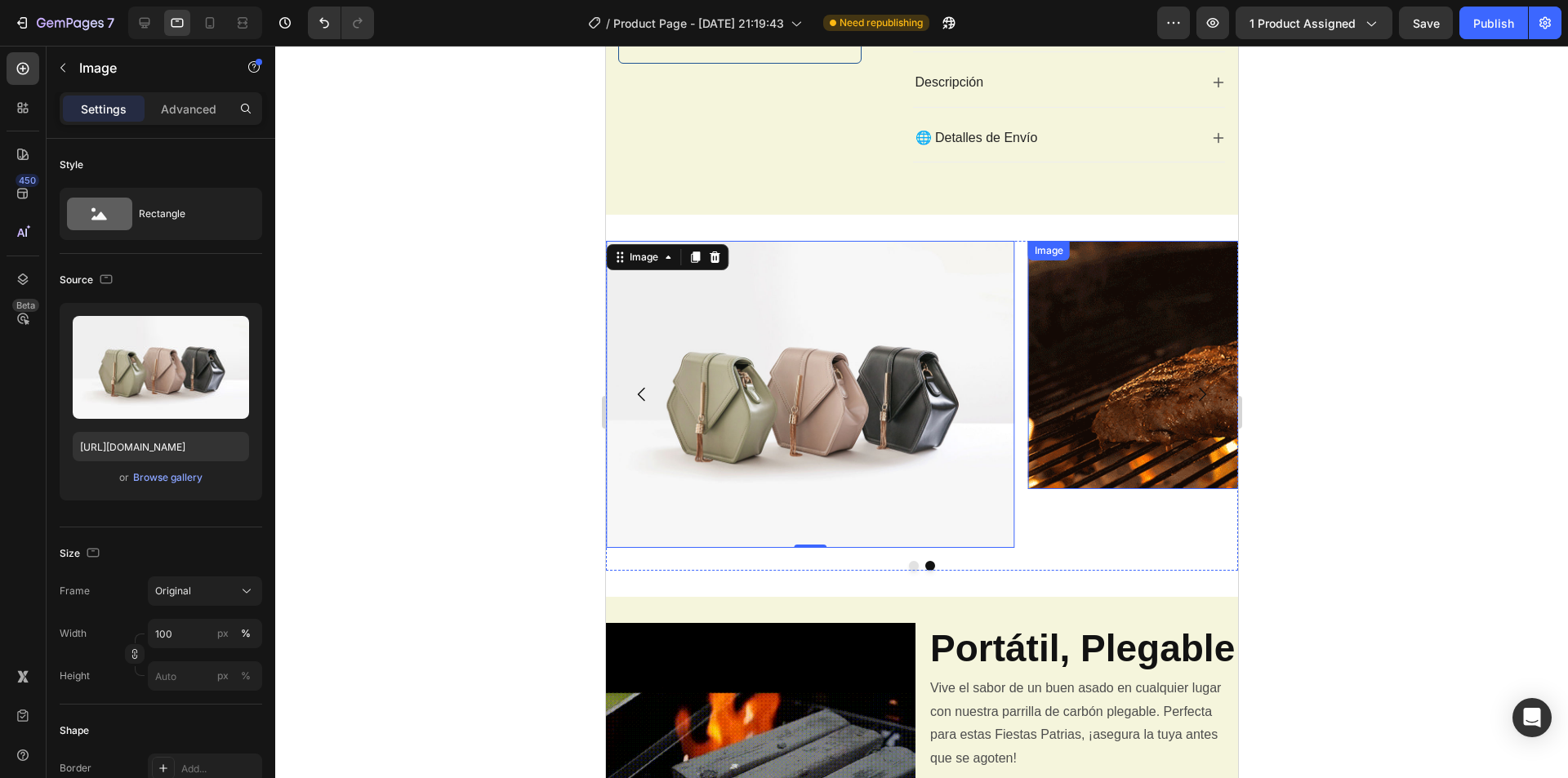
click at [1131, 382] on img at bounding box center [1232, 364] width 409 height 248
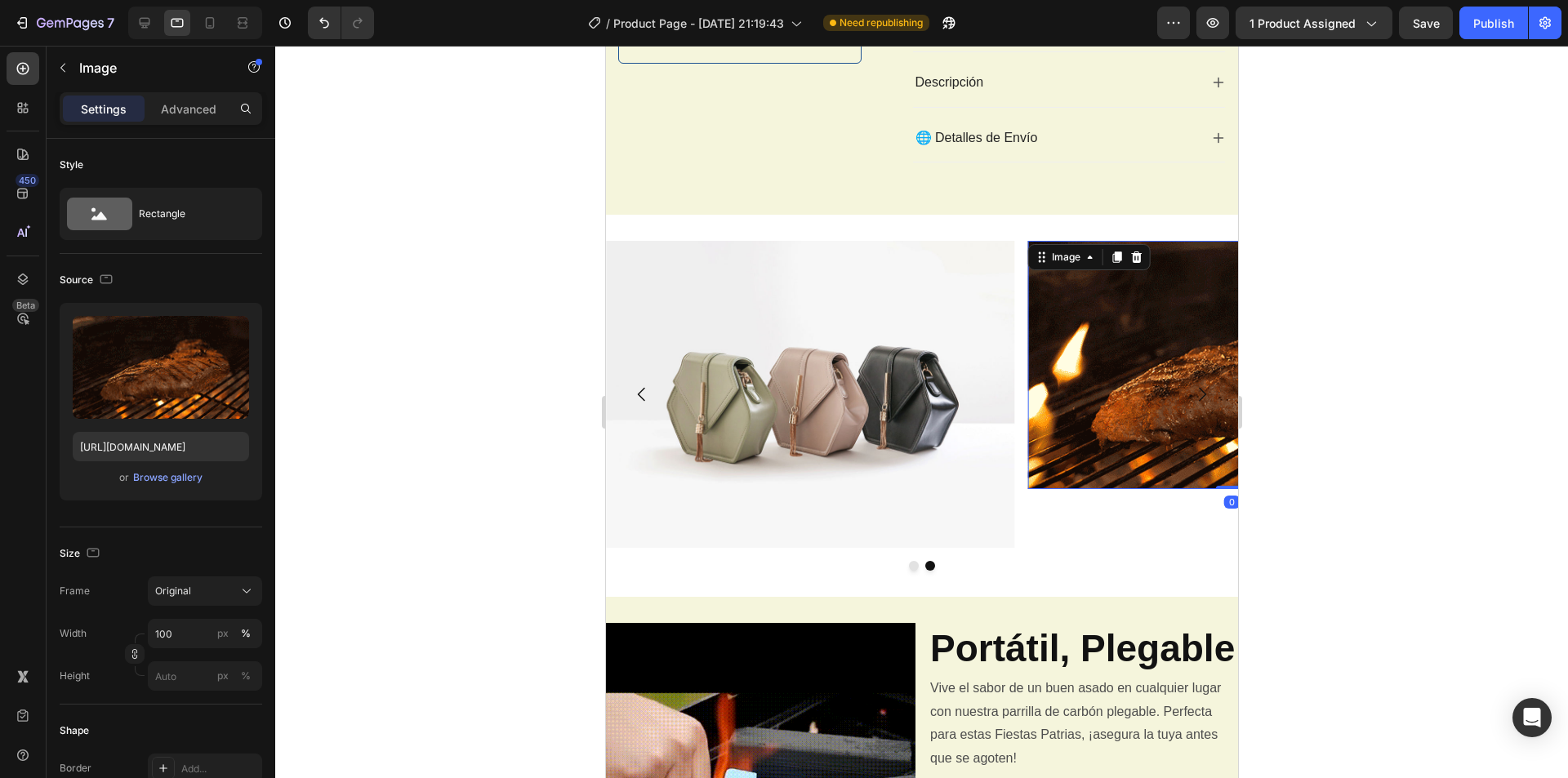
click at [1131, 382] on img at bounding box center [1232, 364] width 409 height 248
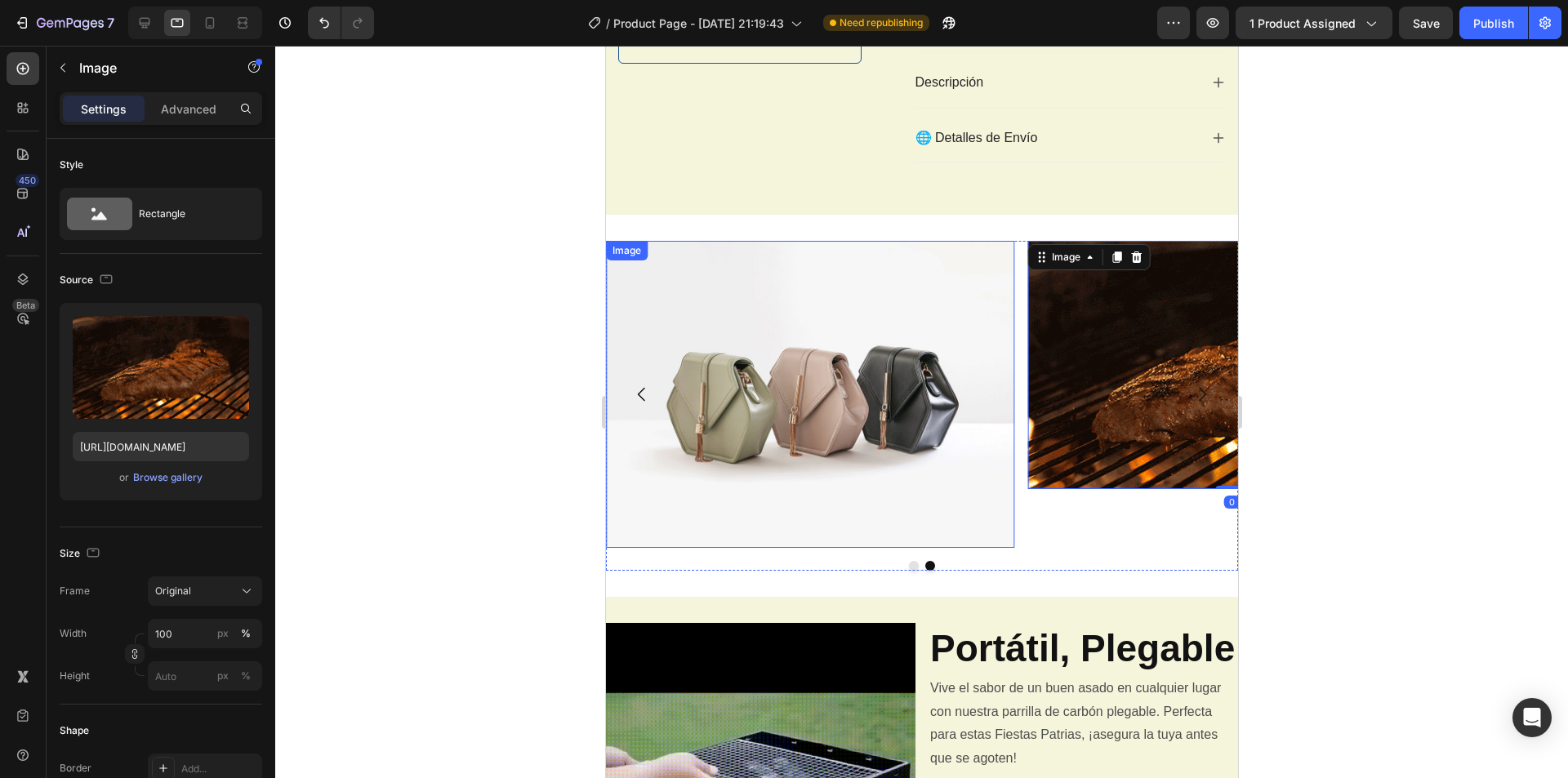
click at [790, 381] on img at bounding box center [810, 394] width 409 height 306
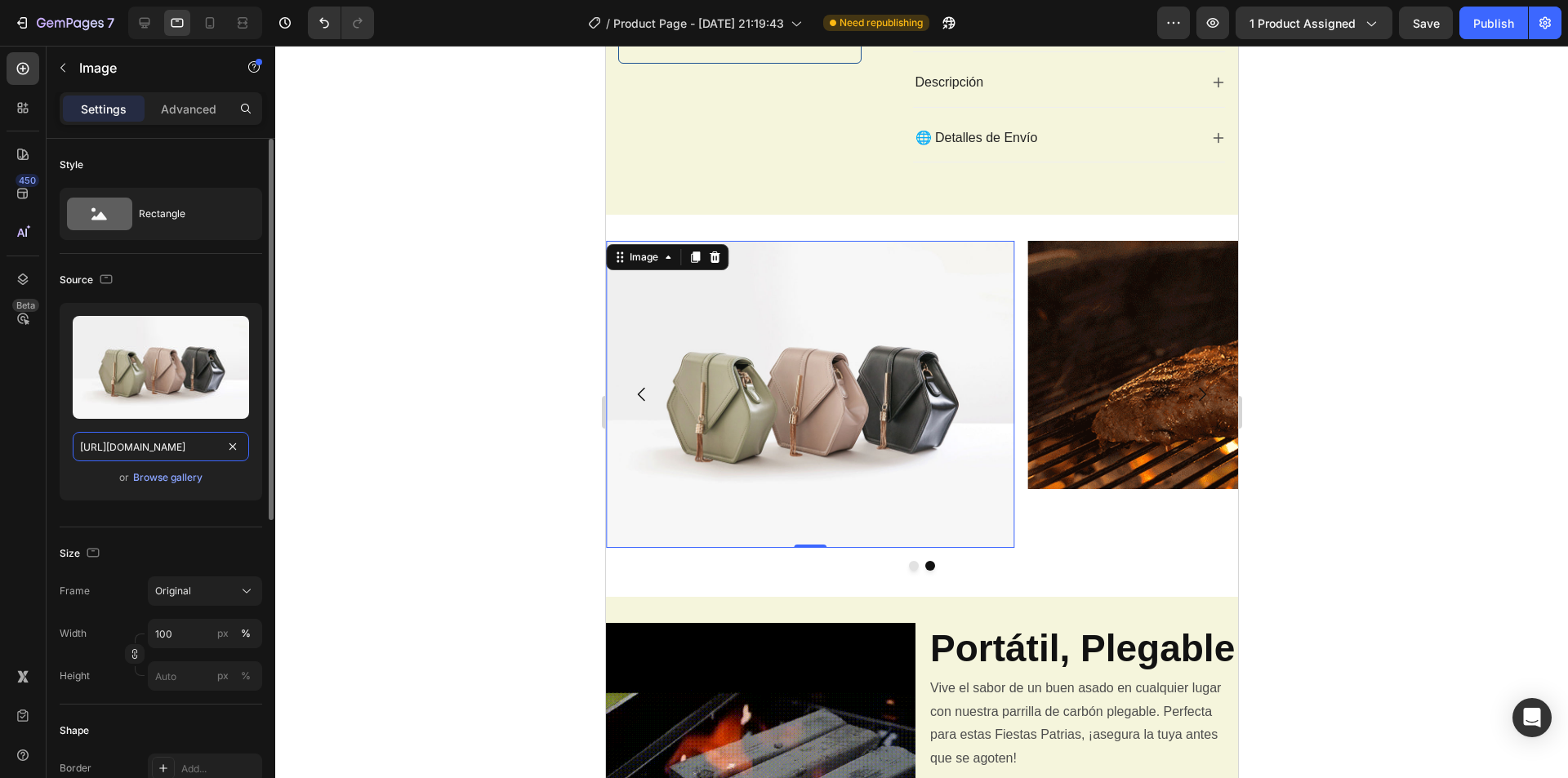
click at [206, 455] on input "[URL][DOMAIN_NAME]" at bounding box center [161, 446] width 176 height 29
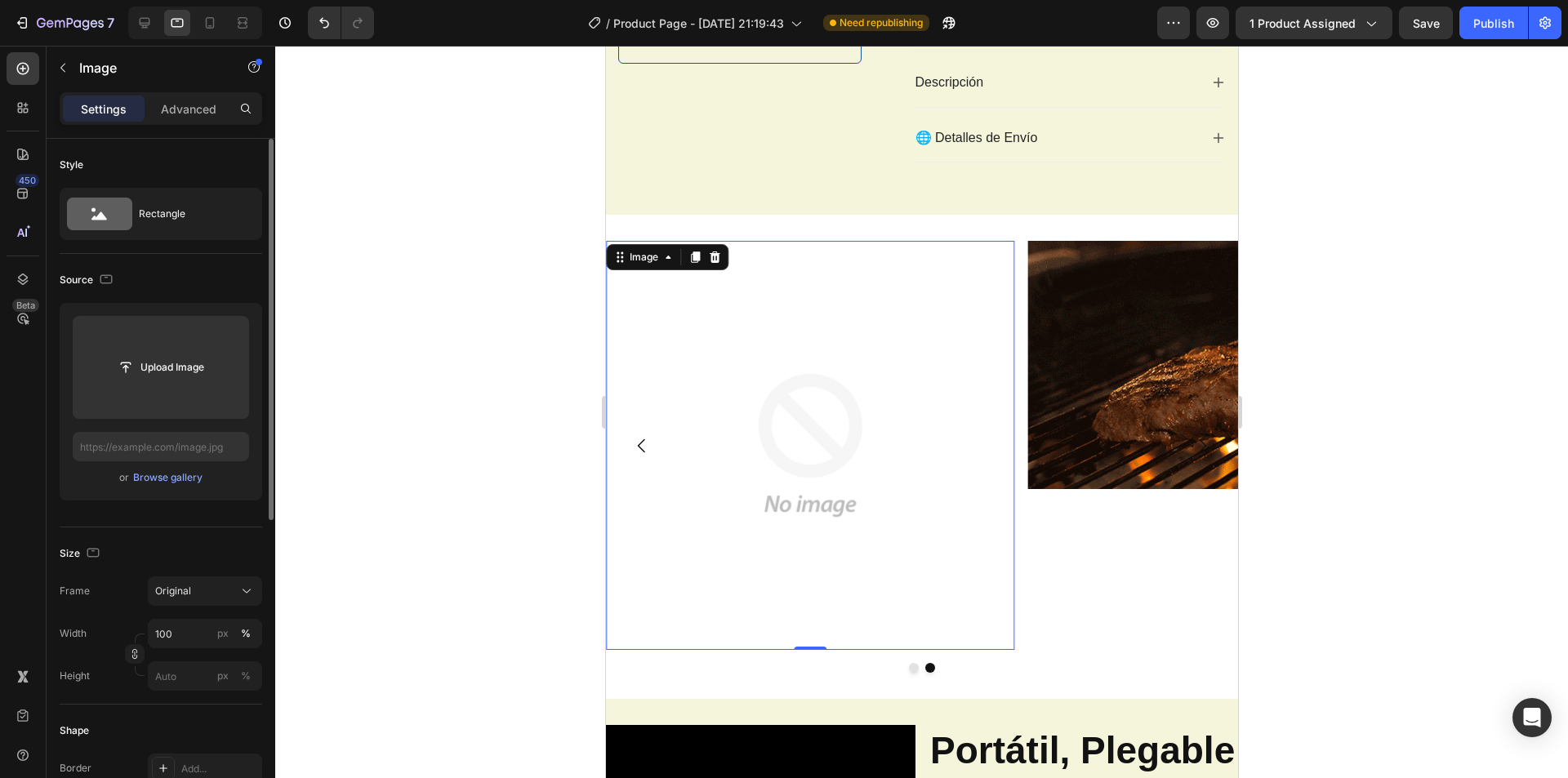
click at [797, 454] on img at bounding box center [810, 445] width 409 height 409
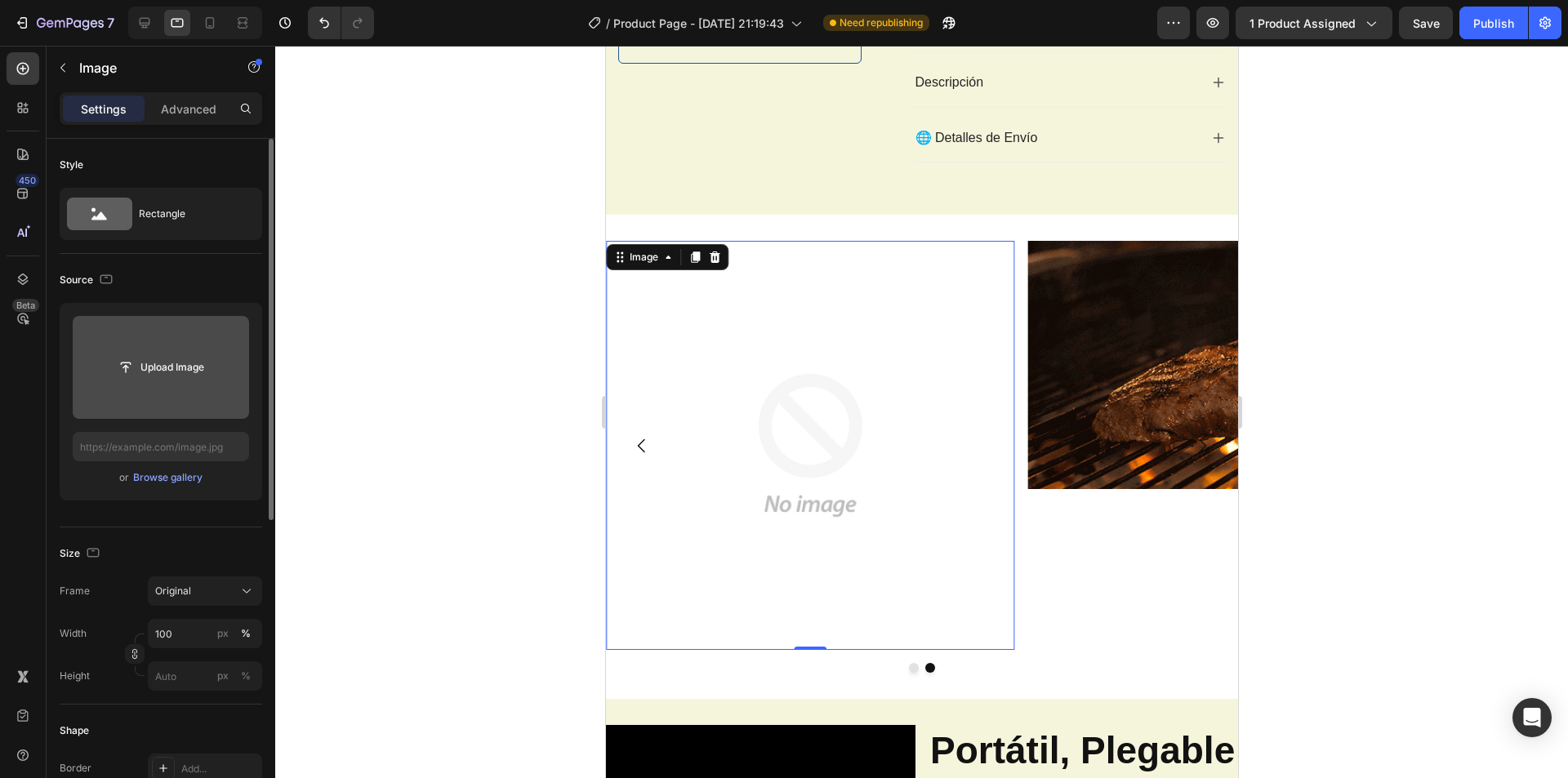
click at [181, 373] on input "file" at bounding box center [161, 367] width 113 height 28
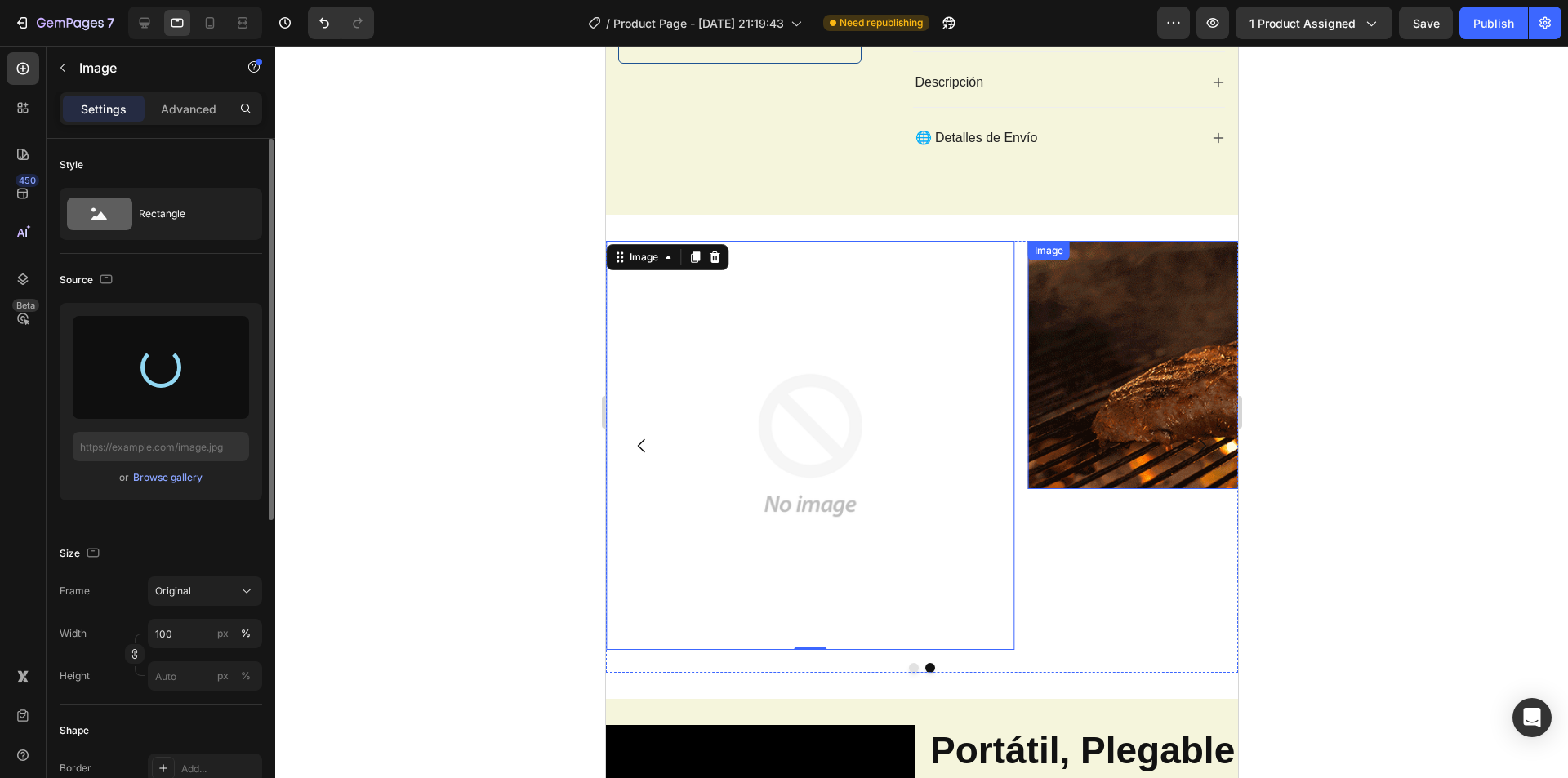
click at [1072, 438] on img at bounding box center [1232, 364] width 409 height 248
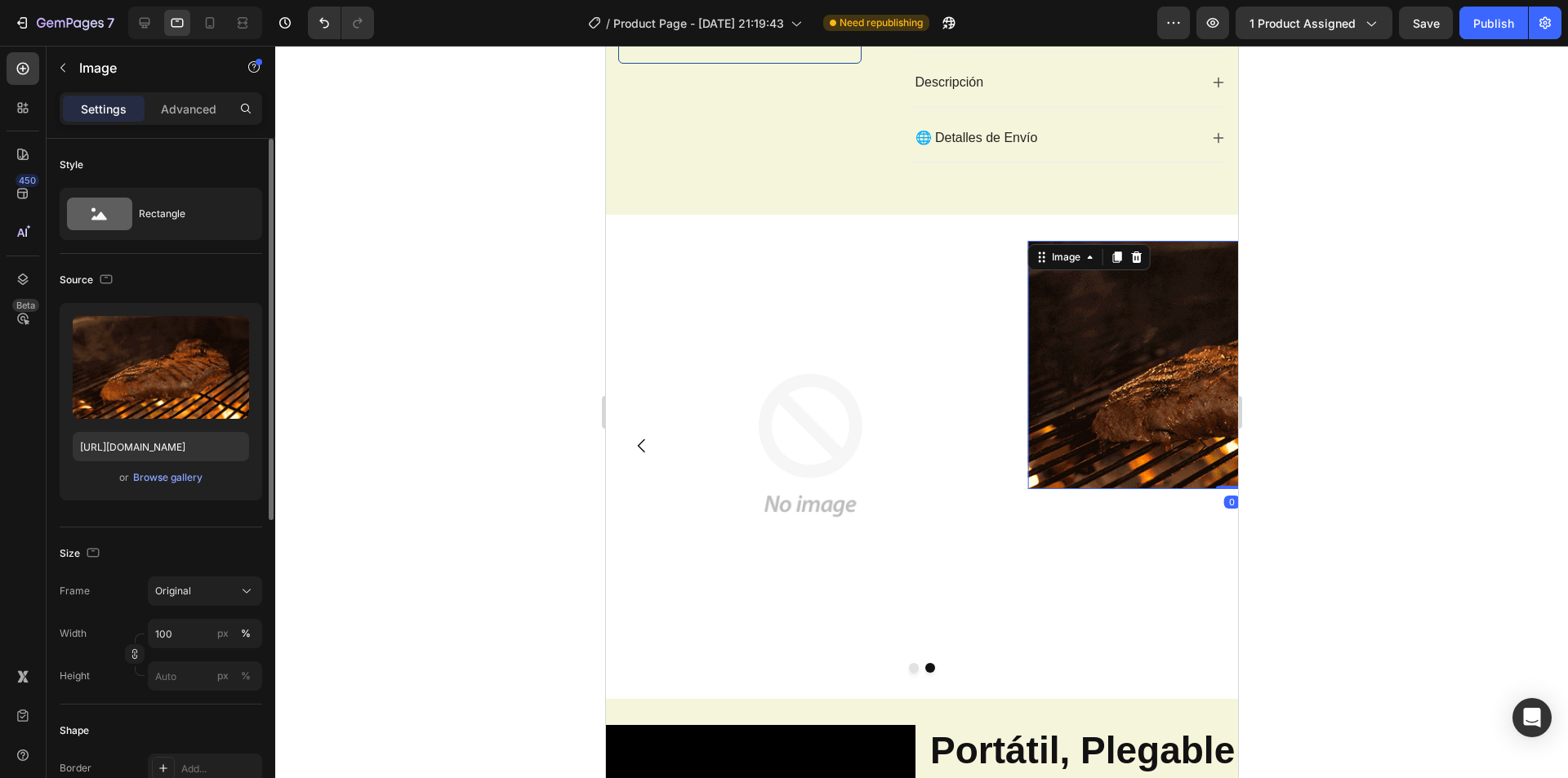
click at [1214, 414] on img at bounding box center [1232, 364] width 409 height 248
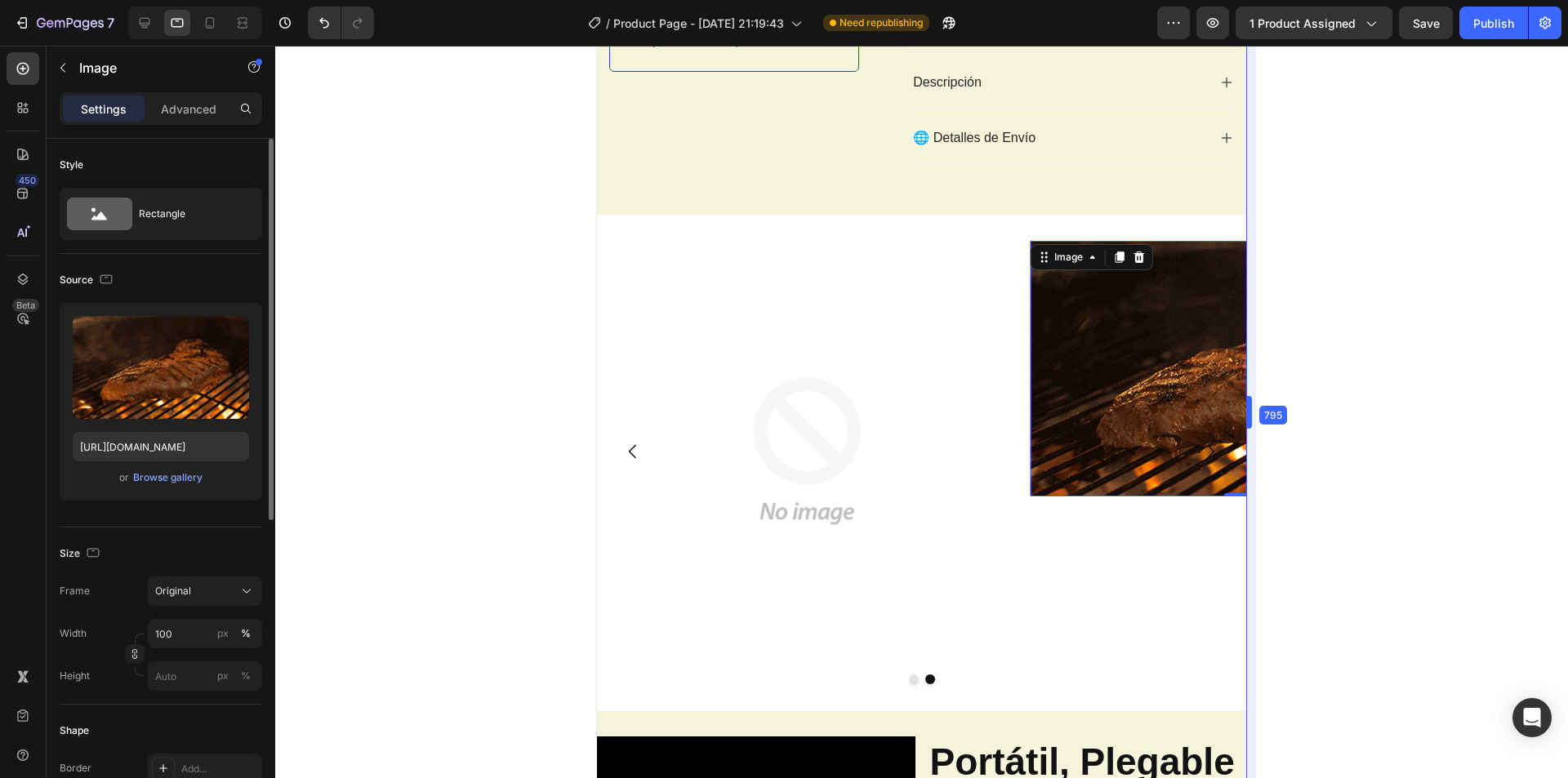
scroll to position [663, 0]
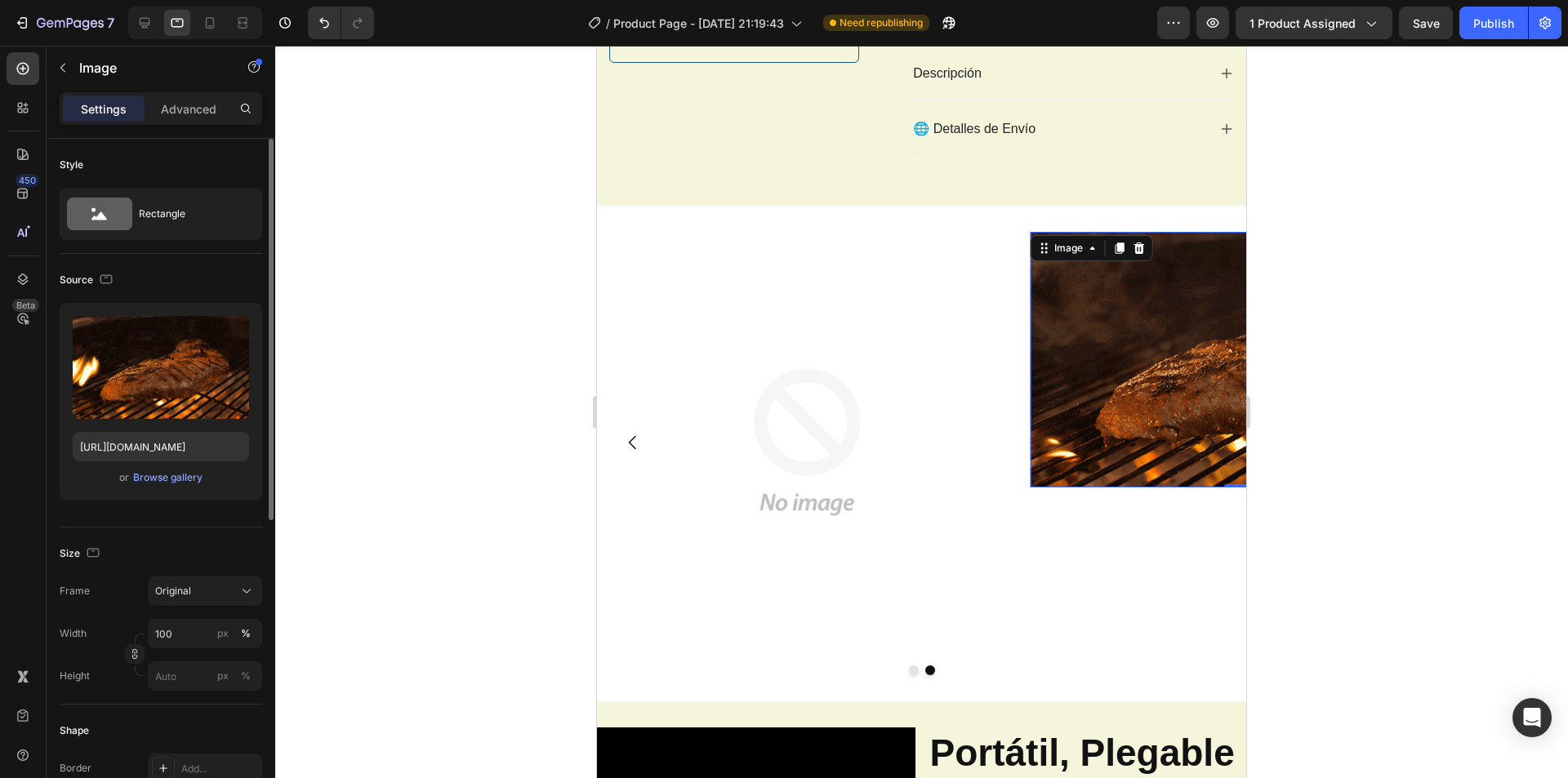
drag, startPoint x: 1136, startPoint y: 404, endPoint x: 1110, endPoint y: 401, distance: 26.2
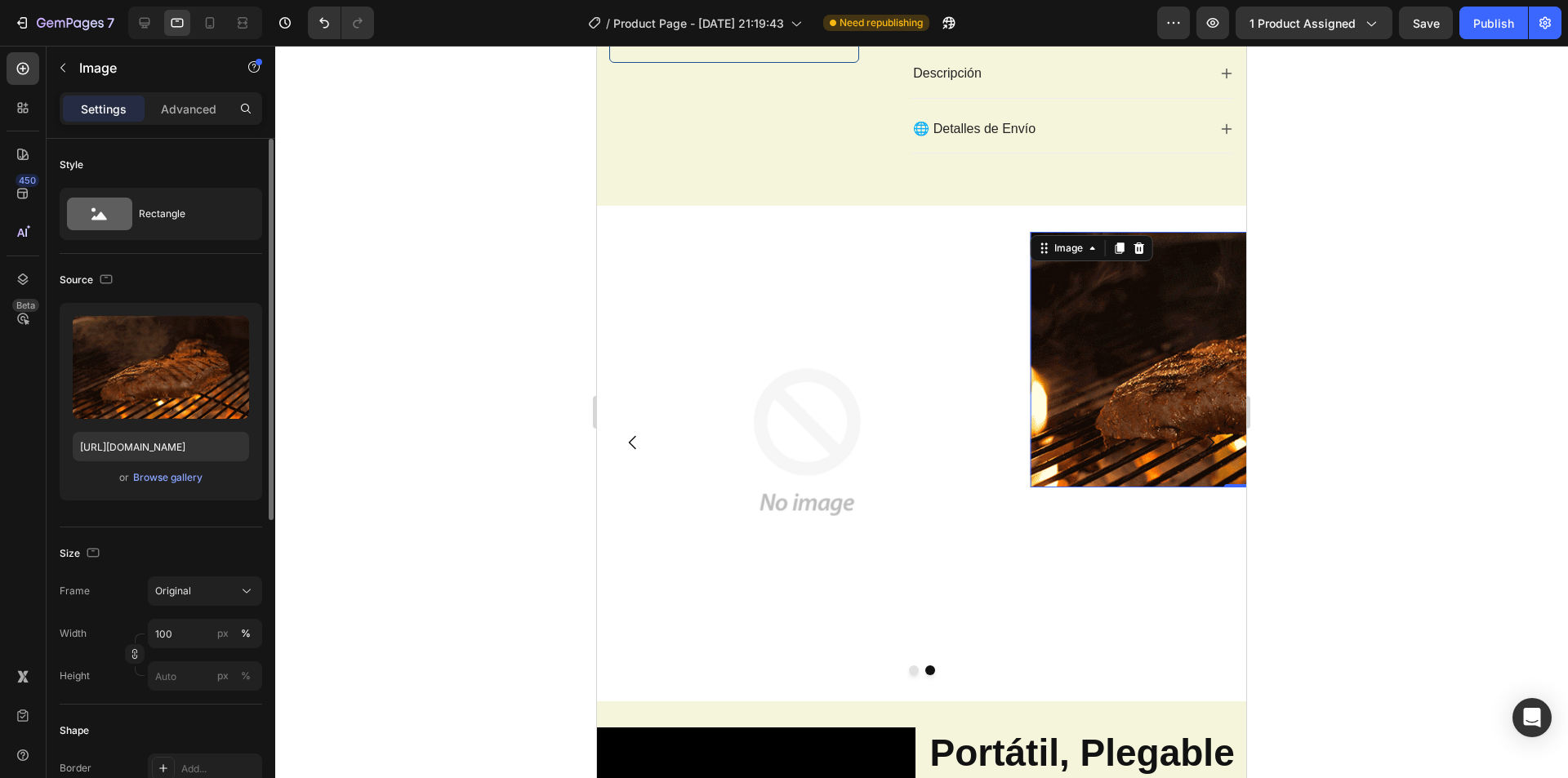
click at [1124, 401] on img at bounding box center [1241, 359] width 421 height 254
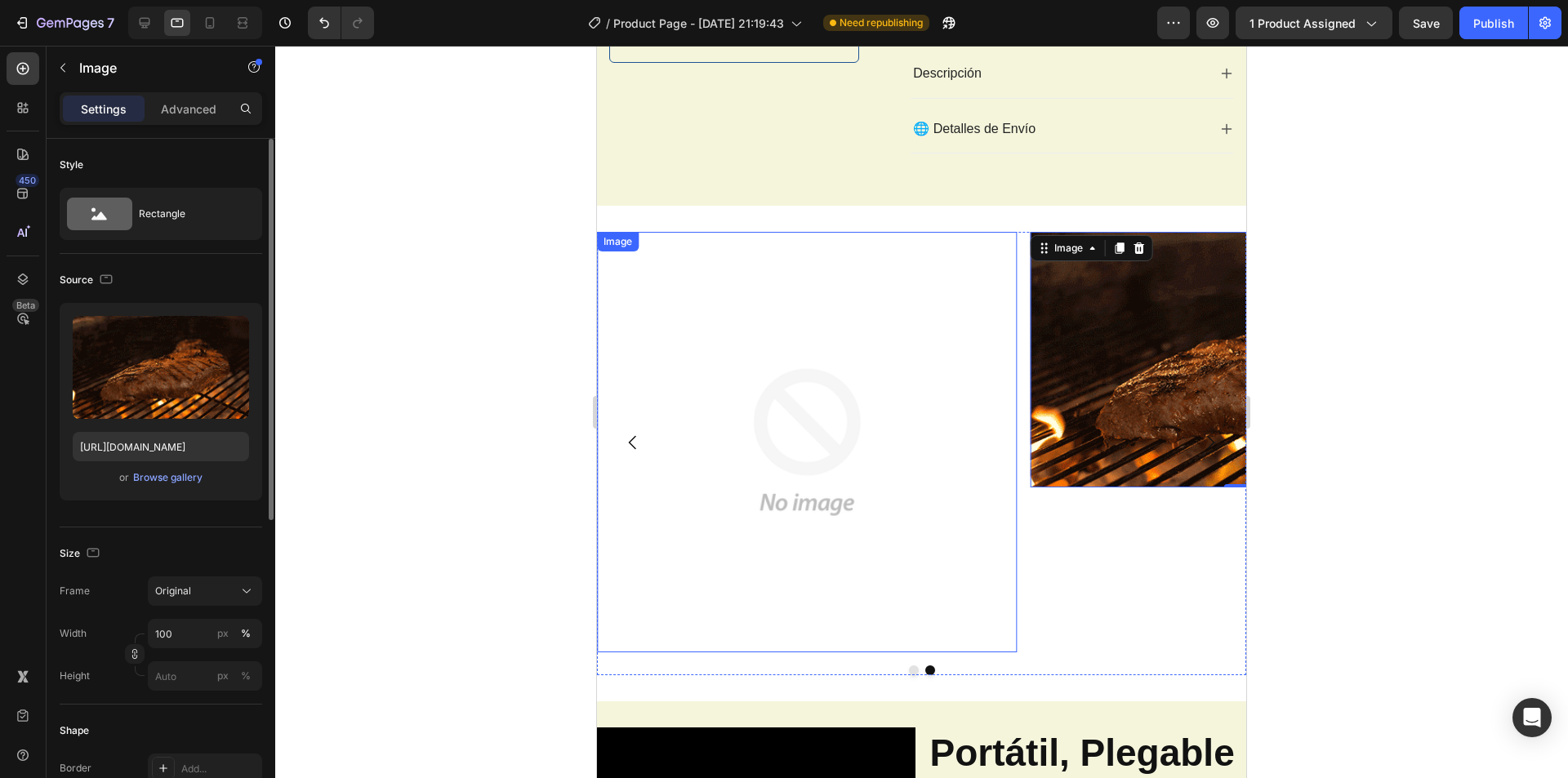
click at [857, 393] on img at bounding box center [807, 442] width 421 height 421
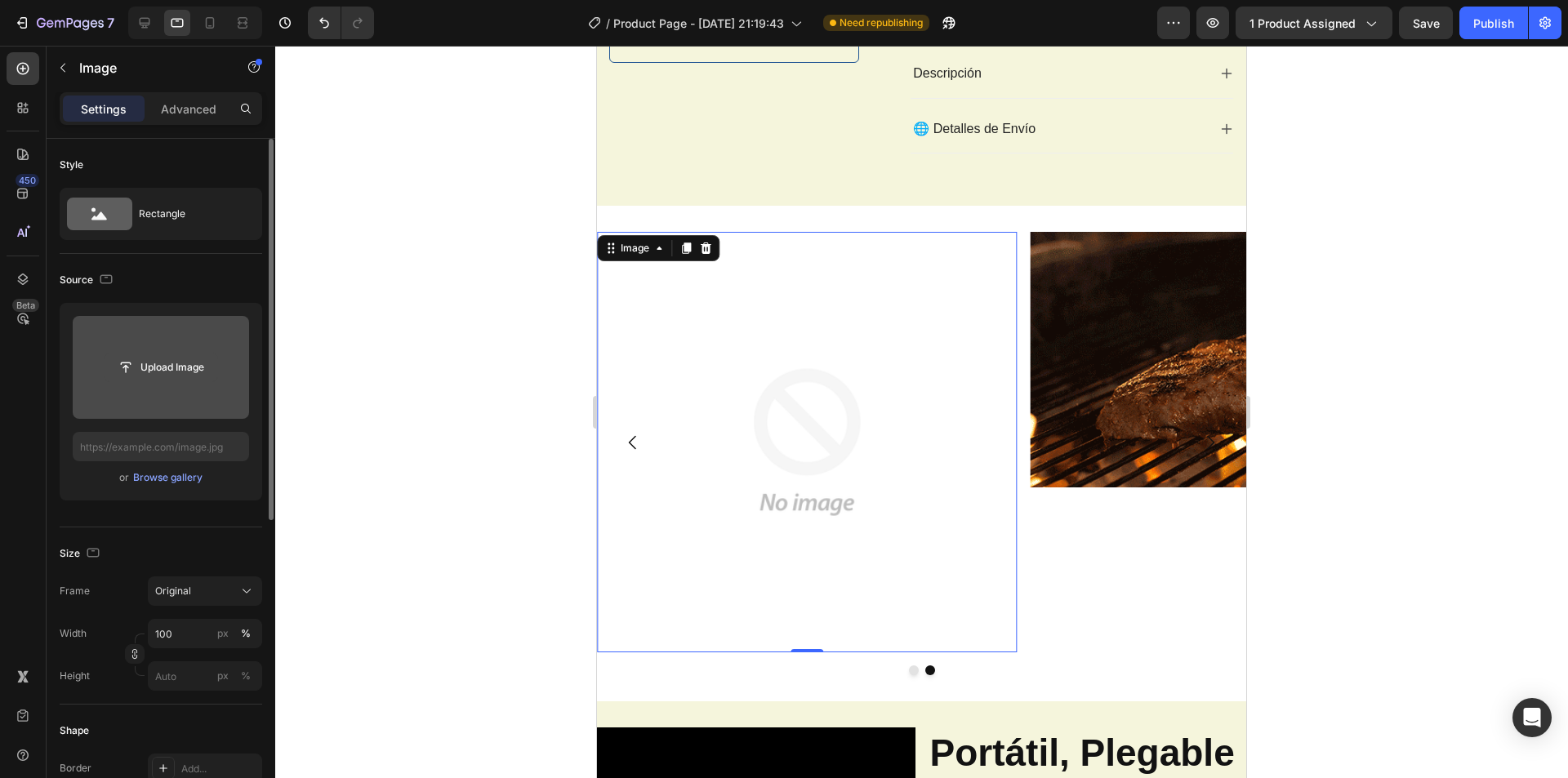
click at [175, 365] on input "file" at bounding box center [161, 367] width 113 height 28
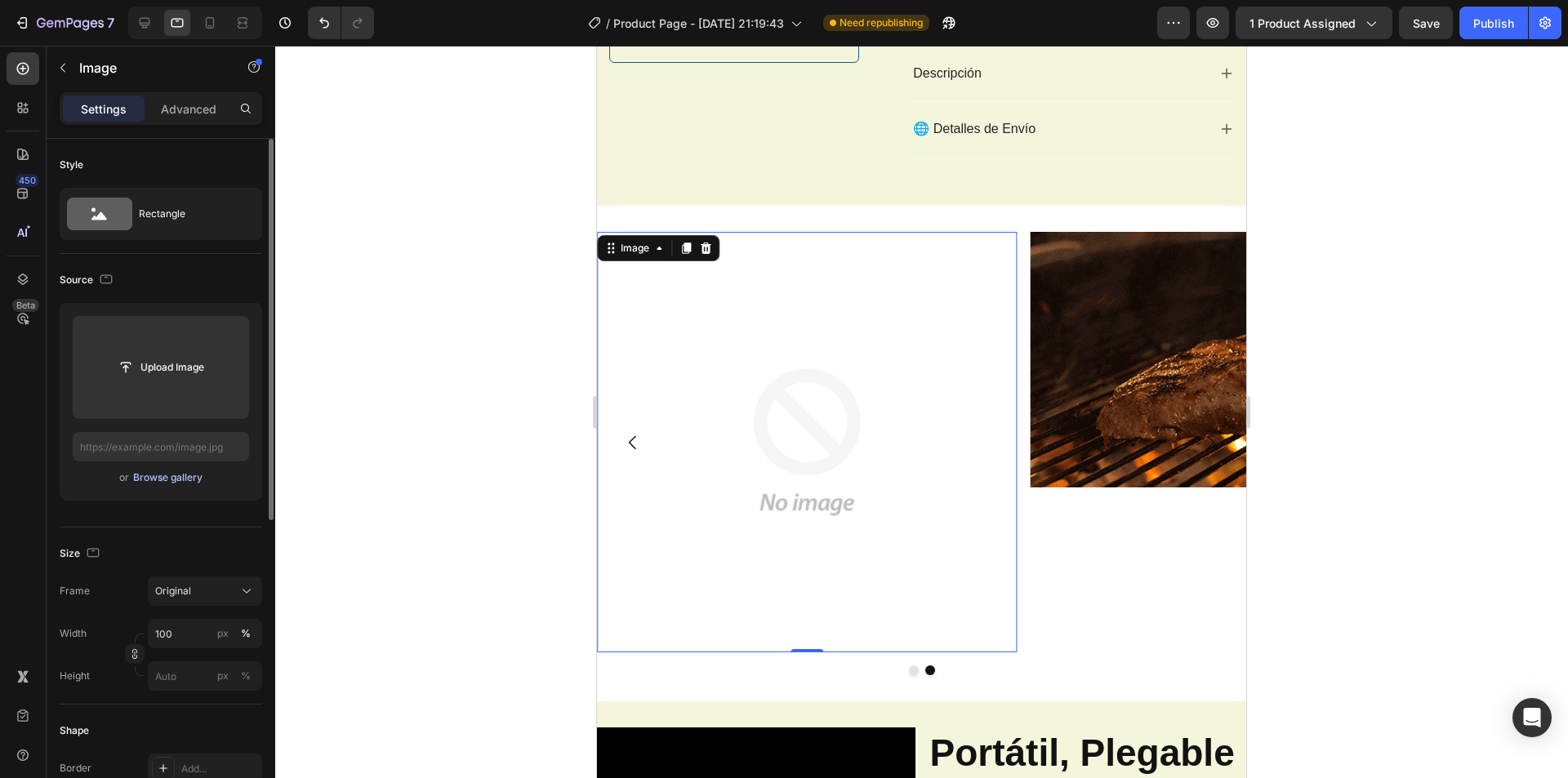
click at [170, 479] on div "Browse gallery" at bounding box center [167, 477] width 69 height 15
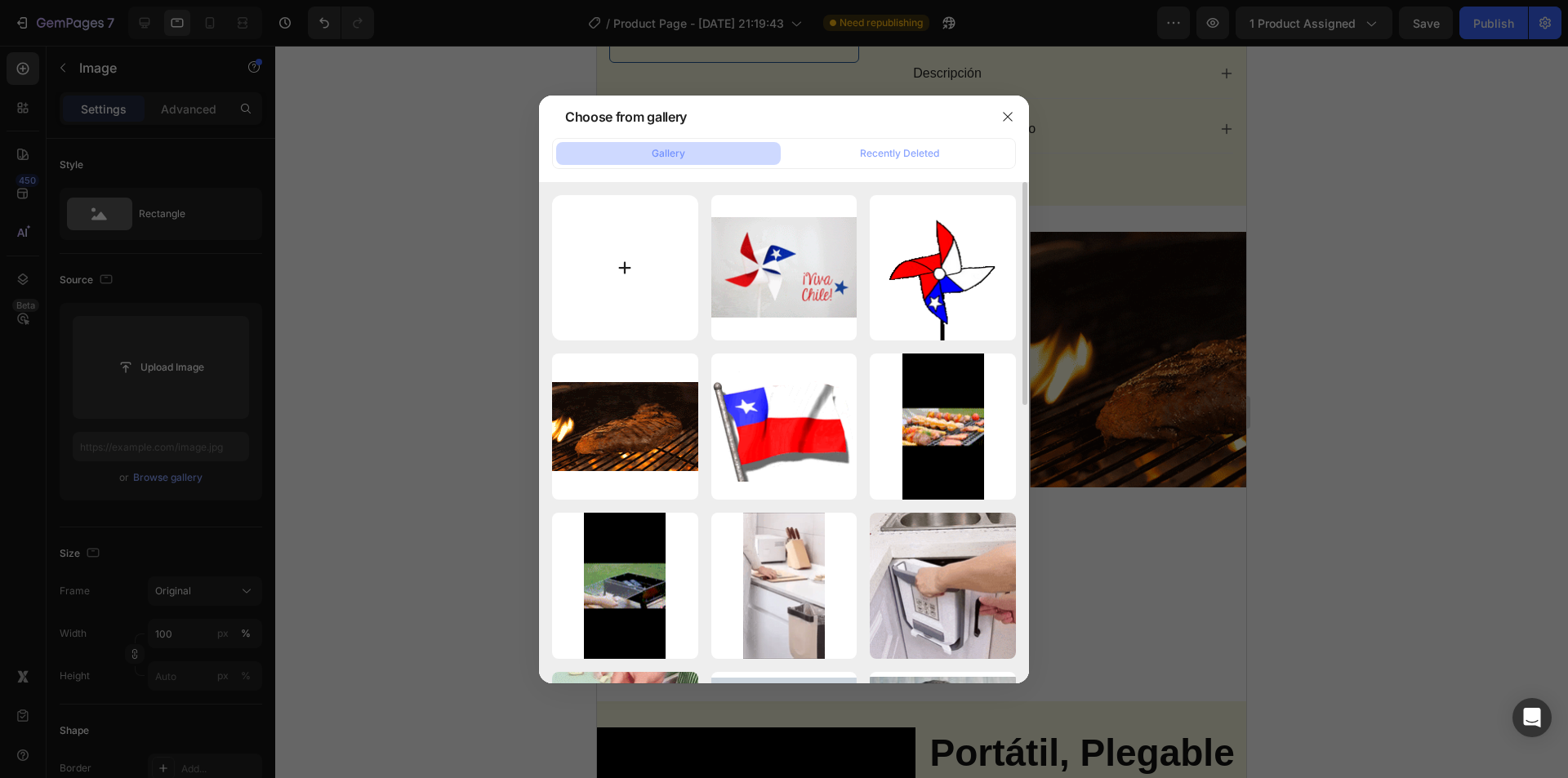
click at [622, 294] on input "file" at bounding box center [624, 268] width 146 height 146
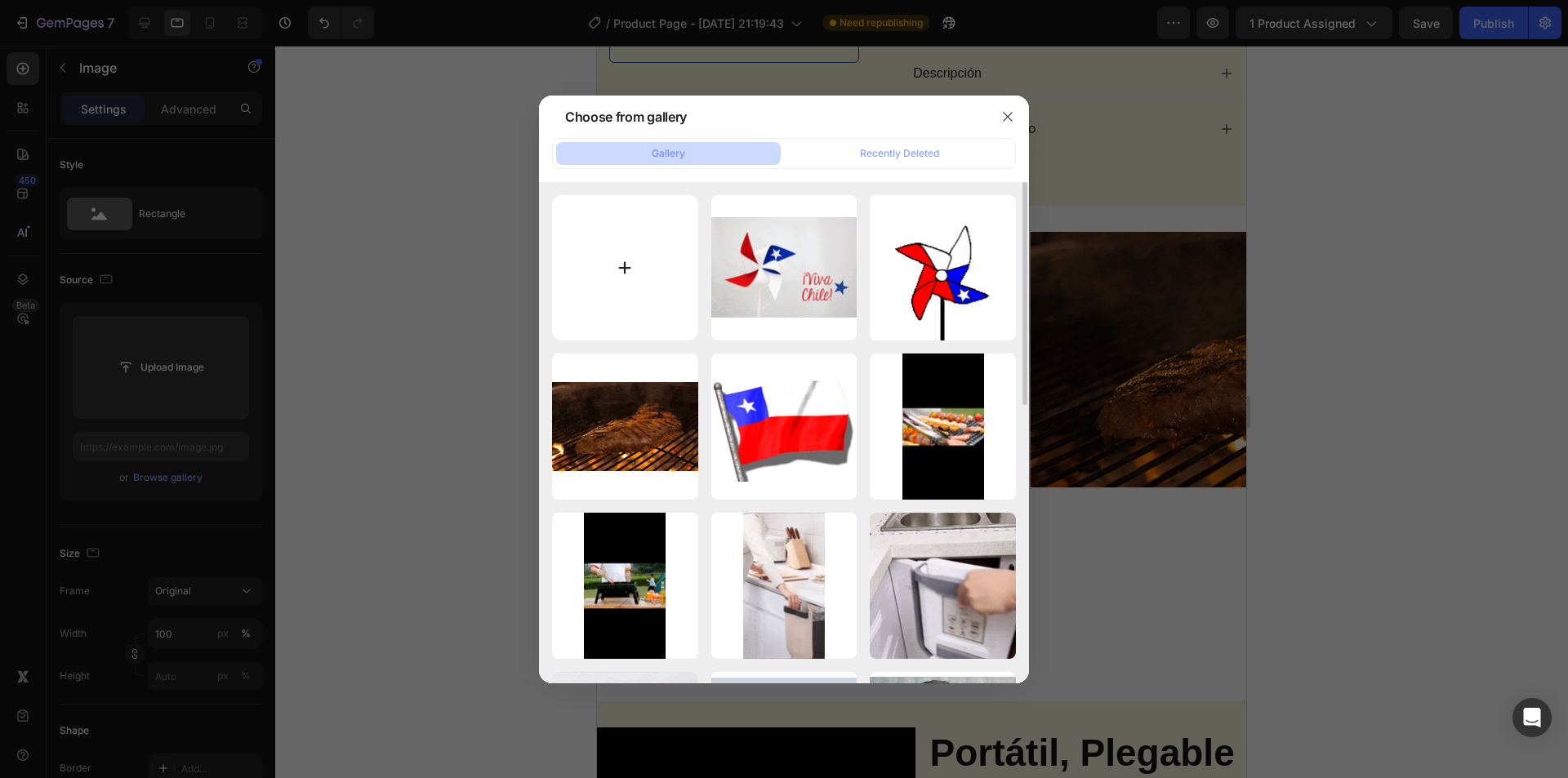
type input "C:\fakepath\fiestas-patrias-shutterstock_703979611.jpg"
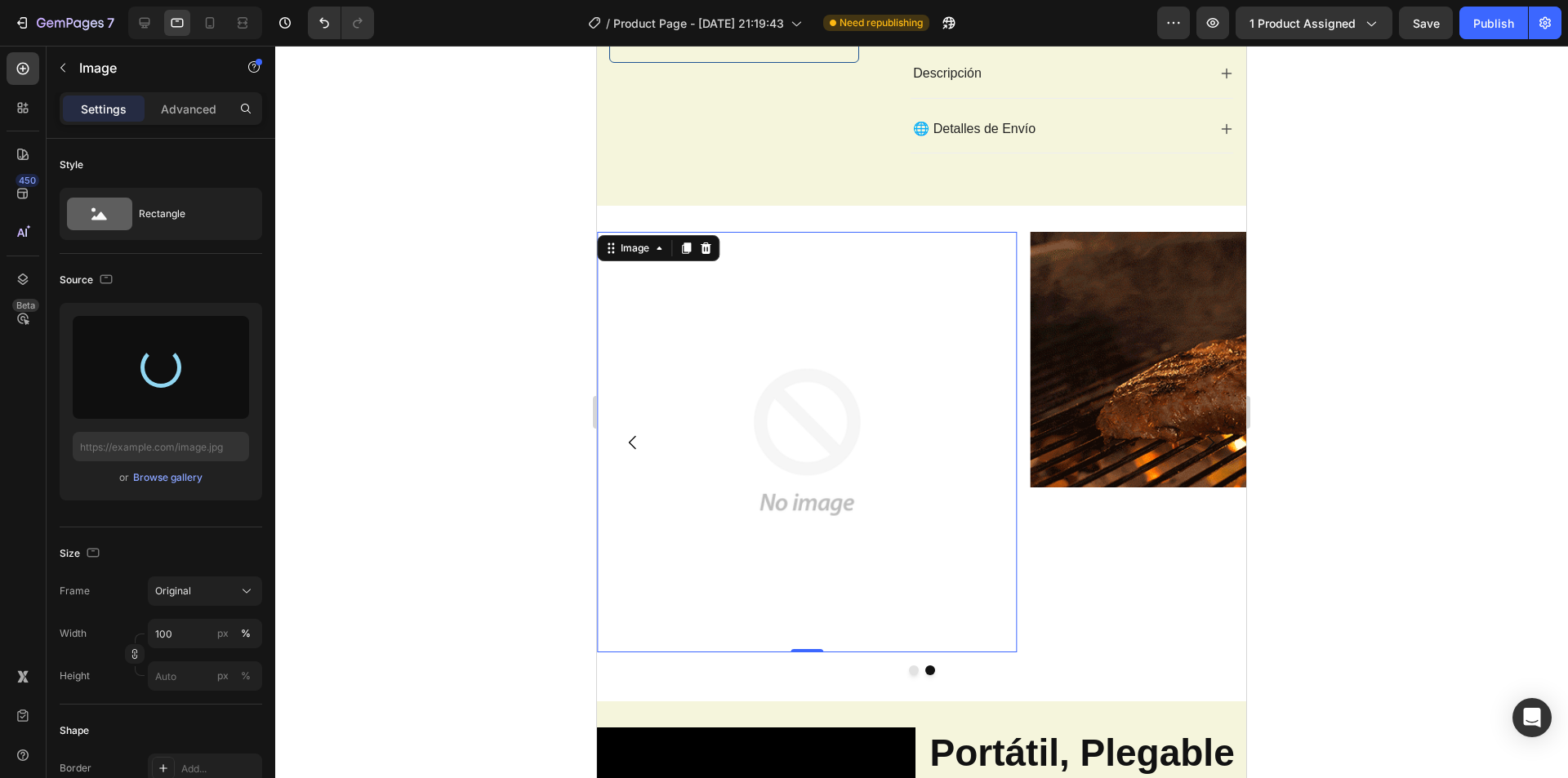
type input "[URL][DOMAIN_NAME]"
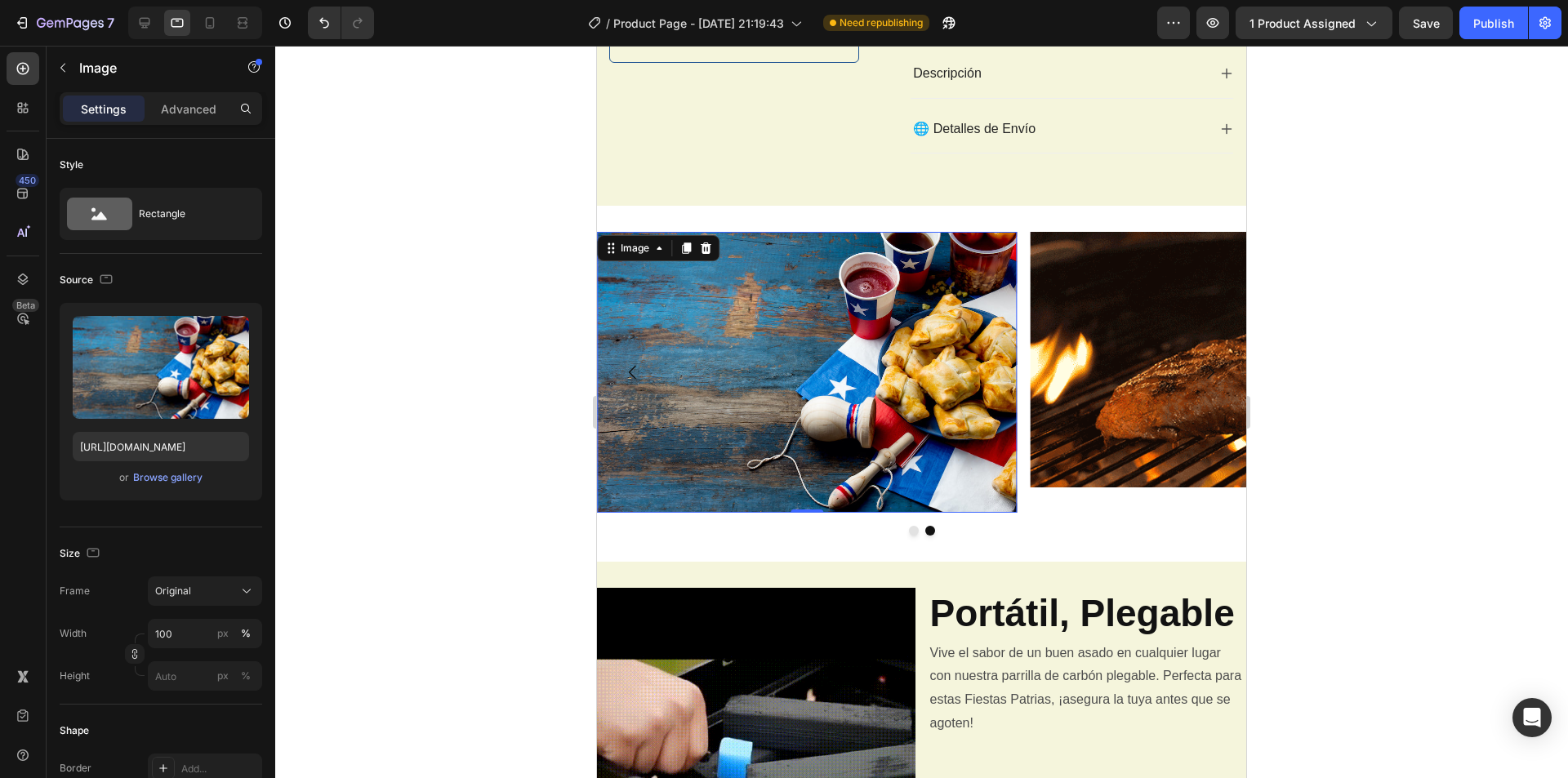
drag, startPoint x: 498, startPoint y: 365, endPoint x: 514, endPoint y: 366, distance: 16.0
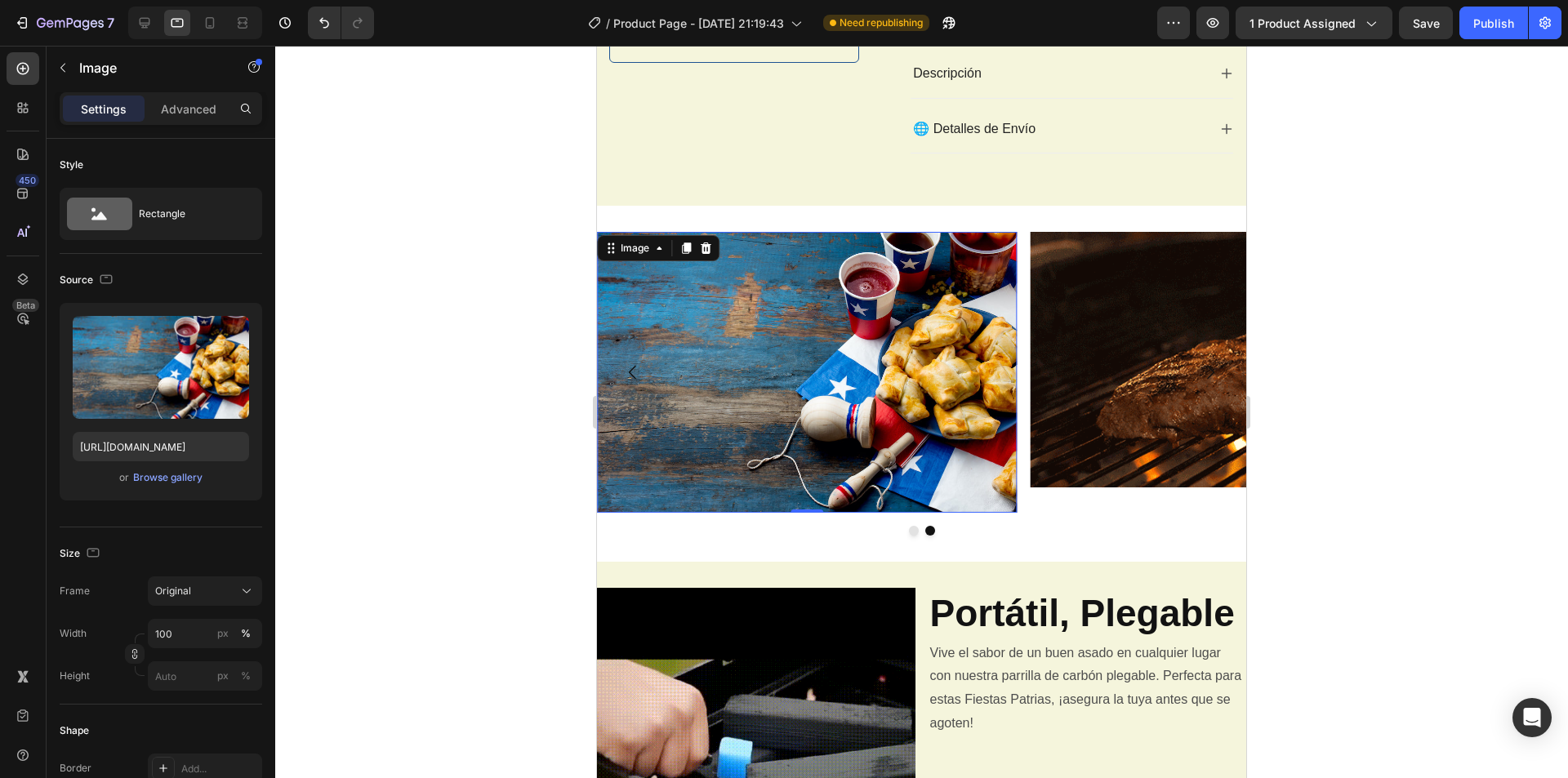
click at [506, 366] on div at bounding box center [922, 412] width 1293 height 733
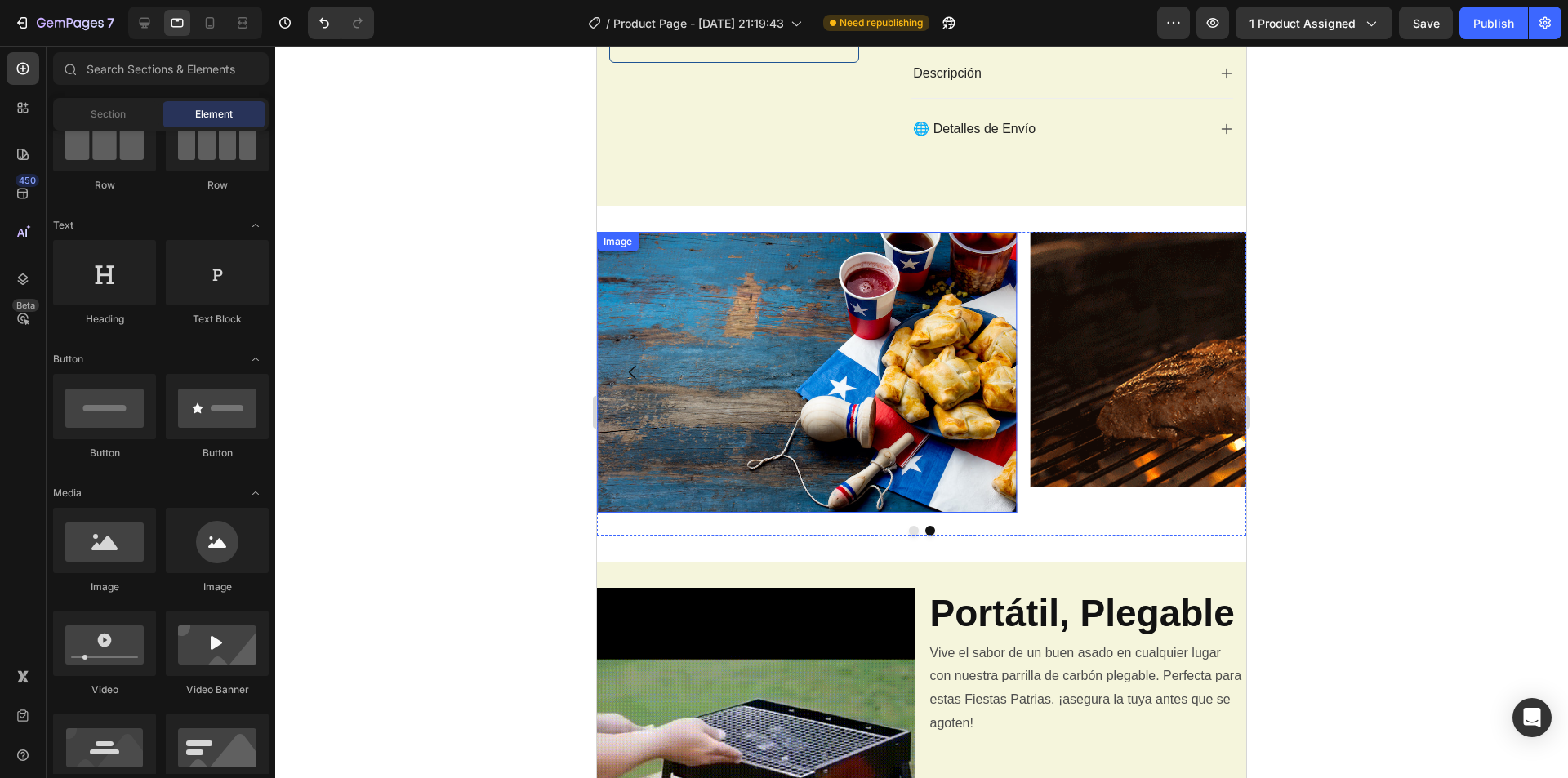
click at [974, 331] on img at bounding box center [807, 372] width 421 height 280
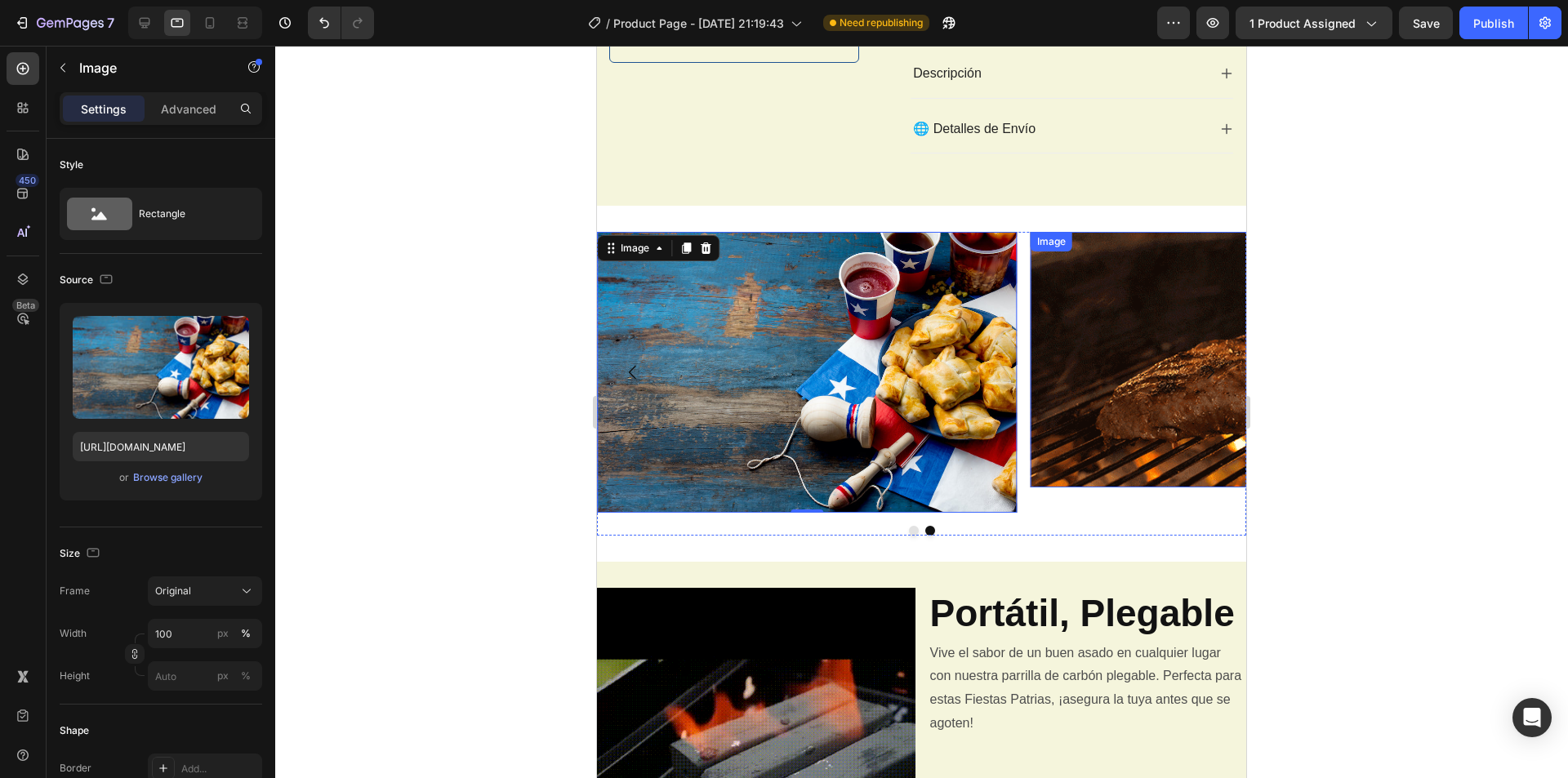
click at [1148, 310] on img at bounding box center [1241, 359] width 421 height 254
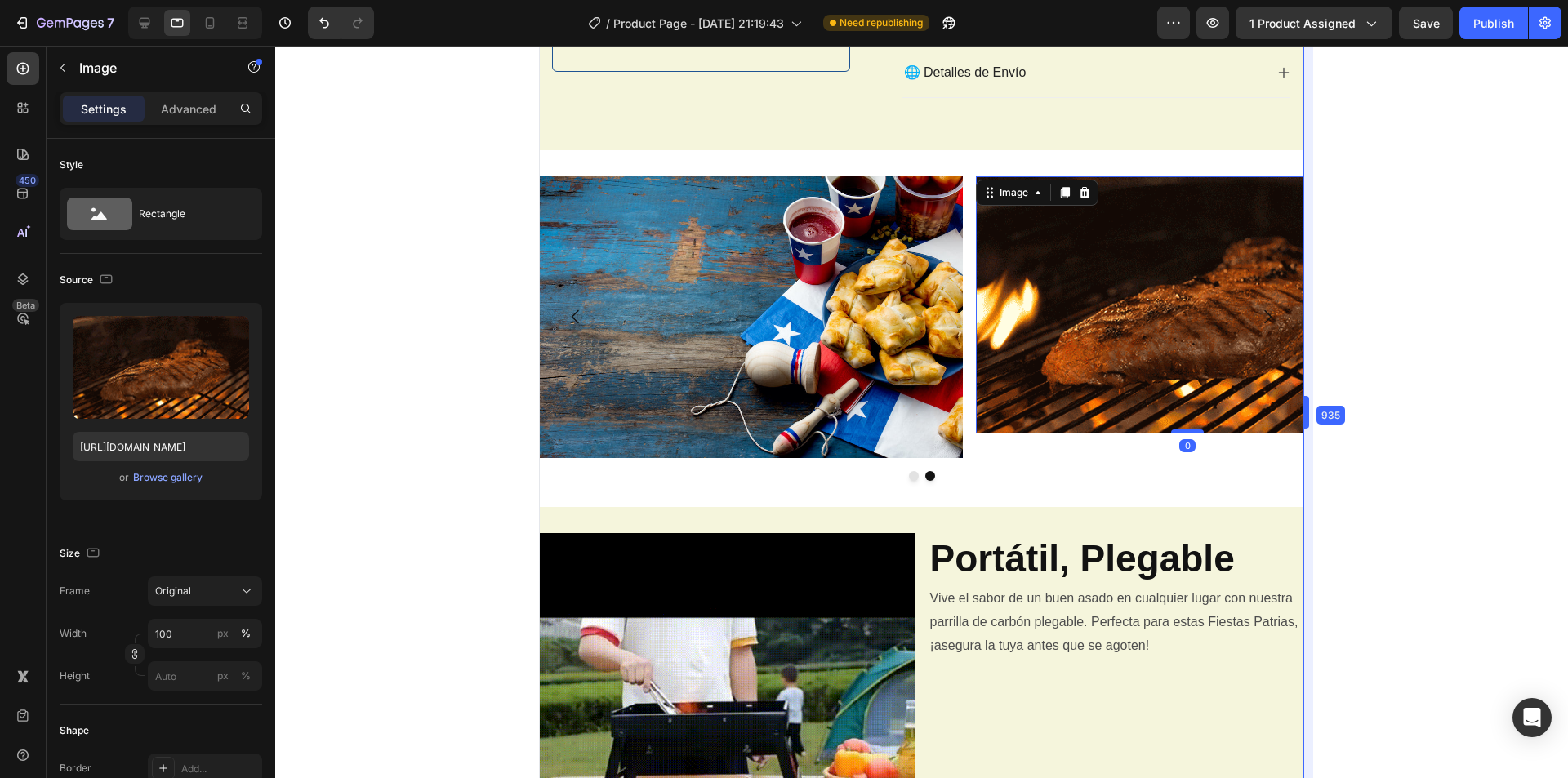
drag, startPoint x: 1250, startPoint y: 407, endPoint x: 1429, endPoint y: 403, distance: 179.0
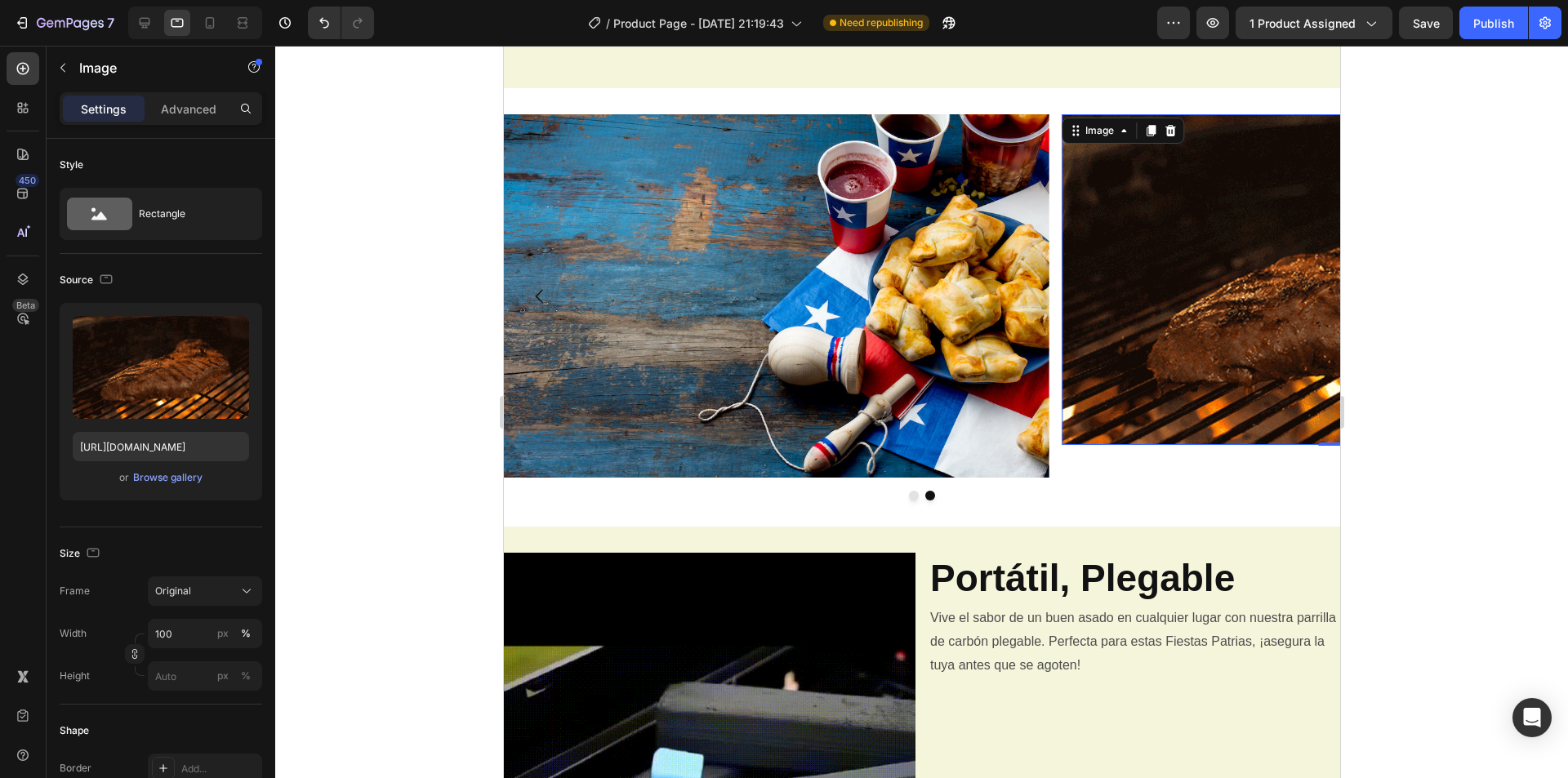
scroll to position [755, 0]
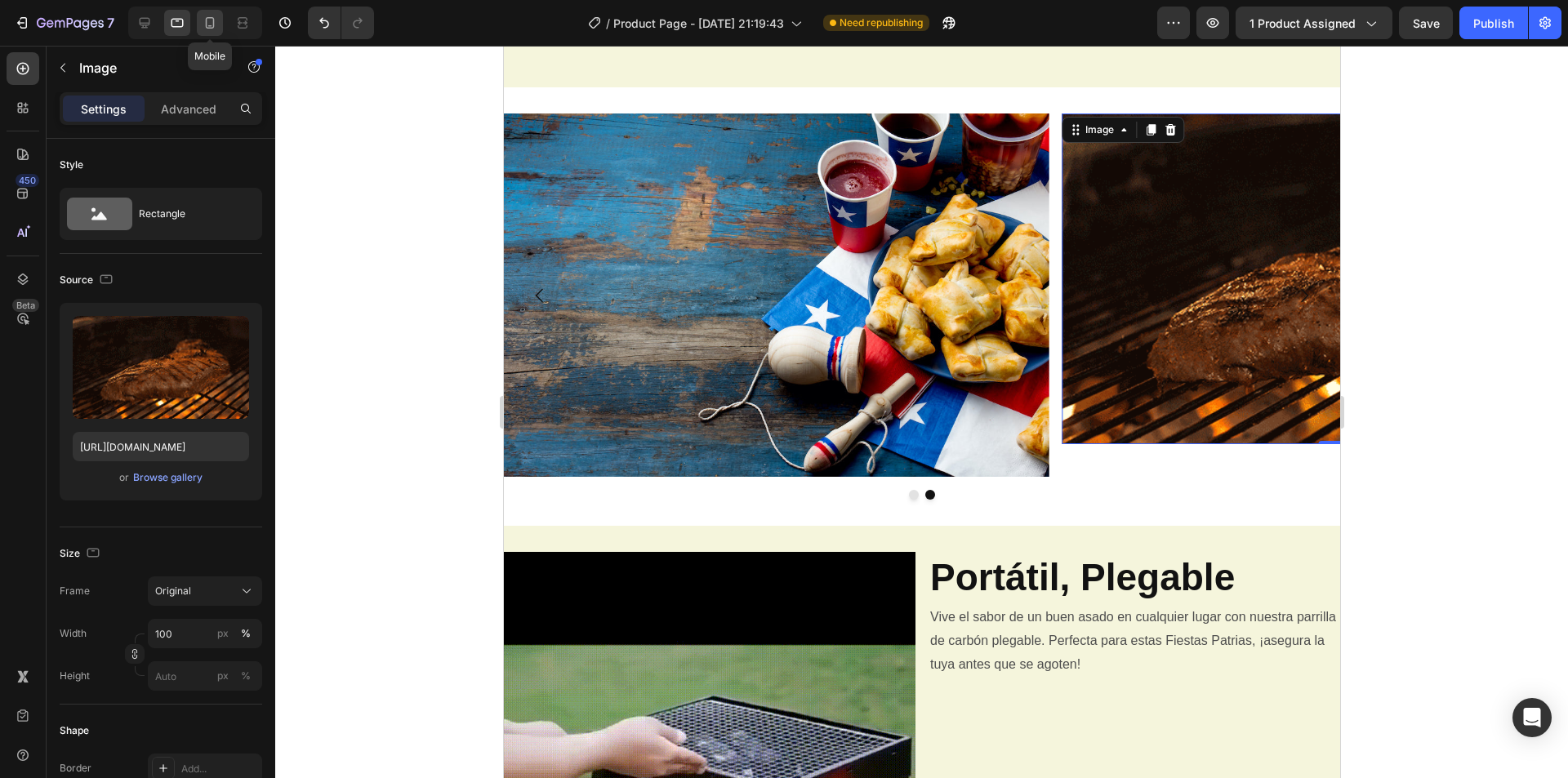
click at [209, 20] on icon at bounding box center [210, 23] width 16 height 16
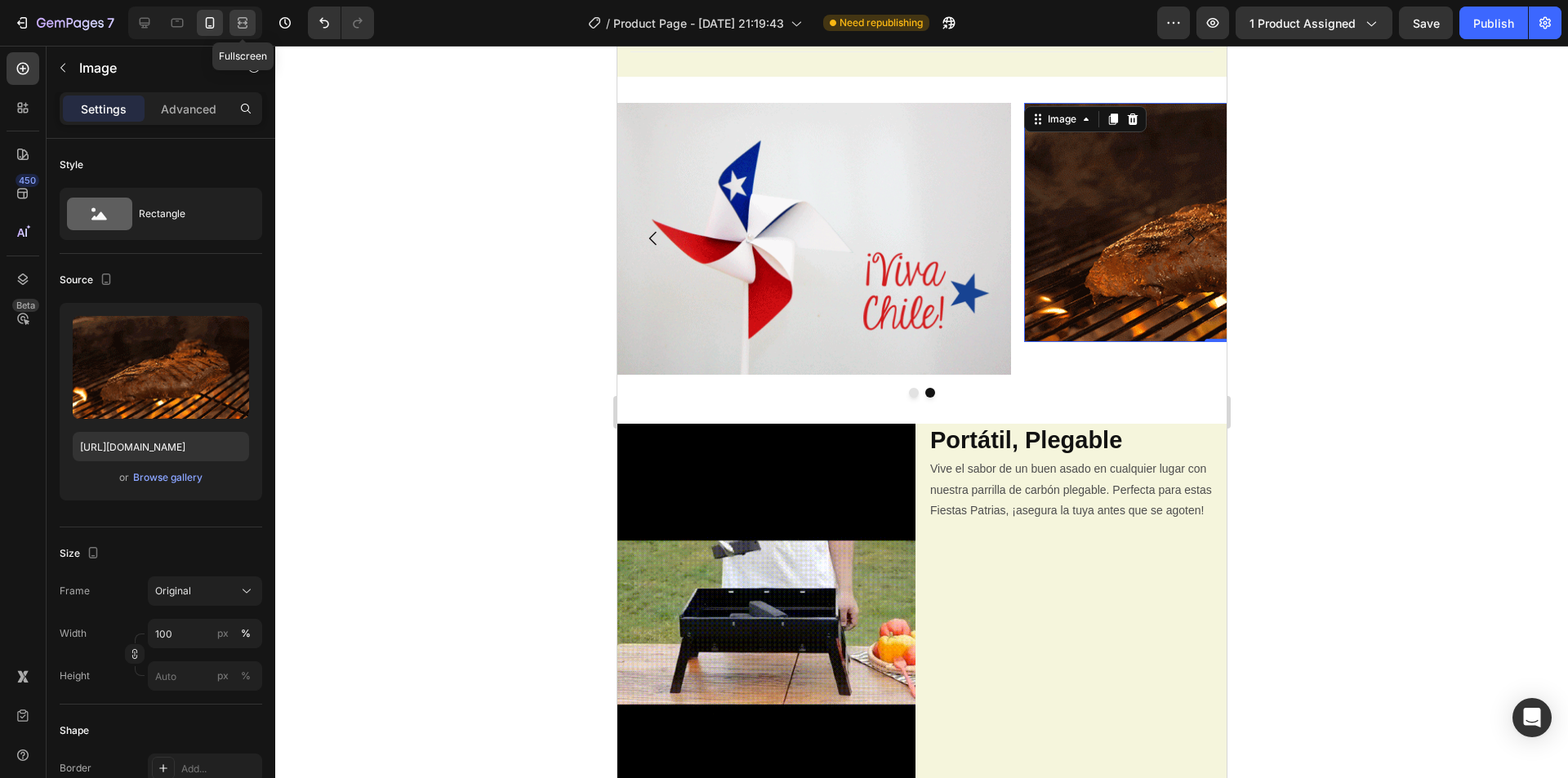
click at [255, 28] on div at bounding box center [242, 23] width 26 height 26
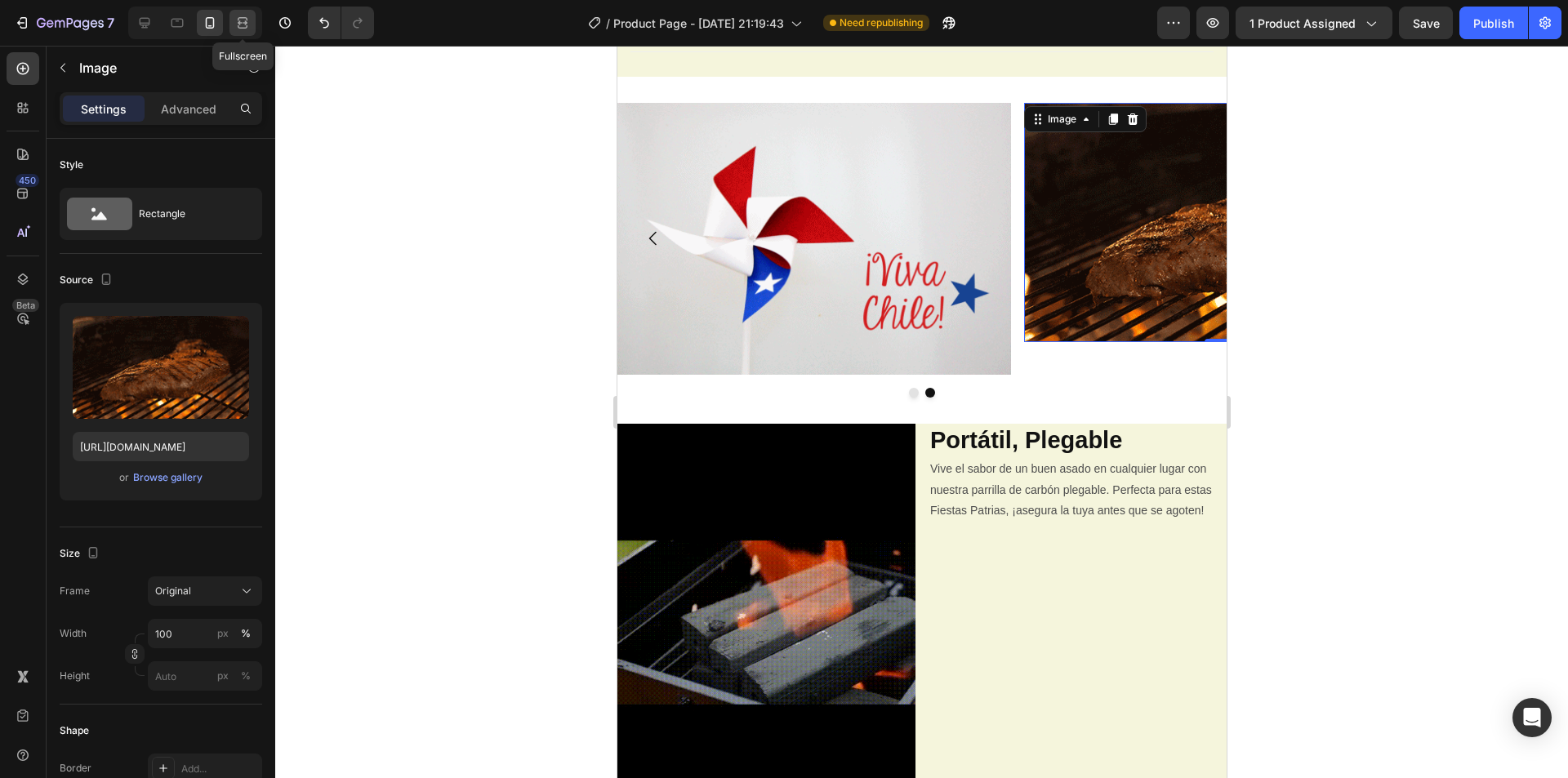
type input "[URL][DOMAIN_NAME]"
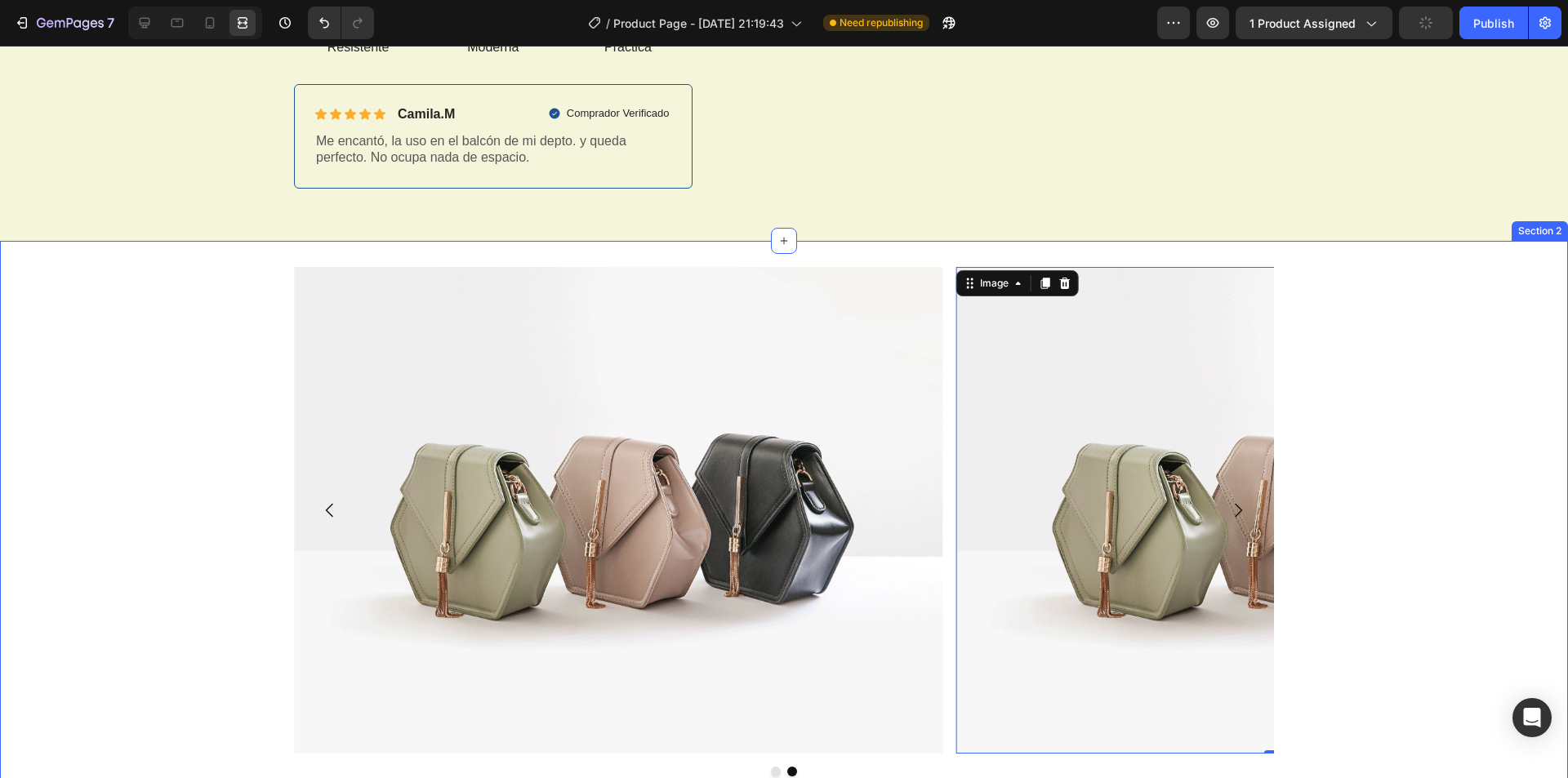
scroll to position [791, 0]
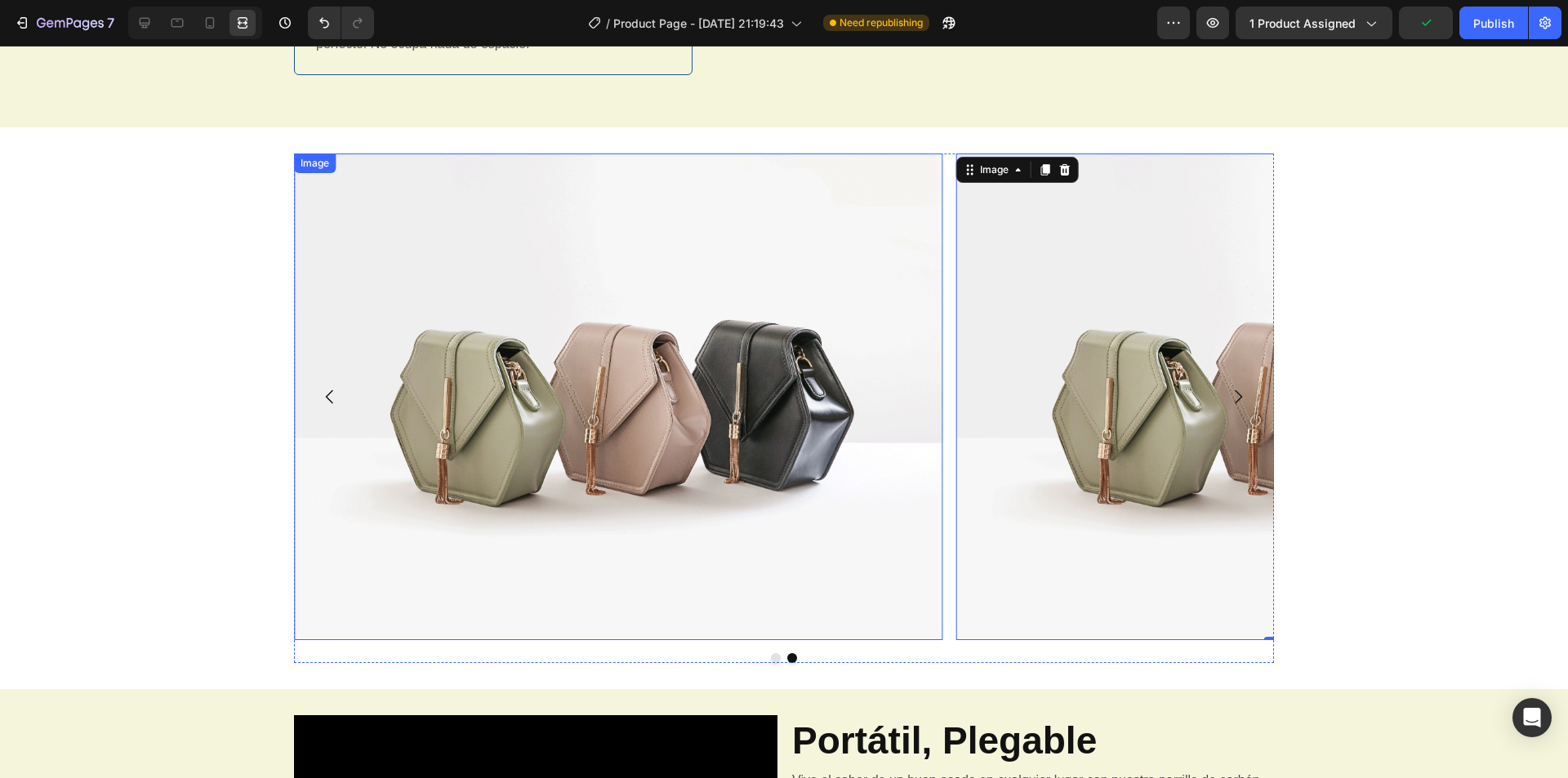
click at [467, 285] on img at bounding box center [618, 396] width 649 height 486
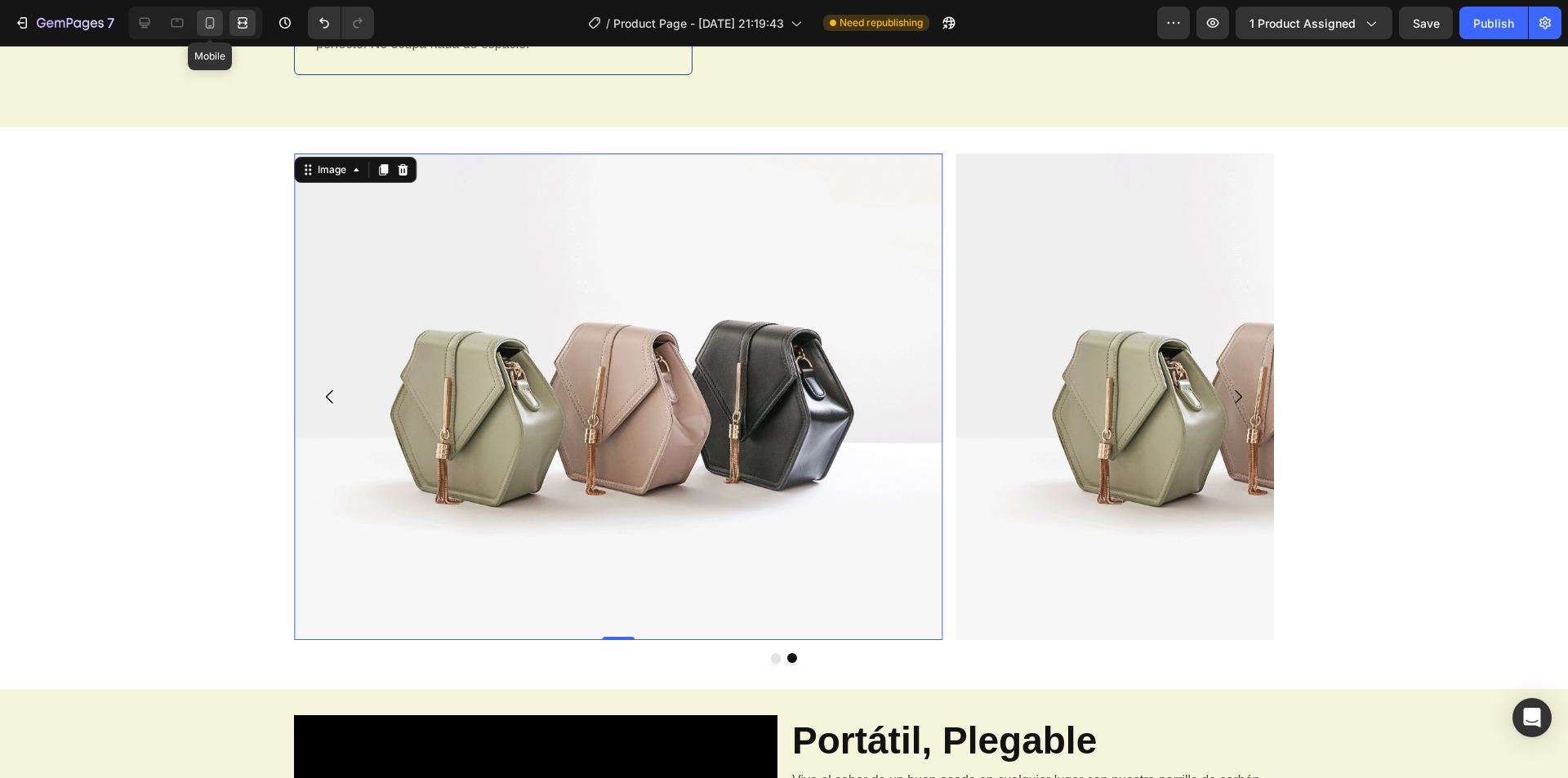
click at [205, 25] on icon at bounding box center [210, 23] width 16 height 16
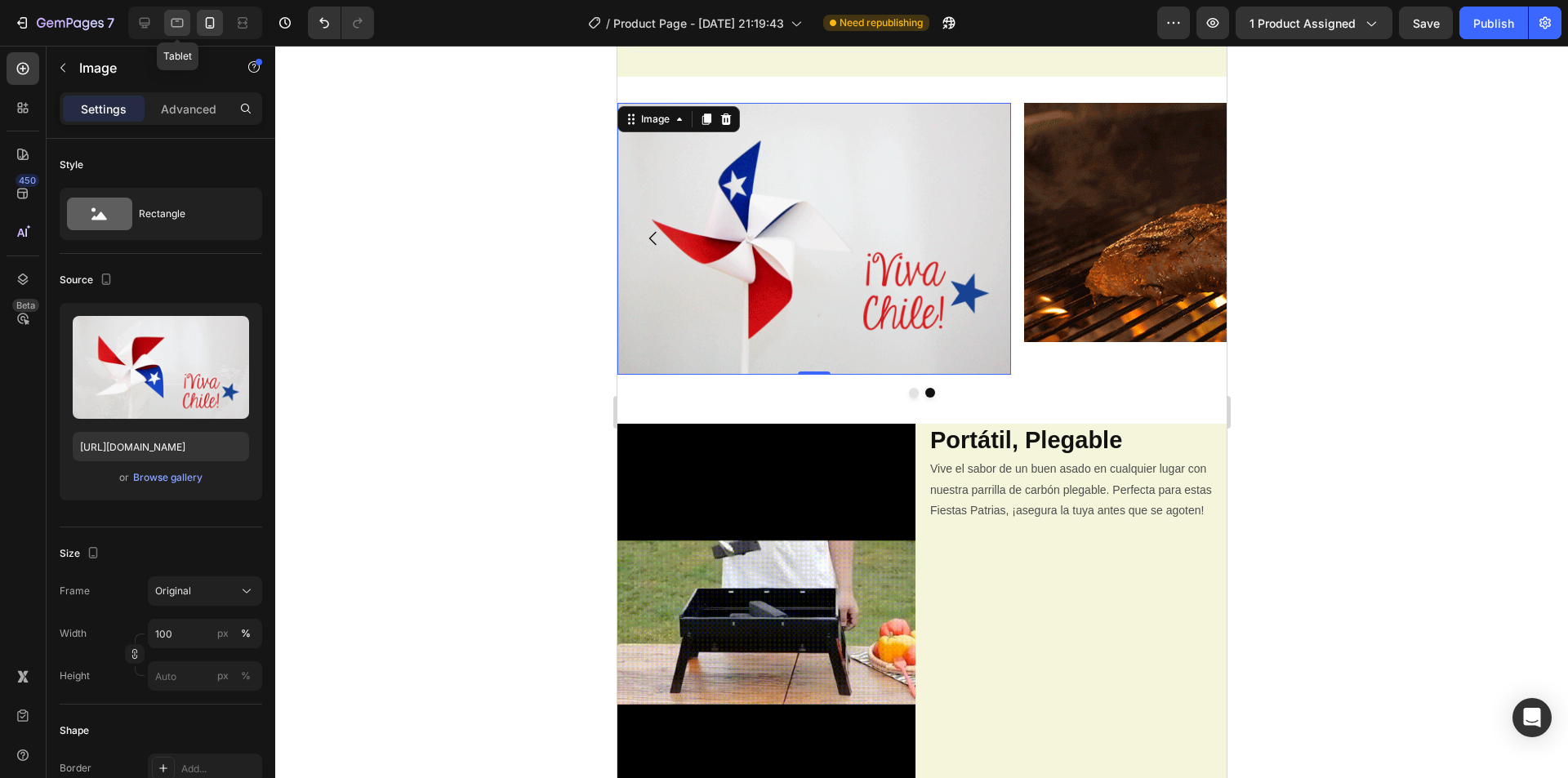
click at [178, 25] on icon at bounding box center [177, 23] width 16 height 16
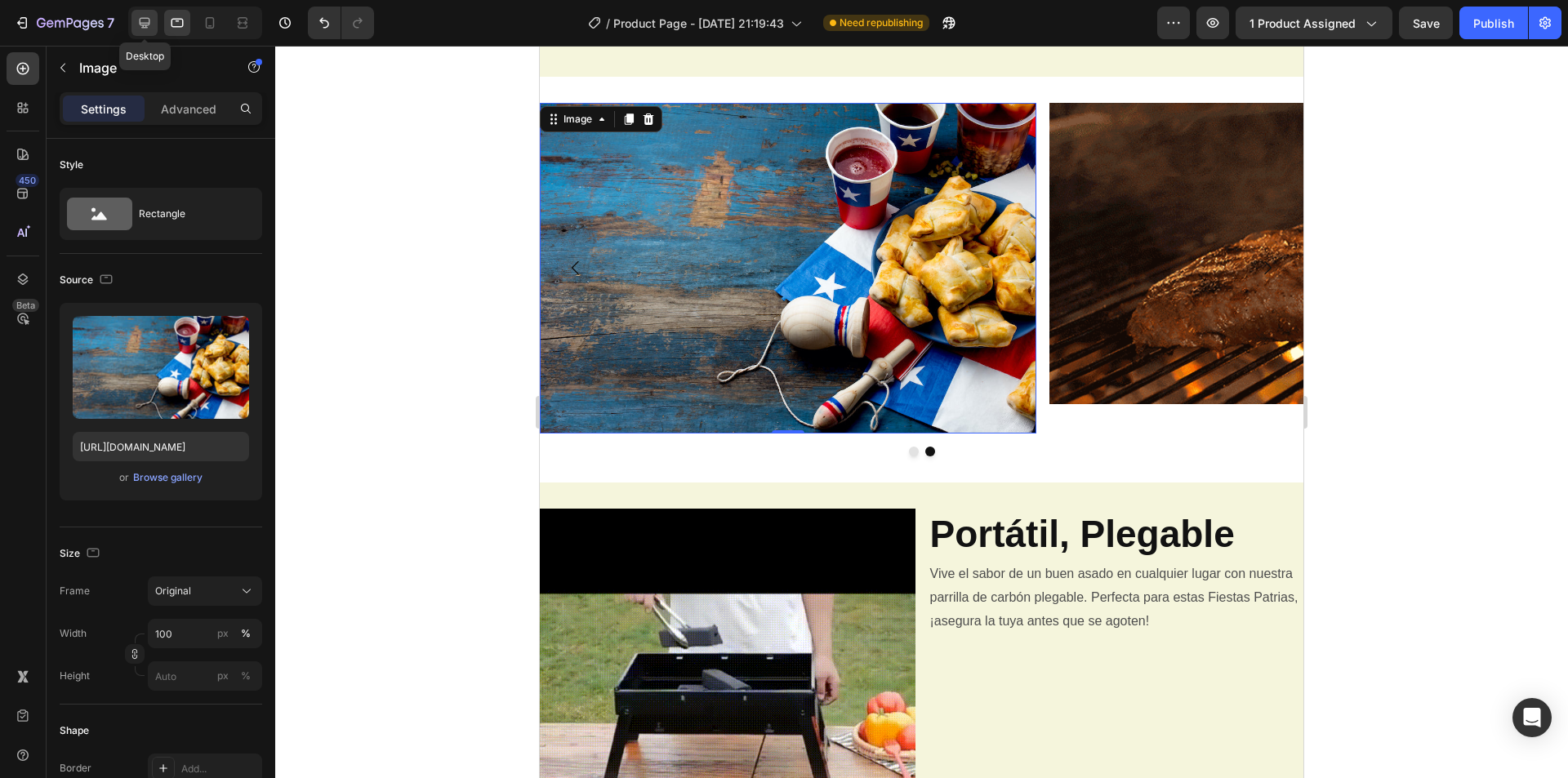
click at [141, 21] on icon at bounding box center [145, 23] width 16 height 16
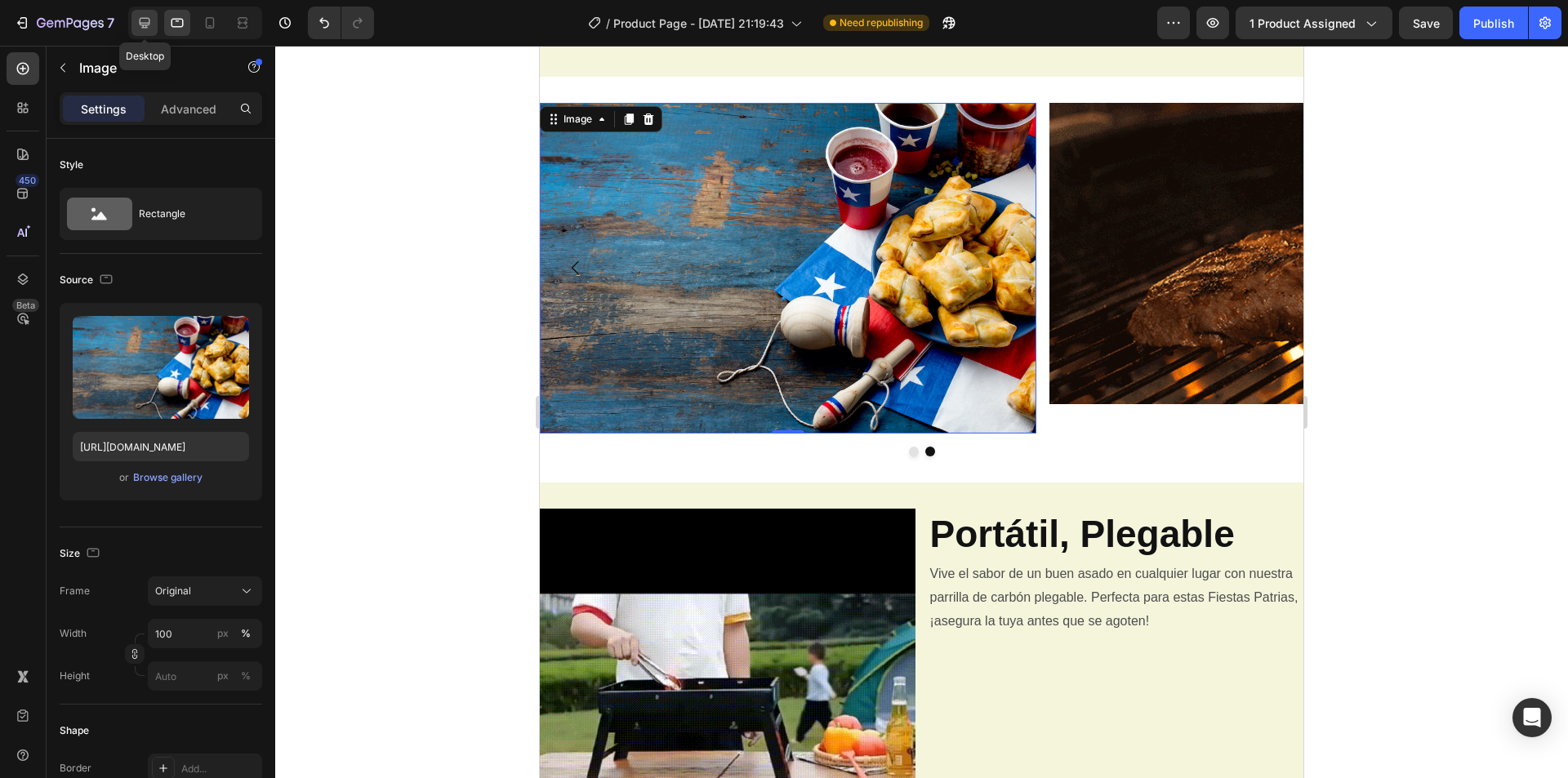
type input "[URL][DOMAIN_NAME]"
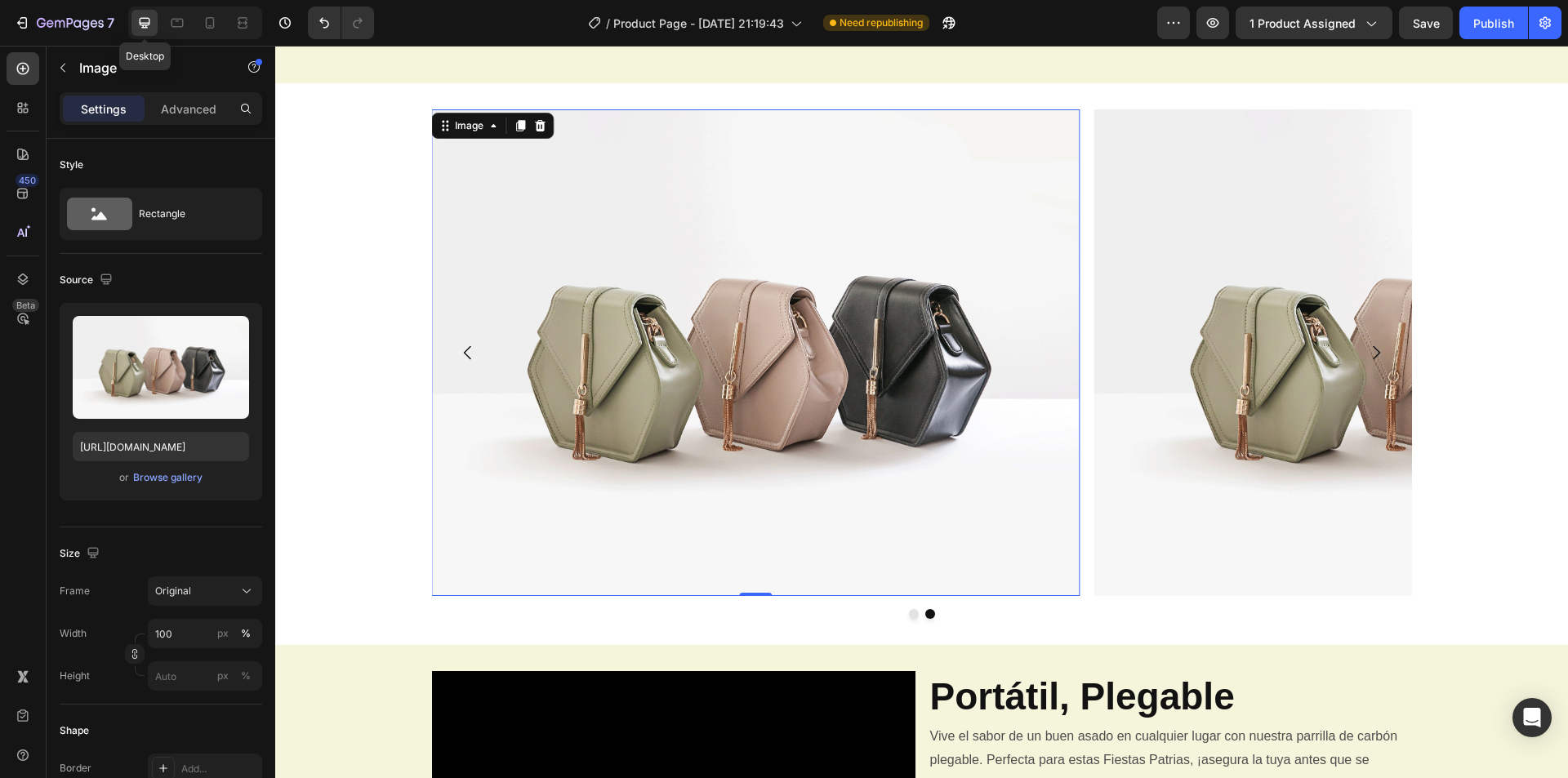
scroll to position [842, 0]
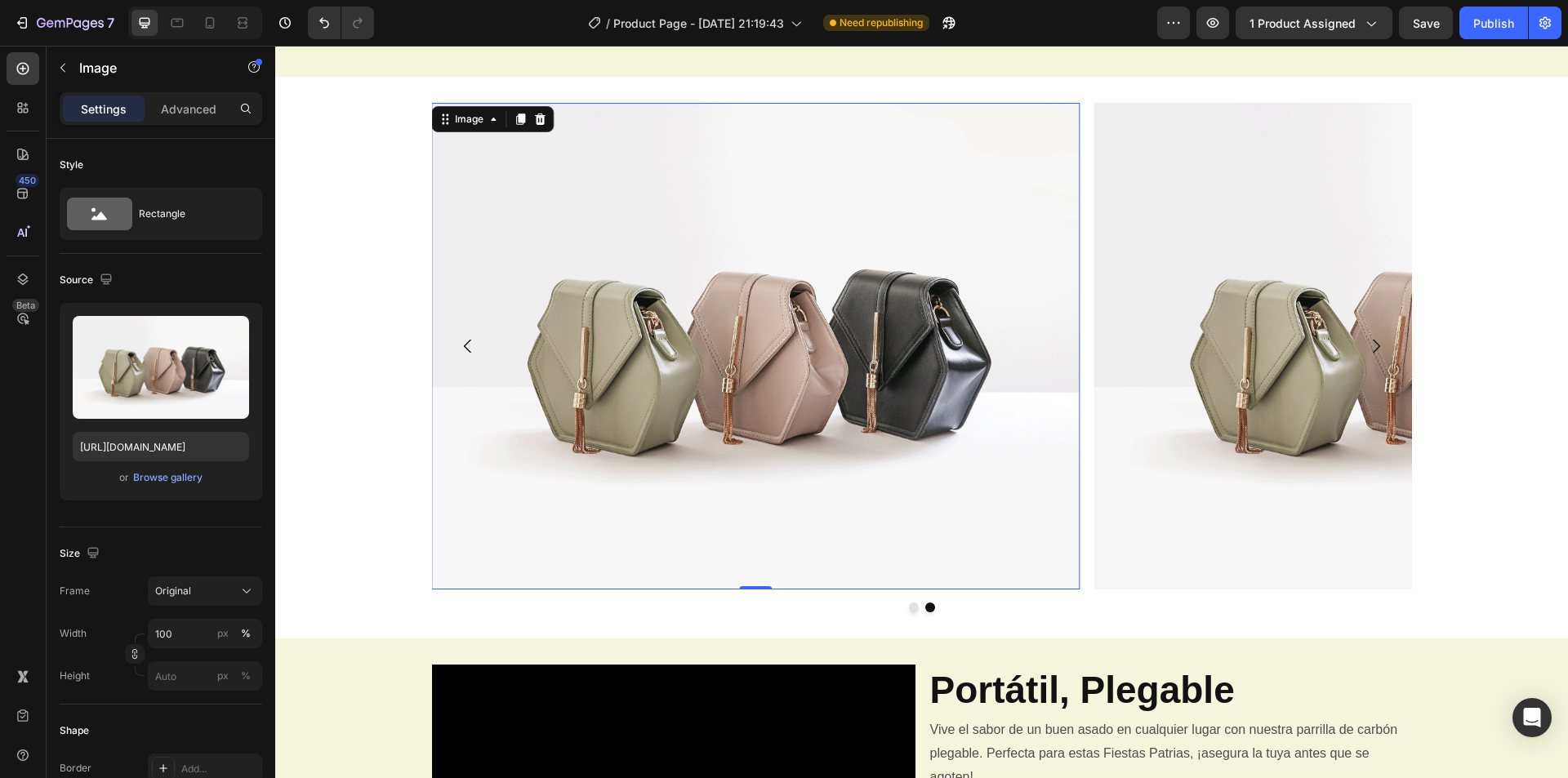
click at [736, 314] on img at bounding box center [755, 345] width 649 height 486
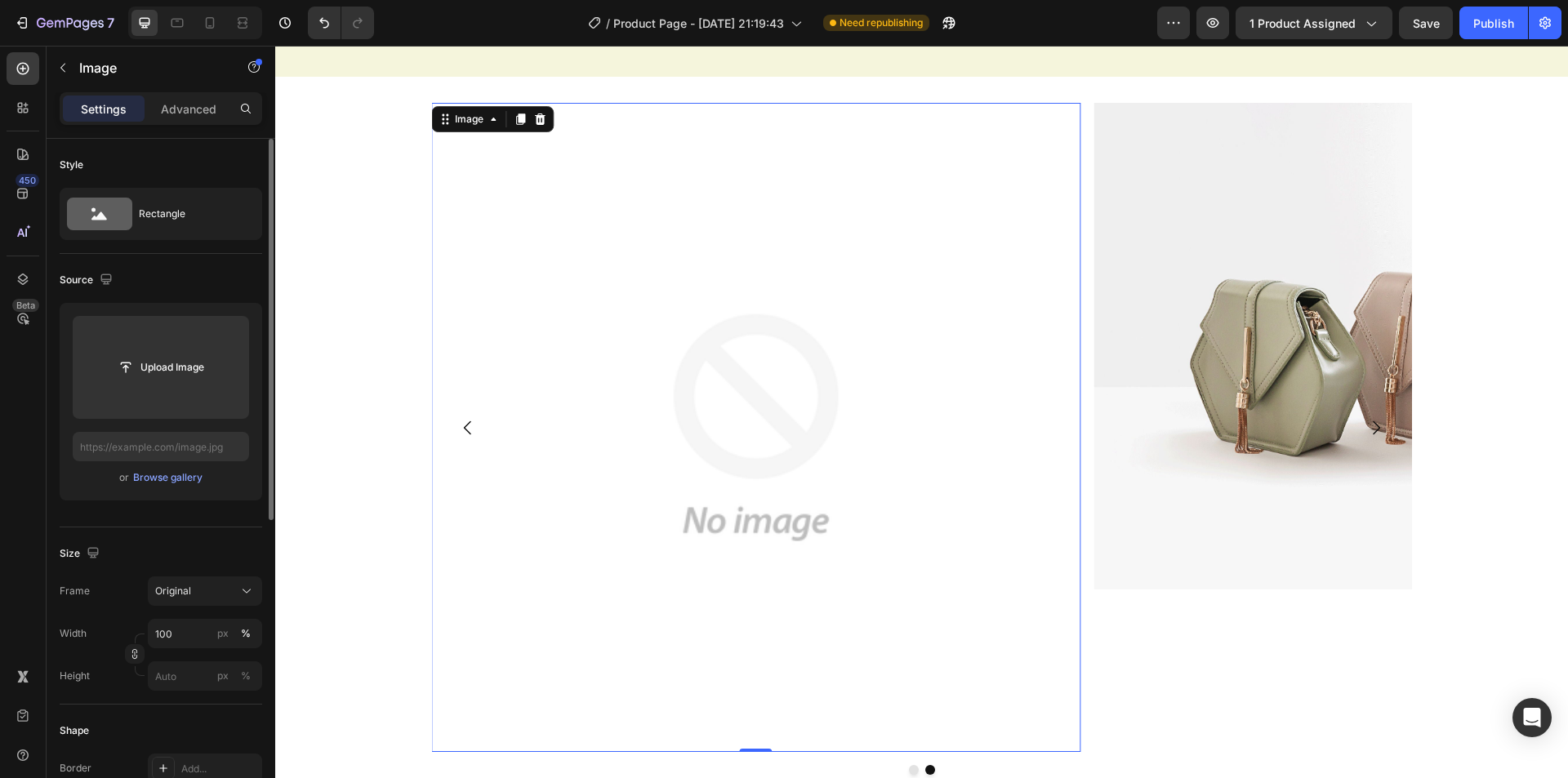
click at [174, 486] on div "or Browse gallery" at bounding box center [161, 478] width 176 height 20
click at [173, 479] on div "Browse gallery" at bounding box center [167, 477] width 69 height 15
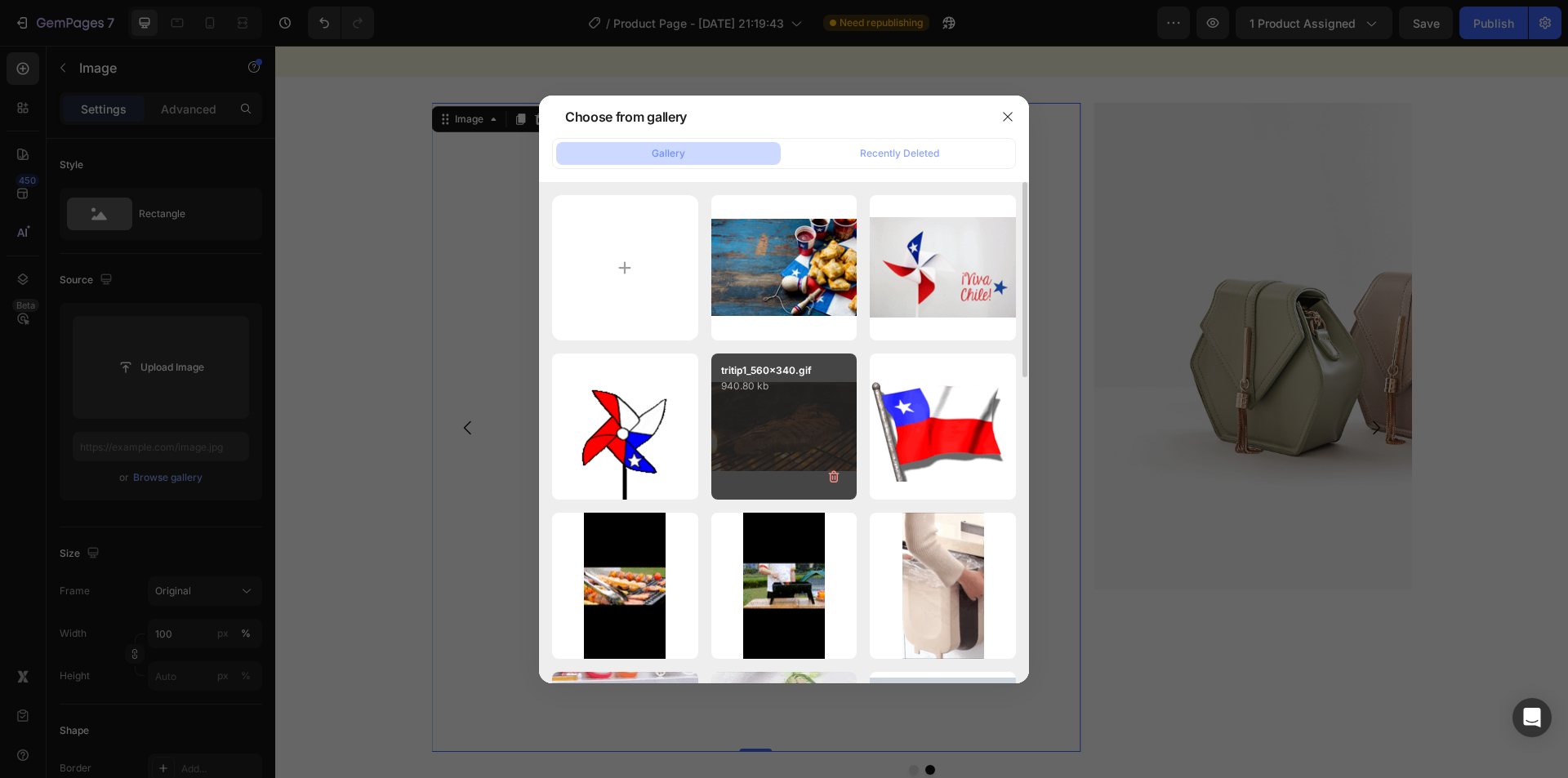
click at [801, 409] on div "tritip1_560x340.gif 940.80 kb" at bounding box center [784, 426] width 146 height 146
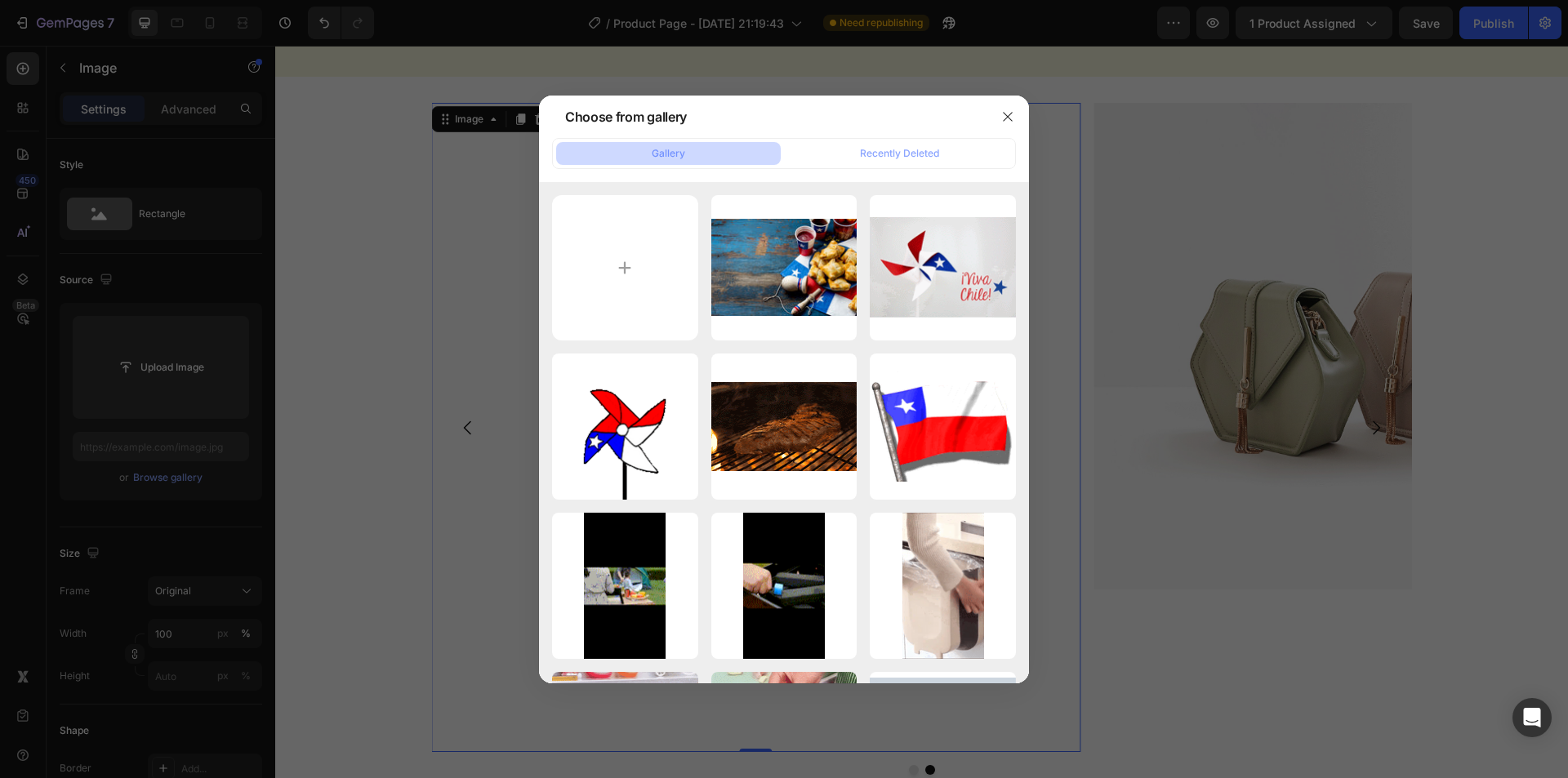
type input "[URL][DOMAIN_NAME]"
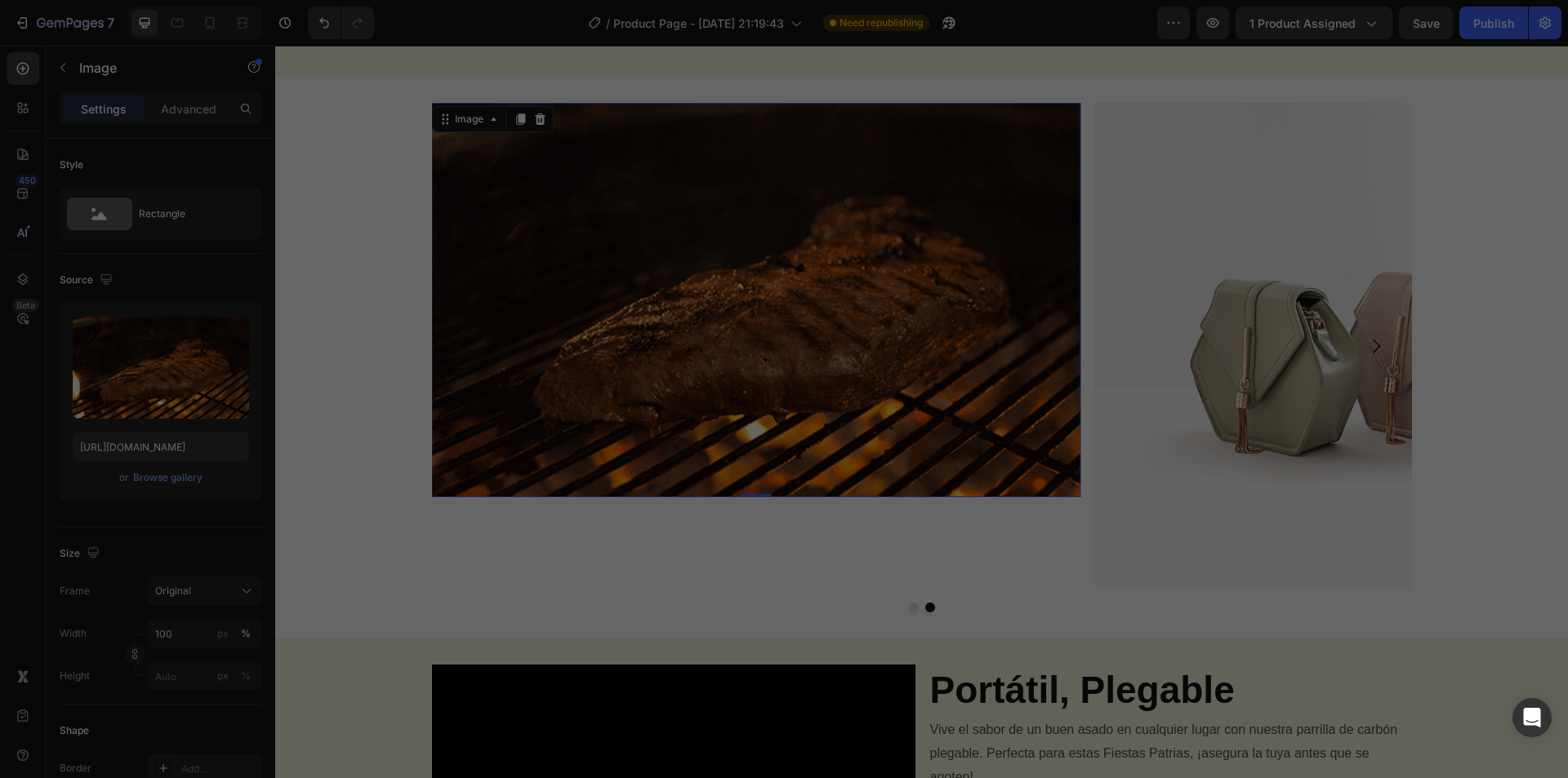
click at [1254, 357] on img at bounding box center [1418, 345] width 649 height 486
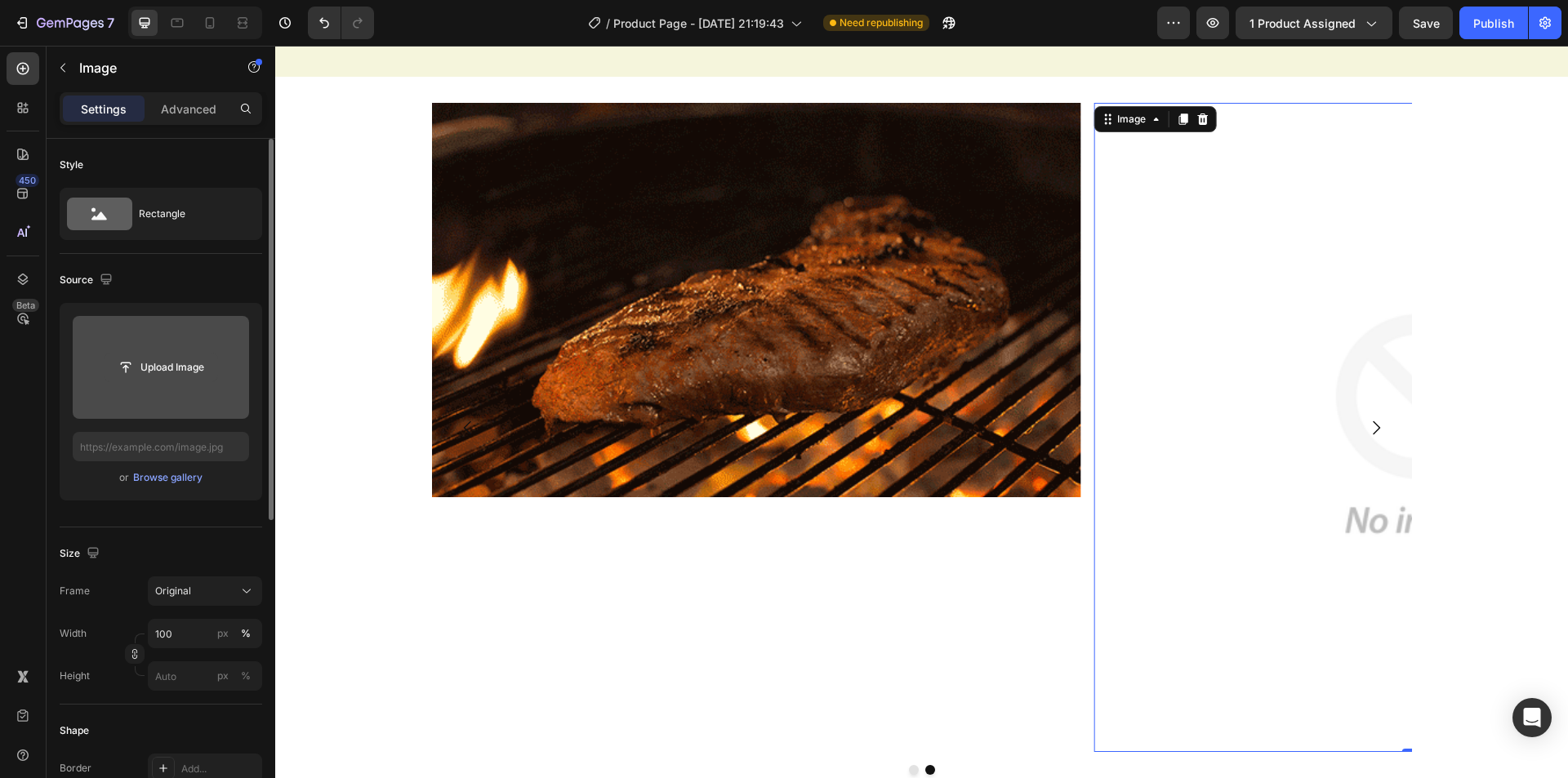
click at [181, 374] on input "file" at bounding box center [161, 367] width 113 height 28
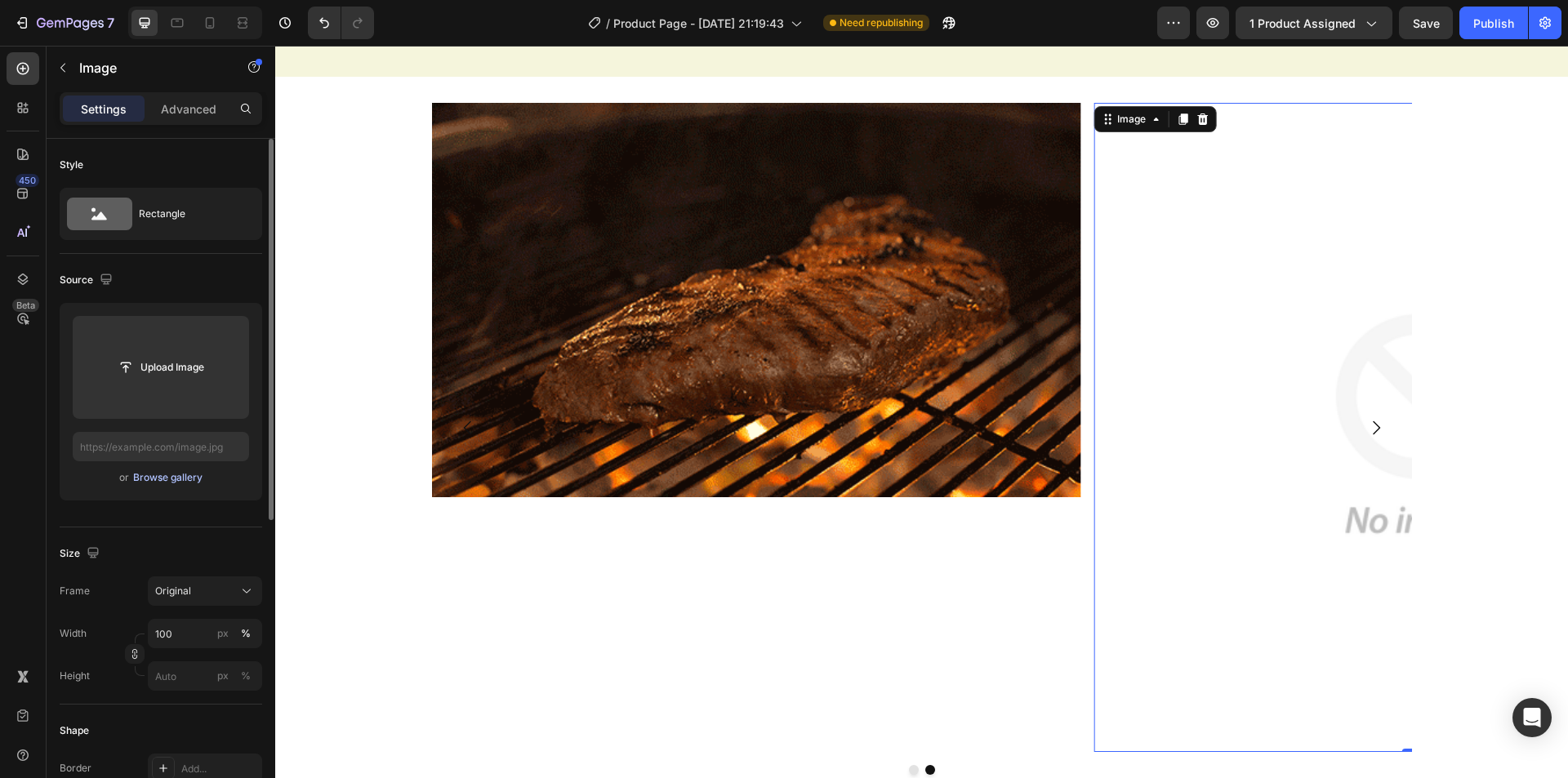
click at [155, 474] on div "Browse gallery" at bounding box center [167, 477] width 69 height 15
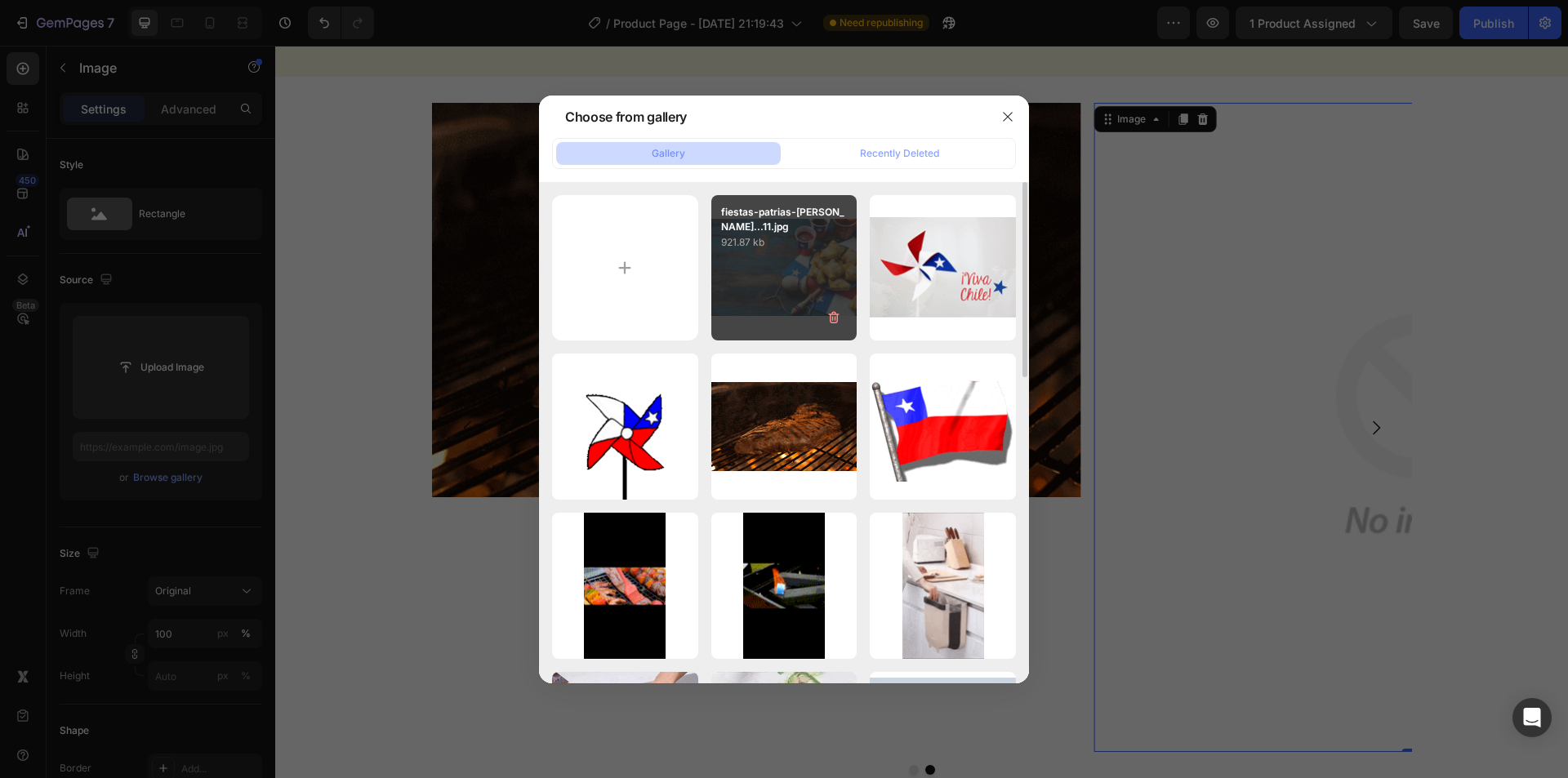
click at [790, 292] on div "fiestas-patrias-[PERSON_NAME]...11.jpg 921.87 kb" at bounding box center [784, 268] width 146 height 146
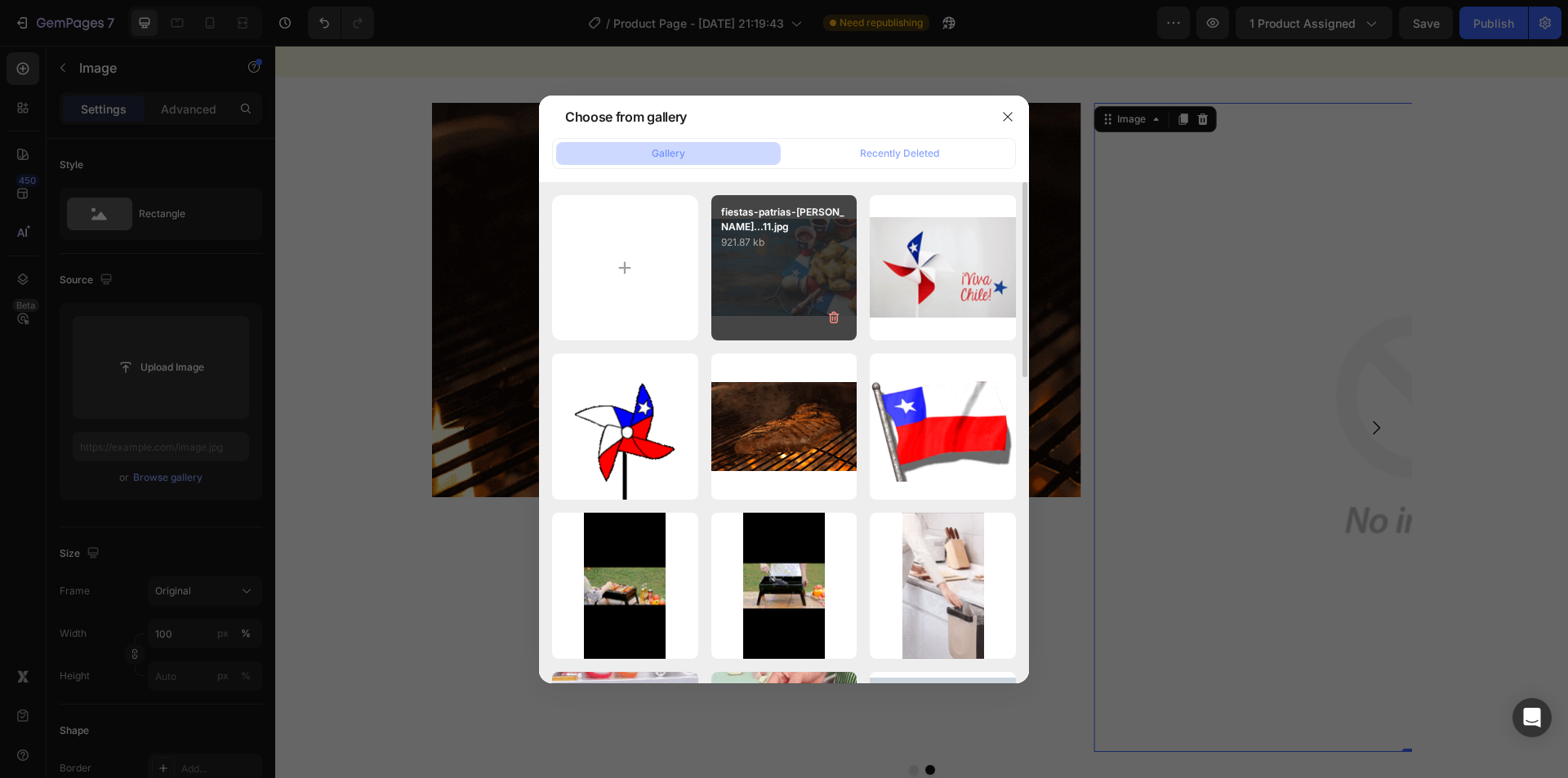
type input "[URL][DOMAIN_NAME]"
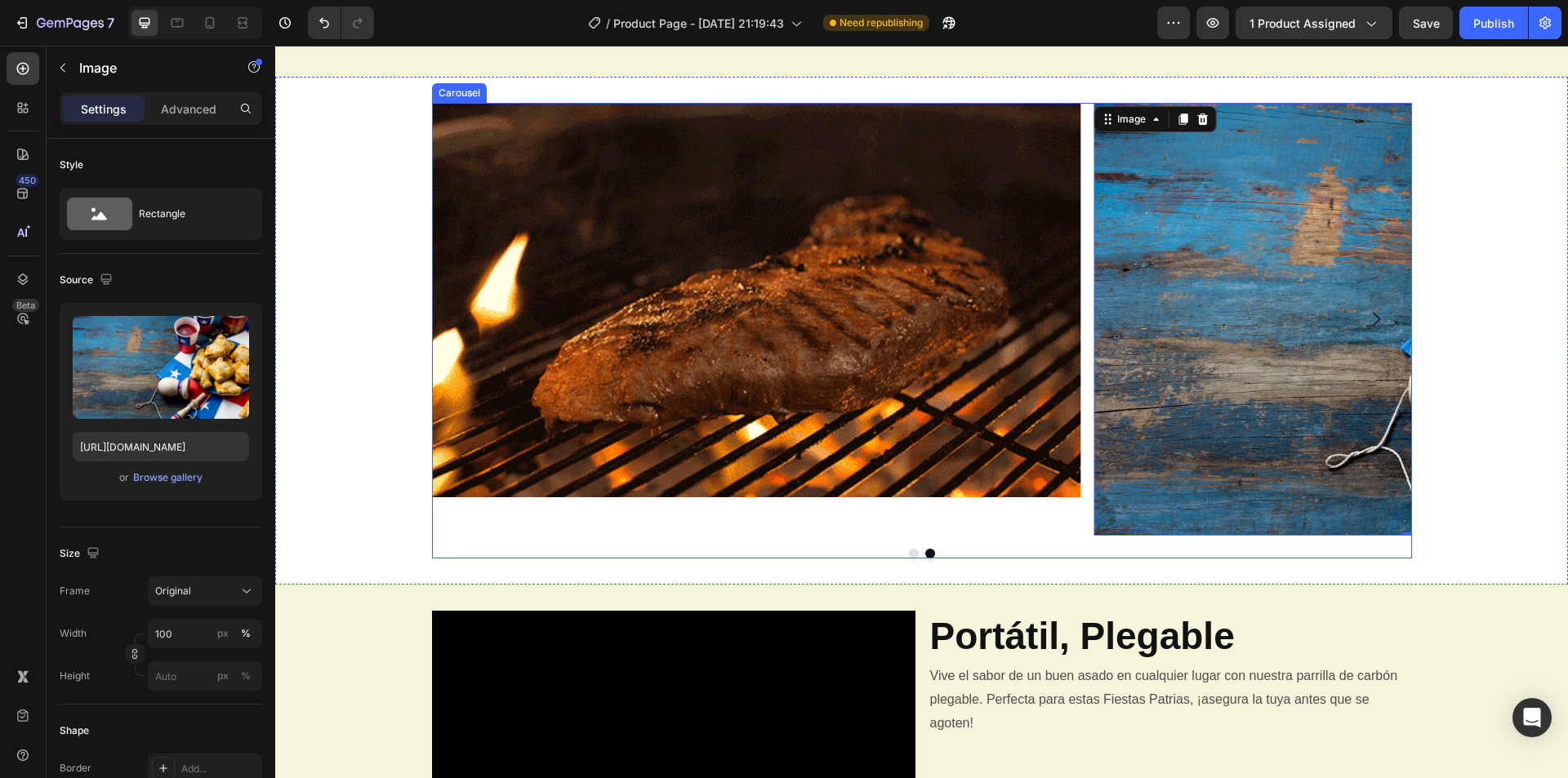
click at [1366, 317] on icon "Carousel Next Arrow" at bounding box center [1376, 319] width 20 height 20
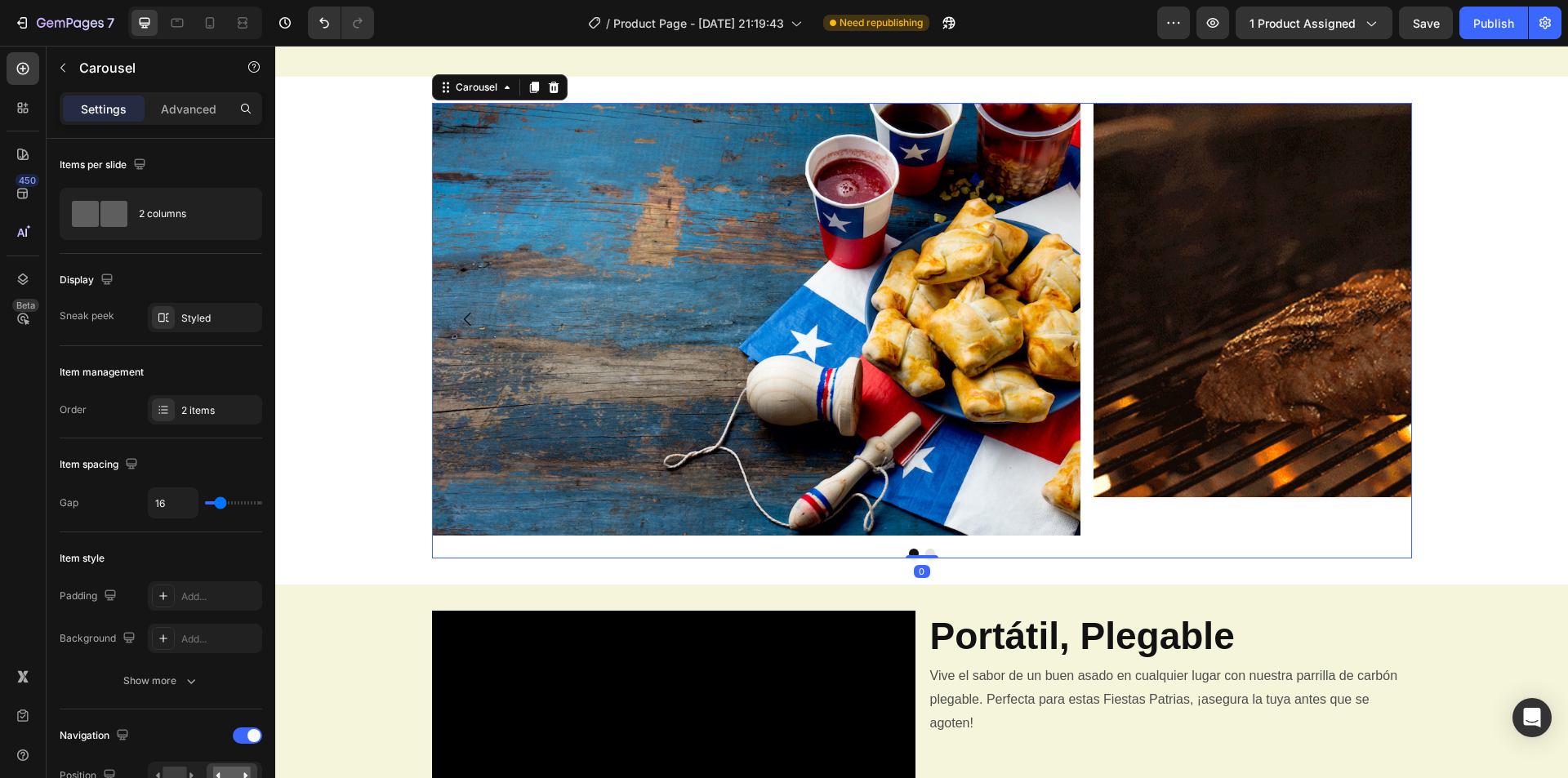
click at [1367, 323] on icon "Carousel Next Arrow" at bounding box center [1376, 319] width 20 height 20
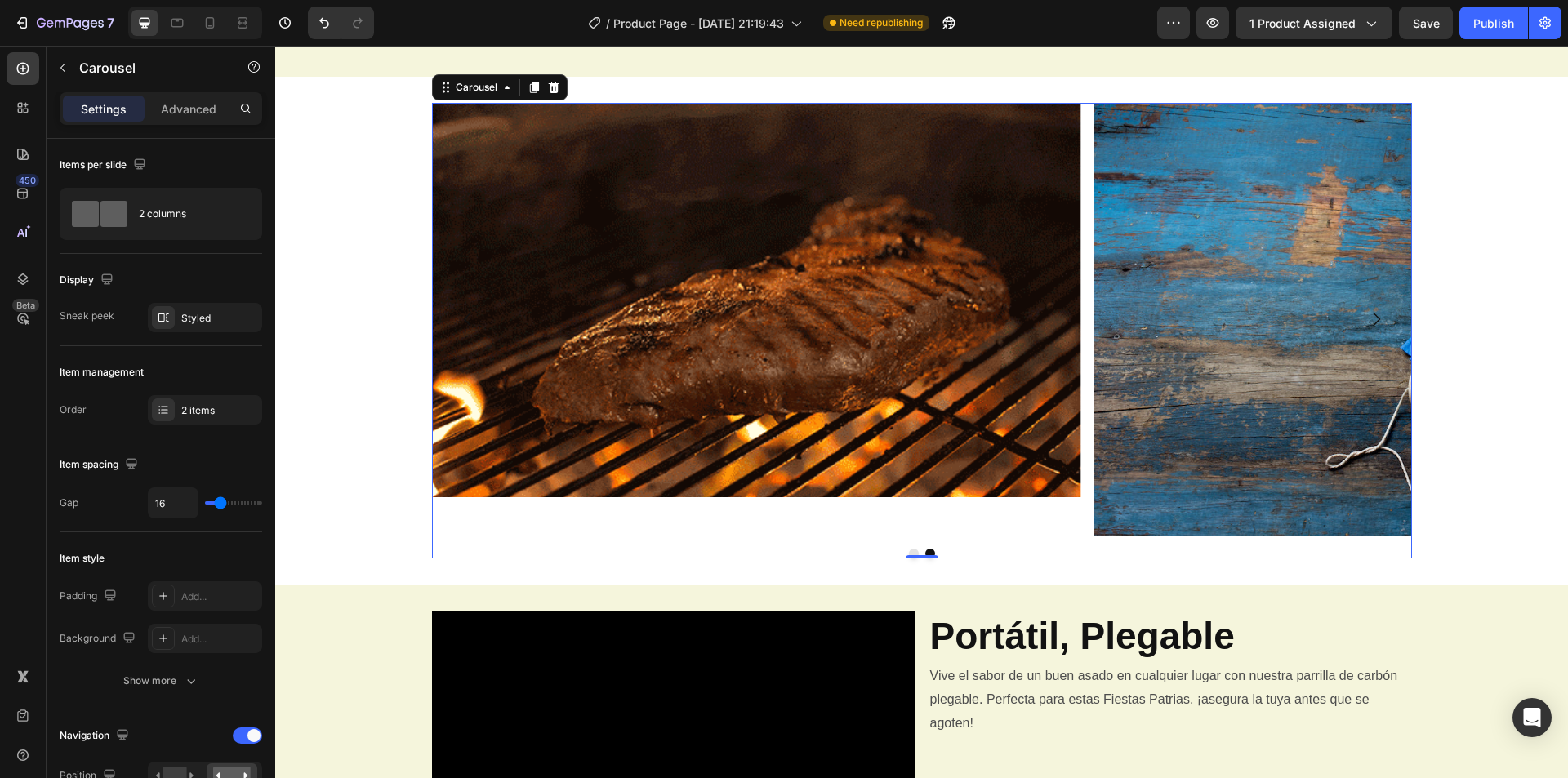
click at [1367, 323] on icon "Carousel Next Arrow" at bounding box center [1376, 319] width 20 height 20
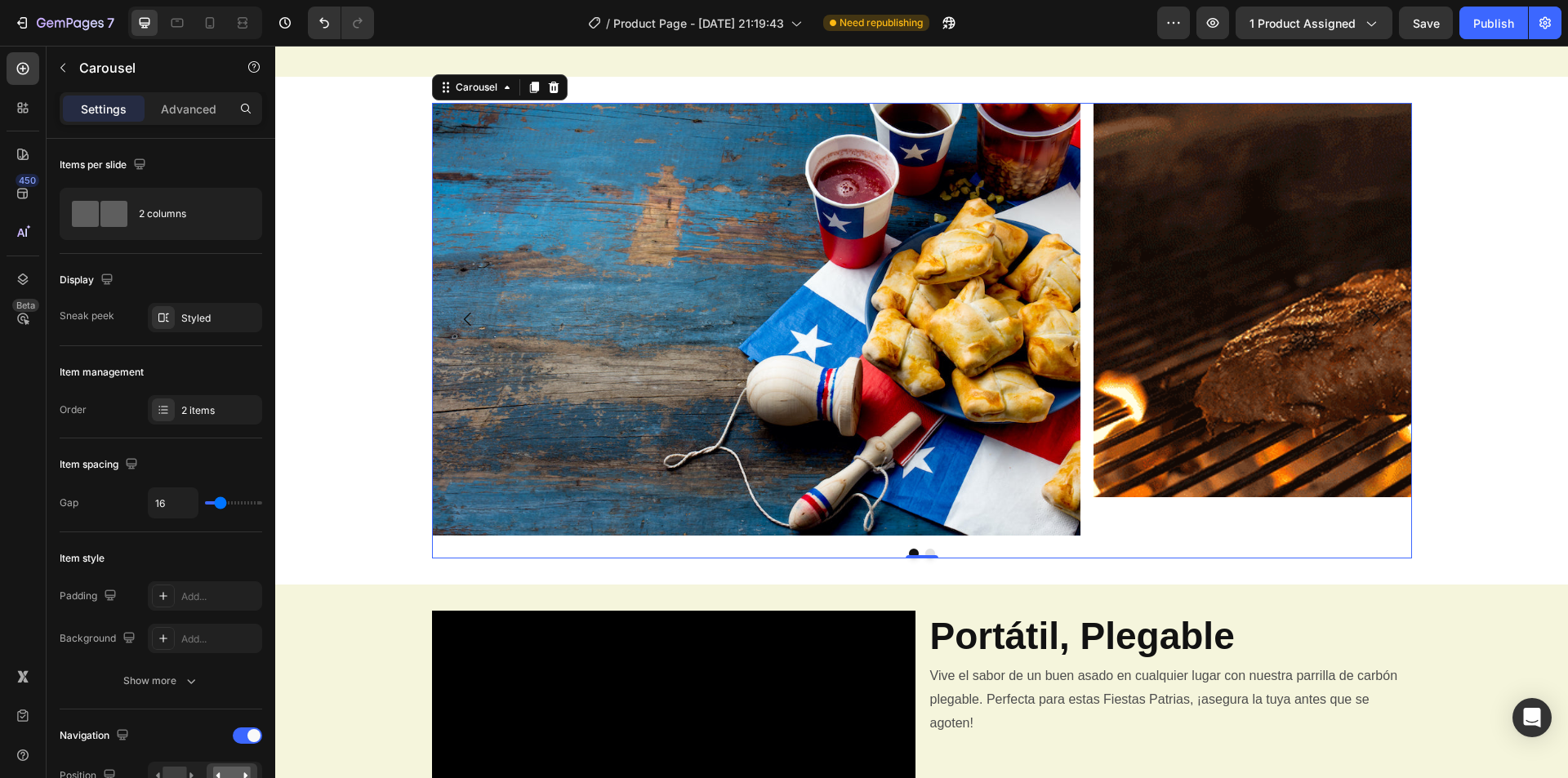
click at [1367, 323] on icon "Carousel Next Arrow" at bounding box center [1376, 319] width 20 height 20
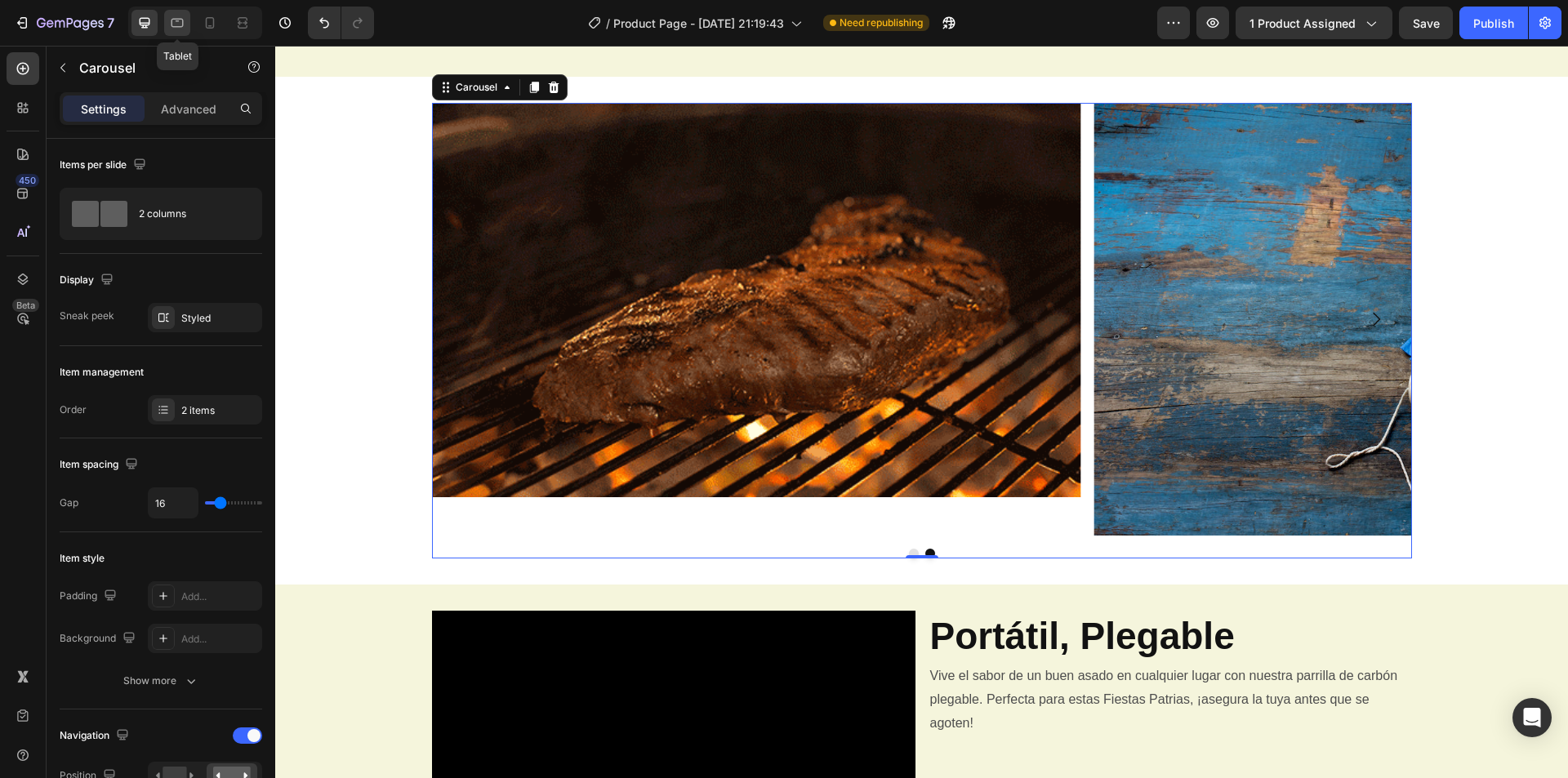
click at [184, 23] on icon at bounding box center [177, 23] width 16 height 16
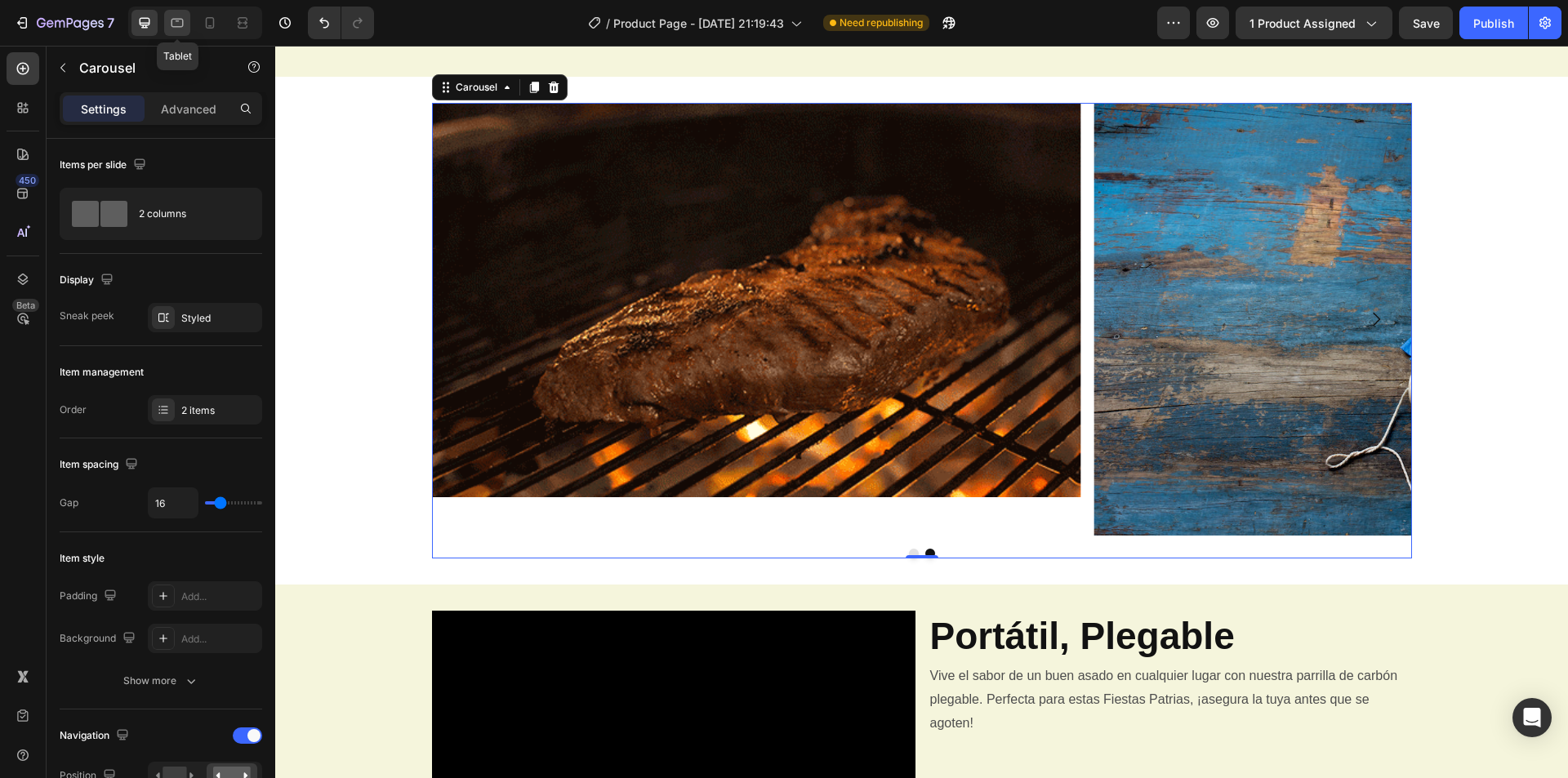
type input "100%"
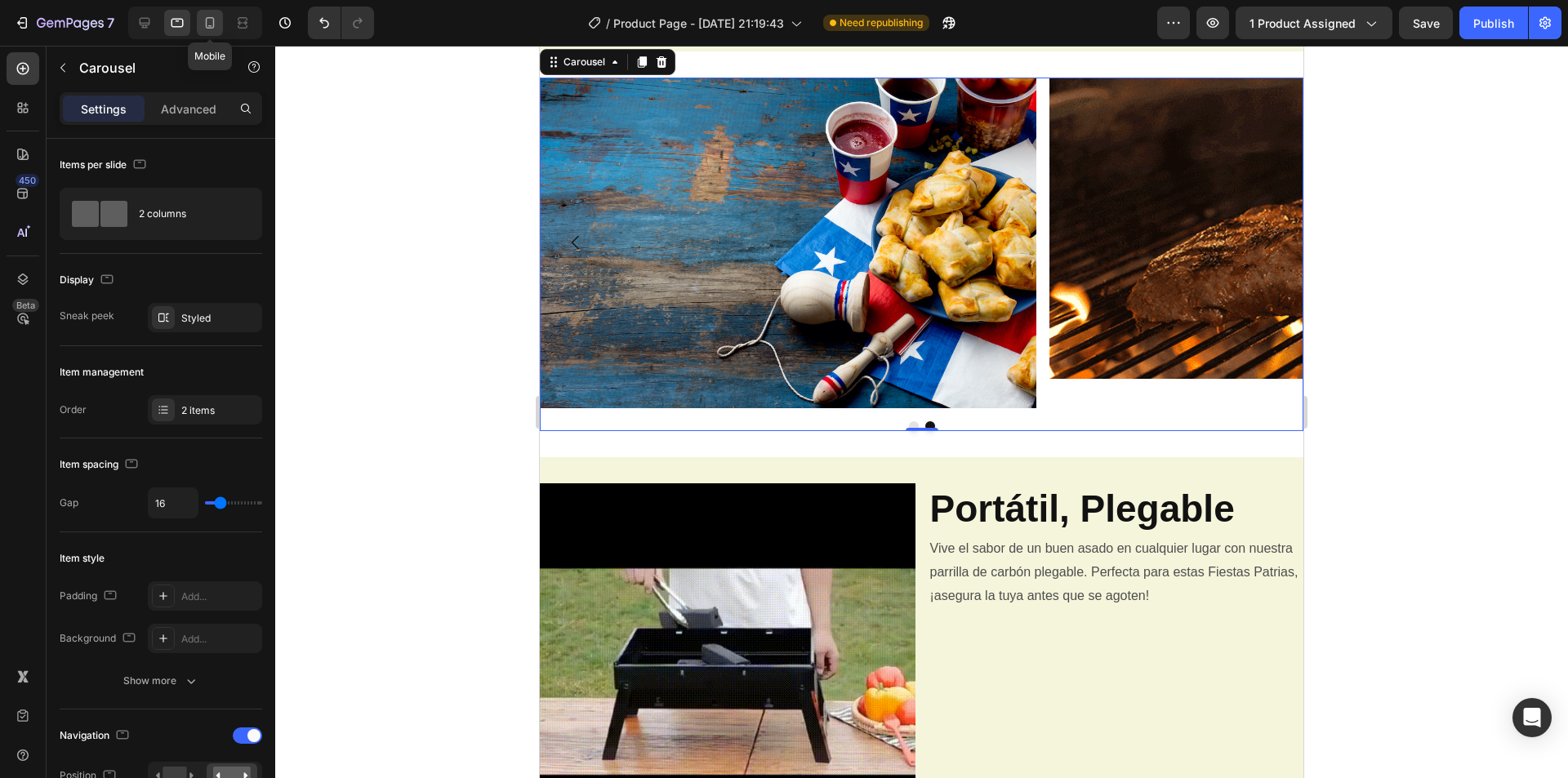
click at [205, 18] on icon at bounding box center [210, 23] width 16 height 16
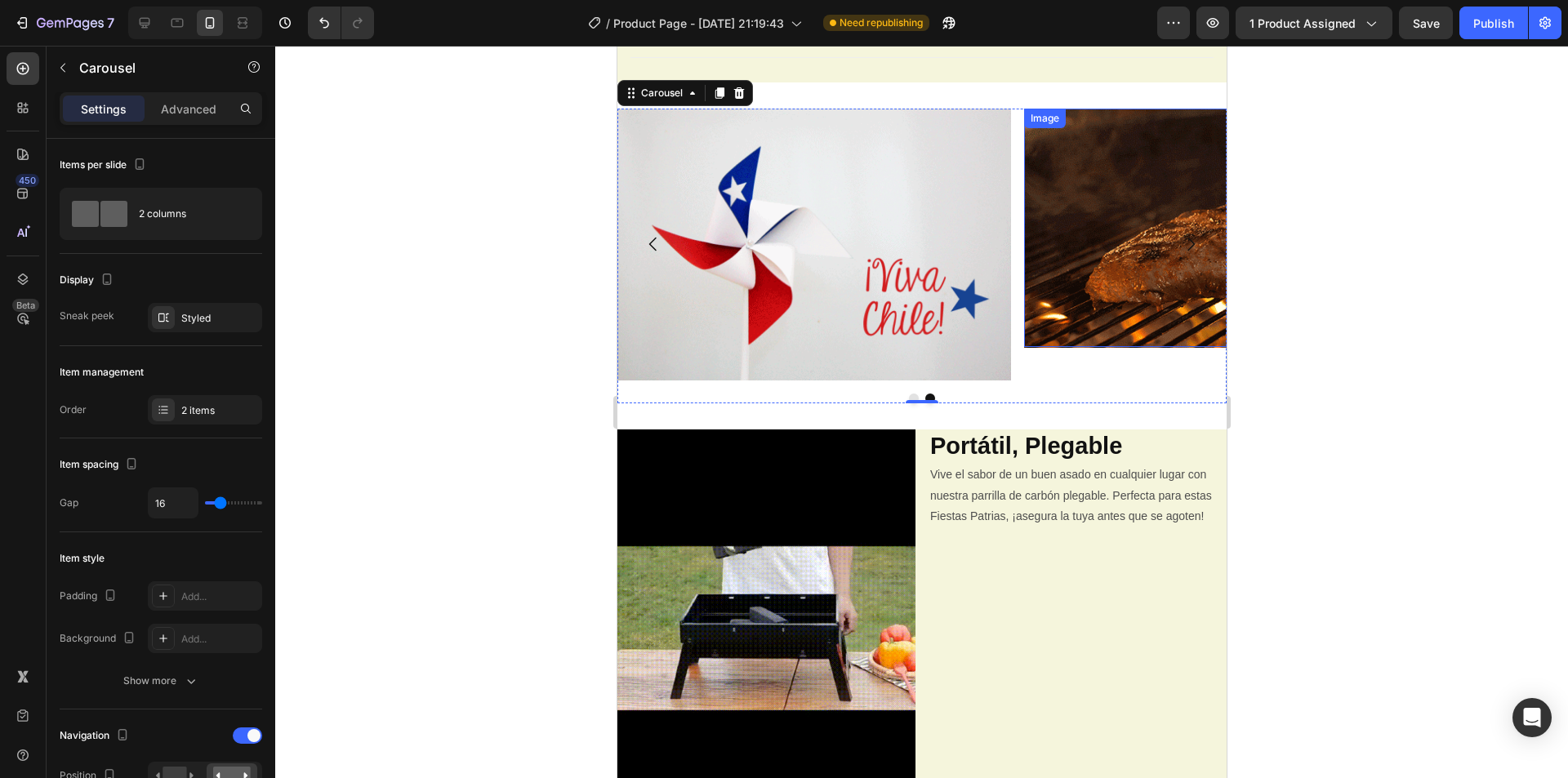
scroll to position [992, 0]
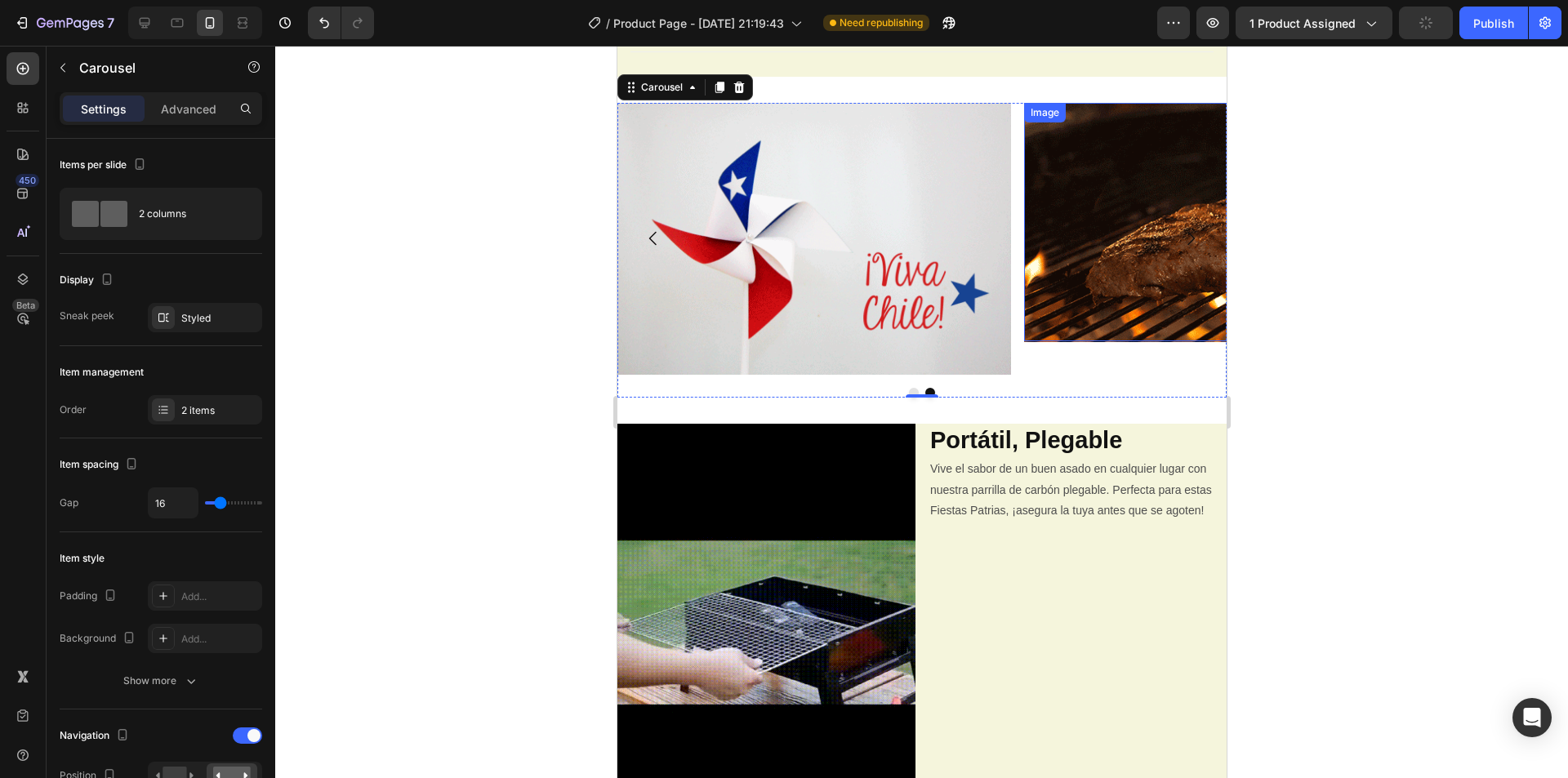
click at [1128, 269] on img at bounding box center [1220, 222] width 394 height 239
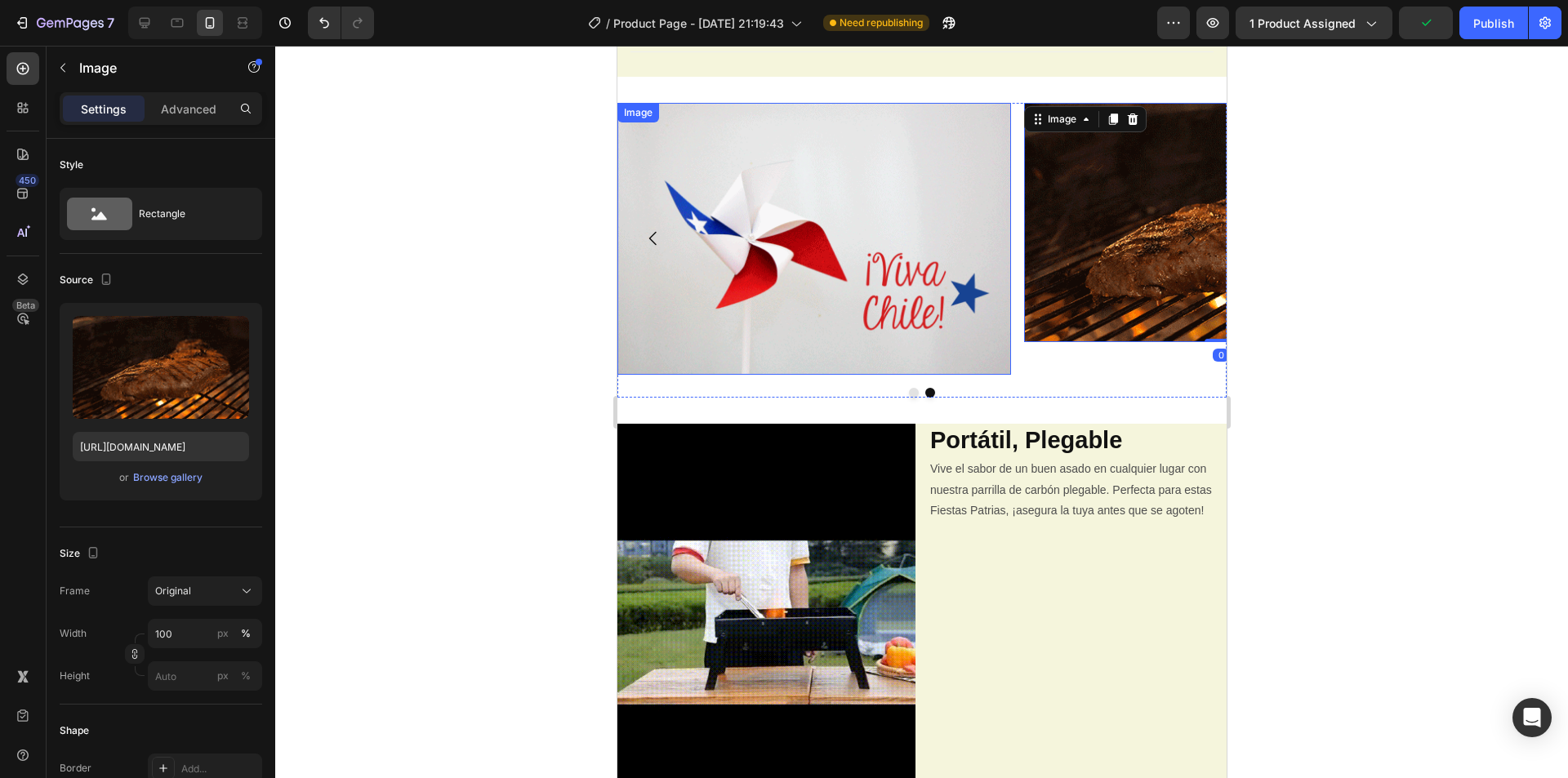
click at [909, 242] on img at bounding box center [813, 238] width 394 height 272
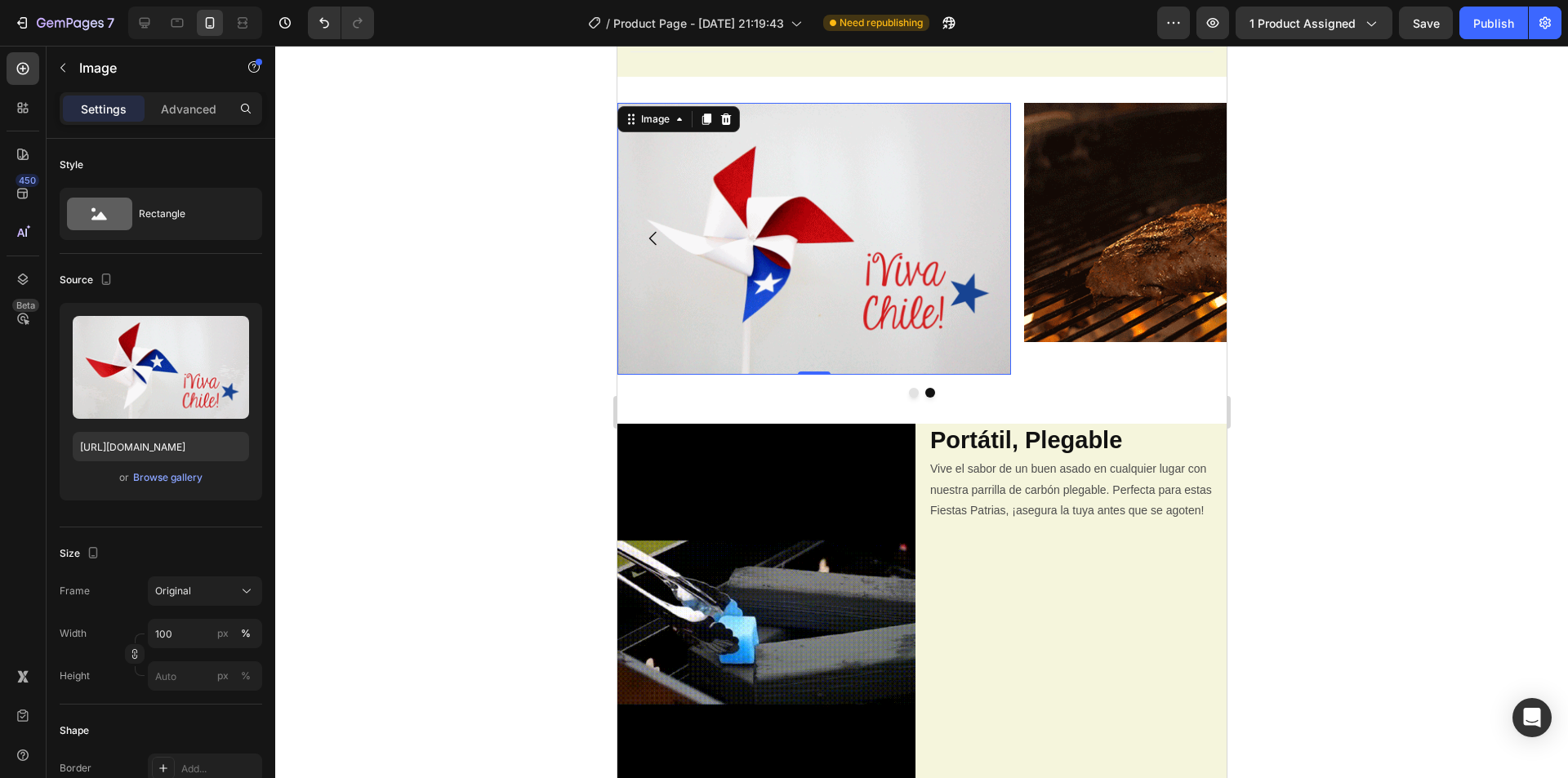
click at [870, 214] on img at bounding box center [813, 238] width 394 height 272
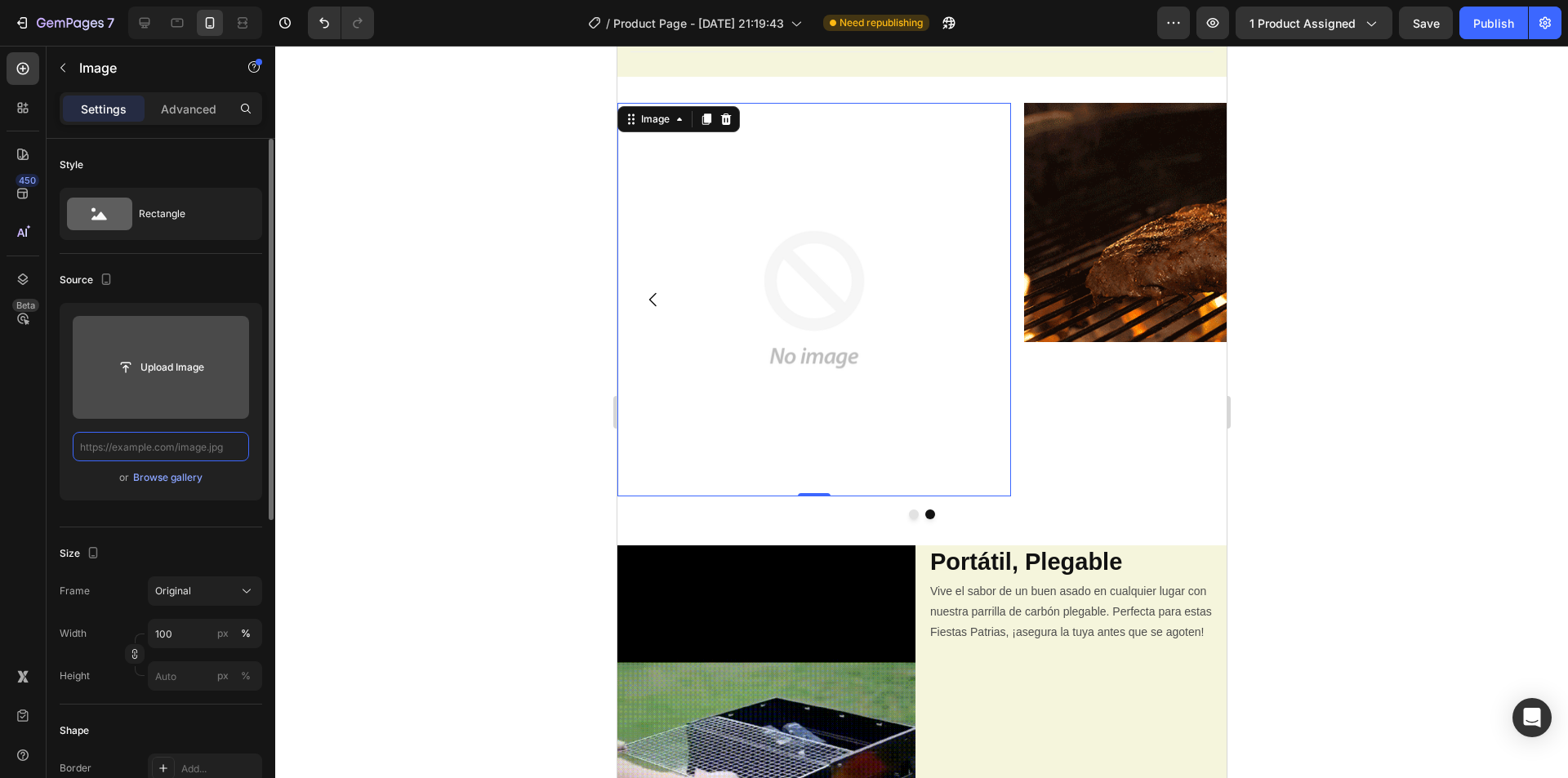
scroll to position [0, 0]
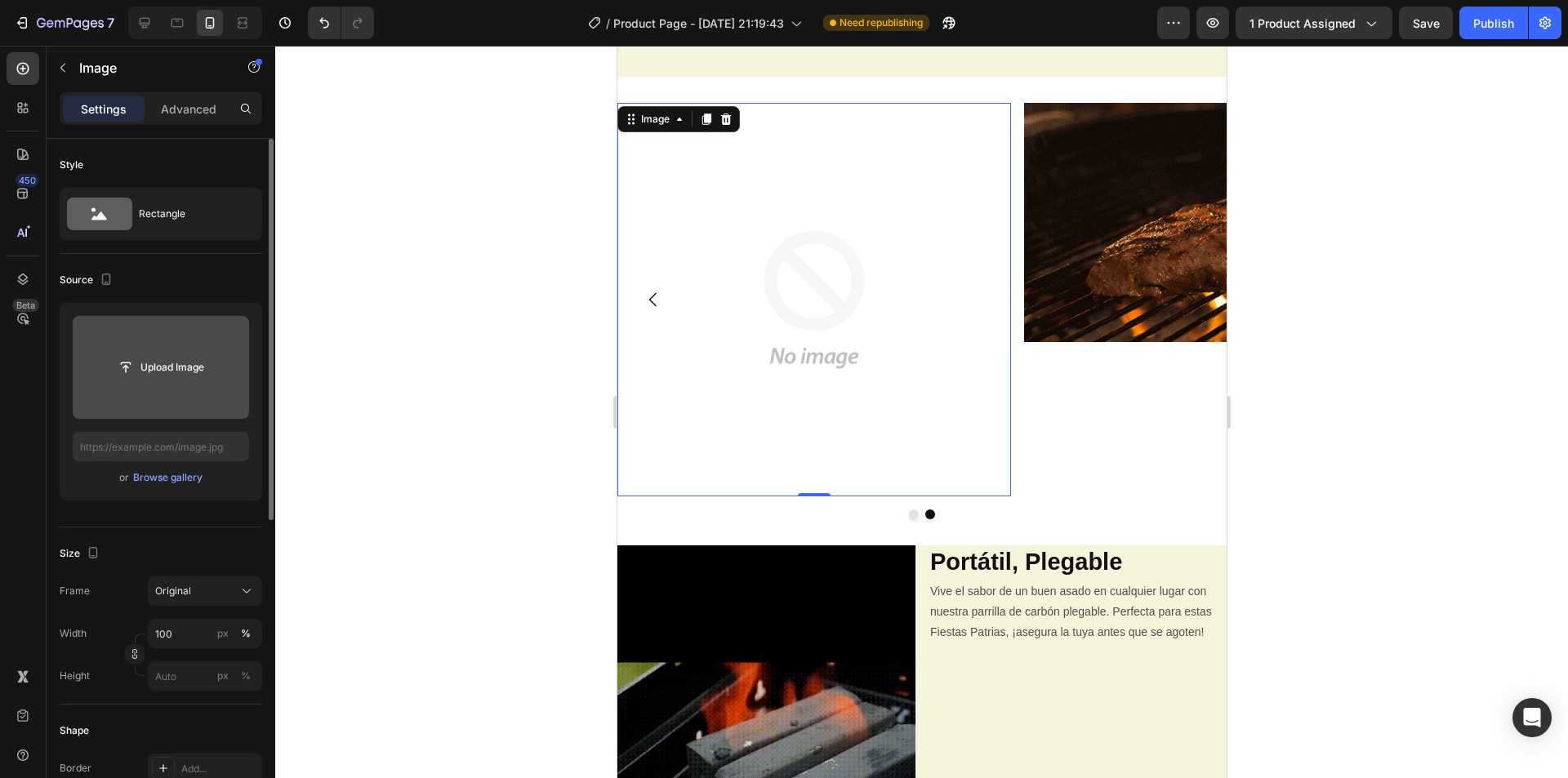
click at [194, 368] on input "file" at bounding box center [161, 367] width 113 height 28
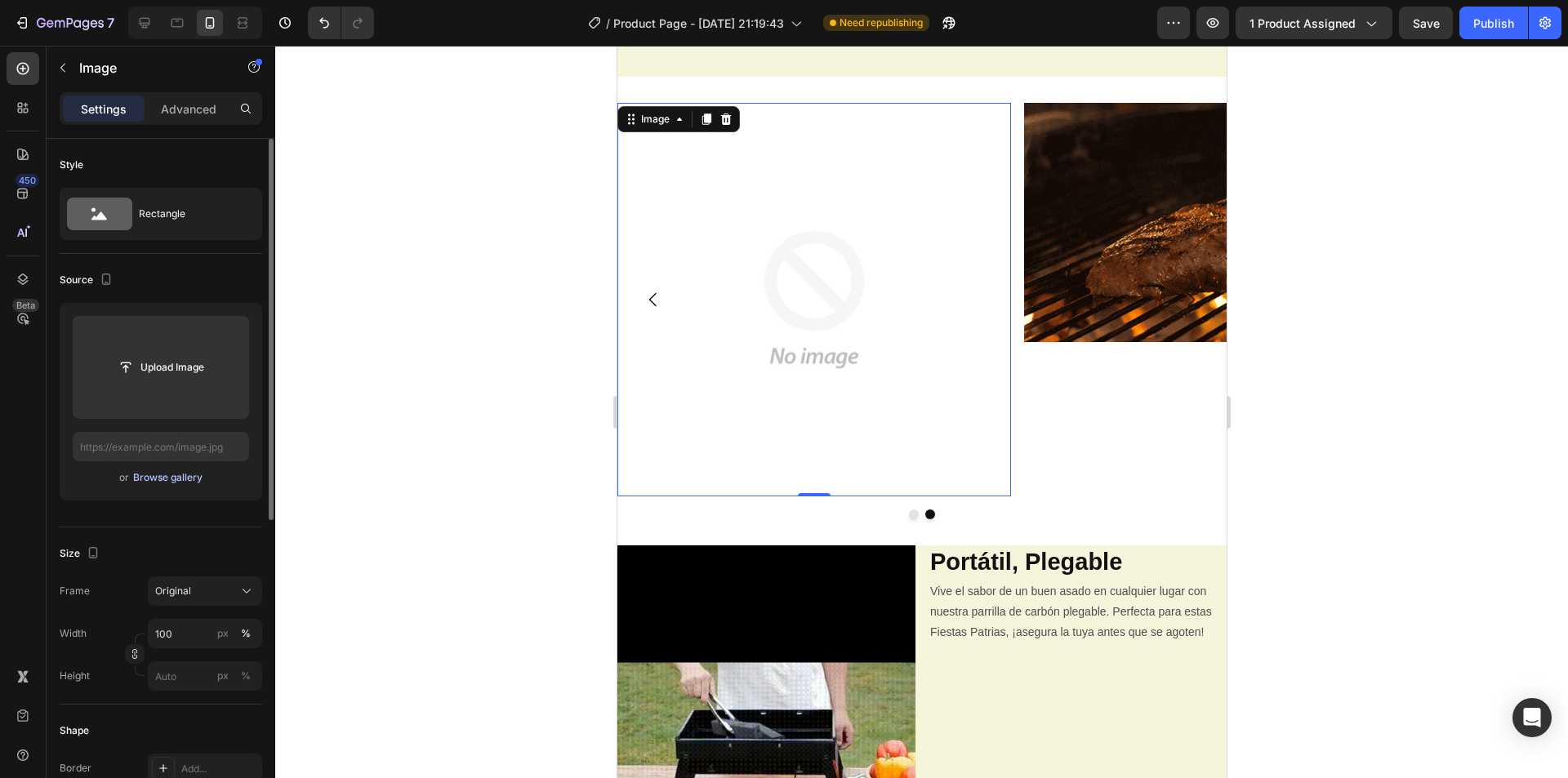
click at [170, 480] on div "Browse gallery" at bounding box center [167, 477] width 69 height 15
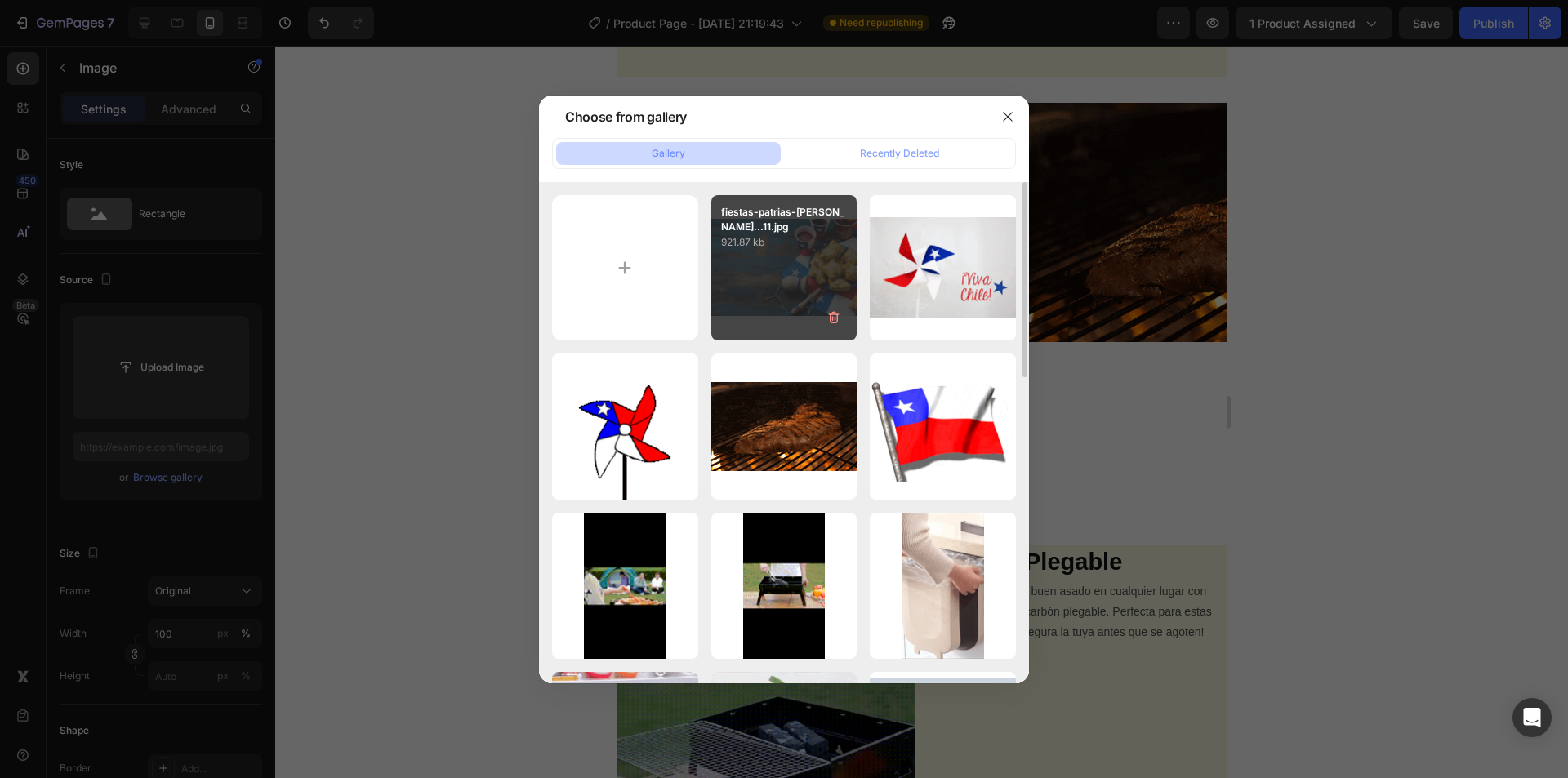
click at [836, 272] on div "fiestas-patrias-[PERSON_NAME]...11.jpg 921.87 kb" at bounding box center [784, 268] width 146 height 146
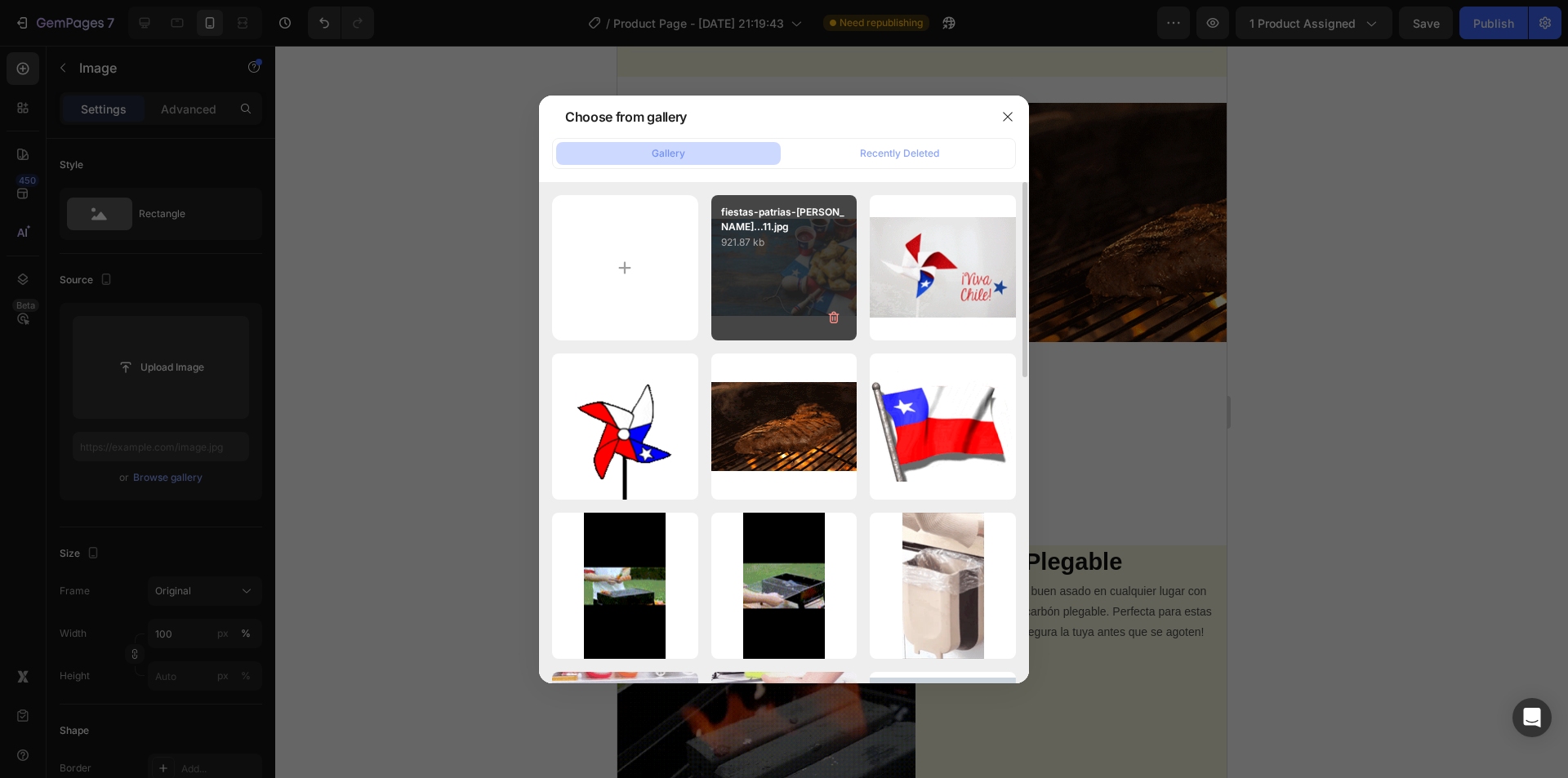
type input "[URL][DOMAIN_NAME]"
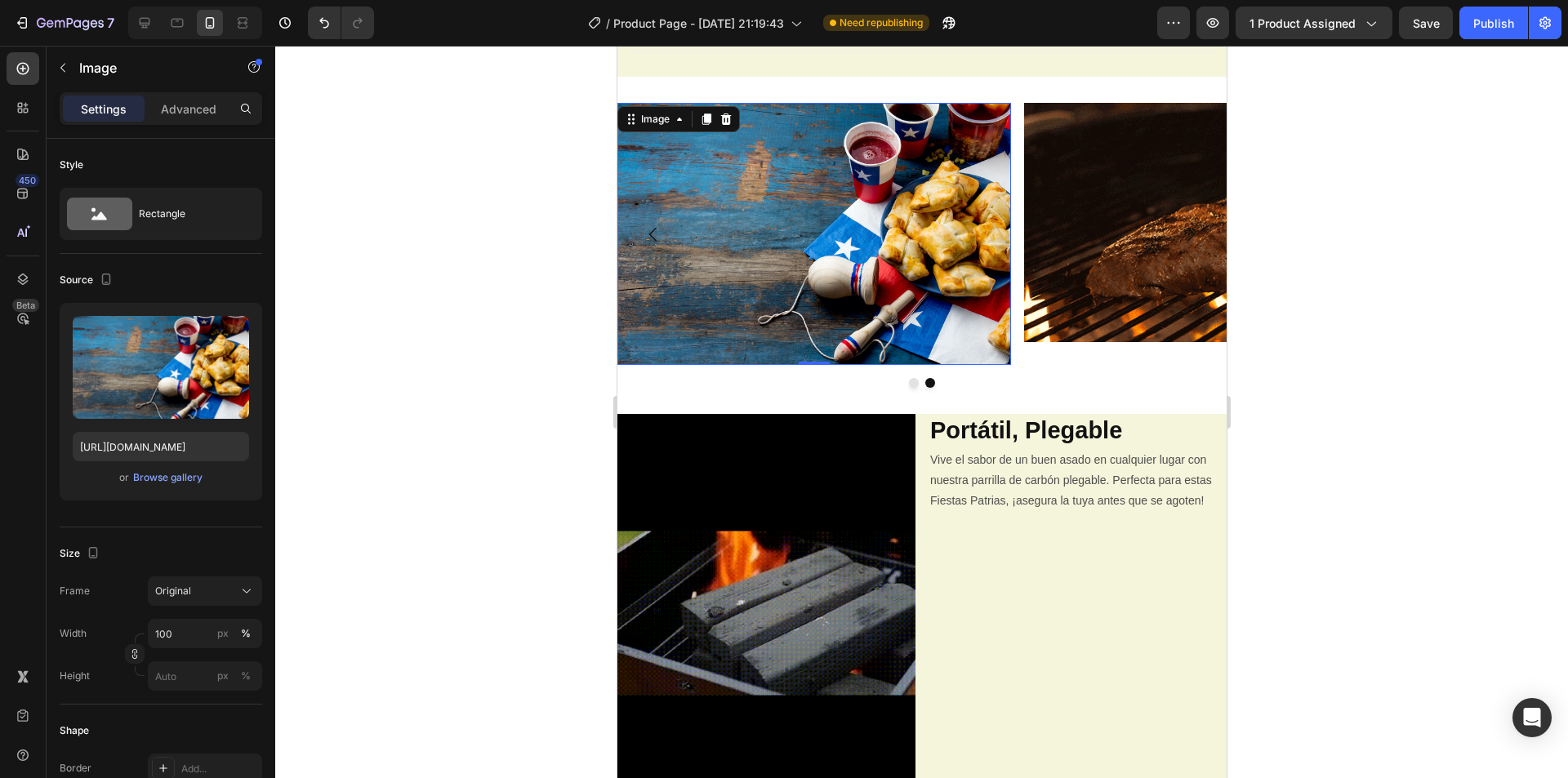
click at [526, 309] on div at bounding box center [922, 412] width 1293 height 733
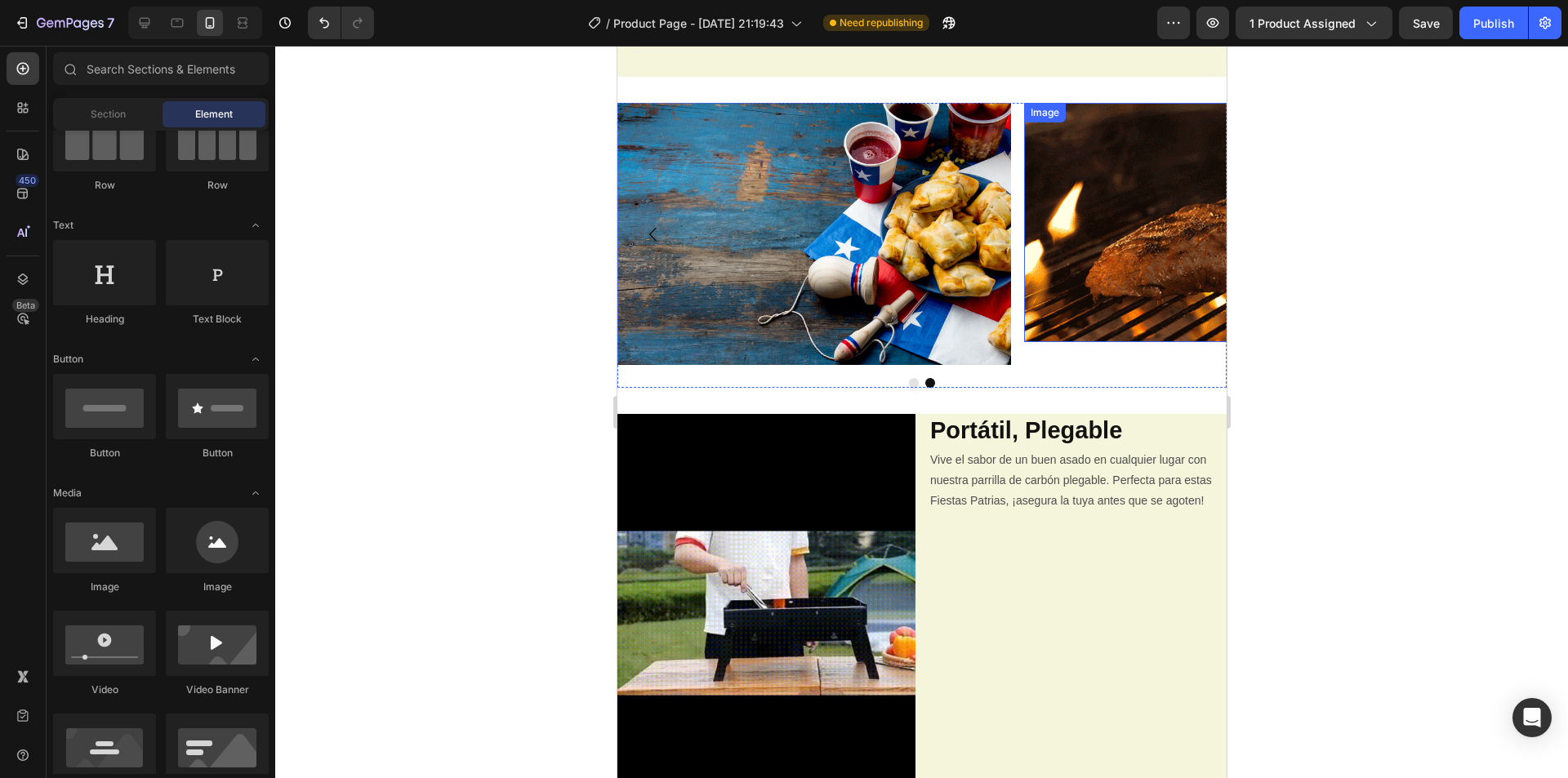
click at [1125, 250] on img at bounding box center [1220, 222] width 394 height 239
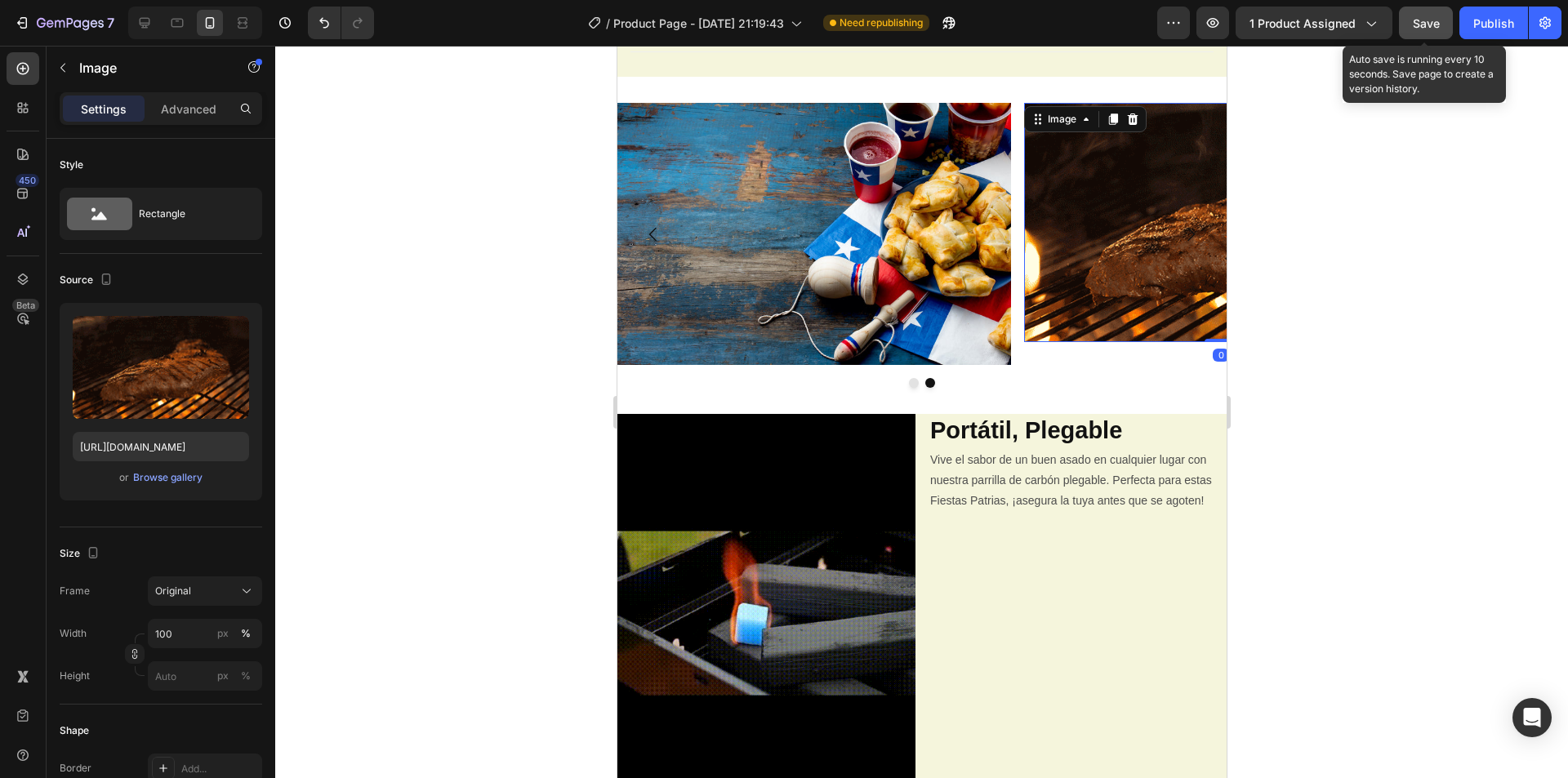
click at [1415, 27] on span "Save" at bounding box center [1426, 23] width 27 height 14
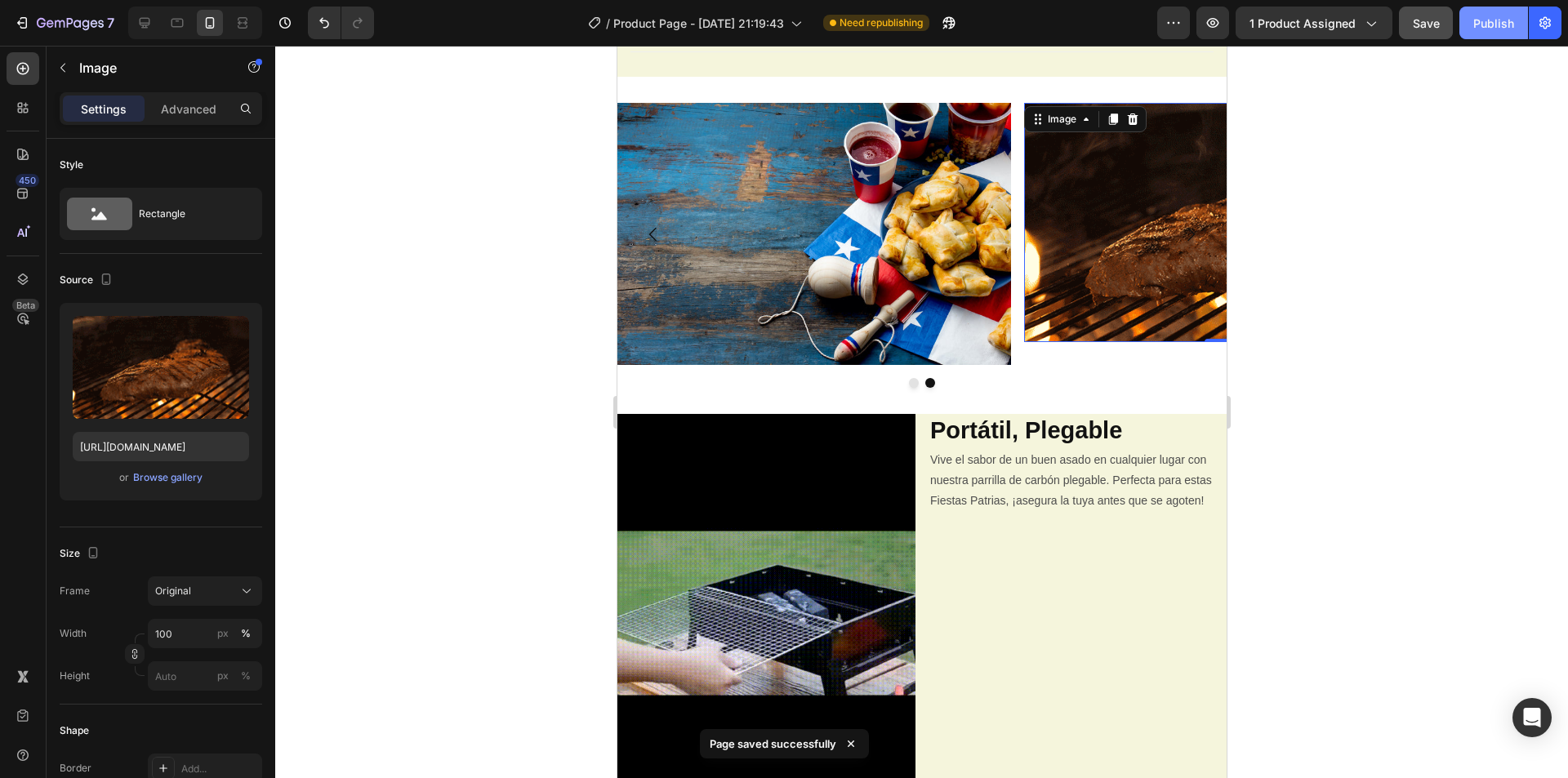
click at [1494, 16] on div "Publish" at bounding box center [1493, 23] width 41 height 17
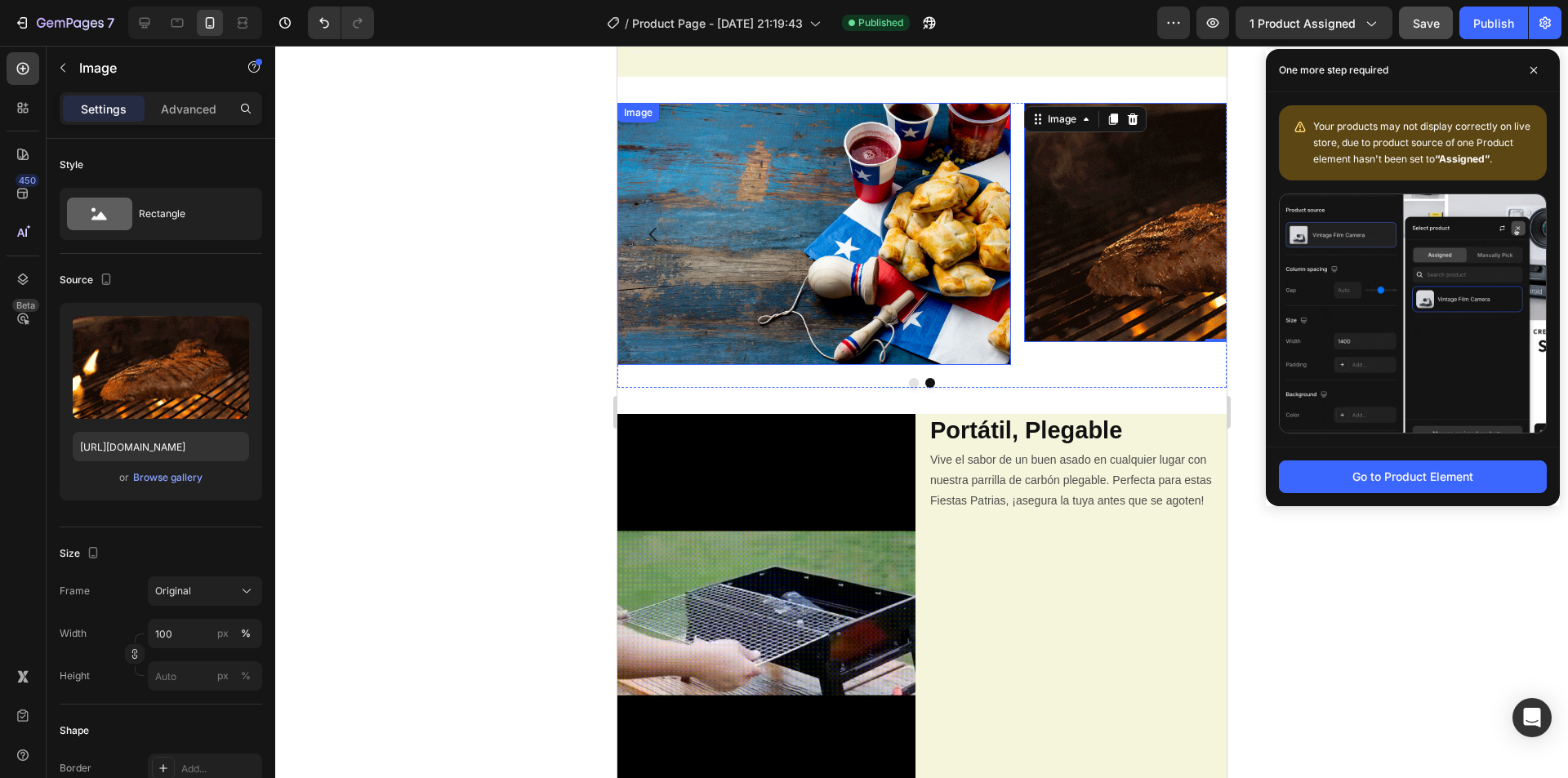
click at [523, 369] on div at bounding box center [922, 412] width 1293 height 733
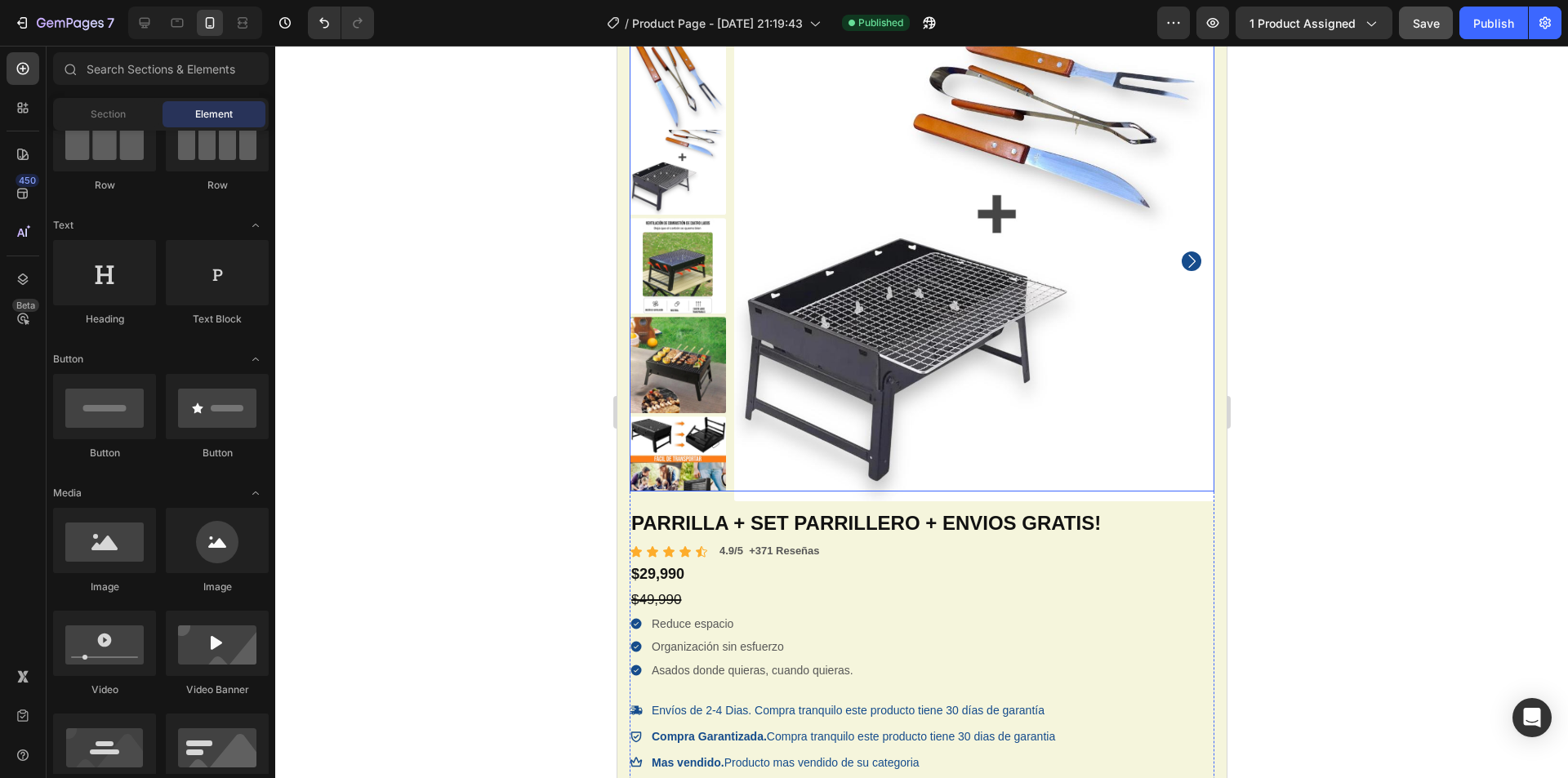
scroll to position [256, 0]
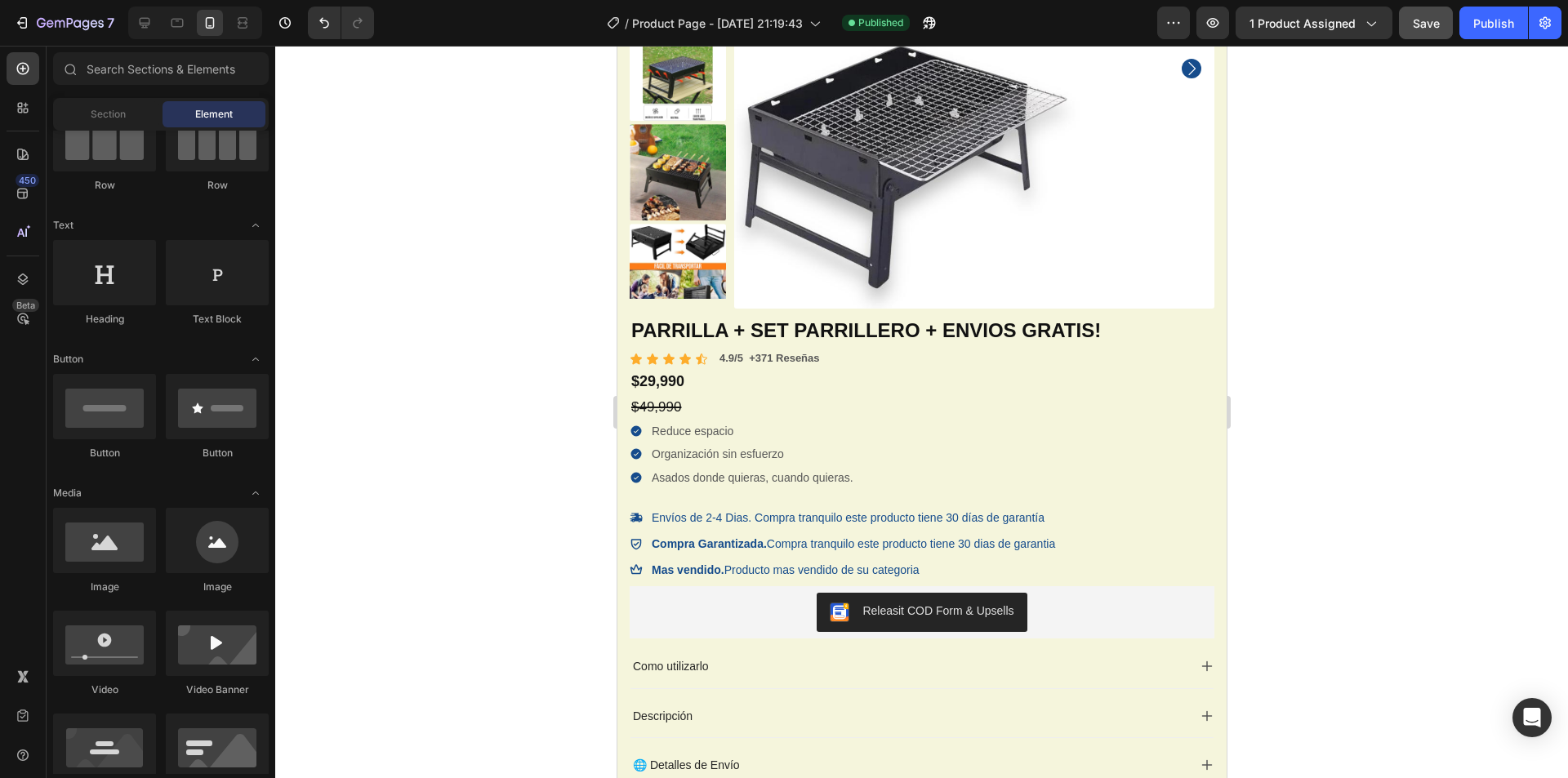
click at [473, 458] on div at bounding box center [922, 412] width 1293 height 733
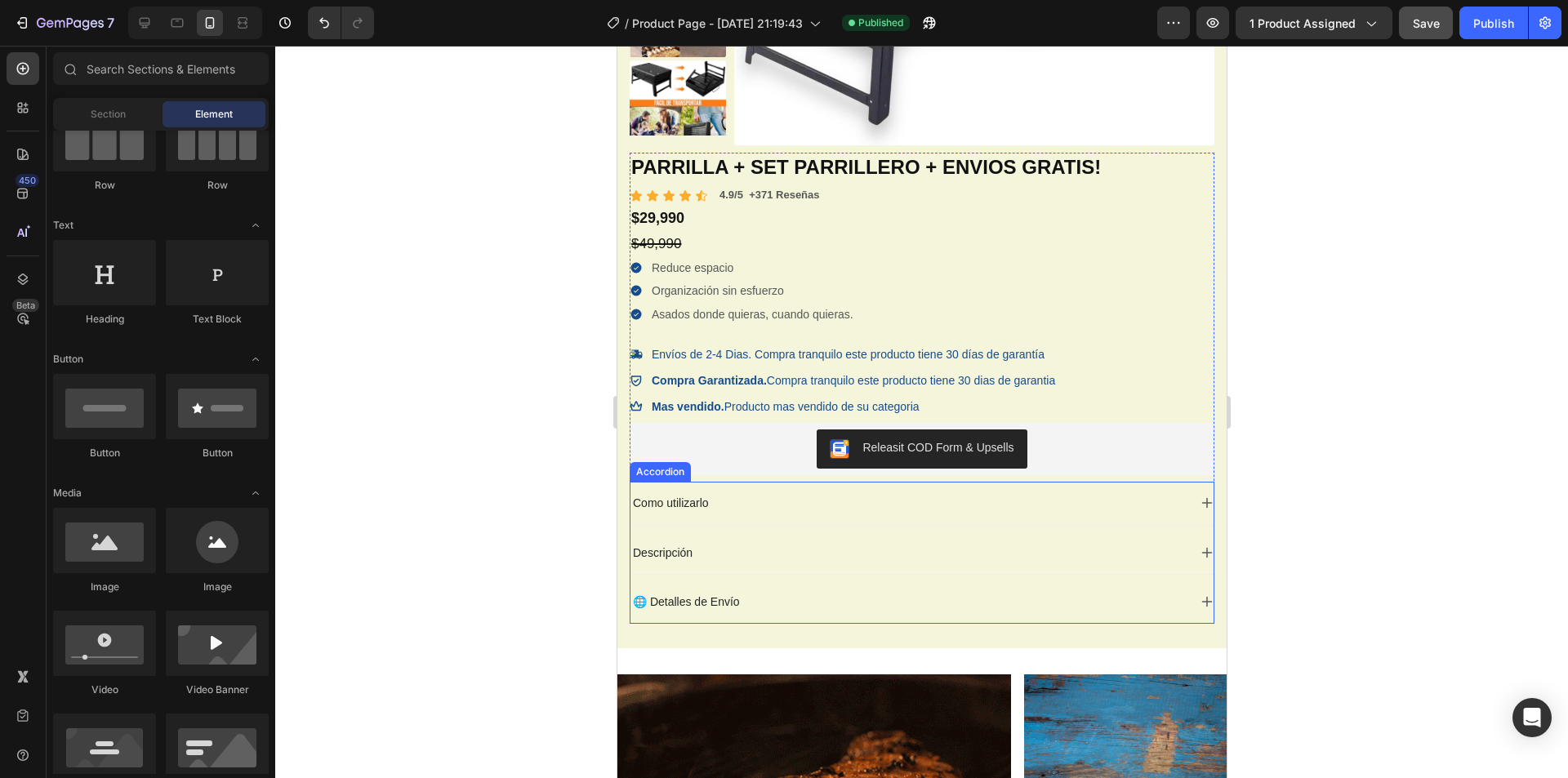
click at [724, 503] on div "Como utilizarlo" at bounding box center [908, 504] width 557 height 20
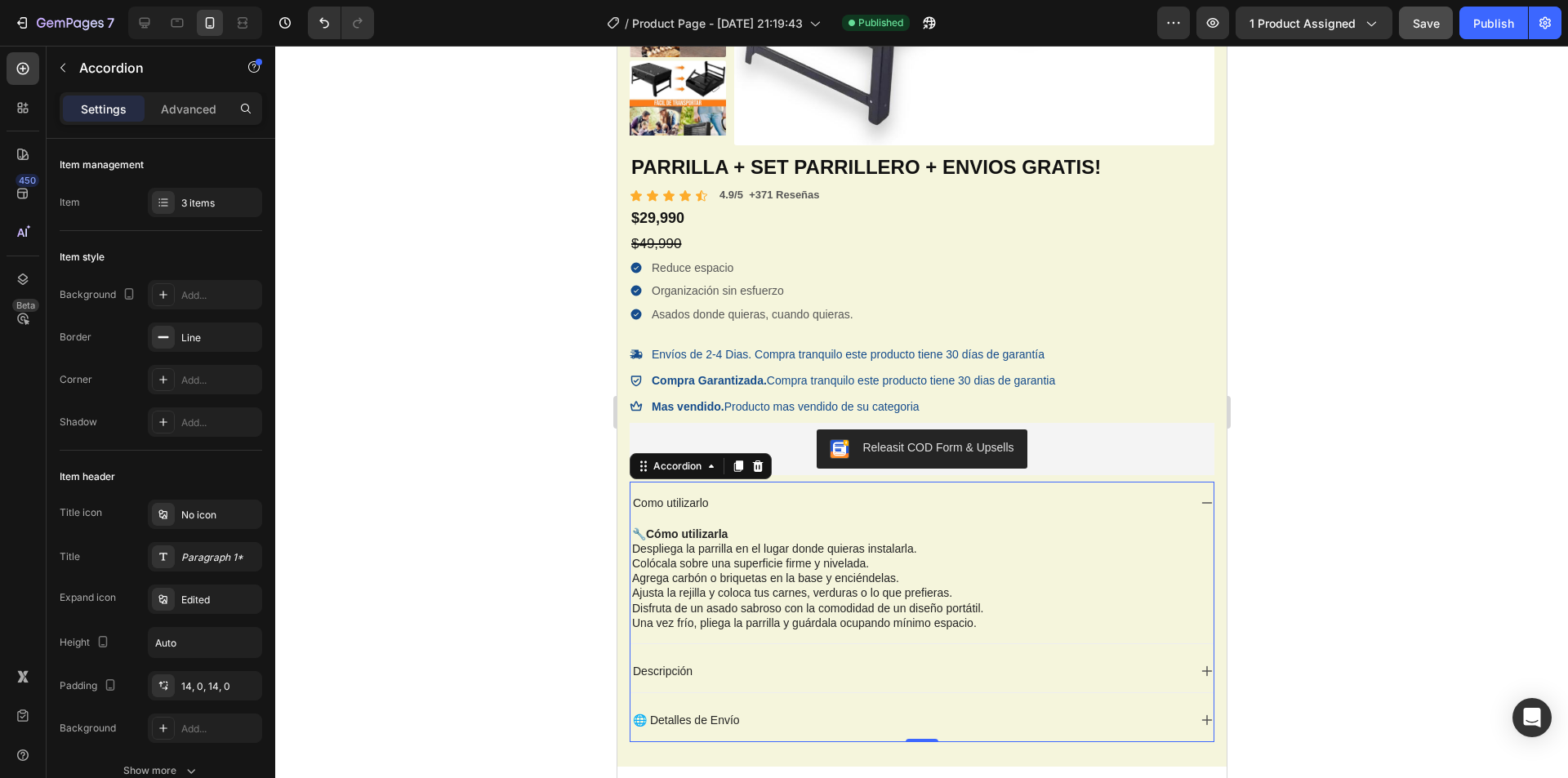
click at [724, 503] on div "Como utilizarlo" at bounding box center [908, 504] width 557 height 20
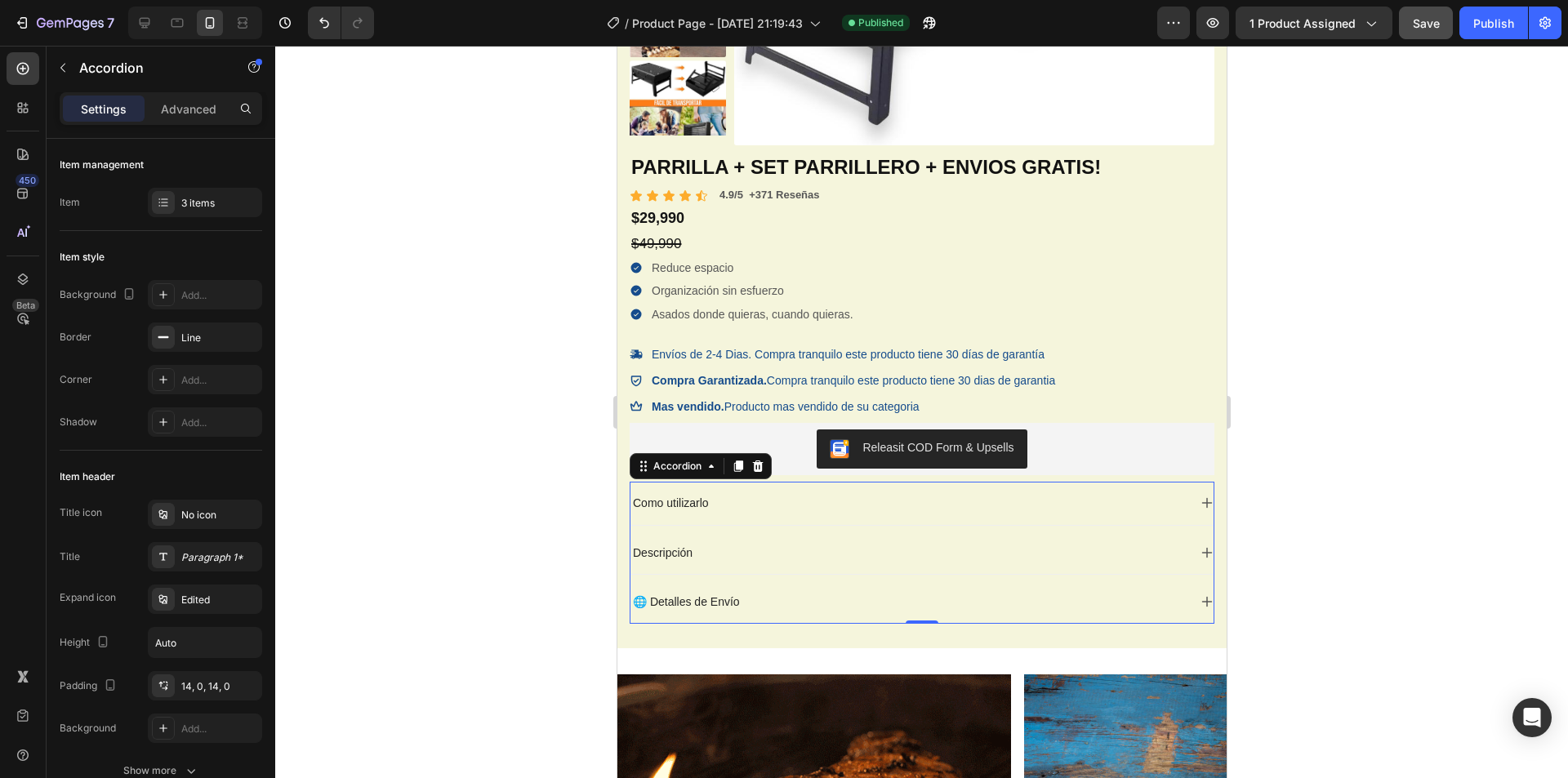
click at [709, 566] on div "Descripción" at bounding box center [921, 553] width 583 height 43
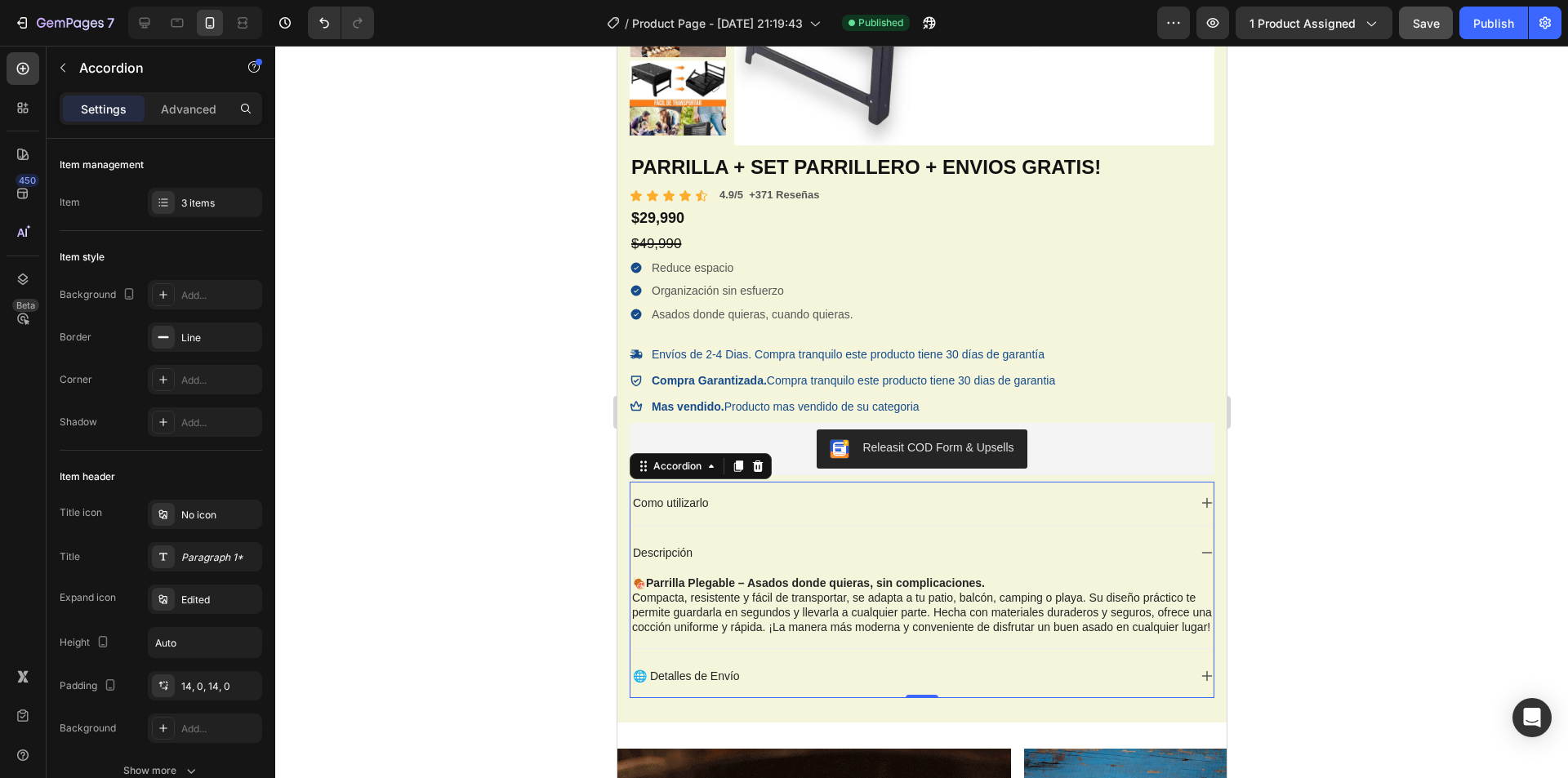
click at [716, 557] on div "Descripción" at bounding box center [908, 553] width 557 height 20
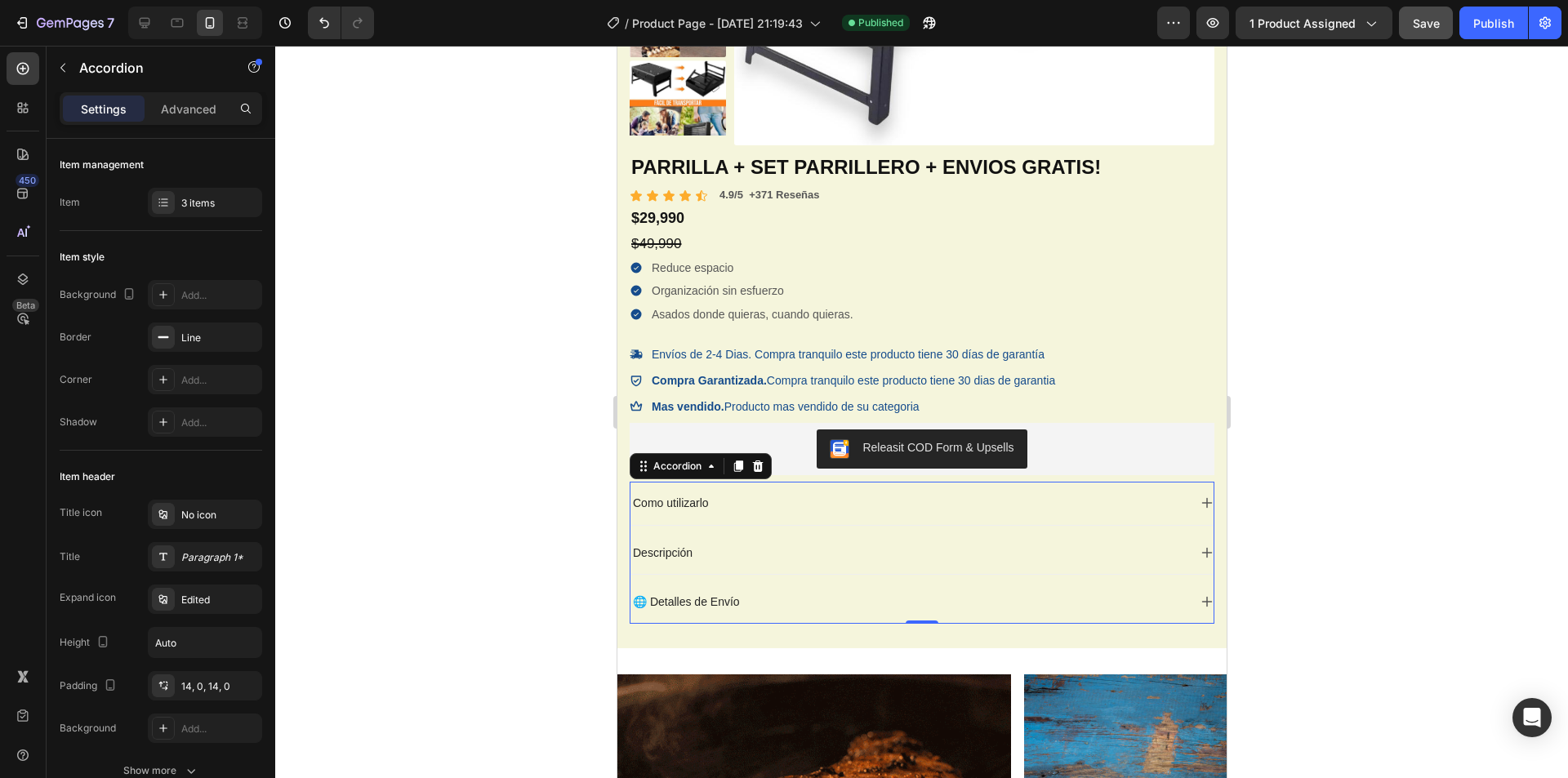
click at [534, 533] on div at bounding box center [922, 412] width 1293 height 733
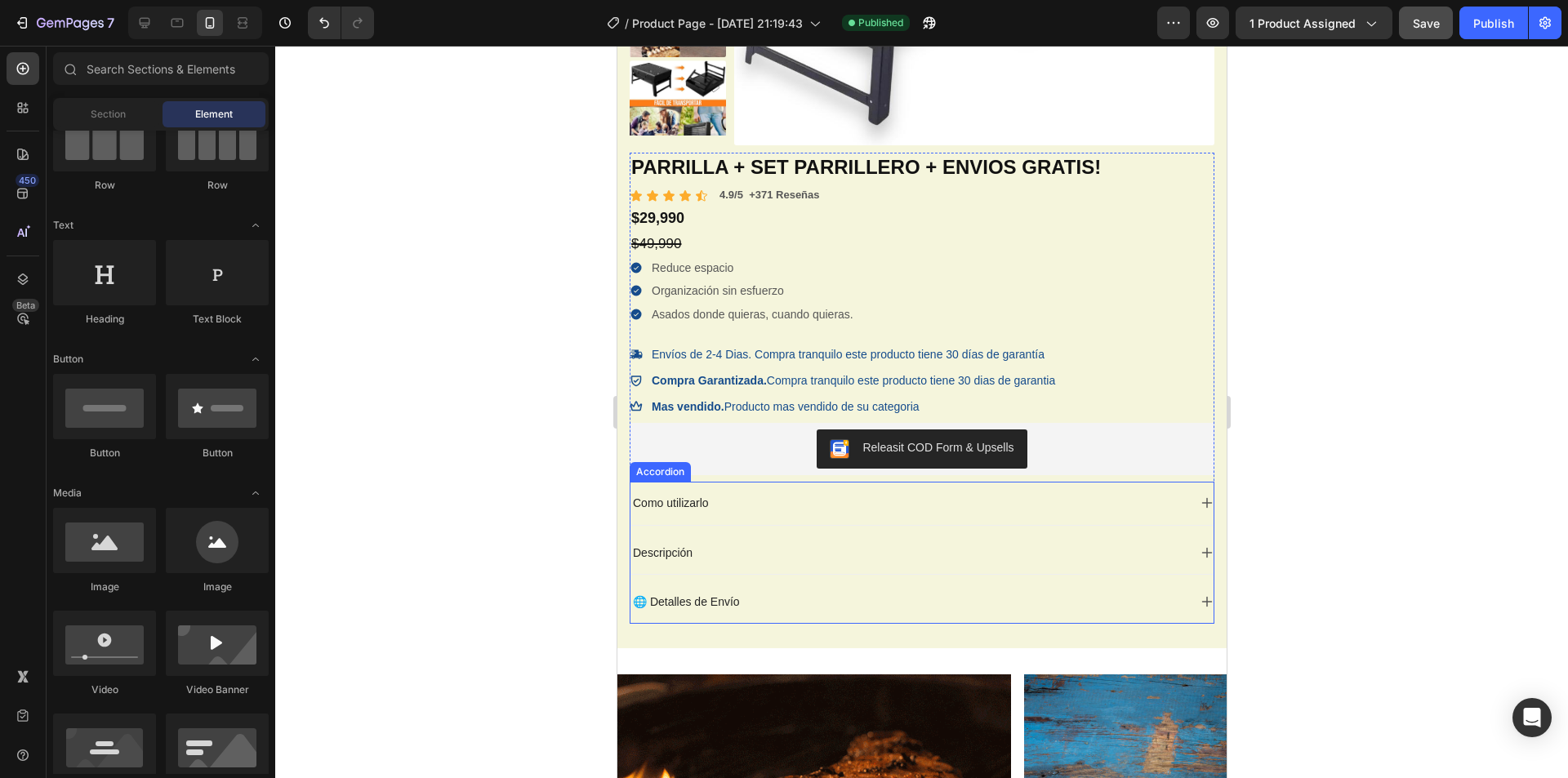
click at [698, 589] on div "🌐 Detalles de Envío" at bounding box center [921, 602] width 583 height 43
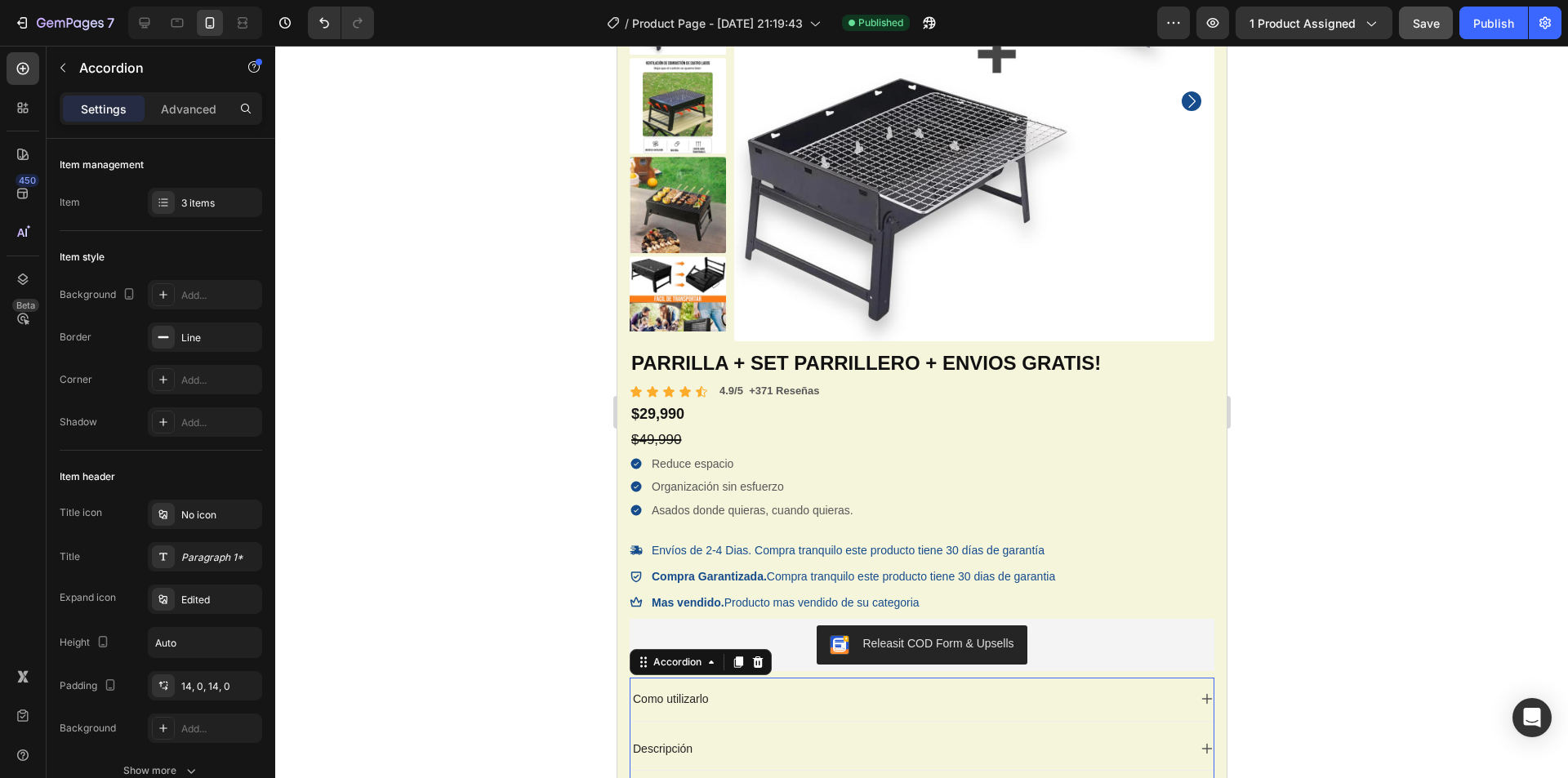
scroll to position [408, 0]
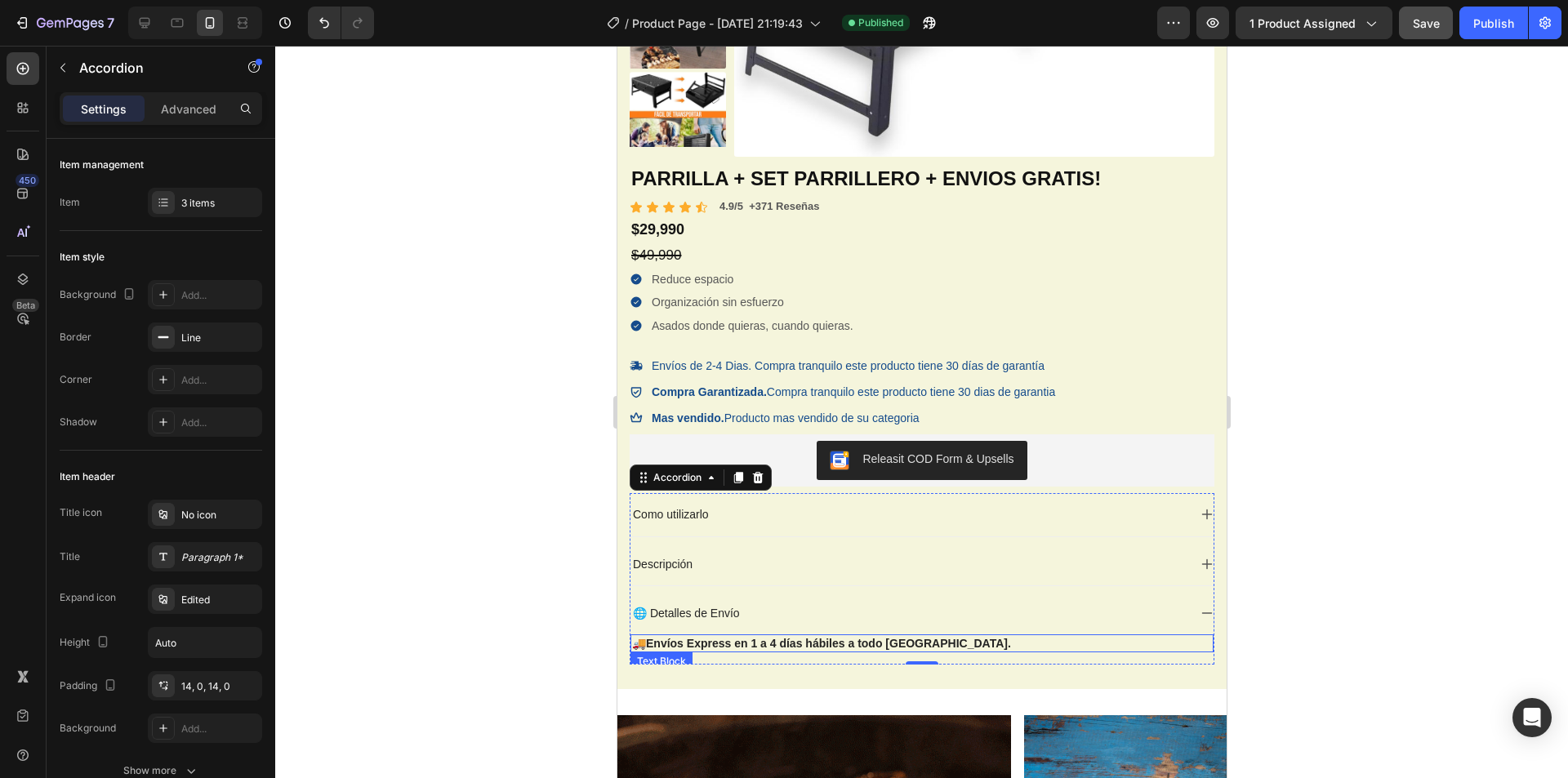
click at [759, 641] on strong "Envíos Express en 1 a 4 días hábiles a todo [GEOGRAPHIC_DATA]." at bounding box center [828, 643] width 365 height 13
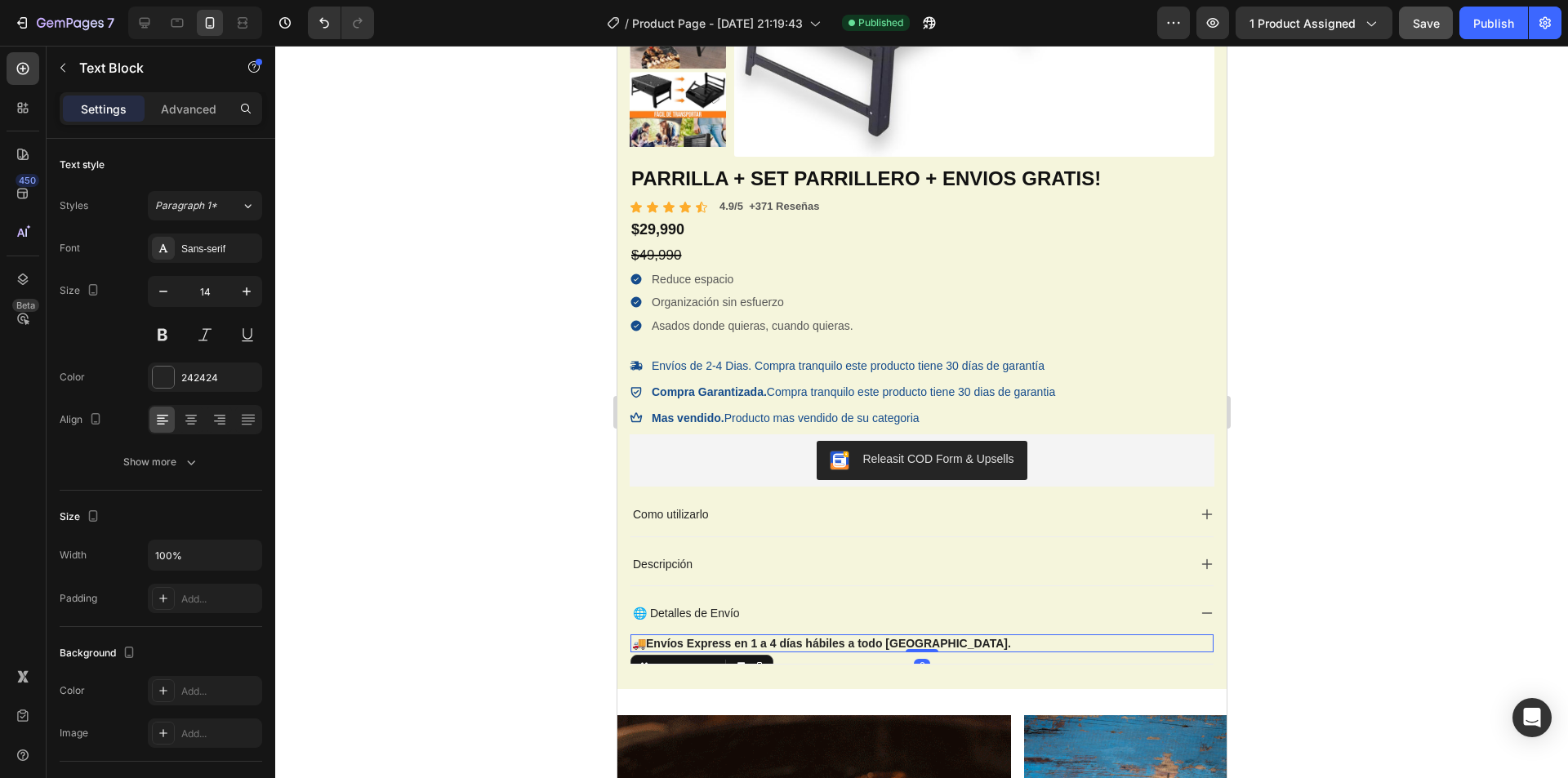
click at [759, 641] on strong "Envíos Express en 1 a 4 días hábiles a todo [GEOGRAPHIC_DATA]." at bounding box center [828, 643] width 365 height 13
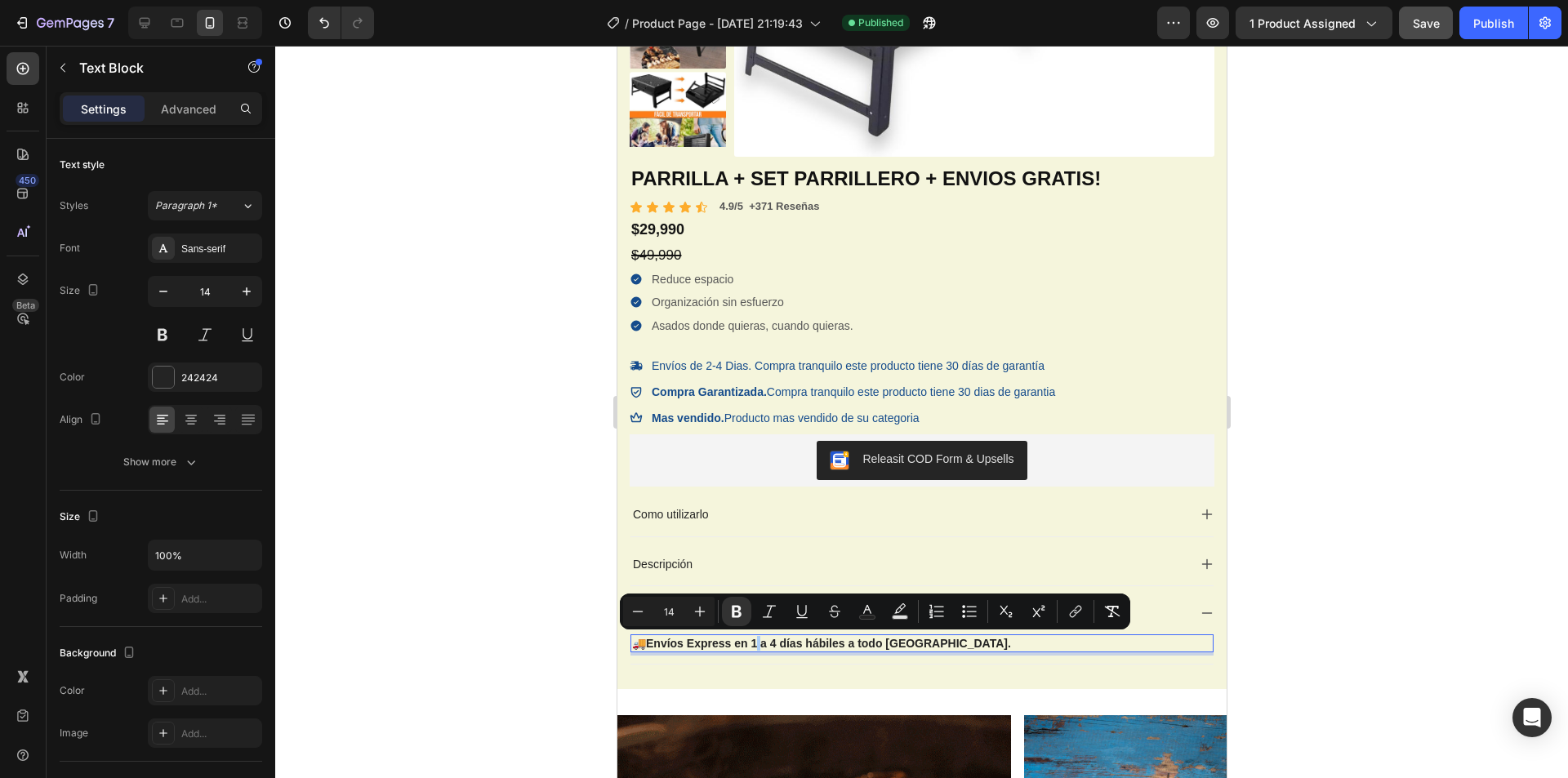
click at [518, 597] on div at bounding box center [922, 412] width 1293 height 733
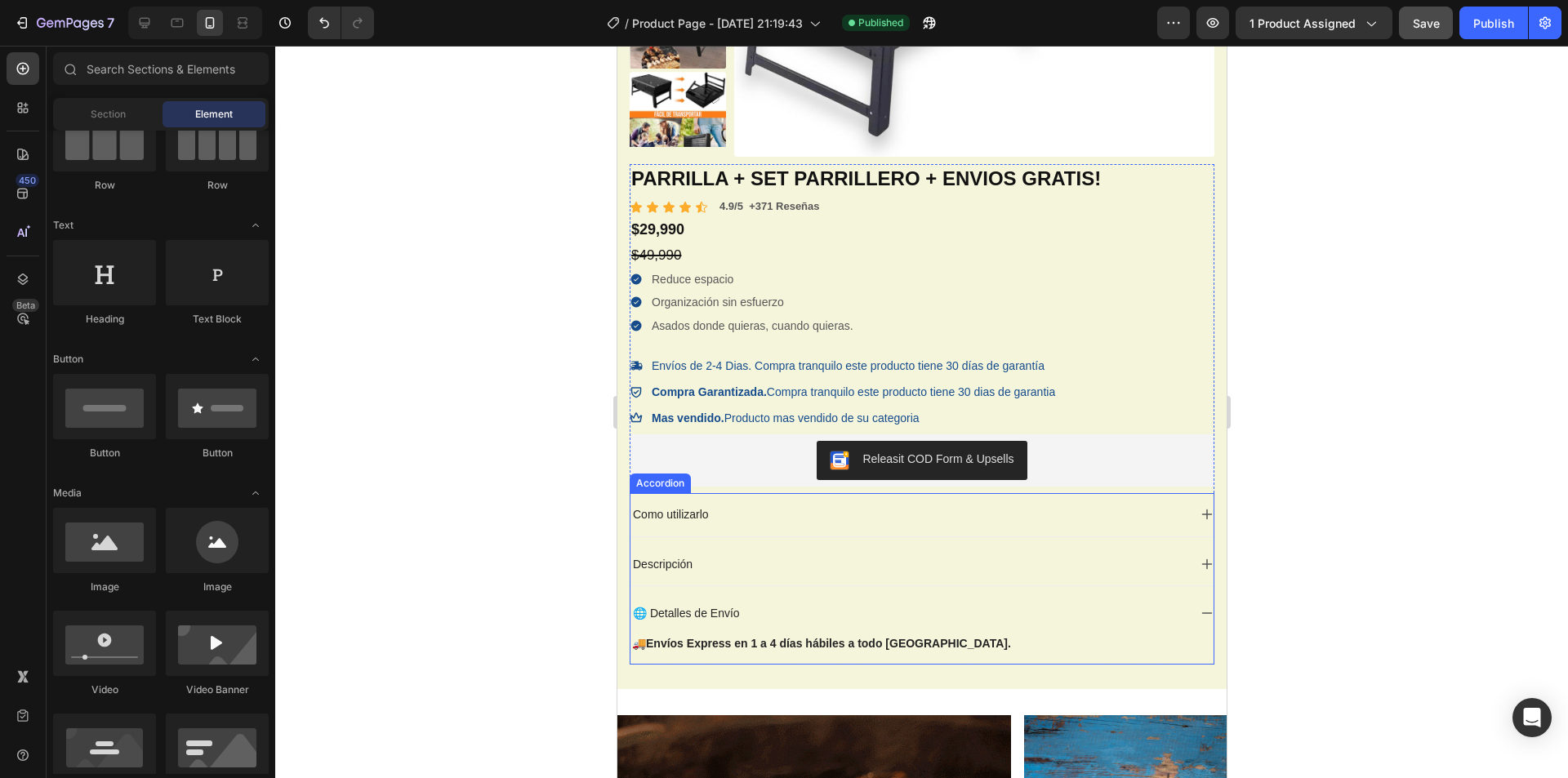
click at [698, 610] on p "🌐 Detalles de Envío" at bounding box center [685, 613] width 107 height 15
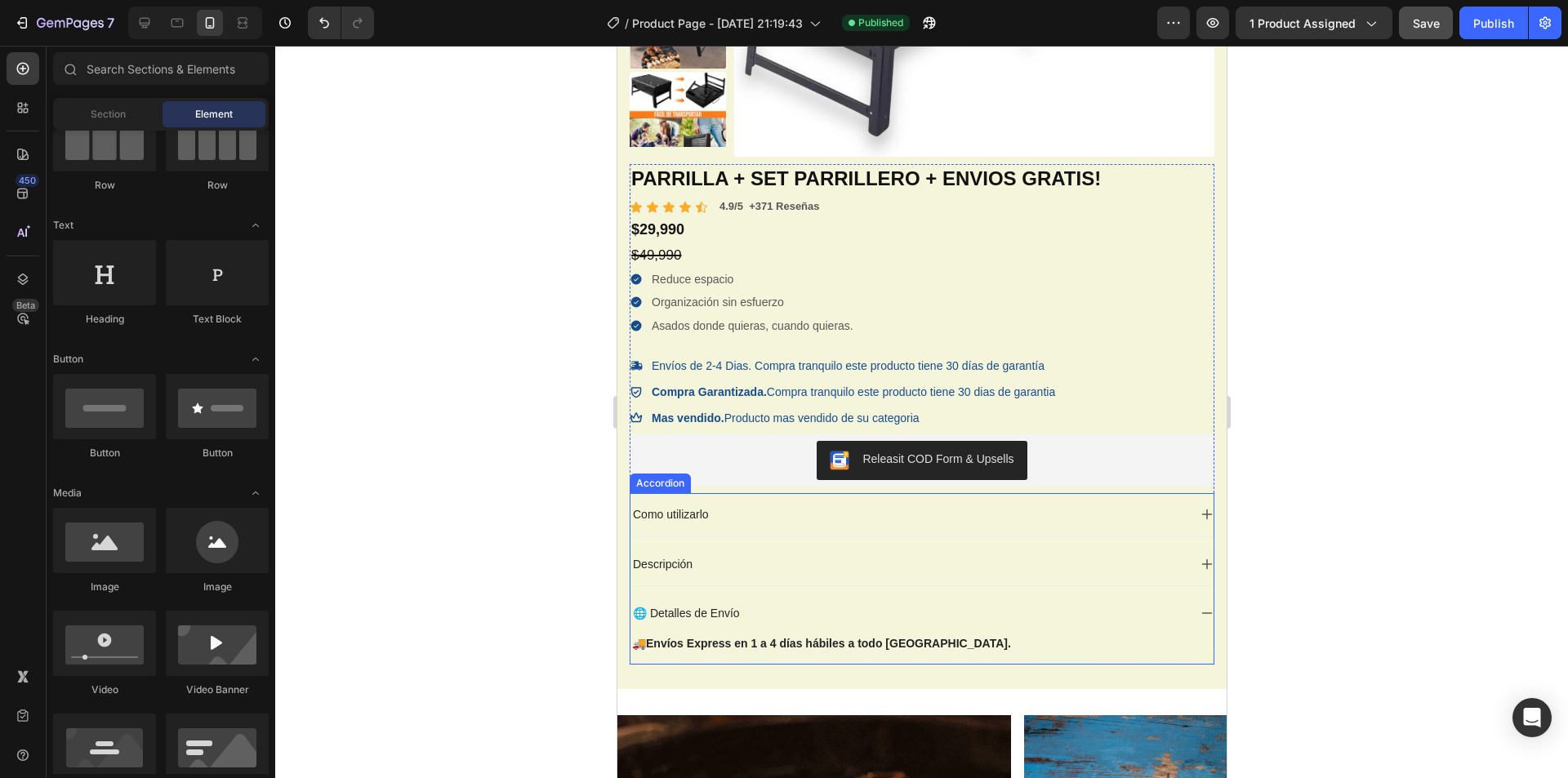
click at [698, 610] on p "🌐 Detalles de Envío" at bounding box center [685, 613] width 107 height 15
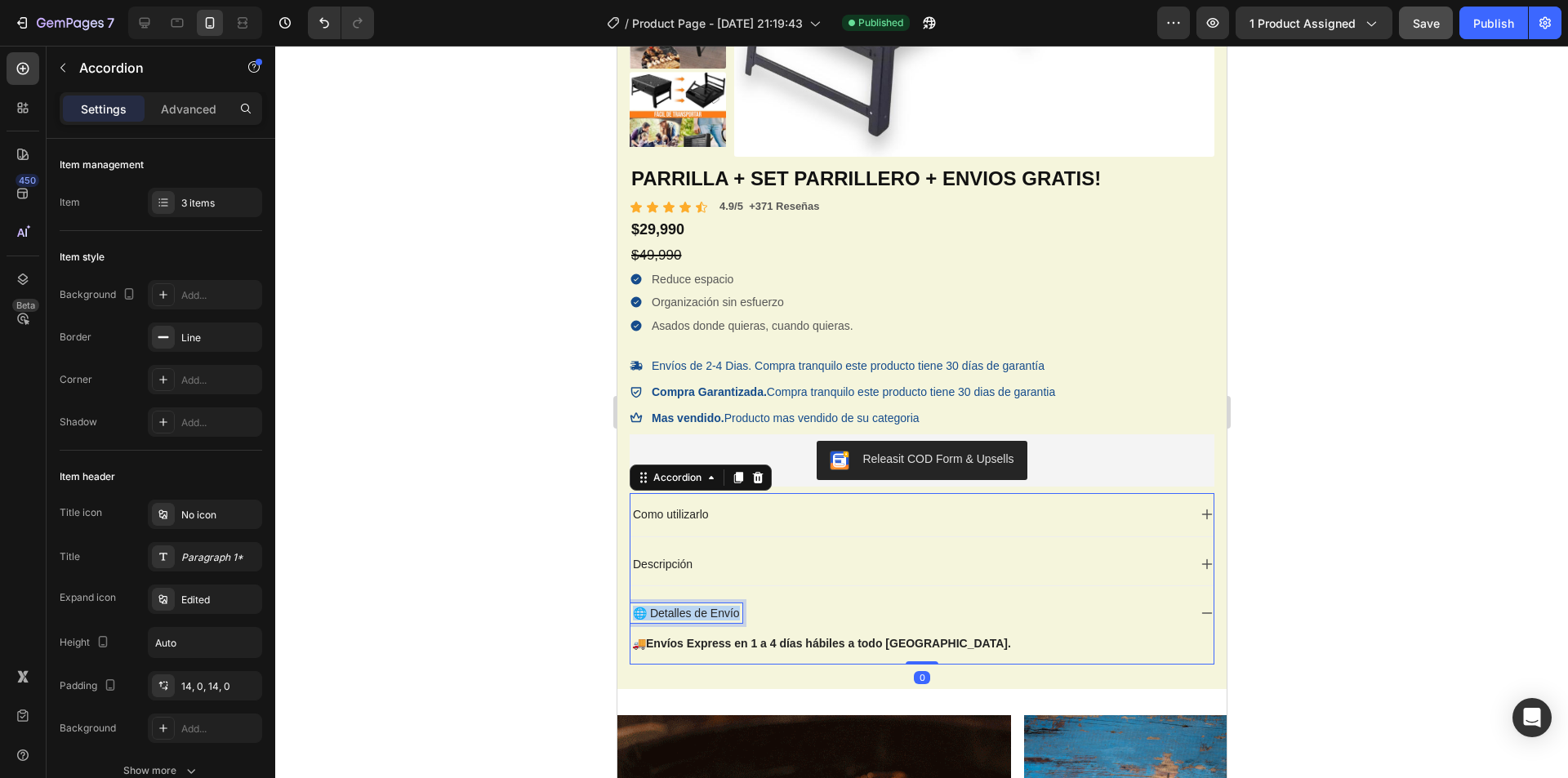
click at [698, 610] on p "🌐 Detalles de Envío" at bounding box center [685, 613] width 107 height 15
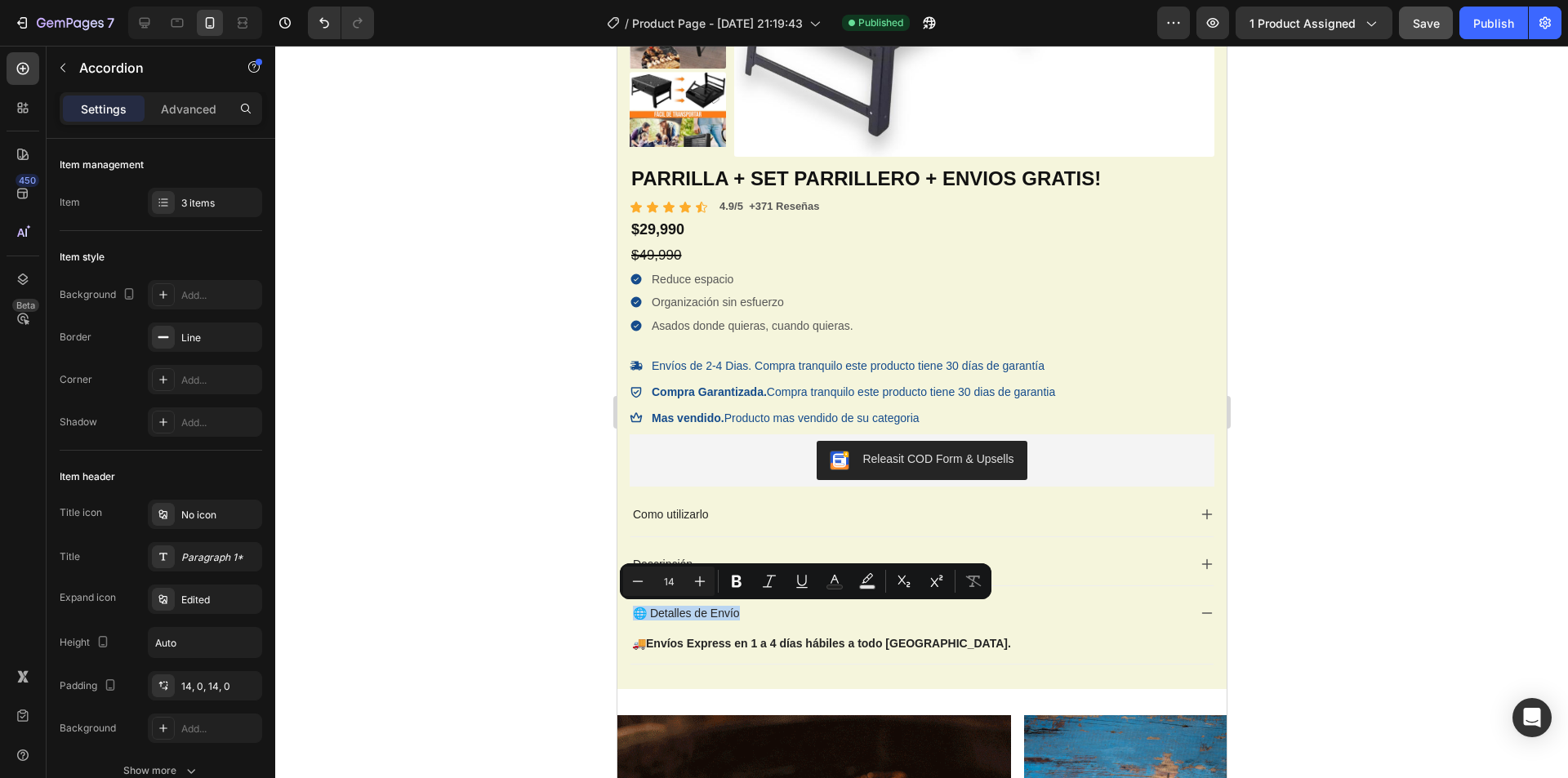
click at [1013, 621] on div "🌐 Detalles de Envío" at bounding box center [908, 613] width 557 height 20
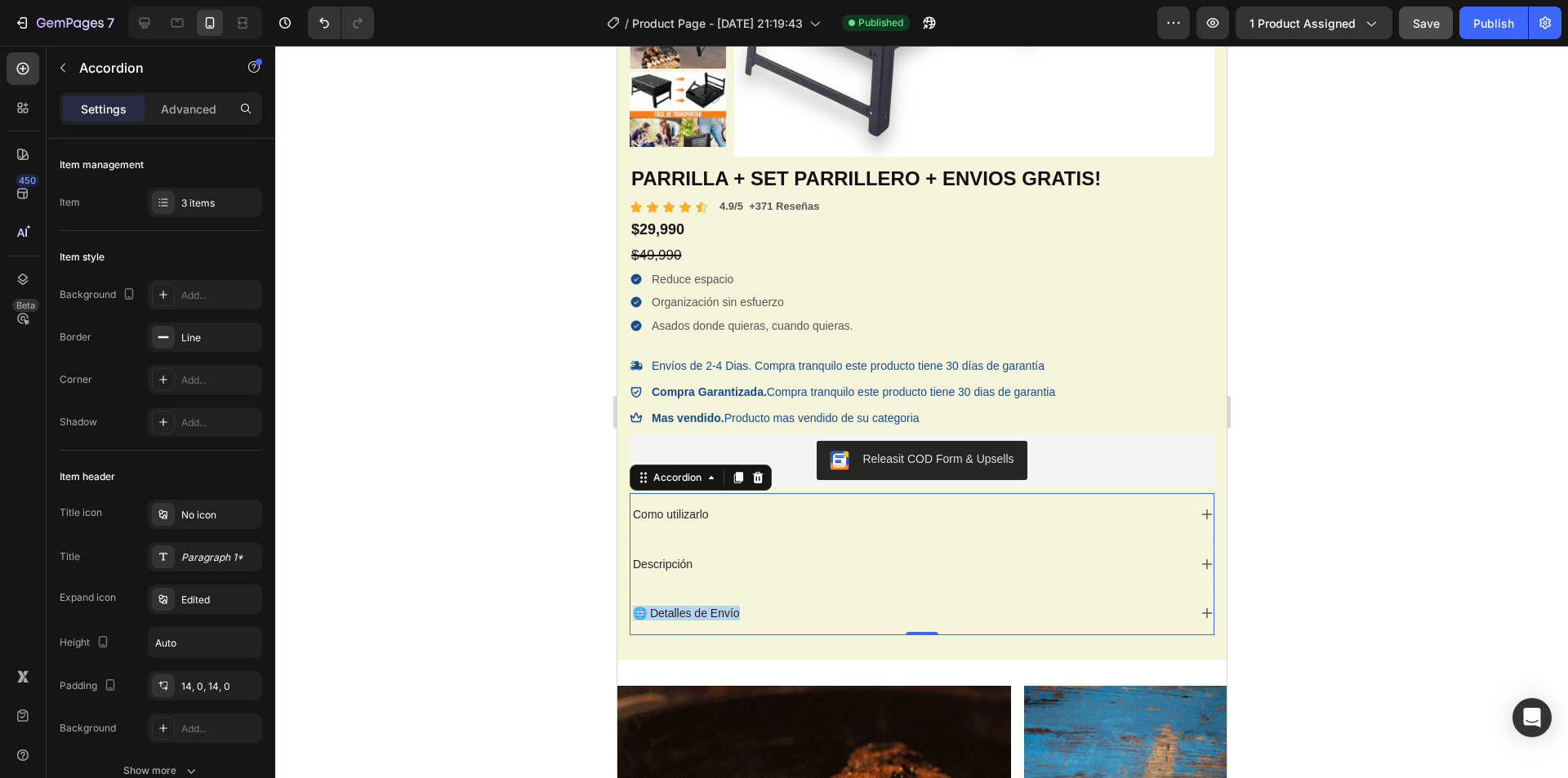
click at [784, 614] on div "🌐 Detalles de Envío" at bounding box center [908, 613] width 557 height 20
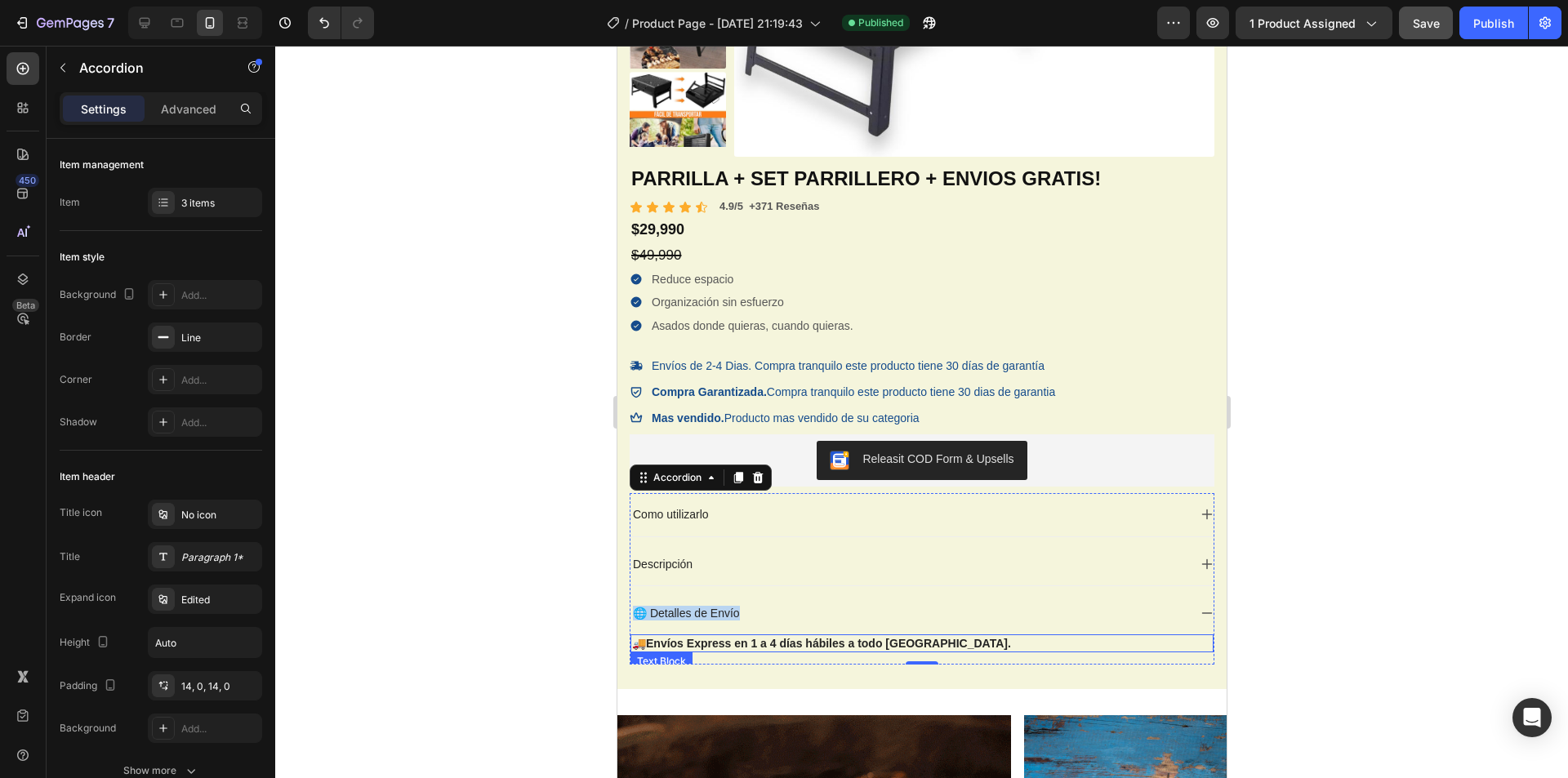
click at [759, 646] on strong "Envíos Express en 1 a 4 días hábiles a todo [GEOGRAPHIC_DATA]." at bounding box center [828, 643] width 365 height 13
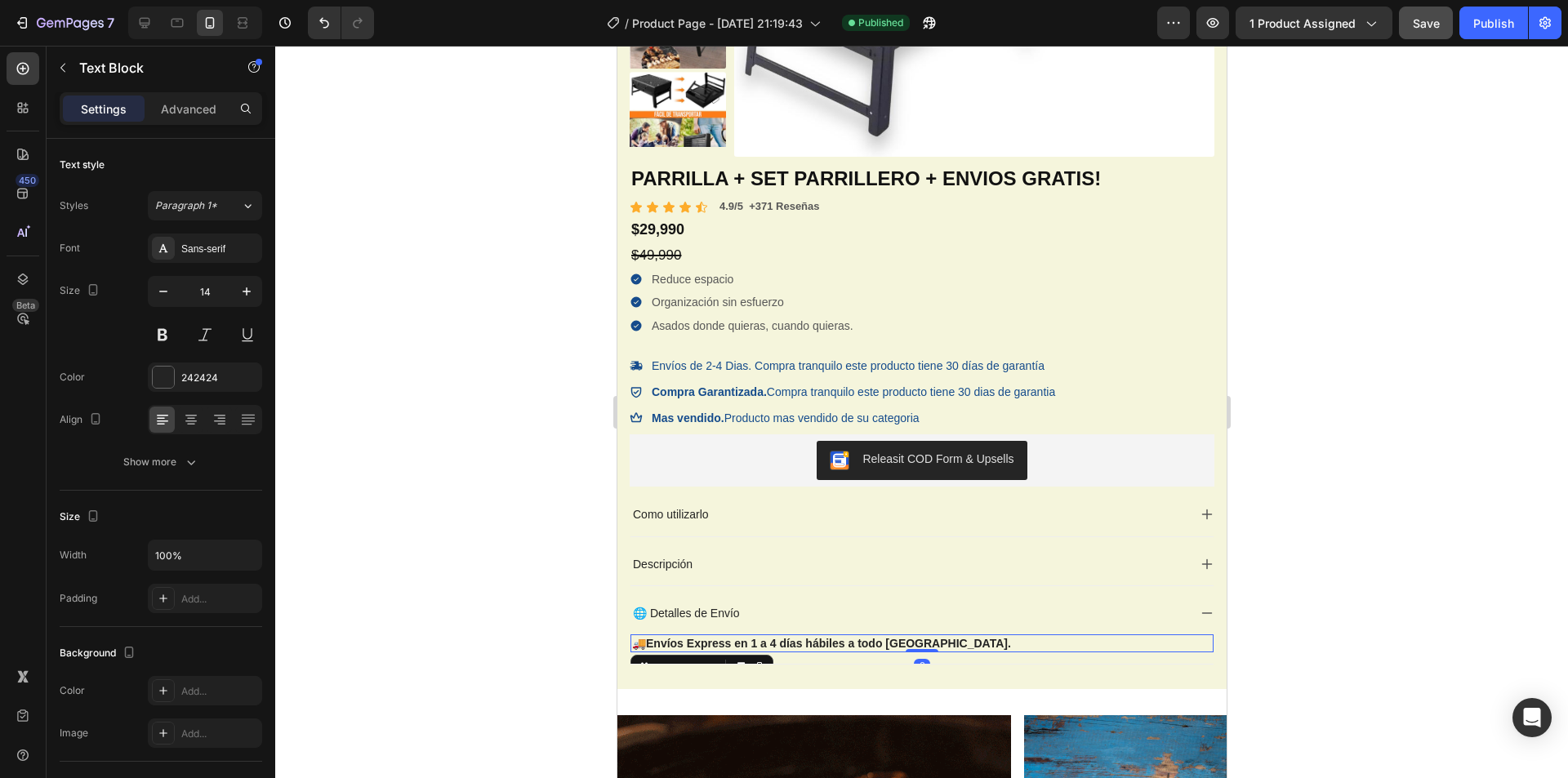
click at [761, 644] on strong "Envíos Express en 1 a 4 días hábiles a todo [GEOGRAPHIC_DATA]." at bounding box center [828, 643] width 365 height 13
click at [381, 435] on div at bounding box center [922, 412] width 1293 height 733
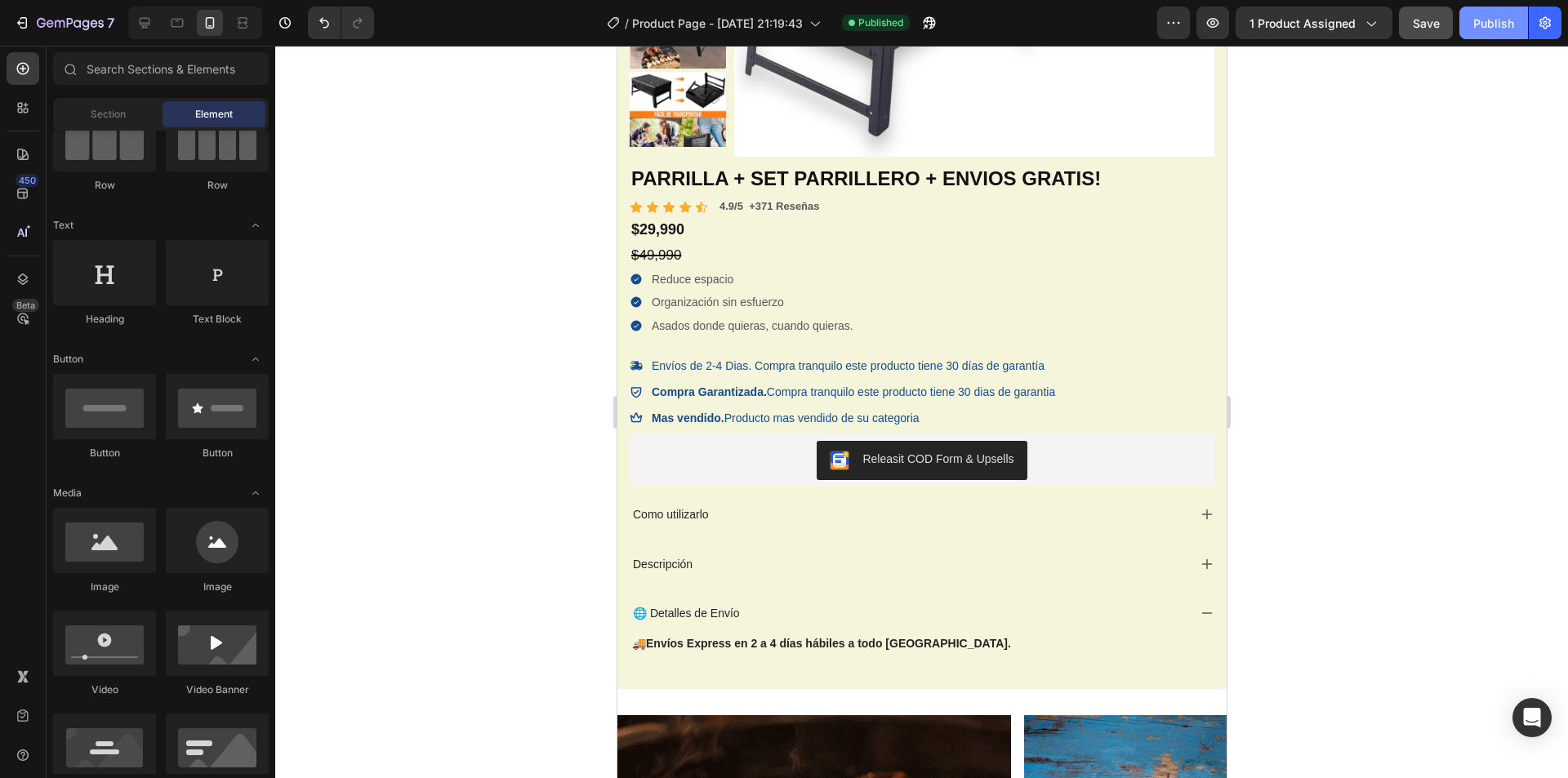
click at [1499, 25] on div "Publish" at bounding box center [1493, 23] width 41 height 17
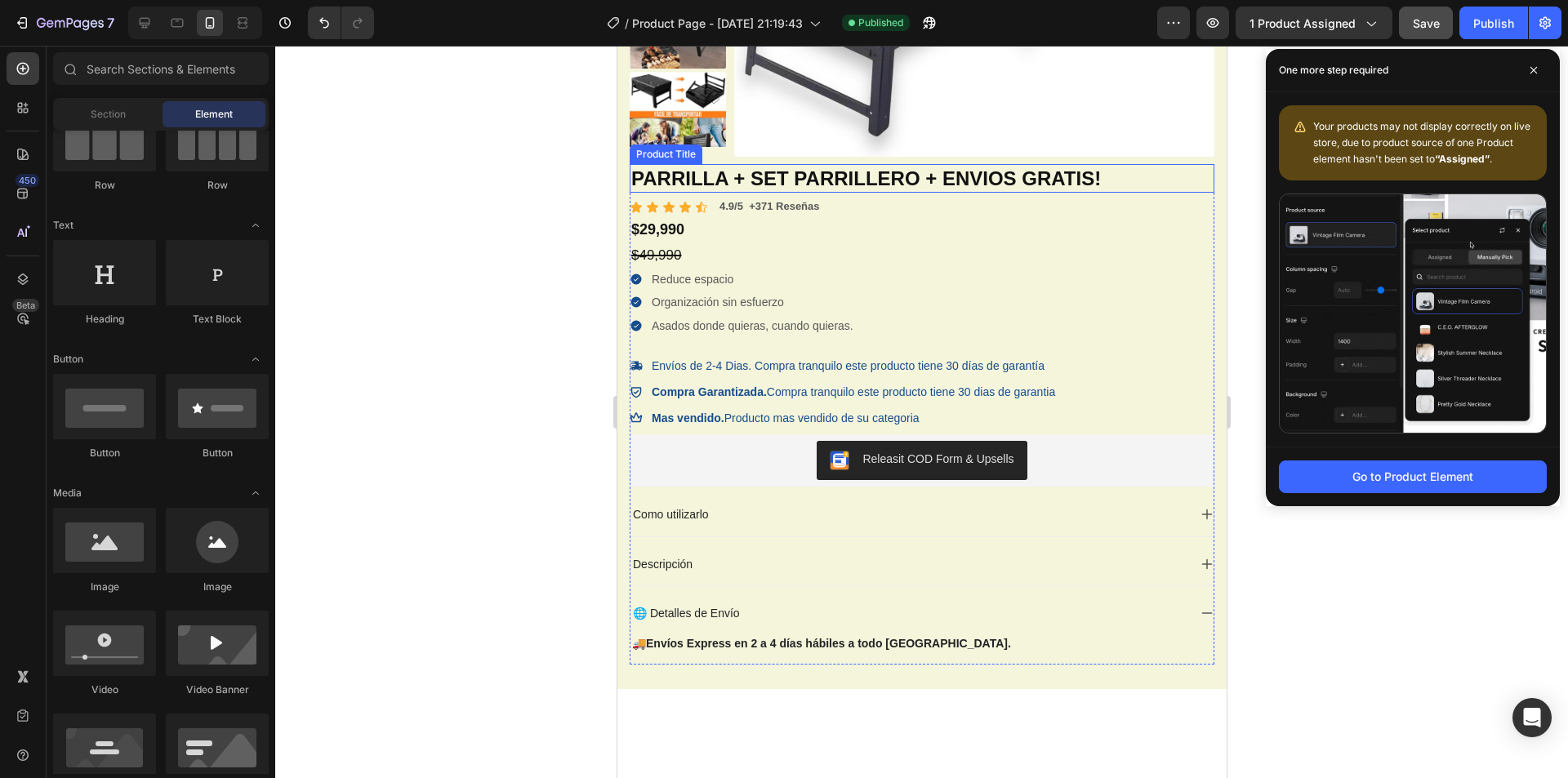
scroll to position [0, 0]
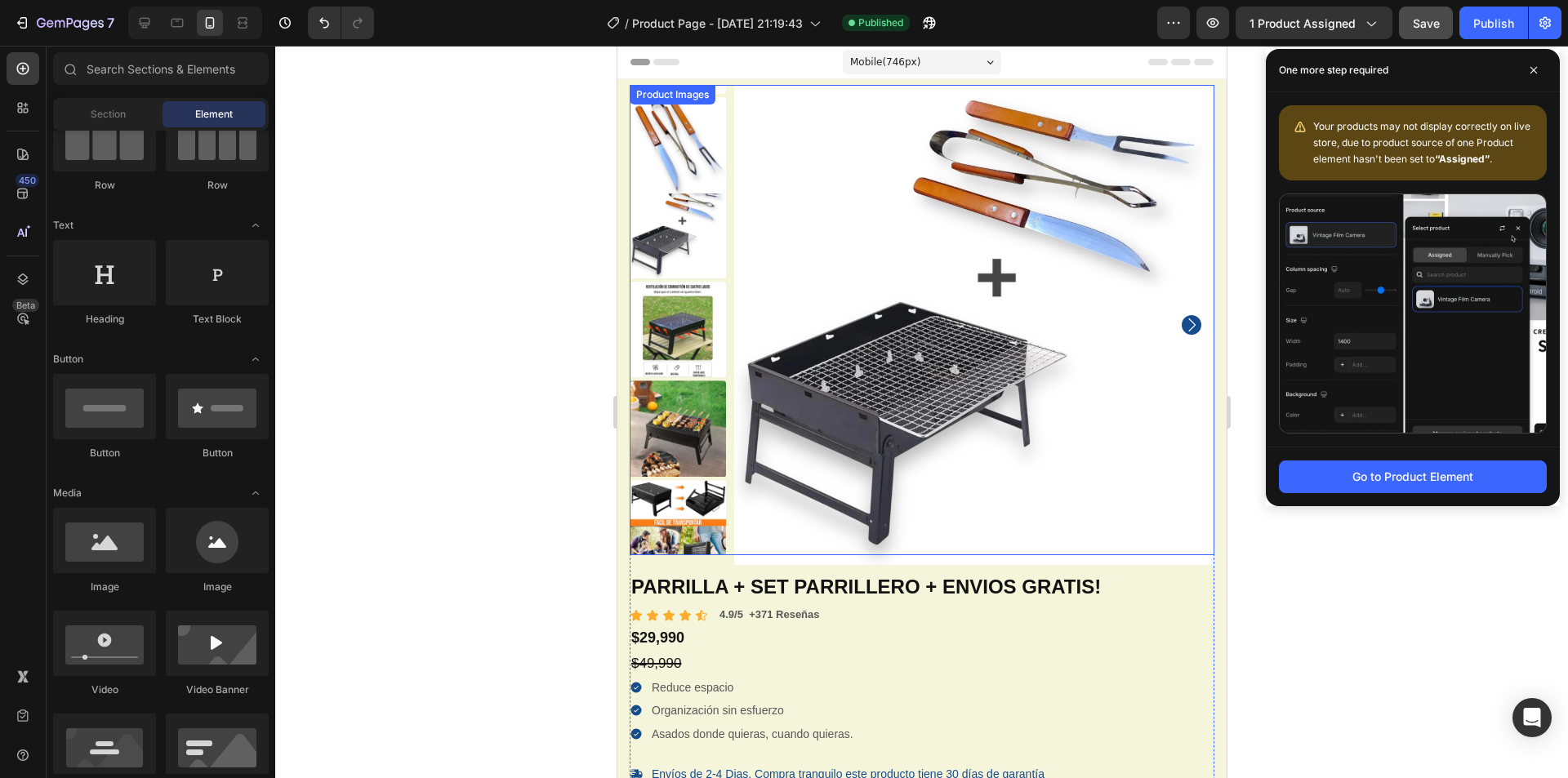
click at [679, 334] on img at bounding box center [677, 330] width 96 height 96
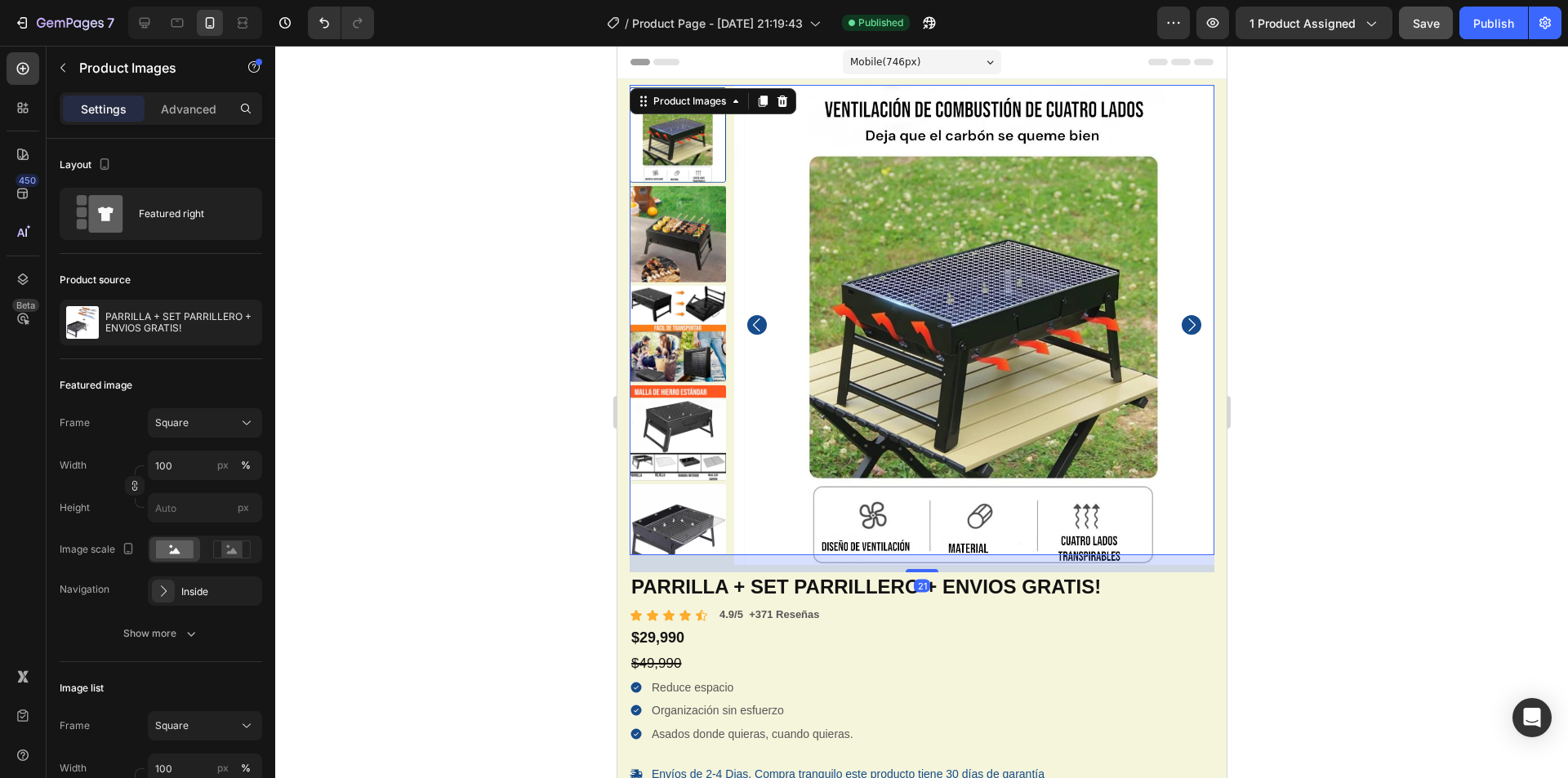
click at [682, 513] on img at bounding box center [677, 533] width 96 height 96
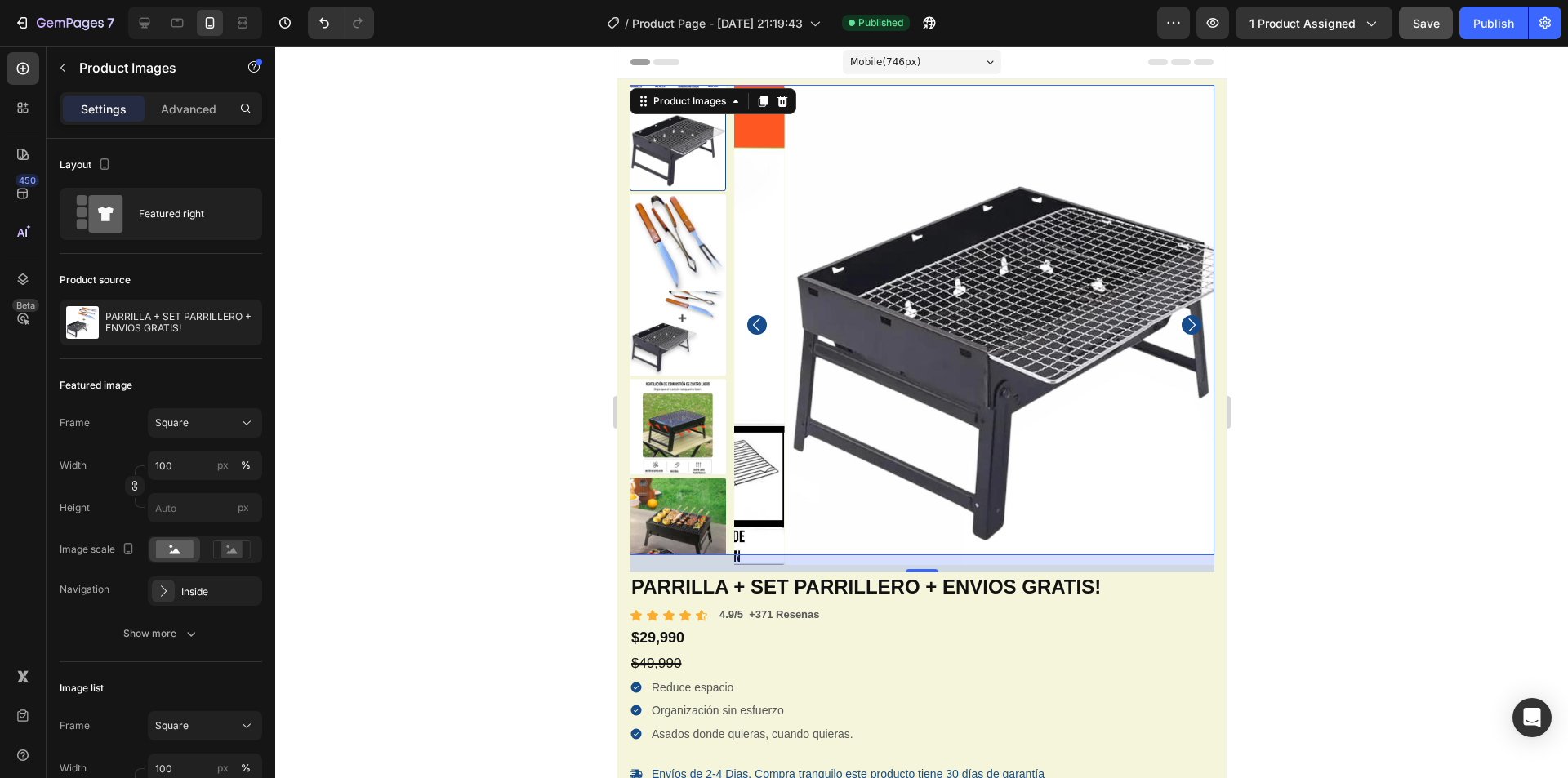
click at [687, 245] on img at bounding box center [677, 243] width 96 height 96
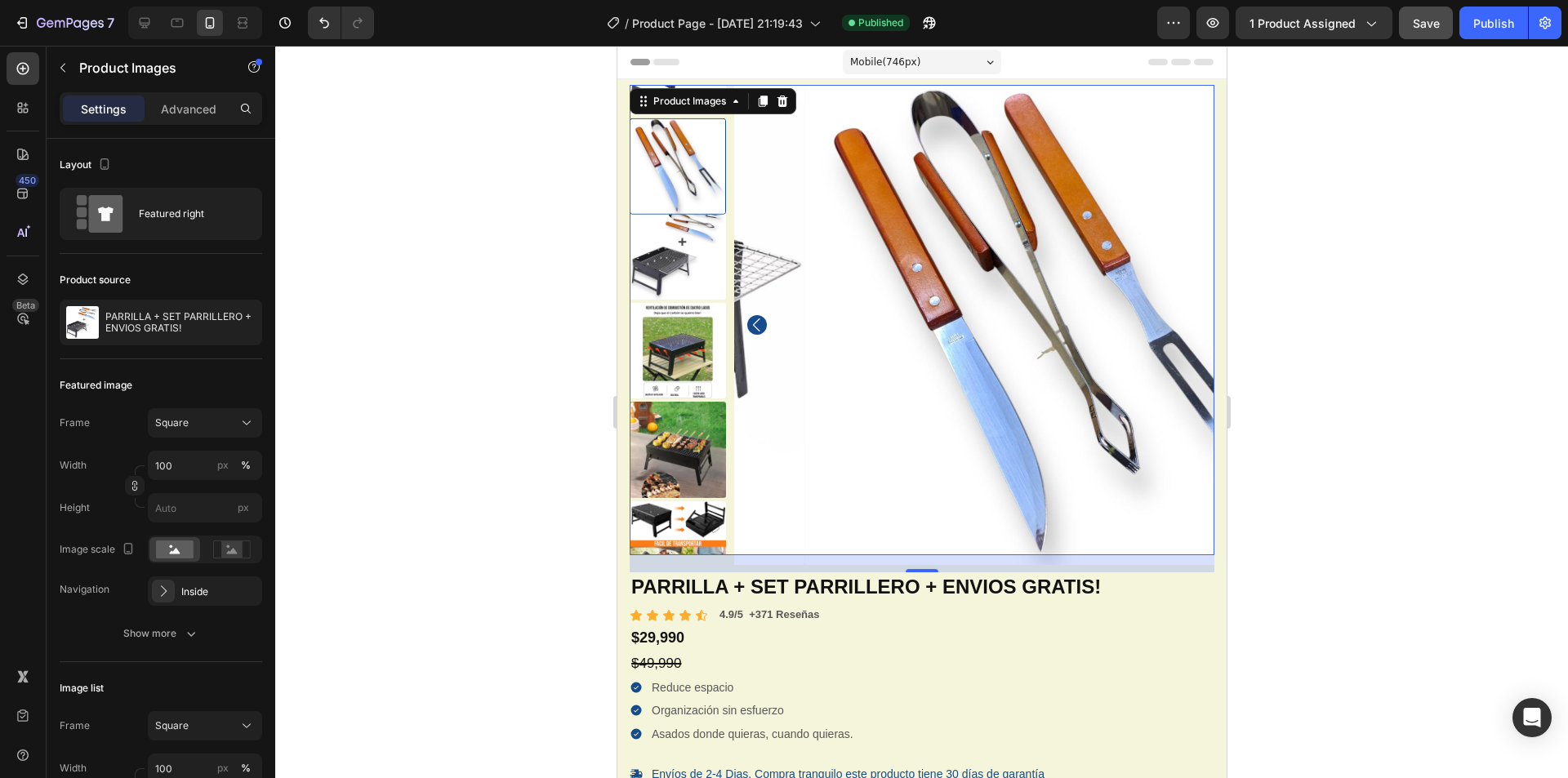
click at [677, 337] on img at bounding box center [677, 351] width 96 height 96
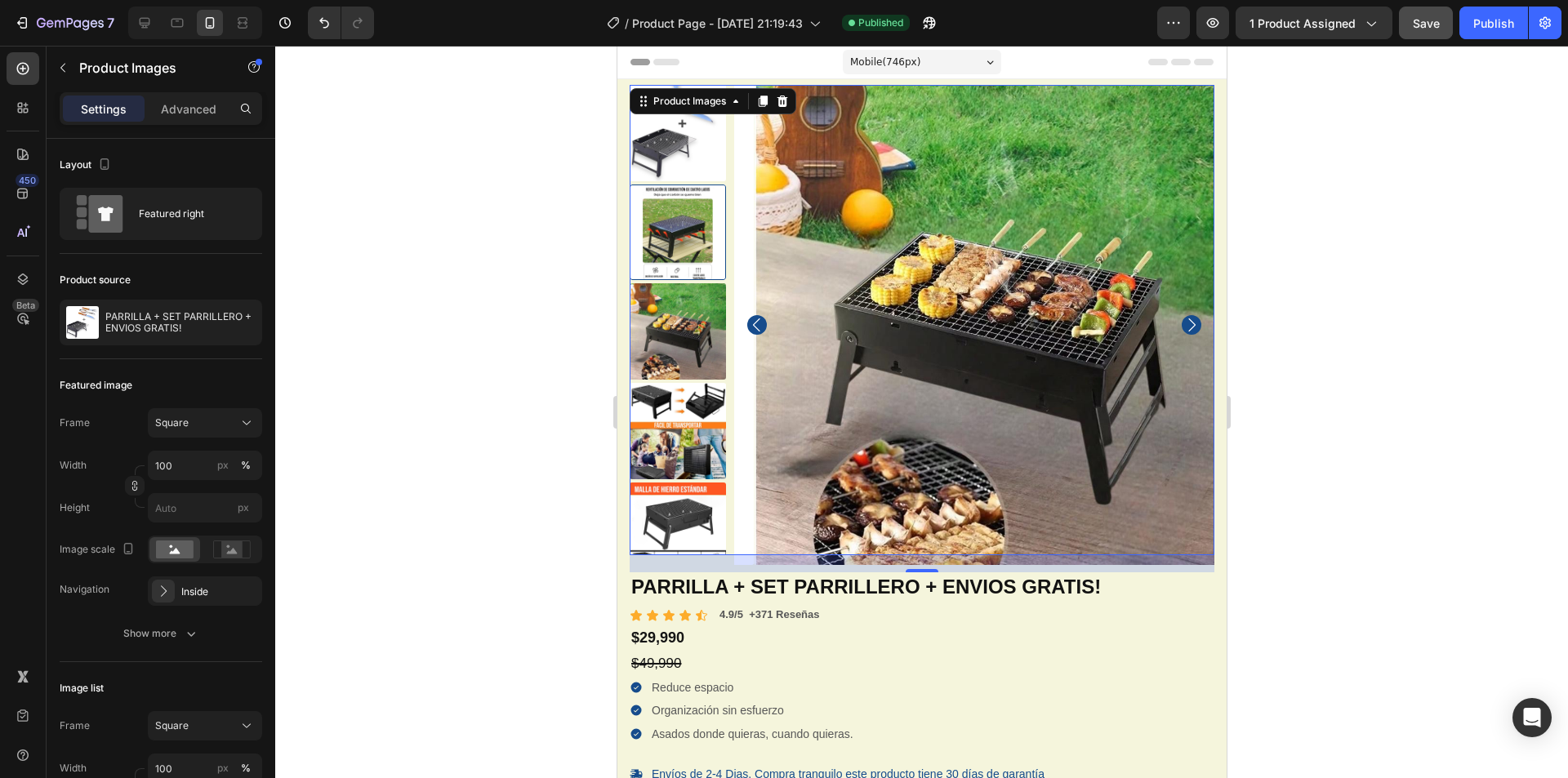
click at [678, 336] on img at bounding box center [677, 332] width 96 height 96
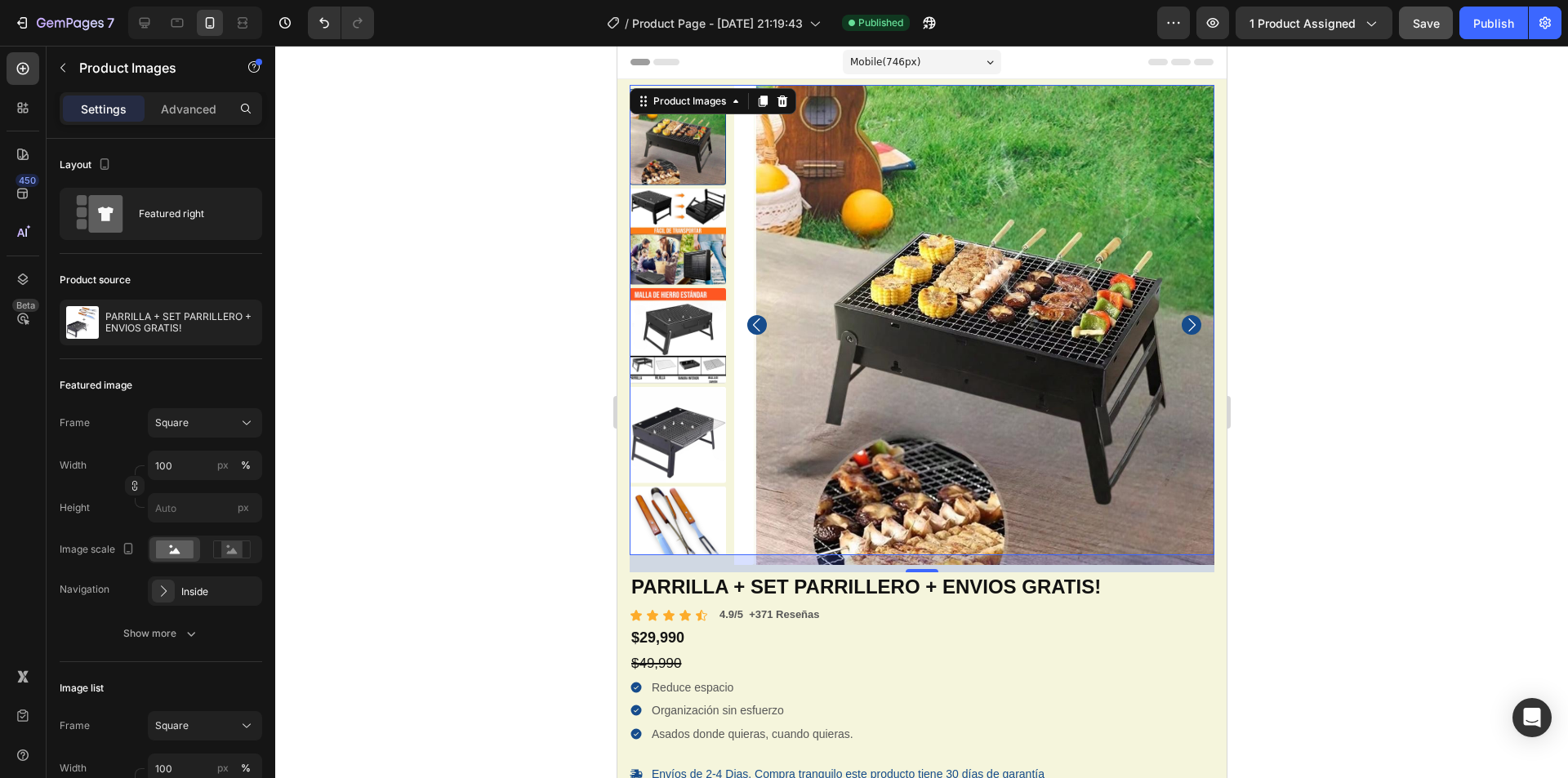
click at [550, 306] on div at bounding box center [922, 412] width 1293 height 733
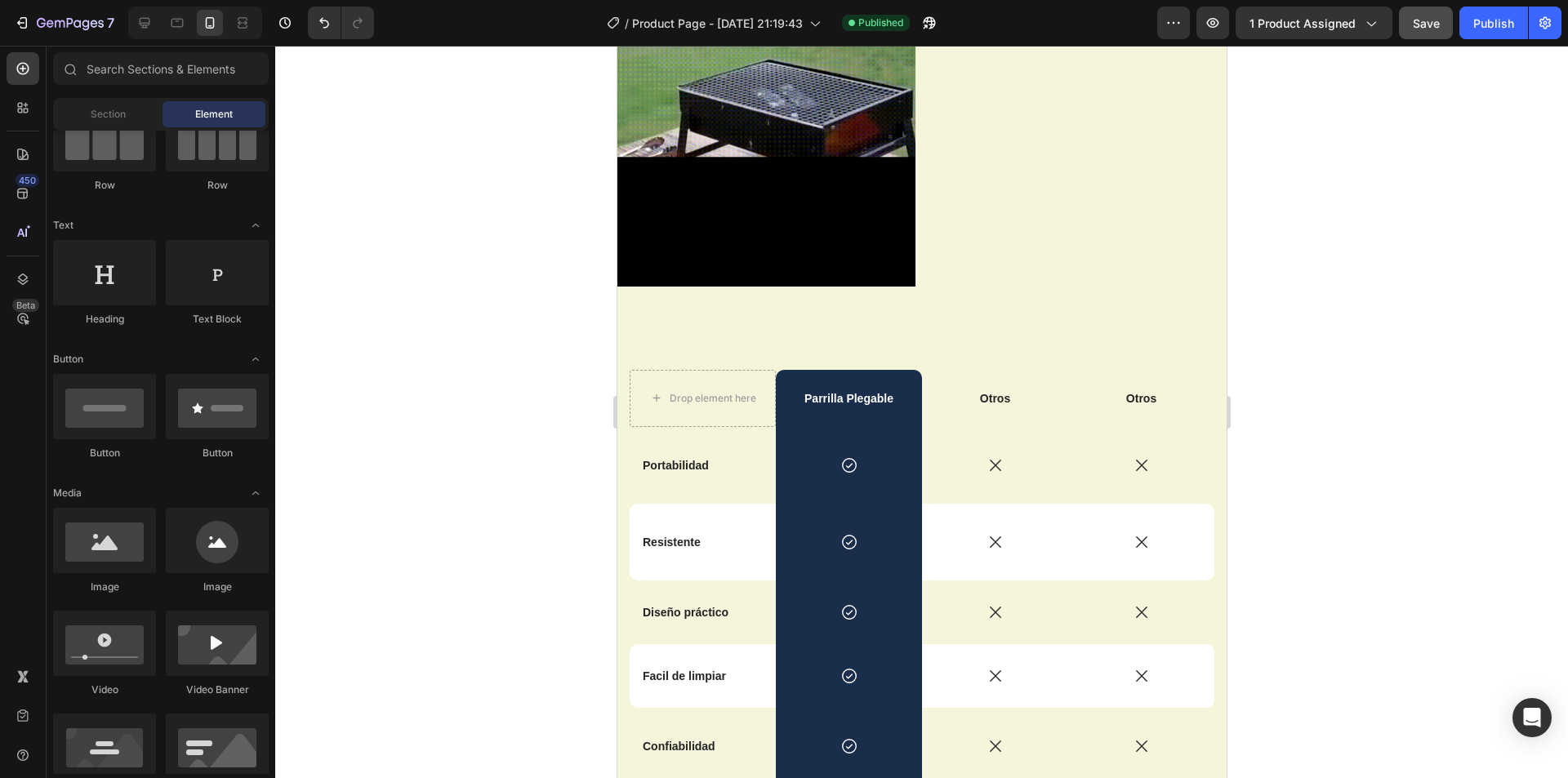
scroll to position [2205, 0]
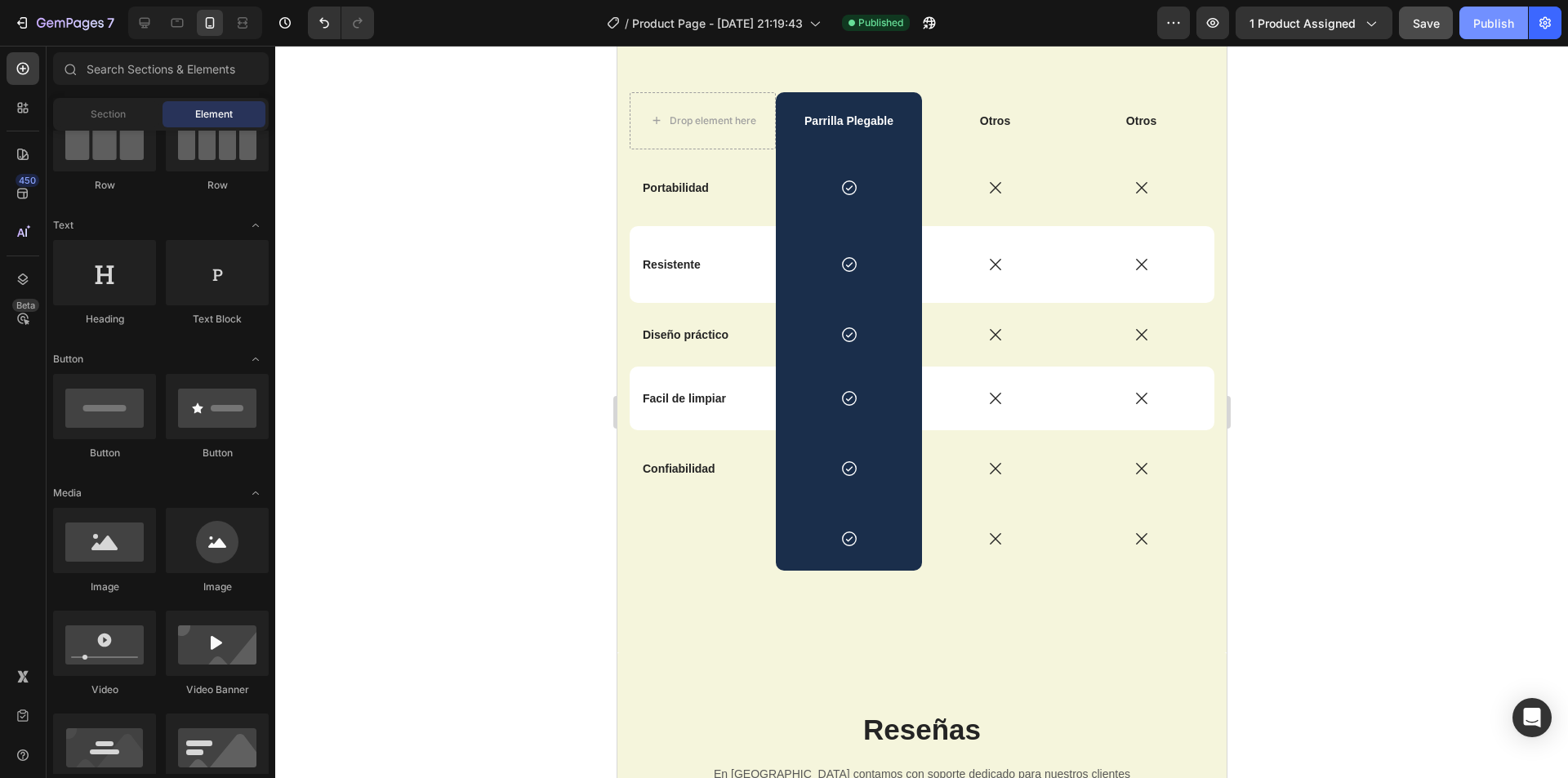
click at [1491, 15] on div "Publish" at bounding box center [1493, 23] width 41 height 17
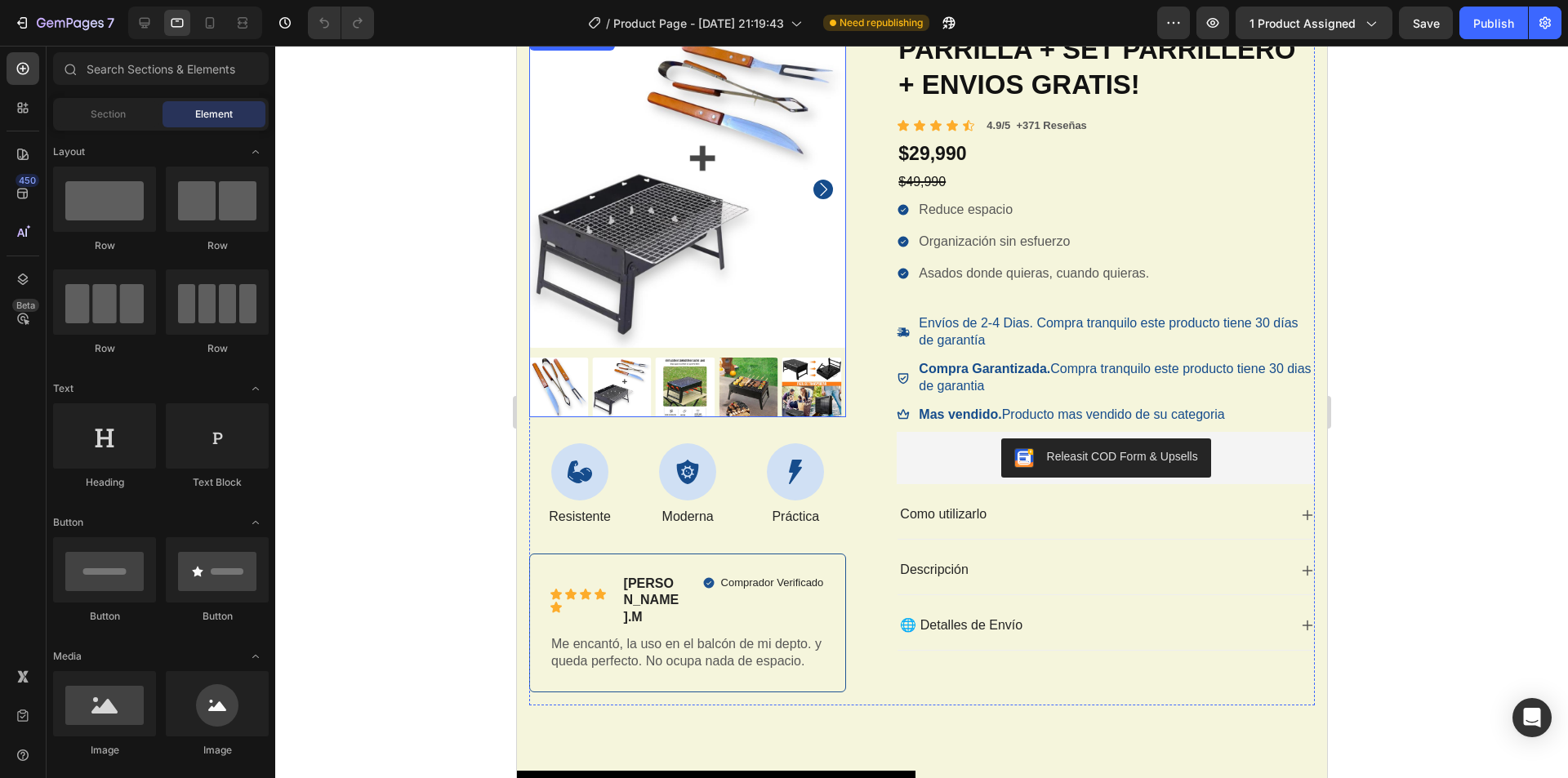
scroll to position [82, 0]
